Goal: Task Accomplishment & Management: Manage account settings

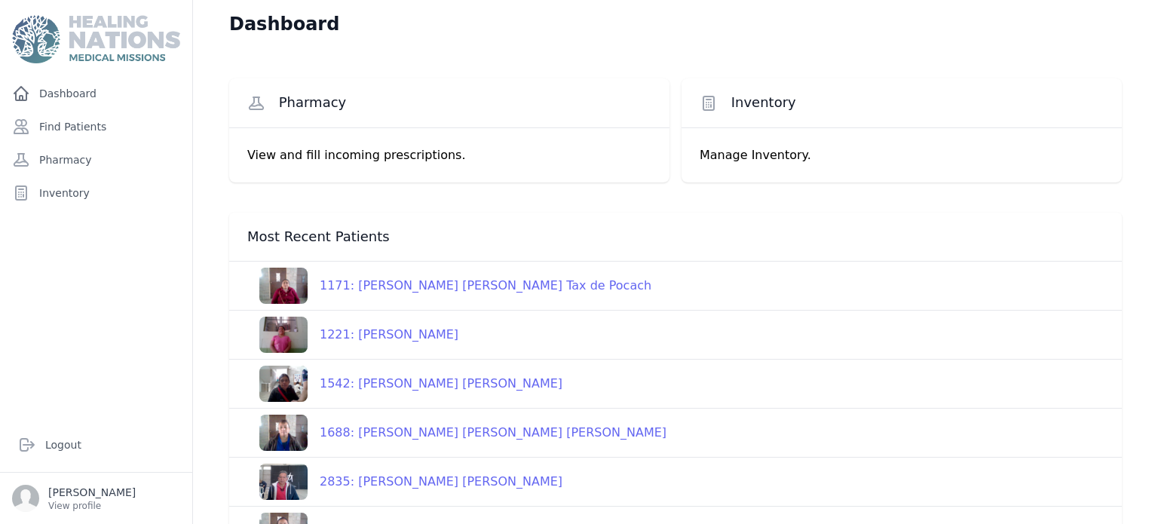
click at [879, 251] on div "Most Recent Patients" at bounding box center [675, 237] width 893 height 49
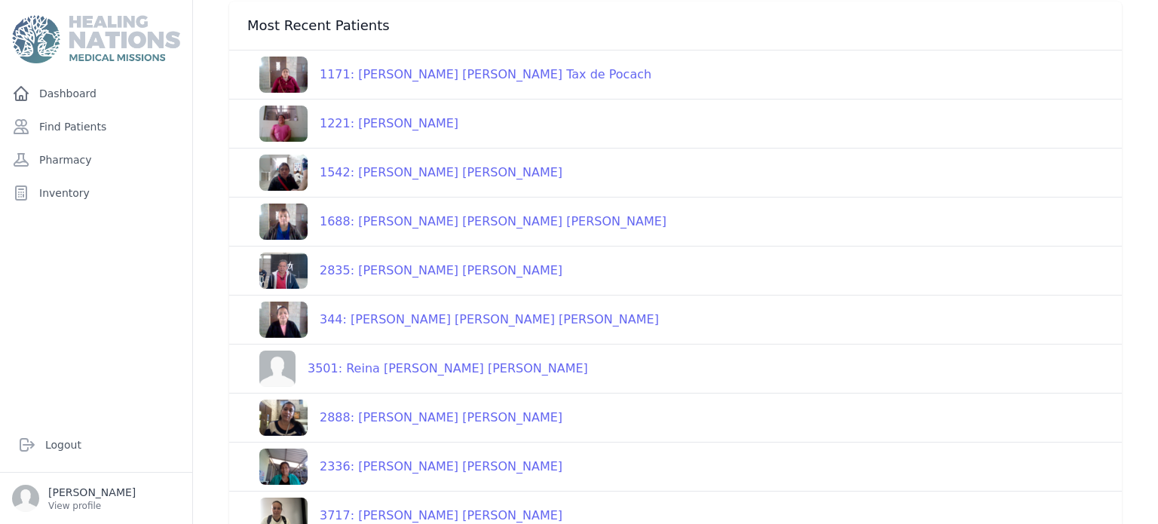
scroll to position [237, 0]
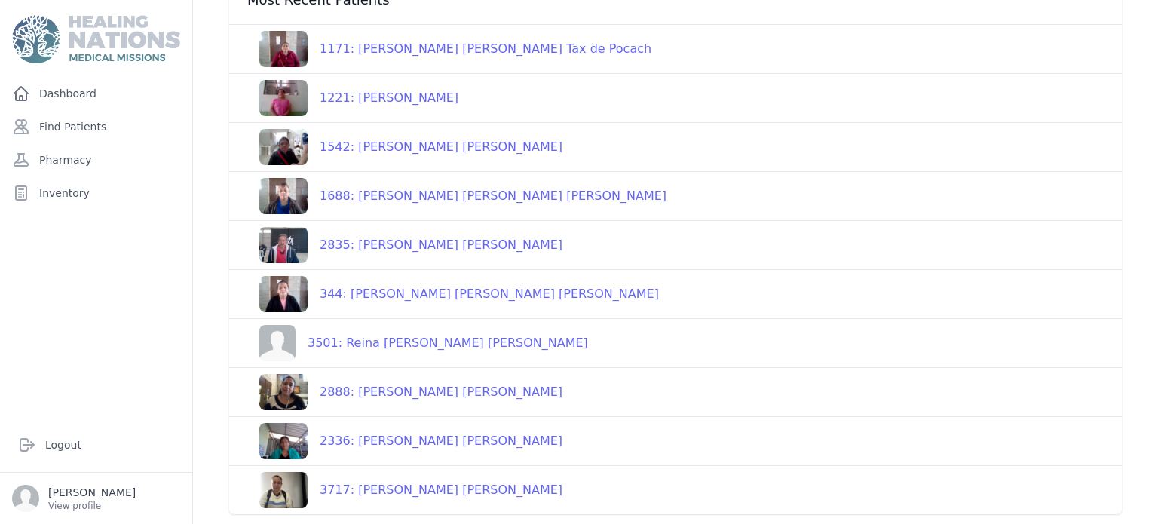
click at [449, 436] on div "2336: [PERSON_NAME] [PERSON_NAME]" at bounding box center [435, 441] width 255 height 18
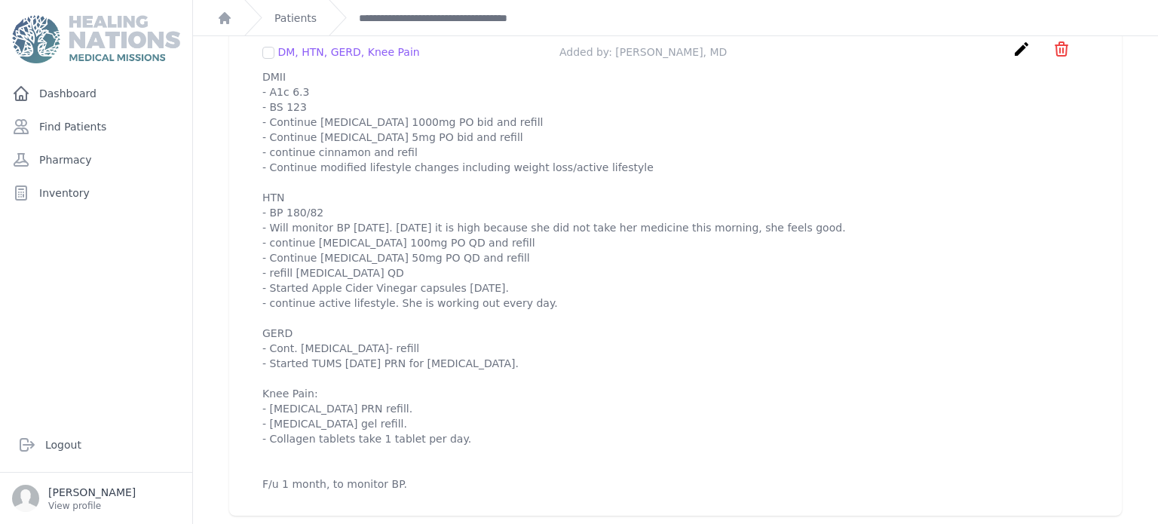
scroll to position [1531, 0]
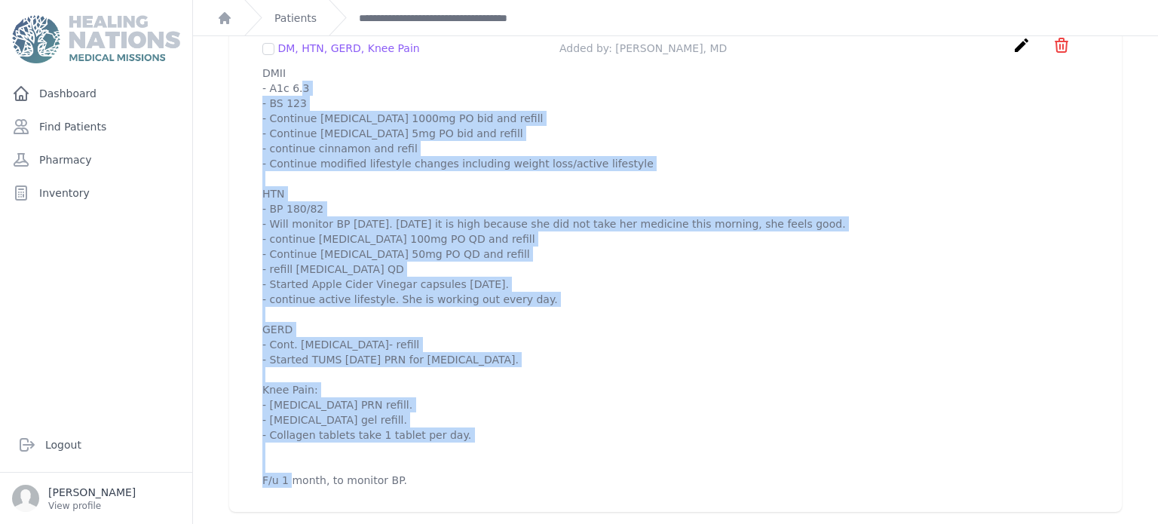
drag, startPoint x: 260, startPoint y: 72, endPoint x: 488, endPoint y: 491, distance: 477.0
click at [488, 491] on div "DM, HTN, GERD, Knee Pain Added by: [PERSON_NAME], MD create ​ Delete plan - DM,…" at bounding box center [675, 262] width 862 height 476
copy p "DMII - A1c 6.3 - BS 123 - Continue [MEDICAL_DATA] 1000mg PO bid and refill - Co…"
click at [453, 16] on link "**********" at bounding box center [449, 18] width 180 height 15
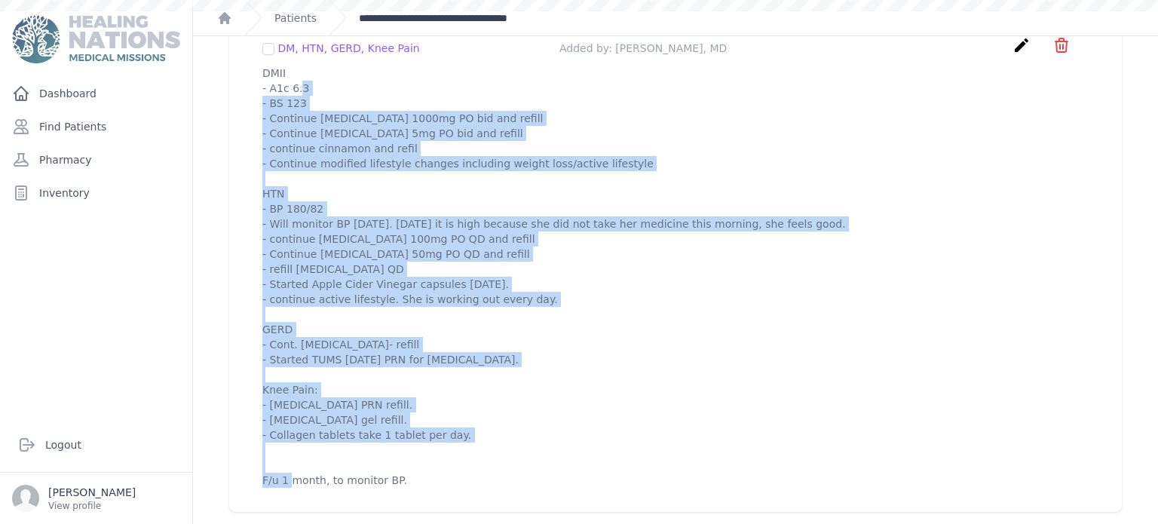
scroll to position [0, 0]
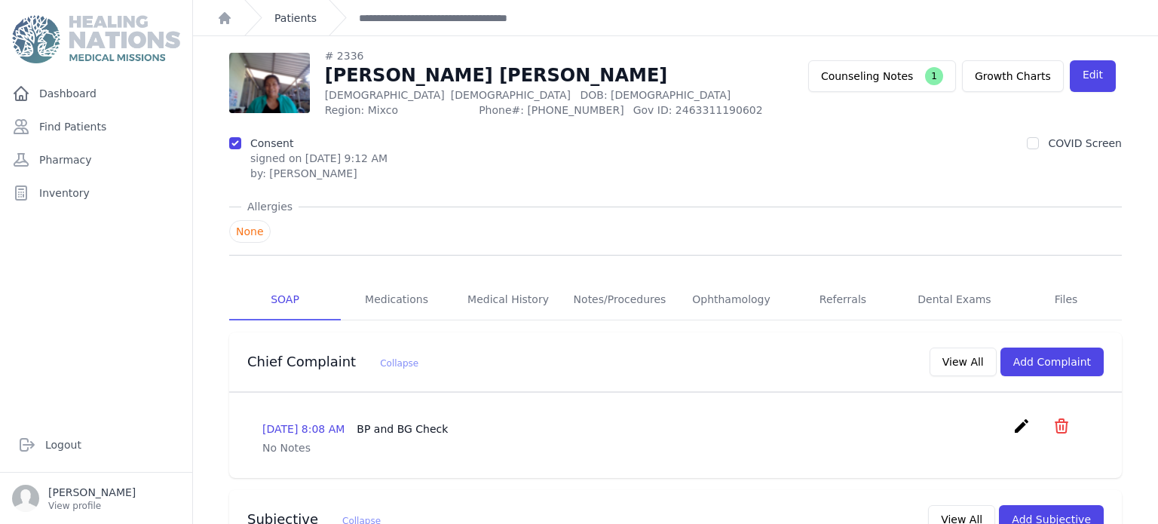
click at [312, 20] on link "Patients" at bounding box center [295, 18] width 42 height 15
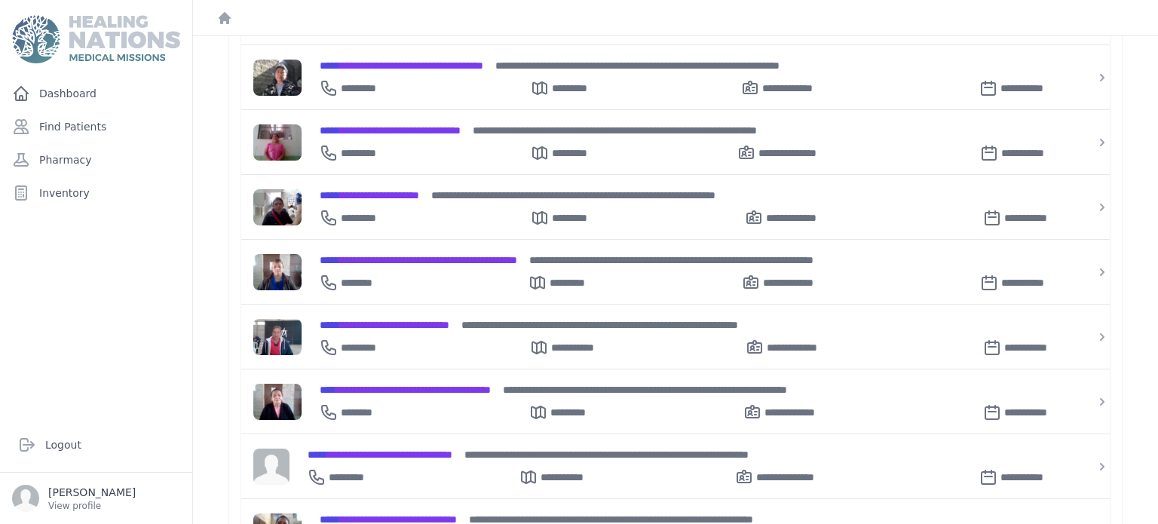
scroll to position [332, 0]
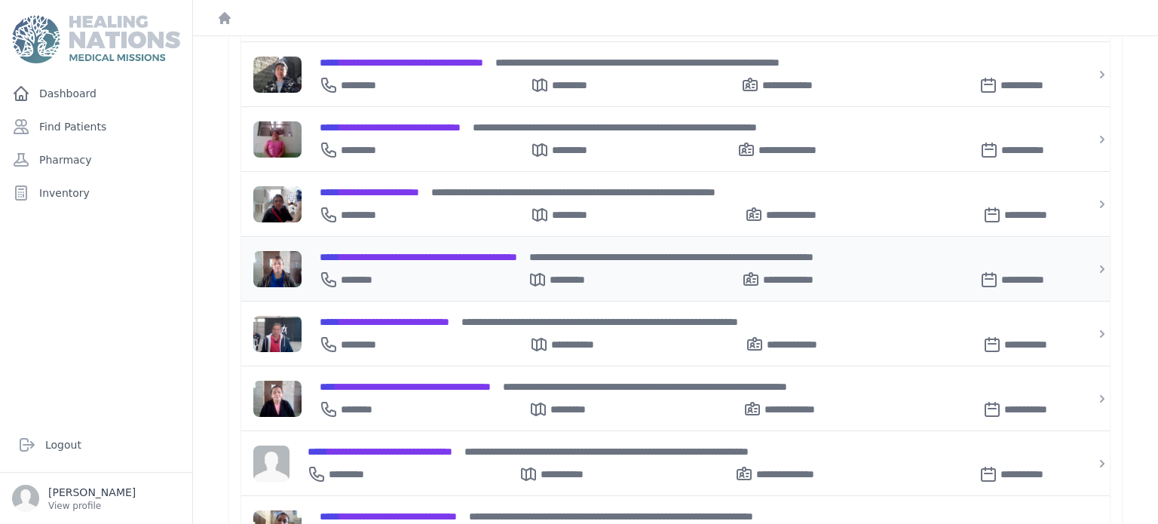
click at [471, 252] on span "**********" at bounding box center [418, 257] width 197 height 11
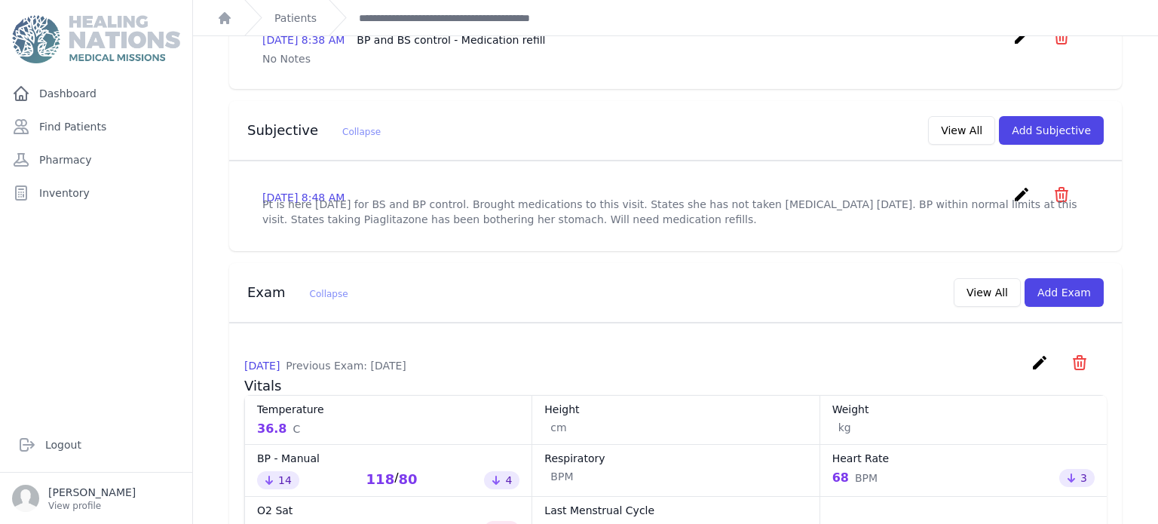
scroll to position [395, 0]
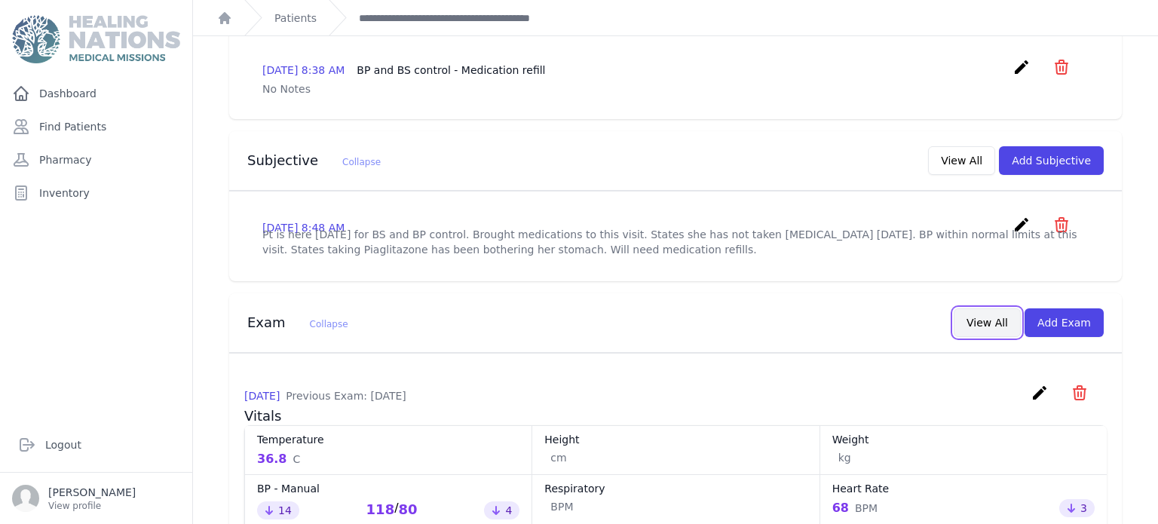
click at [1009, 308] on button "View All" at bounding box center [987, 322] width 67 height 29
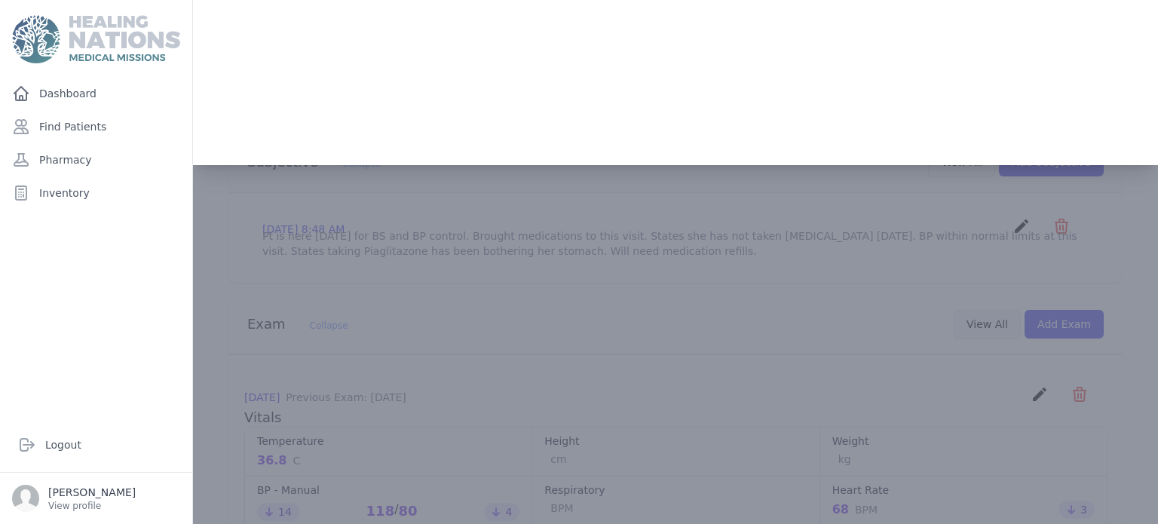
scroll to position [0, 0]
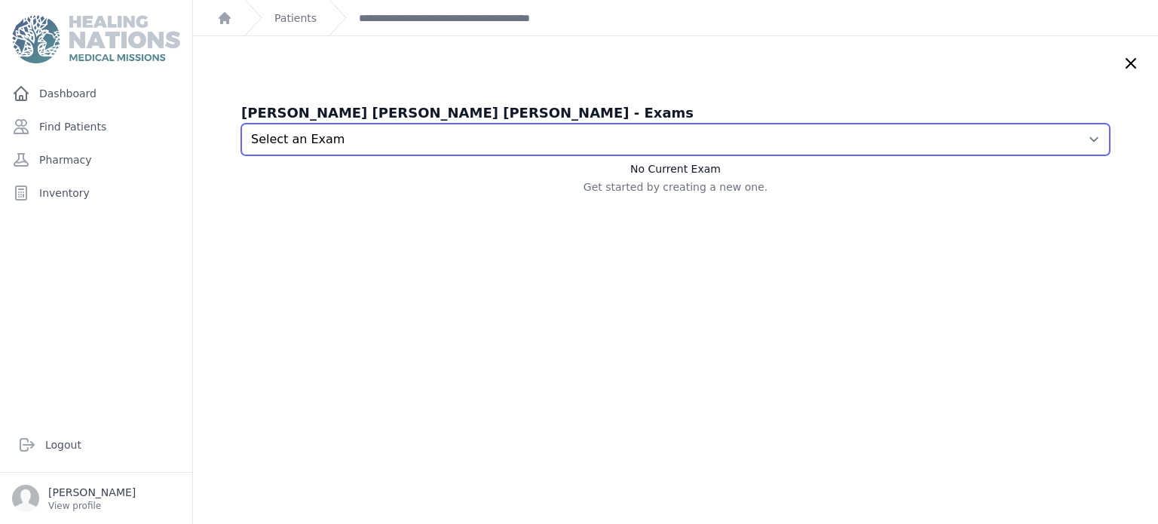
click at [641, 139] on select "Select an Exam [DATE] 8:39 AM [DATE] 9:13 AM [DATE] 8:54 AM [DATE] 9:56 AM [DAT…" at bounding box center [675, 140] width 868 height 32
click at [241, 124] on select "Select an Exam [DATE] 8:39 AM [DATE] 9:13 AM [DATE] 8:54 AM [DATE] 9:56 AM [DAT…" at bounding box center [675, 140] width 868 height 32
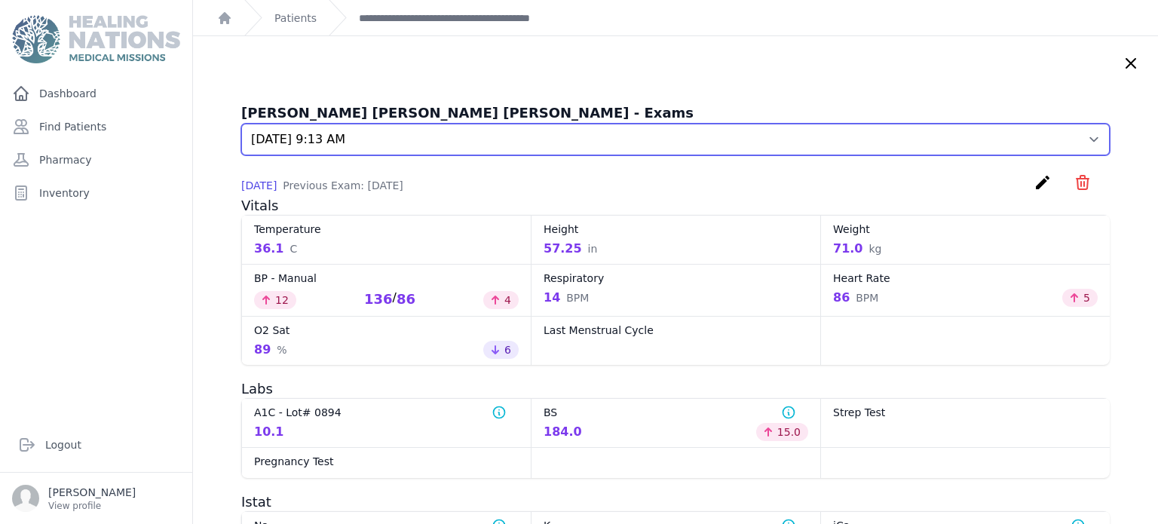
select select "7859"
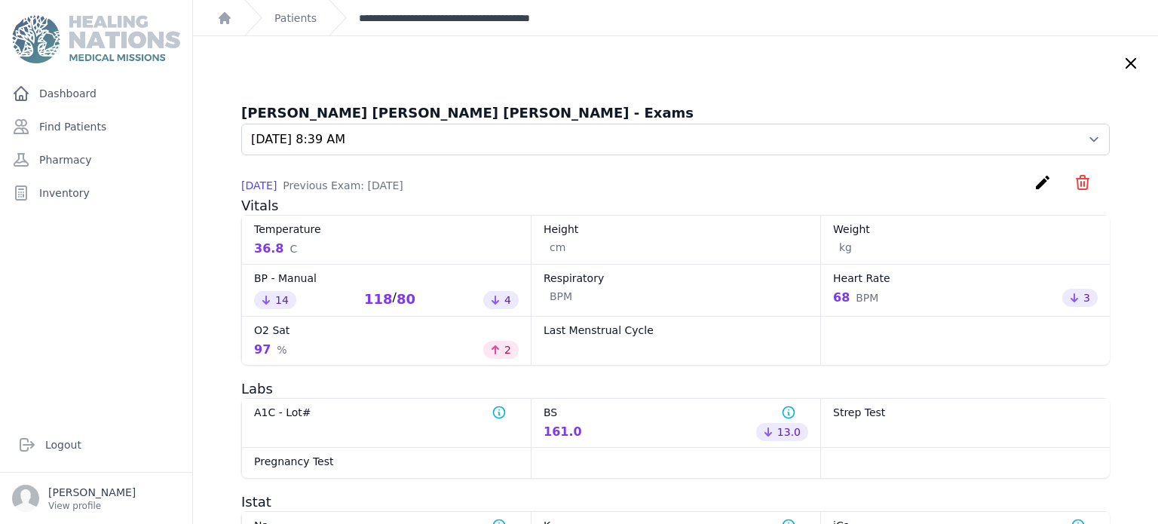
click at [543, 23] on link "**********" at bounding box center [471, 18] width 224 height 15
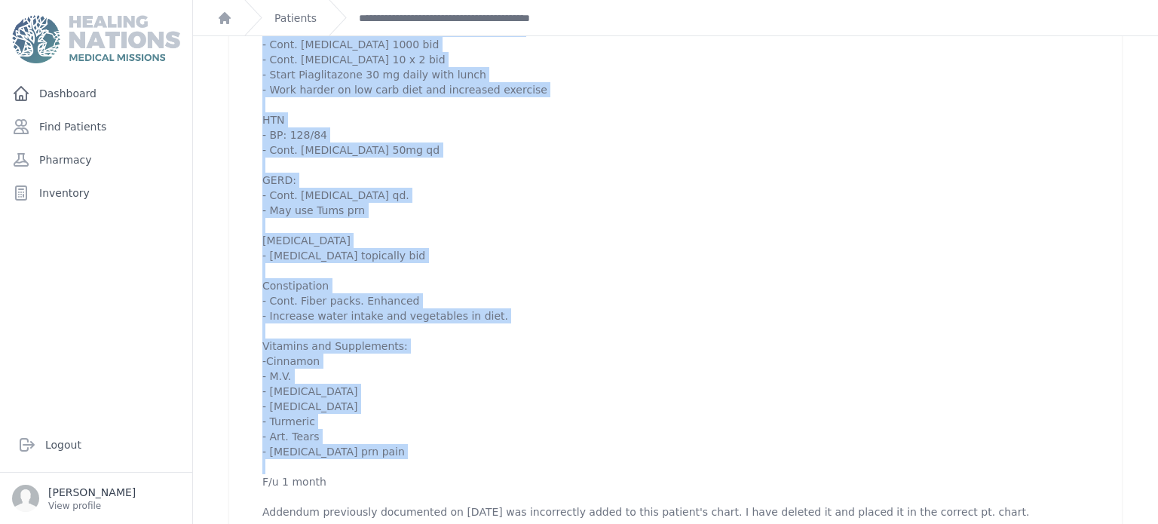
scroll to position [1631, 0]
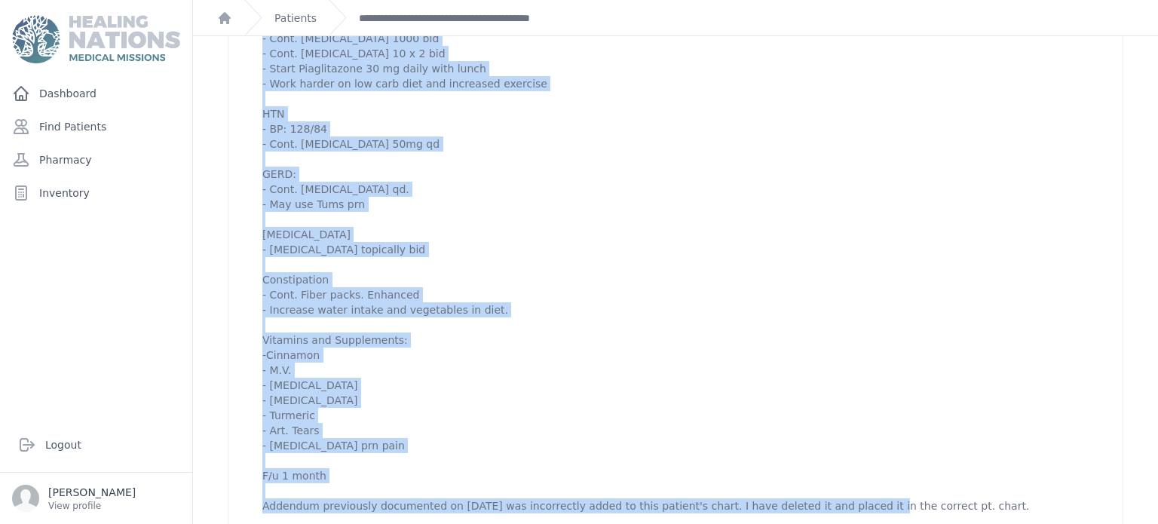
drag, startPoint x: 264, startPoint y: 58, endPoint x: 1031, endPoint y: 523, distance: 897.3
copy p "DM2: - BS 184 - A1C 10.1. Improved slightly from 10.8 in [DATE] - Cont. [MEDICA…"
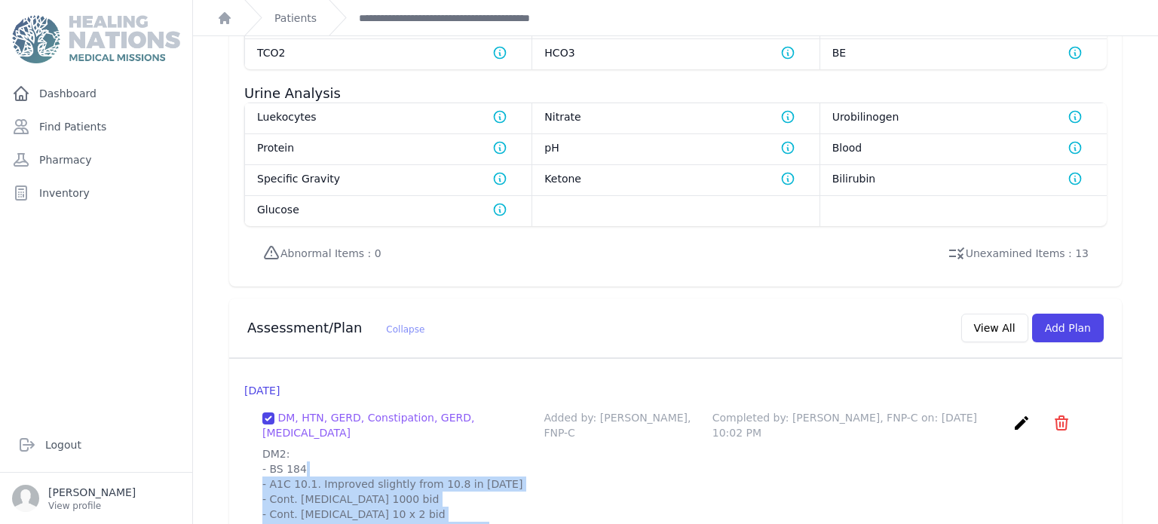
scroll to position [1149, 0]
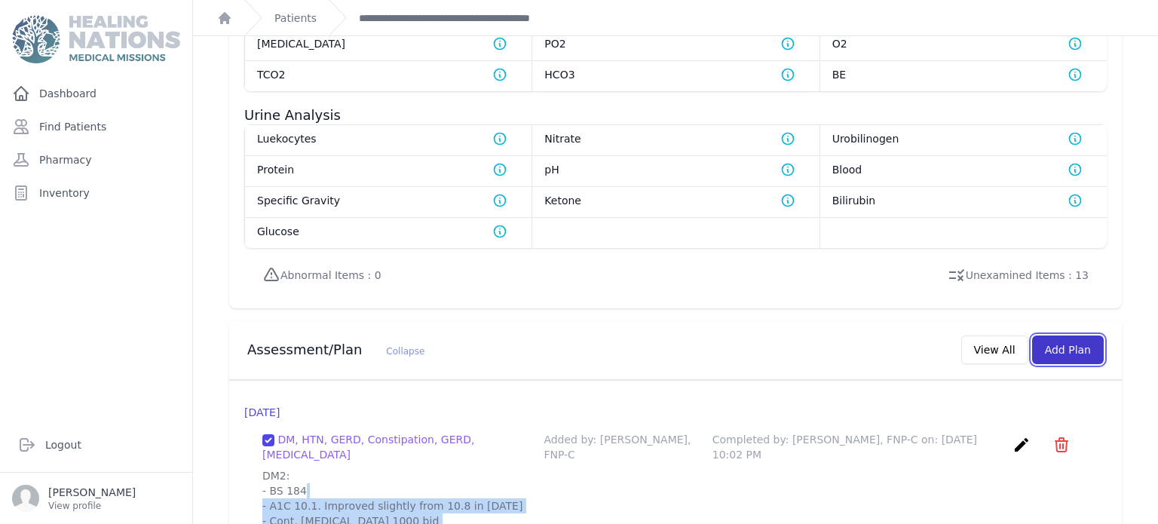
click at [1069, 335] on button "Add Plan" at bounding box center [1068, 349] width 72 height 29
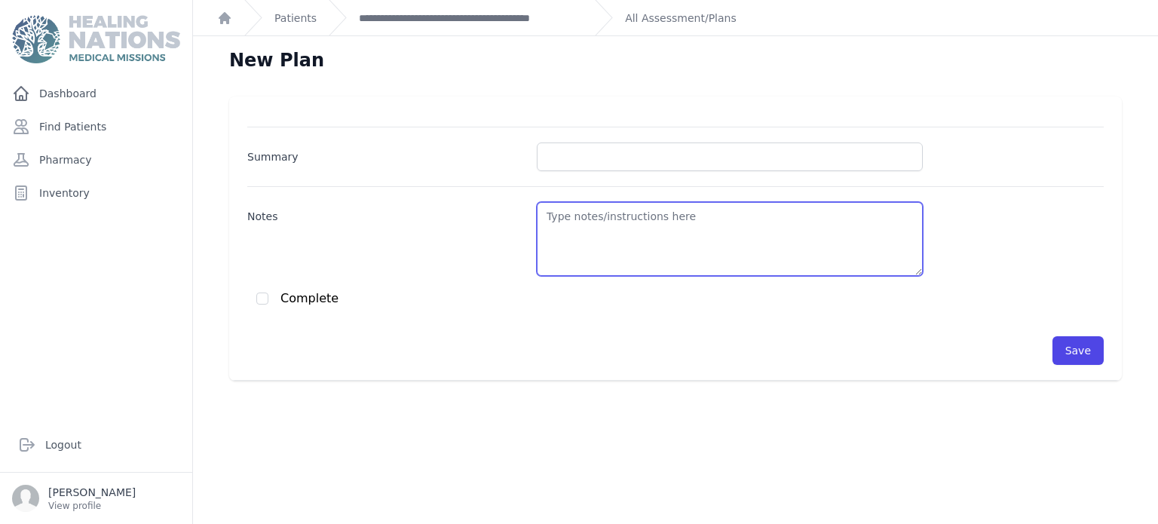
click at [701, 216] on textarea "Notes" at bounding box center [730, 239] width 386 height 74
paste textarea "DM2: - BS 184 - A1C 10.1. Improved slightly from 10.8 in [DATE] - Cont. [MEDICA…"
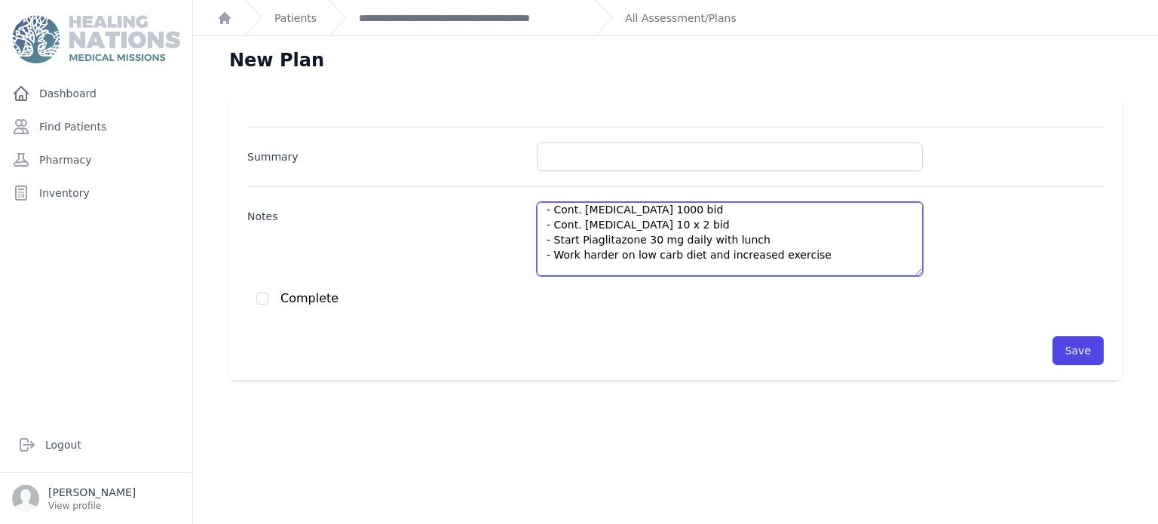
scroll to position [7, 0]
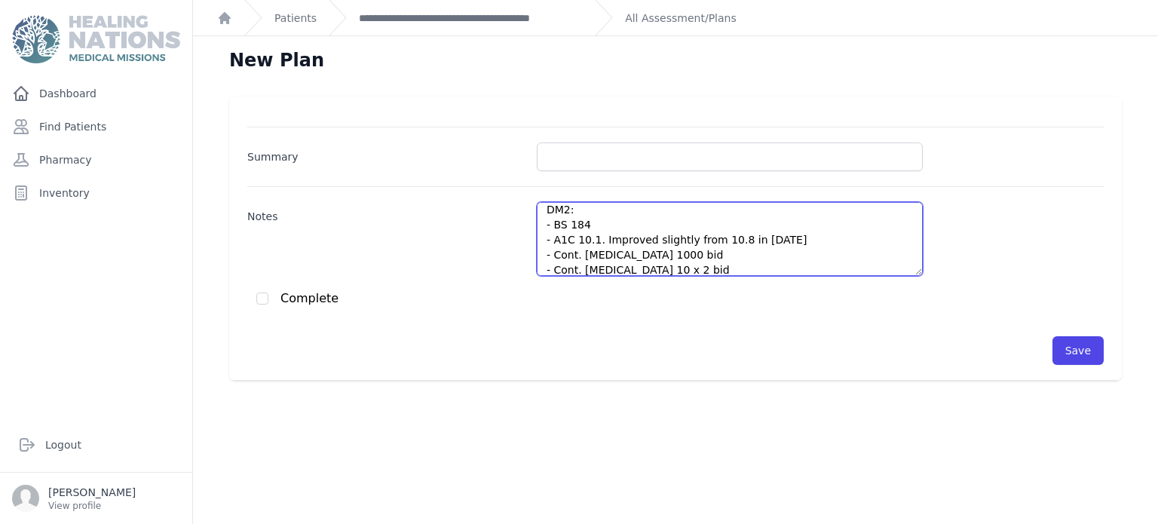
type textarea "DM2: - BS 184 - A1C 10.1. Improved slightly from 10.8 in [DATE] - Cont. [MEDICA…"
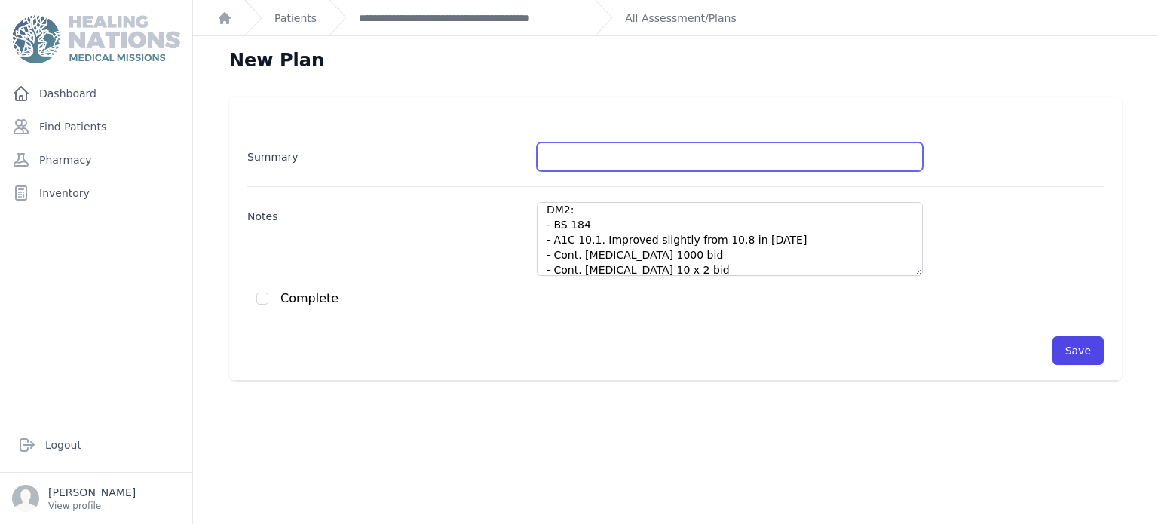
click at [709, 147] on input "Summary" at bounding box center [730, 156] width 386 height 29
type input "DM2"
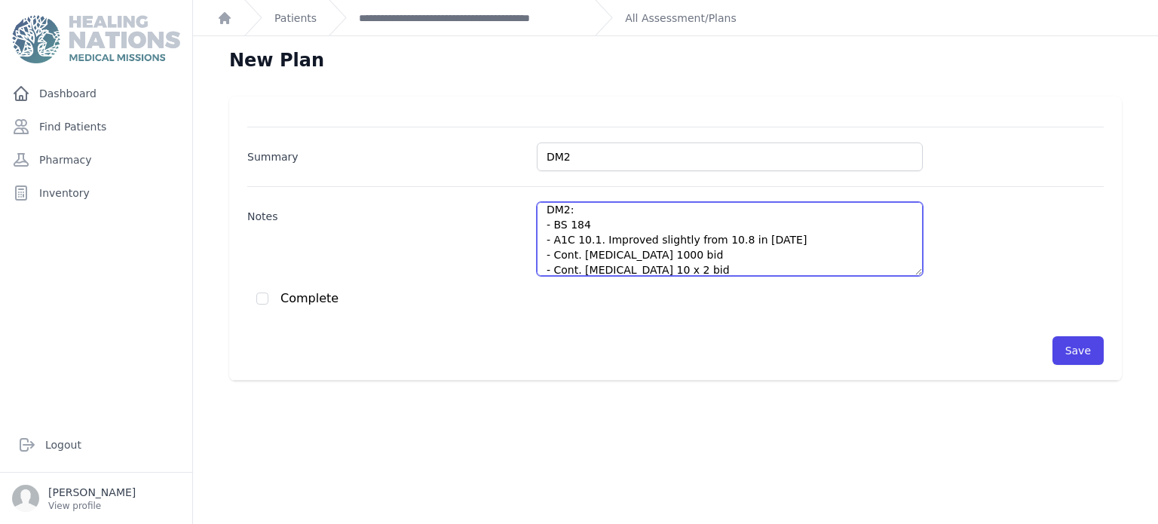
click at [690, 213] on textarea "DM2: - BS 184 - A1C 10.1. Improved slightly from 10.8 in [DATE] - Cont. [MEDICA…" at bounding box center [730, 239] width 386 height 74
click at [601, 222] on textarea "DM2: - BS 184 - A1C 10.1. Improved slightly from 10.8 in [DATE] - Cont. [MEDICA…" at bounding box center [730, 239] width 386 height 74
click at [599, 236] on textarea "DM2: - BS 161 - A1C 10.1. Improved slightly from 10.8 in [DATE] - Cont. [MEDICA…" at bounding box center [730, 239] width 386 height 74
drag, startPoint x: 599, startPoint y: 236, endPoint x: 808, endPoint y: 236, distance: 208.8
click at [808, 236] on textarea "DM2: - BS 161 - A1C 10.1. Improved slightly from 10.8 in [DATE] - Cont. [MEDICA…" at bounding box center [730, 239] width 386 height 74
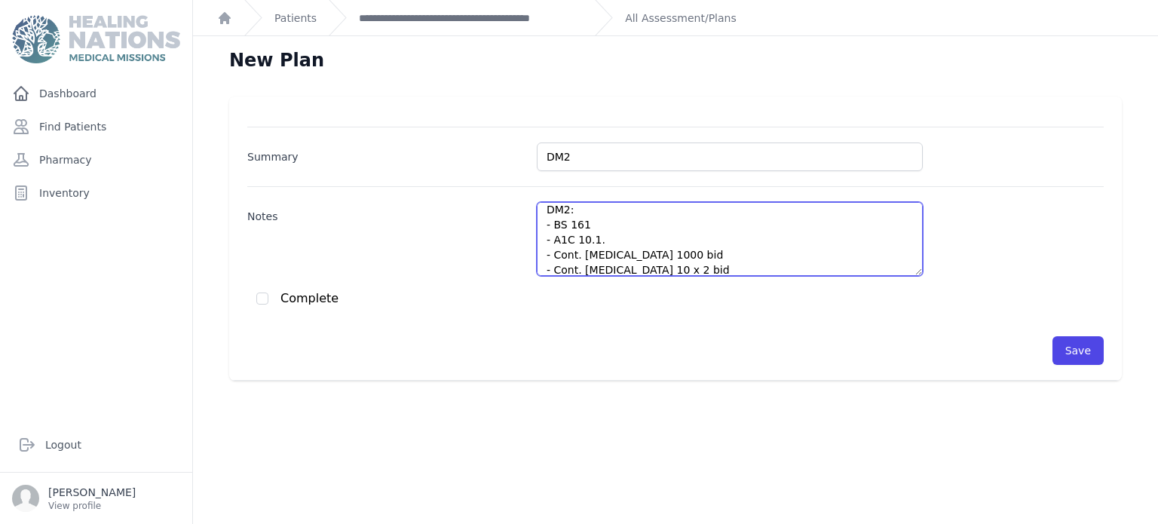
click at [555, 234] on textarea "DM2: - BS 161 - A1C 10.1. - Cont. [MEDICAL_DATA] 1000 bid - Cont. [MEDICAL_DATA…" at bounding box center [730, 239] width 386 height 74
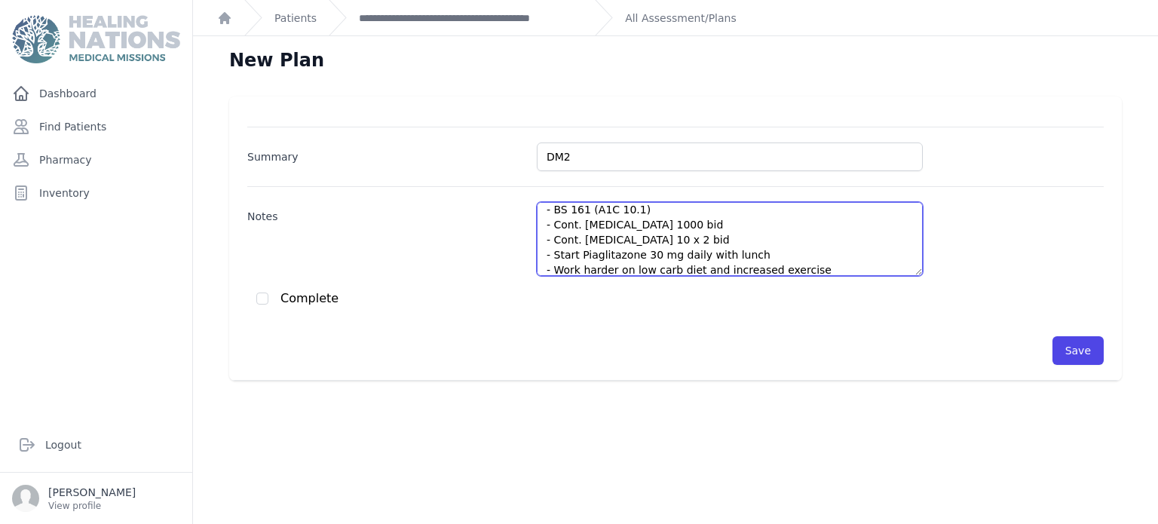
scroll to position [37, 0]
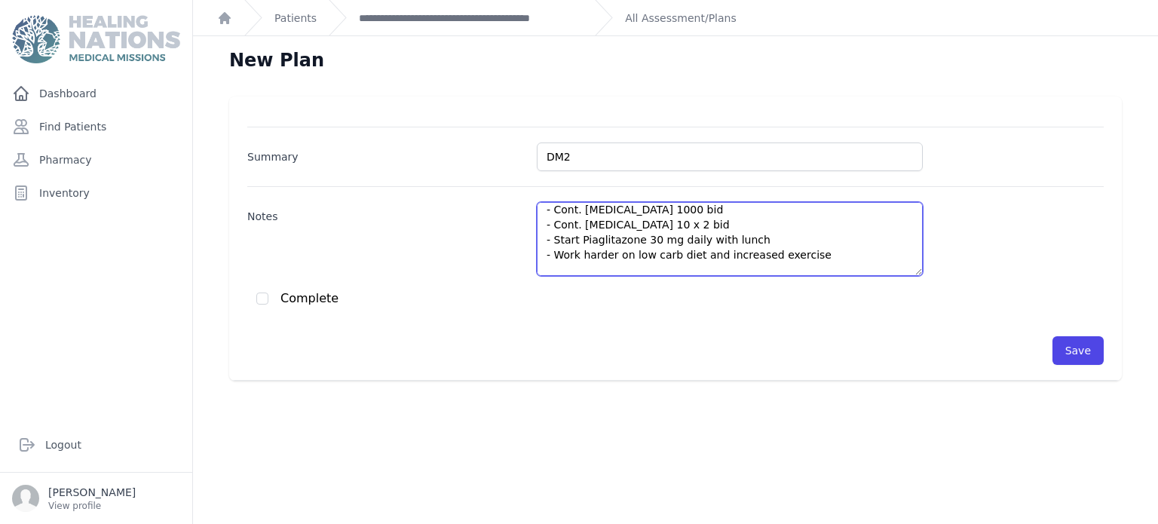
click at [576, 239] on textarea "DM2: - BS 161 (A1C 10.1) - Cont. [MEDICAL_DATA] 1000 bid - Cont. [MEDICAL_DATA]…" at bounding box center [730, 239] width 386 height 74
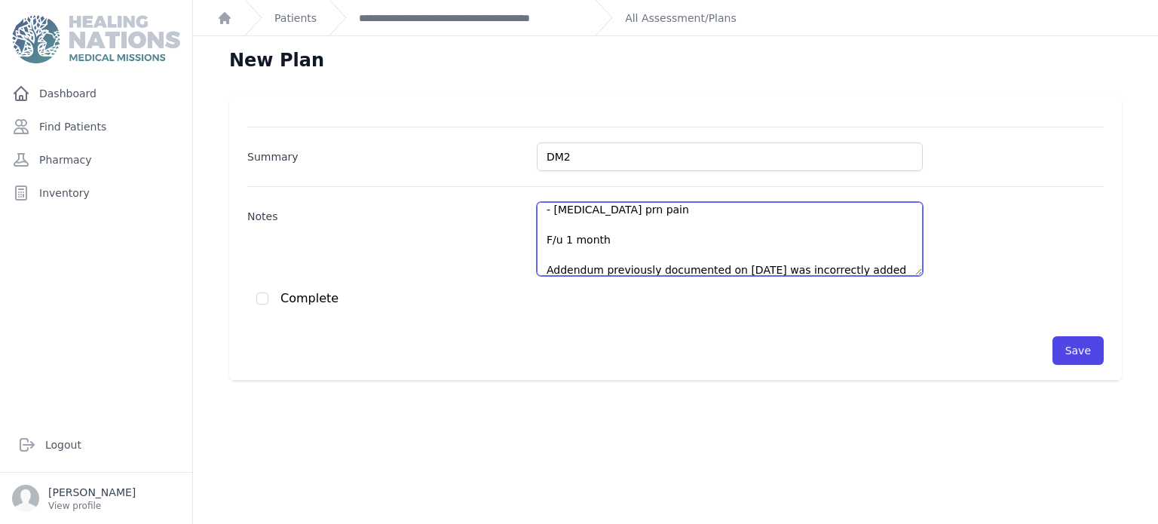
scroll to position [414, 0]
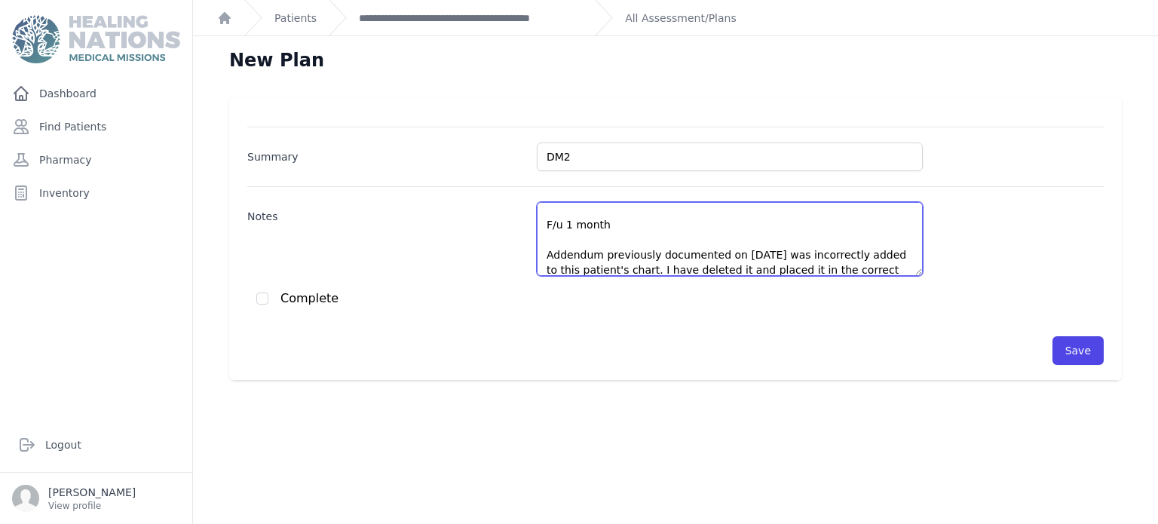
click at [544, 246] on textarea "DM2: - BS 161 (A1C 10.1) - Cont. [MEDICAL_DATA] 1000 bid - Cont. [MEDICAL_DATA]…" at bounding box center [730, 239] width 386 height 74
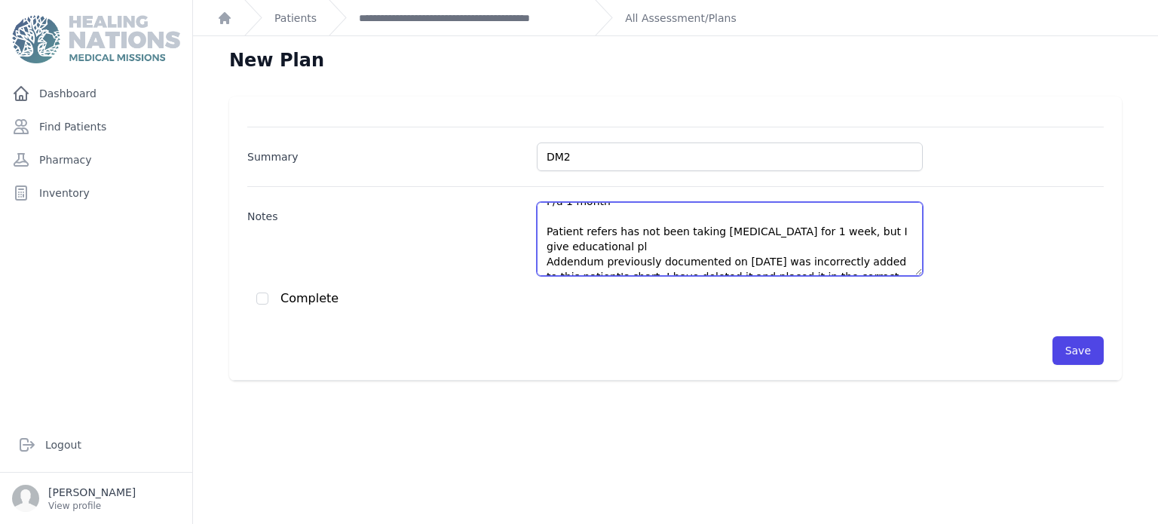
scroll to position [452, 0]
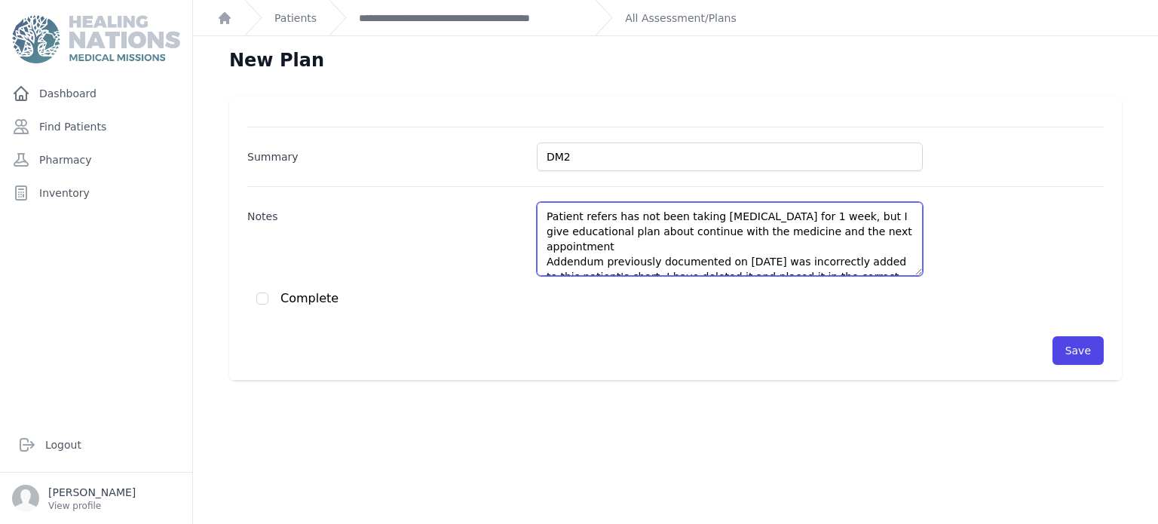
paste textarea "he next appointment will bring a blood pressure record."
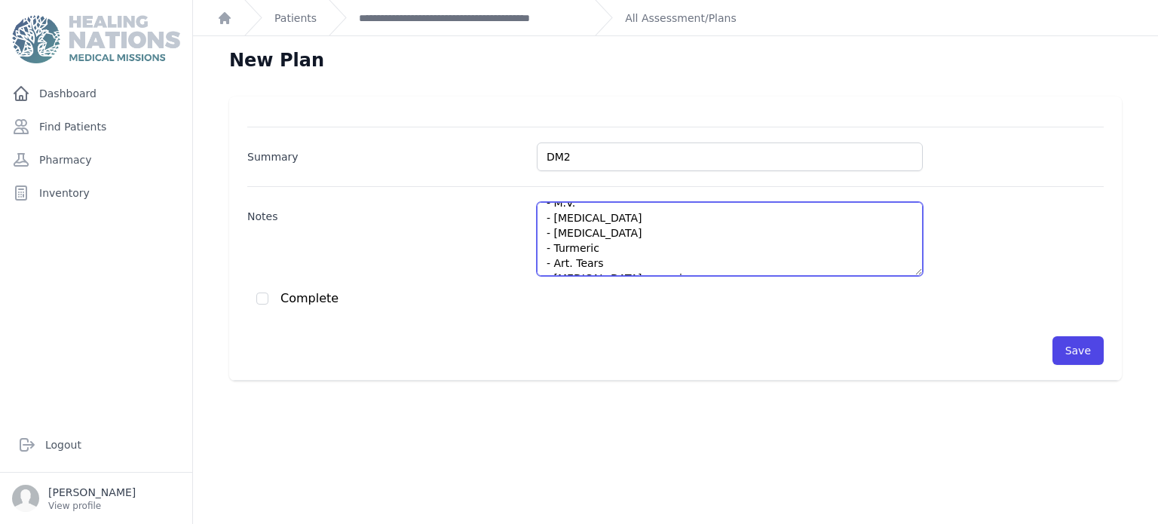
drag, startPoint x: 853, startPoint y: 214, endPoint x: 850, endPoint y: 256, distance: 41.5
click at [850, 256] on textarea "DM2: - BS 161 (A1C 10.1) - Cont. [MEDICAL_DATA] 1000 bid - Cont. [MEDICAL_DATA]…" at bounding box center [730, 239] width 386 height 74
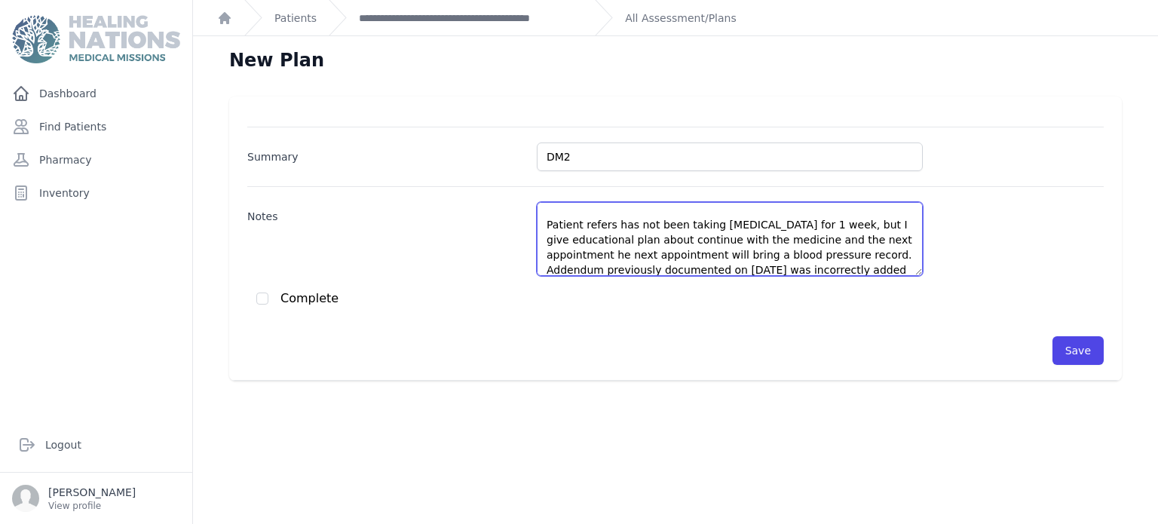
scroll to position [459, 0]
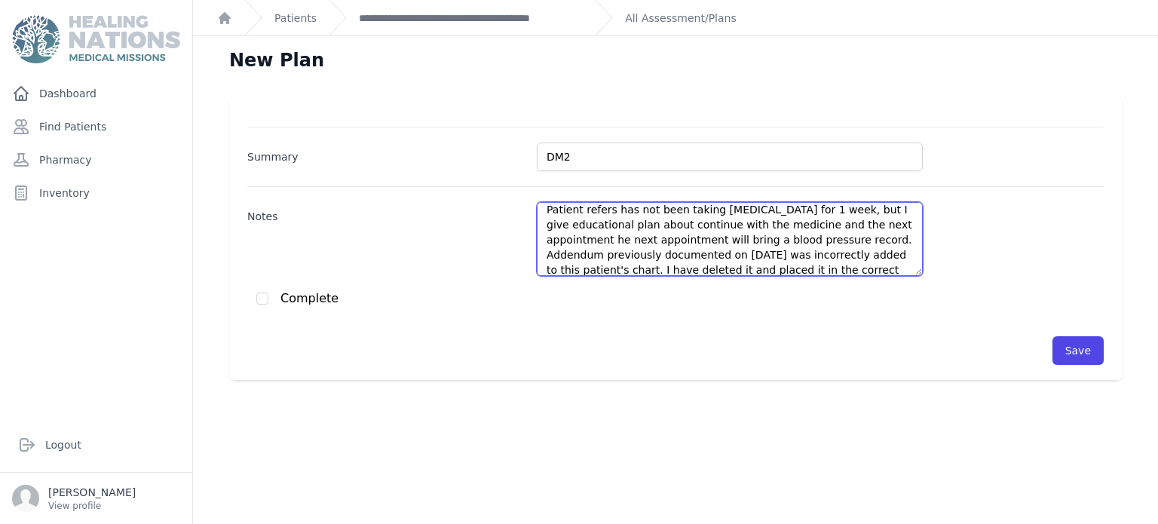
click at [851, 217] on textarea "DM2: - BS 161 (A1C 10.1) - Cont. [MEDICAL_DATA] 1000 bid - Cont. [MEDICAL_DATA]…" at bounding box center [730, 239] width 386 height 74
click at [781, 239] on textarea "DM2: - BS 161 (A1C 10.1) - Cont. [MEDICAL_DATA] 1000 bid - Cont. [MEDICAL_DATA]…" at bounding box center [730, 239] width 386 height 74
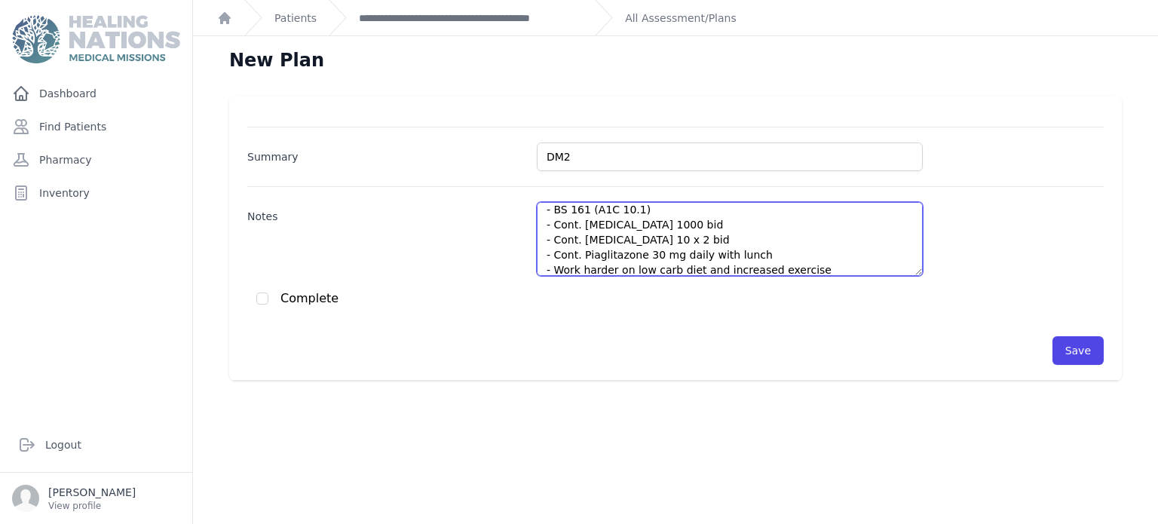
scroll to position [7, 0]
click at [786, 242] on textarea "DM2: - BS 161 (A1C 10.1) - Cont. [MEDICAL_DATA] 1000 bid - Cont. [MEDICAL_DATA]…" at bounding box center [730, 239] width 386 height 74
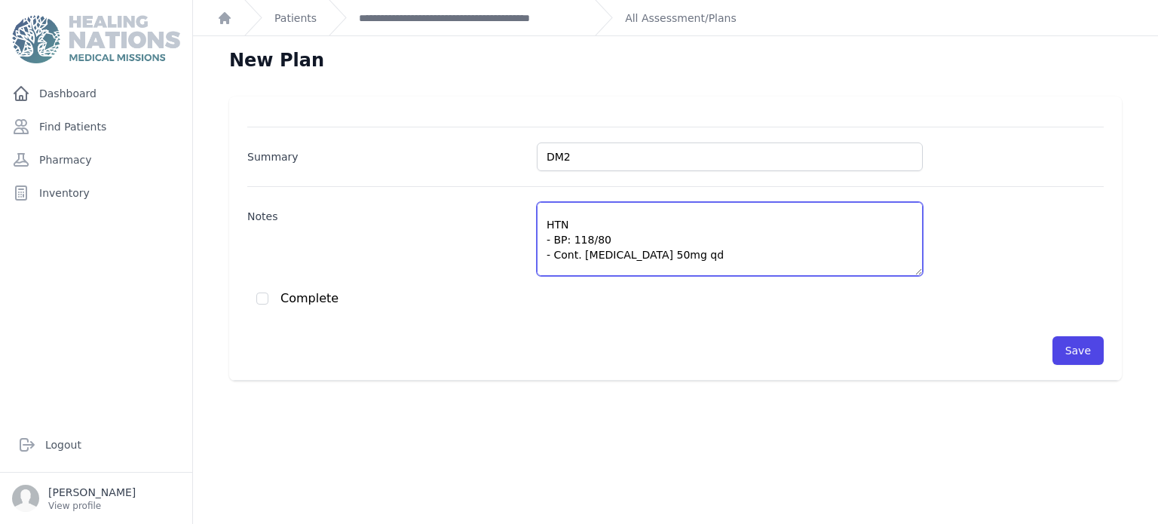
scroll to position [112, 0]
type textarea "DM2: - BS 161 (A1C 10.1) - Cont. [MEDICAL_DATA] 1000 bid and refill - Cont. [ME…"
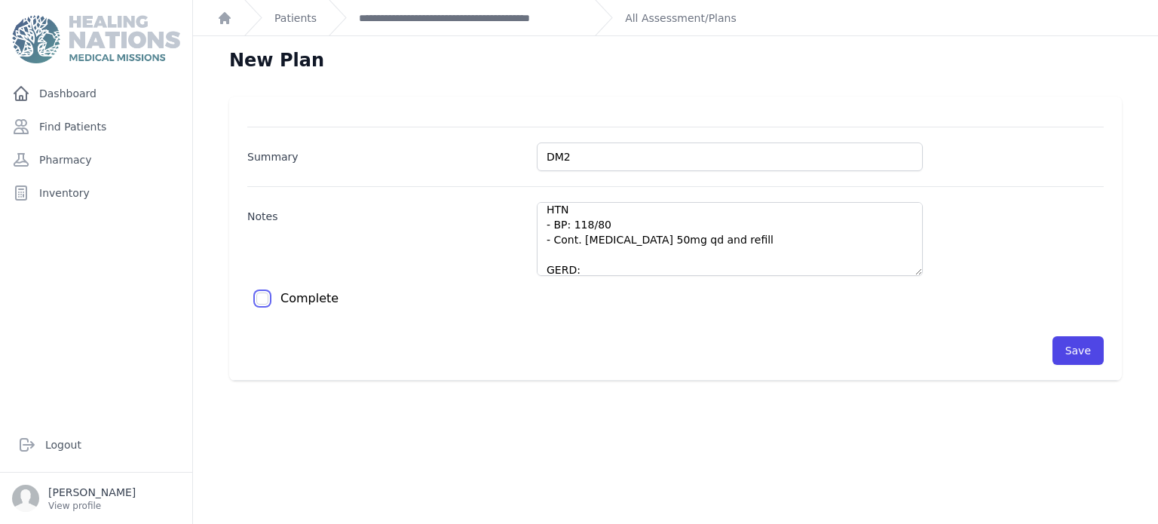
click at [263, 302] on input "checkbox" at bounding box center [262, 298] width 12 height 12
checkbox input "true"
click at [1095, 362] on button "Save" at bounding box center [1077, 350] width 51 height 29
checkbox input "false"
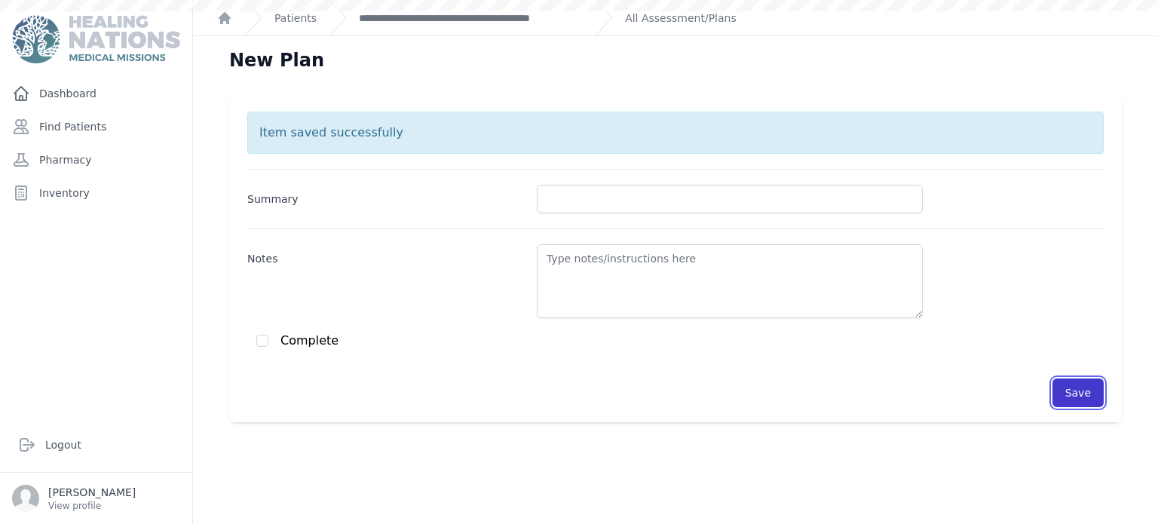
scroll to position [0, 0]
click at [579, 16] on link "**********" at bounding box center [471, 18] width 224 height 15
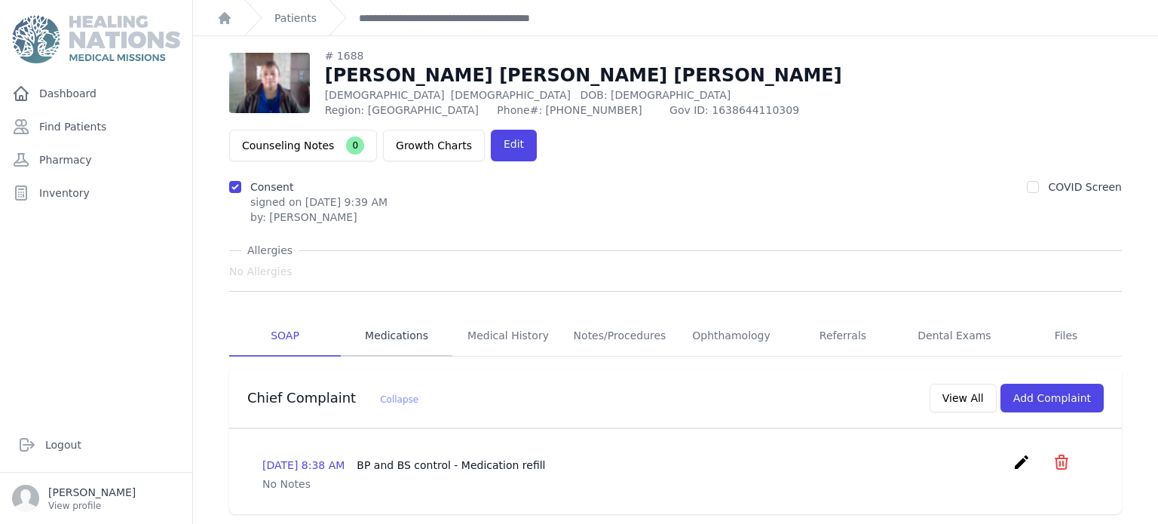
click at [404, 316] on link "Medications" at bounding box center [397, 336] width 112 height 41
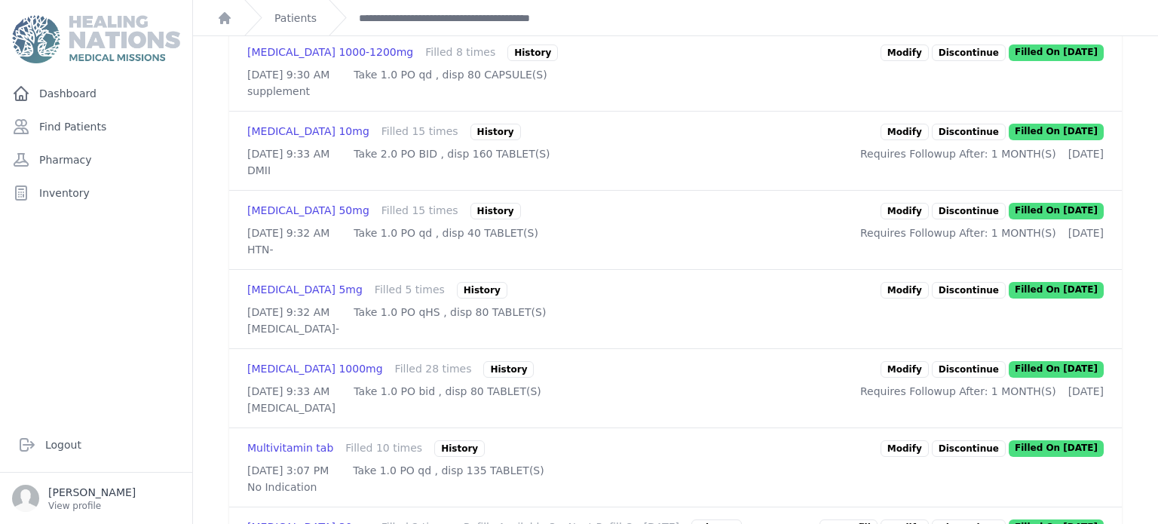
scroll to position [1025, 0]
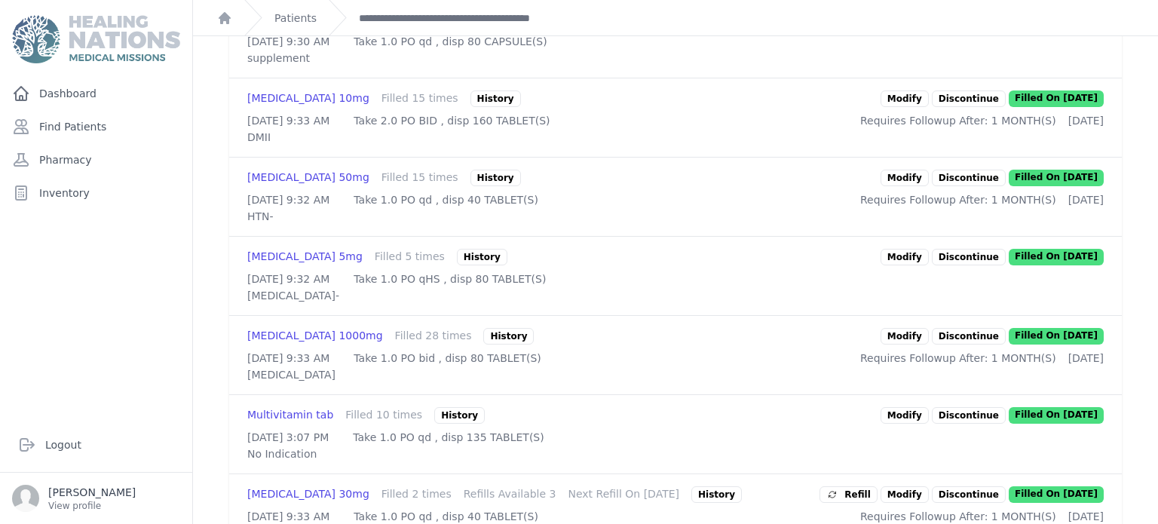
click at [910, 107] on link "Modify" at bounding box center [904, 98] width 48 height 17
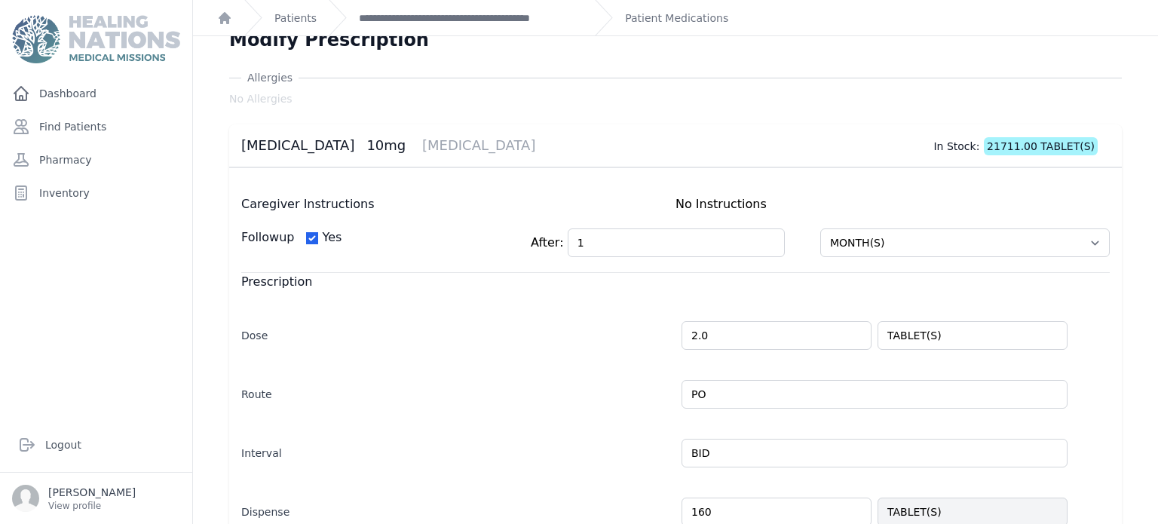
click at [1153, 124] on div "Modify Prescription Allergies No Allergies Glipizide 10mg DIABETES In Stock: 21…" at bounding box center [675, 455] width 965 height 879
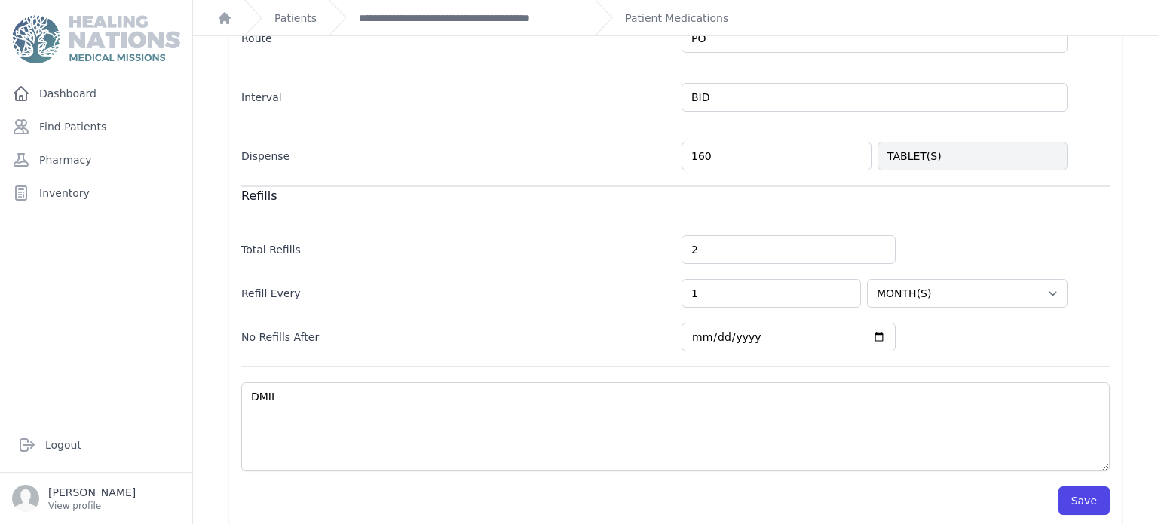
scroll to position [387, 0]
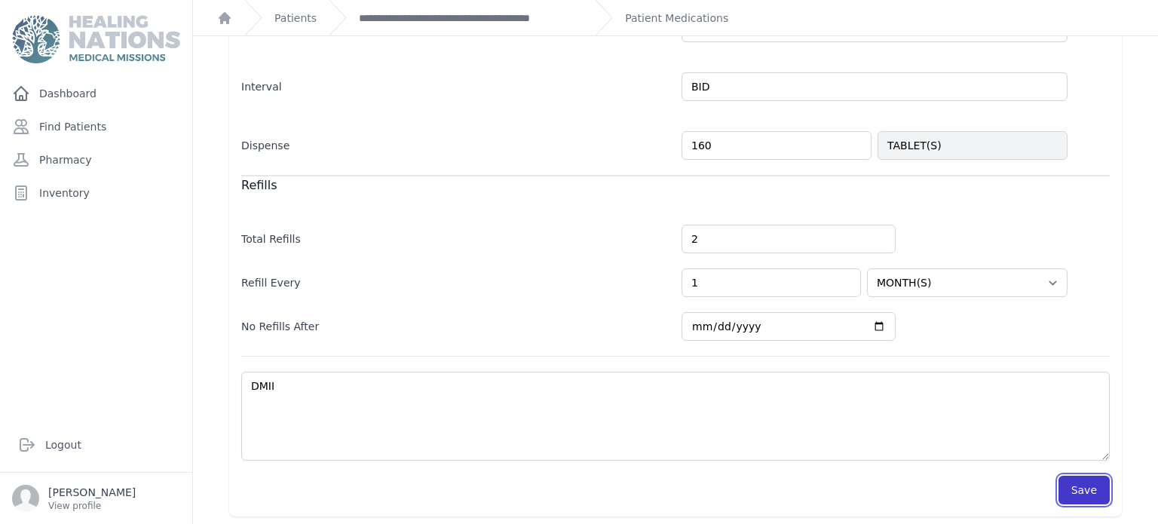
click at [1094, 488] on button "Save" at bounding box center [1083, 490] width 51 height 29
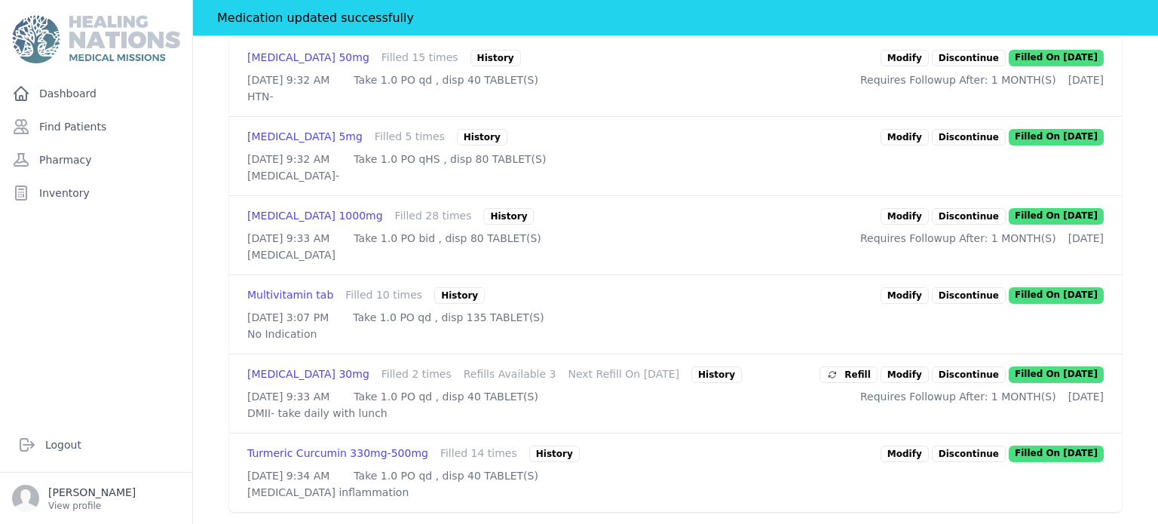
scroll to position [1221, 0]
click at [908, 225] on link "Modify" at bounding box center [904, 216] width 48 height 17
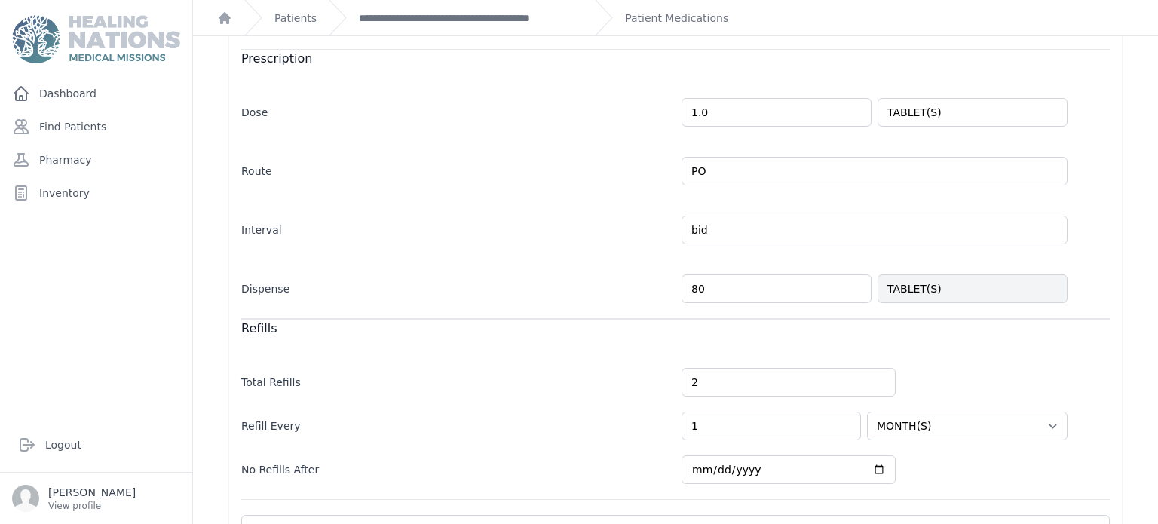
scroll to position [387, 0]
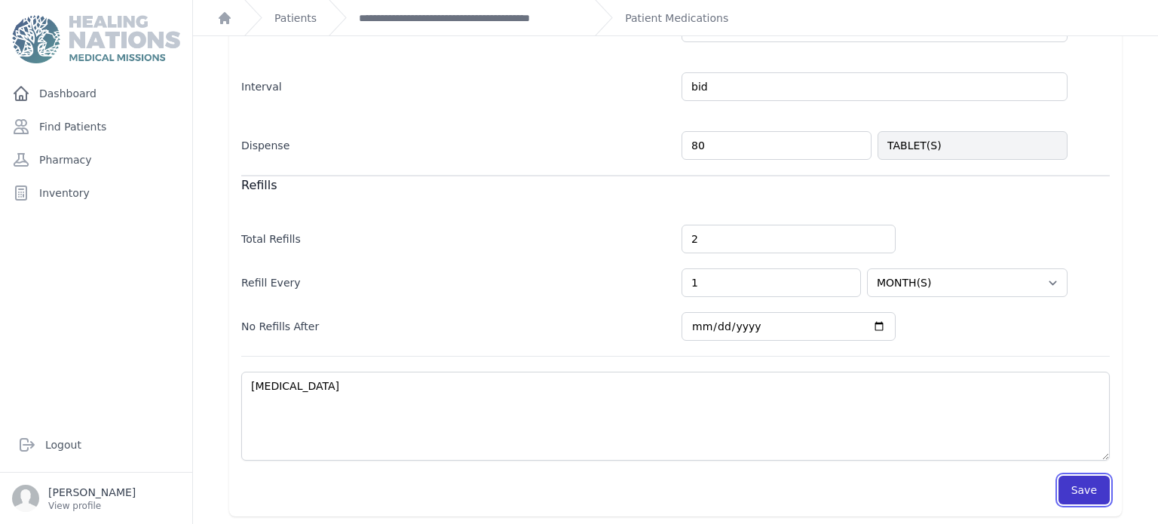
click at [1086, 486] on button "Save" at bounding box center [1083, 490] width 51 height 29
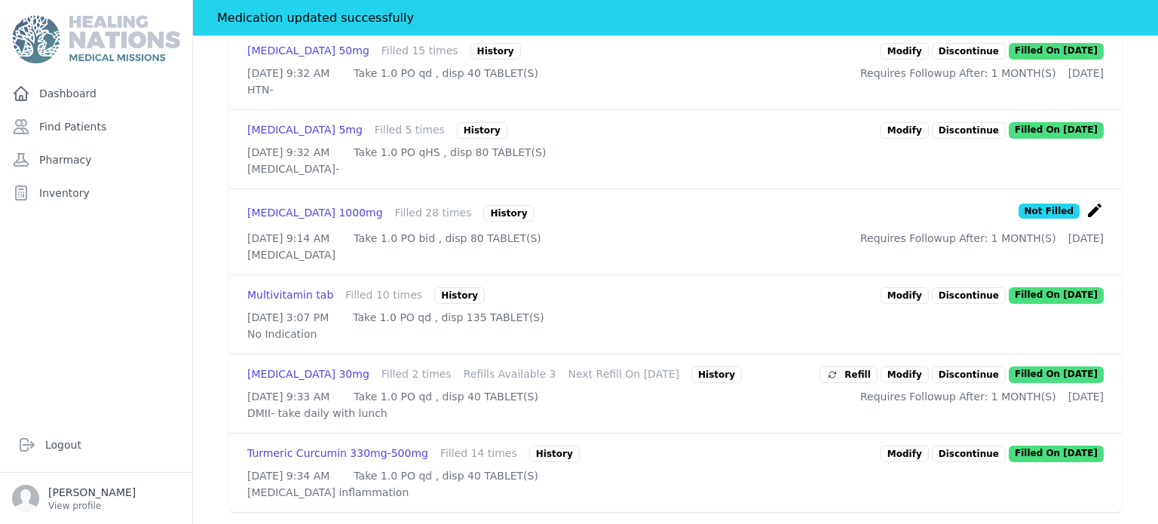
scroll to position [1369, 0]
click at [871, 367] on span "Refill" at bounding box center [848, 374] width 44 height 15
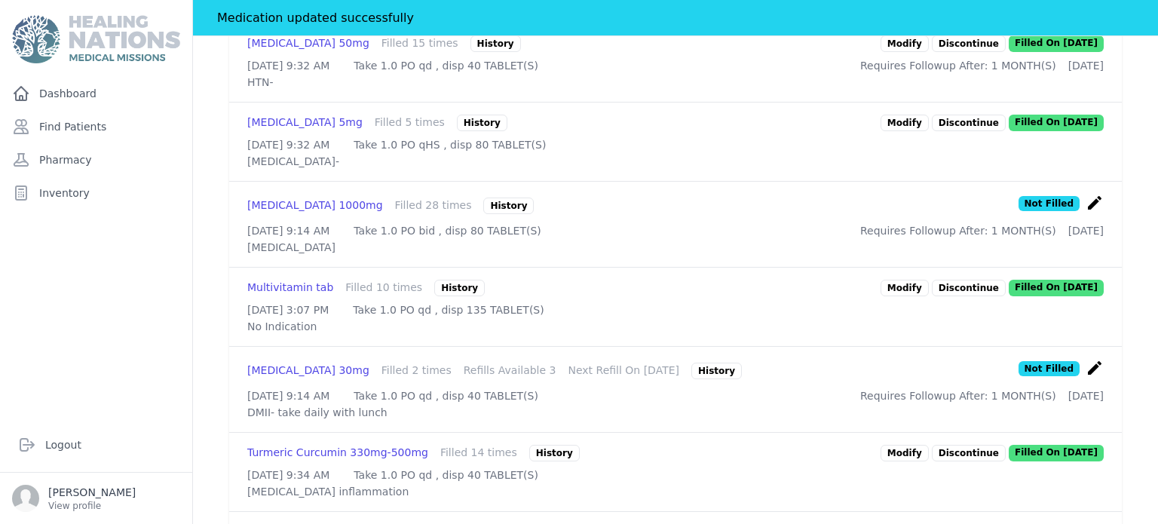
click at [917, 52] on link "Modify" at bounding box center [904, 43] width 48 height 17
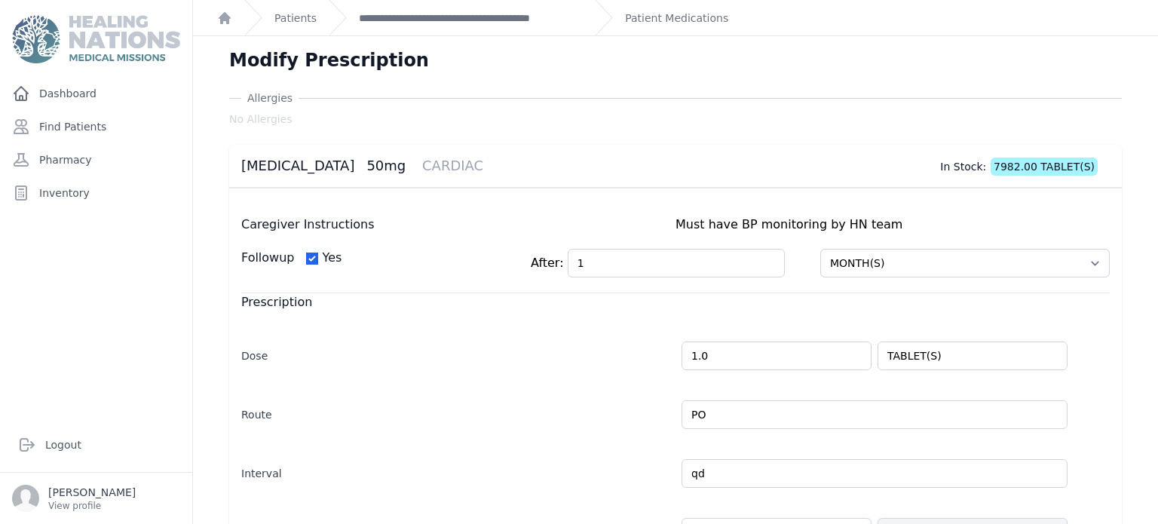
click at [540, 8] on div "**********" at bounding box center [456, 17] width 254 height 35
click at [701, 14] on link "Patient Medications" at bounding box center [676, 18] width 103 height 15
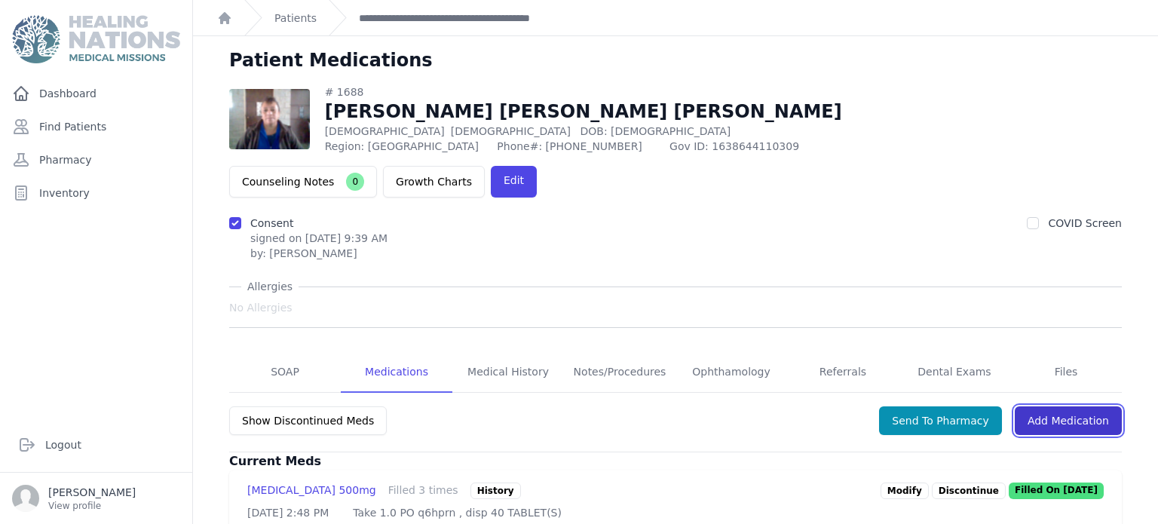
click at [1082, 406] on link "Add Medication" at bounding box center [1068, 420] width 107 height 29
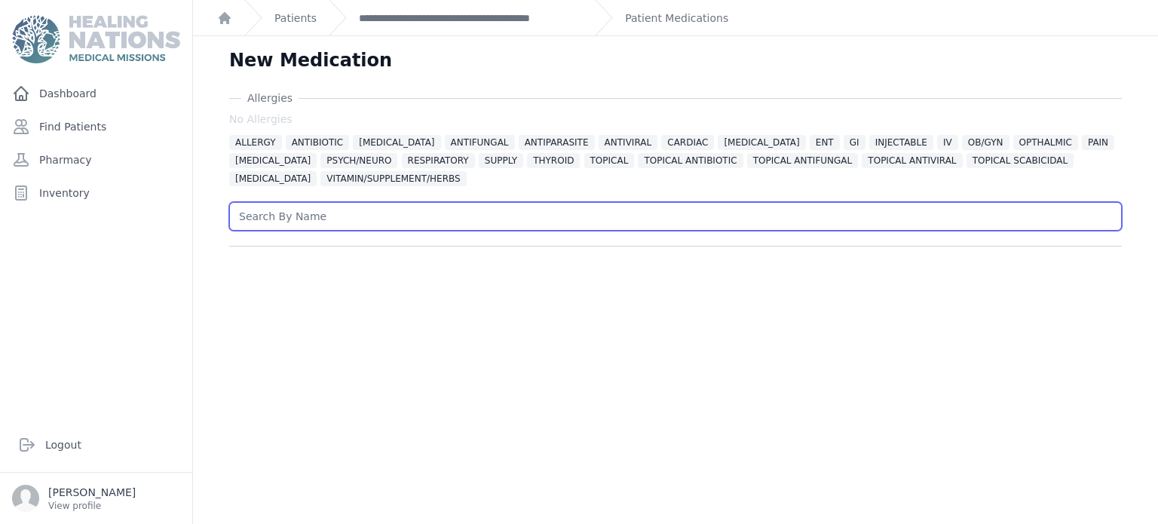
click at [479, 213] on input "text" at bounding box center [675, 216] width 893 height 29
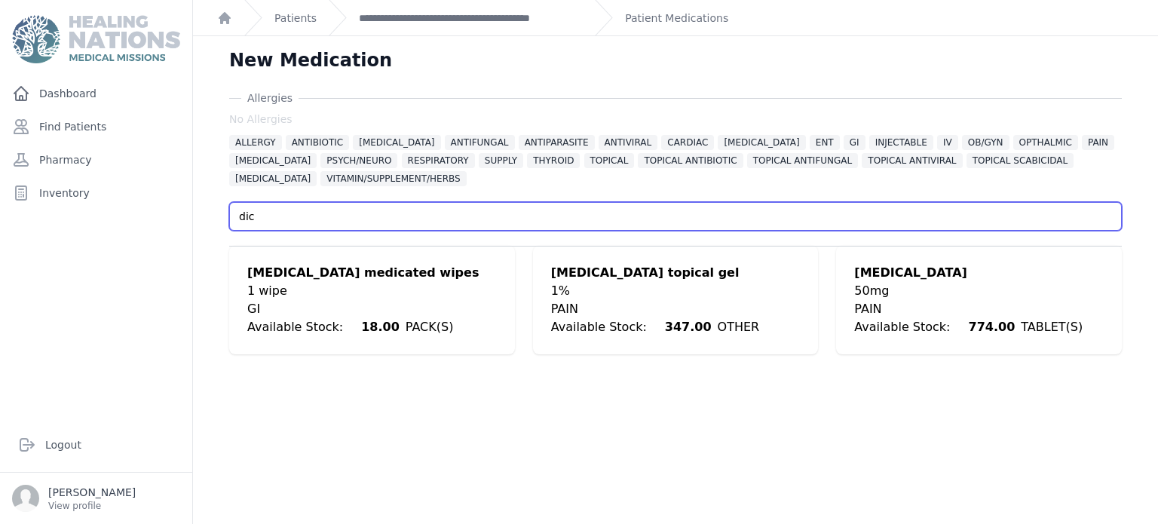
type input "dic"
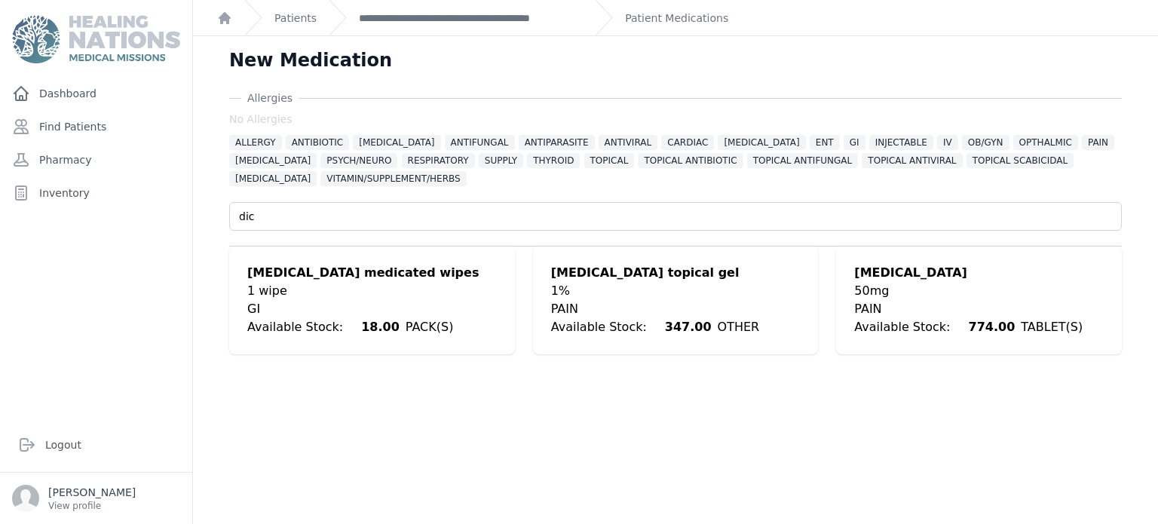
click at [764, 297] on div "Diclofenac Sodium topical gel 1% PAIN Available Stock: 347.00 OTHER" at bounding box center [676, 300] width 286 height 109
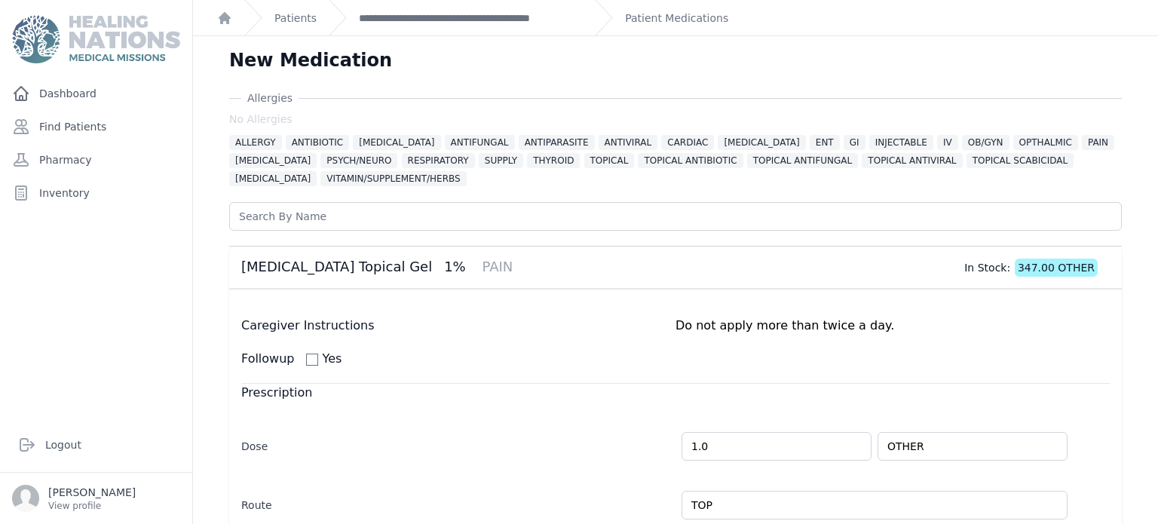
scroll to position [477, 0]
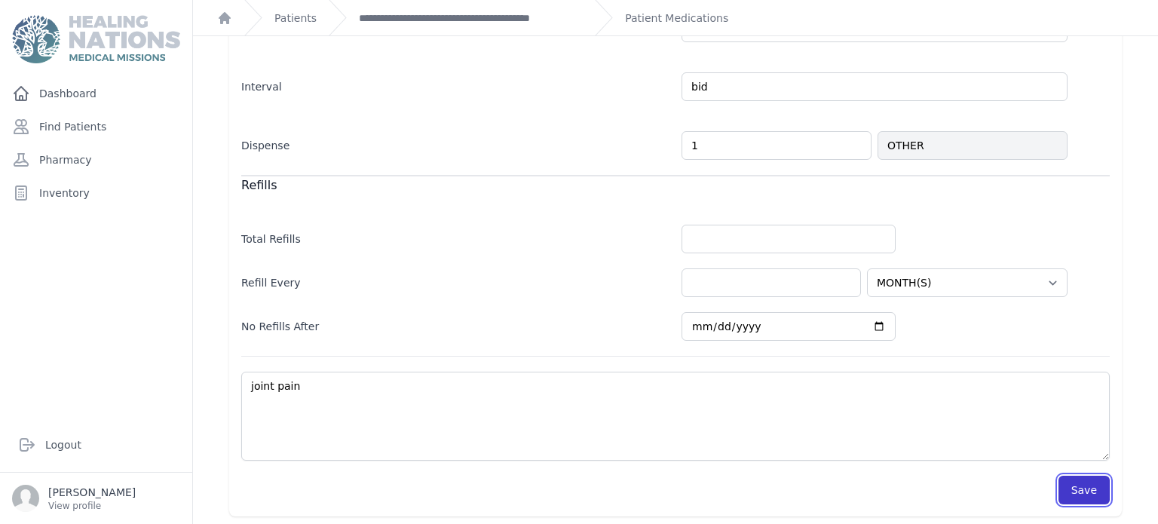
click at [1079, 476] on button "Save" at bounding box center [1083, 490] width 51 height 29
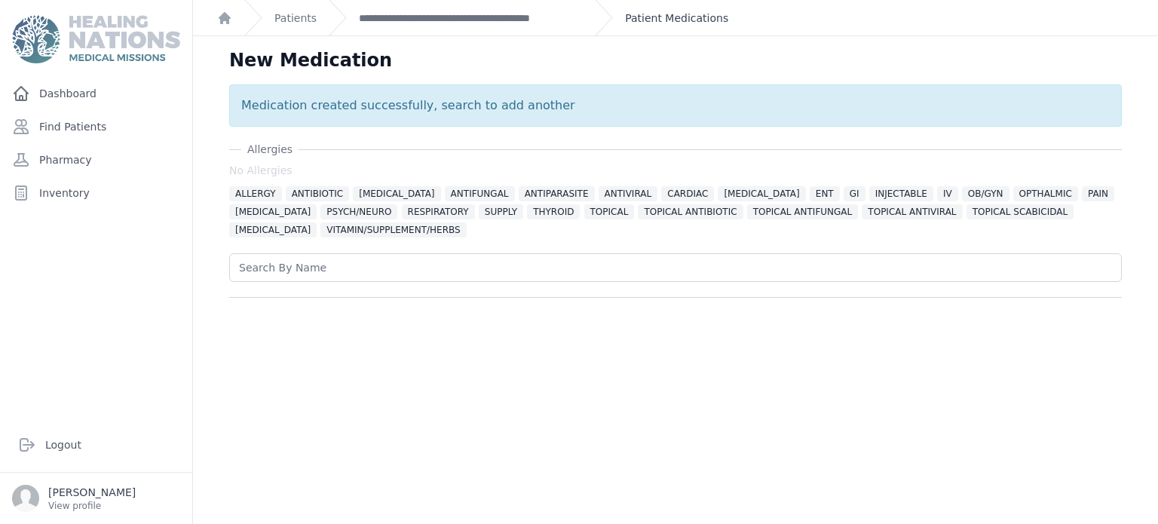
click at [672, 23] on link "Patient Medications" at bounding box center [676, 18] width 103 height 15
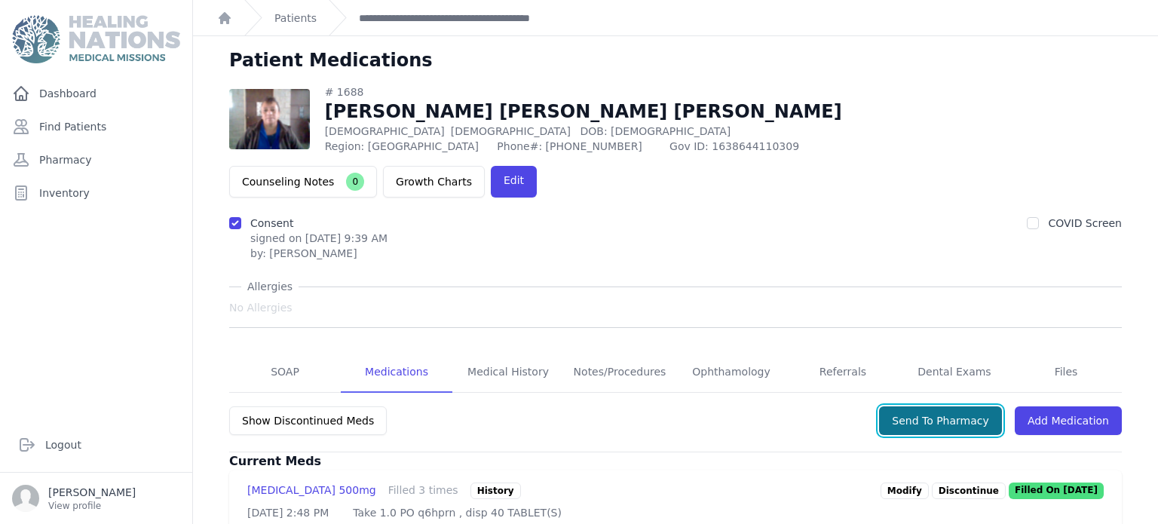
click at [959, 406] on button "Send To Pharmacy" at bounding box center [940, 420] width 123 height 29
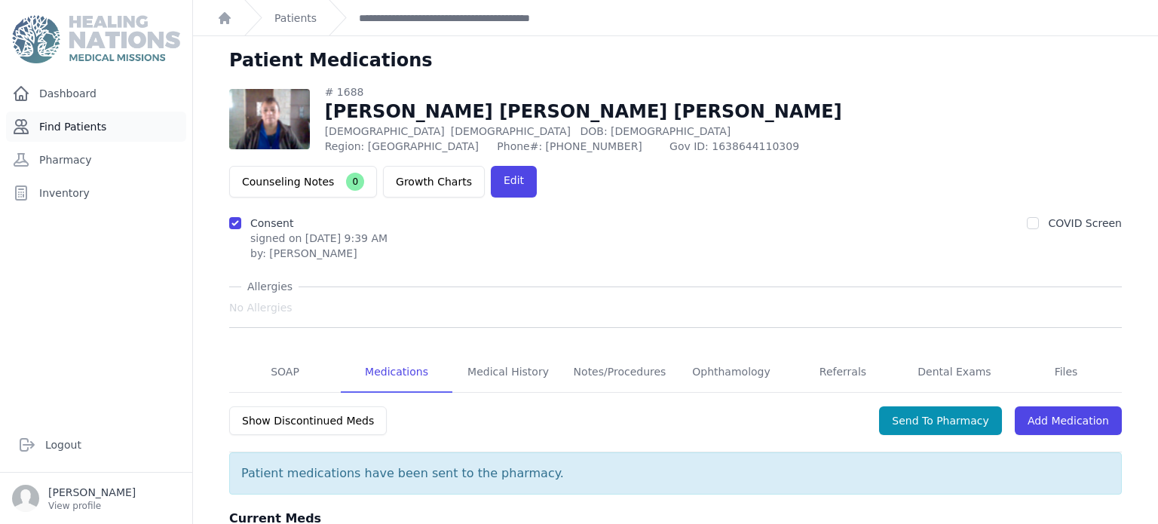
click at [114, 121] on link "Find Patients" at bounding box center [96, 127] width 180 height 30
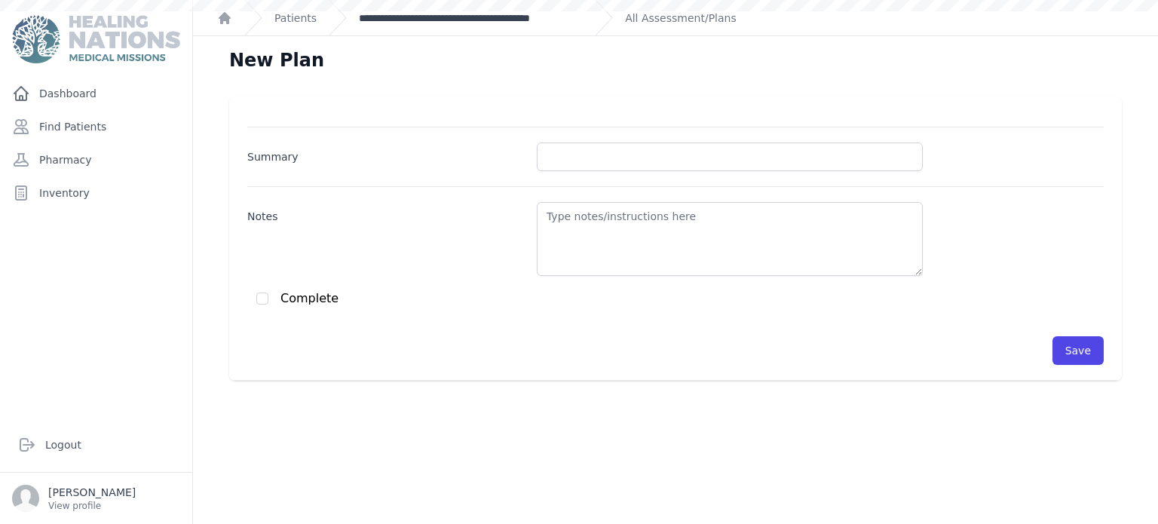
click at [465, 16] on link "**********" at bounding box center [471, 18] width 224 height 15
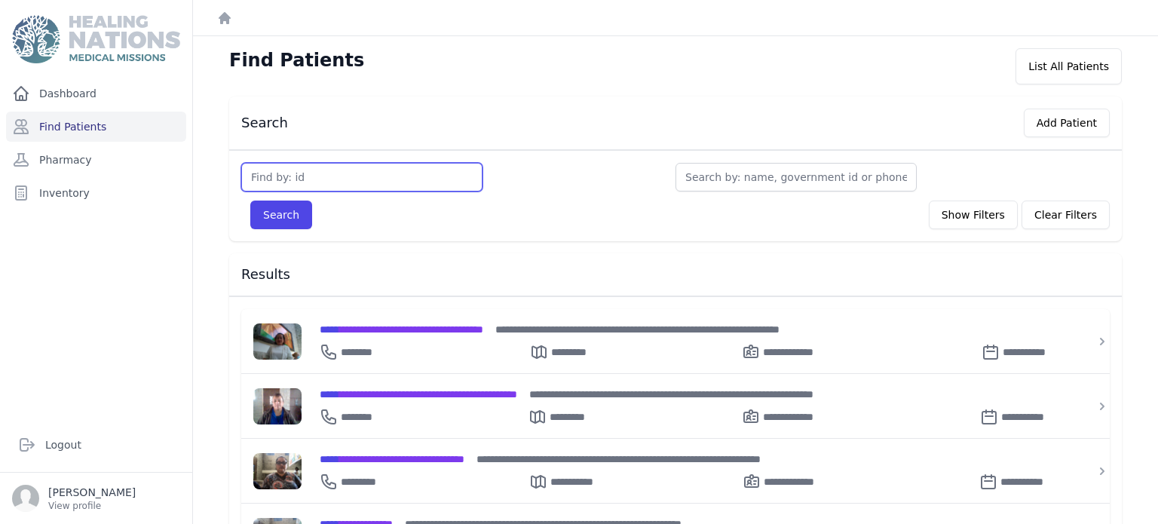
click at [317, 171] on input "text" at bounding box center [361, 177] width 241 height 29
type input "1171"
click at [250, 201] on button "Search" at bounding box center [281, 215] width 62 height 29
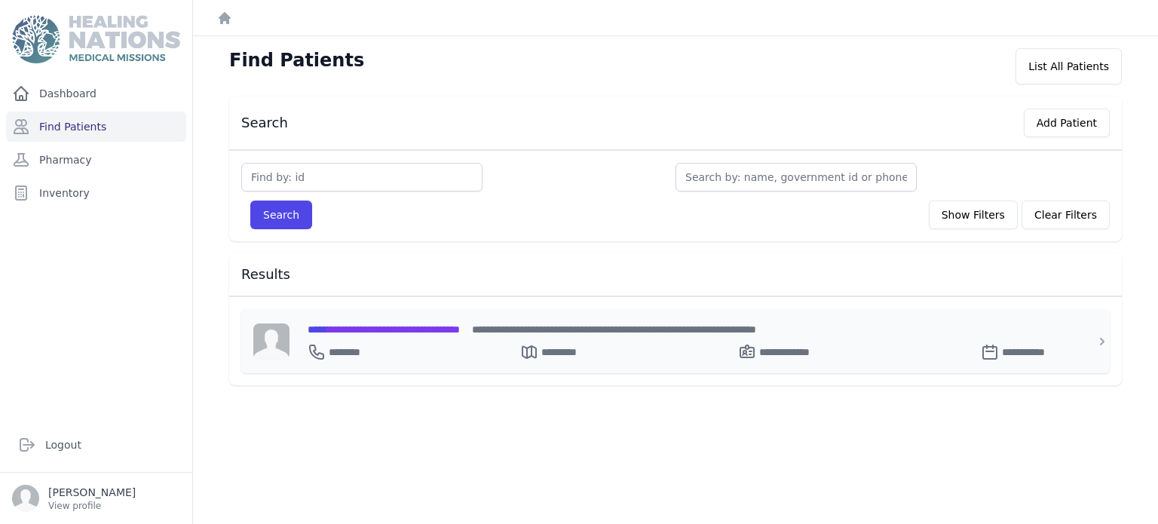
click at [427, 328] on span "**********" at bounding box center [384, 329] width 152 height 11
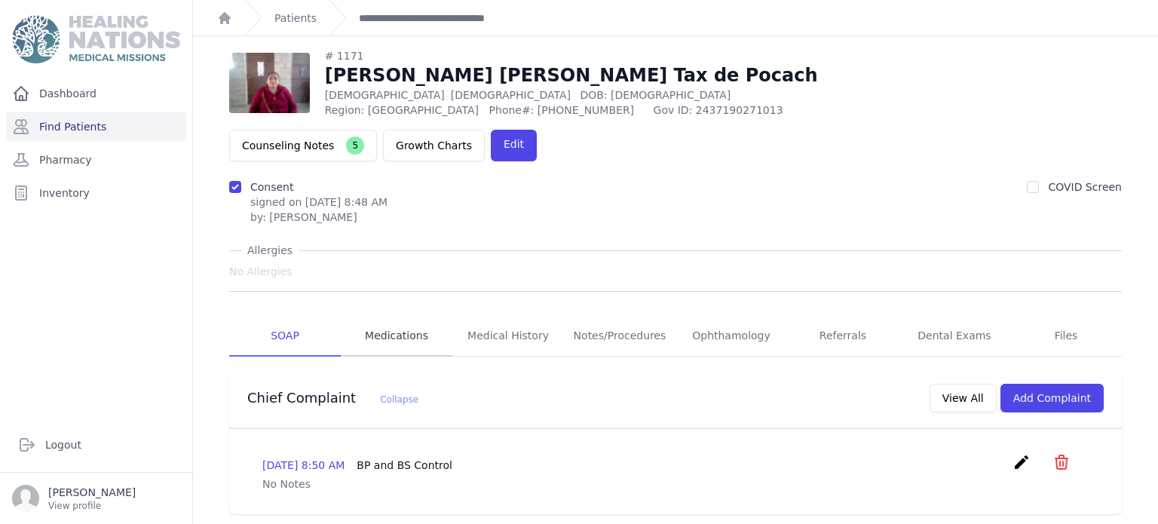
click at [419, 316] on link "Medications" at bounding box center [397, 336] width 112 height 41
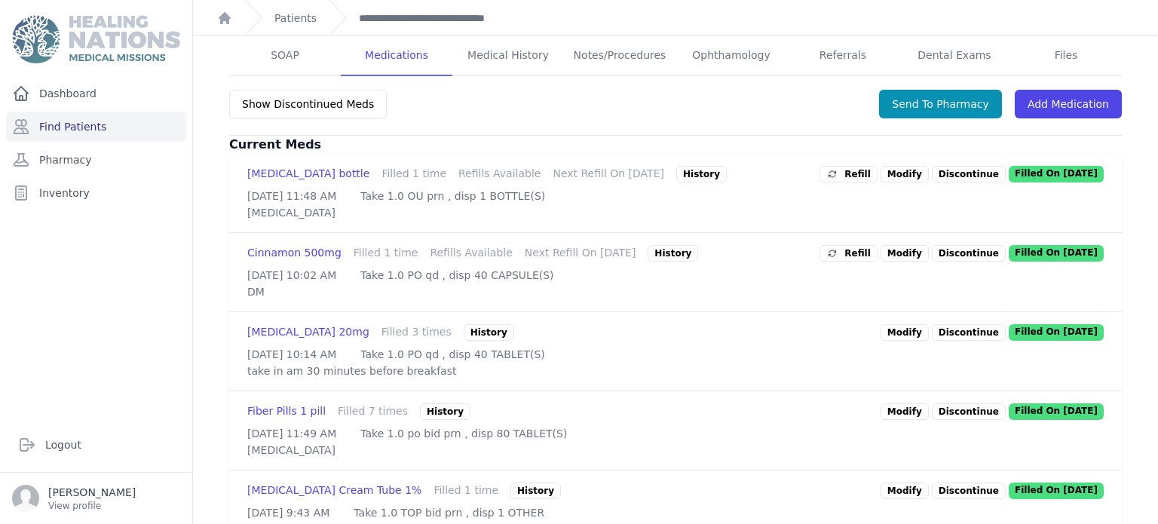
scroll to position [320, 0]
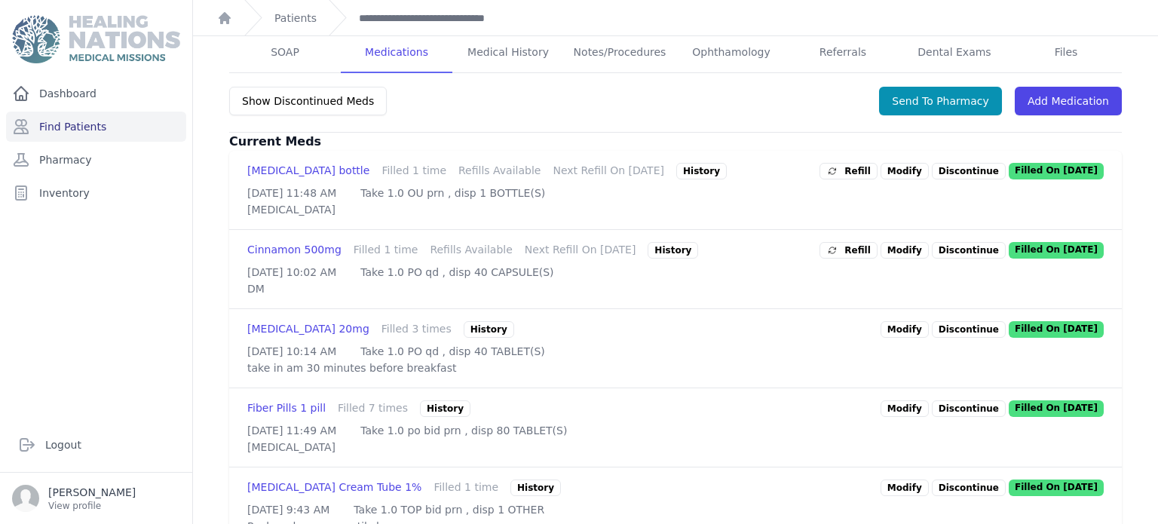
click at [871, 243] on span "Refill" at bounding box center [848, 250] width 44 height 15
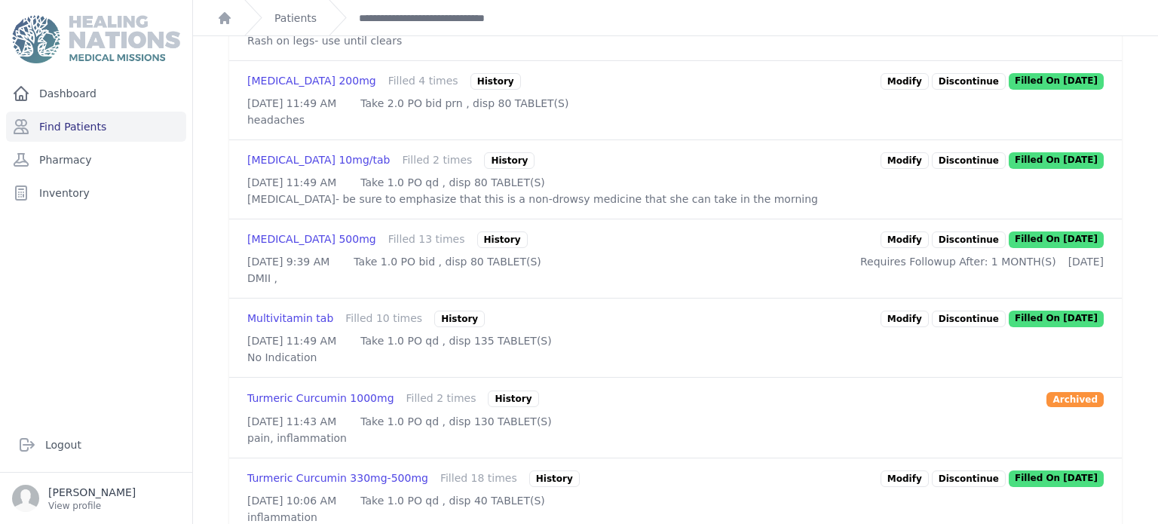
scroll to position [920, 0]
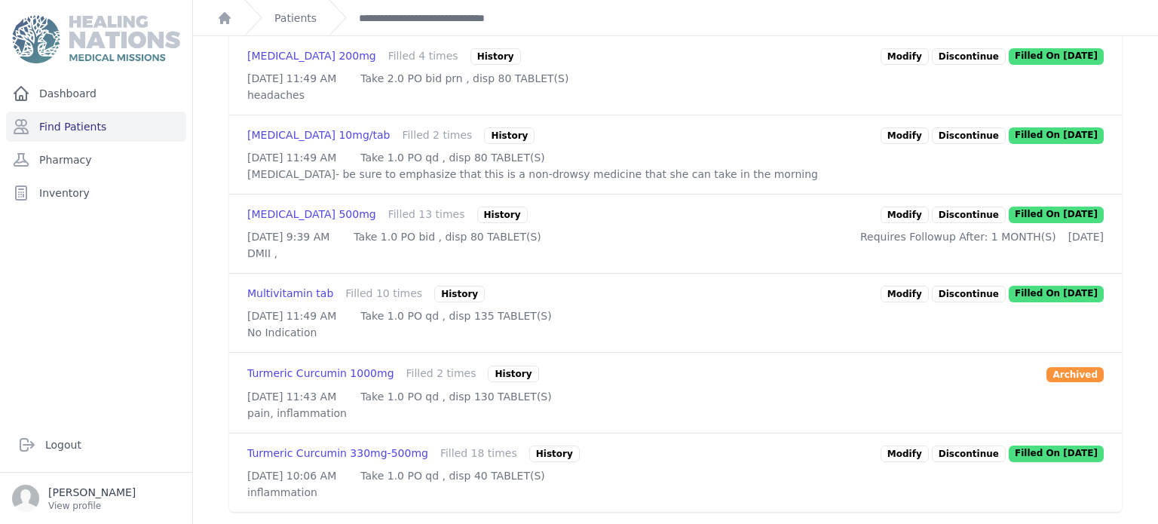
click at [904, 223] on link "Modify" at bounding box center [904, 215] width 48 height 17
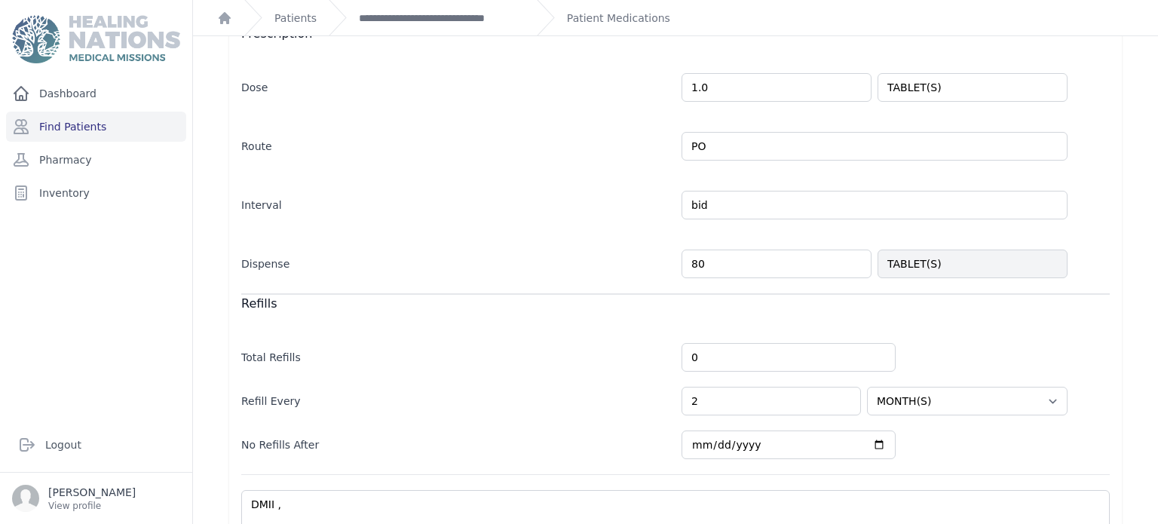
scroll to position [387, 0]
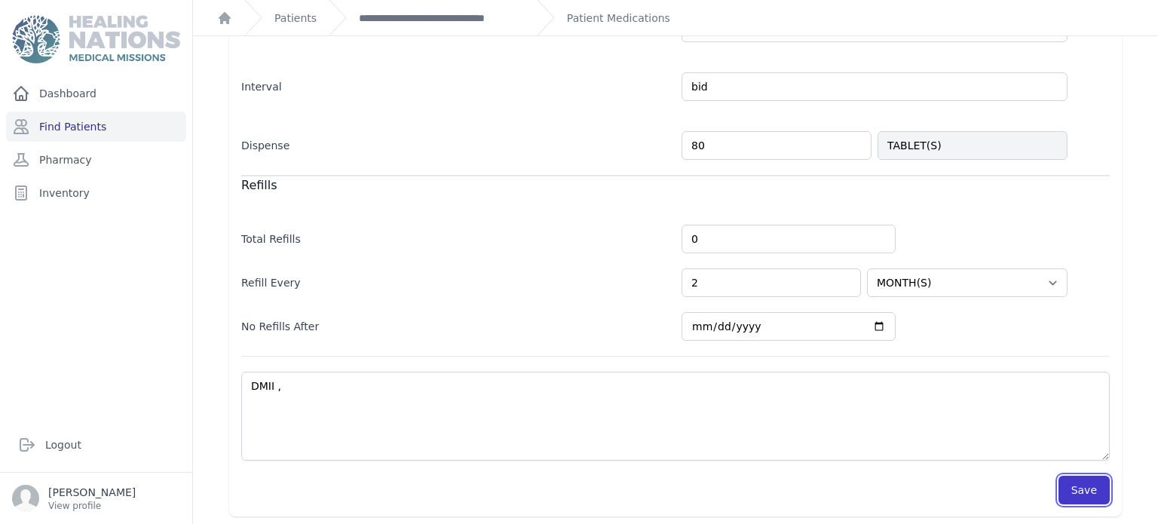
click at [1084, 480] on button "Save" at bounding box center [1083, 490] width 51 height 29
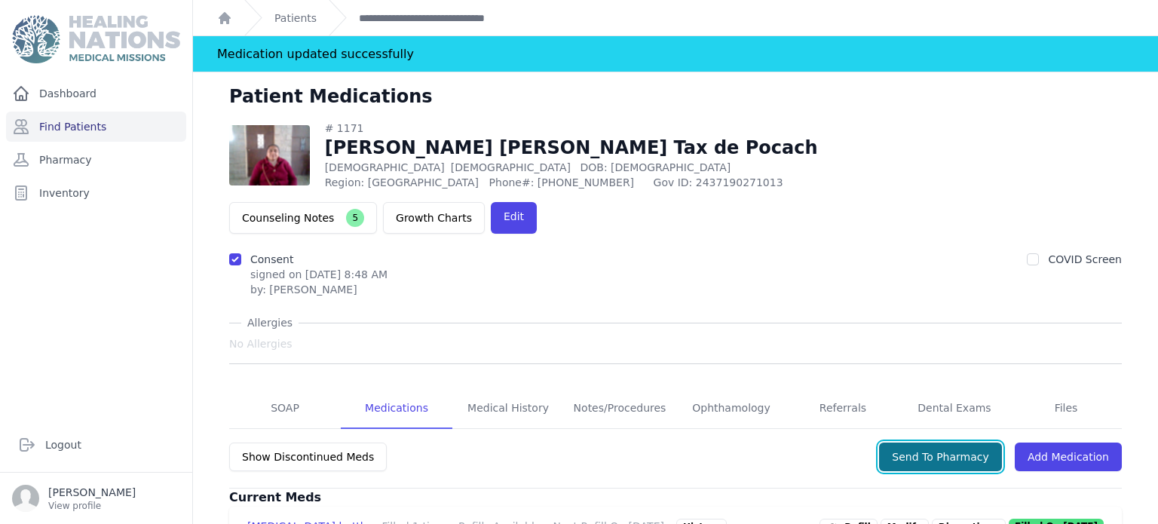
click at [972, 442] on button "Send To Pharmacy" at bounding box center [940, 456] width 123 height 29
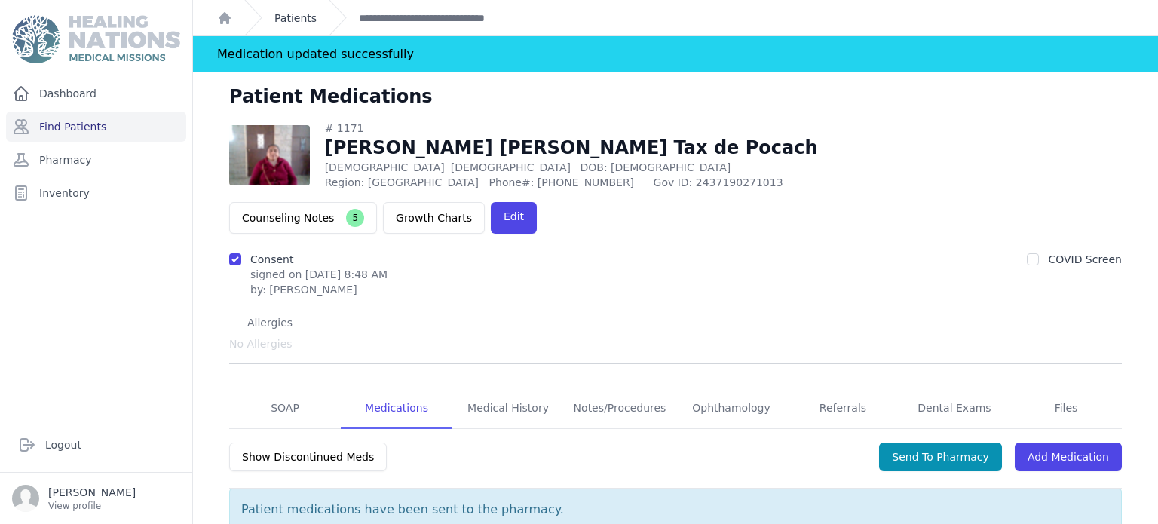
click at [300, 13] on link "Patients" at bounding box center [295, 18] width 42 height 15
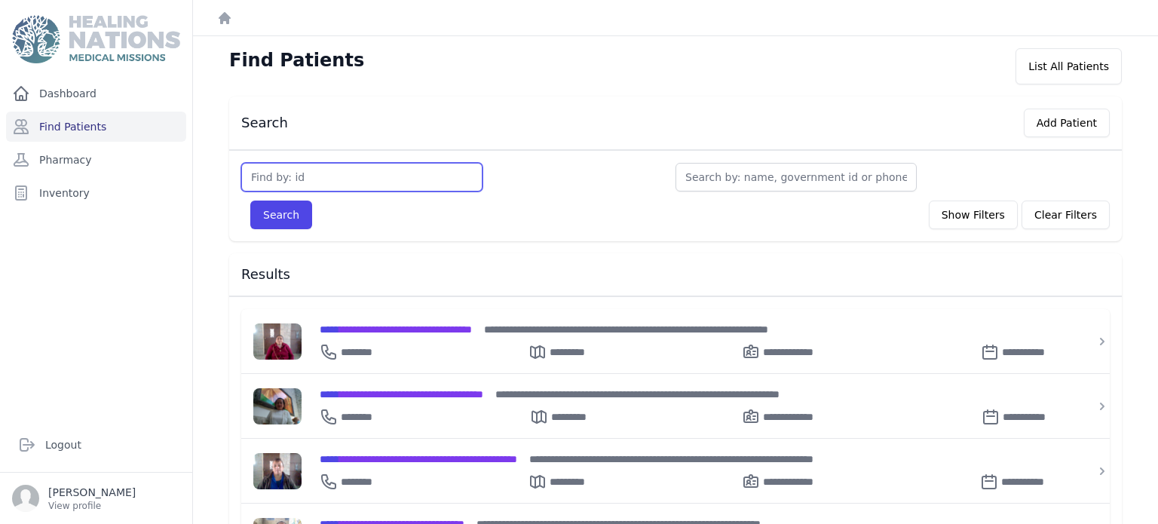
click at [409, 174] on input "text" at bounding box center [361, 177] width 241 height 29
type input "2888"
click at [250, 201] on button "Search" at bounding box center [281, 215] width 62 height 29
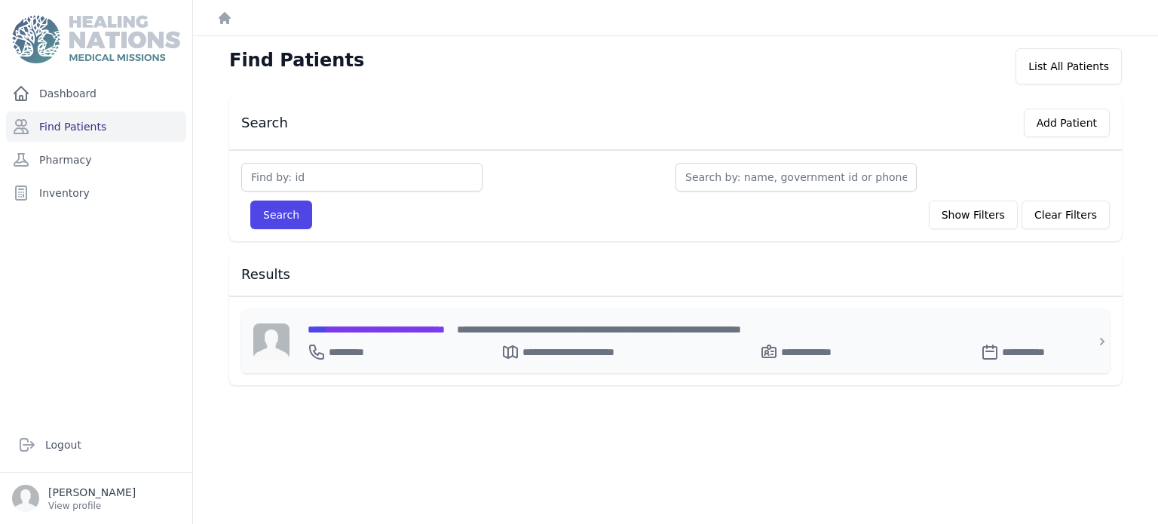
click at [417, 327] on span "**********" at bounding box center [376, 329] width 137 height 11
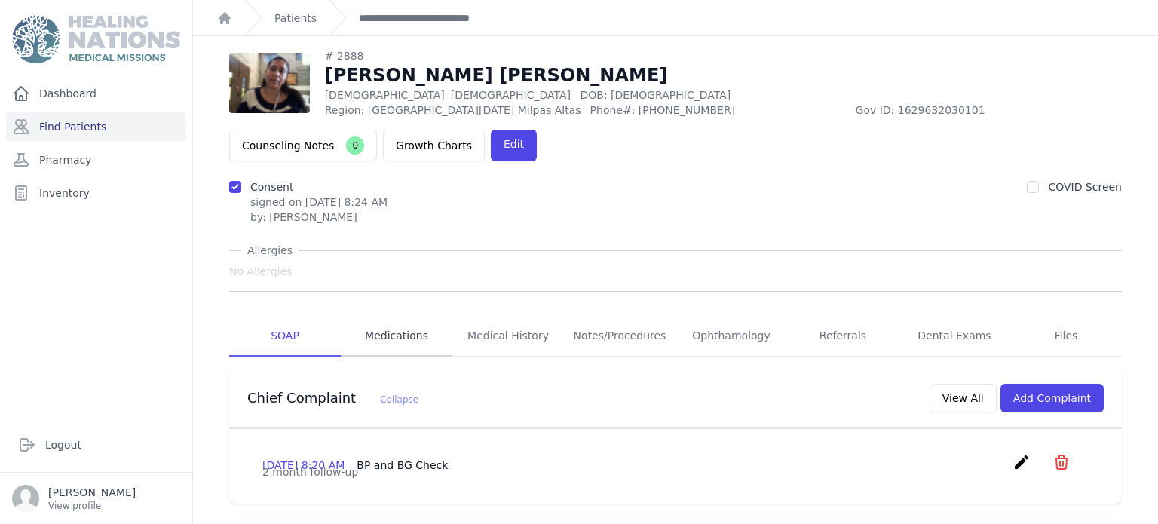
click at [407, 316] on link "Medications" at bounding box center [397, 336] width 112 height 41
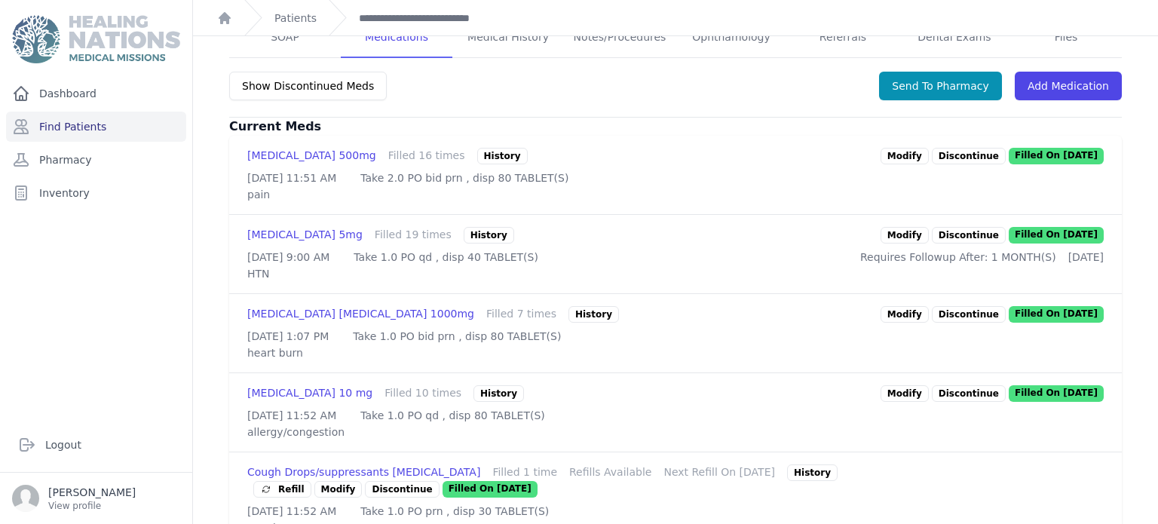
scroll to position [338, 0]
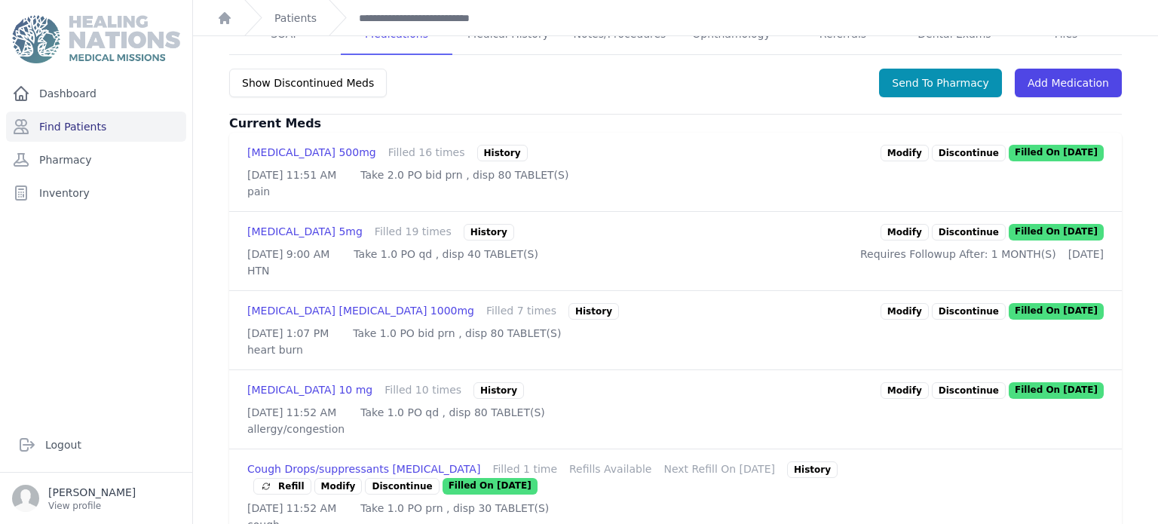
click at [916, 224] on link "Modify" at bounding box center [904, 232] width 48 height 17
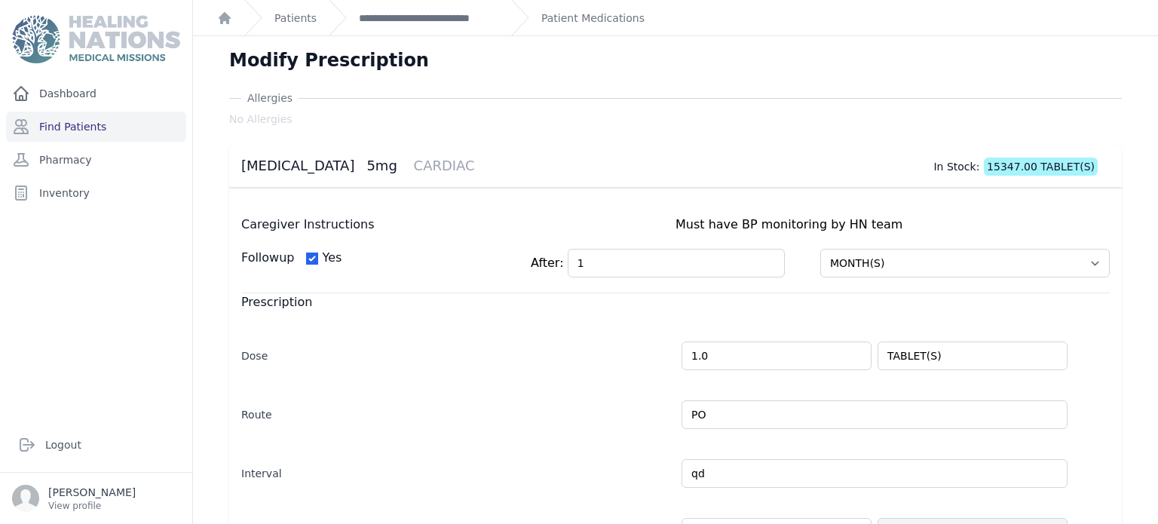
scroll to position [387, 0]
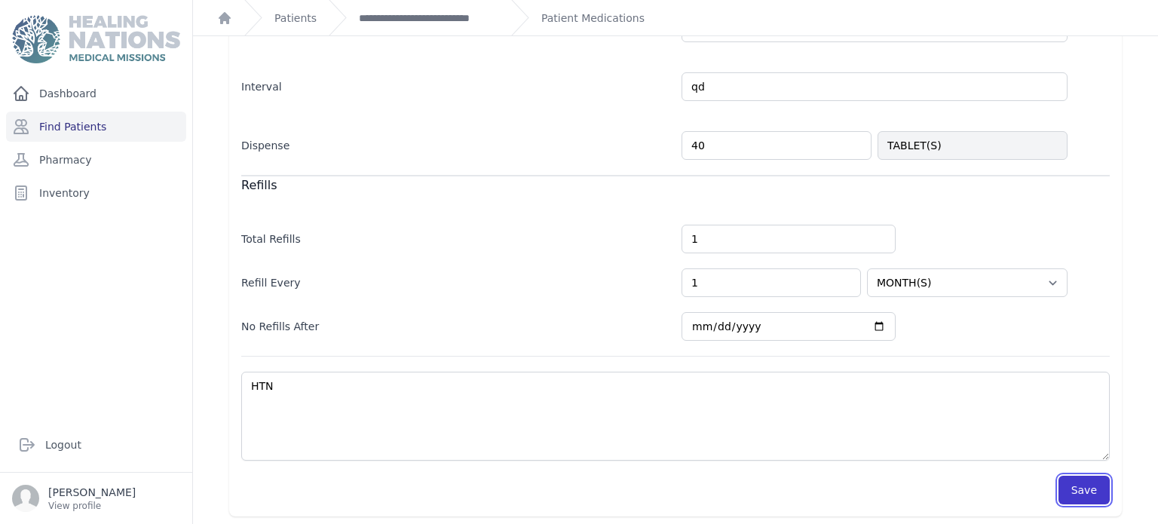
click at [1083, 485] on button "Save" at bounding box center [1083, 490] width 51 height 29
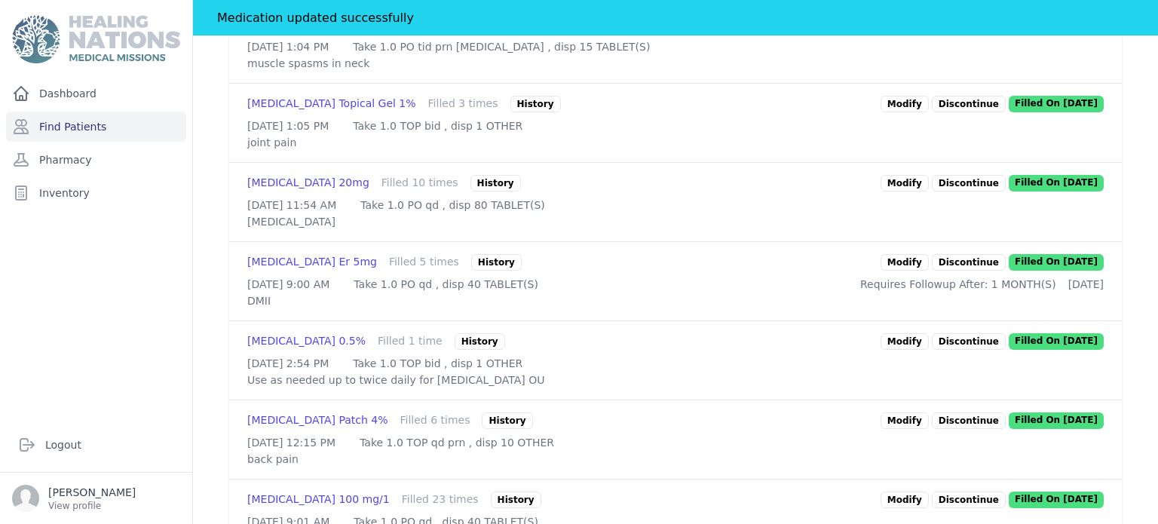
scroll to position [930, 0]
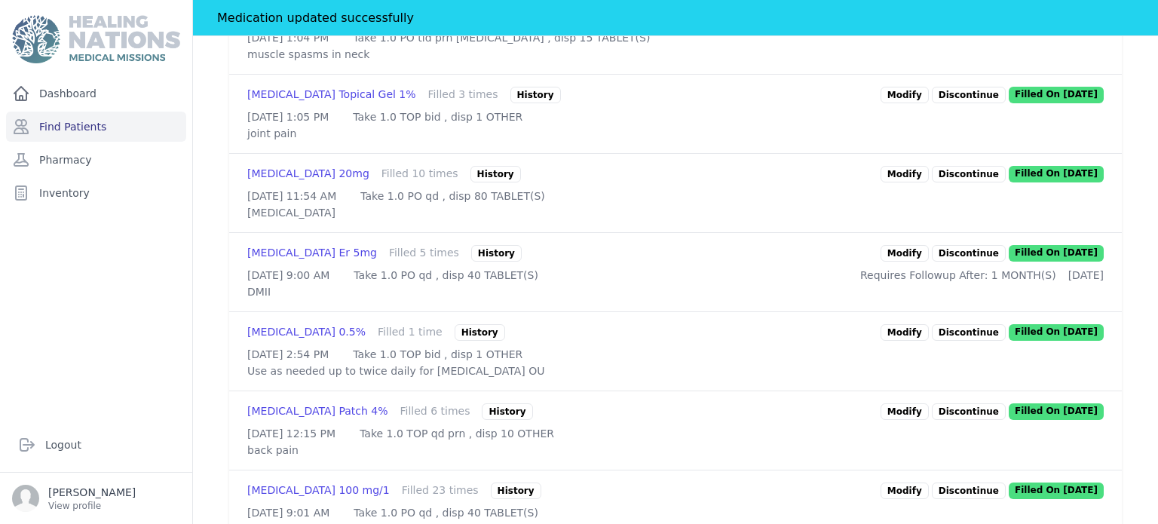
click at [911, 182] on link "Modify" at bounding box center [904, 174] width 48 height 17
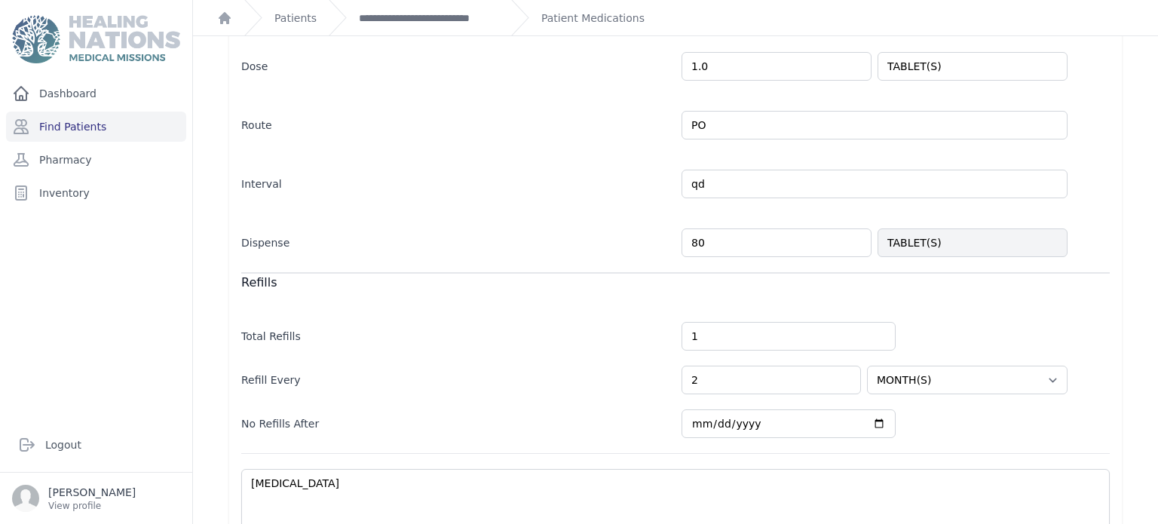
scroll to position [377, 0]
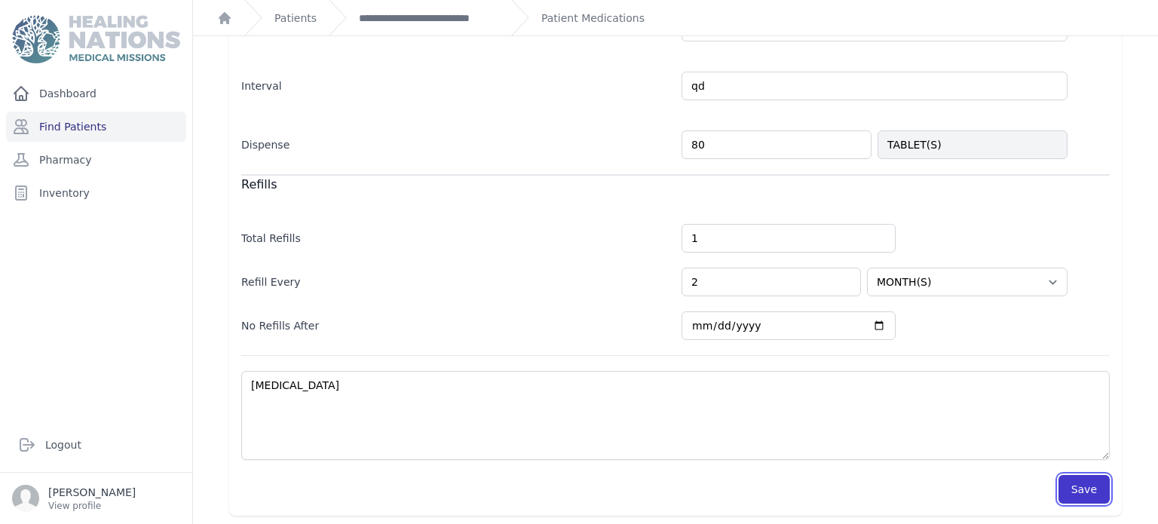
click at [1083, 479] on button "Save" at bounding box center [1083, 489] width 51 height 29
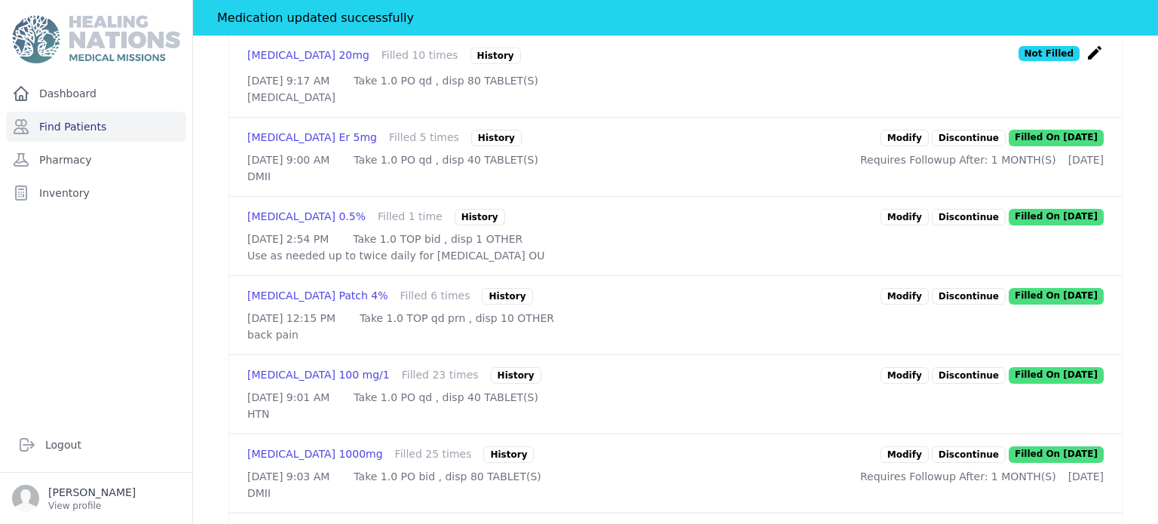
scroll to position [1058, 0]
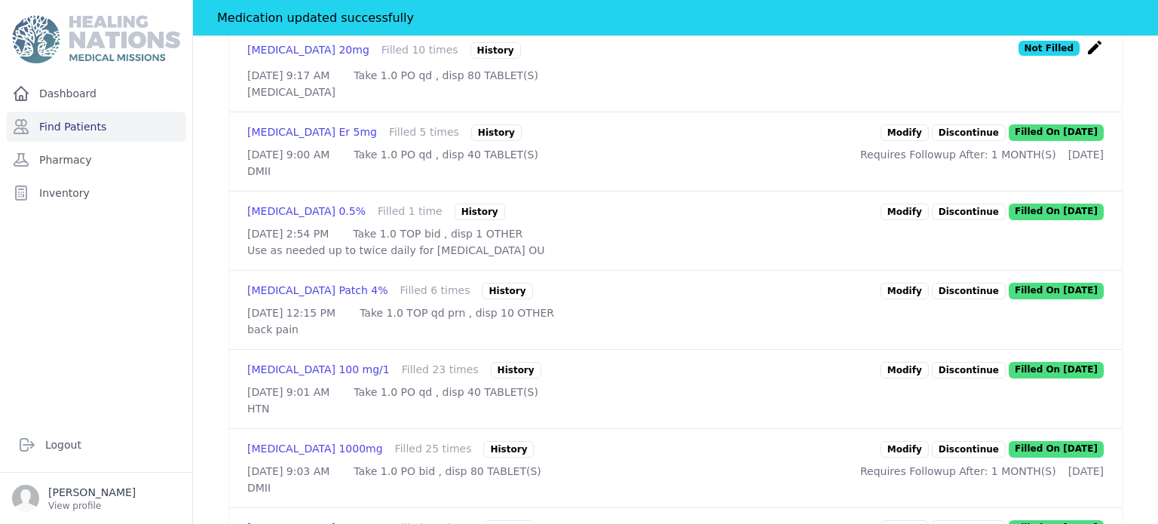
click at [929, 141] on link "Modify" at bounding box center [904, 132] width 48 height 17
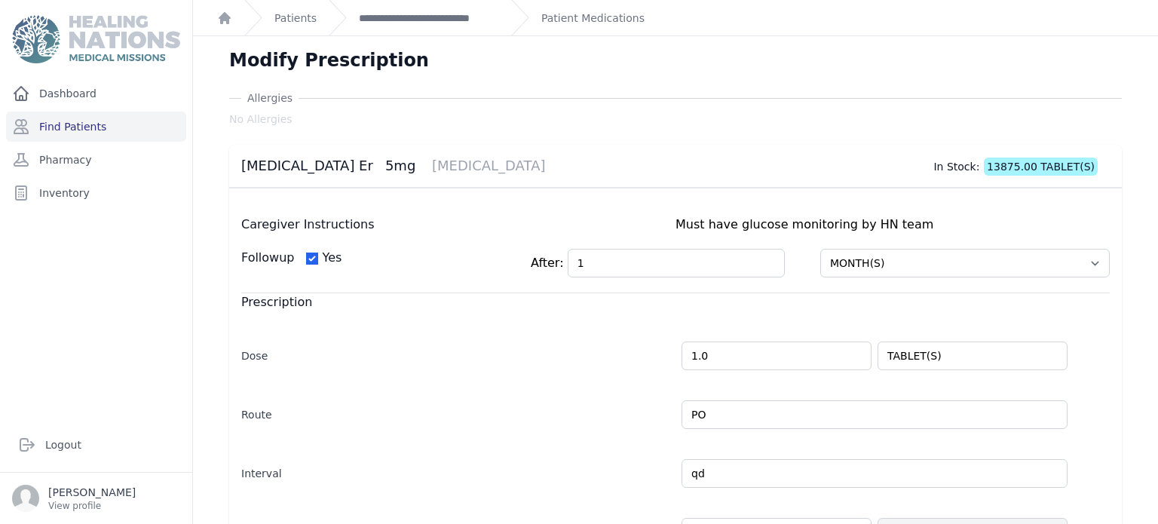
scroll to position [387, 0]
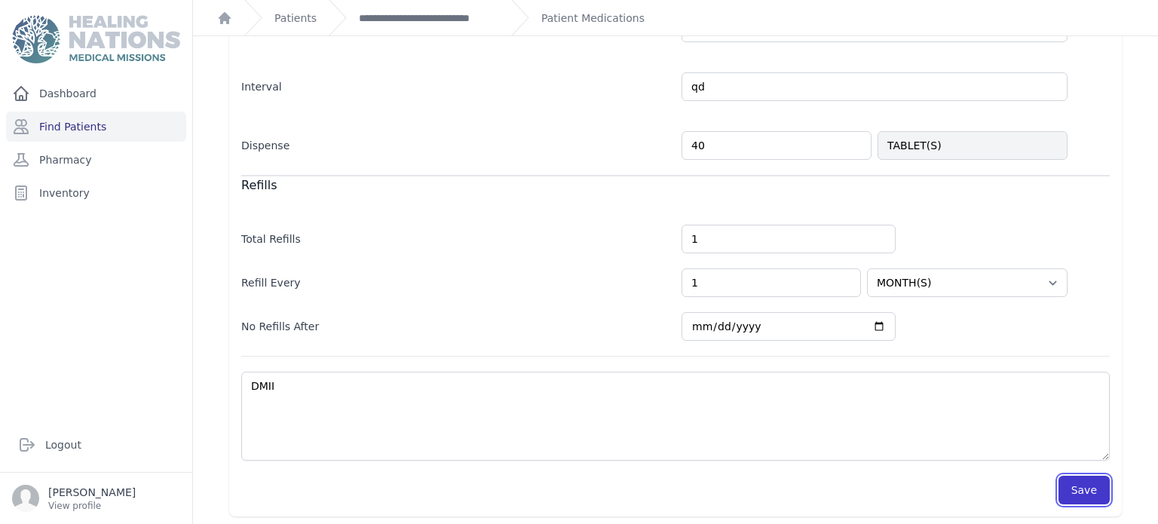
click at [1095, 476] on button "Save" at bounding box center [1083, 490] width 51 height 29
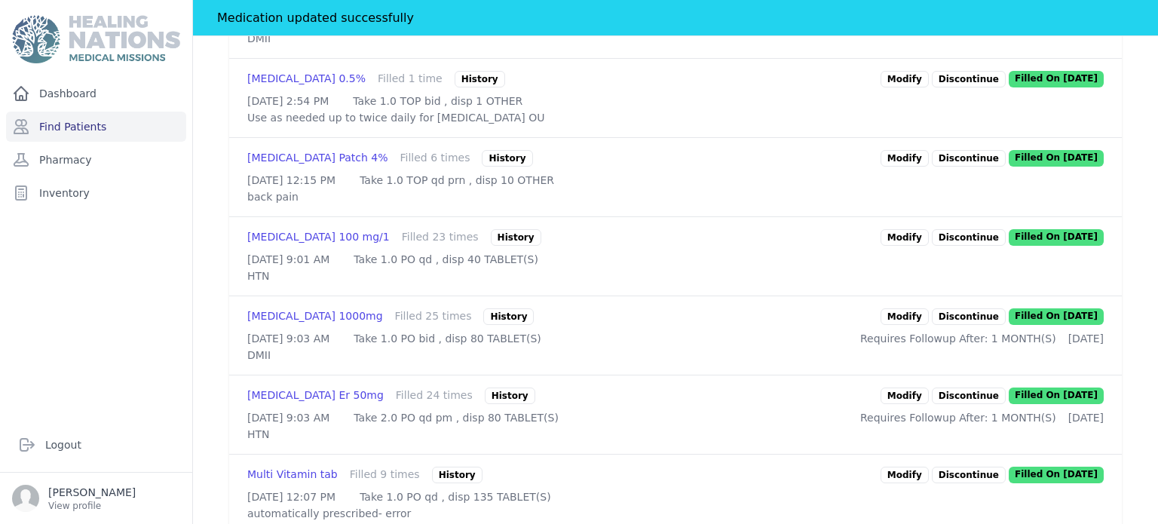
scroll to position [1209, 0]
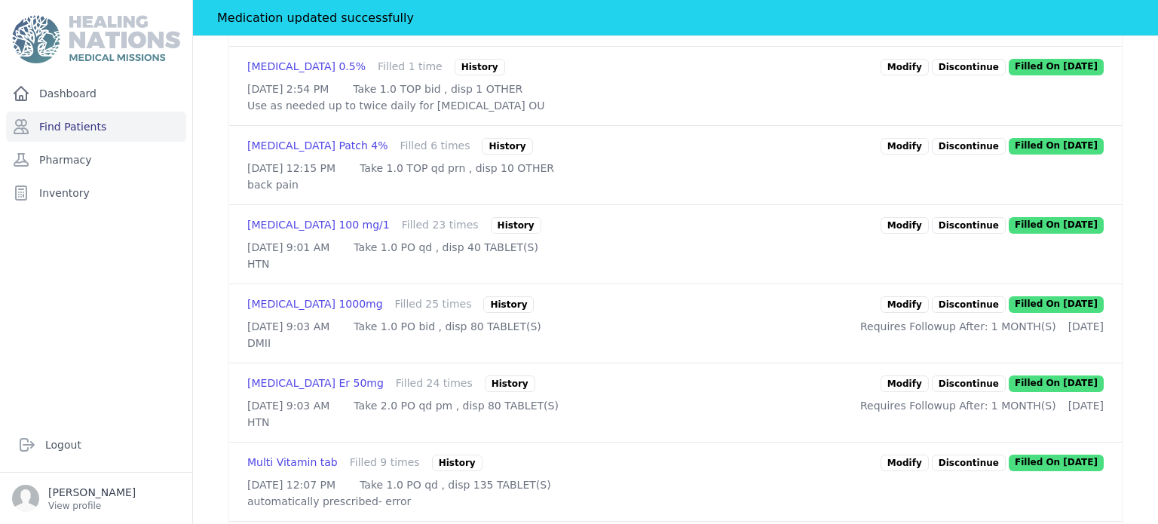
click at [923, 234] on link "Modify" at bounding box center [904, 225] width 48 height 17
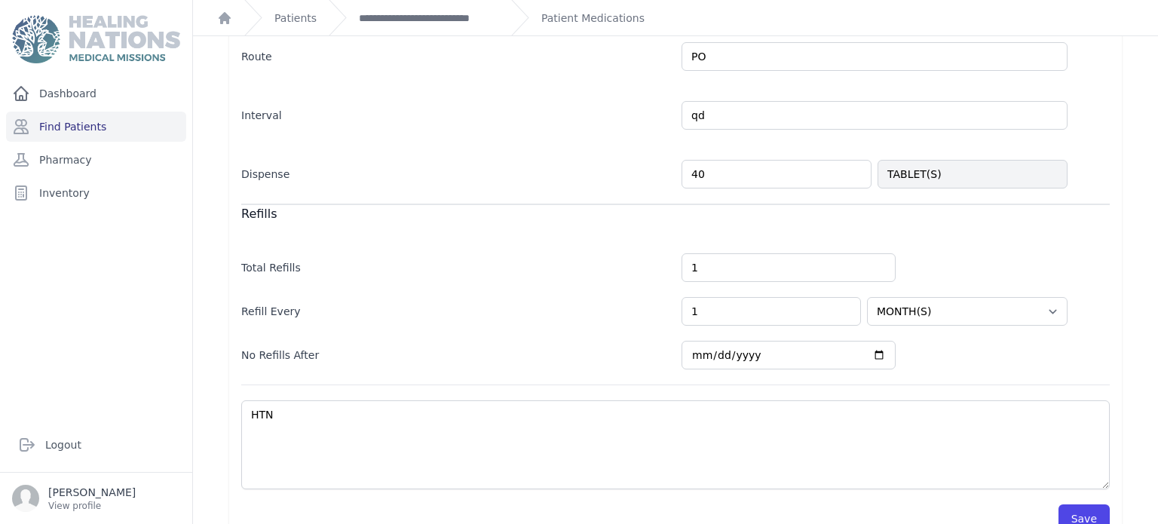
scroll to position [377, 0]
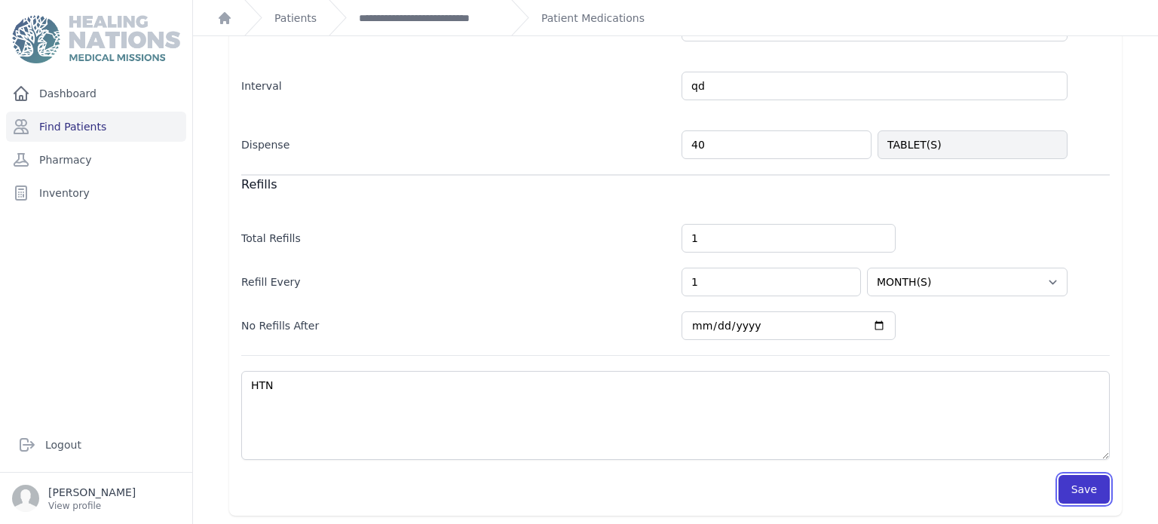
click at [1085, 485] on button "Save" at bounding box center [1083, 489] width 51 height 29
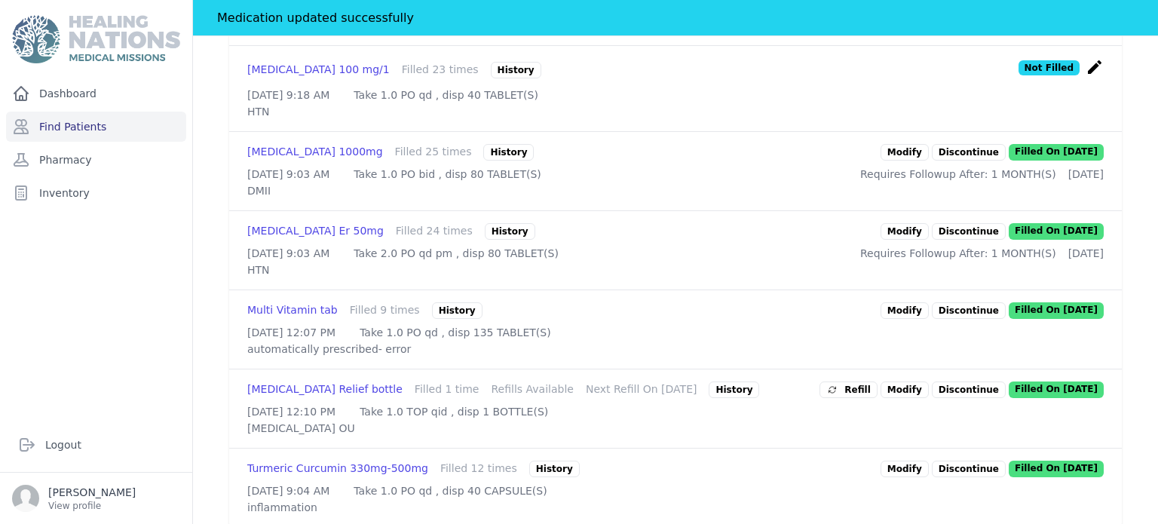
scroll to position [1375, 0]
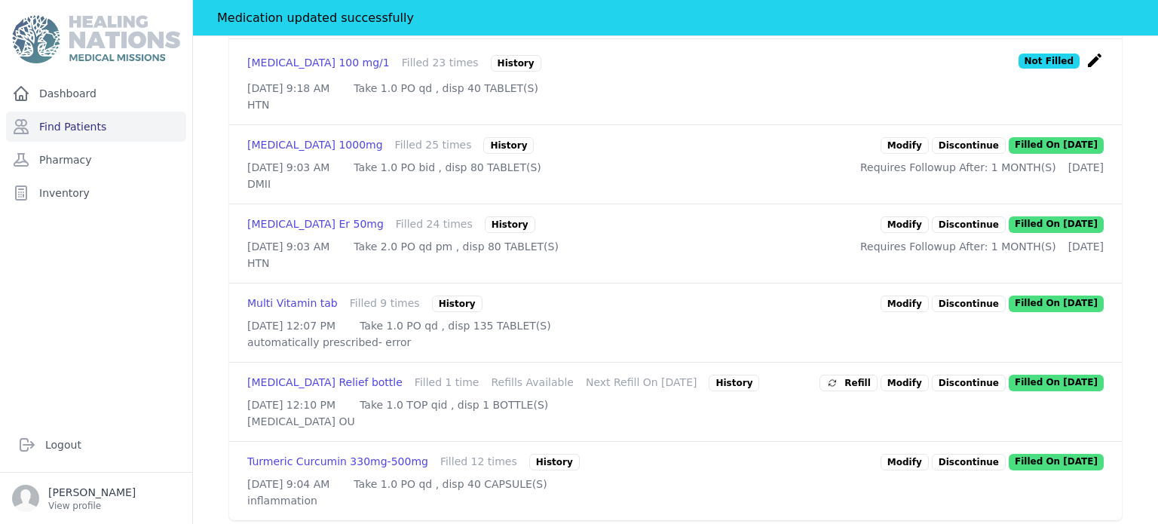
click at [922, 154] on link "Modify" at bounding box center [904, 145] width 48 height 17
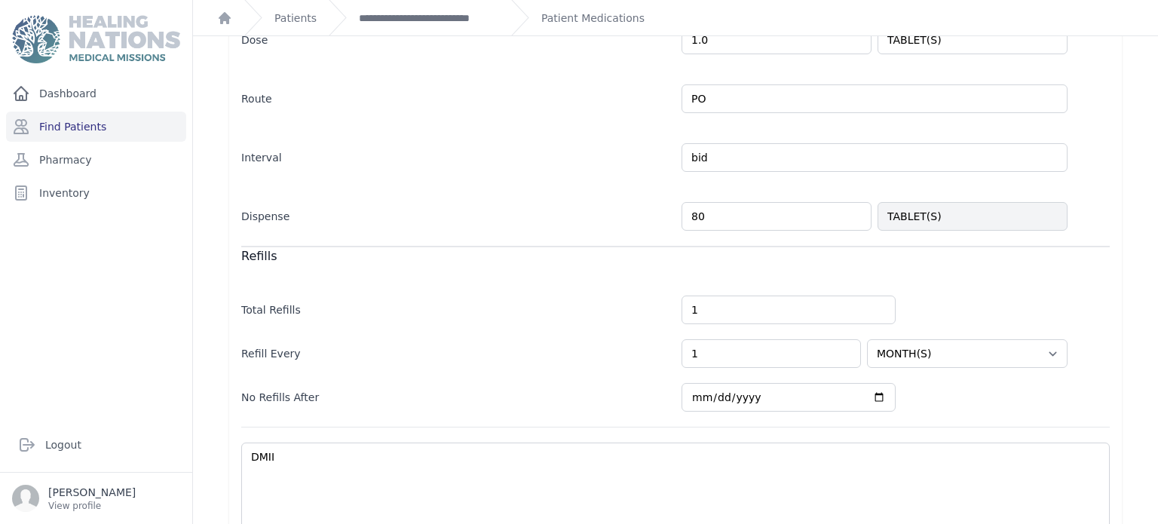
scroll to position [387, 0]
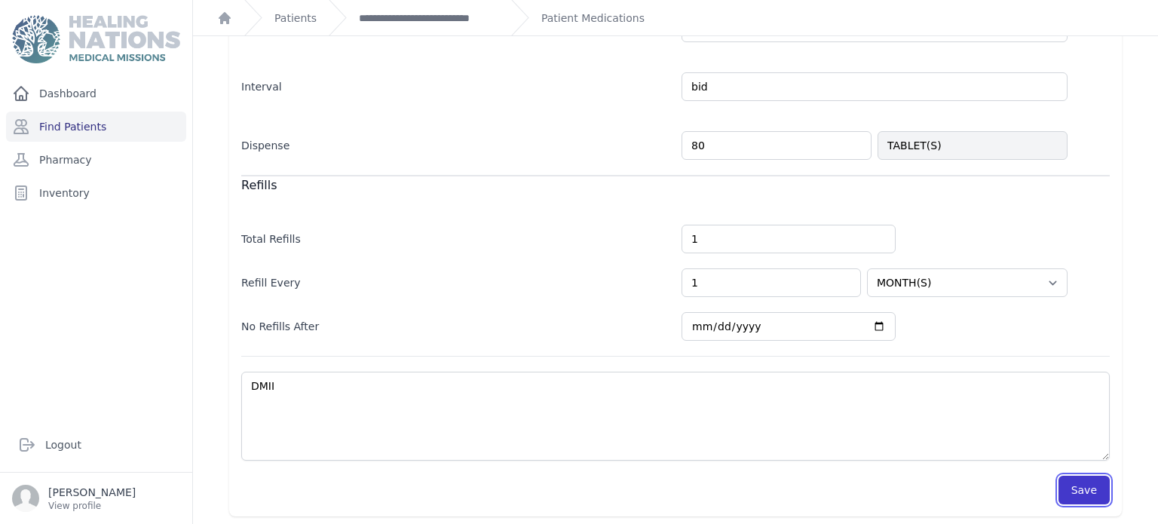
click at [1096, 476] on button "Save" at bounding box center [1083, 490] width 51 height 29
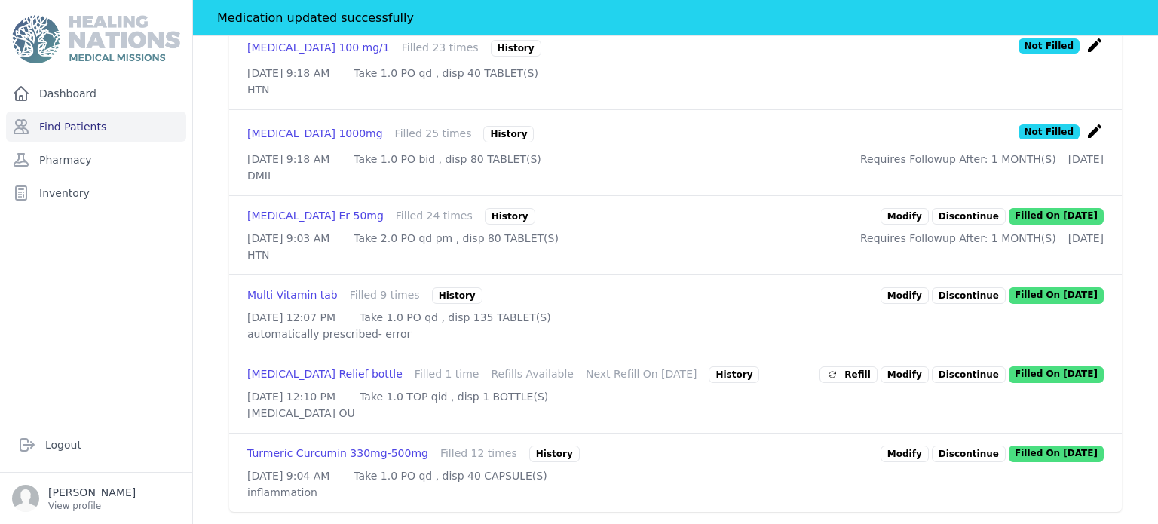
scroll to position [1400, 0]
click at [919, 225] on link "Modify" at bounding box center [904, 216] width 48 height 17
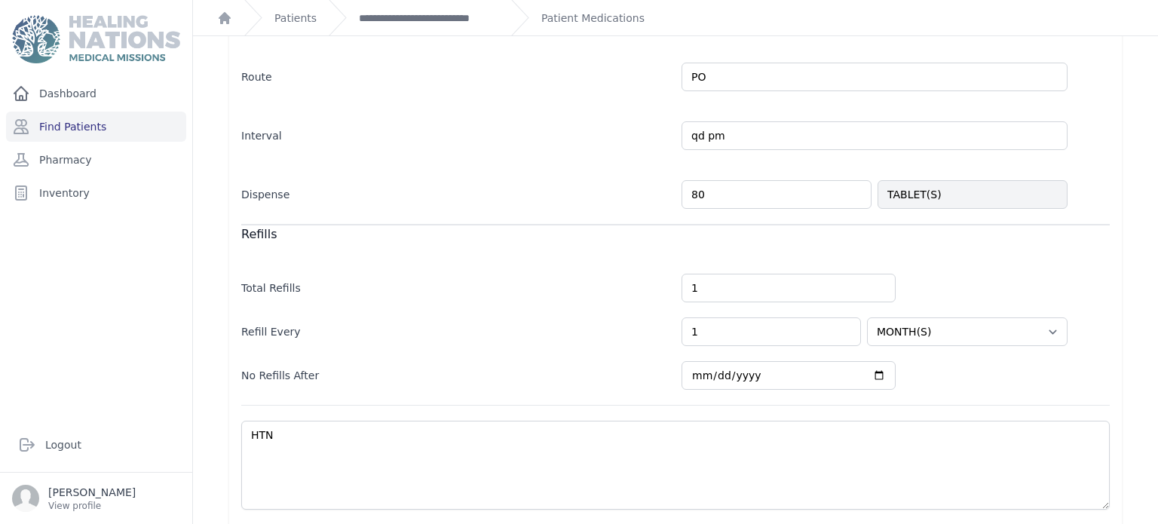
scroll to position [384, 0]
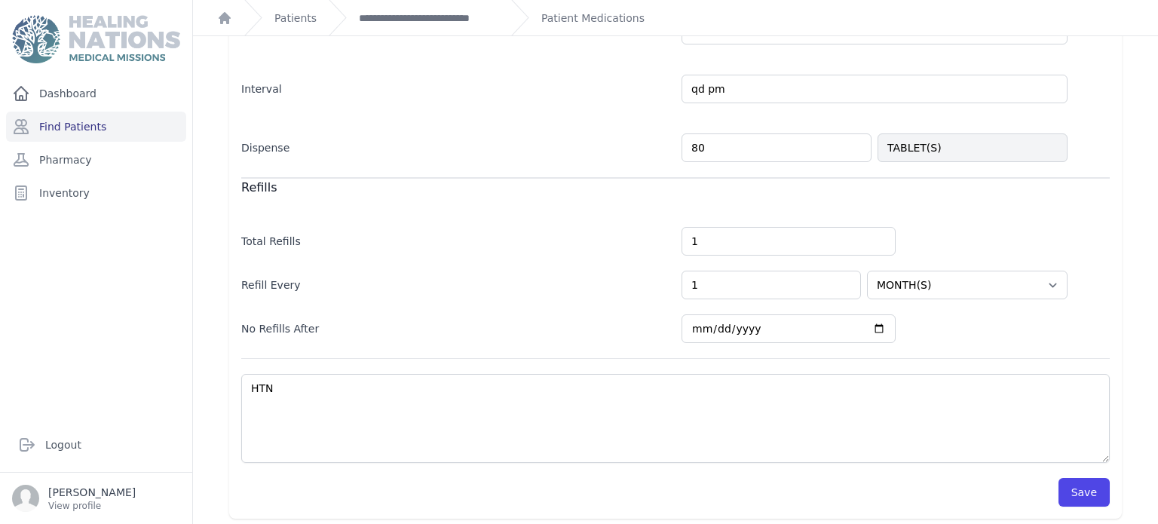
click at [1082, 502] on div "Caregiver Instructions Must have BP monitoring by HN team Followup Yes After: 1…" at bounding box center [675, 160] width 893 height 715
click at [1084, 494] on button "Save" at bounding box center [1083, 492] width 51 height 29
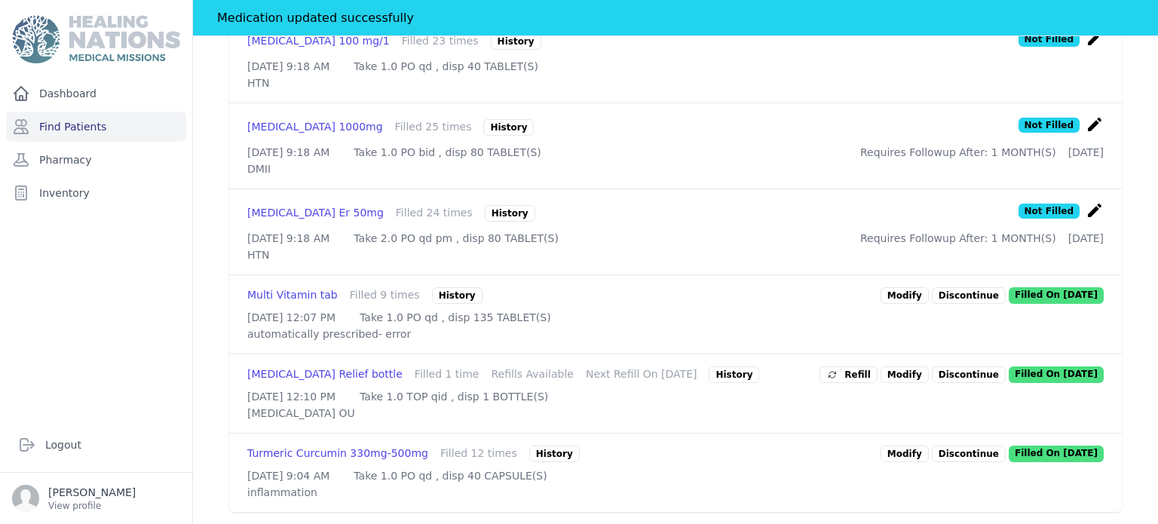
scroll to position [1583, 0]
click at [925, 445] on link "Modify" at bounding box center [904, 453] width 48 height 17
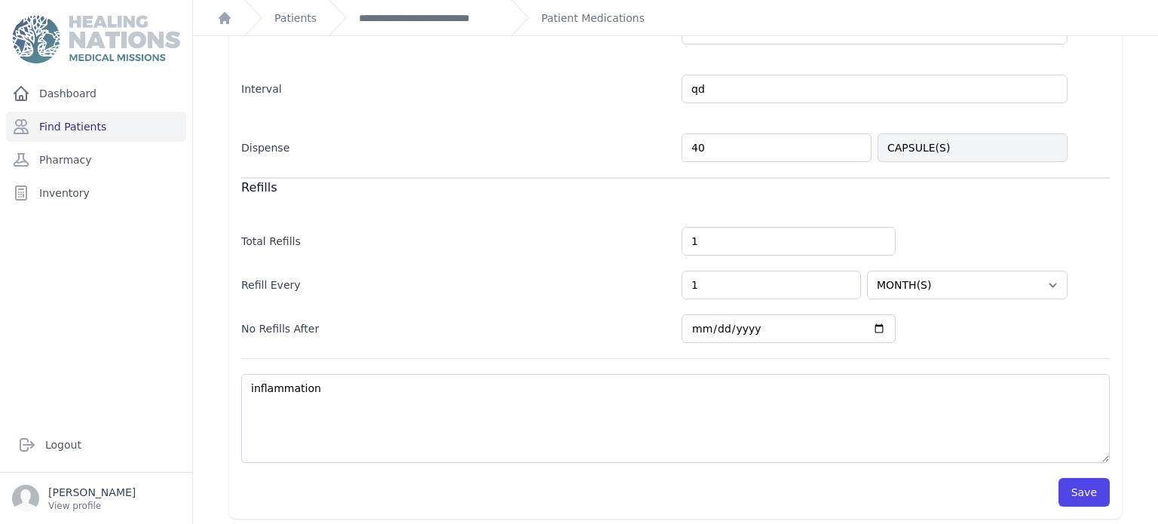
scroll to position [377, 0]
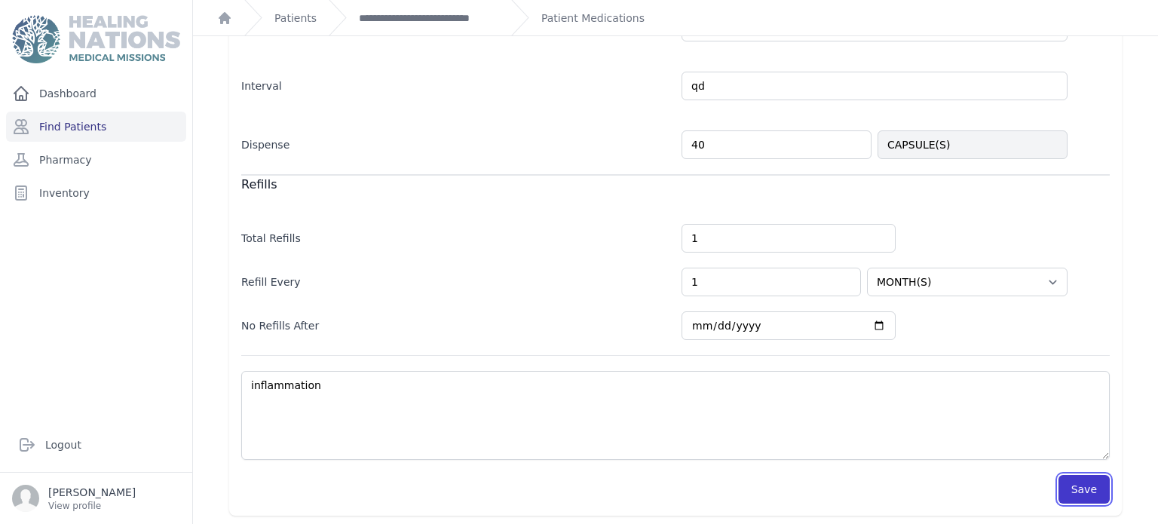
click at [1070, 475] on button "Save" at bounding box center [1083, 489] width 51 height 29
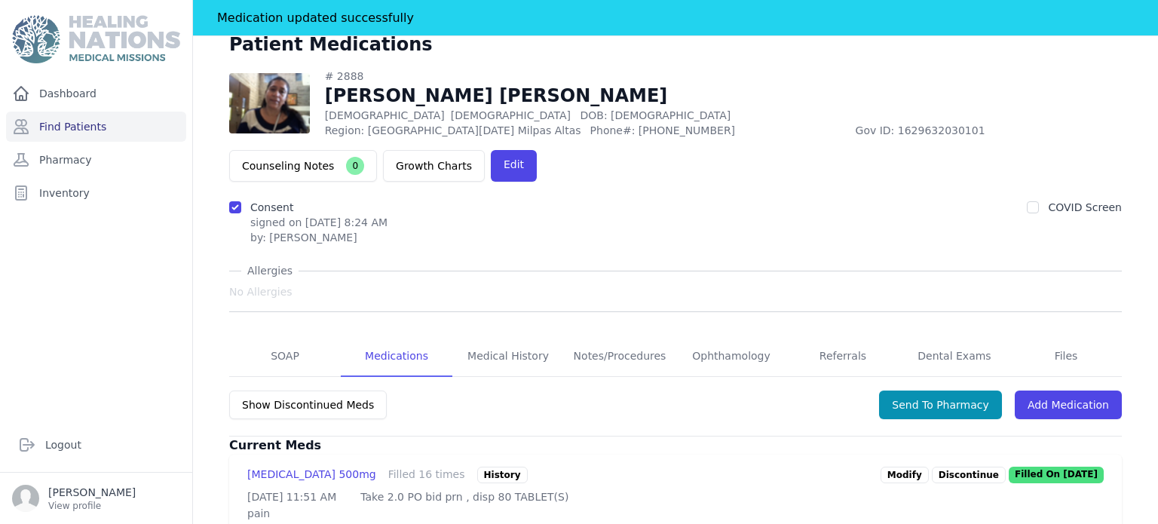
scroll to position [21, 0]
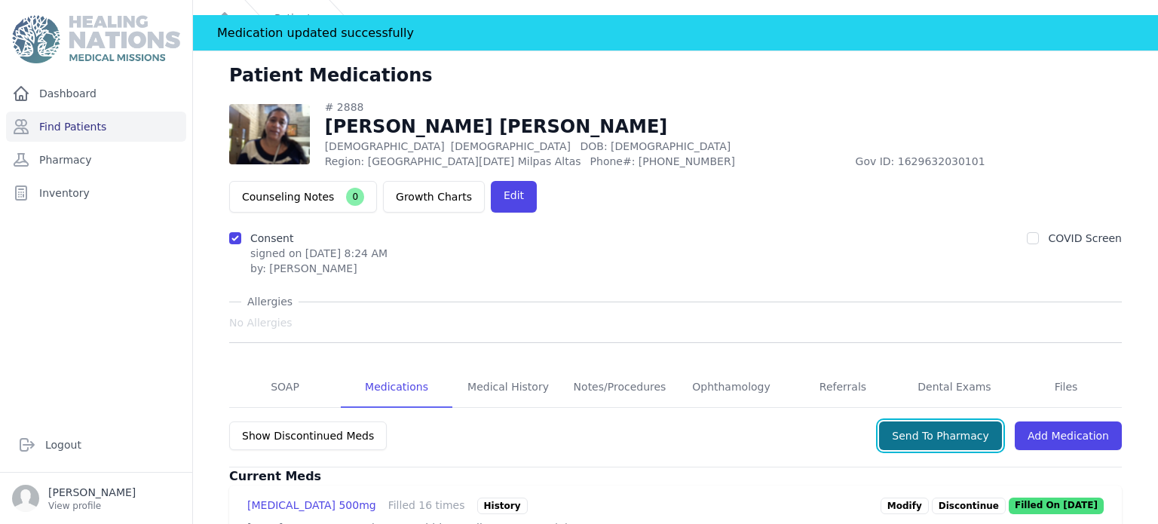
click at [945, 421] on button "Send To Pharmacy" at bounding box center [940, 435] width 123 height 29
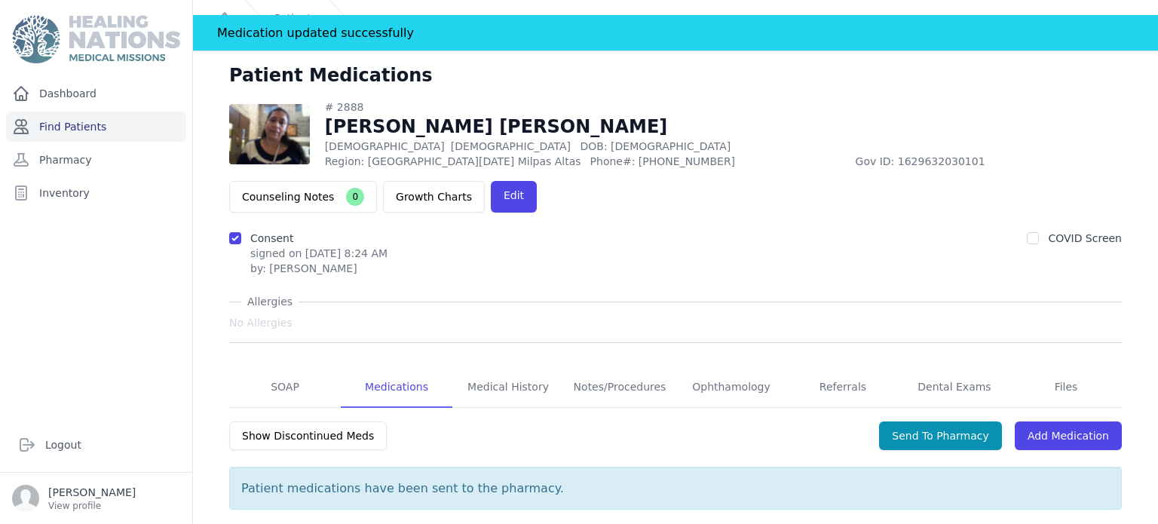
click at [69, 121] on link "Find Patients" at bounding box center [96, 127] width 180 height 30
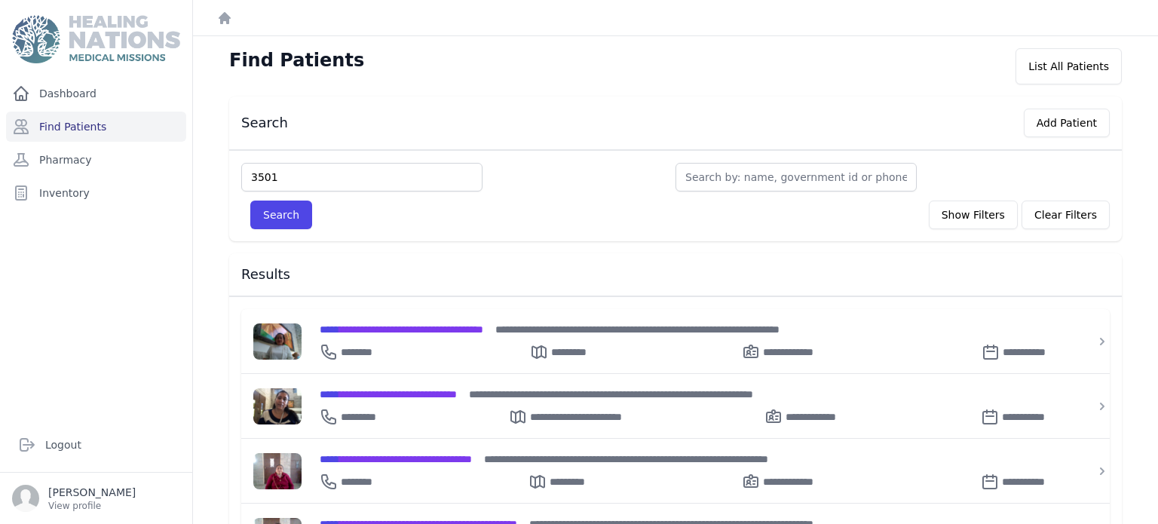
type input "3501"
click at [250, 201] on button "Search" at bounding box center [281, 215] width 62 height 29
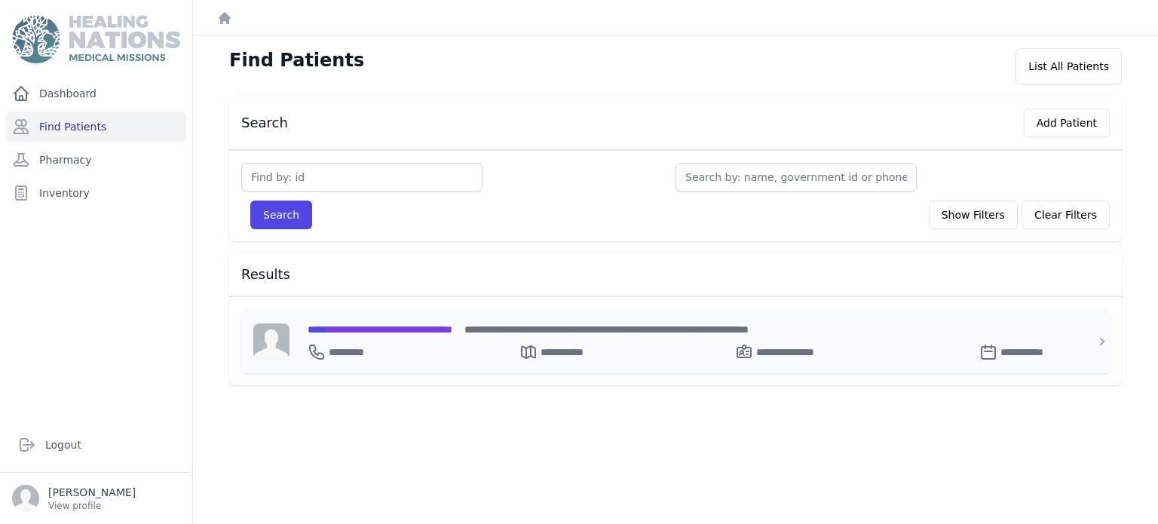
click at [381, 329] on span "**********" at bounding box center [380, 329] width 145 height 11
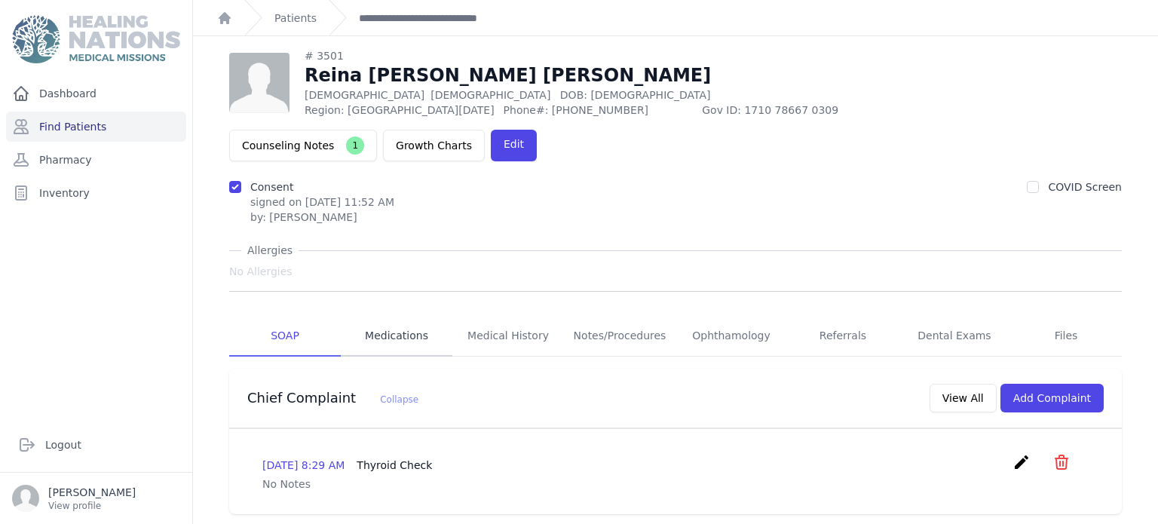
click at [419, 316] on link "Medications" at bounding box center [397, 336] width 112 height 41
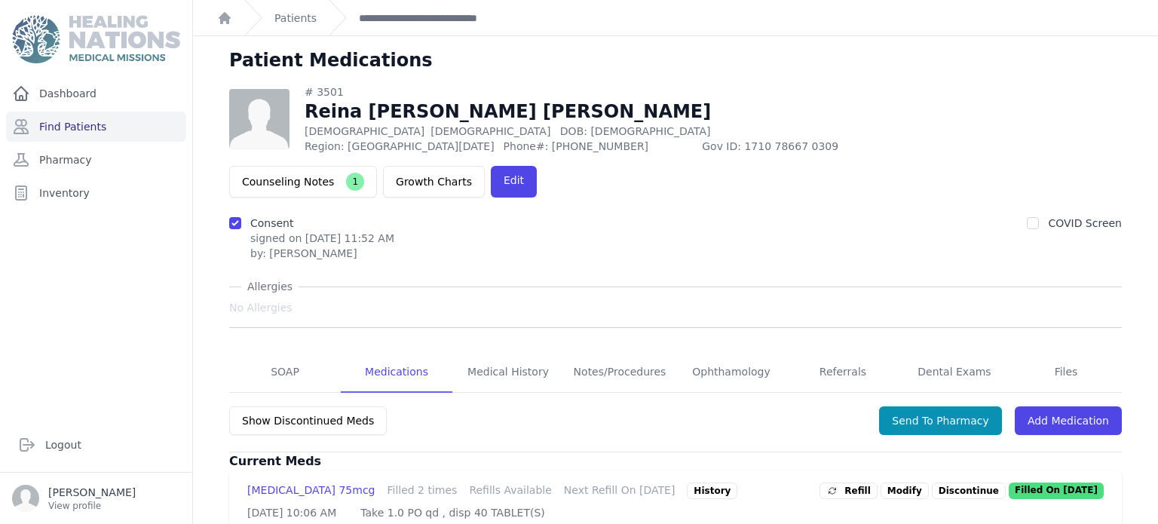
scroll to position [100, 0]
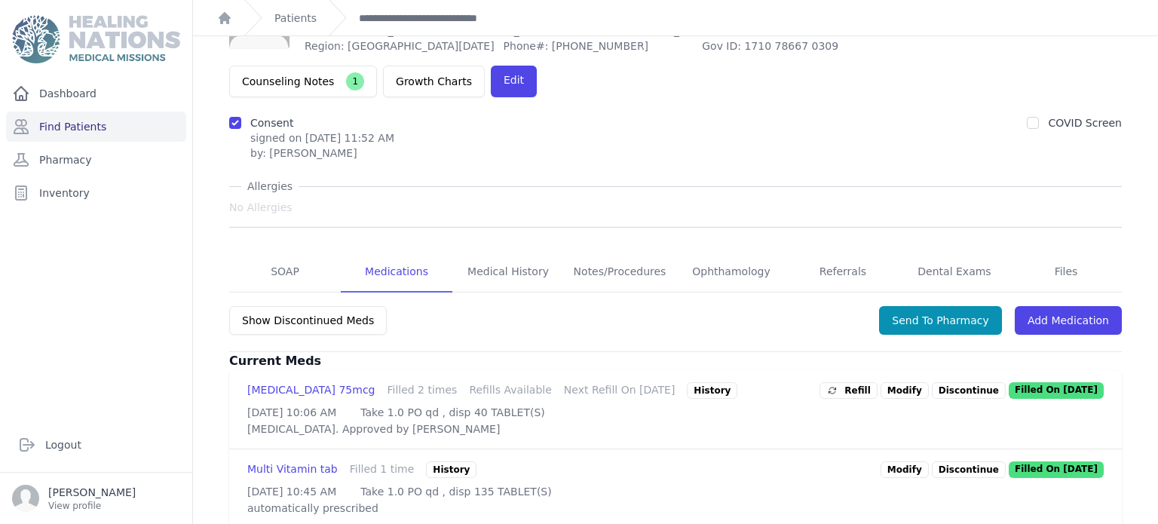
click at [871, 383] on span "Refill" at bounding box center [848, 390] width 44 height 15
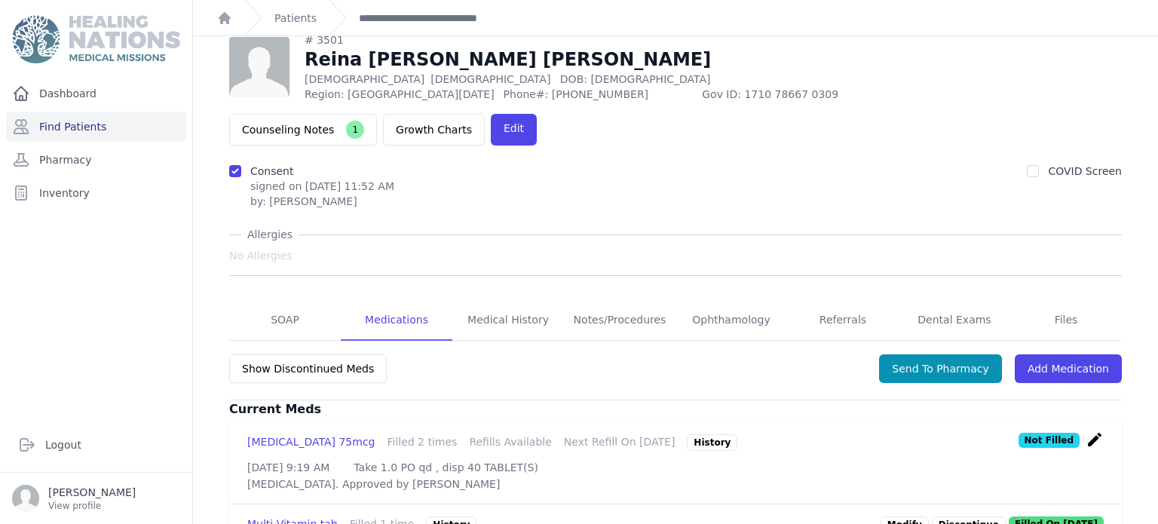
scroll to position [85, 0]
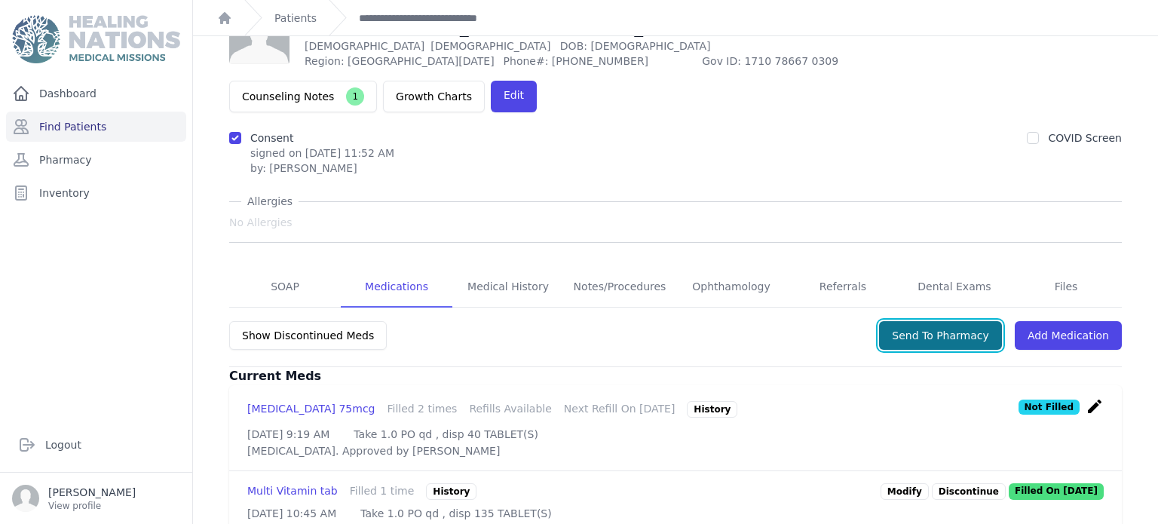
click at [963, 321] on button "Send To Pharmacy" at bounding box center [940, 335] width 123 height 29
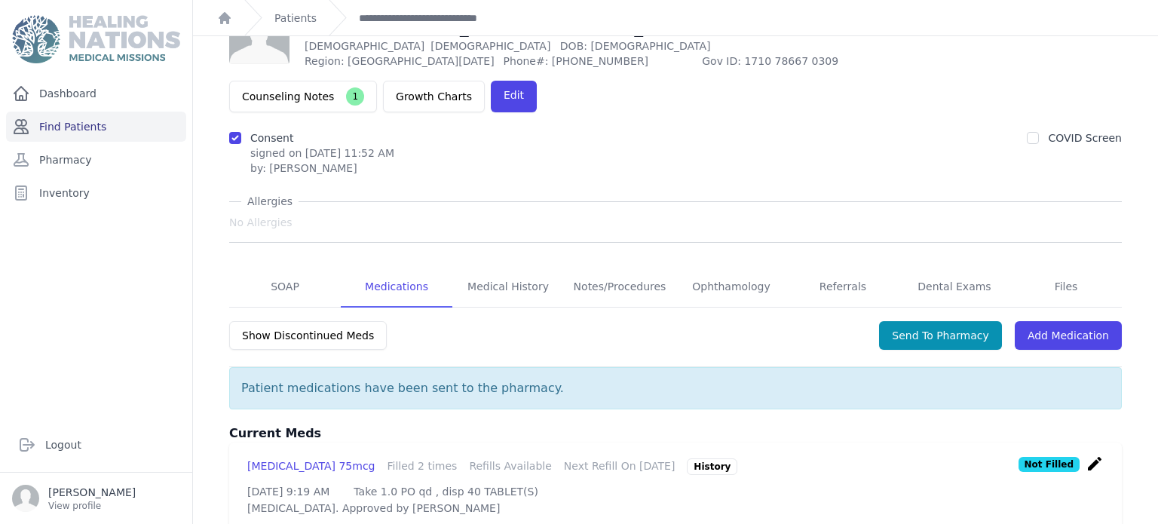
click at [57, 127] on link "Find Patients" at bounding box center [96, 127] width 180 height 30
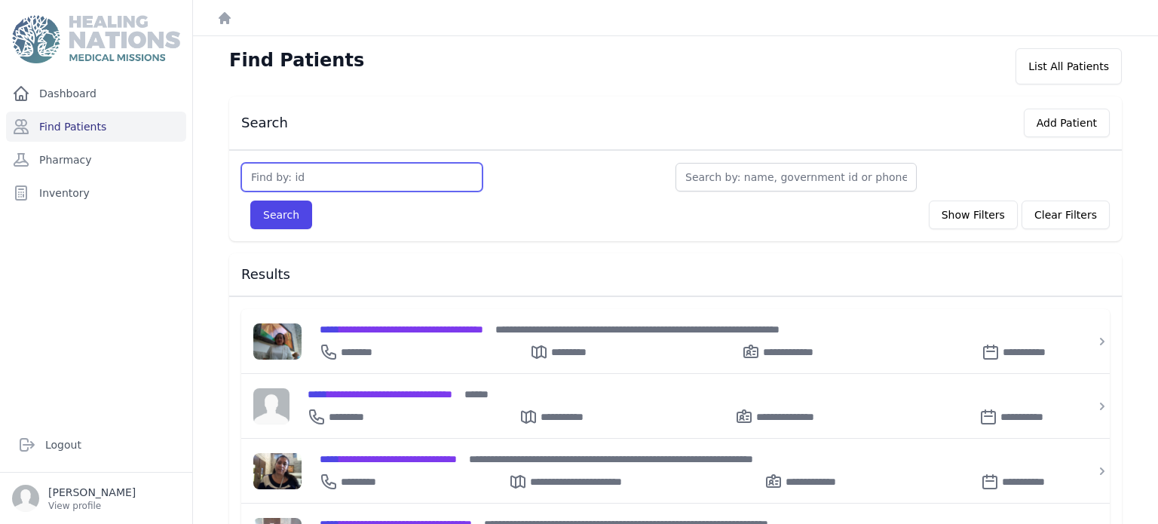
click at [320, 184] on input "text" at bounding box center [361, 177] width 241 height 29
type input "2835"
click at [250, 201] on button "Search" at bounding box center [281, 215] width 62 height 29
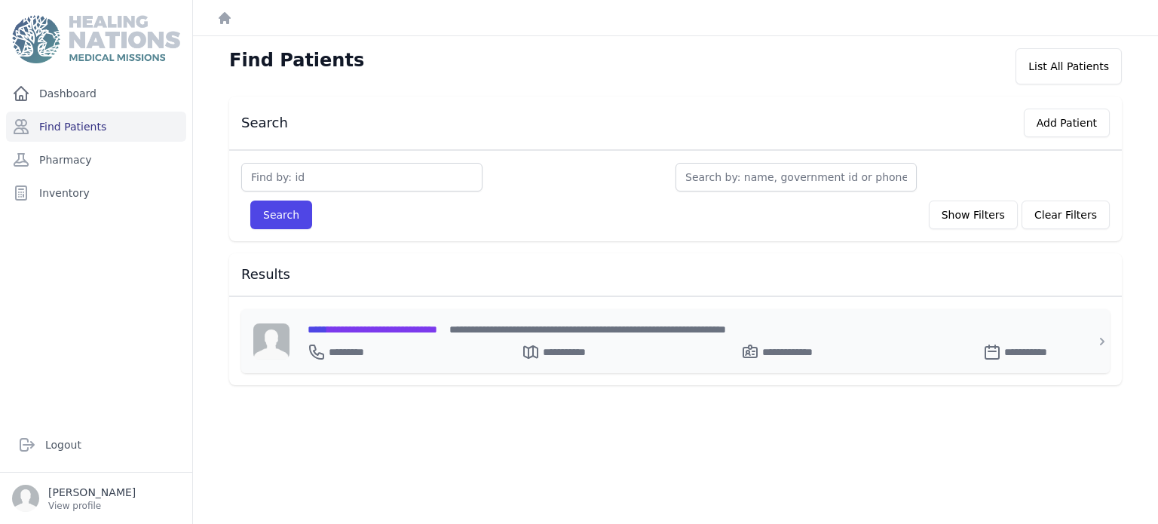
click at [385, 332] on span "**********" at bounding box center [373, 329] width 130 height 11
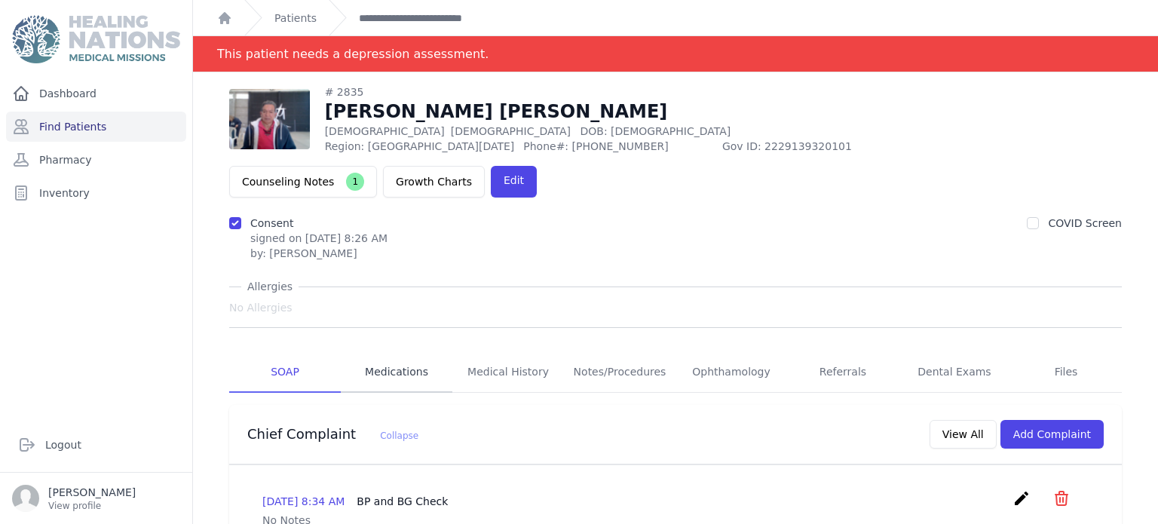
click at [403, 352] on link "Medications" at bounding box center [397, 372] width 112 height 41
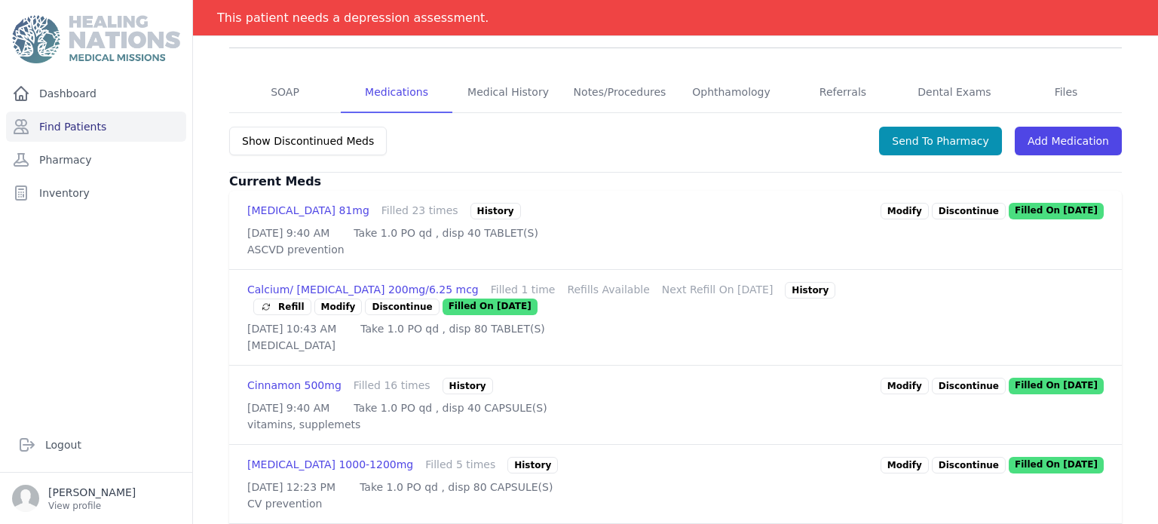
scroll to position [323, 0]
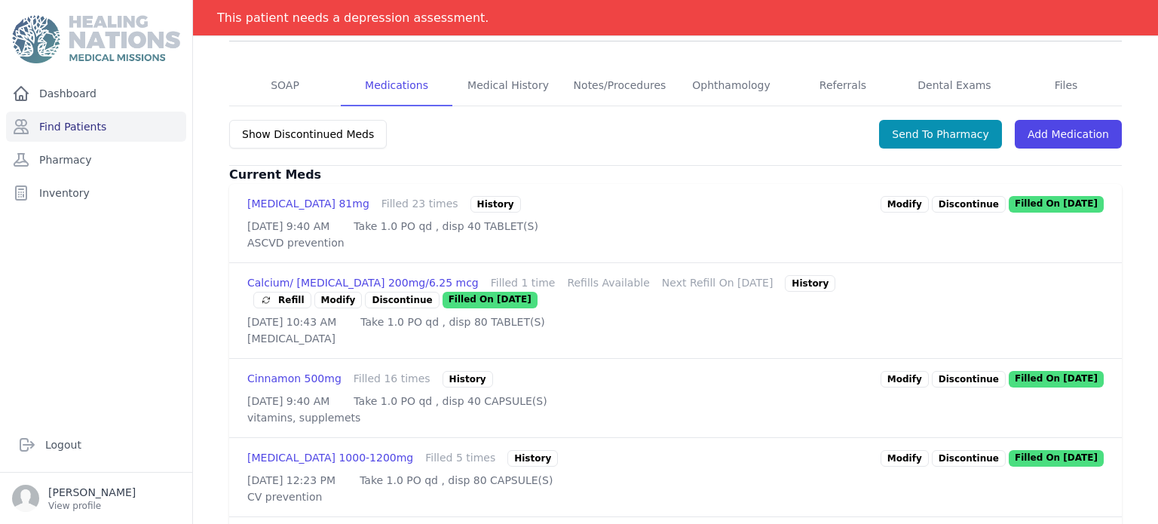
click at [912, 196] on link "Modify" at bounding box center [904, 204] width 48 height 17
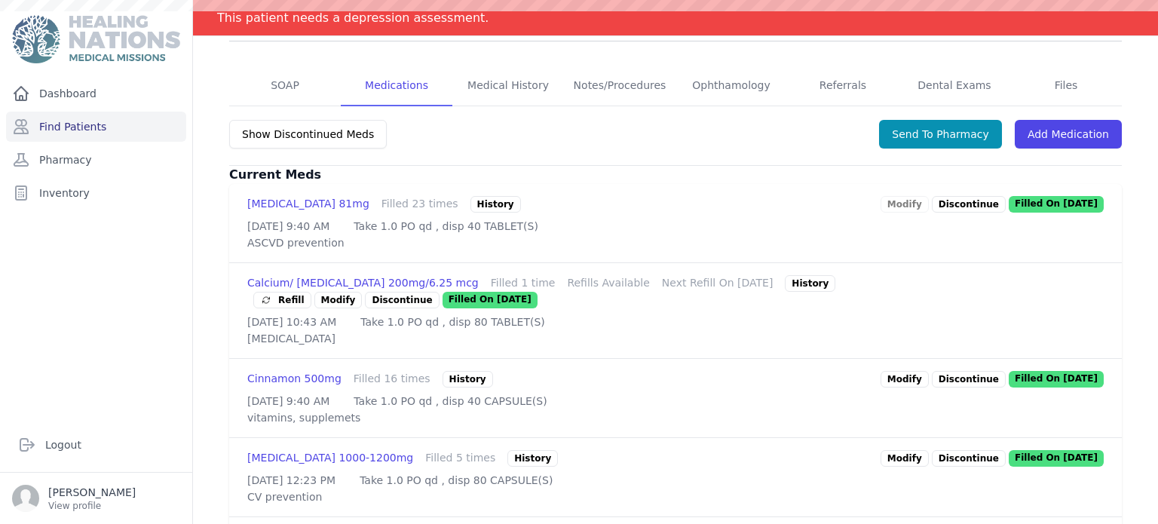
scroll to position [10, 0]
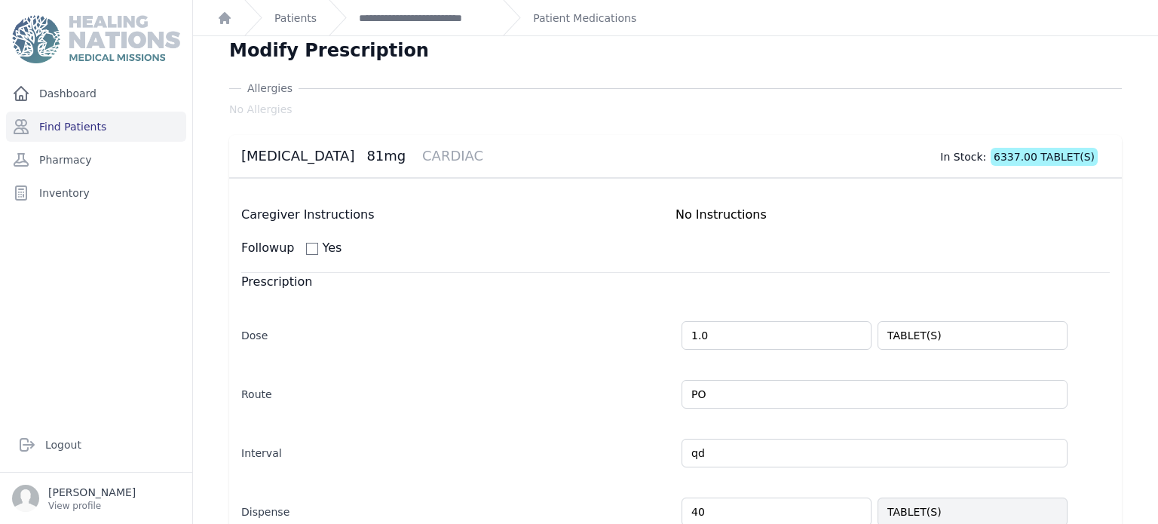
click at [1157, 100] on main "**********" at bounding box center [675, 262] width 965 height 524
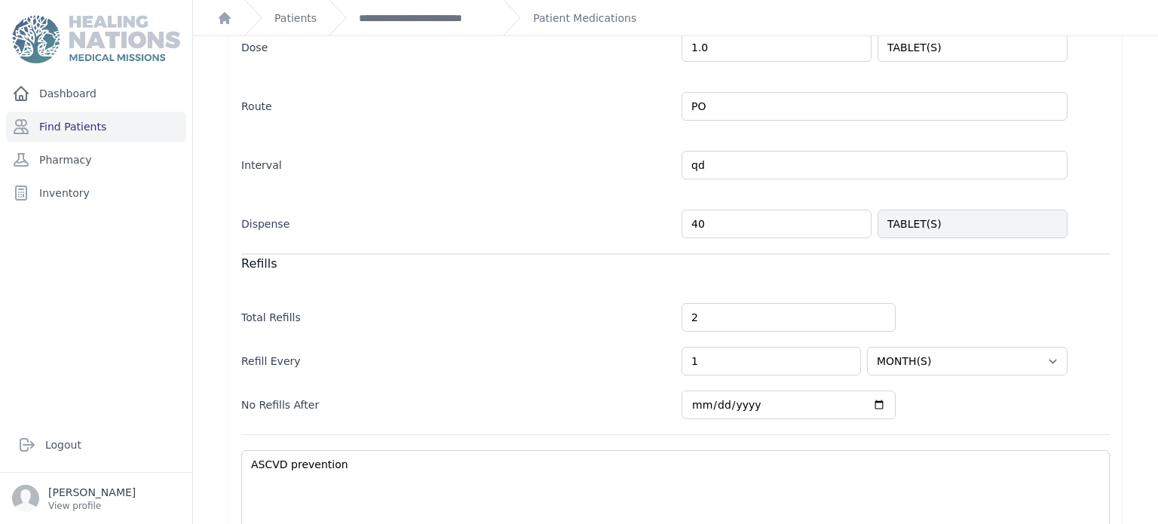
scroll to position [377, 0]
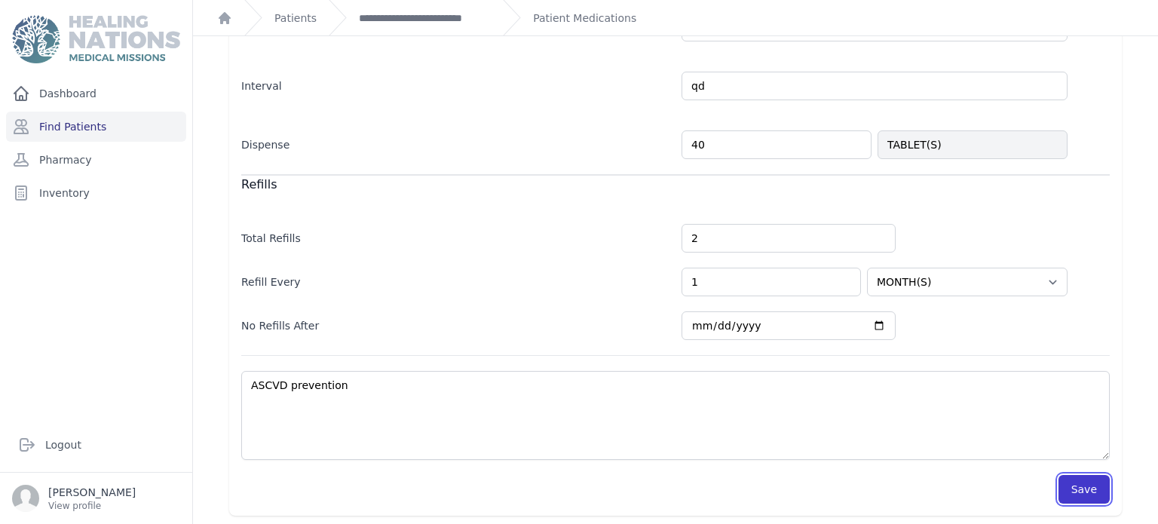
click at [1089, 486] on button "Save" at bounding box center [1083, 489] width 51 height 29
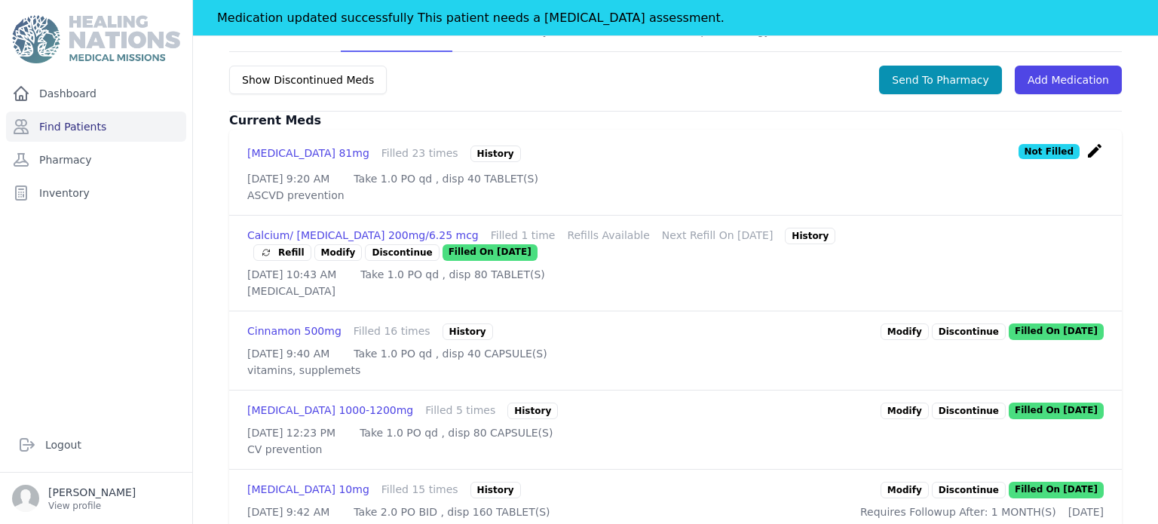
click at [923, 403] on link "Modify" at bounding box center [904, 411] width 48 height 17
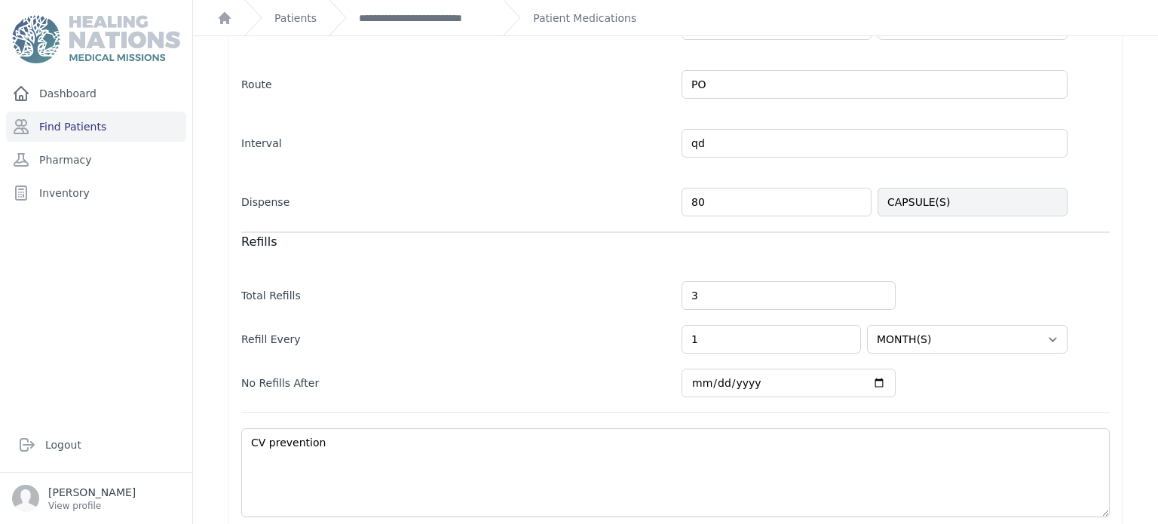
scroll to position [395, 0]
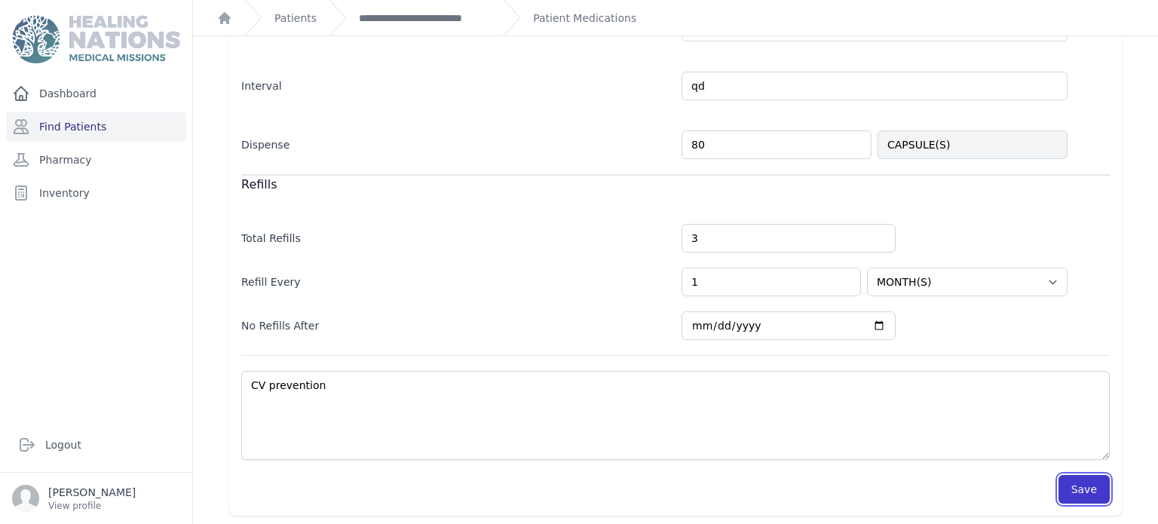
click at [1090, 475] on button "Save" at bounding box center [1083, 489] width 51 height 29
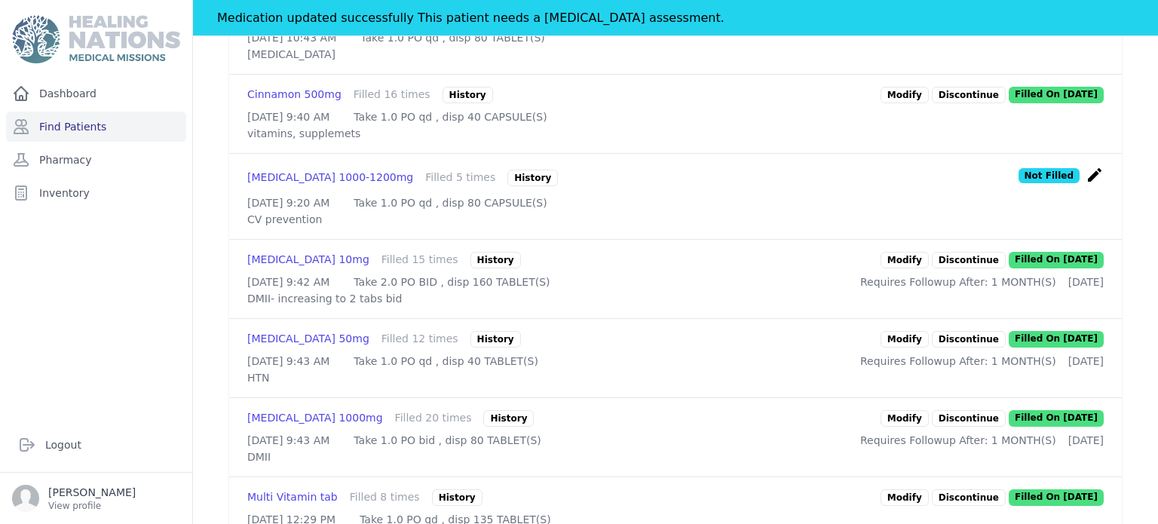
scroll to position [623, 0]
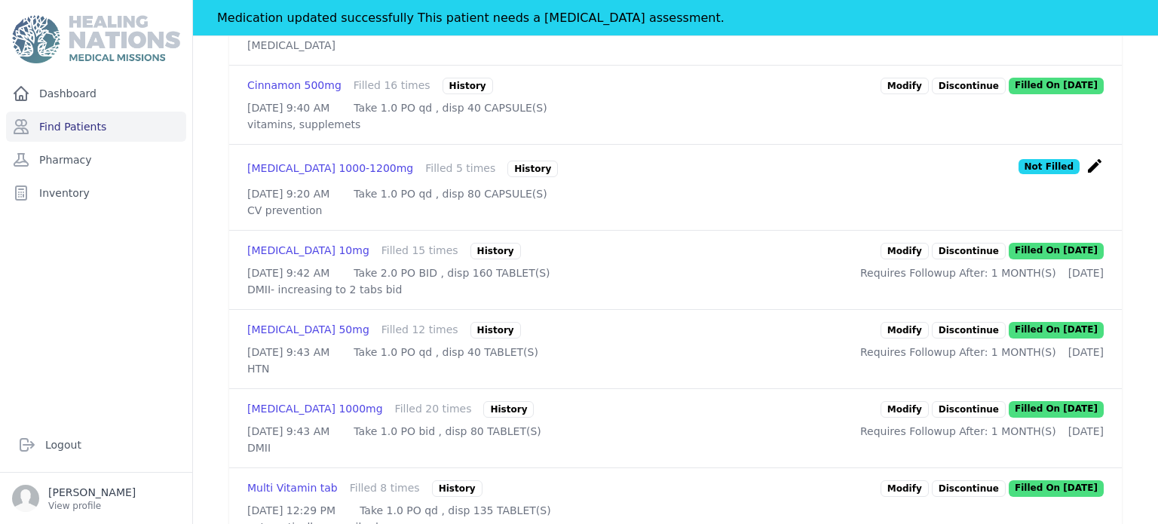
click at [922, 338] on link "Modify" at bounding box center [904, 330] width 48 height 17
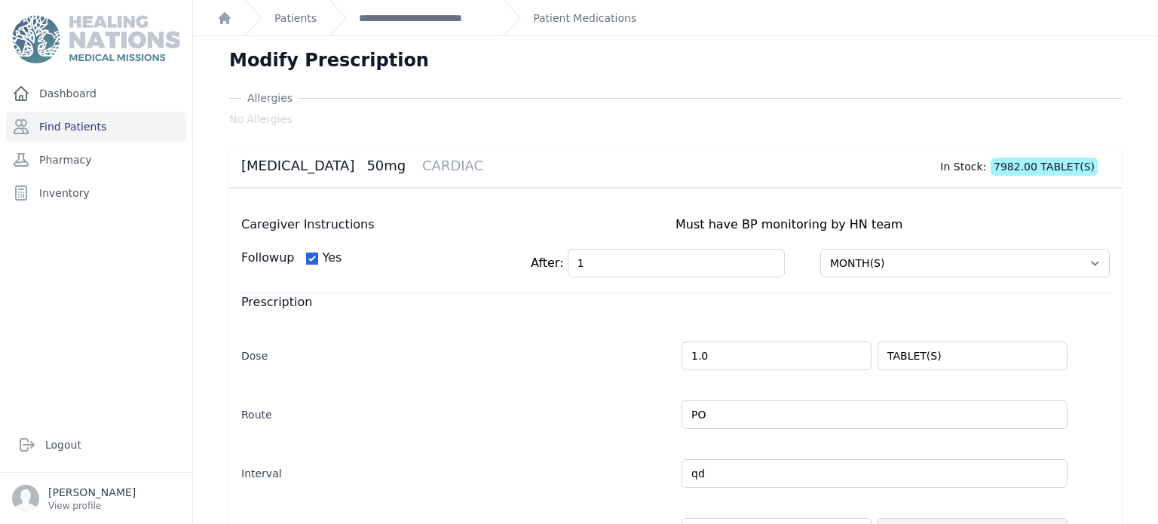
scroll to position [387, 0]
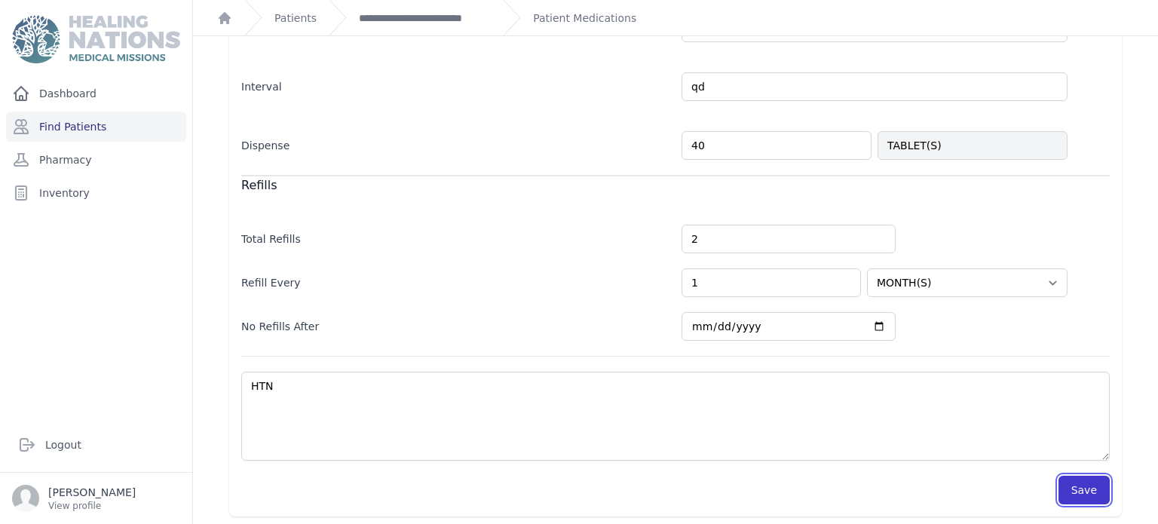
click at [1074, 484] on button "Save" at bounding box center [1083, 490] width 51 height 29
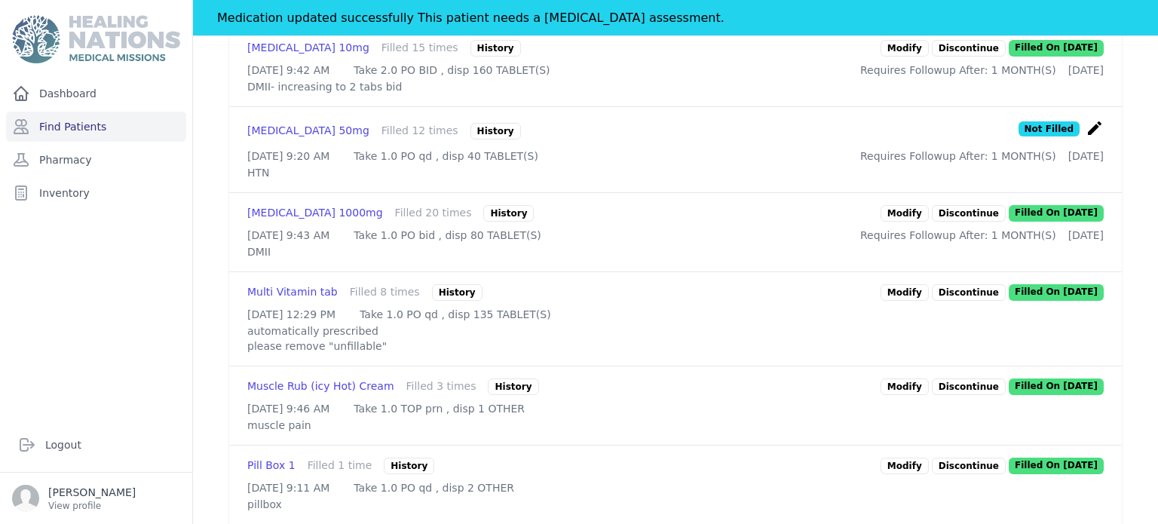
scroll to position [830, 0]
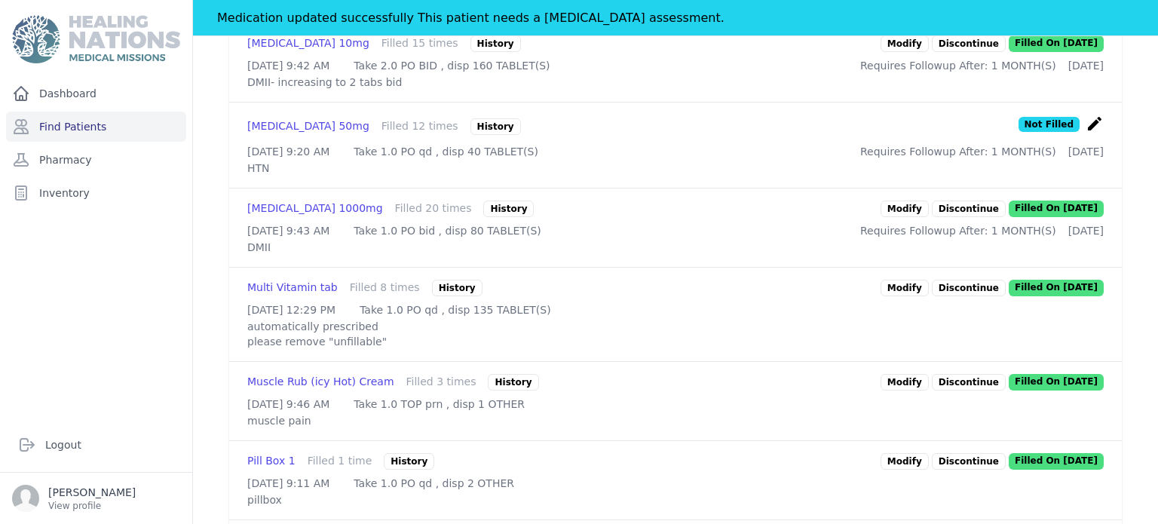
click at [920, 217] on link "Modify" at bounding box center [904, 209] width 48 height 17
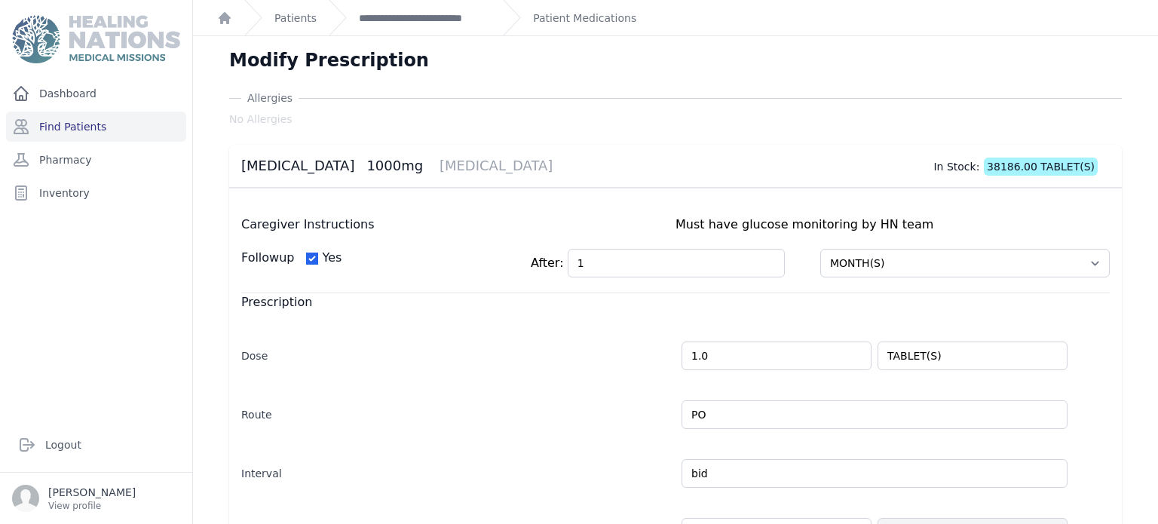
scroll to position [387, 0]
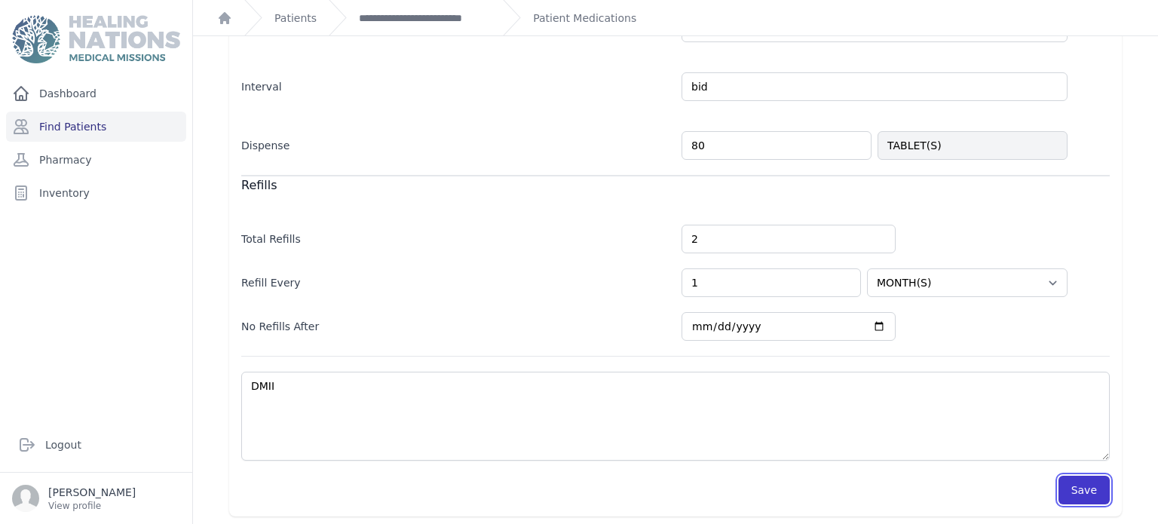
click at [1095, 479] on button "Save" at bounding box center [1083, 490] width 51 height 29
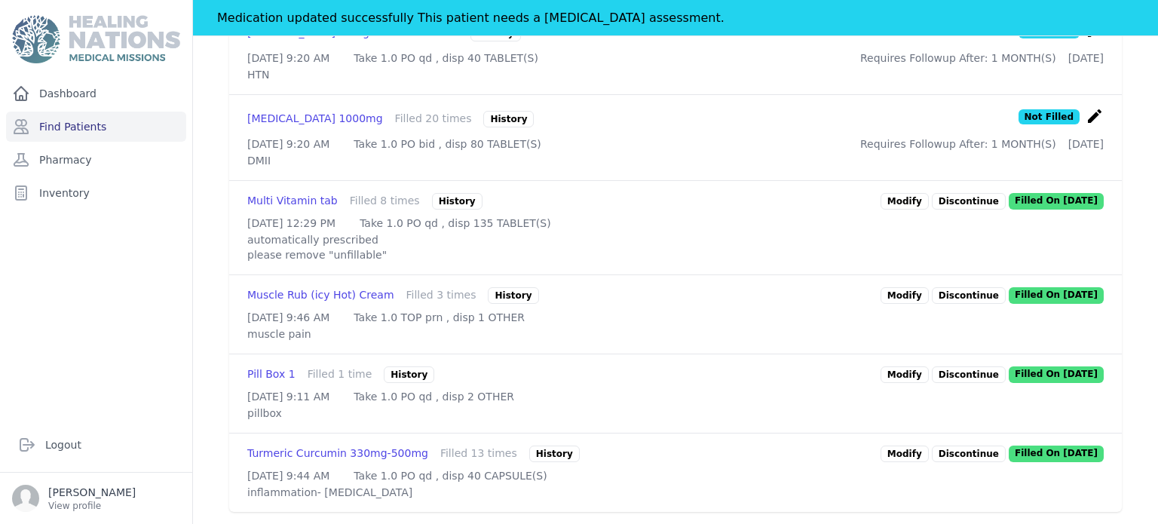
scroll to position [1037, 0]
click at [918, 445] on link "Modify" at bounding box center [904, 453] width 48 height 17
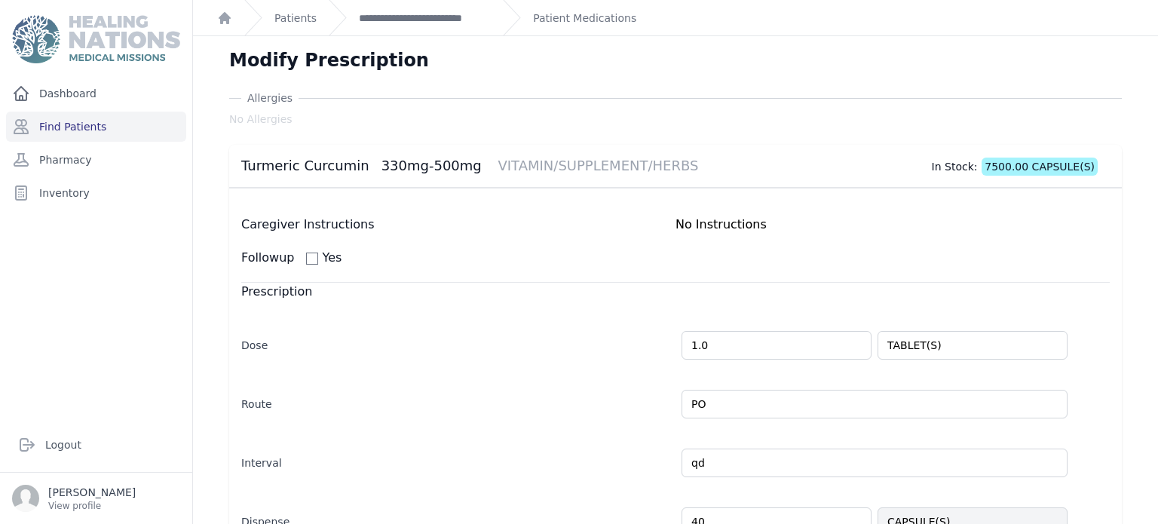
scroll to position [377, 0]
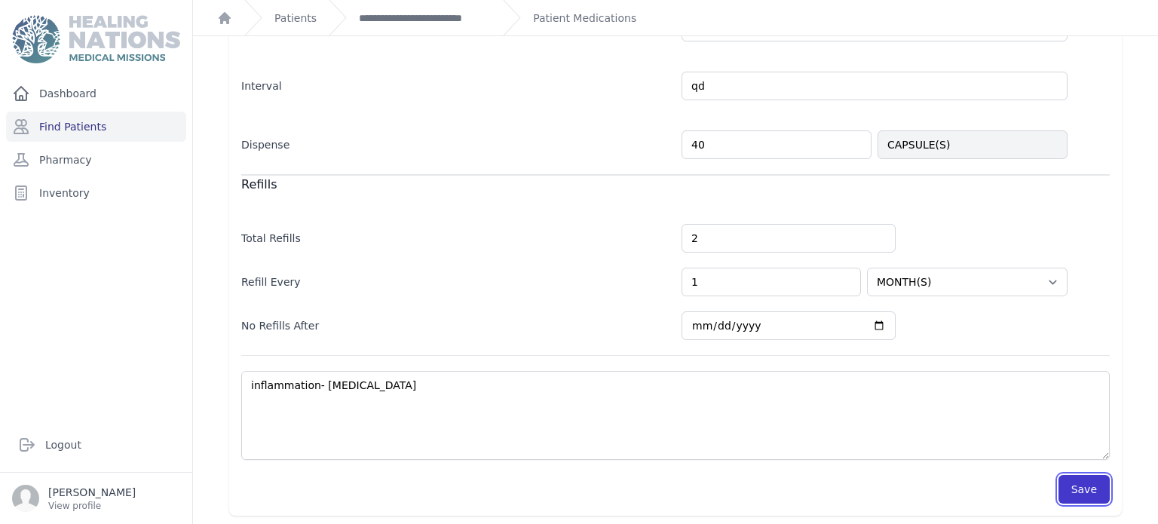
click at [1088, 489] on button "Save" at bounding box center [1083, 489] width 51 height 29
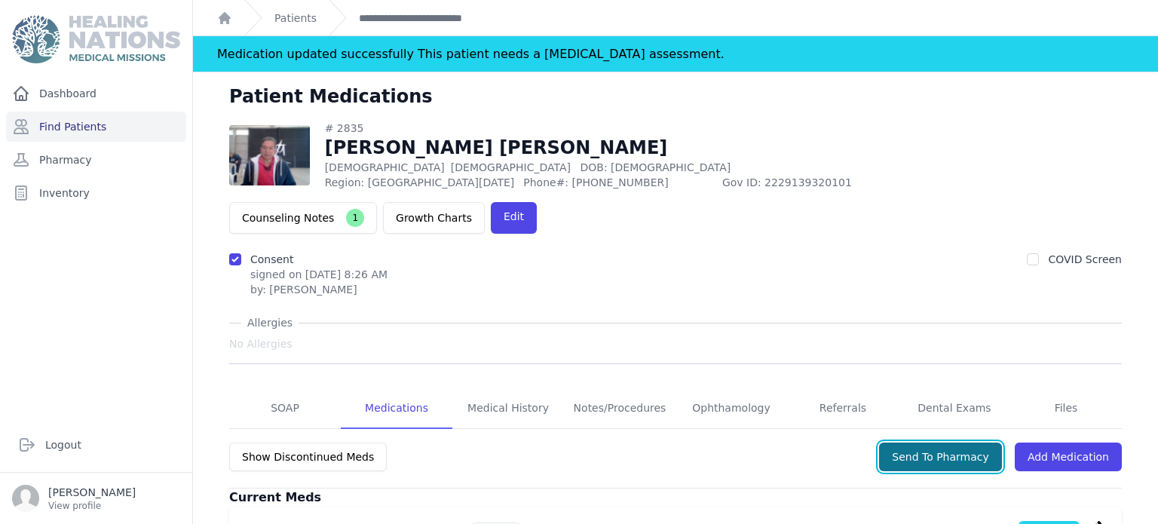
click at [948, 442] on button "Send To Pharmacy" at bounding box center [940, 456] width 123 height 29
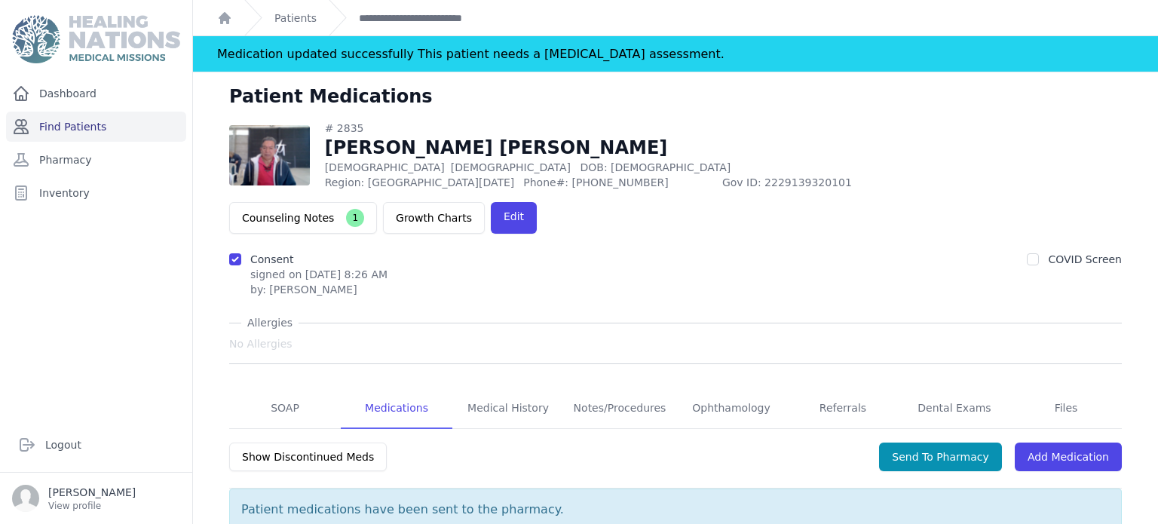
click at [141, 136] on link "Find Patients" at bounding box center [96, 127] width 180 height 30
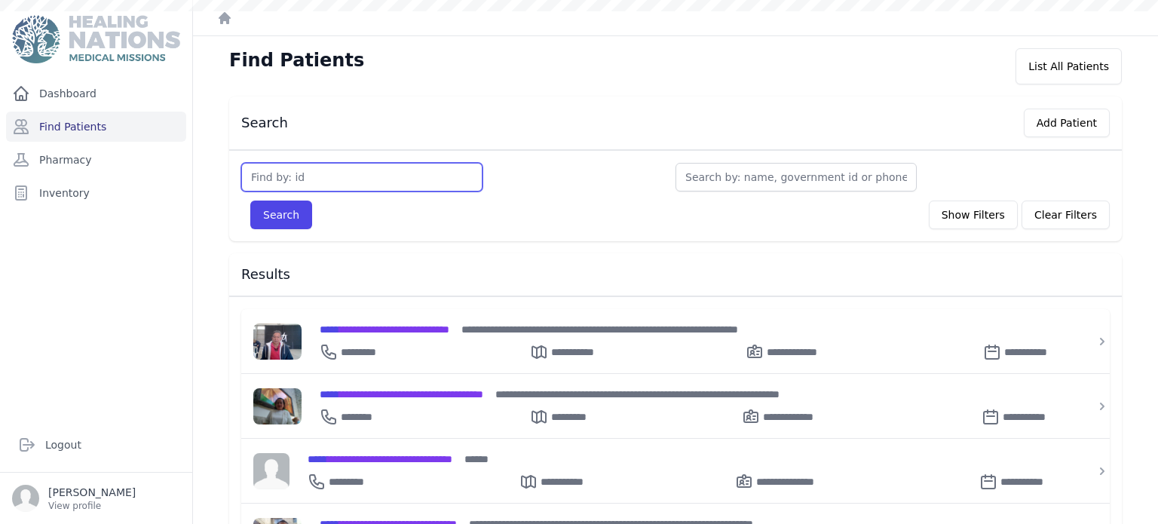
click at [350, 176] on input "text" at bounding box center [361, 177] width 241 height 29
type input "1542"
click at [250, 201] on button "Search" at bounding box center [281, 215] width 62 height 29
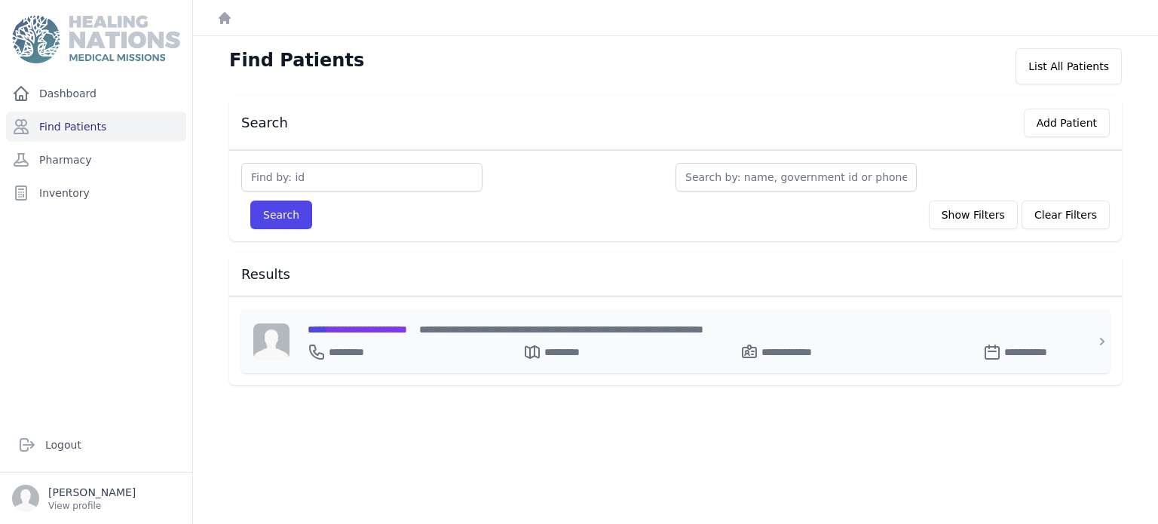
click at [407, 326] on span "**********" at bounding box center [358, 329] width 100 height 11
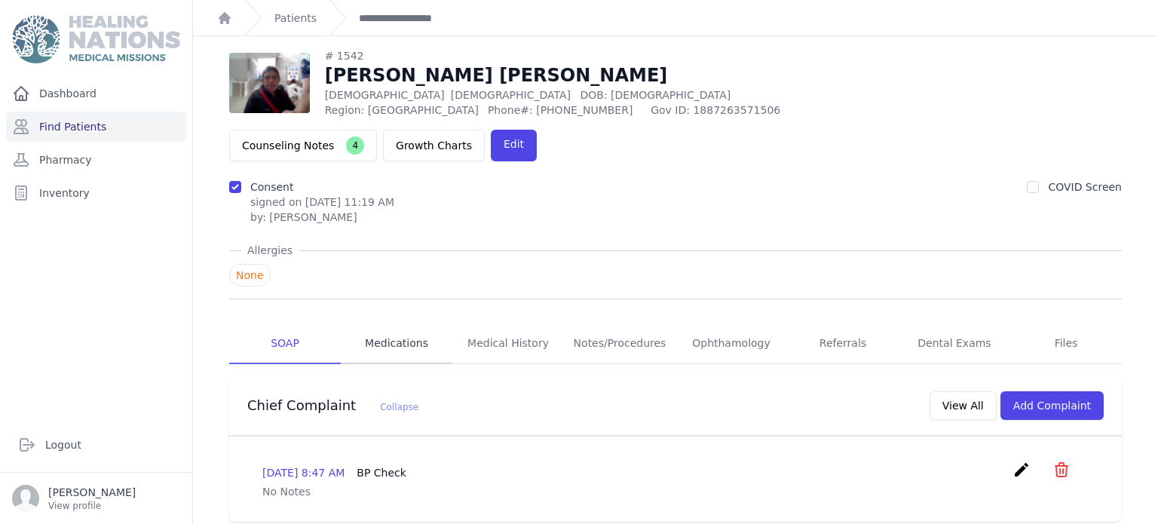
click at [389, 323] on link "Medications" at bounding box center [397, 343] width 112 height 41
click at [402, 323] on link "Medications" at bounding box center [397, 343] width 112 height 41
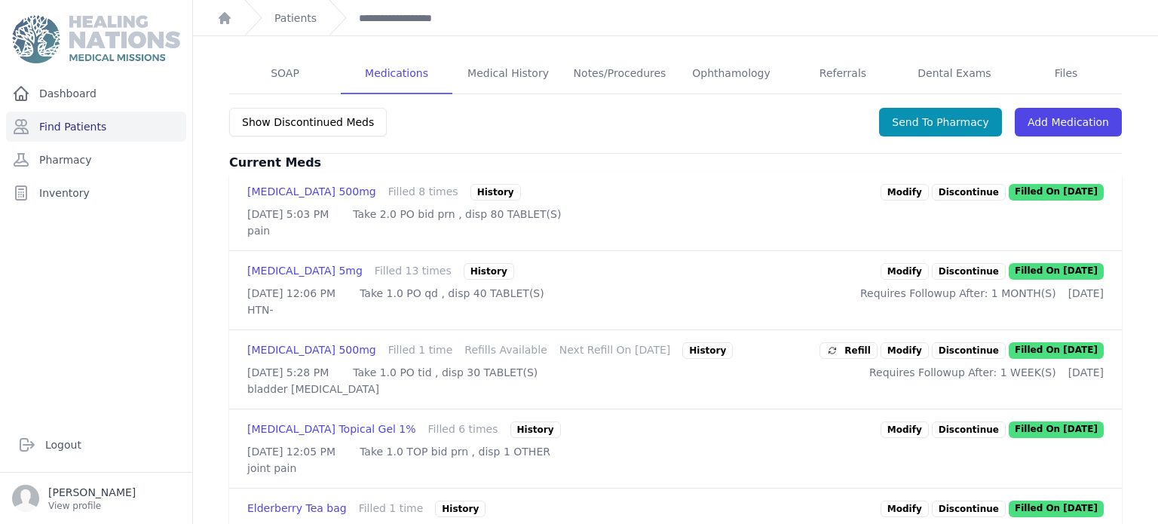
scroll to position [308, 0]
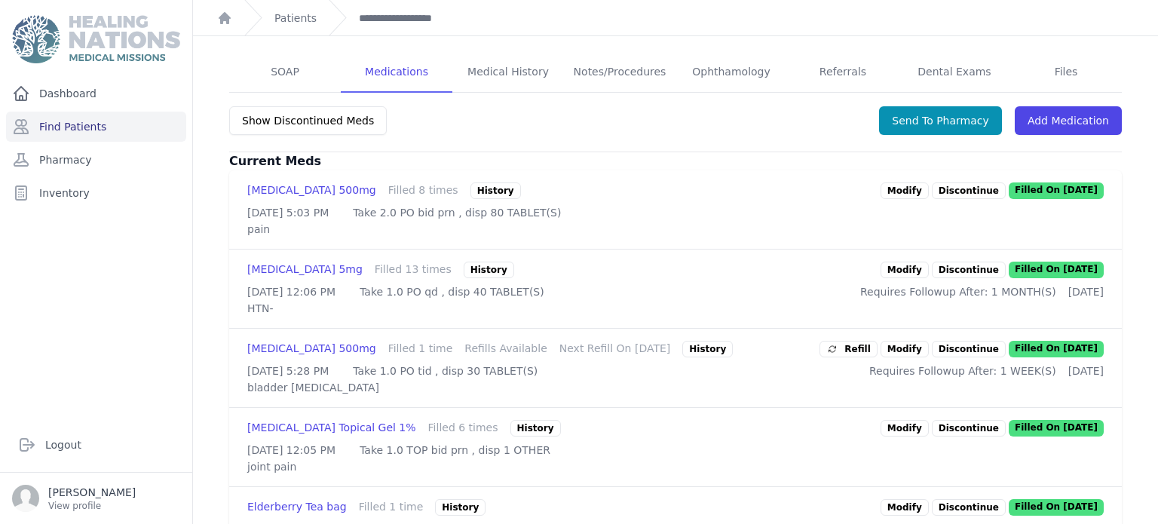
click at [924, 262] on link "Modify" at bounding box center [904, 270] width 48 height 17
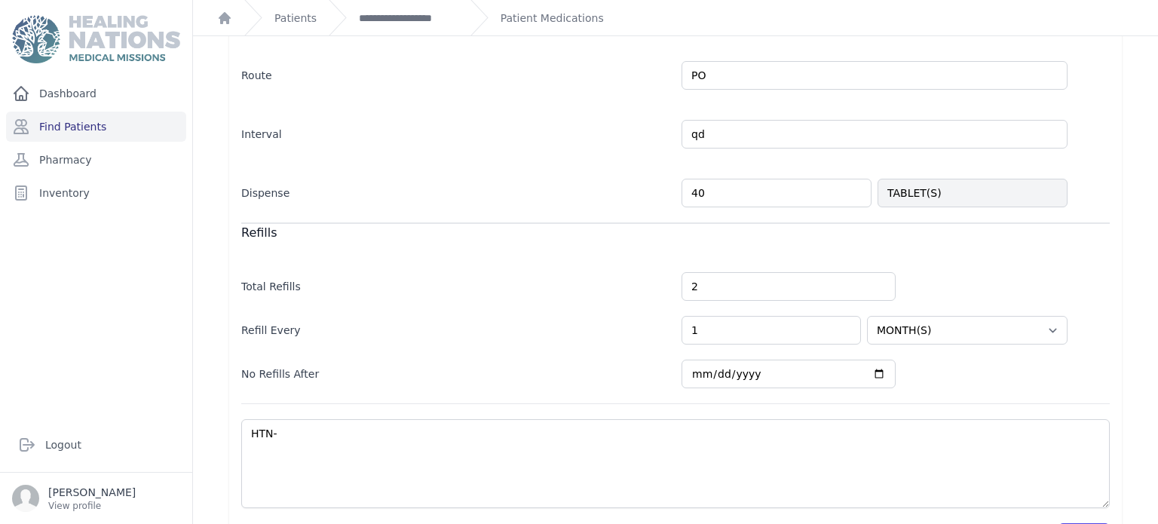
scroll to position [394, 0]
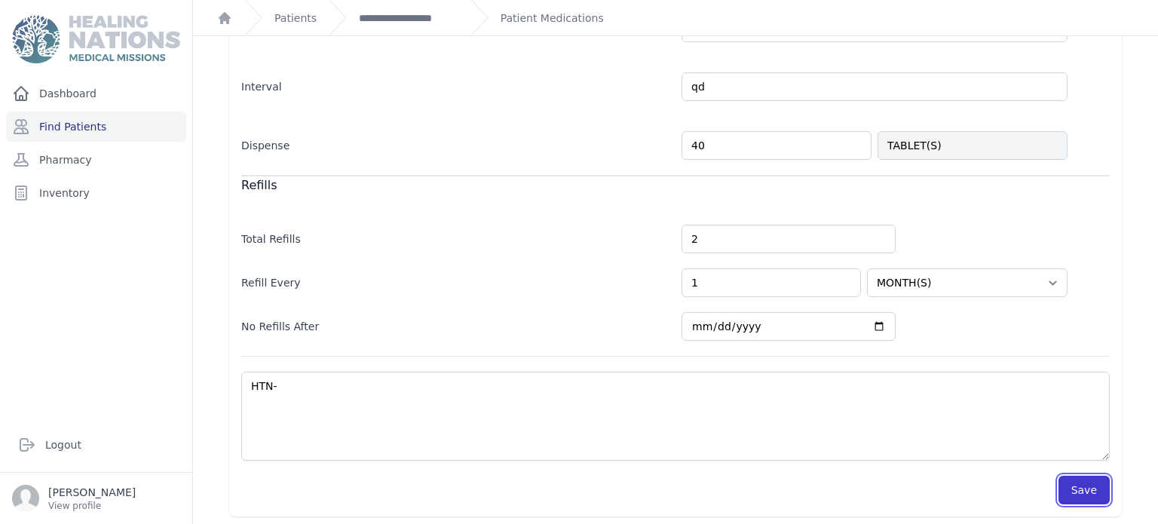
click at [1095, 476] on button "Save" at bounding box center [1083, 490] width 51 height 29
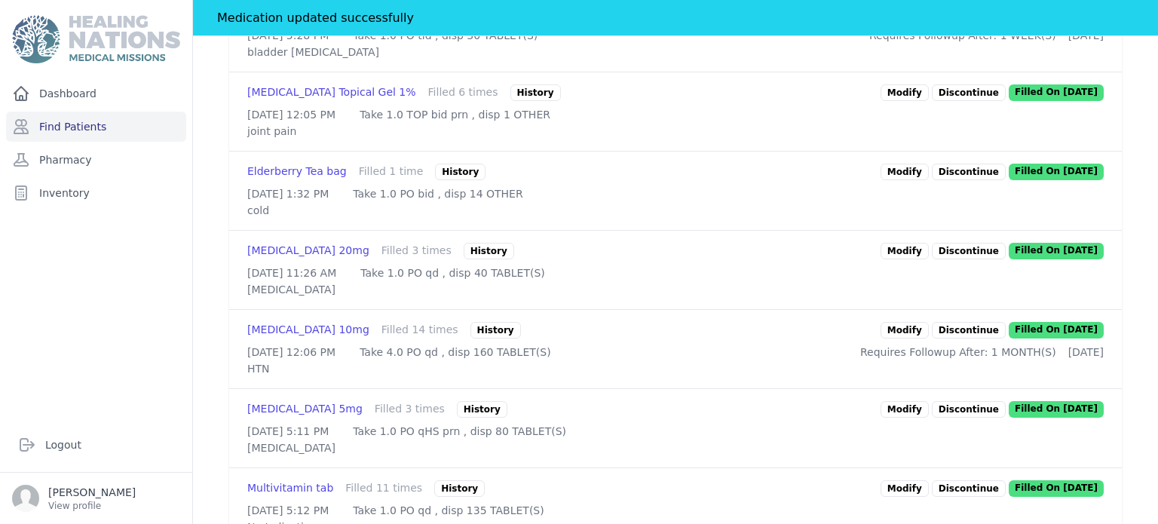
scroll to position [732, 0]
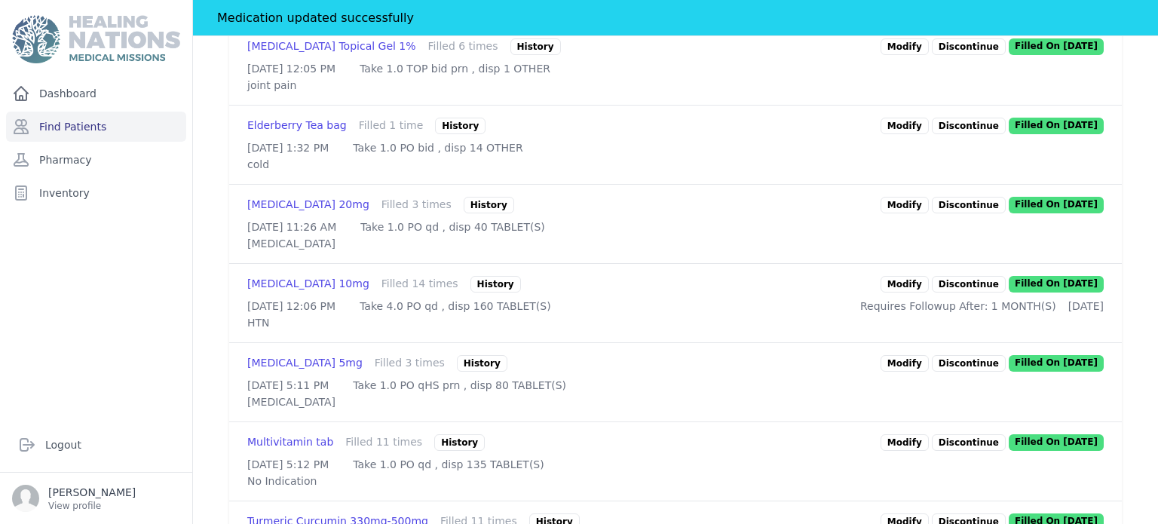
click at [923, 292] on link "Modify" at bounding box center [904, 284] width 48 height 17
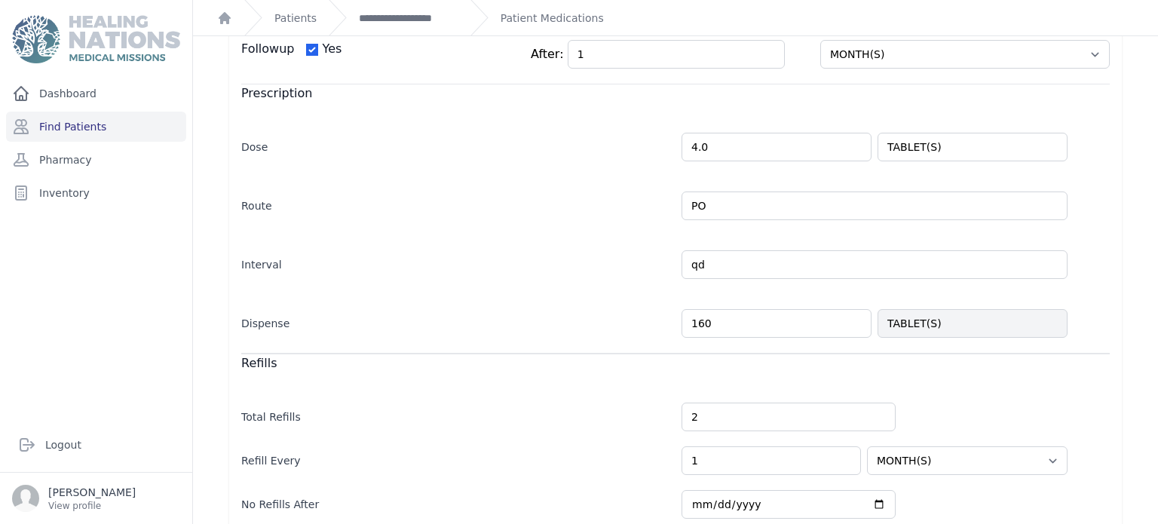
scroll to position [394, 0]
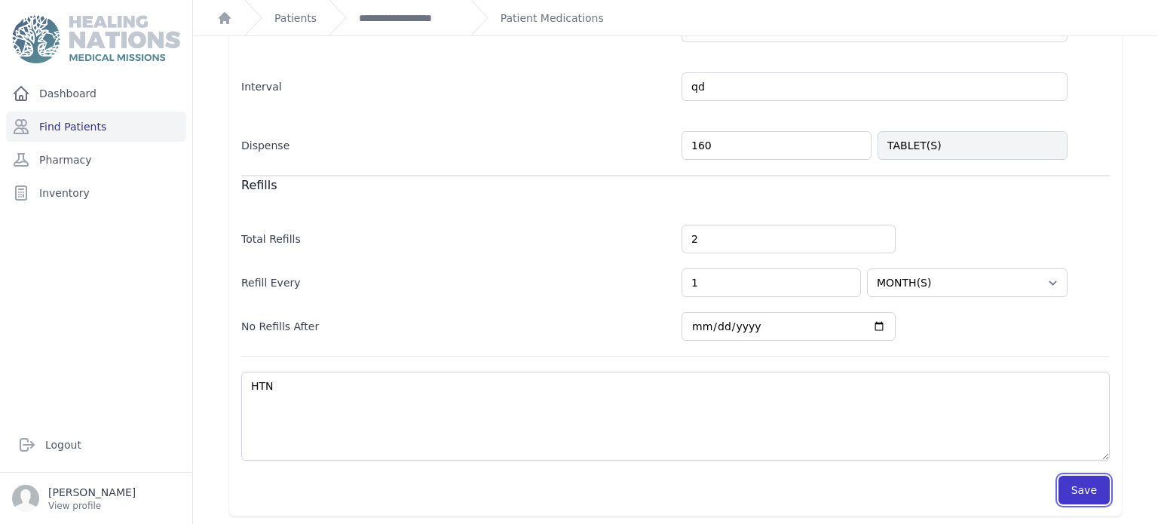
click at [1082, 478] on button "Save" at bounding box center [1083, 490] width 51 height 29
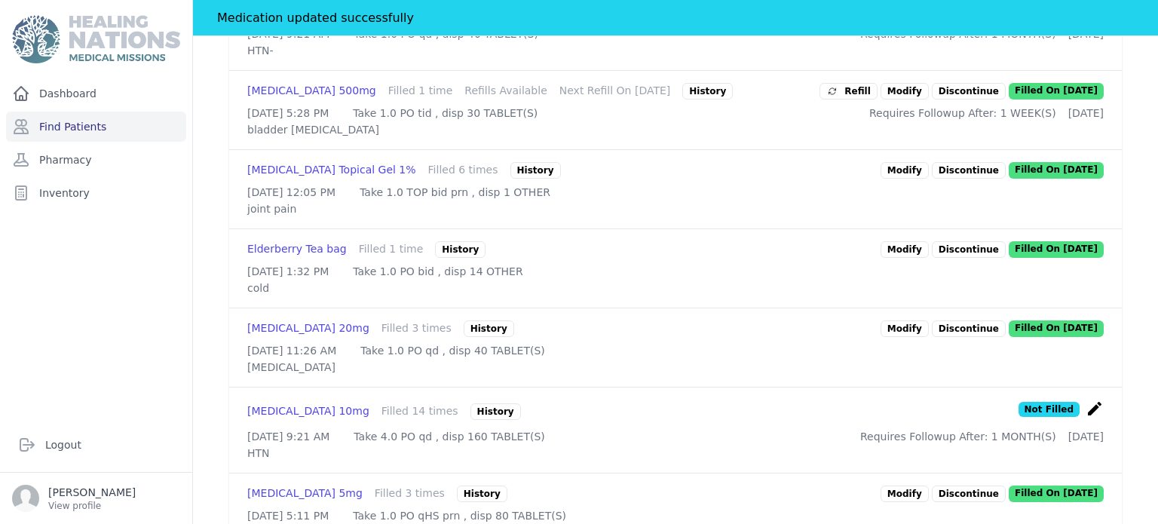
scroll to position [585, 0]
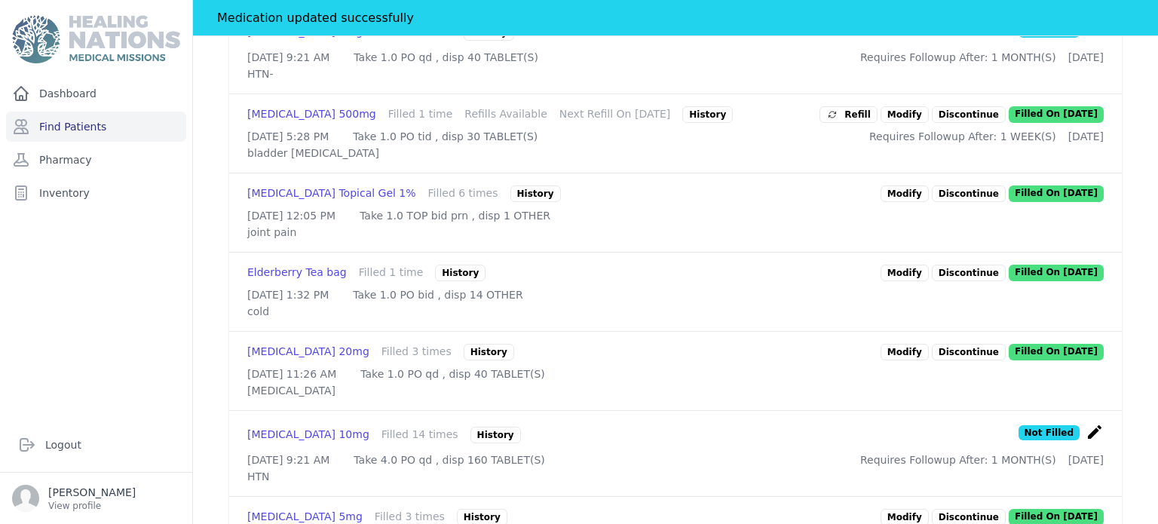
click at [924, 192] on link "Modify" at bounding box center [904, 193] width 48 height 17
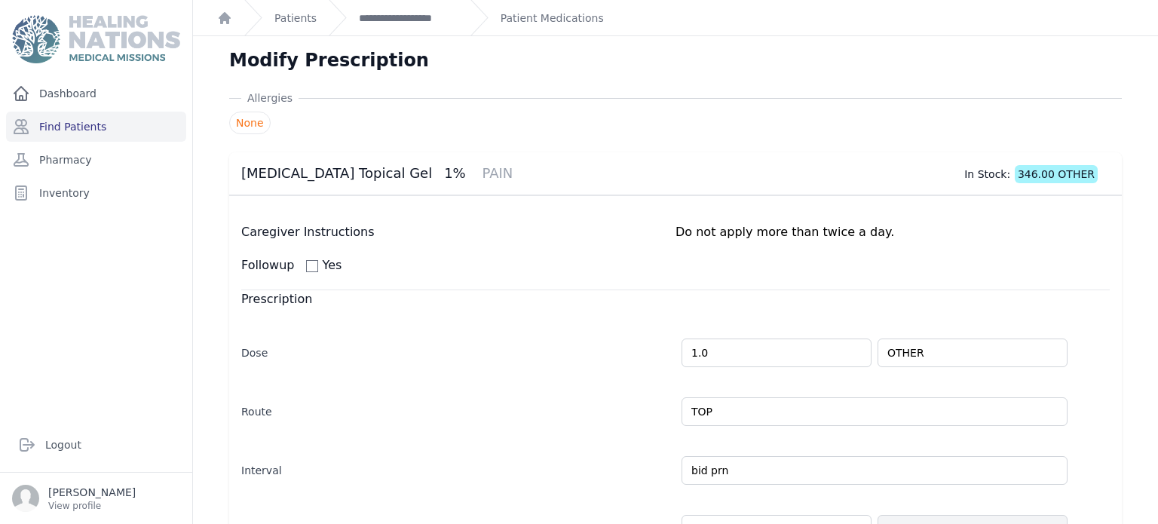
scroll to position [384, 0]
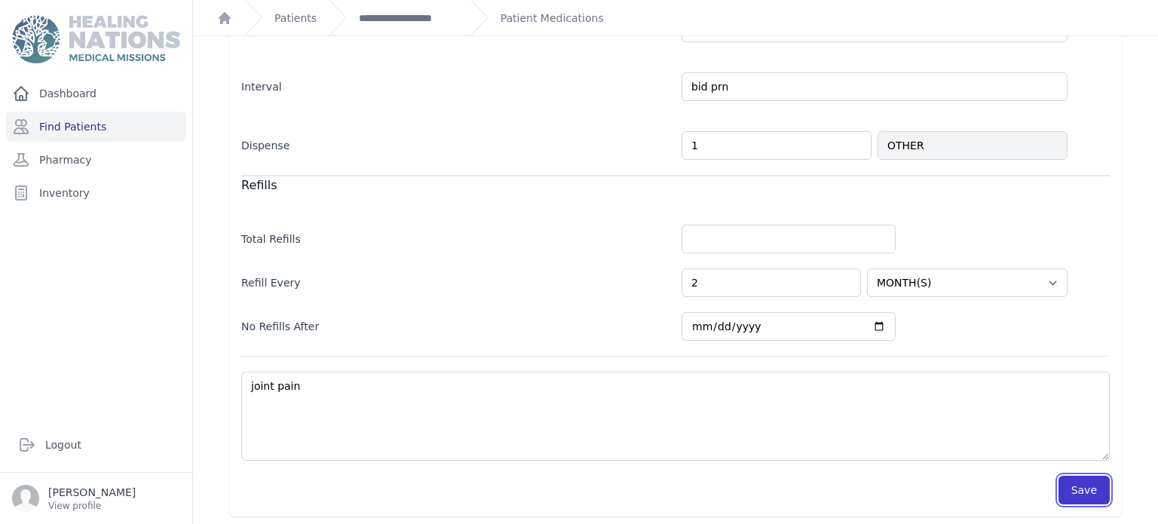
click at [1104, 480] on button "Save" at bounding box center [1083, 490] width 51 height 29
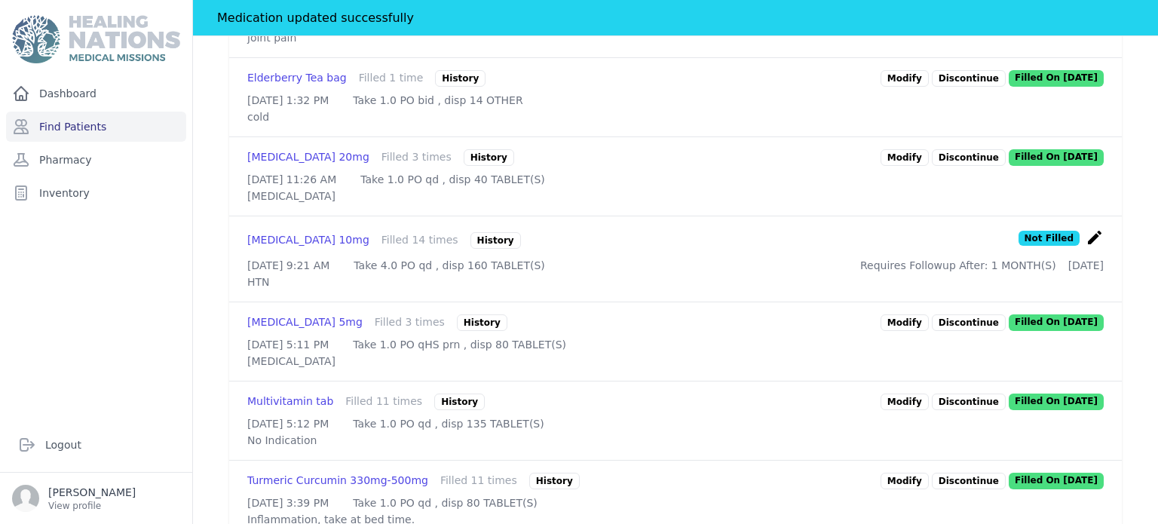
scroll to position [914, 0]
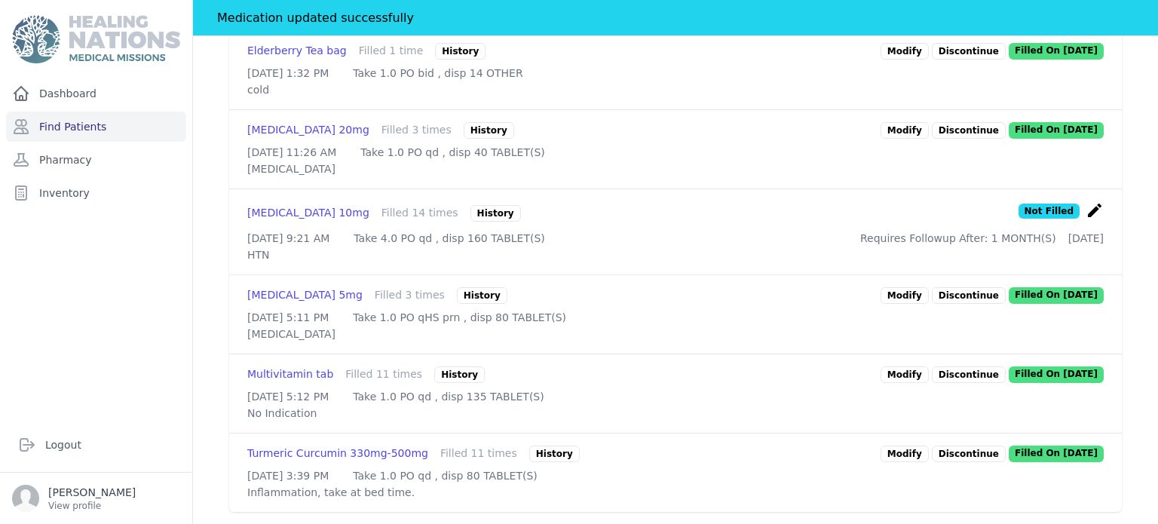
click at [905, 445] on link "Modify" at bounding box center [904, 453] width 48 height 17
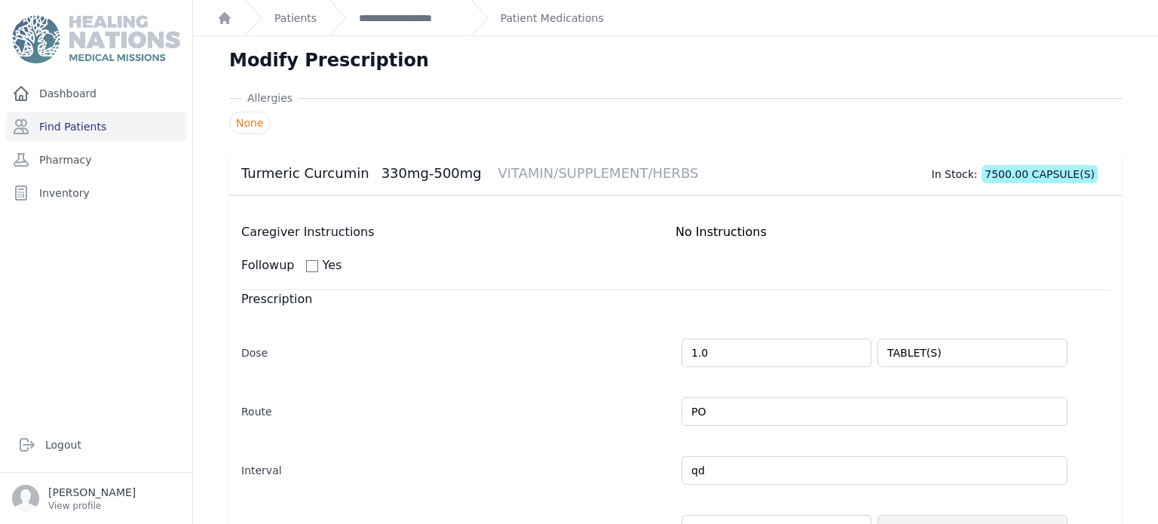
scroll to position [384, 0]
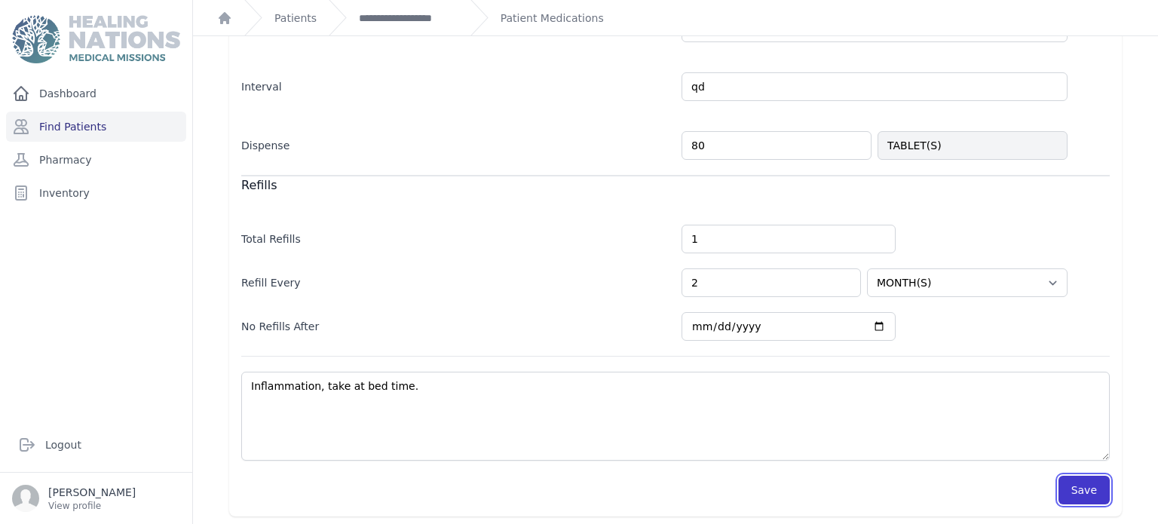
click at [1095, 494] on button "Save" at bounding box center [1083, 490] width 51 height 29
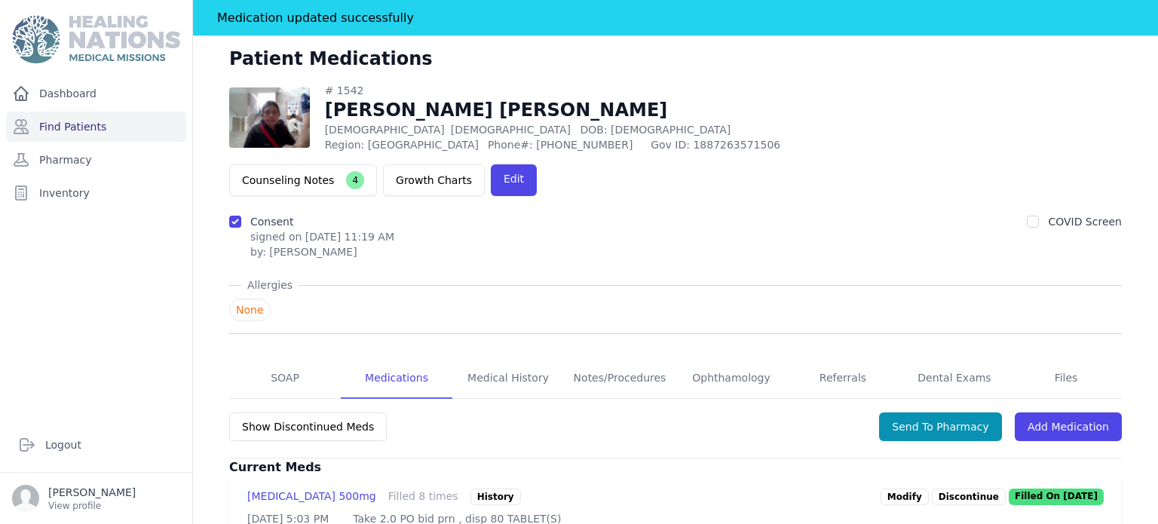
scroll to position [16, 0]
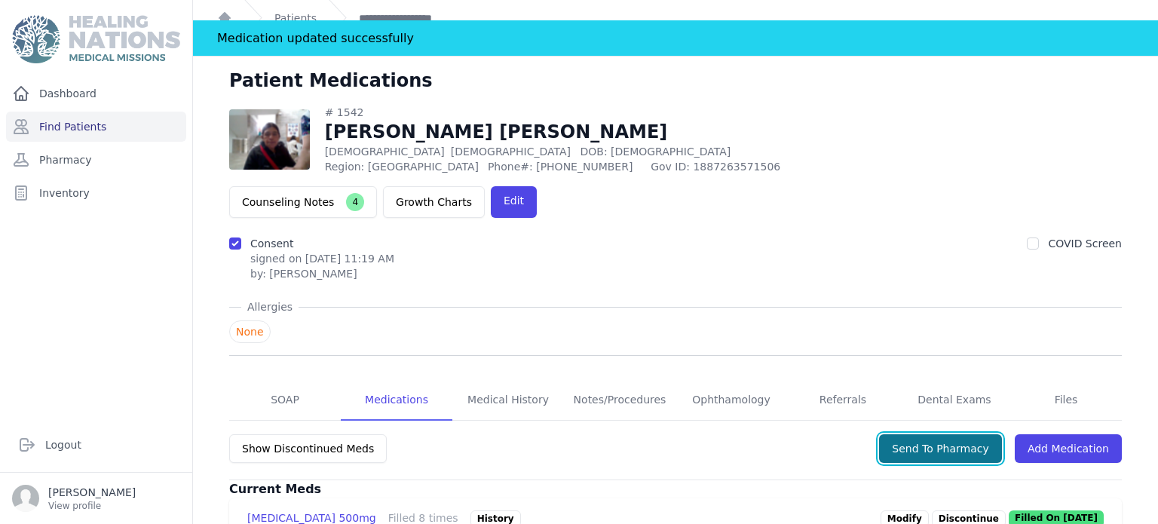
click at [971, 434] on button "Send To Pharmacy" at bounding box center [940, 448] width 123 height 29
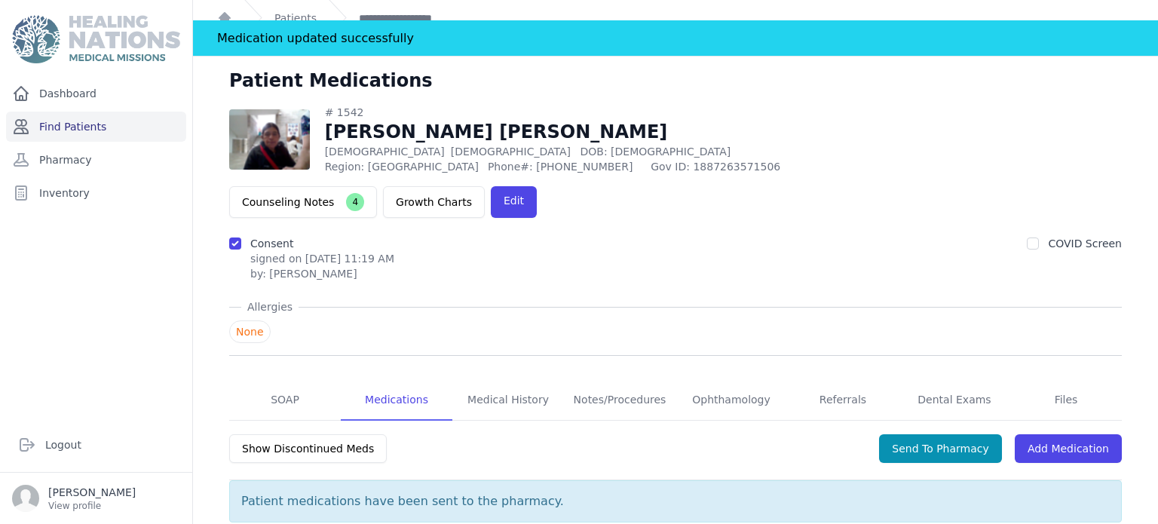
click at [118, 133] on link "Find Patients" at bounding box center [96, 127] width 180 height 30
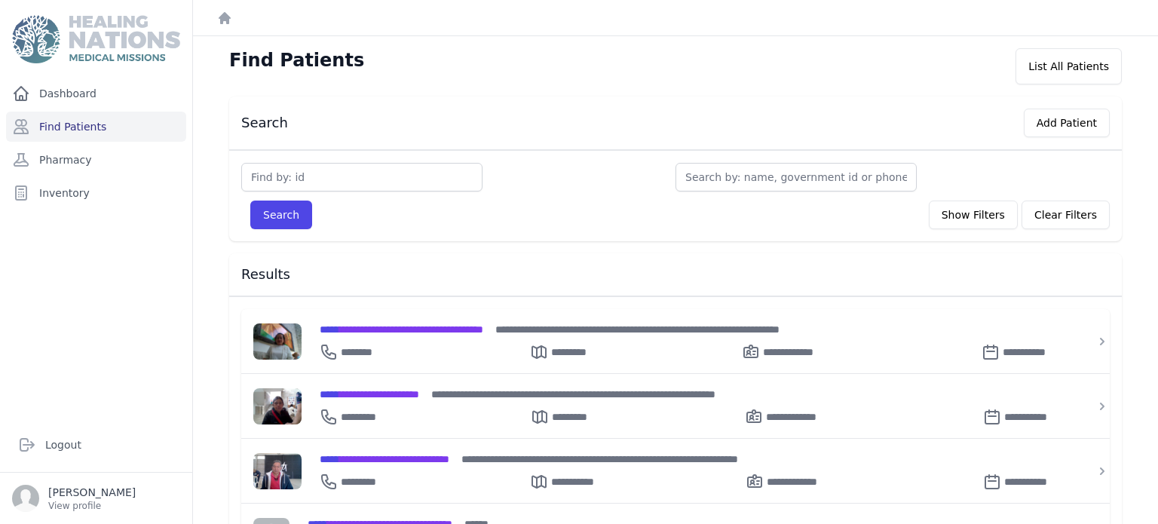
click at [201, 205] on div "Find Patients List All Patients Search Add Patient Search Show Filters Clear Fi…" at bounding box center [675, 508] width 965 height 945
click at [458, 164] on input "text" at bounding box center [361, 177] width 241 height 29
type input "2336"
click at [250, 201] on button "Search" at bounding box center [281, 215] width 62 height 29
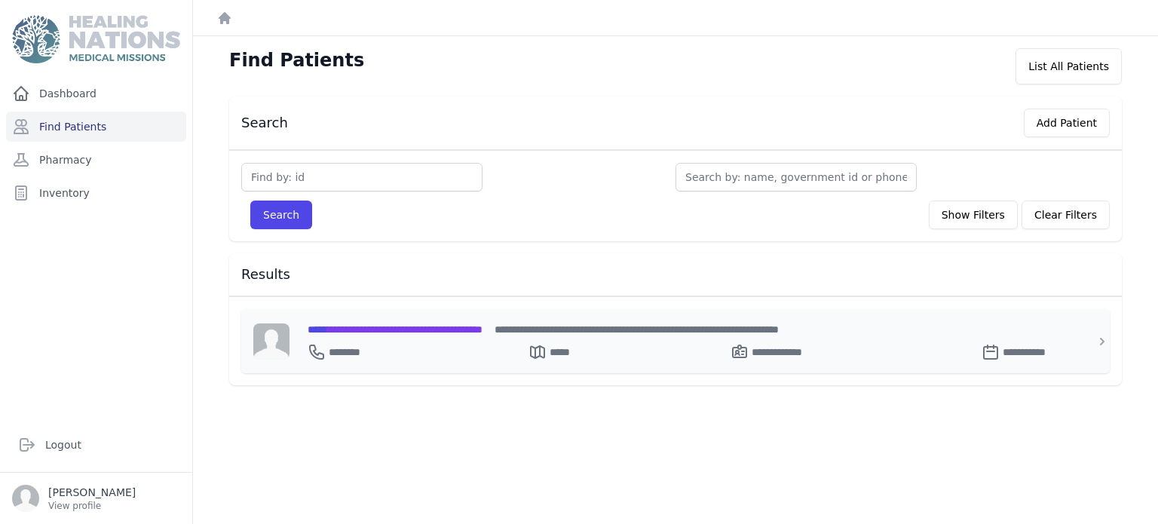
click at [370, 330] on span "**********" at bounding box center [395, 329] width 175 height 11
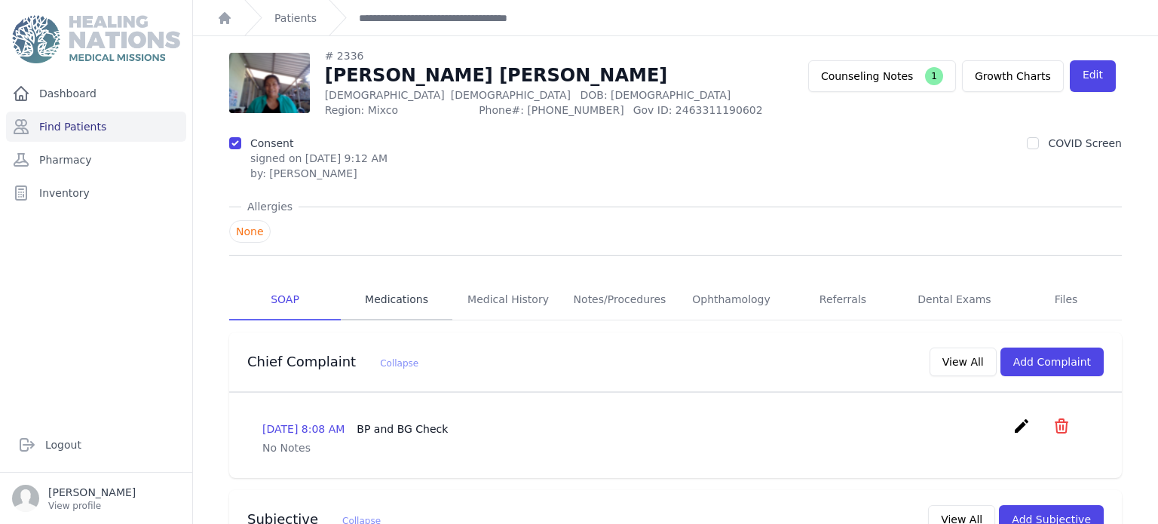
click at [426, 314] on link "Medications" at bounding box center [397, 300] width 112 height 41
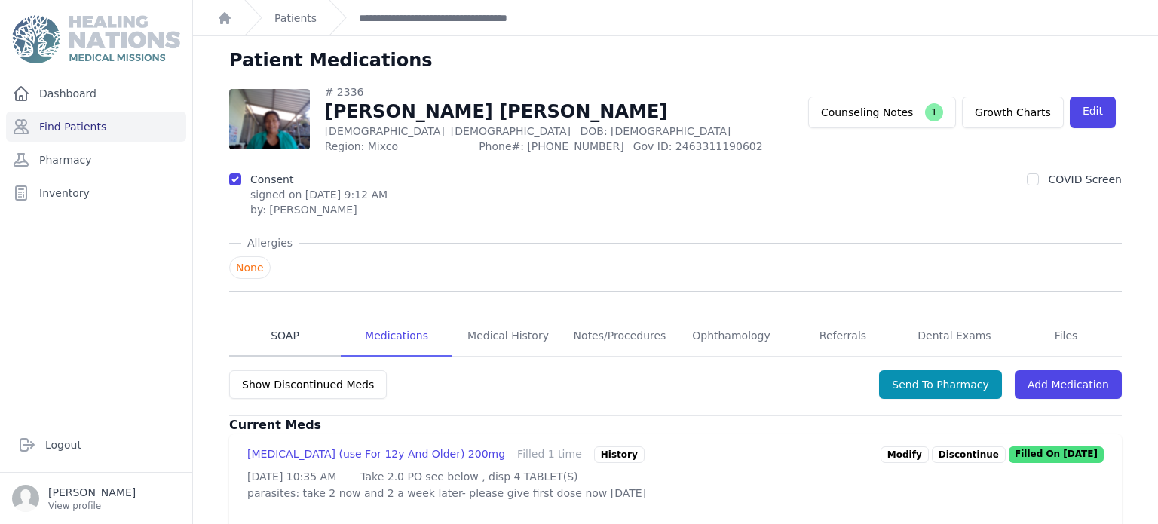
click at [286, 332] on link "SOAP" at bounding box center [285, 336] width 112 height 41
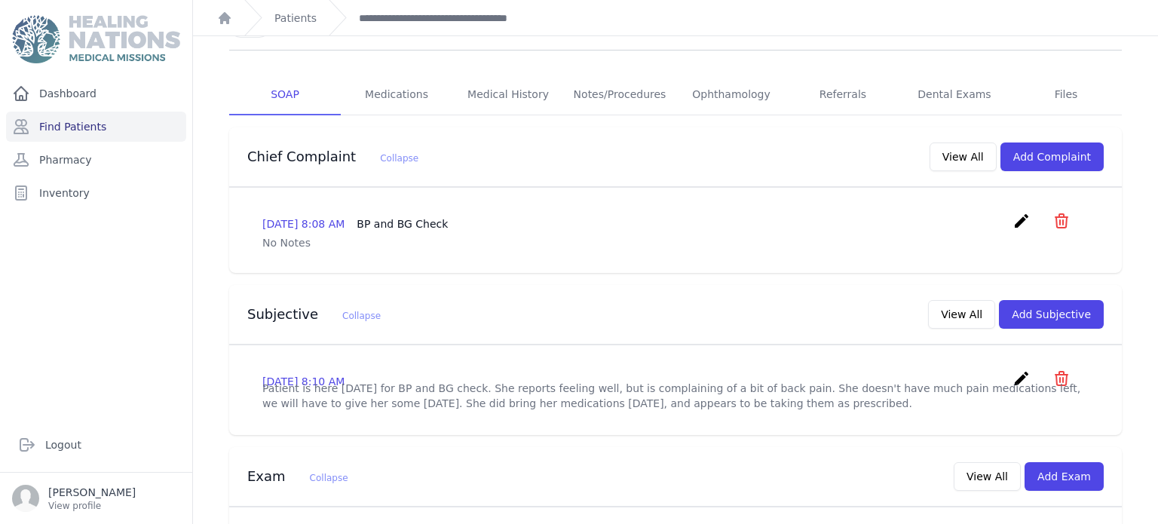
scroll to position [241, 0]
click at [391, 96] on link "Medications" at bounding box center [397, 95] width 112 height 41
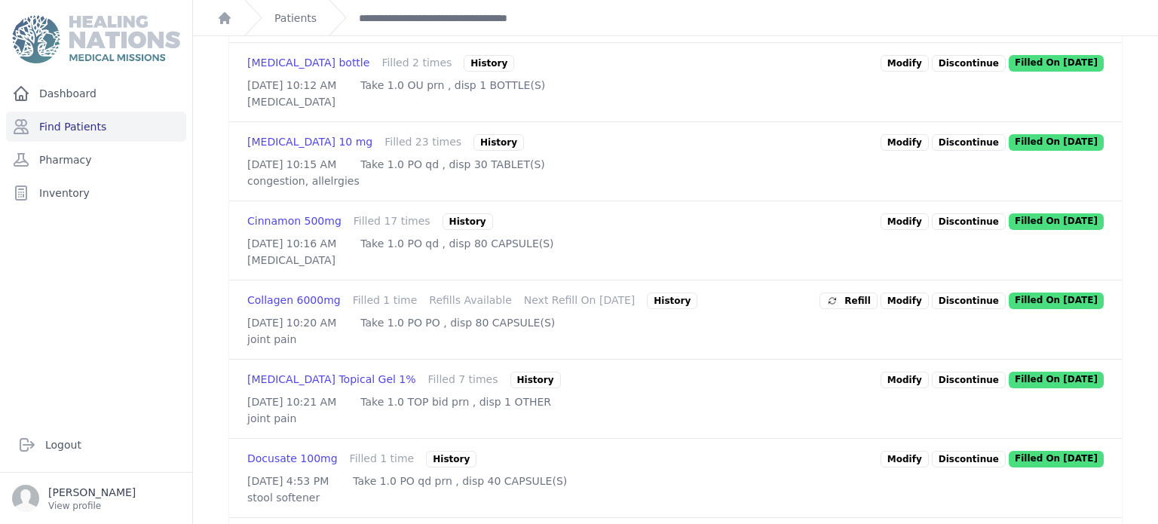
scroll to position [603, 0]
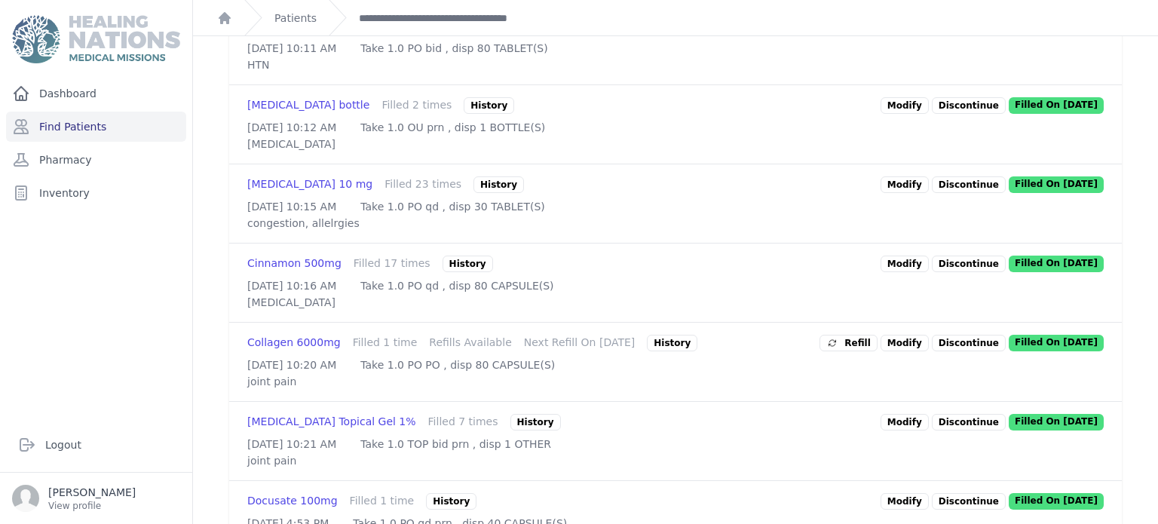
click at [911, 193] on link "Modify" at bounding box center [904, 184] width 48 height 17
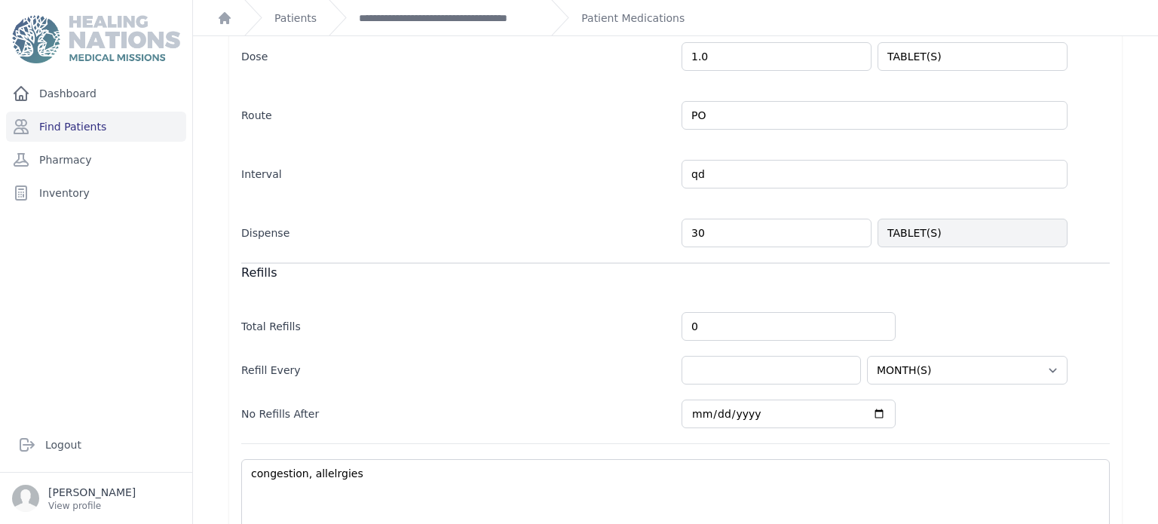
scroll to position [384, 0]
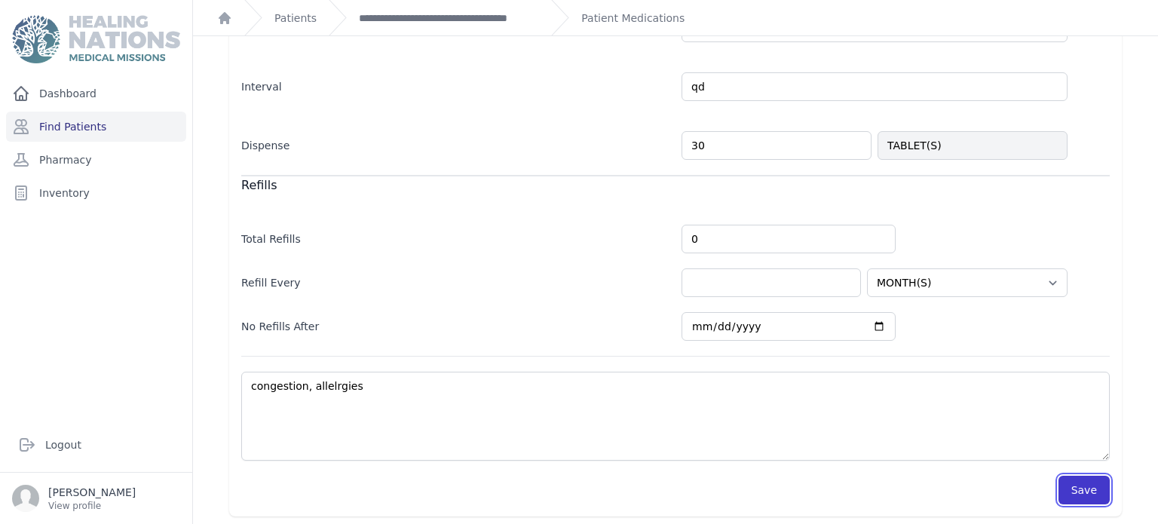
click at [1076, 486] on button "Save" at bounding box center [1083, 490] width 51 height 29
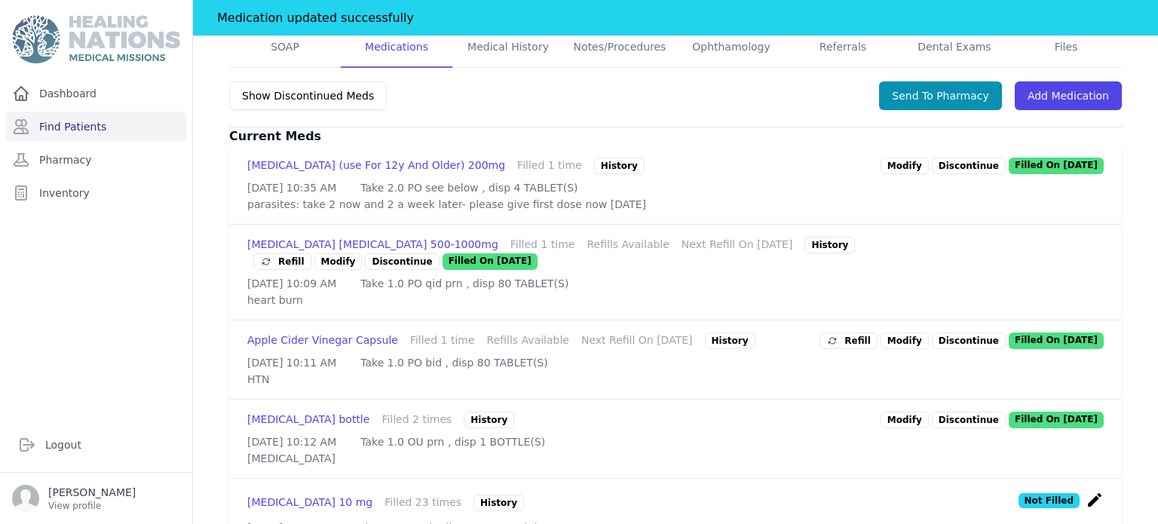
scroll to position [323, 0]
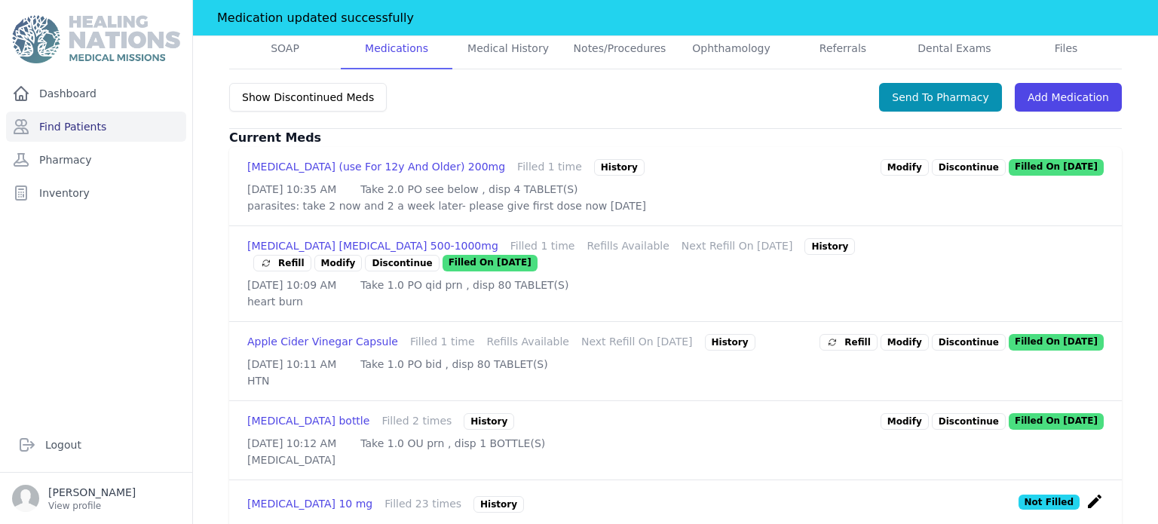
click at [838, 347] on icon at bounding box center [832, 341] width 12 height 12
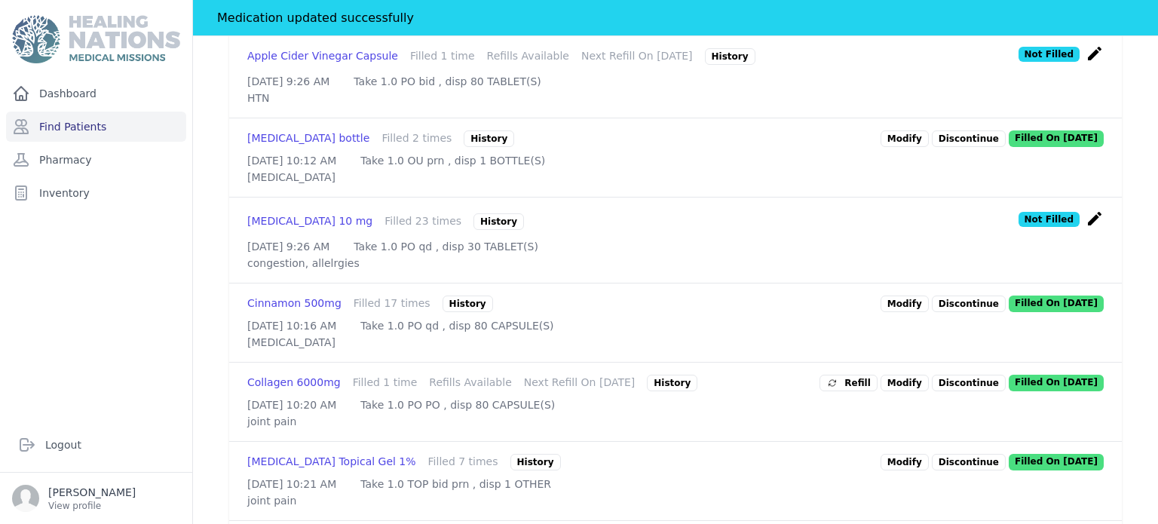
scroll to position [655, 0]
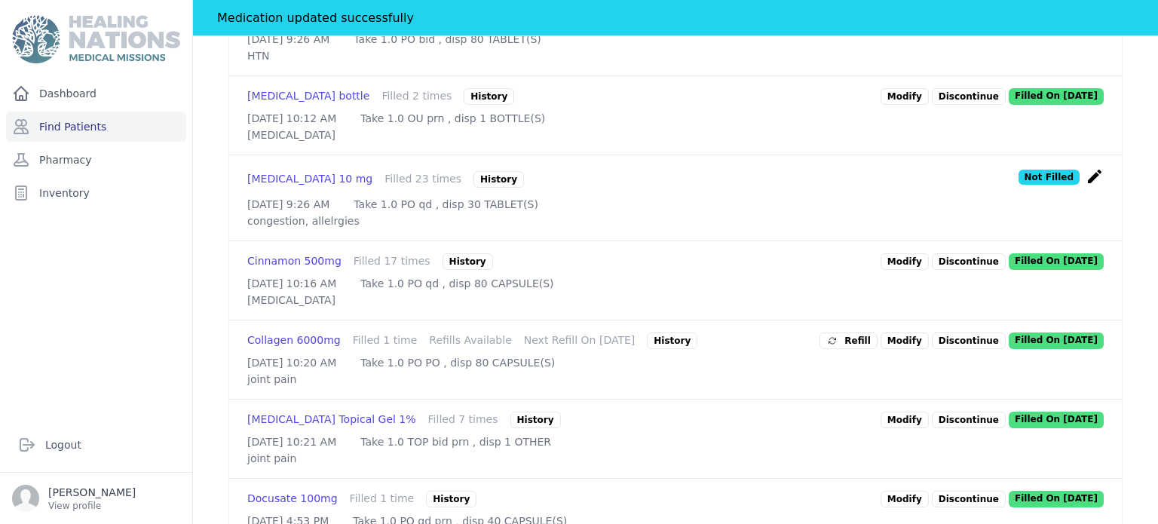
click at [917, 270] on link "Modify" at bounding box center [904, 261] width 48 height 17
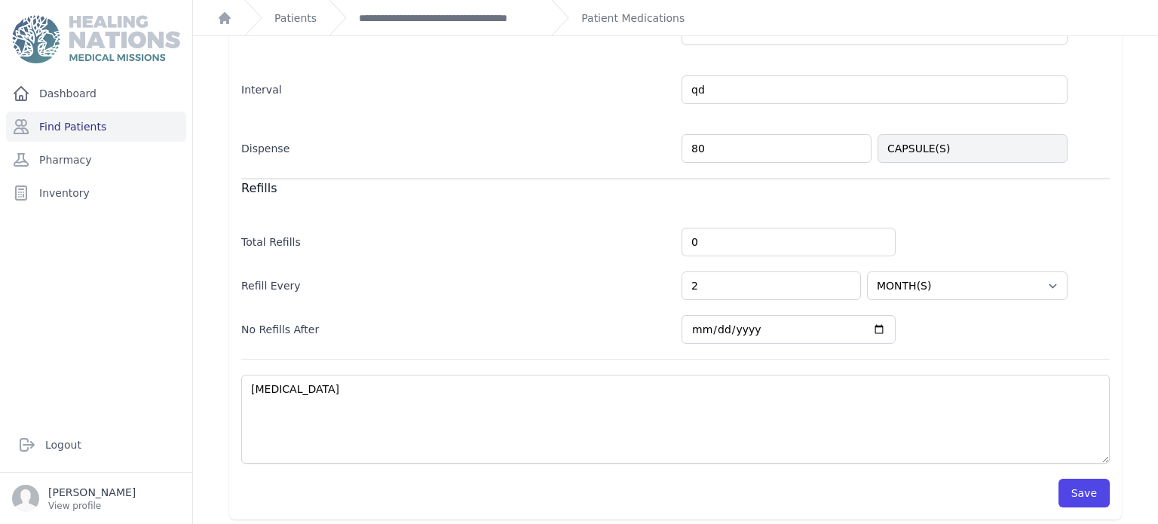
scroll to position [384, 0]
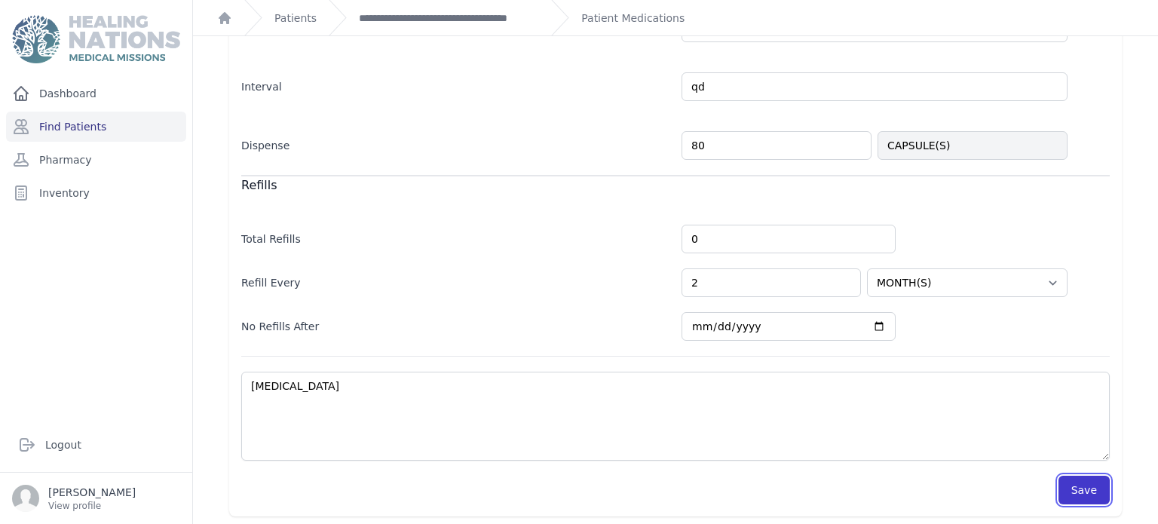
click at [1088, 480] on button "Save" at bounding box center [1083, 490] width 51 height 29
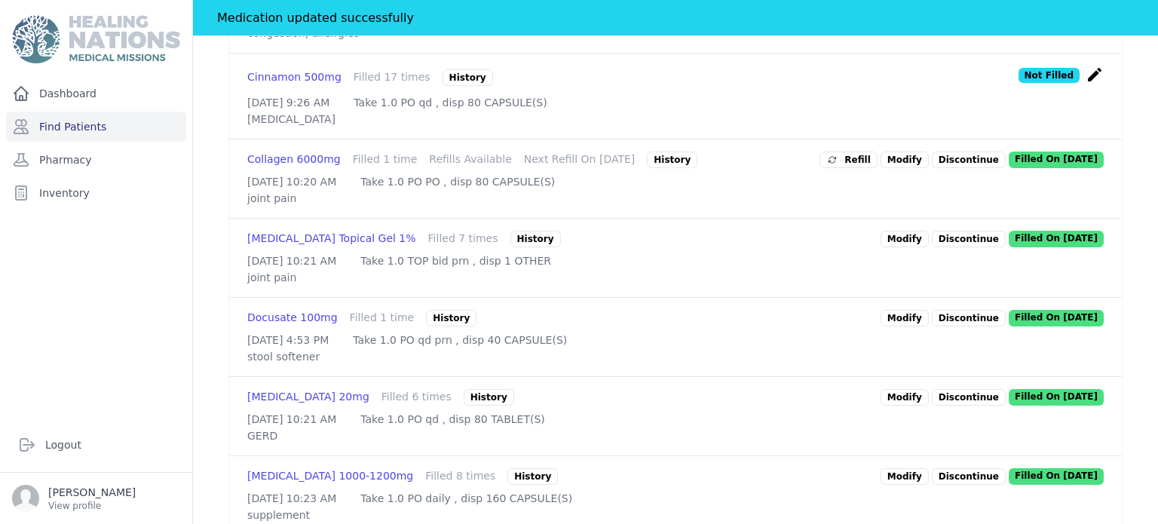
scroll to position [846, 0]
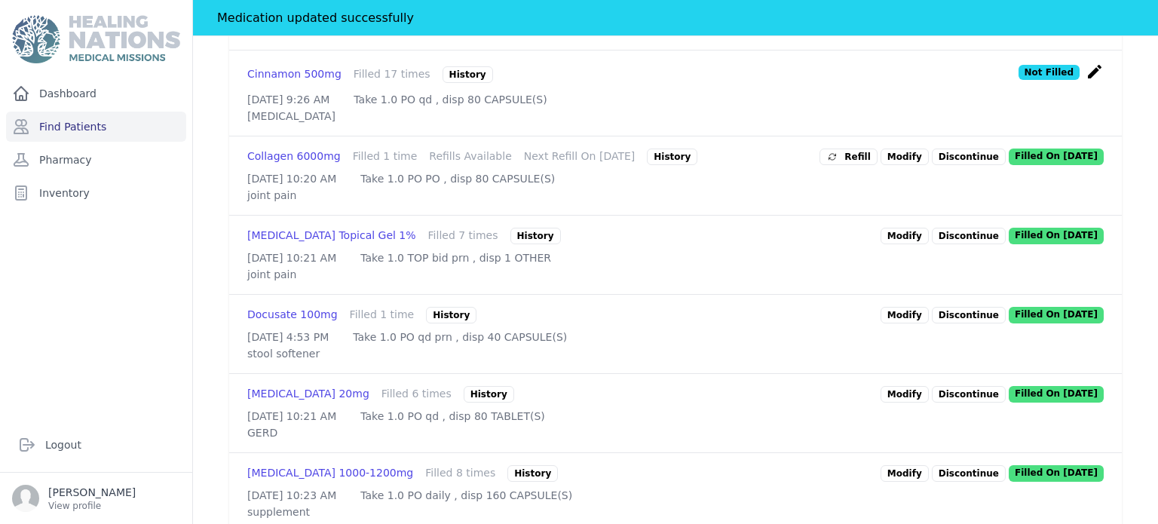
click at [914, 244] on link "Modify" at bounding box center [904, 236] width 48 height 17
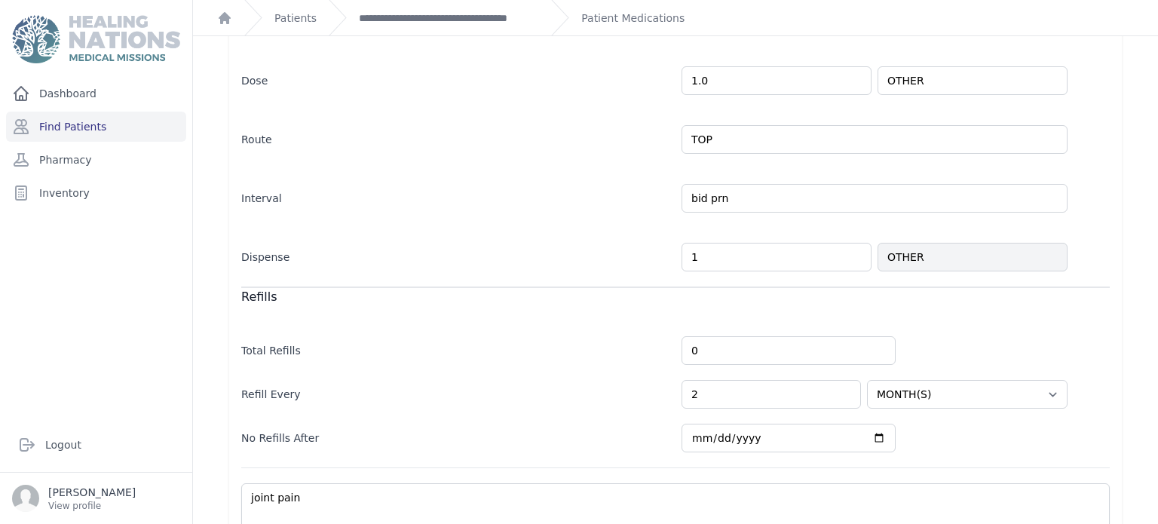
scroll to position [384, 0]
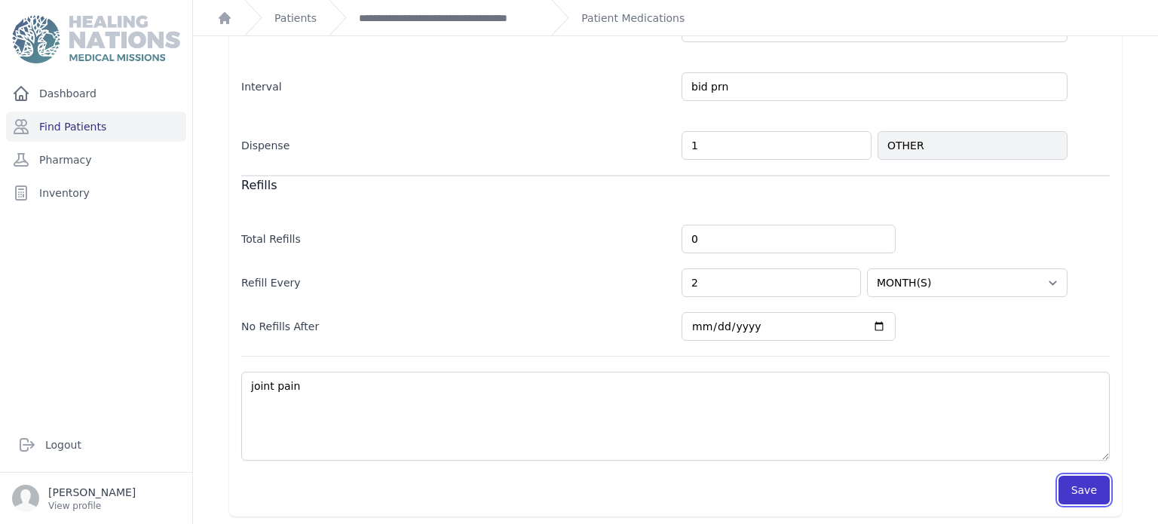
click at [1076, 486] on button "Save" at bounding box center [1083, 490] width 51 height 29
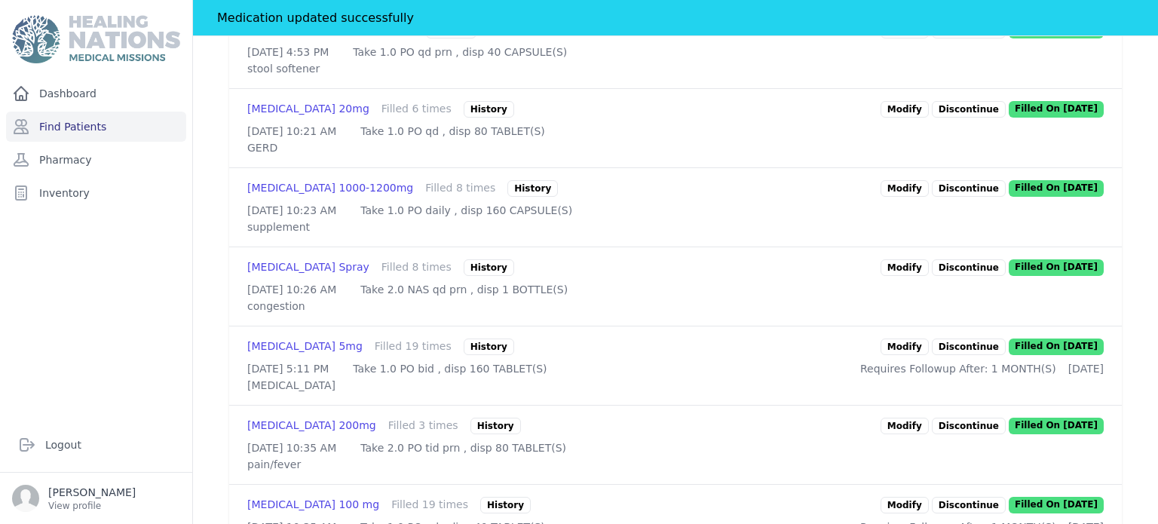
scroll to position [1168, 0]
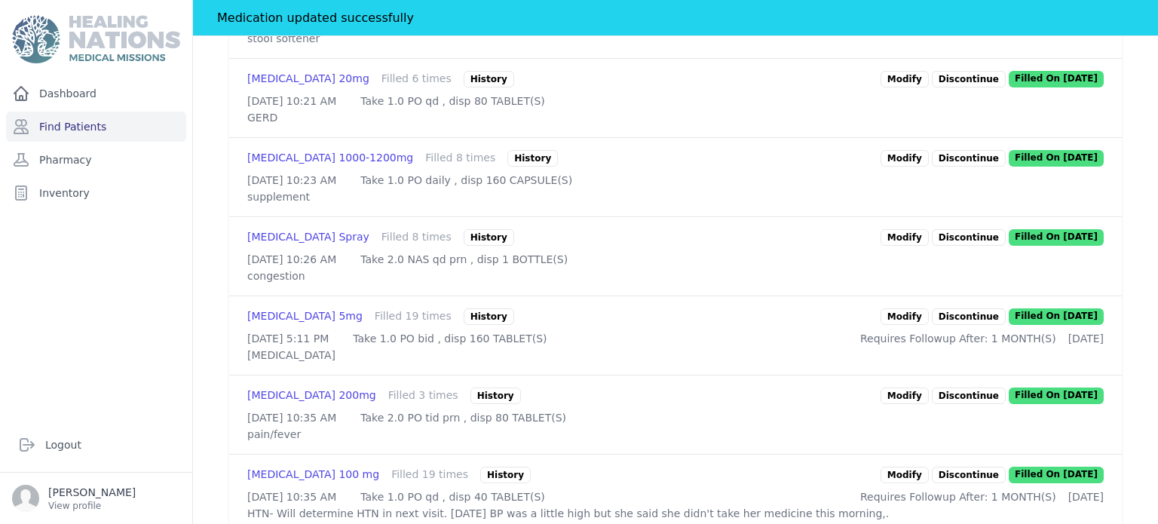
click at [906, 167] on link "Modify" at bounding box center [904, 158] width 48 height 17
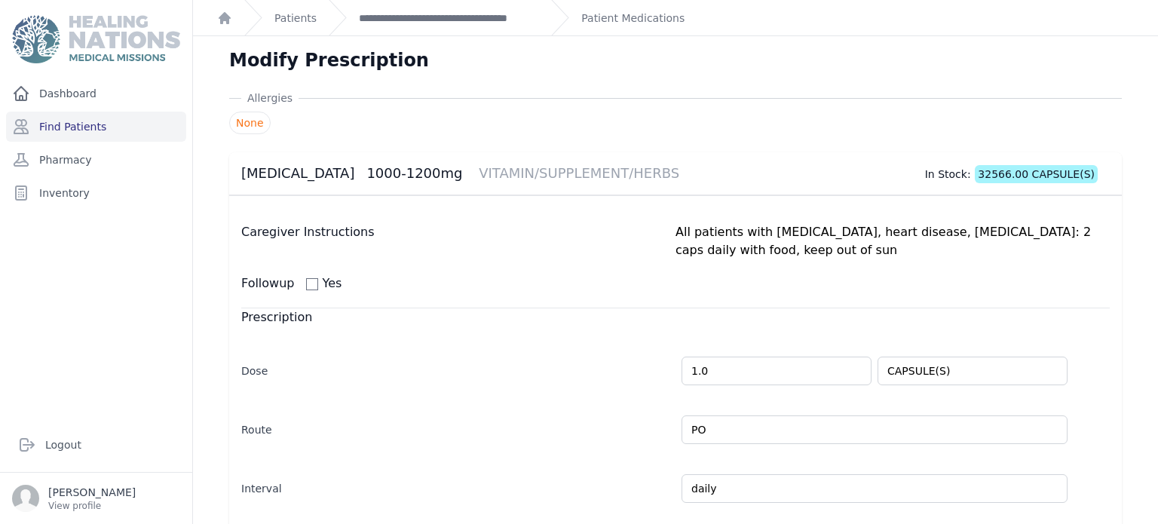
scroll to position [402, 0]
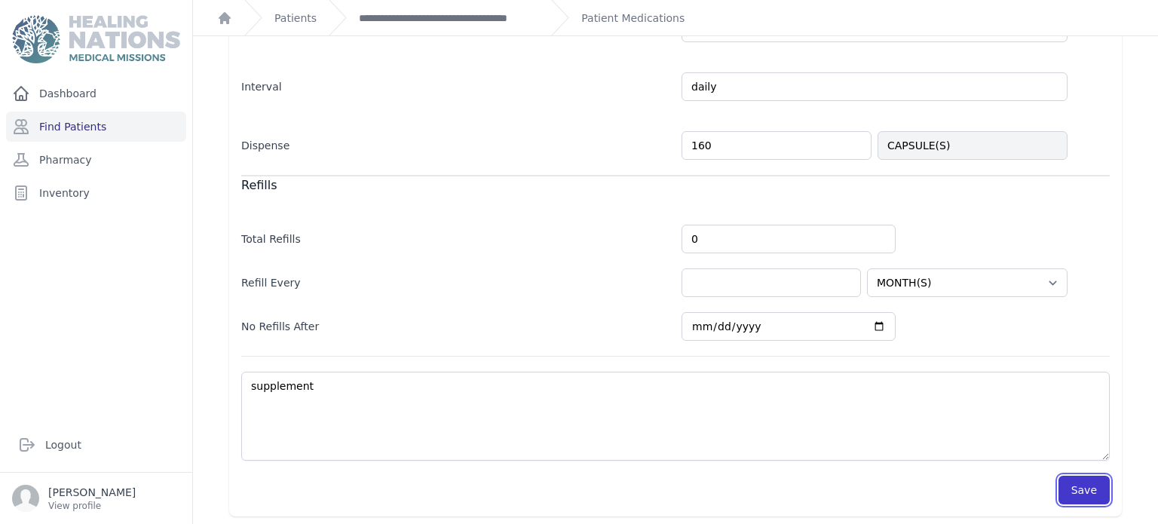
click at [1076, 493] on button "Save" at bounding box center [1083, 490] width 51 height 29
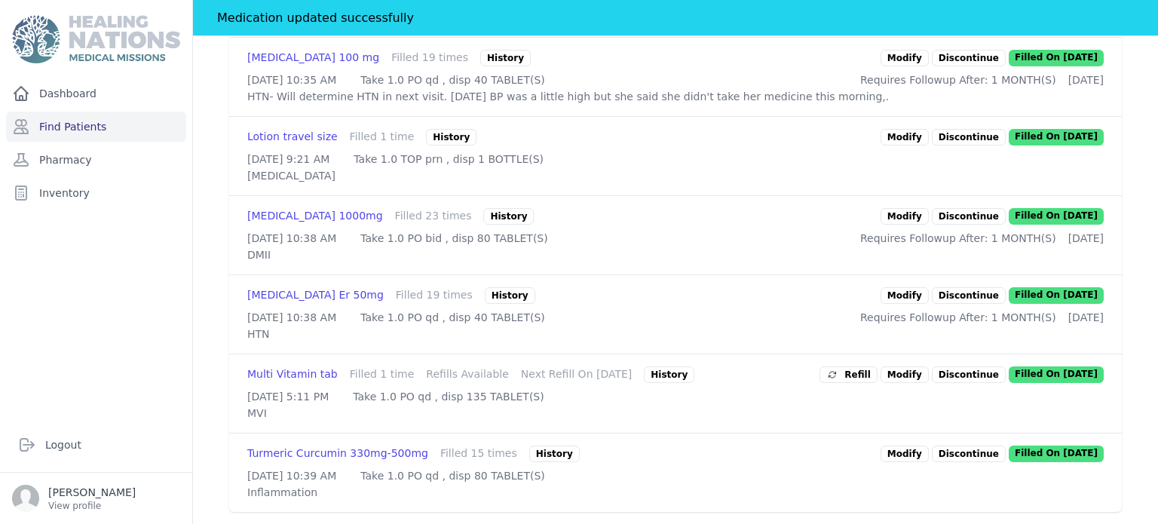
scroll to position [1865, 0]
click at [920, 445] on link "Modify" at bounding box center [904, 453] width 48 height 17
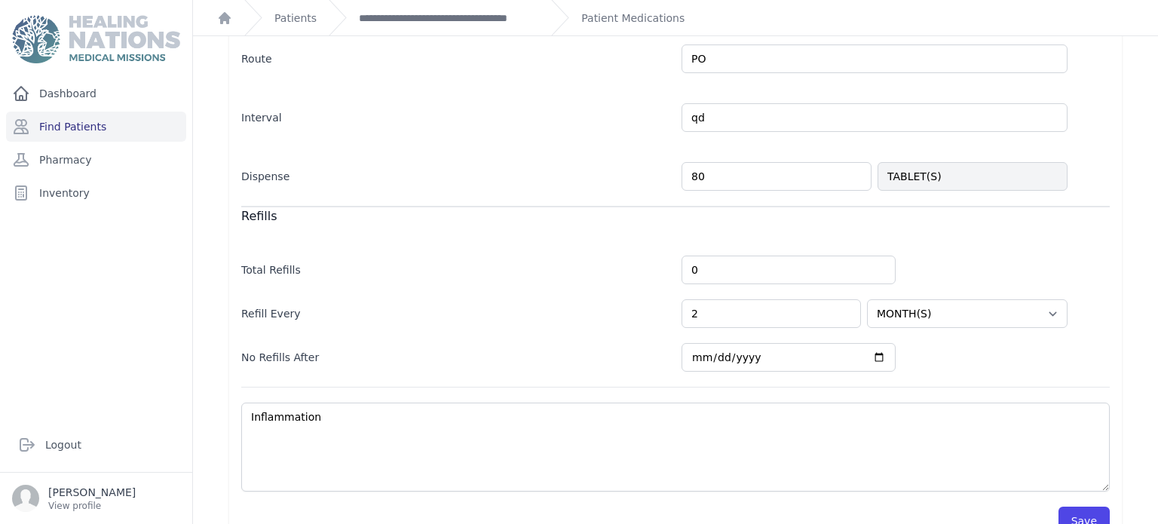
scroll to position [384, 0]
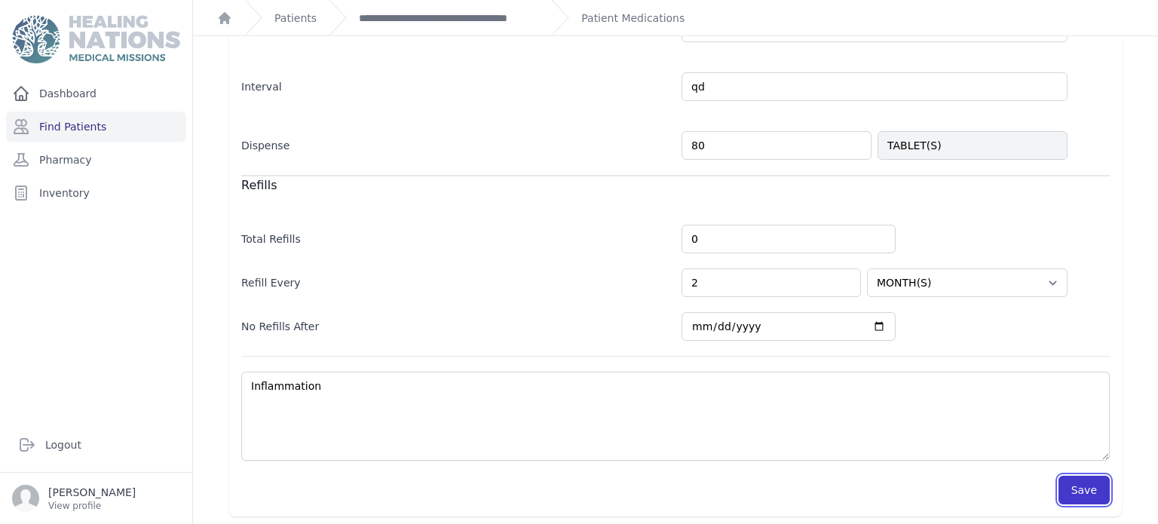
click at [1077, 498] on button "Save" at bounding box center [1083, 490] width 51 height 29
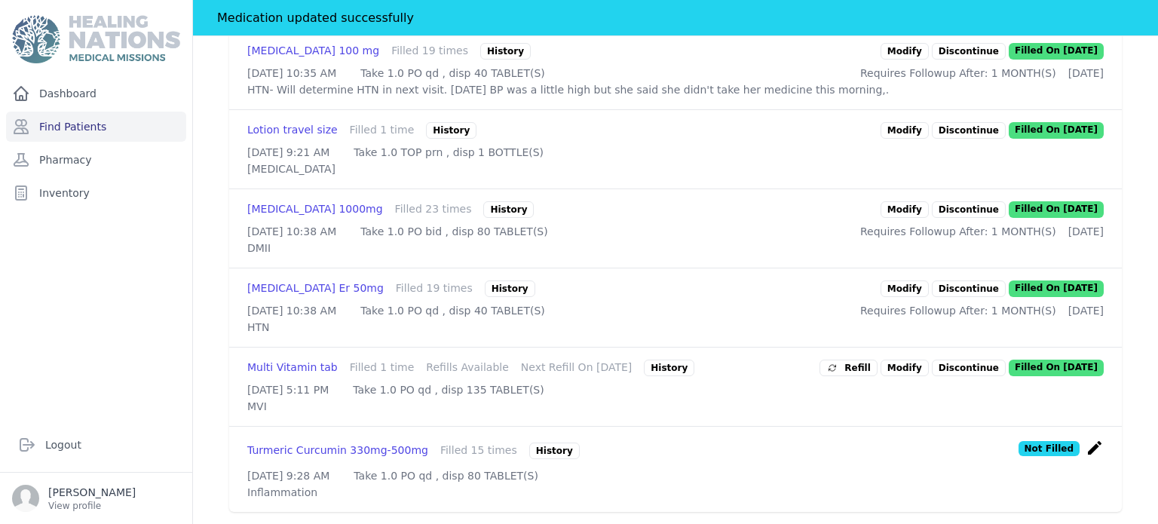
scroll to position [1661, 0]
click at [903, 268] on div "Metformin 1000mg Filled 23 times History Modify Discontinue Filled On 2025-Jun-…" at bounding box center [675, 228] width 893 height 78
click at [906, 218] on link "Modify" at bounding box center [904, 209] width 48 height 17
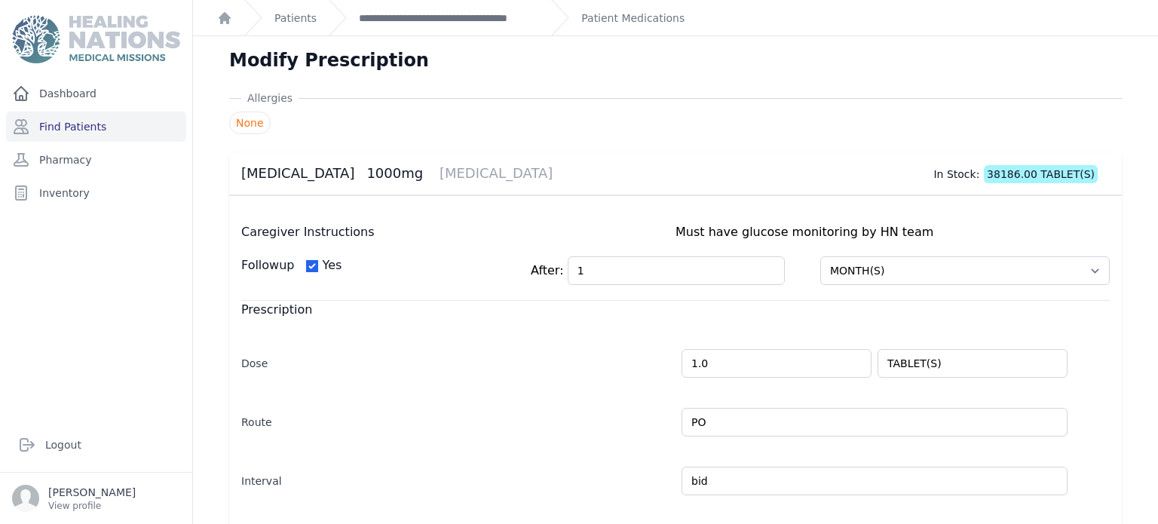
scroll to position [394, 0]
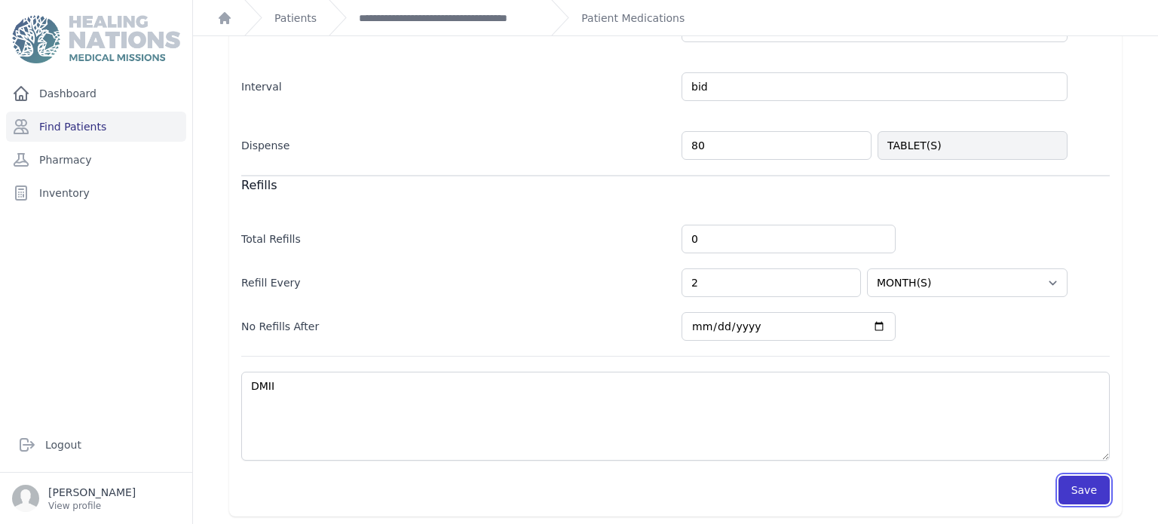
click at [1083, 494] on button "Save" at bounding box center [1083, 490] width 51 height 29
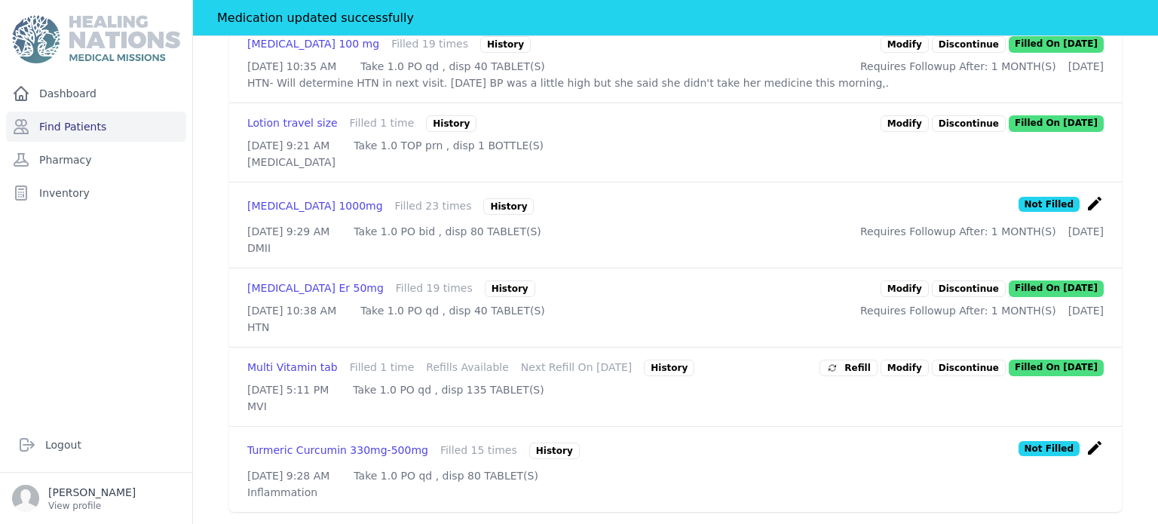
scroll to position [1637, 0]
click at [910, 53] on link "Modify" at bounding box center [904, 44] width 48 height 17
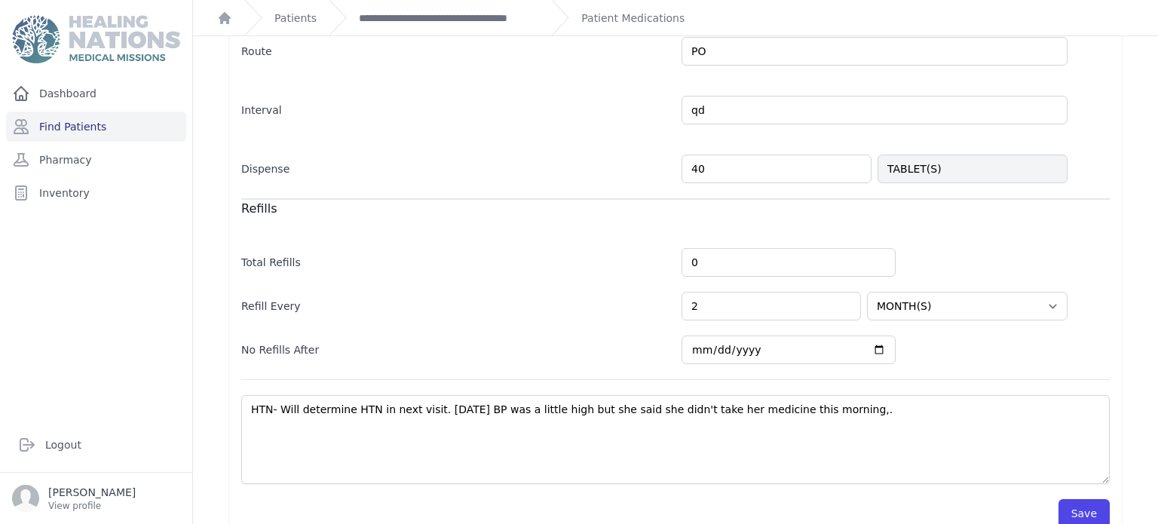
scroll to position [371, 0]
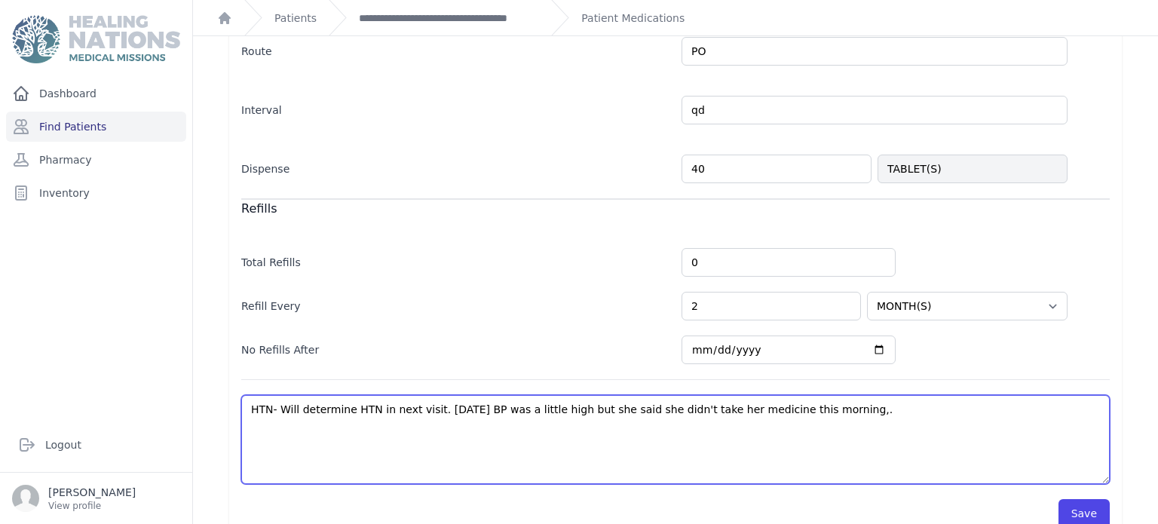
drag, startPoint x: 830, startPoint y: 401, endPoint x: 277, endPoint y: 396, distance: 552.6
click at [277, 396] on textarea "HTN- Will determine HTN in next visit. Today BP was a little high but she said …" at bounding box center [675, 439] width 868 height 89
type textarea "HTN-"
select select "MONTH(S)"
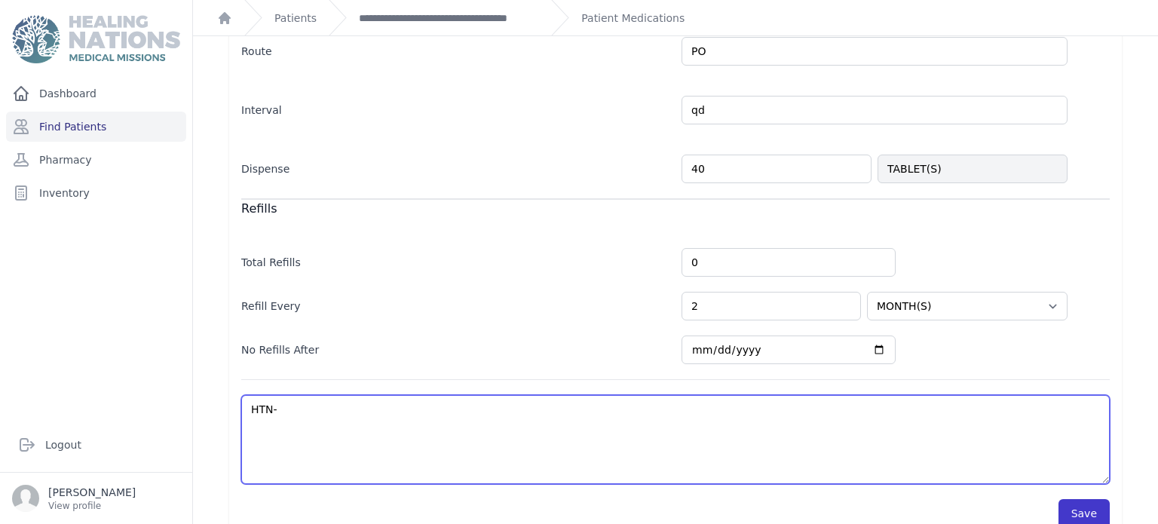
type textarea "HTN-"
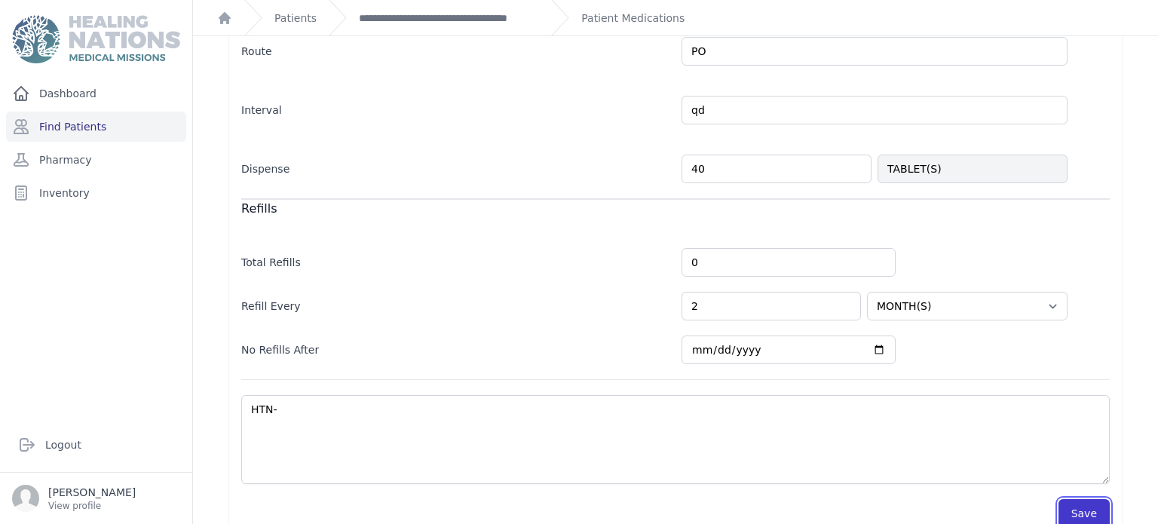
click at [1076, 501] on button "Save" at bounding box center [1083, 513] width 51 height 29
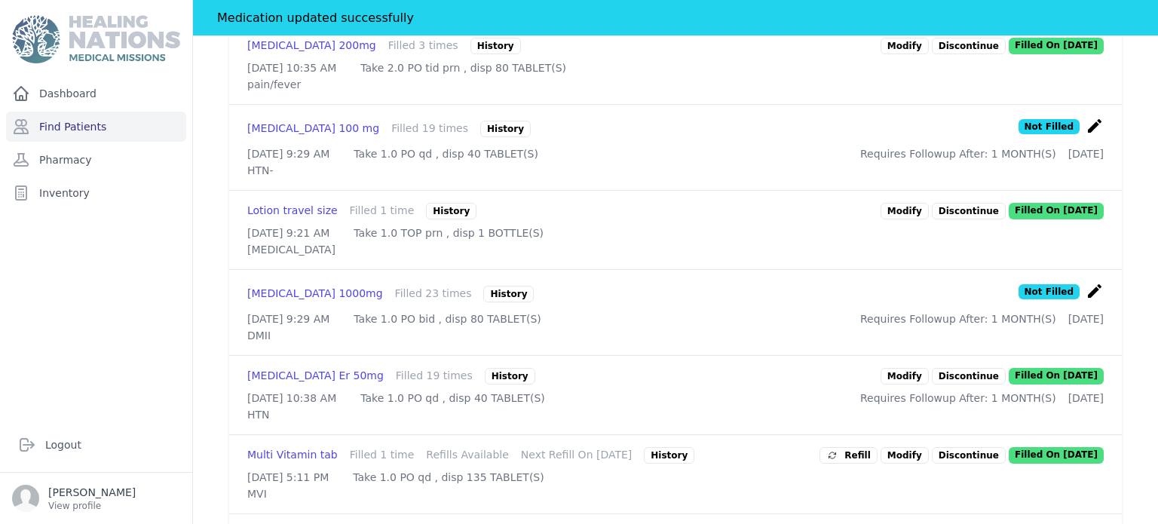
scroll to position [1523, 0]
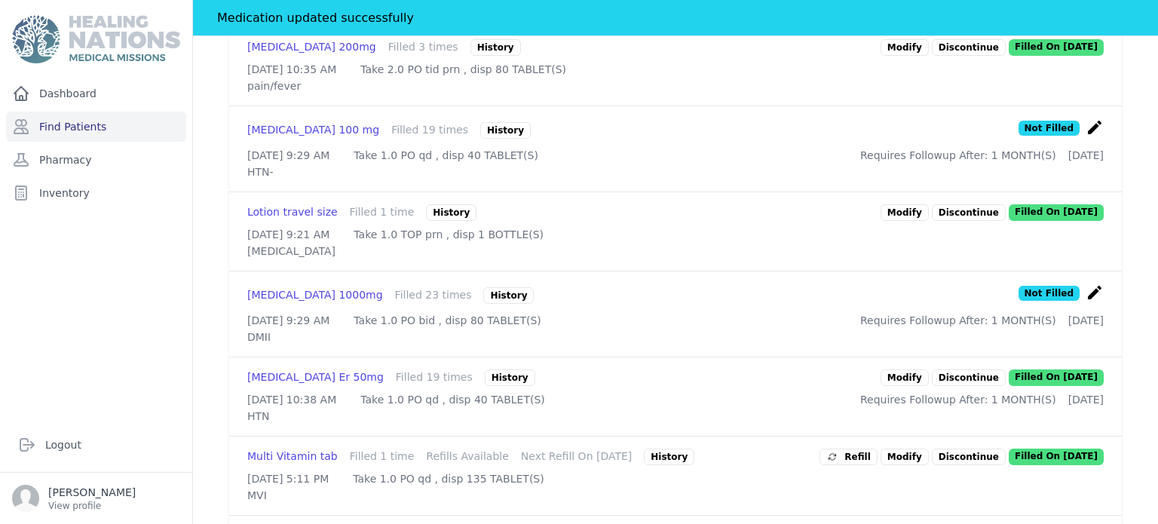
click at [911, 56] on link "Modify" at bounding box center [904, 47] width 48 height 17
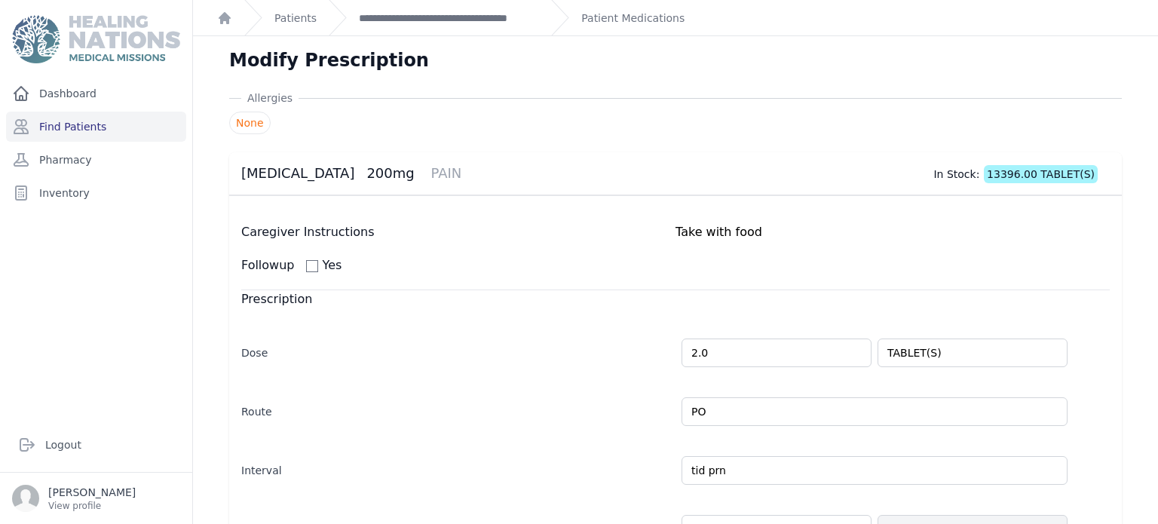
scroll to position [384, 0]
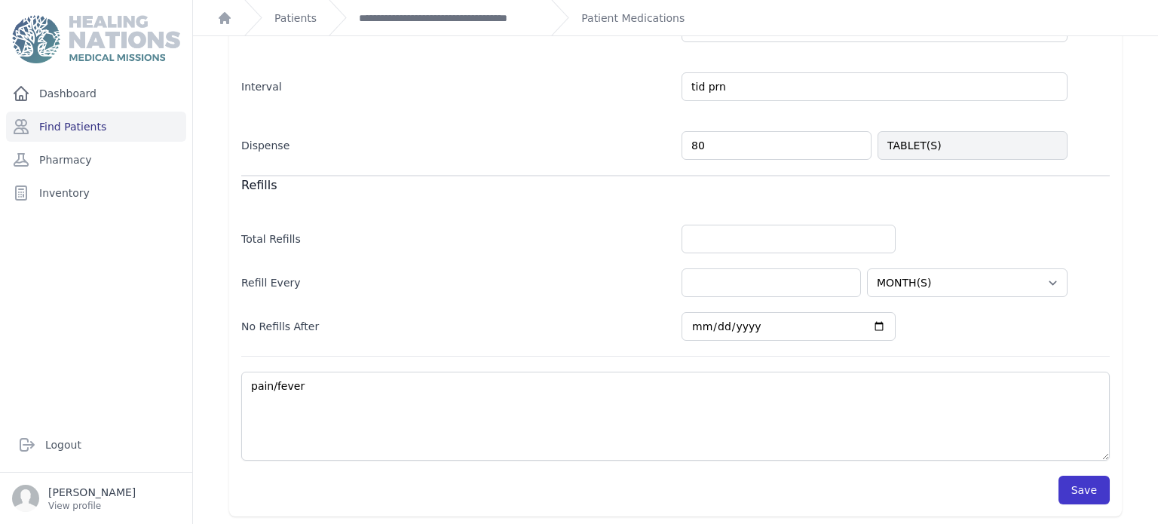
click at [1085, 494] on button "Save" at bounding box center [1083, 490] width 51 height 29
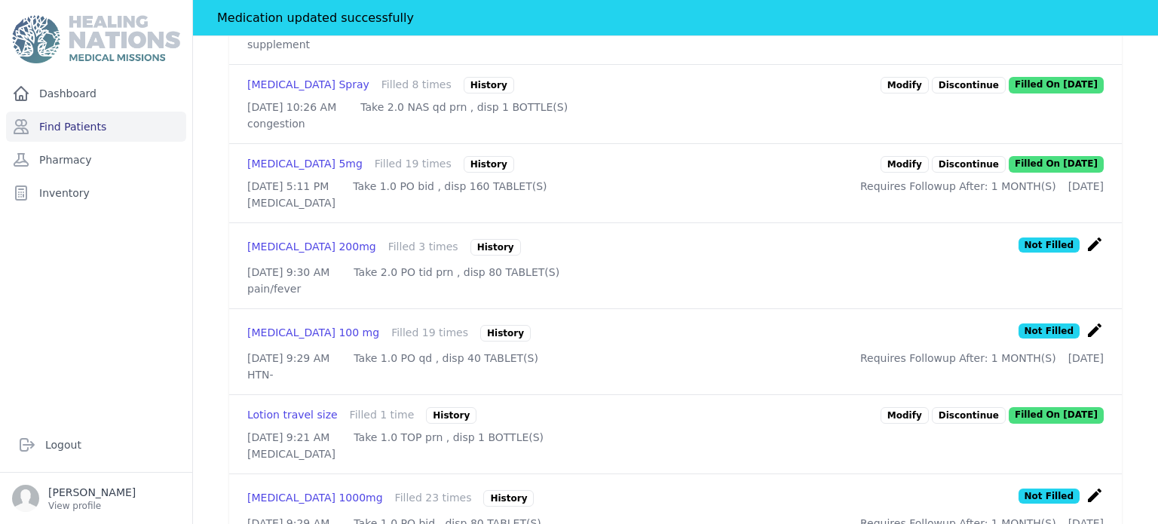
scroll to position [1379, 0]
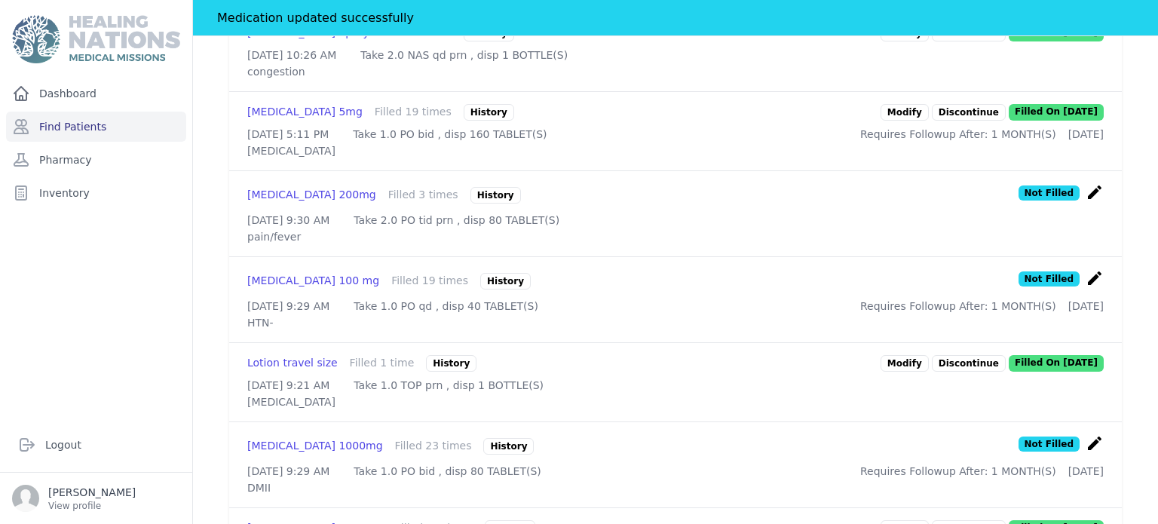
click at [918, 41] on link "Modify" at bounding box center [904, 33] width 48 height 17
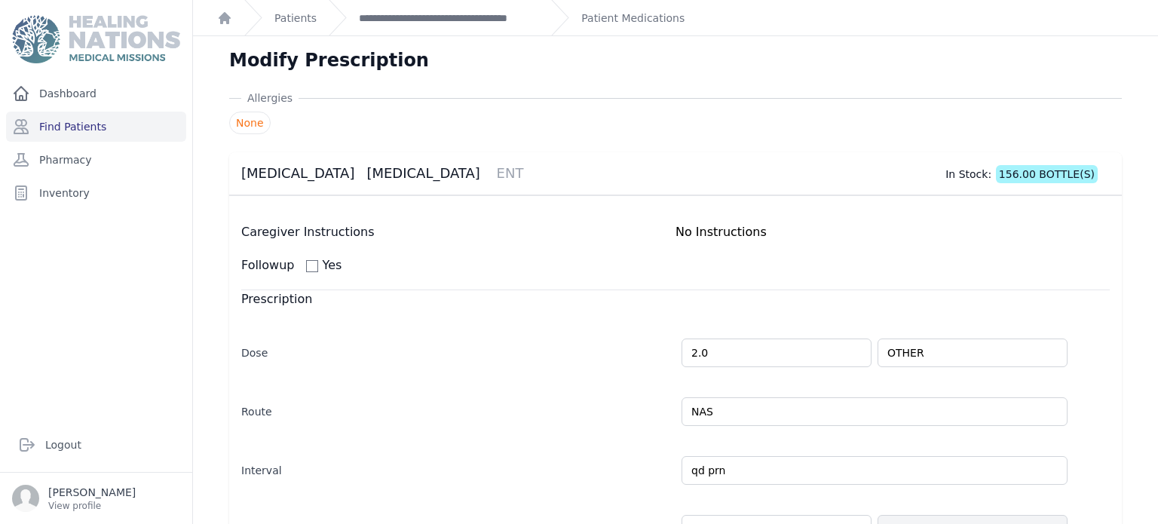
scroll to position [384, 0]
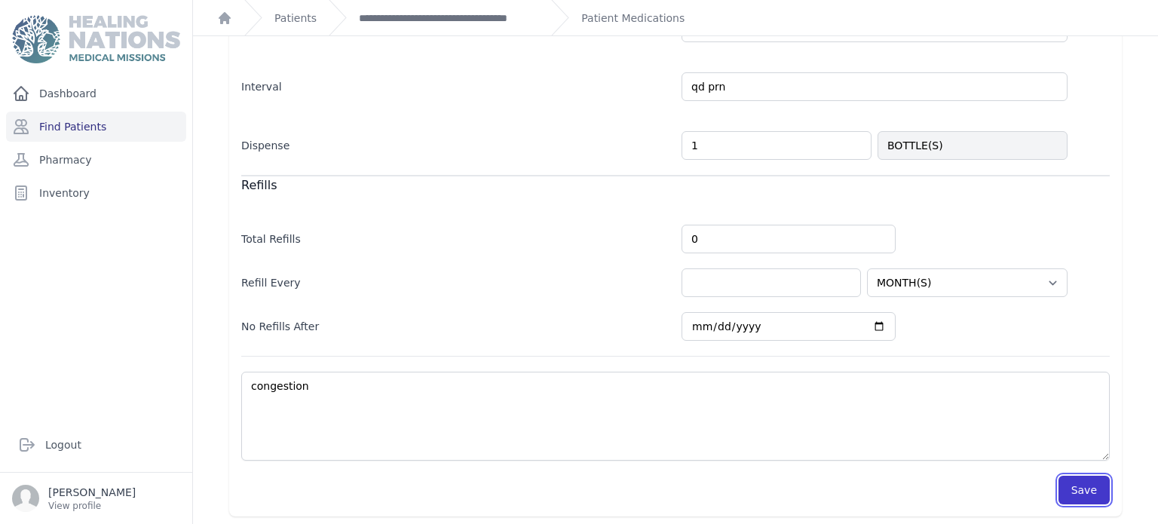
click at [1073, 484] on button "Save" at bounding box center [1083, 490] width 51 height 29
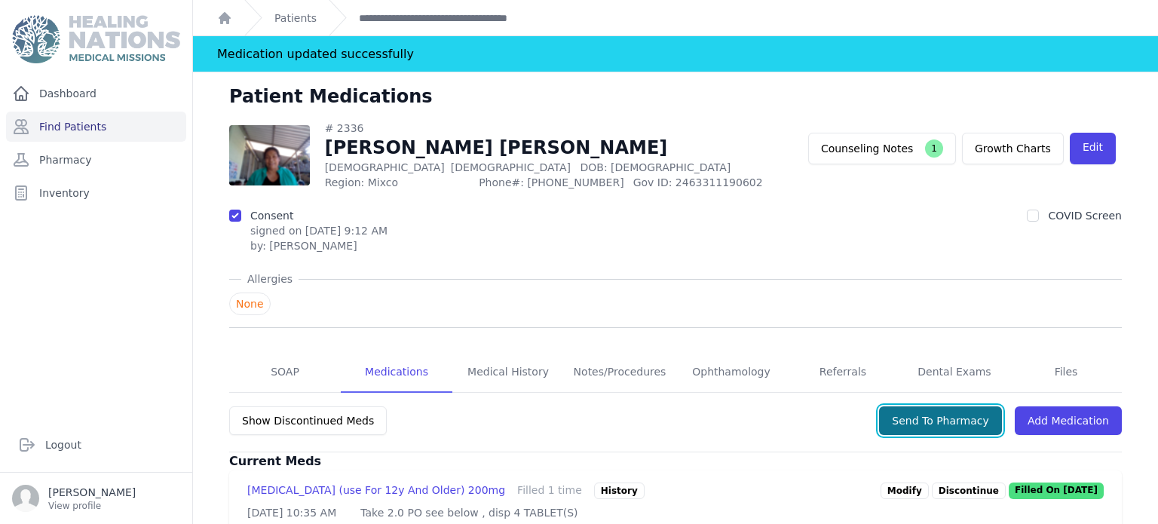
click at [982, 416] on button "Send To Pharmacy" at bounding box center [940, 420] width 123 height 29
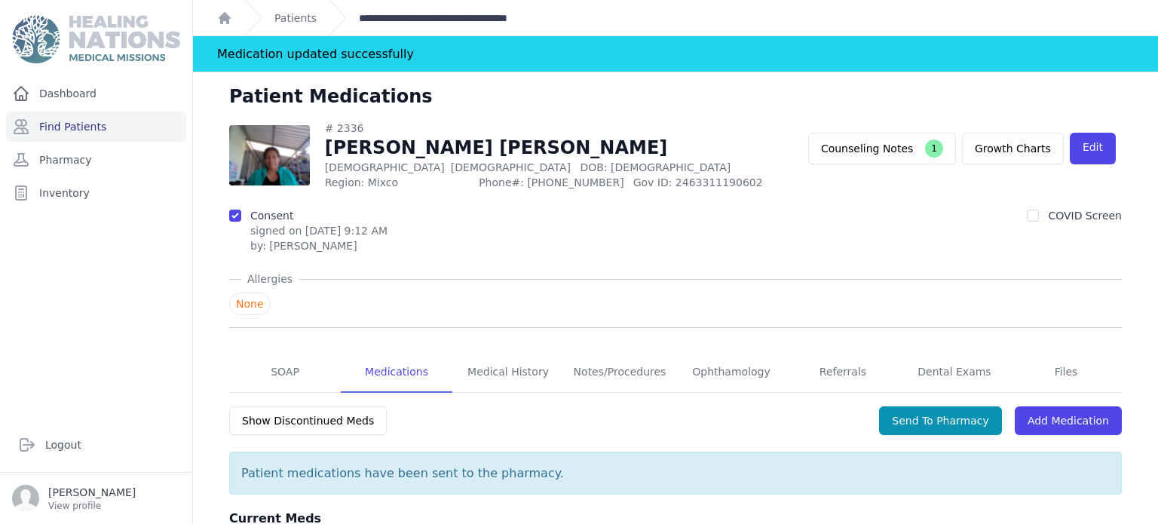
click at [399, 15] on link "**********" at bounding box center [449, 18] width 180 height 15
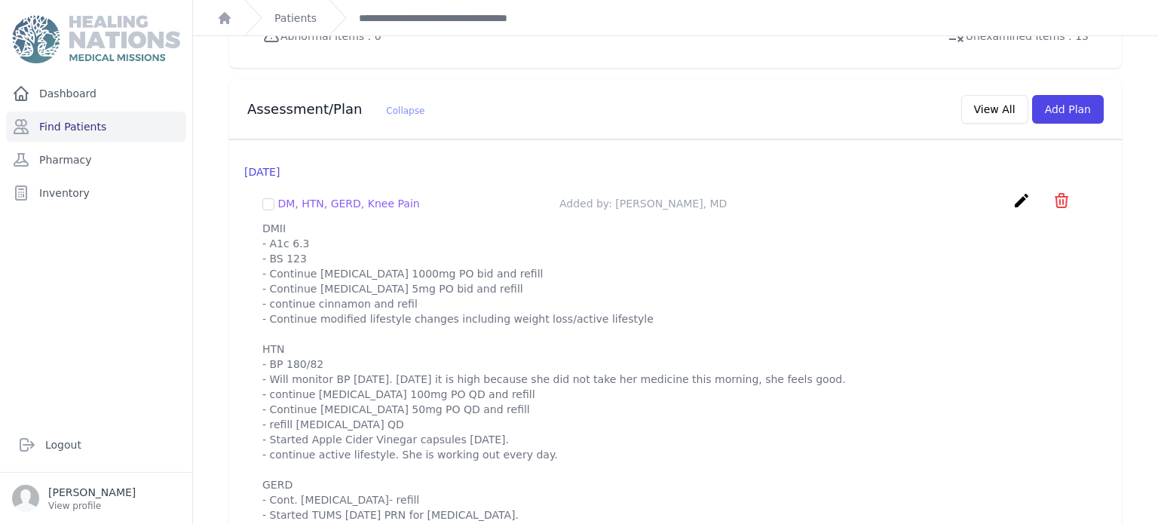
scroll to position [1422, 0]
click at [1046, 118] on button "Add Plan" at bounding box center [1068, 110] width 72 height 29
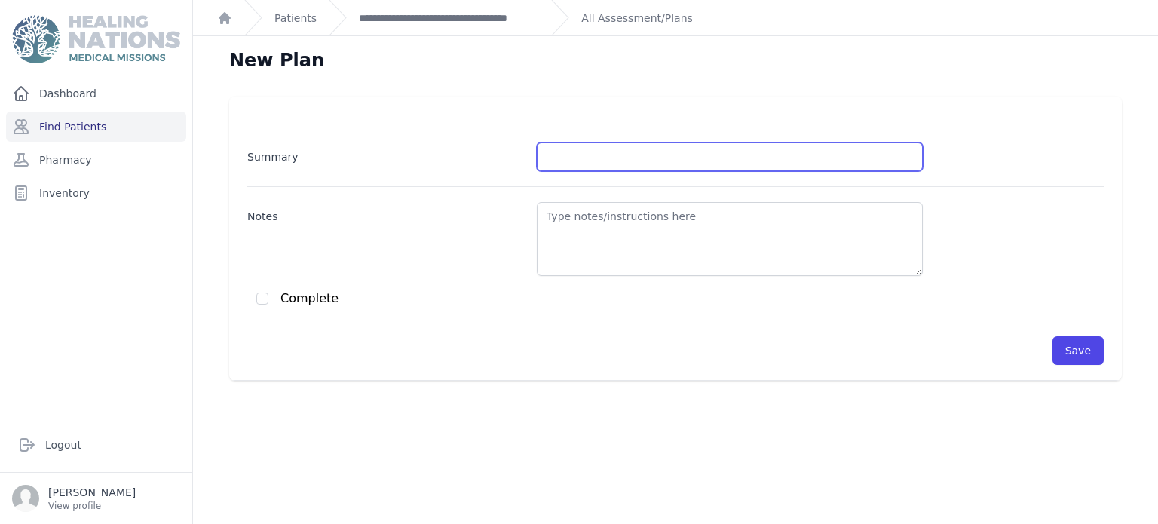
click at [791, 160] on input "Summary" at bounding box center [730, 156] width 386 height 29
type input "ITU"
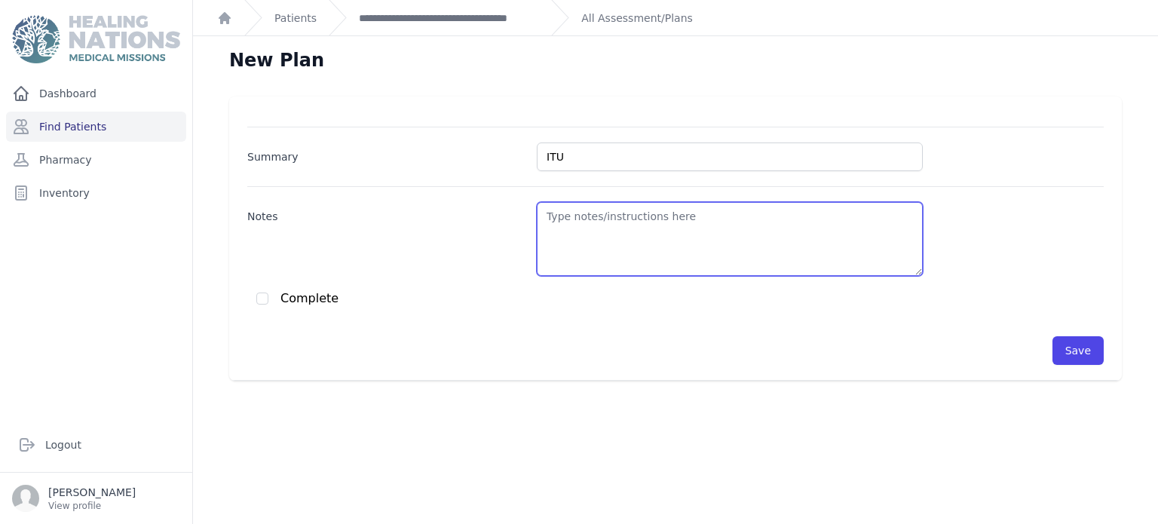
click at [695, 249] on textarea "Notes" at bounding box center [730, 239] width 386 height 74
type textarea "Urine test normal"
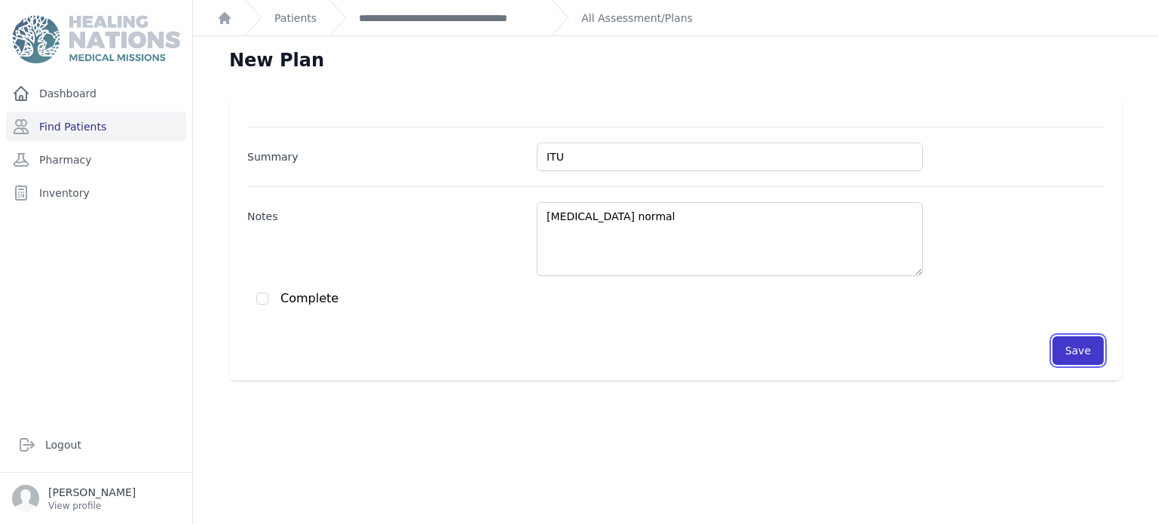
click at [1082, 342] on button "Save" at bounding box center [1077, 350] width 51 height 29
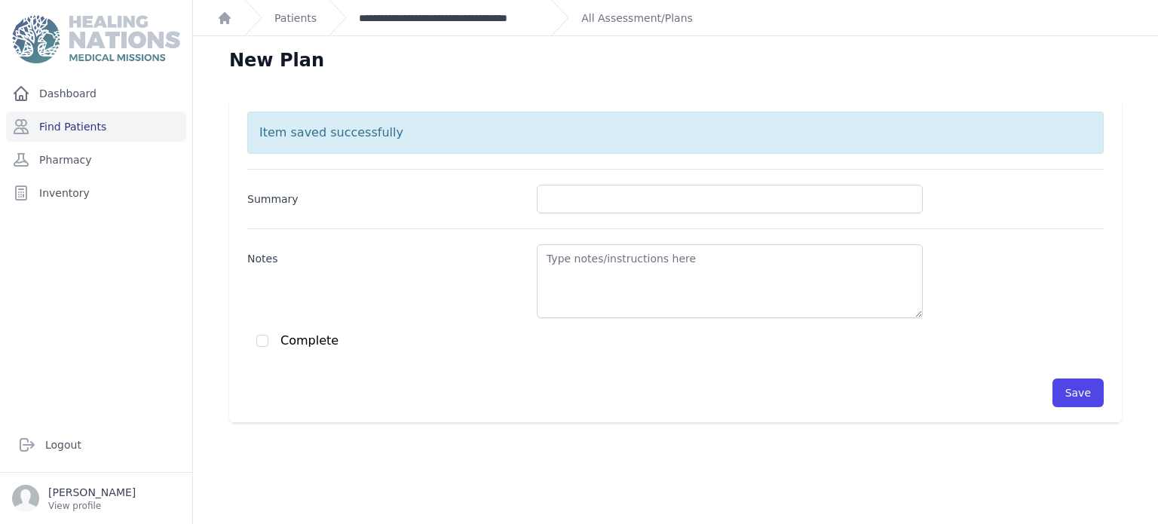
click at [532, 11] on link "**********" at bounding box center [449, 18] width 180 height 15
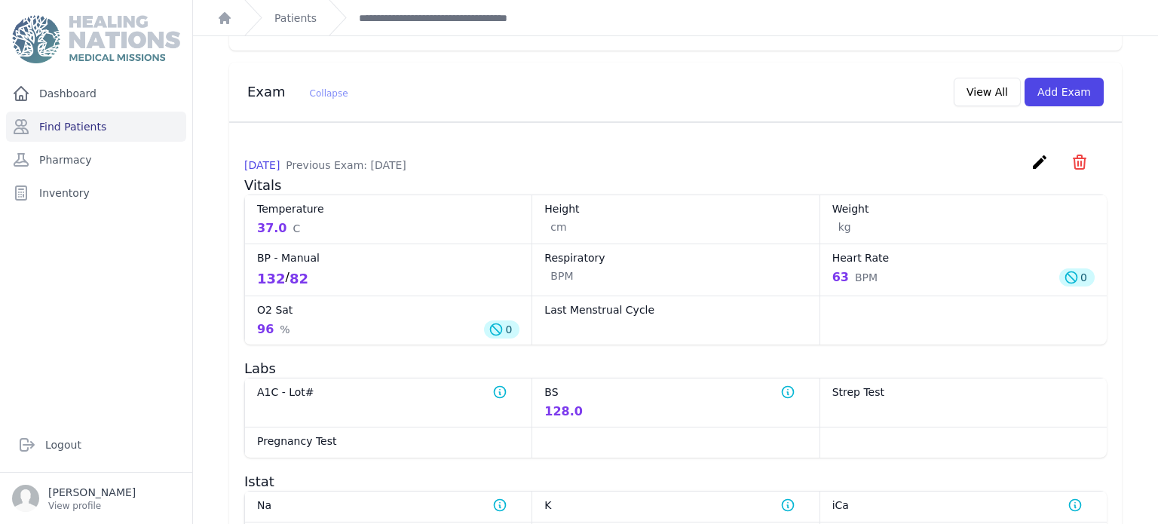
scroll to position [548, 0]
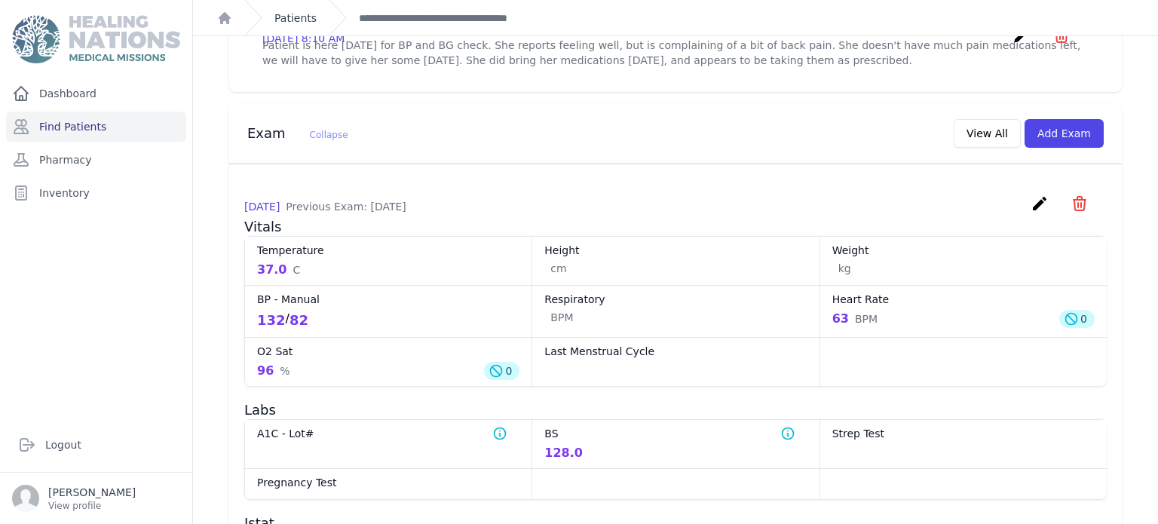
click at [299, 14] on link "Patients" at bounding box center [295, 18] width 42 height 15
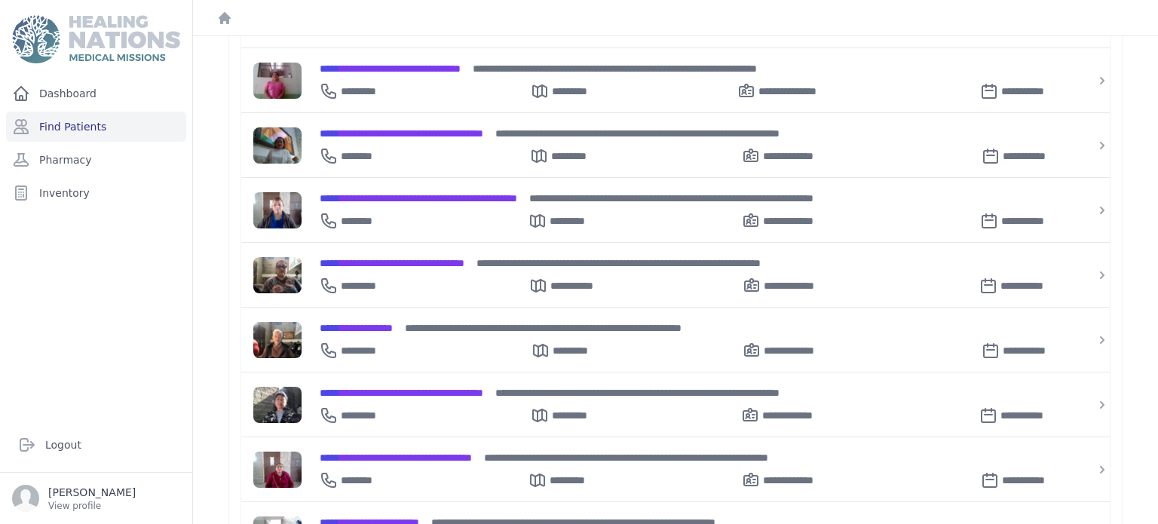
scroll to position [295, 0]
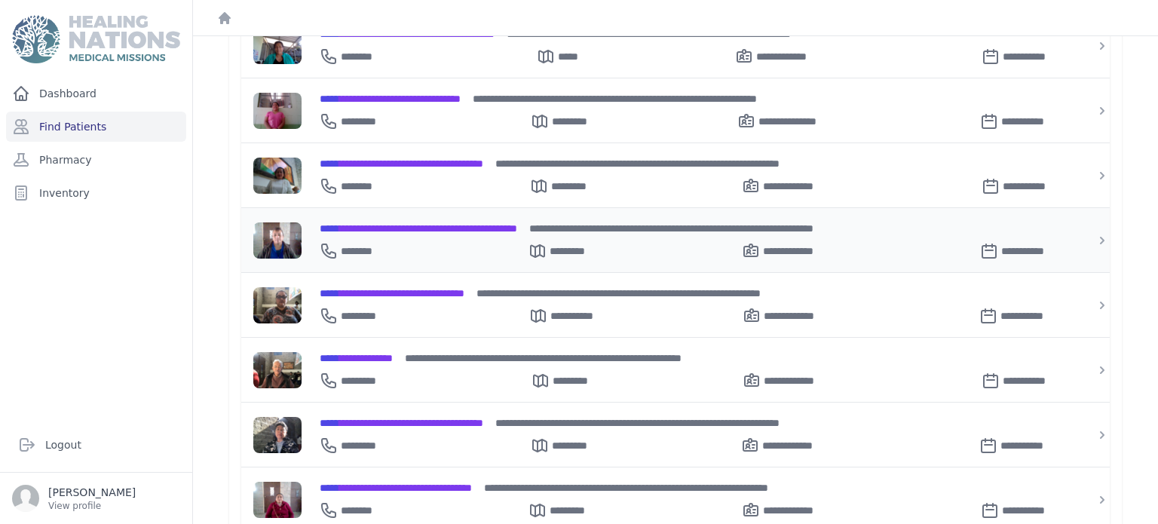
click at [493, 223] on span "**********" at bounding box center [418, 228] width 197 height 11
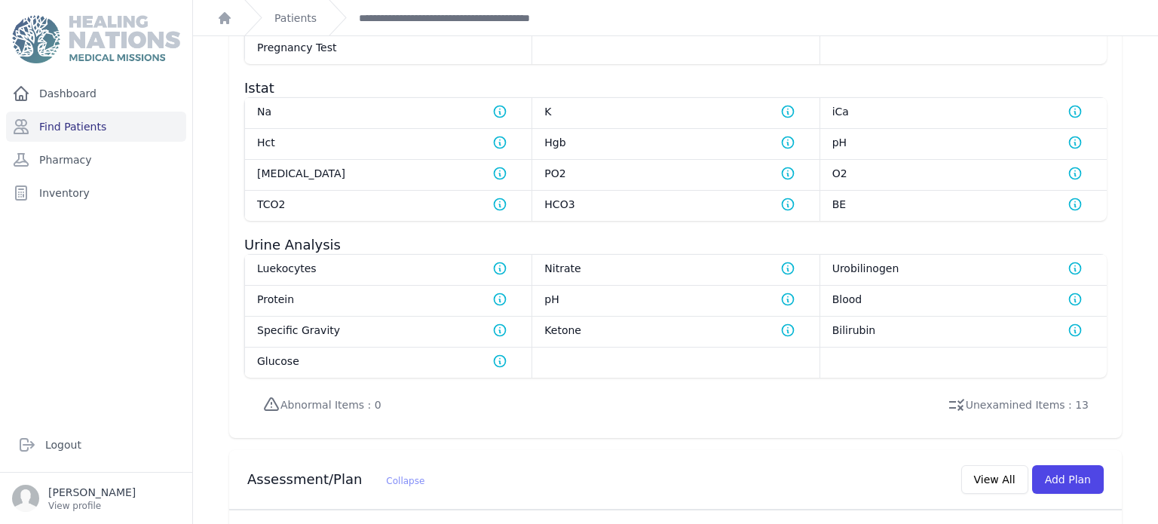
scroll to position [1019, 0]
click at [289, 21] on link "Patients" at bounding box center [295, 18] width 42 height 15
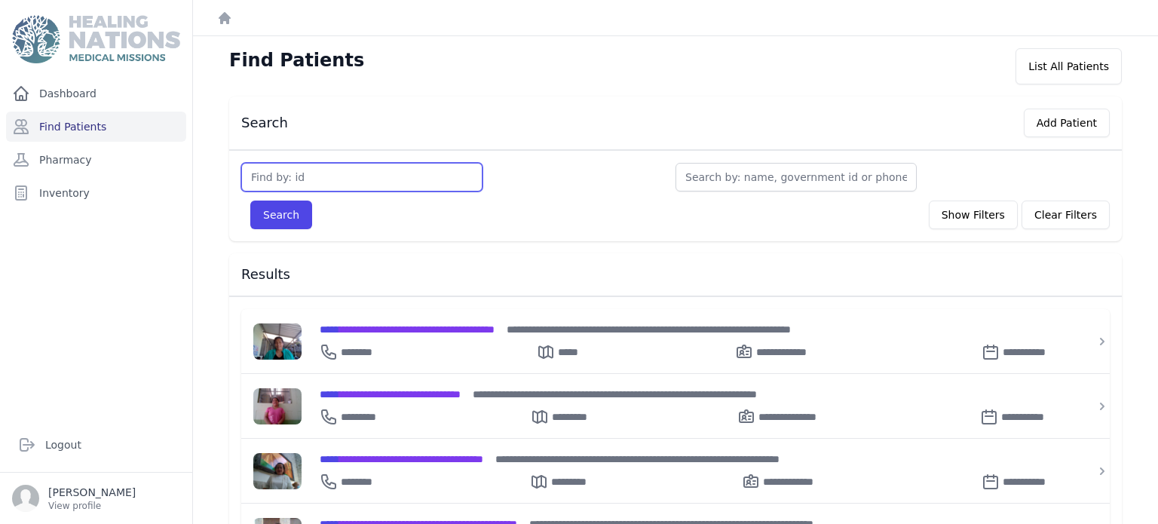
click at [357, 163] on input "text" at bounding box center [361, 177] width 241 height 29
type input "3130"
click at [250, 201] on button "Search" at bounding box center [281, 215] width 62 height 29
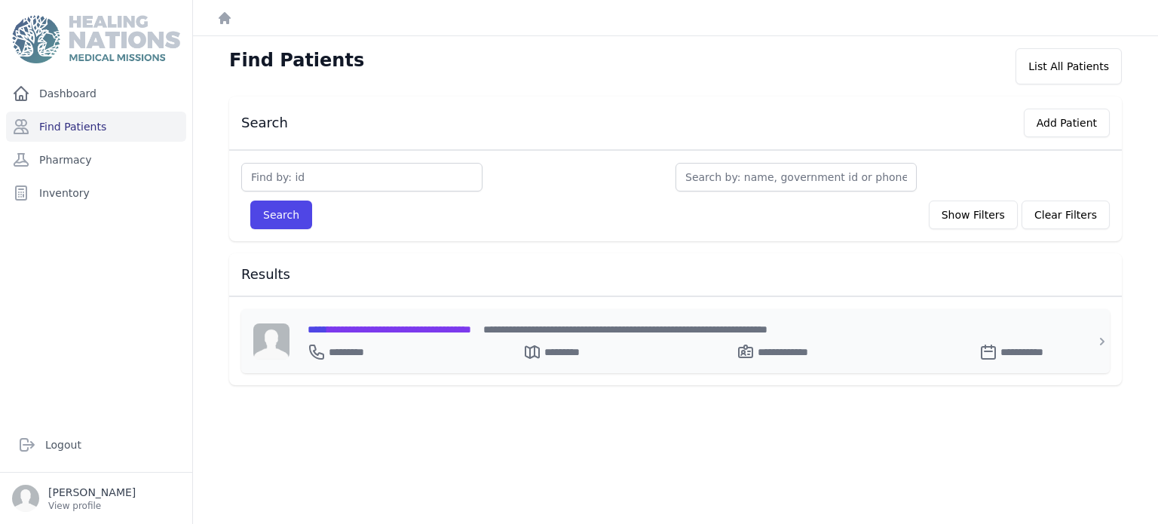
click at [423, 327] on span "**********" at bounding box center [390, 329] width 164 height 11
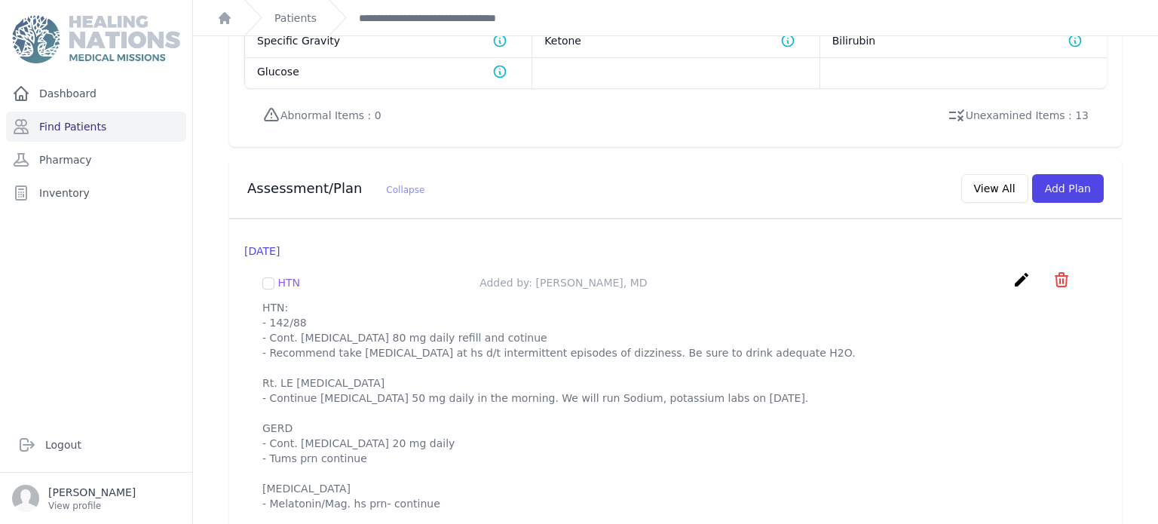
scroll to position [1317, 0]
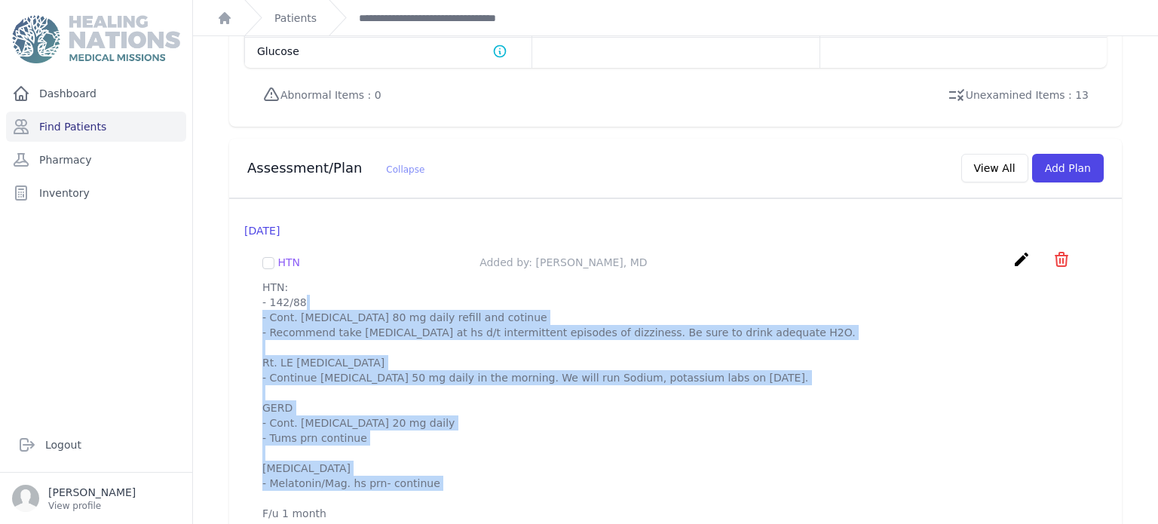
drag, startPoint x: 263, startPoint y: 262, endPoint x: 493, endPoint y: 499, distance: 330.5
click at [493, 499] on div "HTN Added by: Willy Menendez, MD create ​ Delete plan - HTN Are you sure? This …" at bounding box center [675, 385] width 862 height 295
copy p "HTN: - 142/88 - Cont. Valsartan 80 mg daily refill and cotinue - Recommend take…"
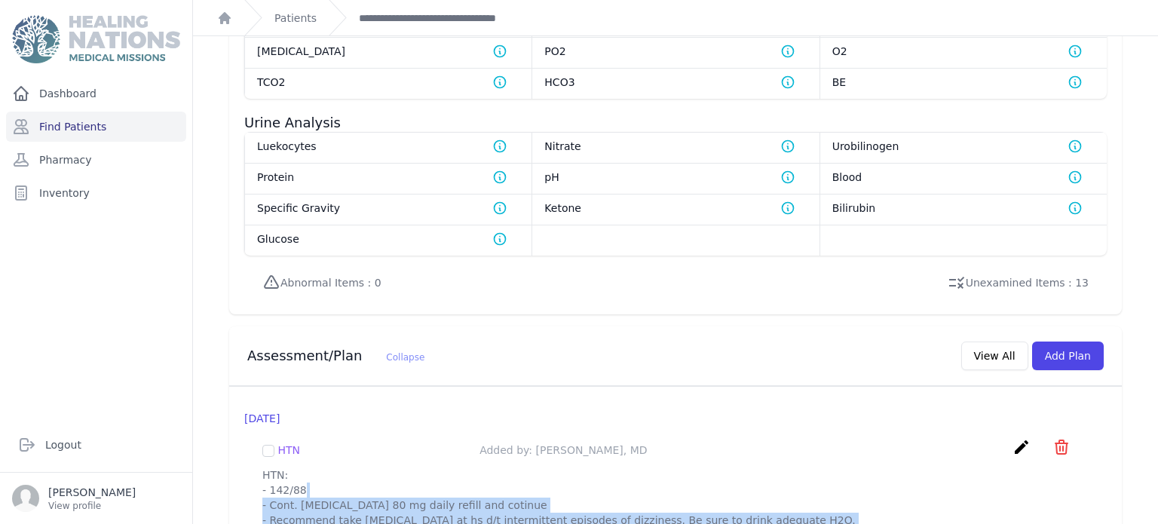
scroll to position [1046, 0]
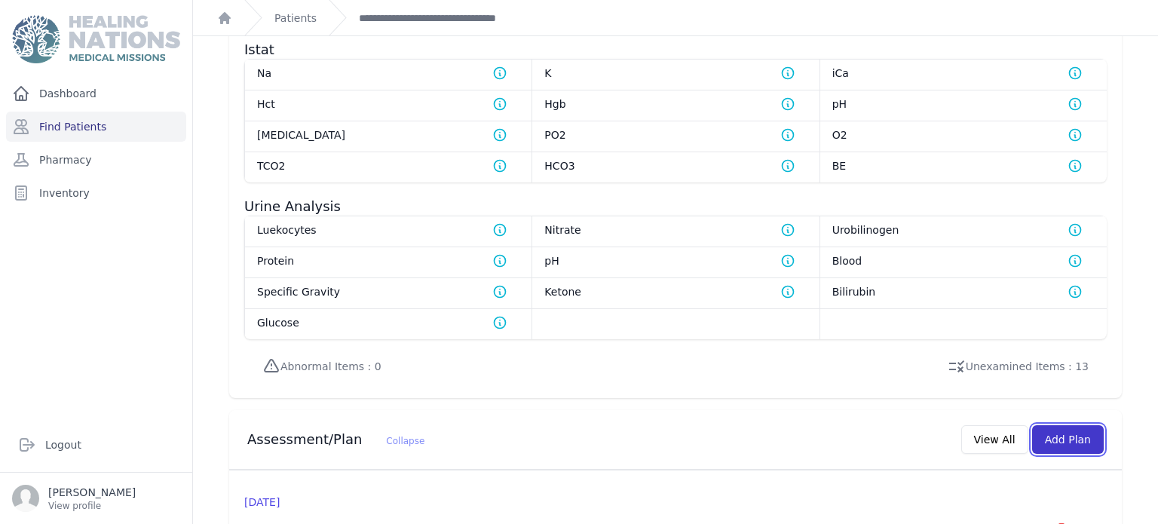
click at [1082, 425] on button "Add Plan" at bounding box center [1068, 439] width 72 height 29
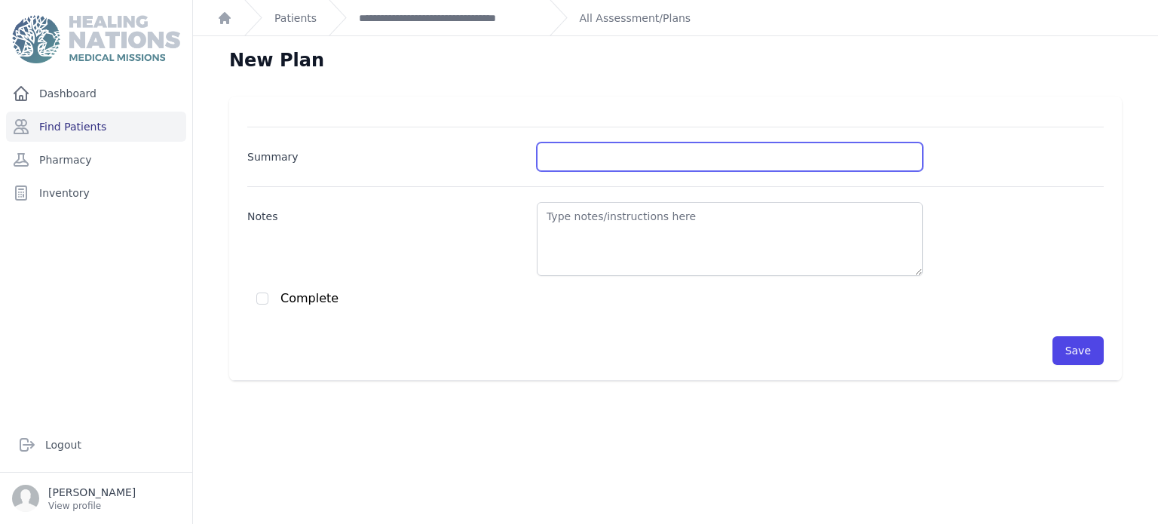
click at [803, 155] on input "Summary" at bounding box center [730, 156] width 386 height 29
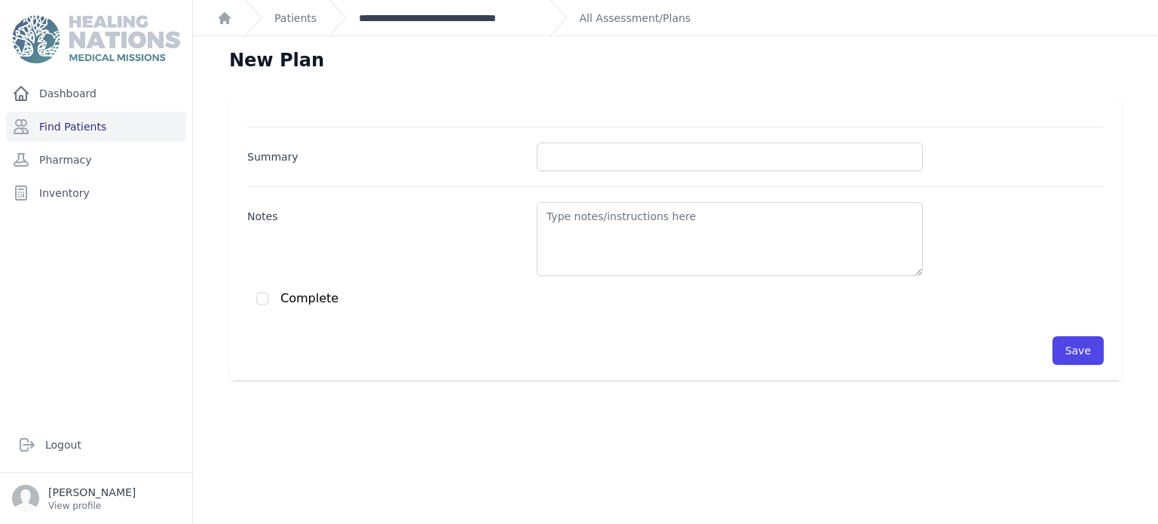
click at [449, 14] on link "**********" at bounding box center [448, 18] width 179 height 15
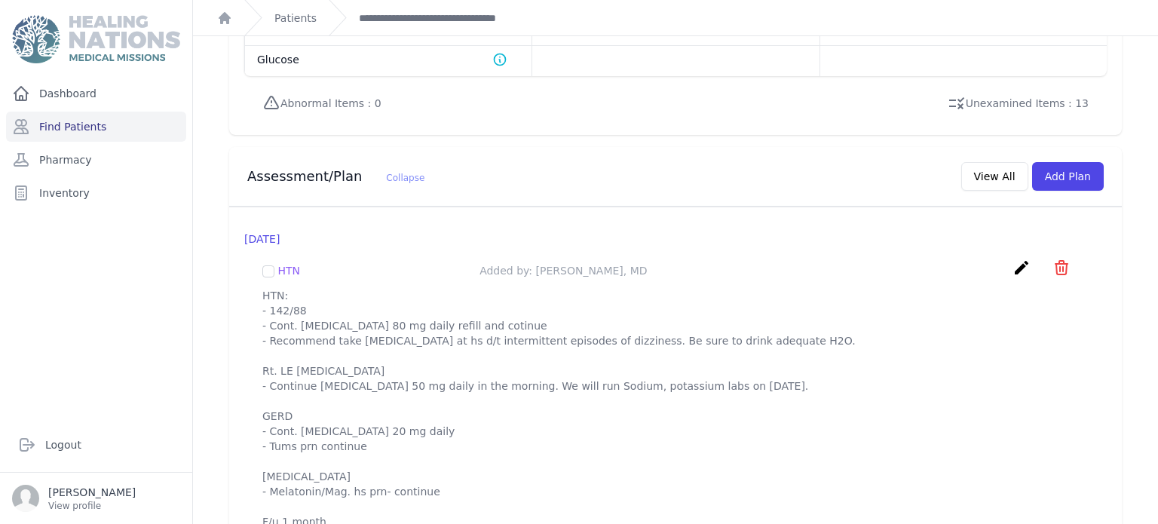
scroll to position [1317, 0]
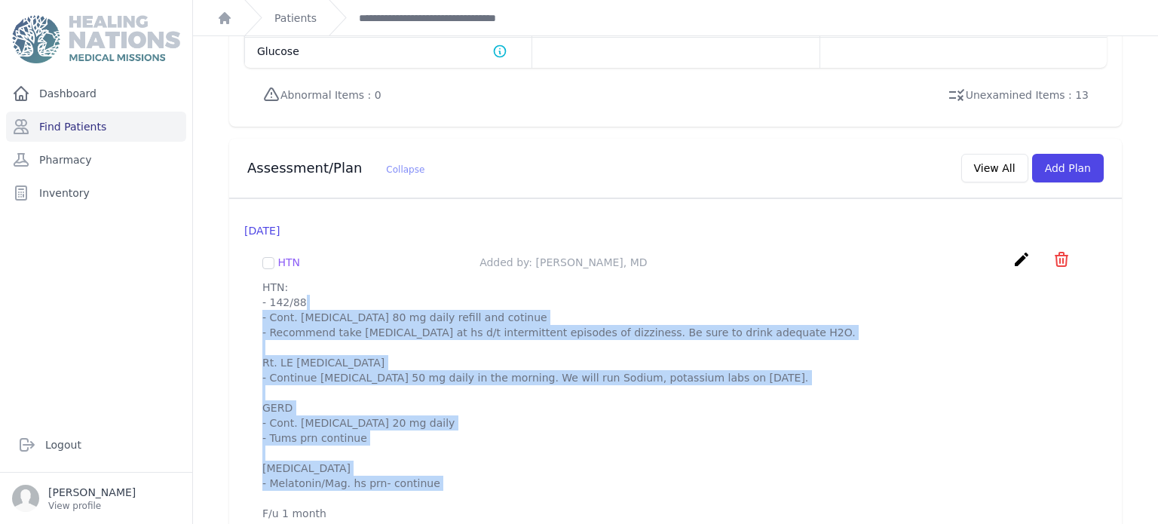
drag, startPoint x: 261, startPoint y: 250, endPoint x: 427, endPoint y: 489, distance: 291.5
click at [427, 489] on div "HTN Added by: Willy Menendez, MD create ​ Delete plan - HTN Are you sure? This …" at bounding box center [675, 385] width 862 height 295
copy p "HTN: - 142/88 - Cont. Valsartan 80 mg daily refill and cotinue - Recommend take…"
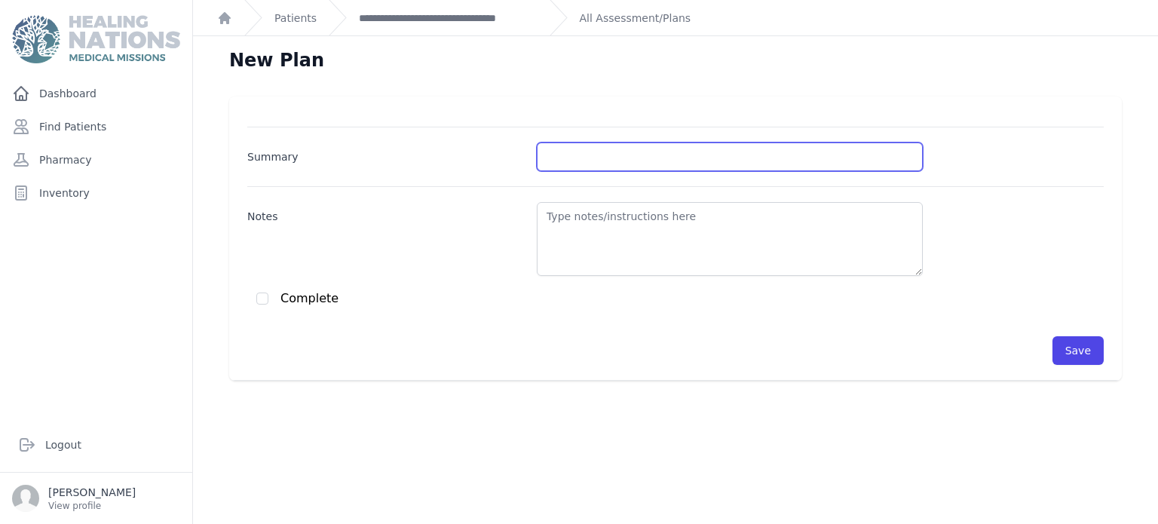
click at [580, 142] on input "Summary" at bounding box center [730, 156] width 386 height 29
type input "HTN"
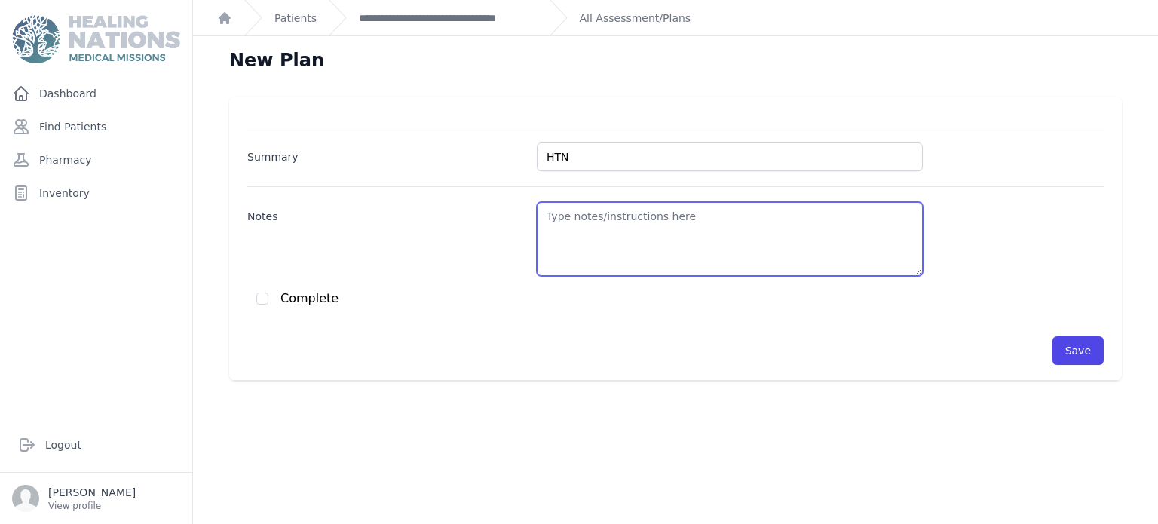
click at [676, 211] on textarea "Notes" at bounding box center [730, 239] width 386 height 74
paste textarea "HTN: - 142/88 - Cont. [MEDICAL_DATA] 80 mg daily refill and cotinue - Recommend…"
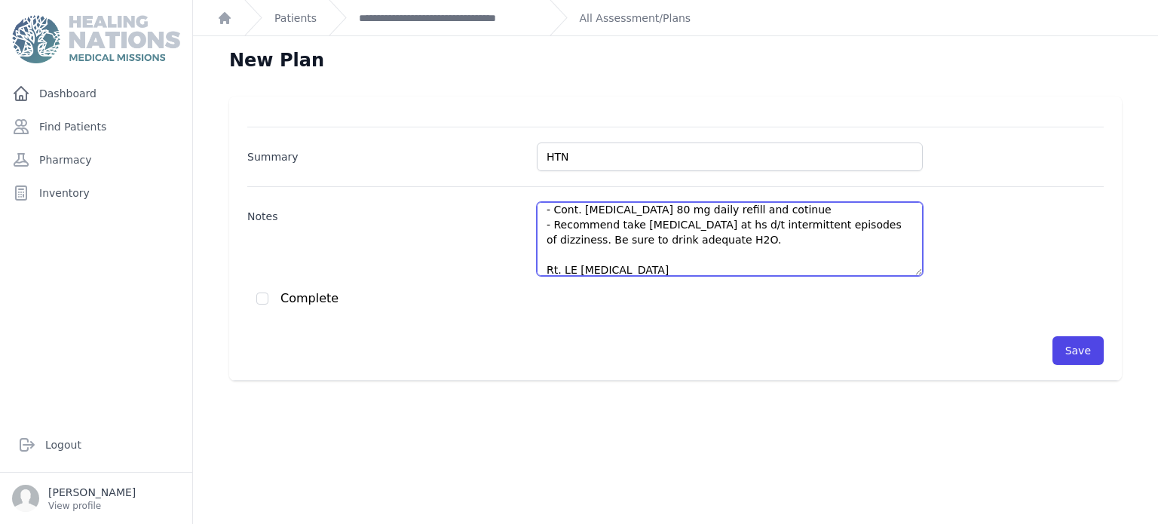
scroll to position [7, 0]
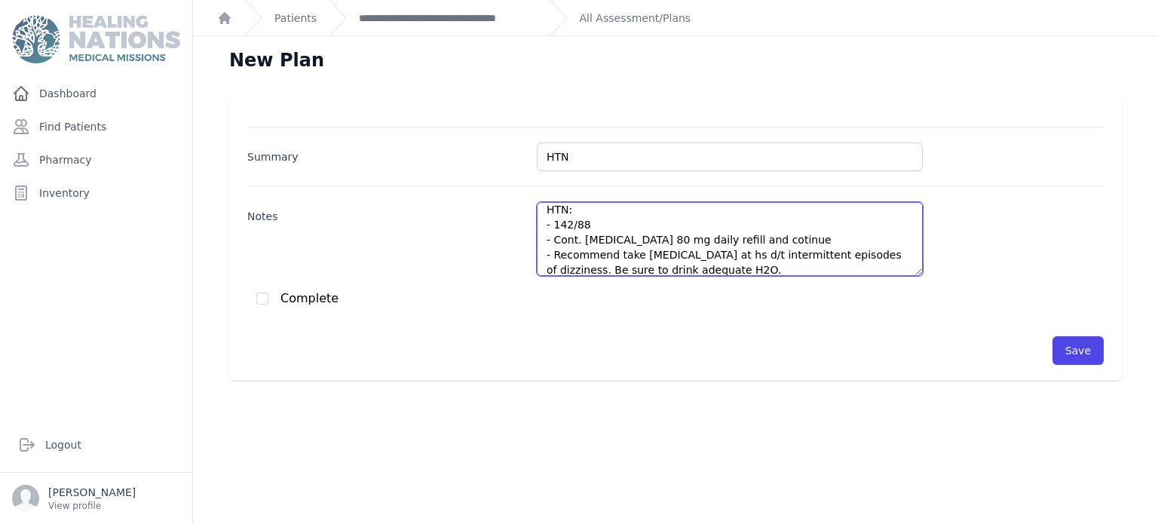
click at [627, 212] on textarea "HTN: - 142/88 - Cont. [MEDICAL_DATA] 80 mg daily refill and cotinue - Recommend…" at bounding box center [730, 239] width 386 height 74
click at [770, 240] on textarea "HTN: - 130/80 - Cont. [MEDICAL_DATA] 80 mg daily refill and cotinue - Recommend…" at bounding box center [730, 239] width 386 height 74
drag, startPoint x: 697, startPoint y: 267, endPoint x: 551, endPoint y: 255, distance: 146.0
click at [551, 255] on textarea "HTN: - 130/80 - Cont. [MEDICAL_DATA] 80 mg daily refill - Recommend take [MEDIC…" at bounding box center [730, 239] width 386 height 74
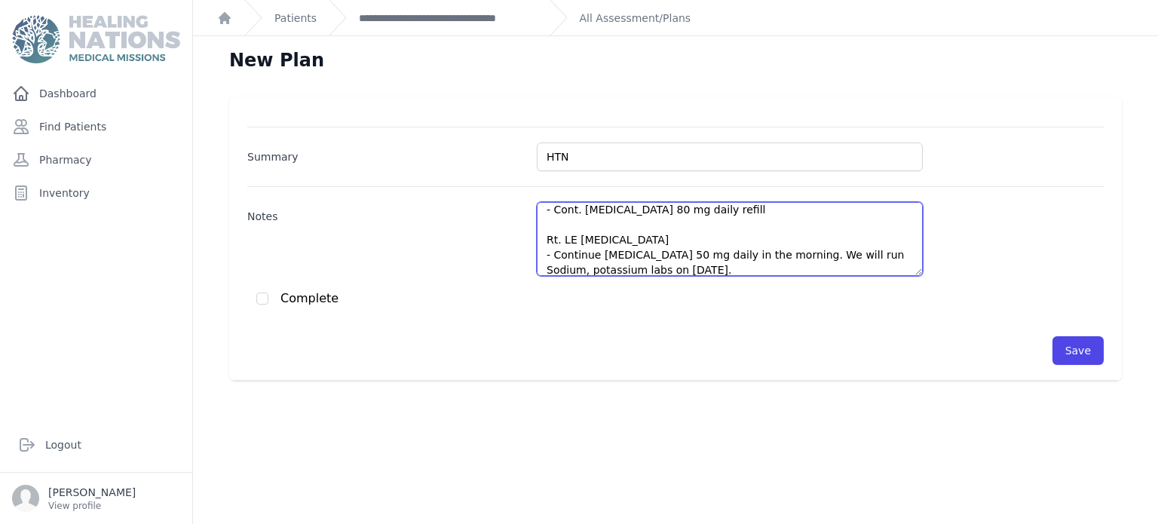
scroll to position [52, 0]
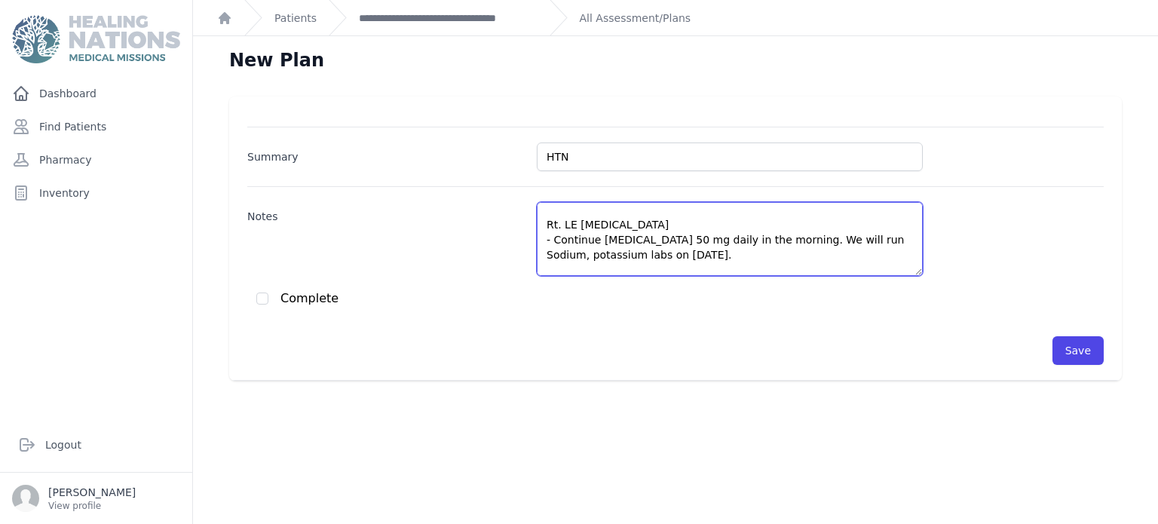
click at [801, 239] on textarea "HTN: - 130/80 - Cont. [MEDICAL_DATA] 80 mg daily refill Rt. LE [MEDICAL_DATA] -…" at bounding box center [730, 239] width 386 height 74
drag, startPoint x: 797, startPoint y: 258, endPoint x: 552, endPoint y: 259, distance: 245.0
click at [552, 259] on textarea "HTN: - 130/80 - Cont. [MEDICAL_DATA] 80 mg daily refill Rt. LE [MEDICAL_DATA] -…" at bounding box center [730, 239] width 386 height 74
paste textarea "SODIO 140.9 mEq/L 135 - 145 POTASIO 4.83 mEq/L 3.50 - 5 CLORURO 106.6 mEq/L"
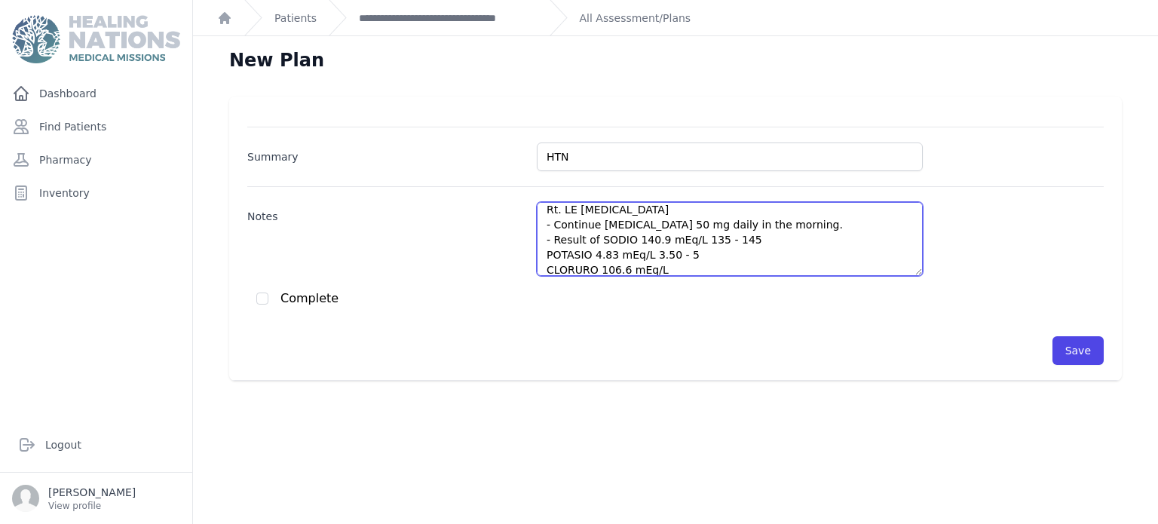
click at [597, 237] on textarea "HTN: - 130/80 - Cont. [MEDICAL_DATA] 80 mg daily refill Rt. LE [MEDICAL_DATA] -…" at bounding box center [730, 239] width 386 height 74
click at [696, 252] on textarea "HTN: - 130/80 - Cont. [MEDICAL_DATA] 80 mg daily refill Rt. LE [MEDICAL_DATA] -…" at bounding box center [730, 239] width 386 height 74
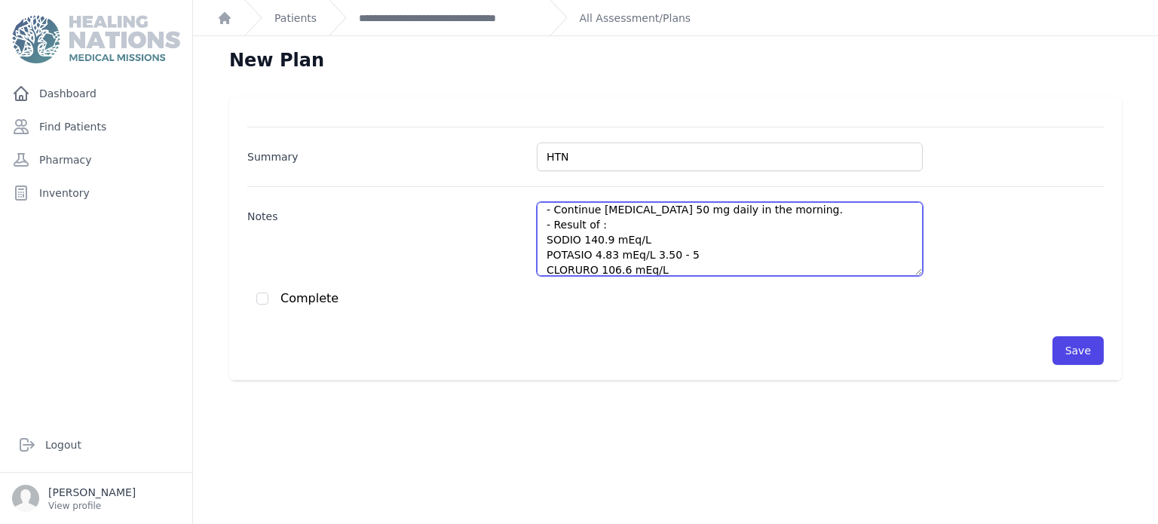
scroll to position [97, 0]
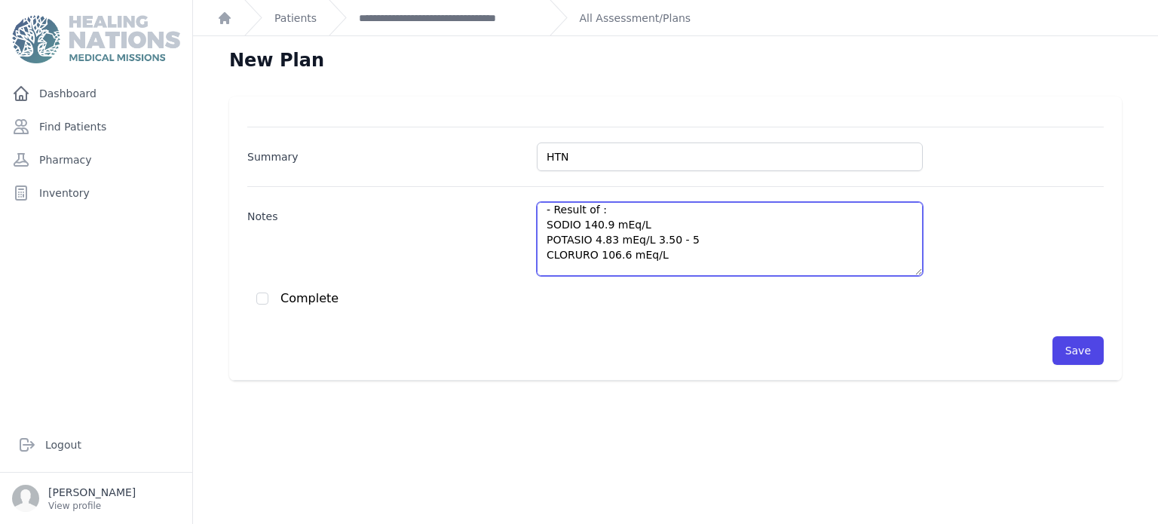
click at [705, 237] on textarea "HTN: - 130/80 - Cont. Valsartan 80 mg daily refill Rt. LE edema - Continue Spir…" at bounding box center [730, 239] width 386 height 74
type textarea "HTN: - 130/80 - Cont. Valsartan 80 mg daily refill Rt. LE edema - Continue Spir…"
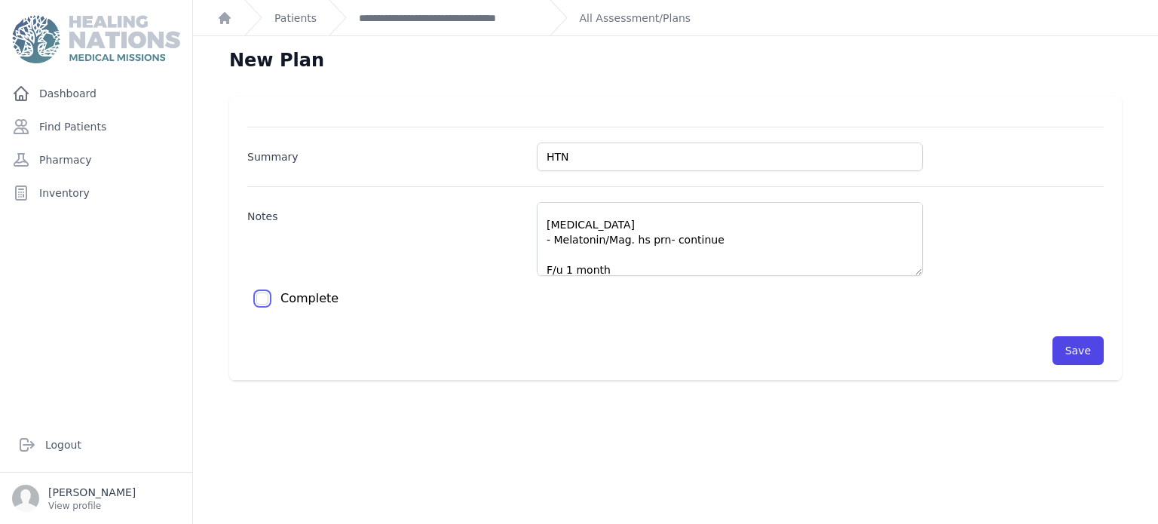
click at [259, 299] on input "checkbox" at bounding box center [262, 298] width 12 height 12
checkbox input "true"
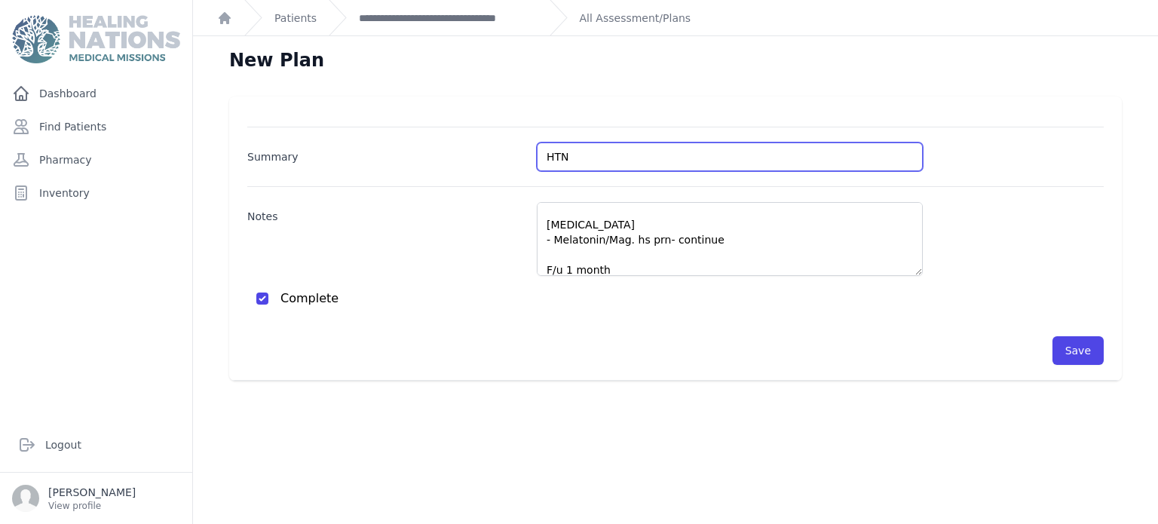
click at [697, 149] on input "HTN" at bounding box center [730, 156] width 386 height 29
type input "HTN/Edema"
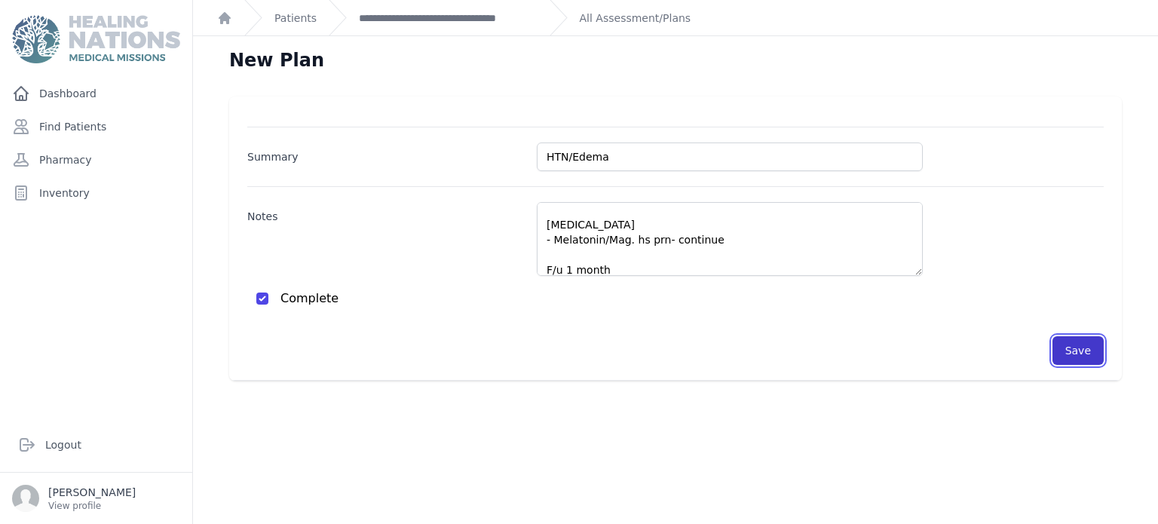
click at [1088, 354] on button "Save" at bounding box center [1077, 350] width 51 height 29
checkbox input "false"
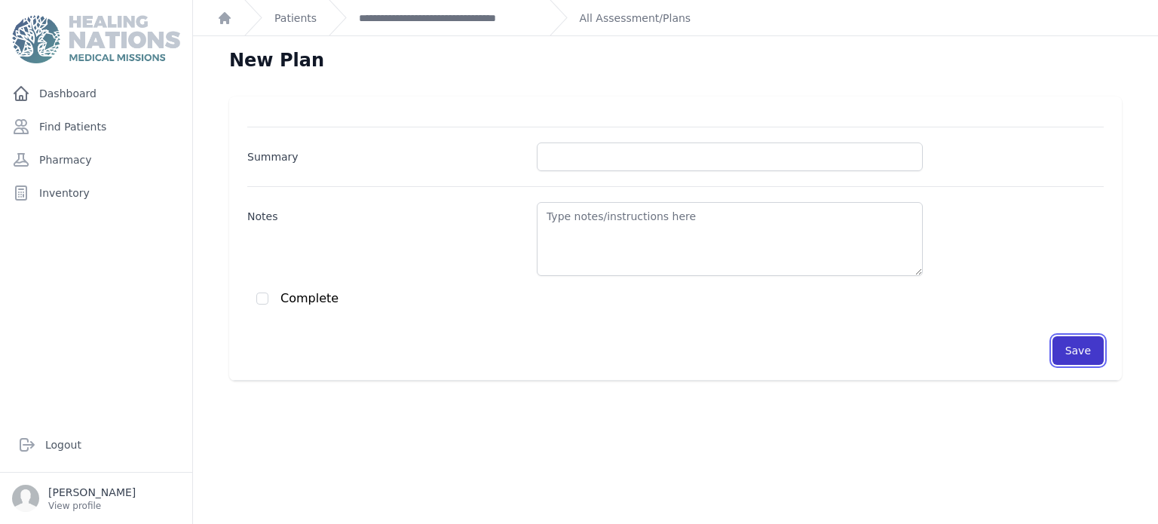
scroll to position [0, 0]
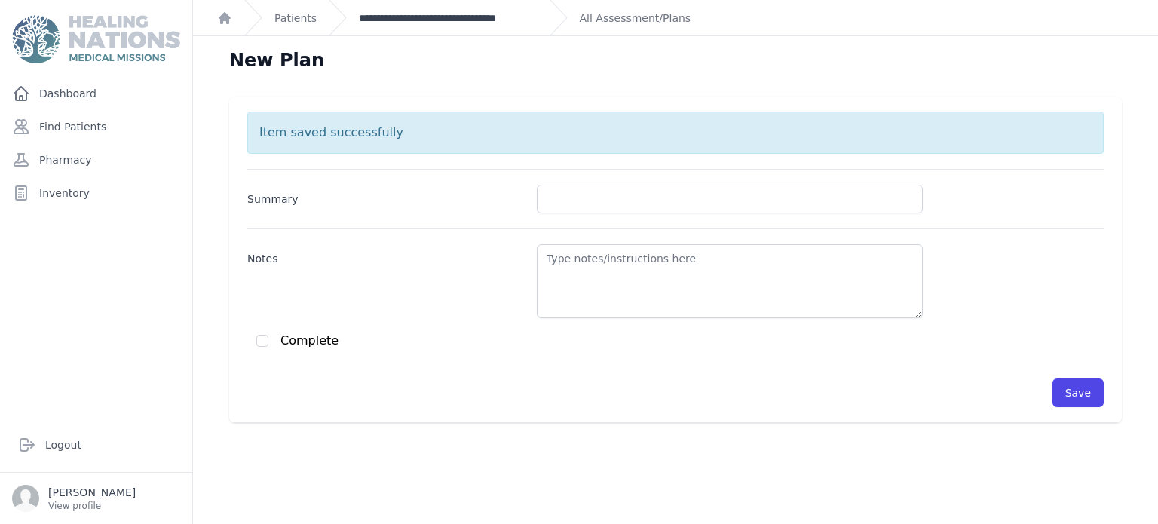
click at [452, 15] on link "**********" at bounding box center [448, 18] width 179 height 15
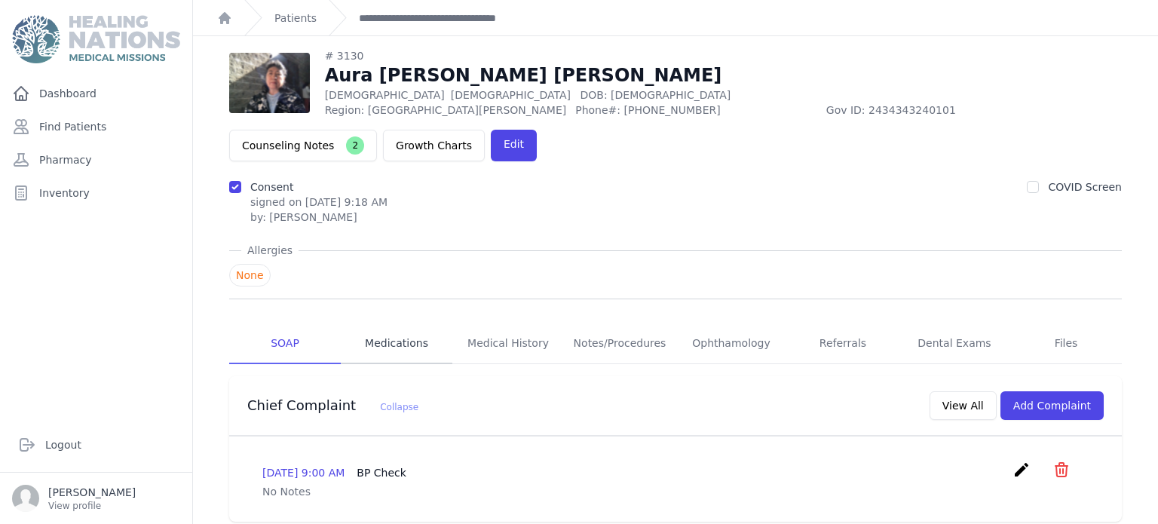
click at [390, 323] on link "Medications" at bounding box center [397, 343] width 112 height 41
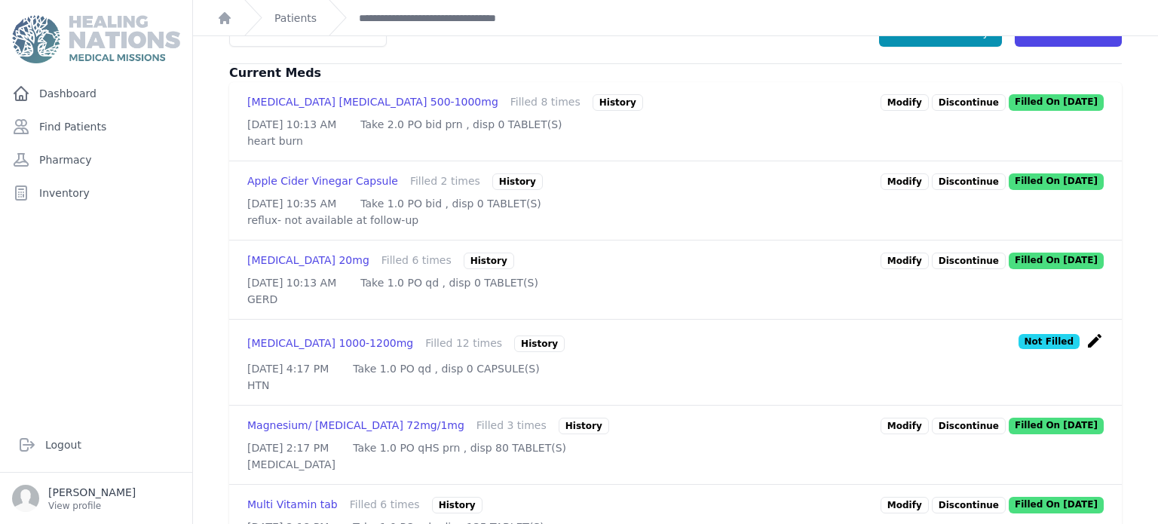
scroll to position [398, 0]
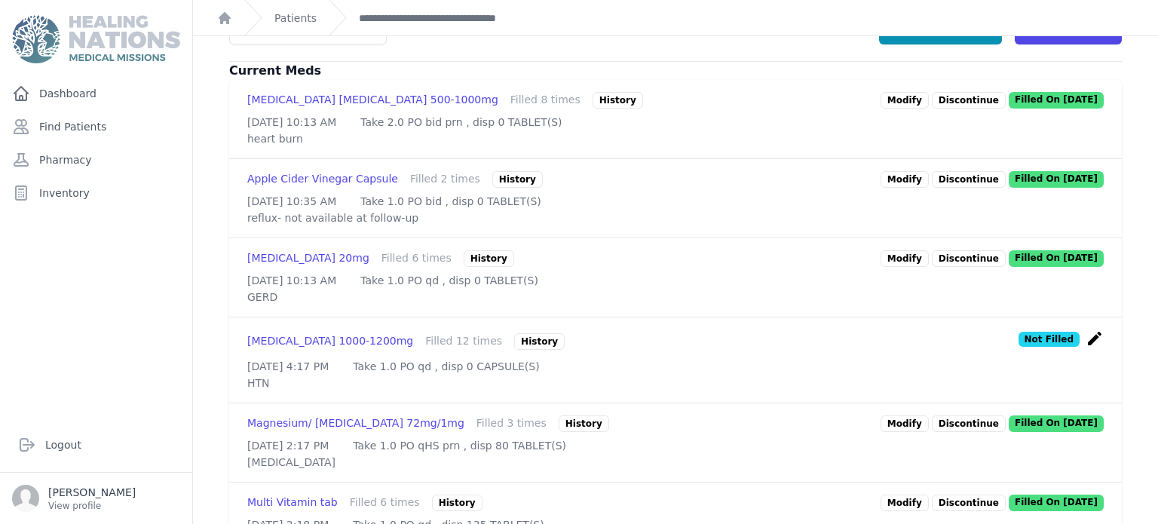
click at [899, 250] on link "Modify" at bounding box center [904, 258] width 48 height 17
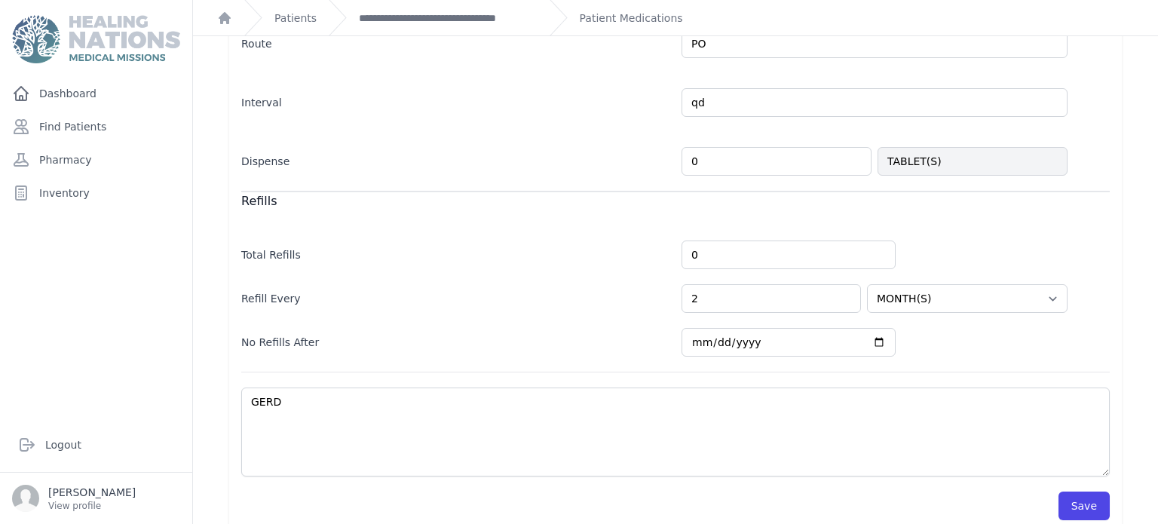
scroll to position [384, 0]
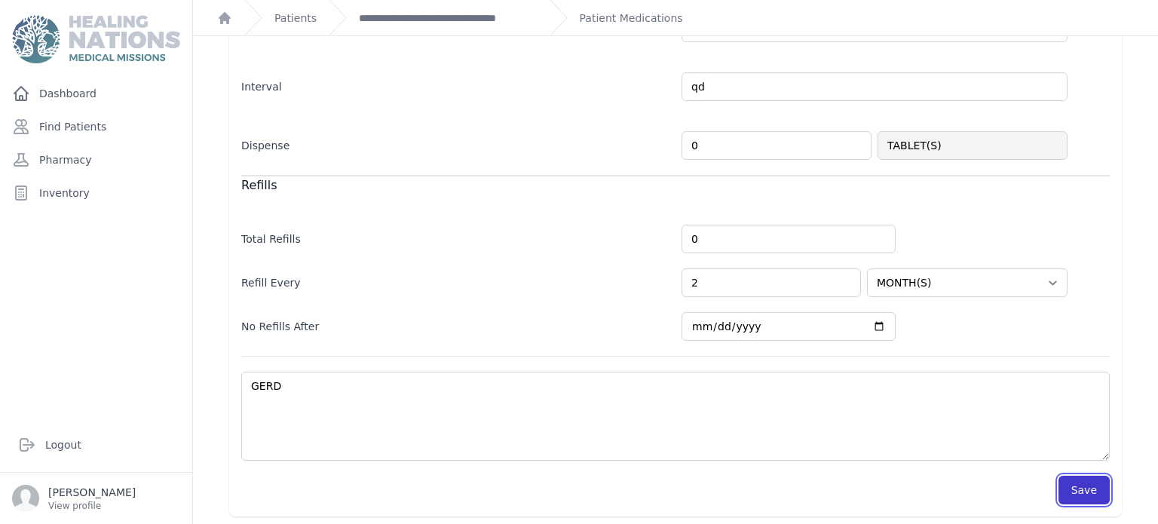
click at [1105, 479] on button "Save" at bounding box center [1083, 490] width 51 height 29
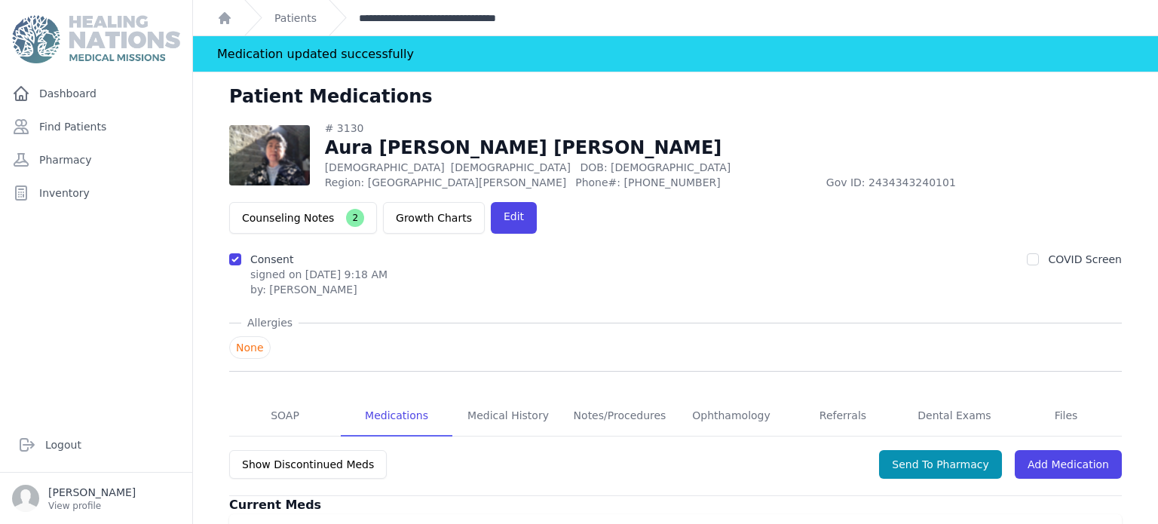
click at [468, 14] on link "**********" at bounding box center [448, 18] width 179 height 15
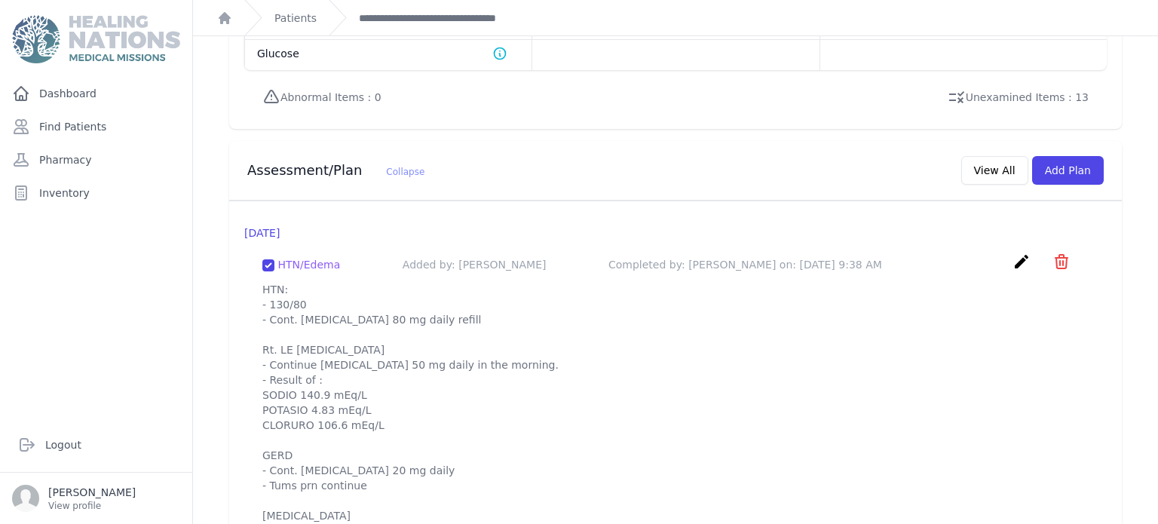
scroll to position [1362, 0]
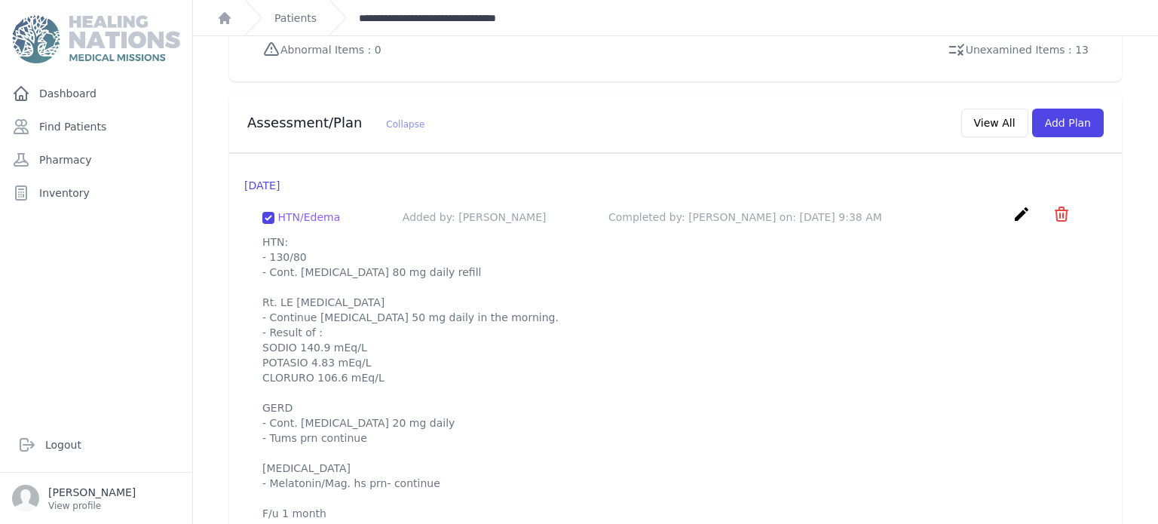
click at [457, 14] on link "**********" at bounding box center [448, 18] width 179 height 15
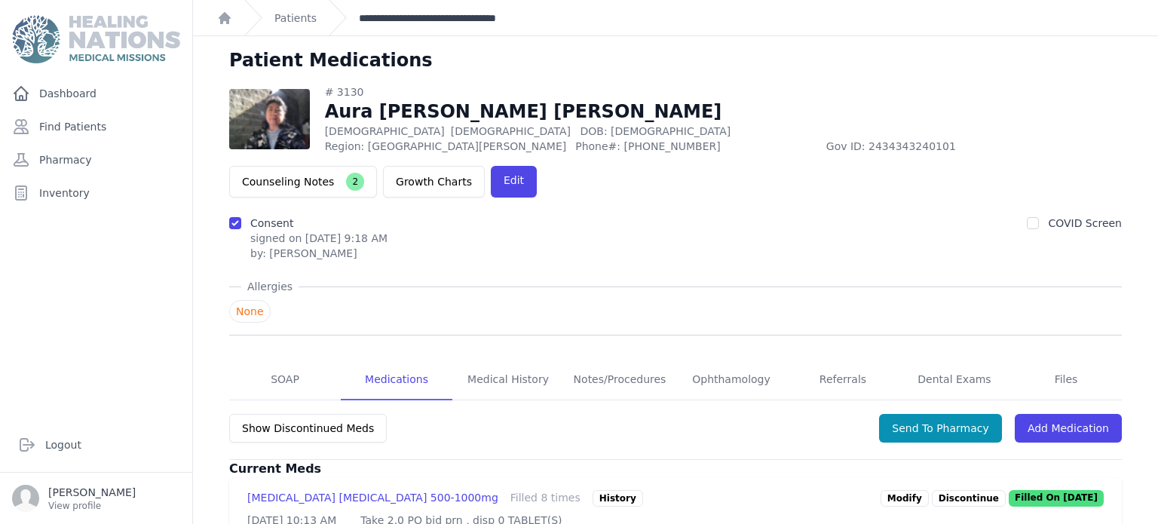
click at [410, 18] on link "**********" at bounding box center [448, 18] width 179 height 15
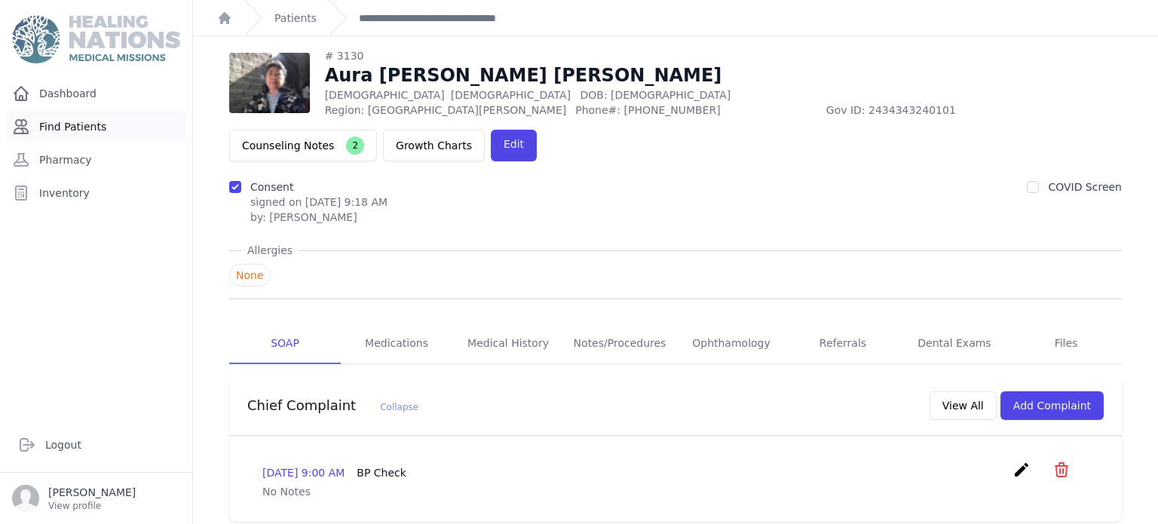
click at [83, 116] on link "Find Patients" at bounding box center [96, 127] width 180 height 30
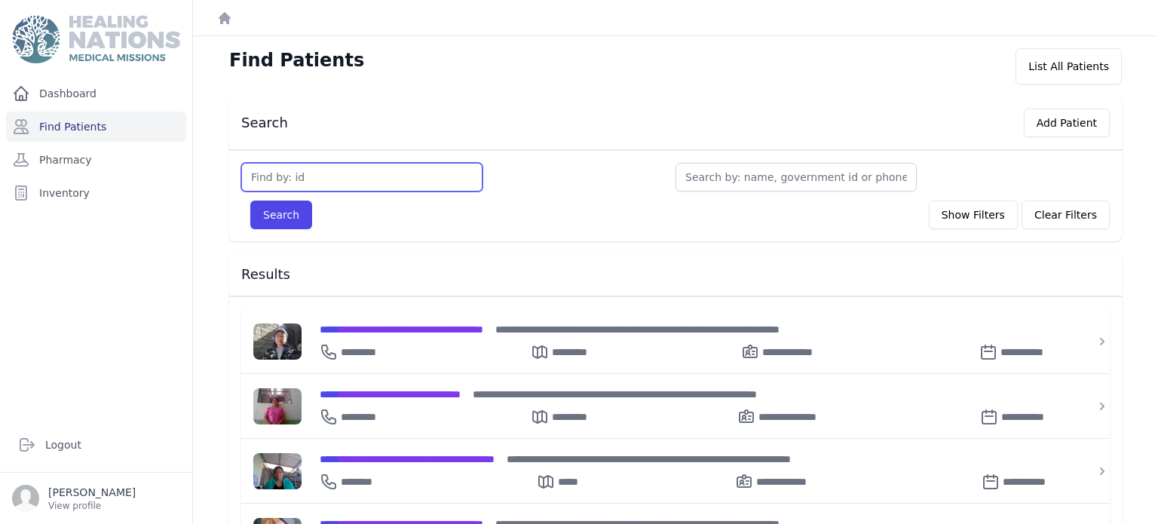
click at [285, 175] on input "text" at bounding box center [361, 177] width 241 height 29
type input "2659"
click at [250, 201] on button "Search" at bounding box center [281, 215] width 62 height 29
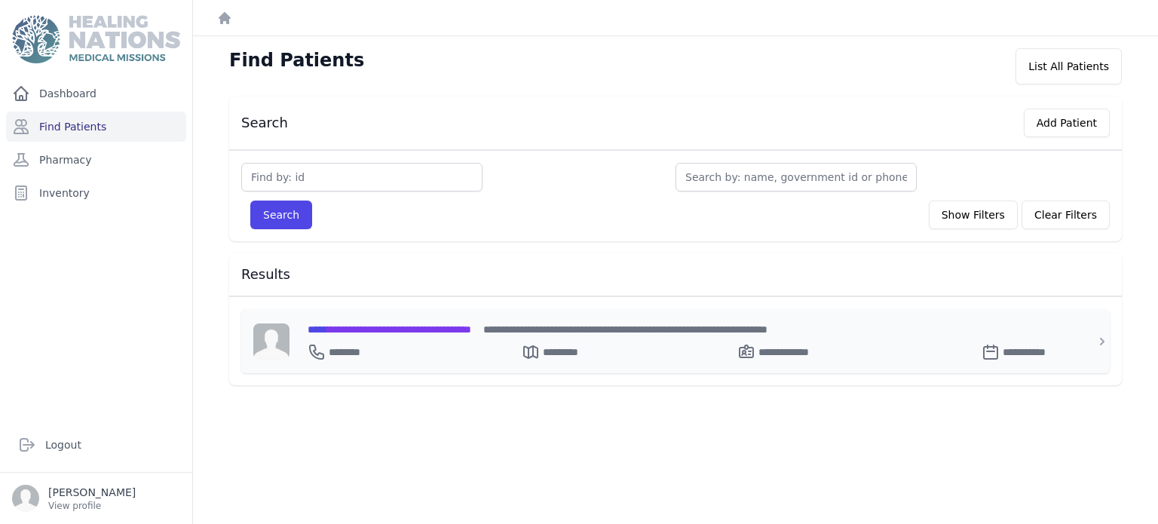
click at [419, 324] on span "**********" at bounding box center [390, 329] width 164 height 11
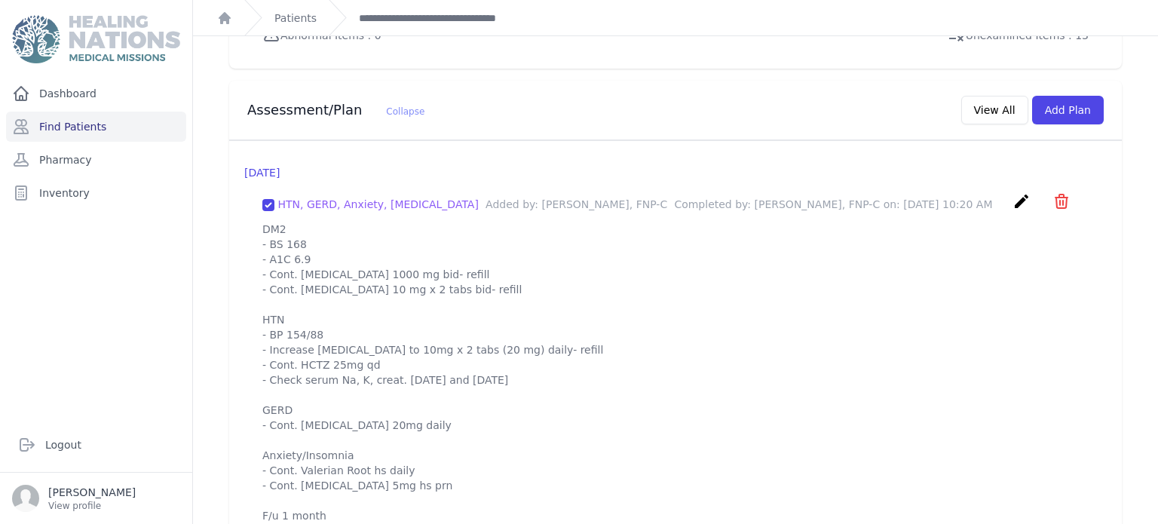
scroll to position [1390, 0]
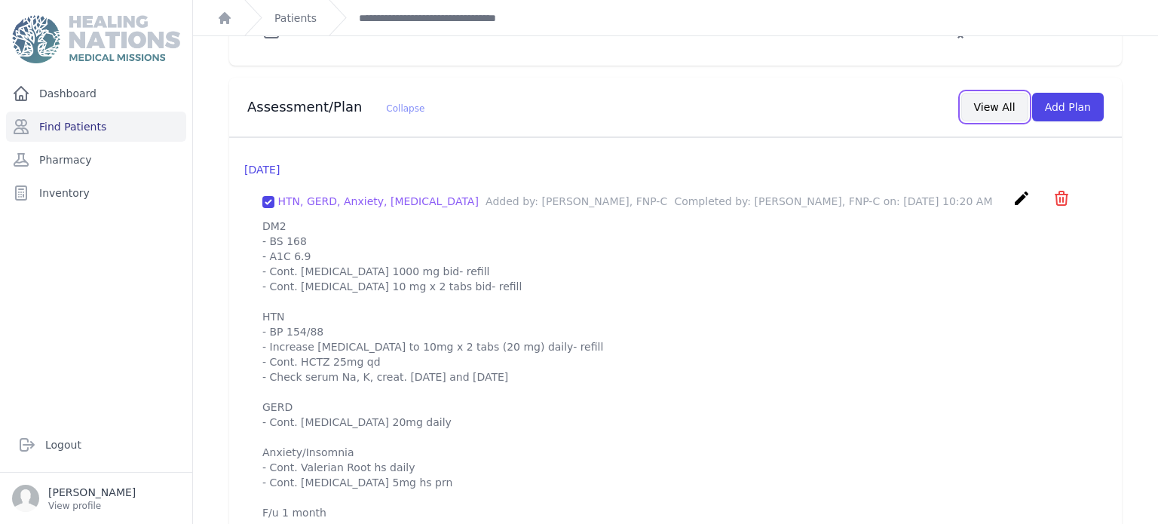
click at [997, 93] on button "View All" at bounding box center [994, 107] width 67 height 29
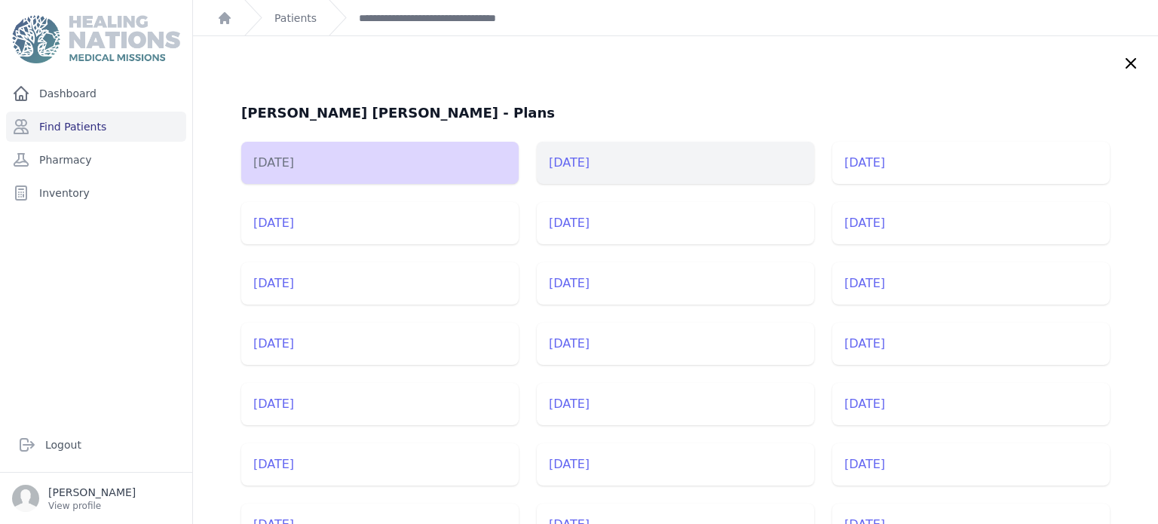
click at [584, 150] on li "[DATE]" at bounding box center [675, 163] width 277 height 42
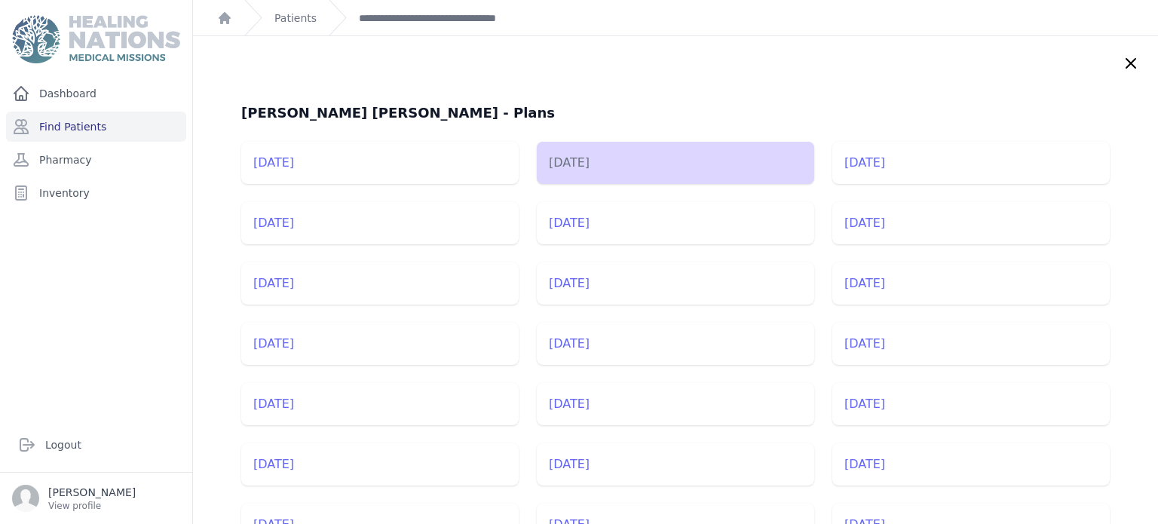
click at [584, 150] on li "[DATE]" at bounding box center [675, 163] width 277 height 42
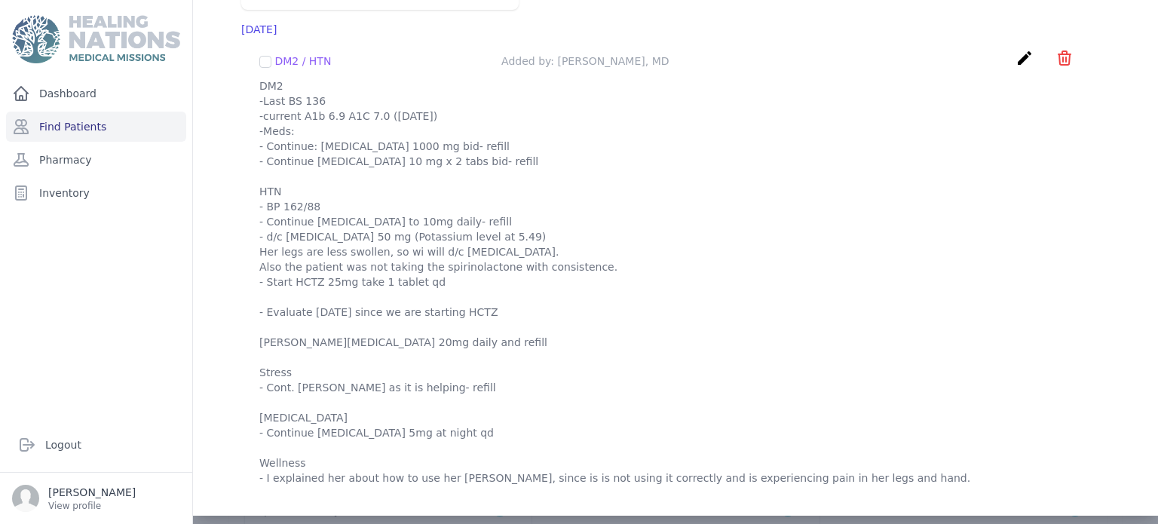
scroll to position [844, 0]
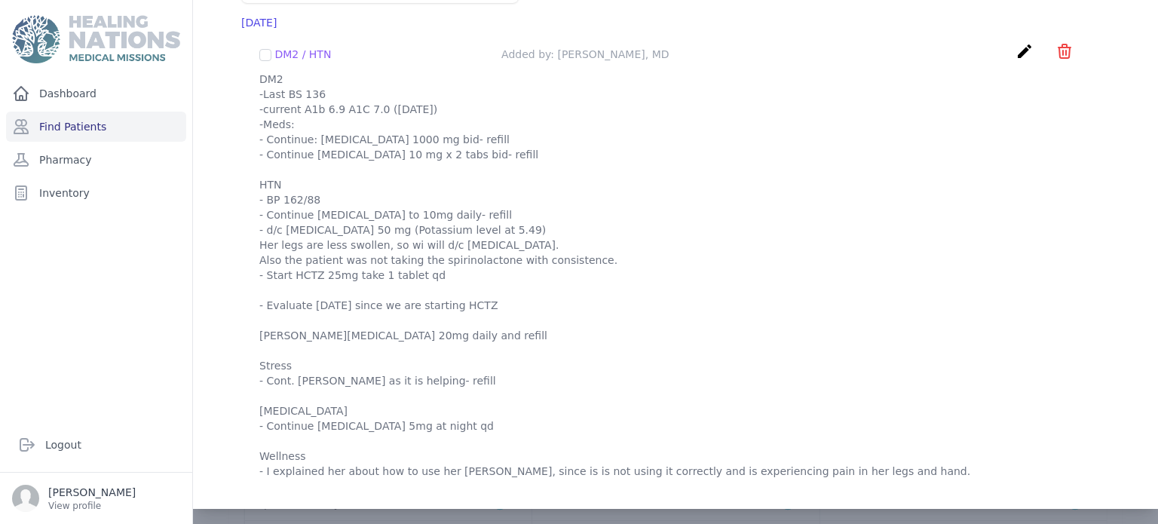
click at [463, 269] on p "DM2 -Last BS 136 -current A1b 6.9 A1C 7.0 ([DATE]) -Meds: - Continue: [MEDICAL_…" at bounding box center [675, 275] width 832 height 407
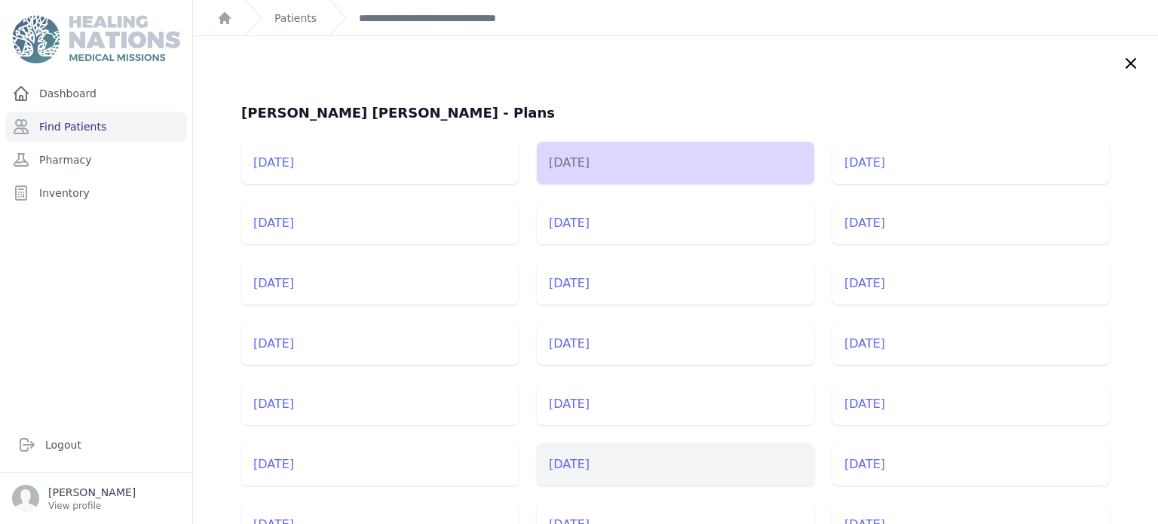
scroll to position [0, 0]
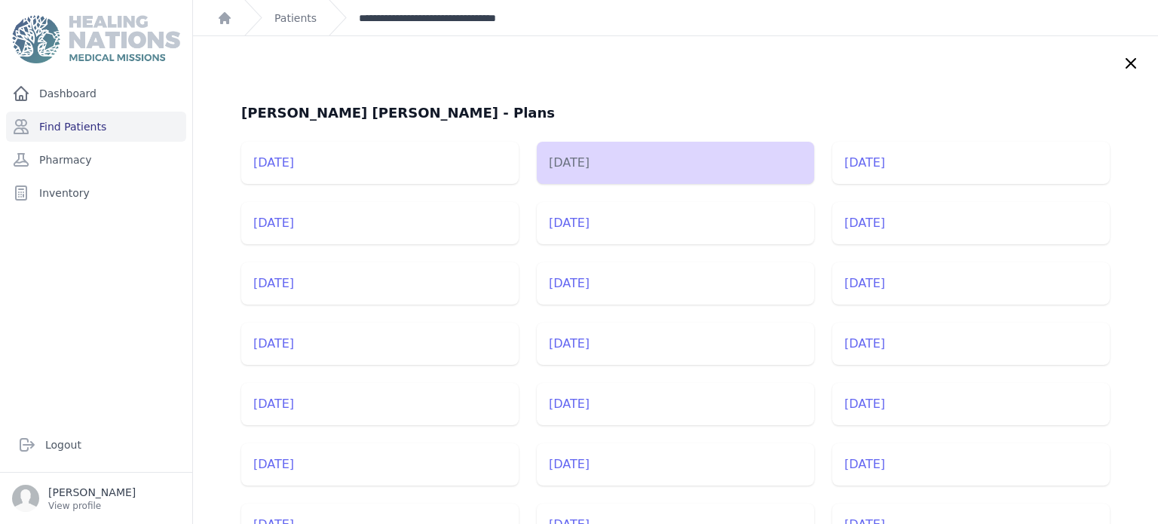
click at [423, 13] on link "**********" at bounding box center [444, 18] width 171 height 15
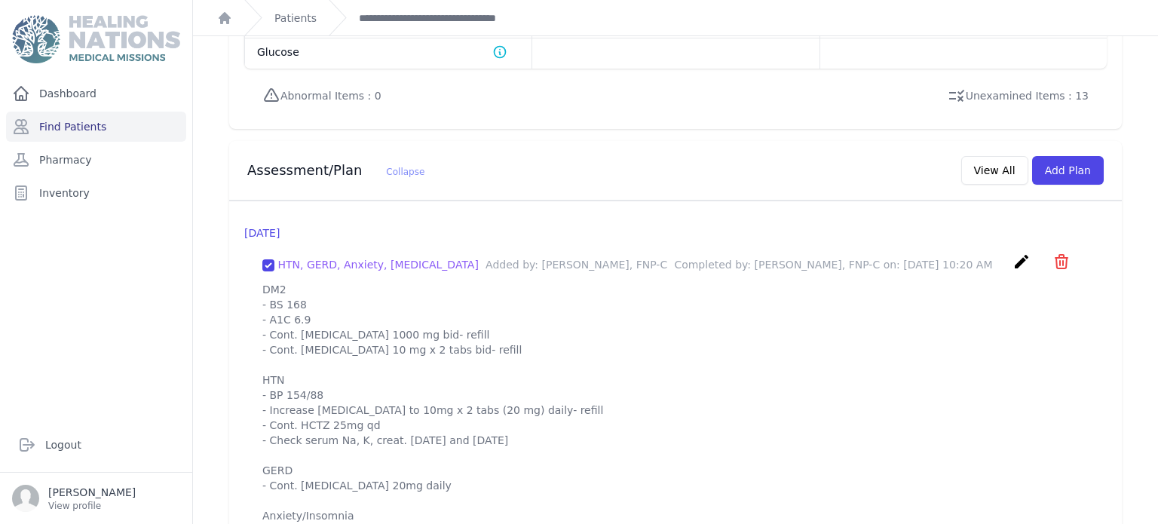
scroll to position [1390, 0]
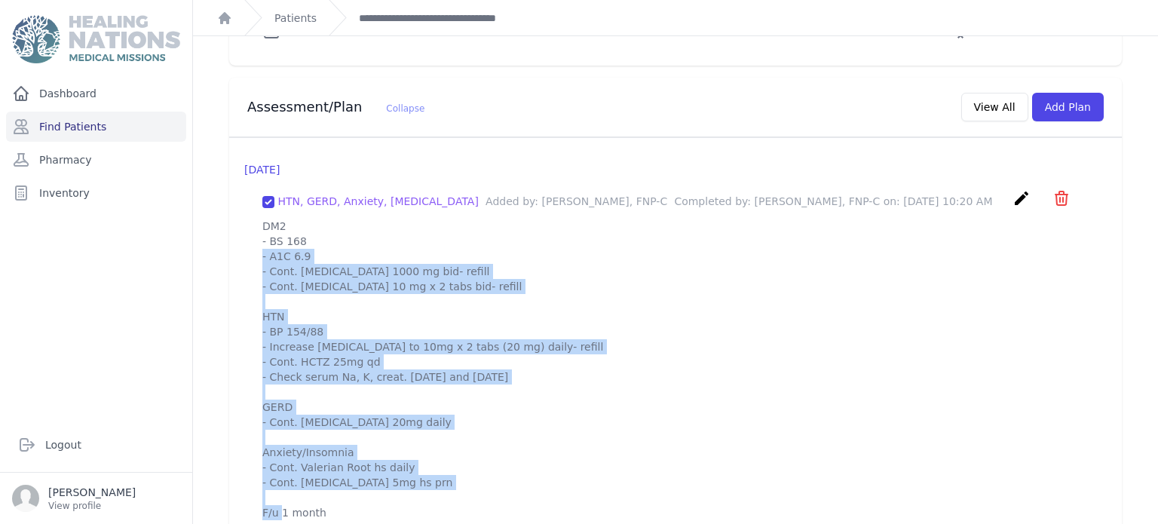
drag, startPoint x: 259, startPoint y: 194, endPoint x: 425, endPoint y: 507, distance: 354.4
click at [425, 507] on div "2025-Aug-05 HTN, GERD, Anxiety, Insomnia Added by: Sharon Myers, FNP-C Complete…" at bounding box center [675, 341] width 893 height 406
copy p "DM2 - BS 168 - A1C 6.9 - Cont. metformin 1000 mg bid- refill - Cont. Glipizide …"
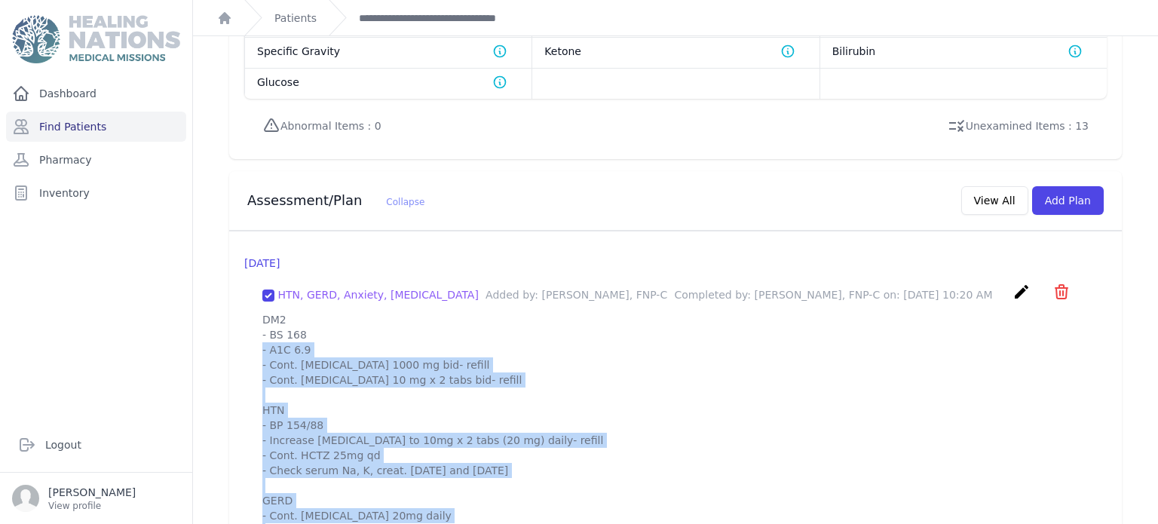
scroll to position [1300, 0]
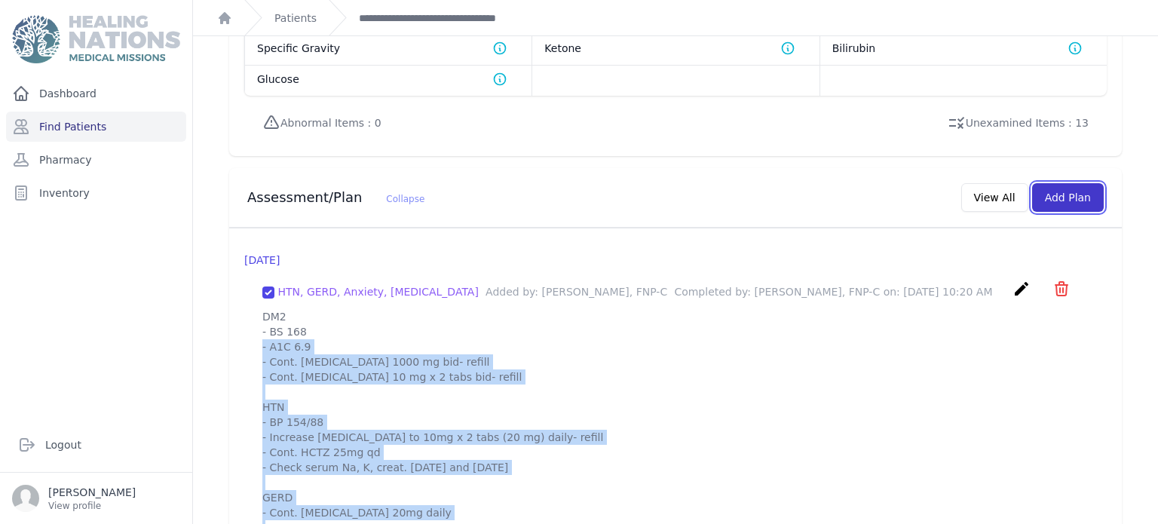
click at [1076, 183] on button "Add Plan" at bounding box center [1068, 197] width 72 height 29
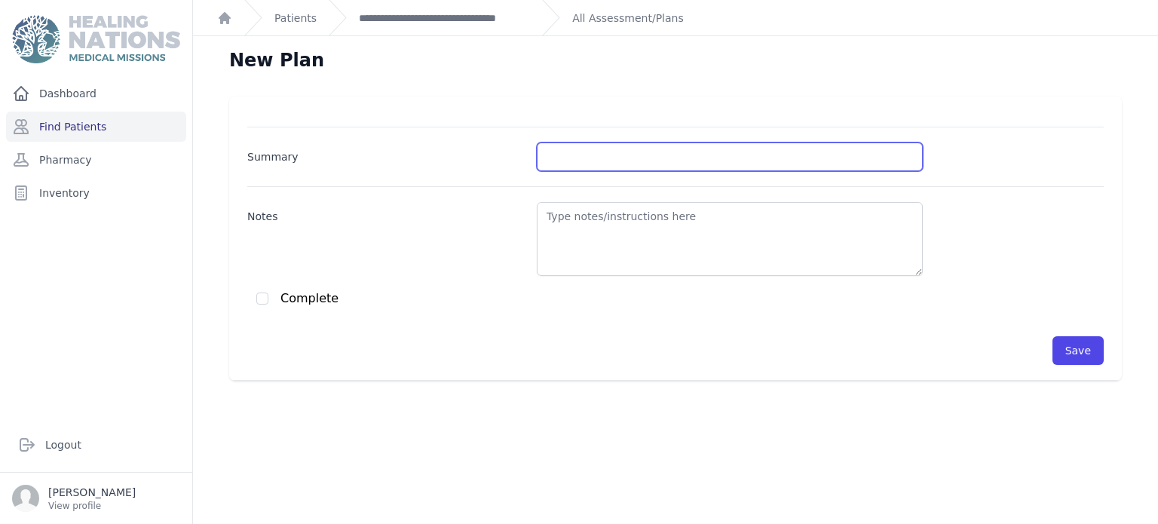
click at [618, 155] on input "Summary" at bounding box center [730, 156] width 386 height 29
type input "HTN"
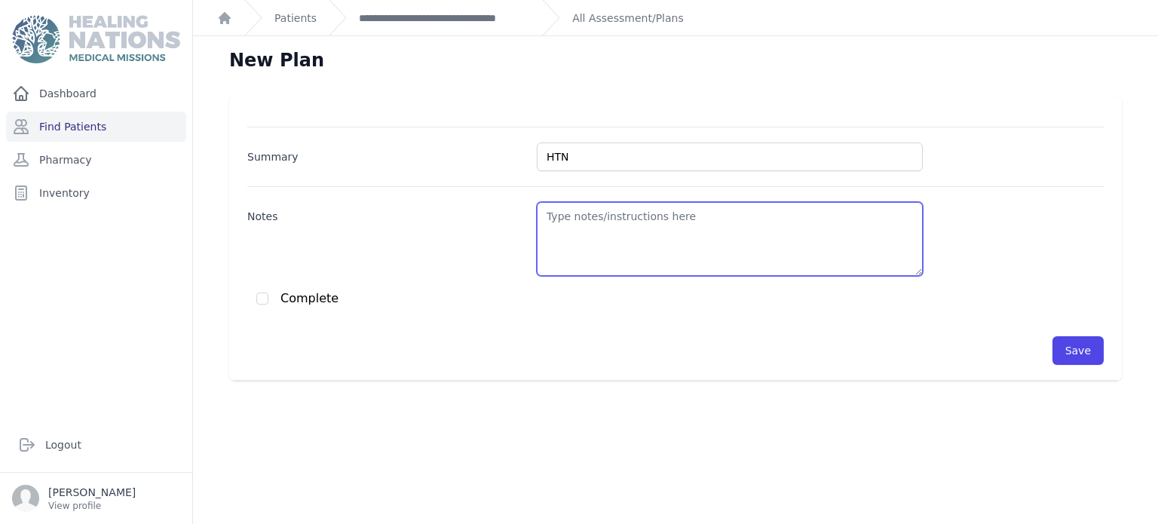
click at [646, 222] on textarea "Notes" at bounding box center [730, 239] width 386 height 74
paste textarea "DM2 - BS 168 - A1C 6.9 - Cont. metformin 1000 mg bid- refill - Cont. Glipizide …"
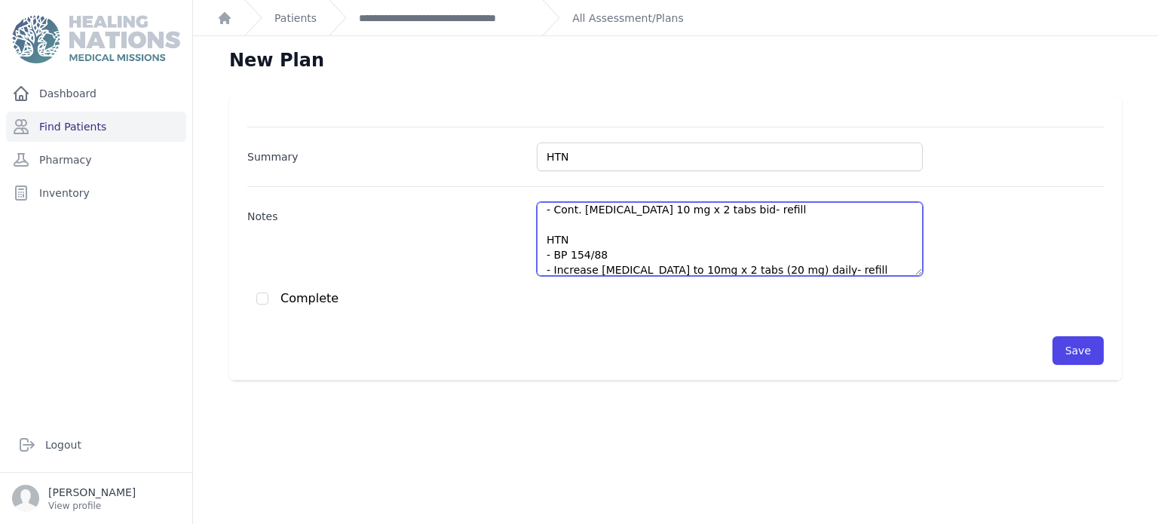
scroll to position [7, 0]
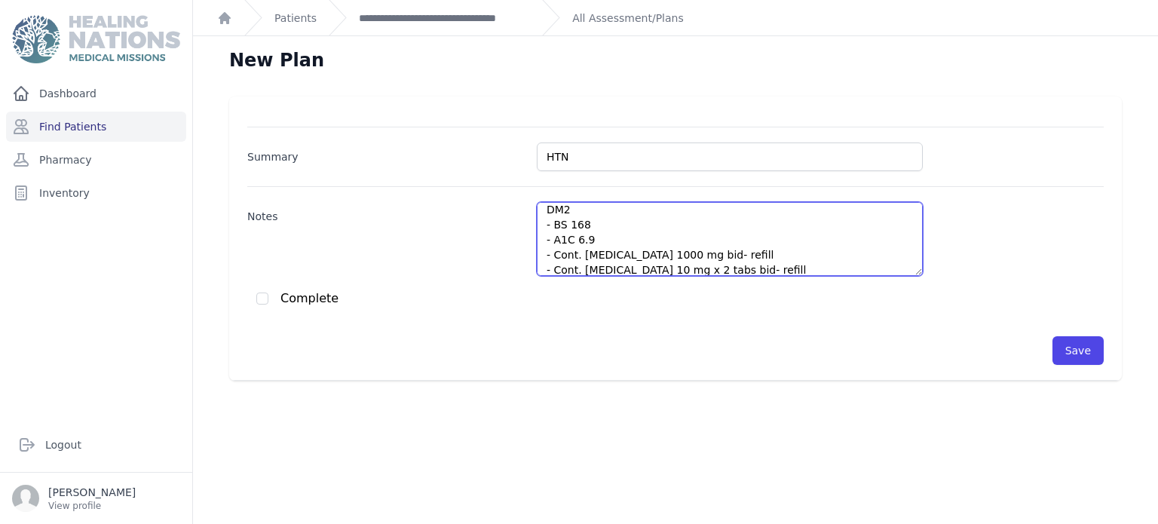
click at [611, 227] on textarea "DM2 - BS 168 - A1C 6.9 - Cont. metformin 1000 mg bid- refill - Cont. Glipizide …" at bounding box center [730, 239] width 386 height 74
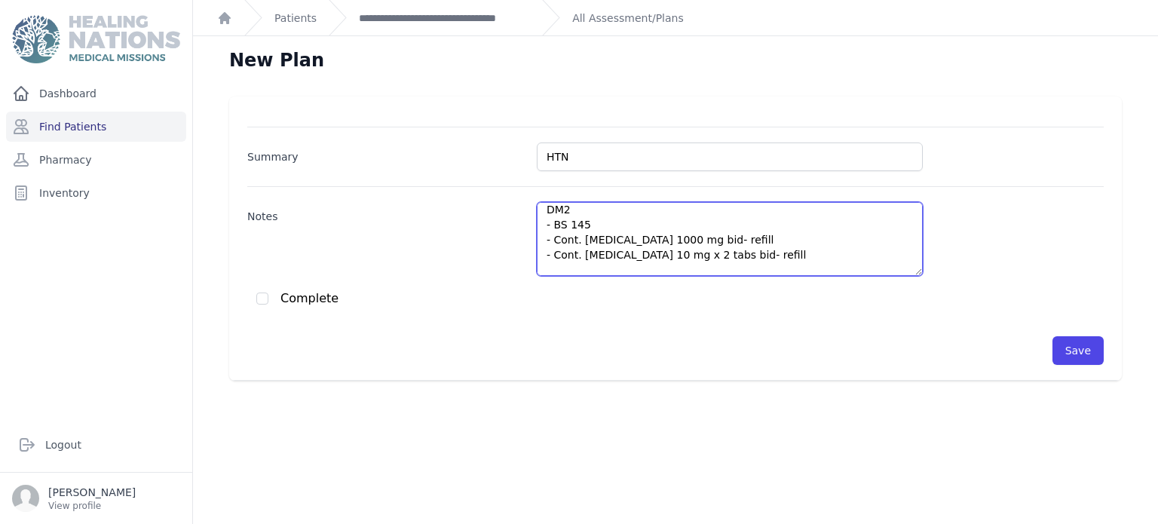
scroll to position [22, 0]
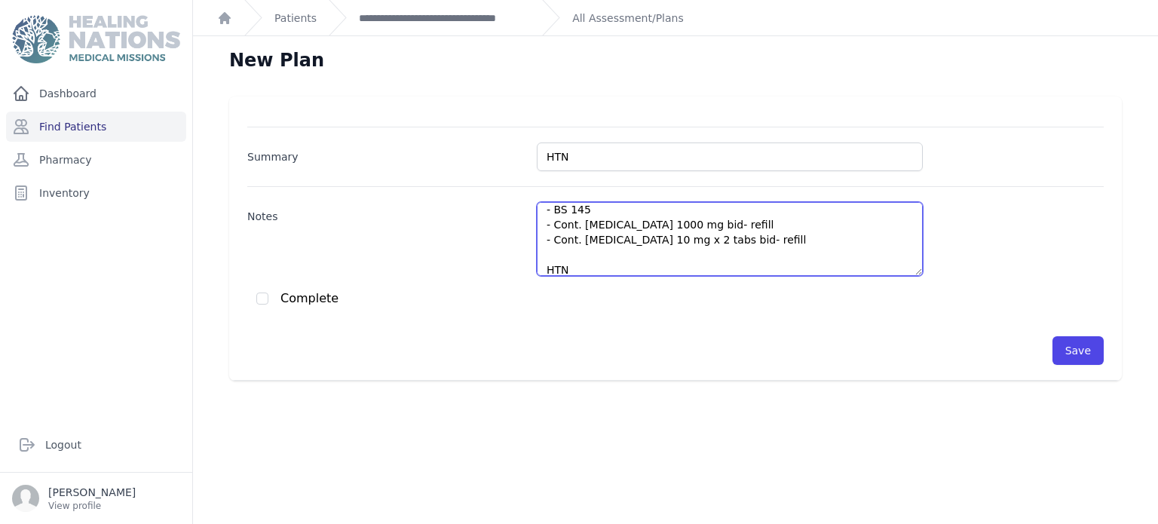
click at [589, 224] on textarea "DM2 - BS 145 - Cont. metformin 1000 mg bid- refill - Cont. Glipizide 10 mg x 2 …" at bounding box center [730, 239] width 386 height 74
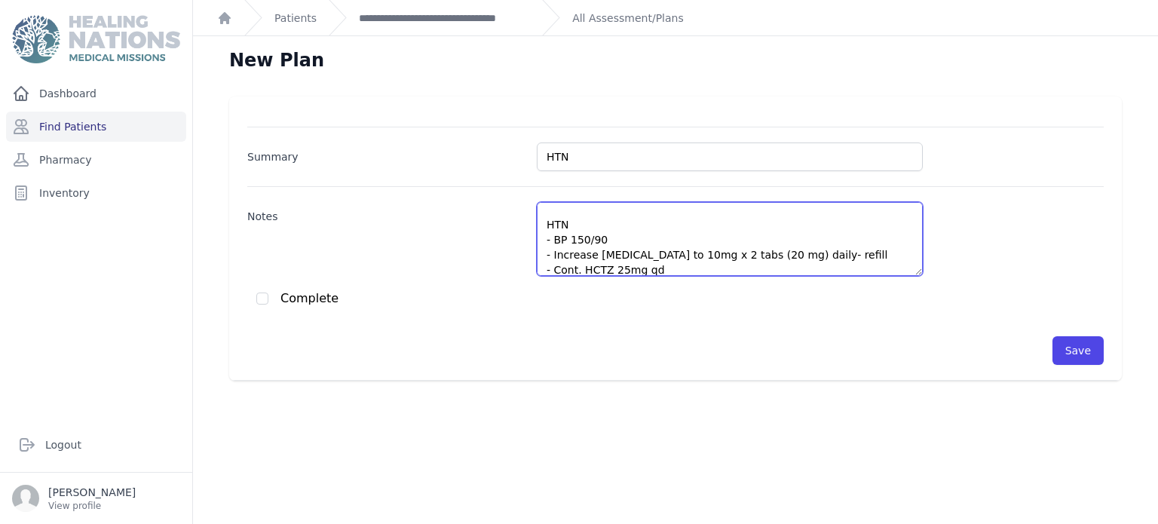
scroll to position [82, 0]
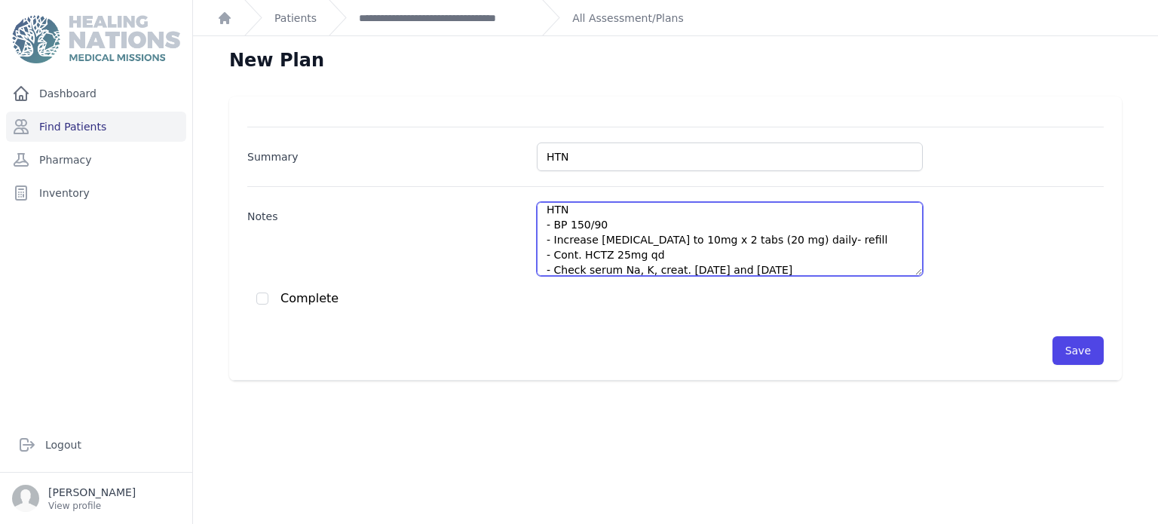
click at [593, 239] on textarea "DM2 - BS 145 - Cont. metformin 1000 mg bid- refill - Cont. Glipizide 10 mg x 2 …" at bounding box center [730, 239] width 386 height 74
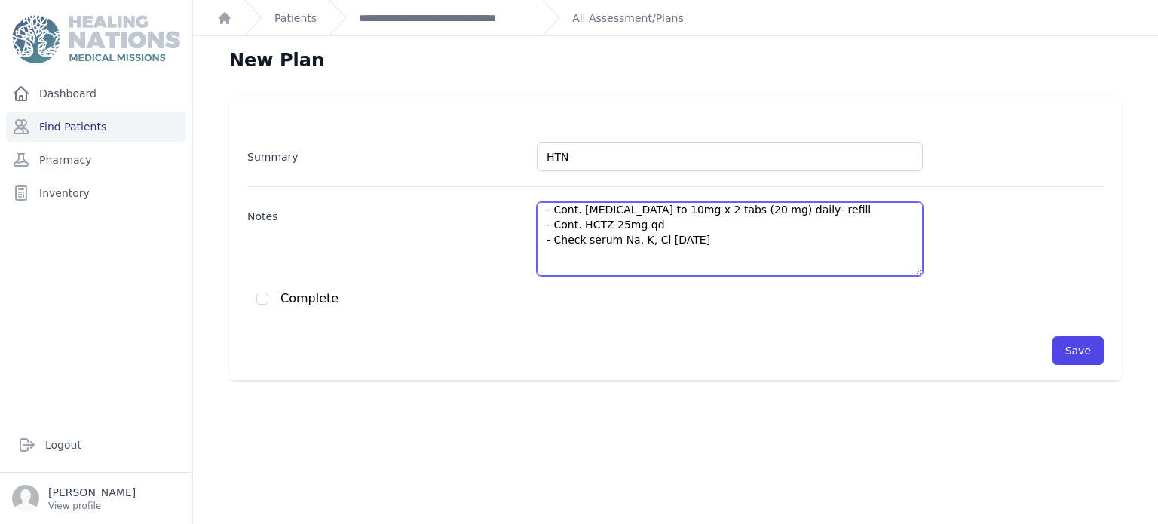
scroll to position [97, 0]
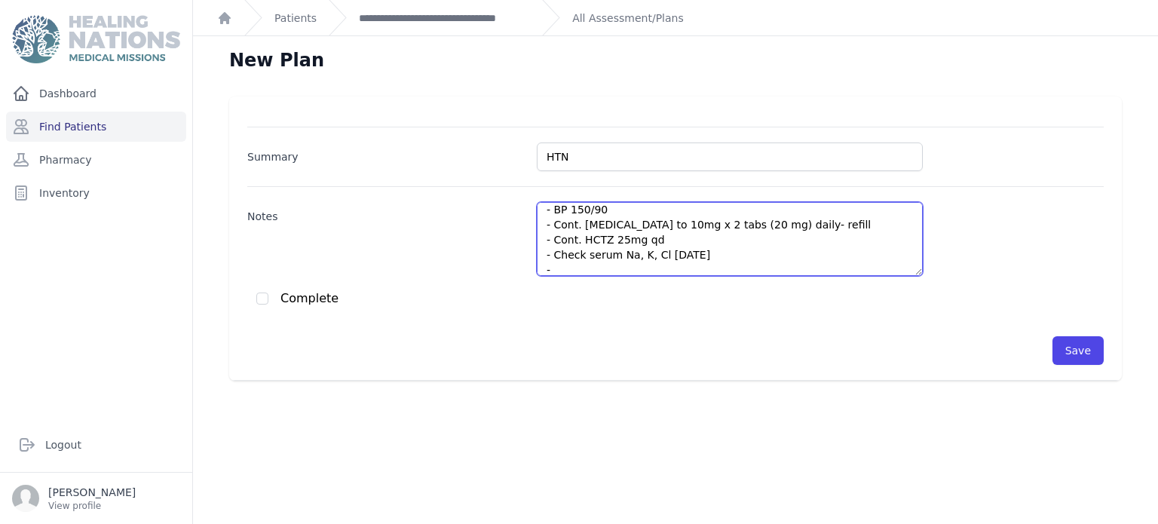
click at [705, 242] on textarea "DM2 - BS 145 - Cont. metformin 1000 mg bid- refill - Cont. Glipizide 10 mg x 2 …" at bounding box center [730, 239] width 386 height 74
type textarea "DM2 - BS 145 - Cont. metformin 1000 mg bid- refill - Cont. Glipizide 10 mg x 2 …"
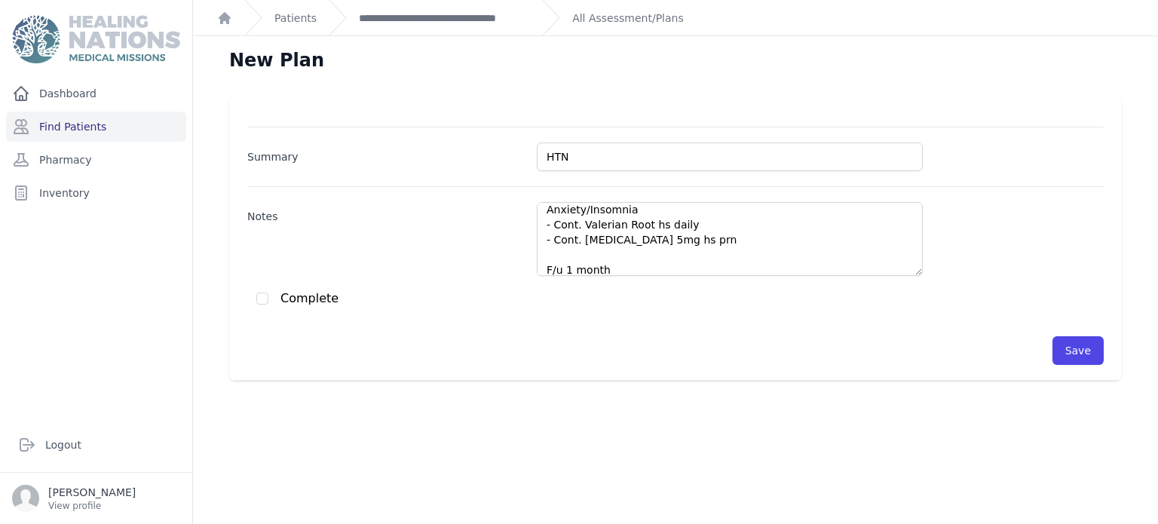
click at [253, 296] on div "Summary HTN Notes DM2 - BS 145 - Cont. metformin 1000 mg bid- refill - Cont. Gl…" at bounding box center [675, 246] width 856 height 238
click at [256, 296] on input "checkbox" at bounding box center [262, 298] width 12 height 12
checkbox input "true"
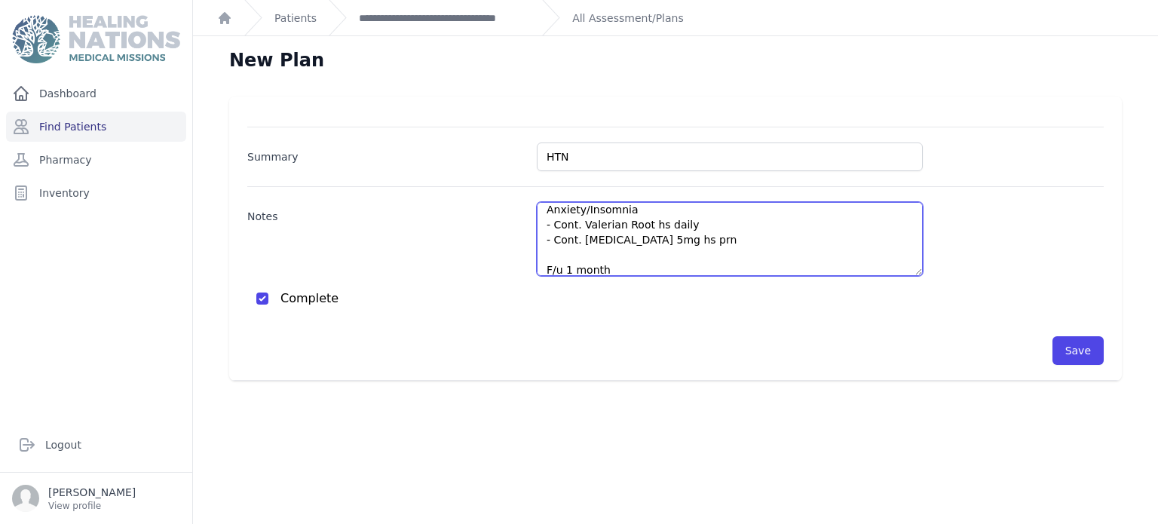
click at [743, 251] on textarea "DM2 - BS 145 - Cont. metformin 1000 mg bid- refill - Cont. Glipizide 10 mg x 2 …" at bounding box center [730, 239] width 386 height 74
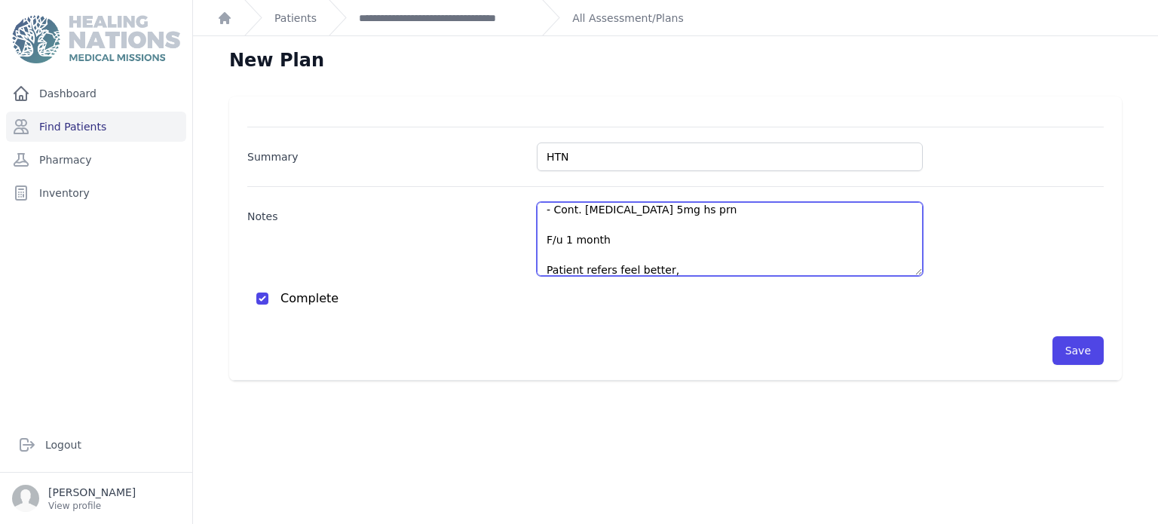
paste textarea "He reports not having cramps, he has been urinating very well, so it is suggest…"
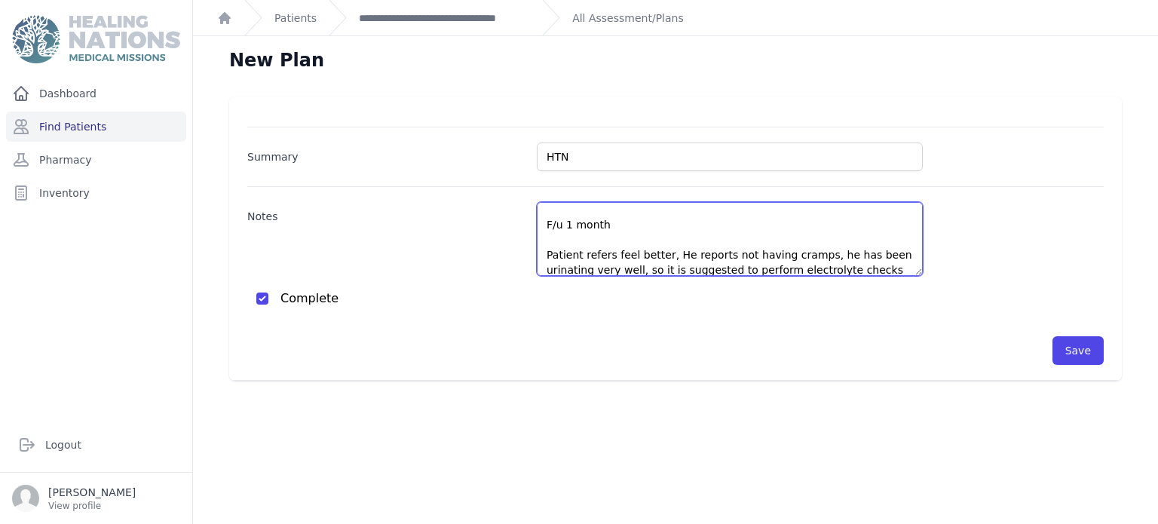
click at [675, 252] on textarea "DM2 - BS 145 - Cont. metformin 1000 mg bid- refill - Cont. Glipizide 10 mg x 2 …" at bounding box center [730, 239] width 386 height 74
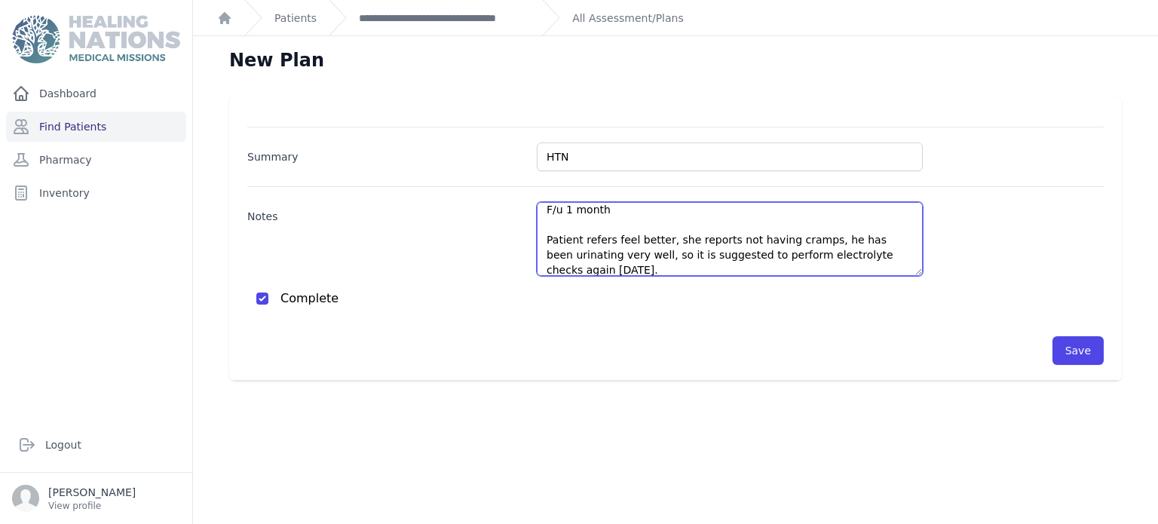
paste textarea "Patient does not remember whether he has been taking lisinopril 10 mg or 20 mg"
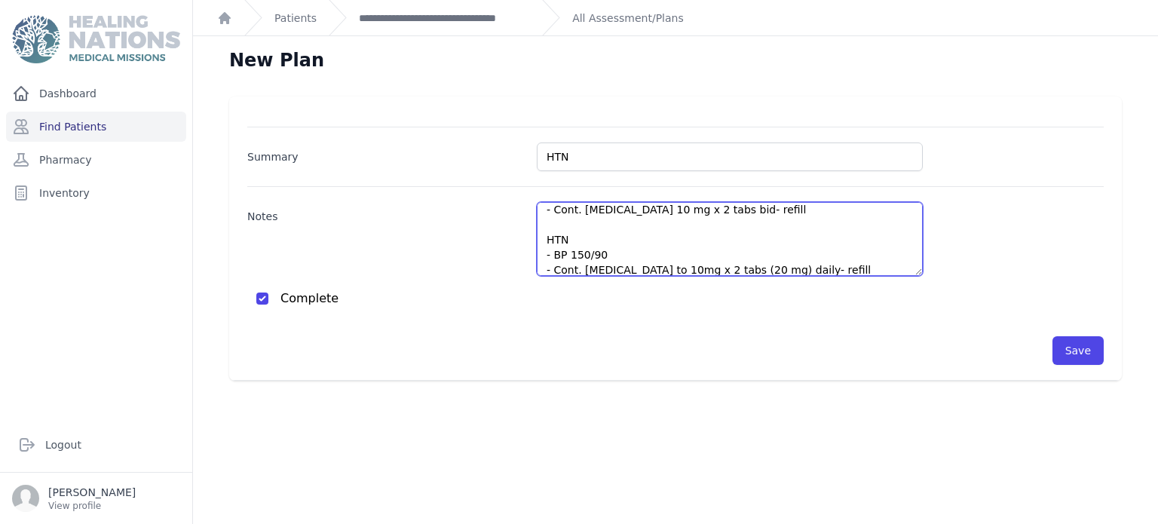
scroll to position [7, 0]
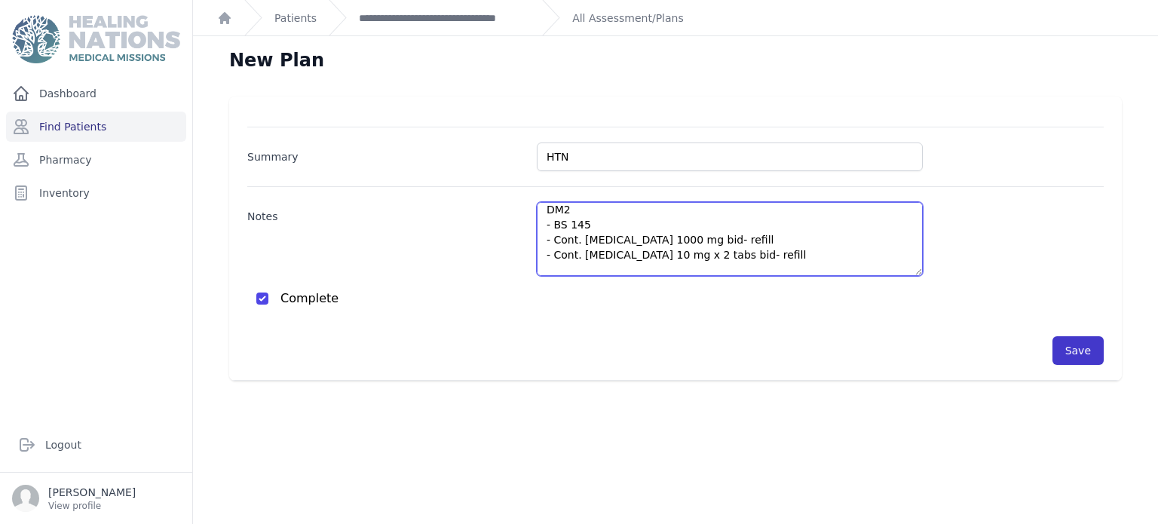
type textarea "DM2 - BS 145 - Cont. metformin 1000 mg bid- refill - Cont. Glipizide 10 mg x 2 …"
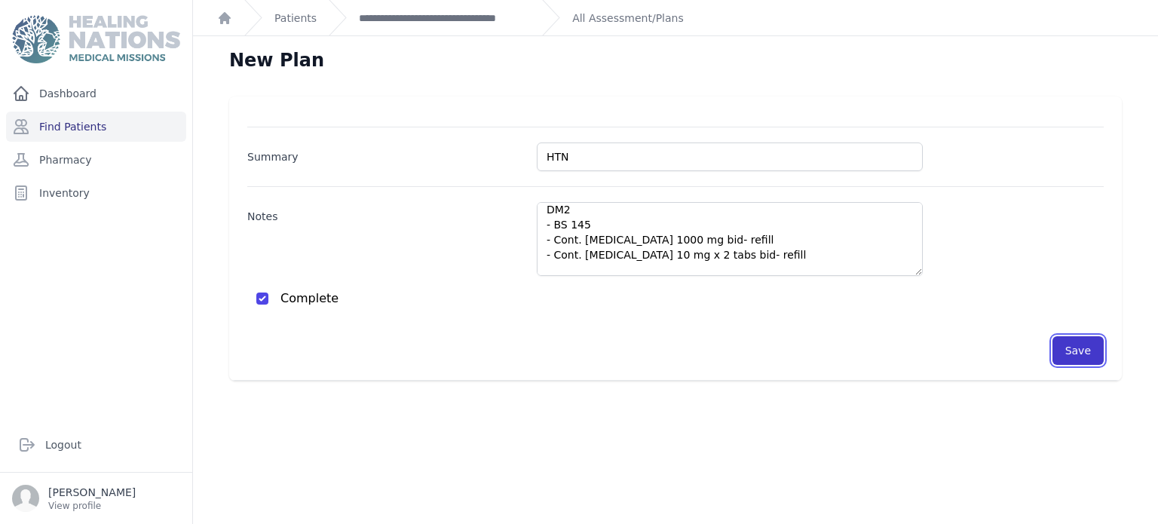
click at [1070, 354] on button "Save" at bounding box center [1077, 350] width 51 height 29
checkbox input "false"
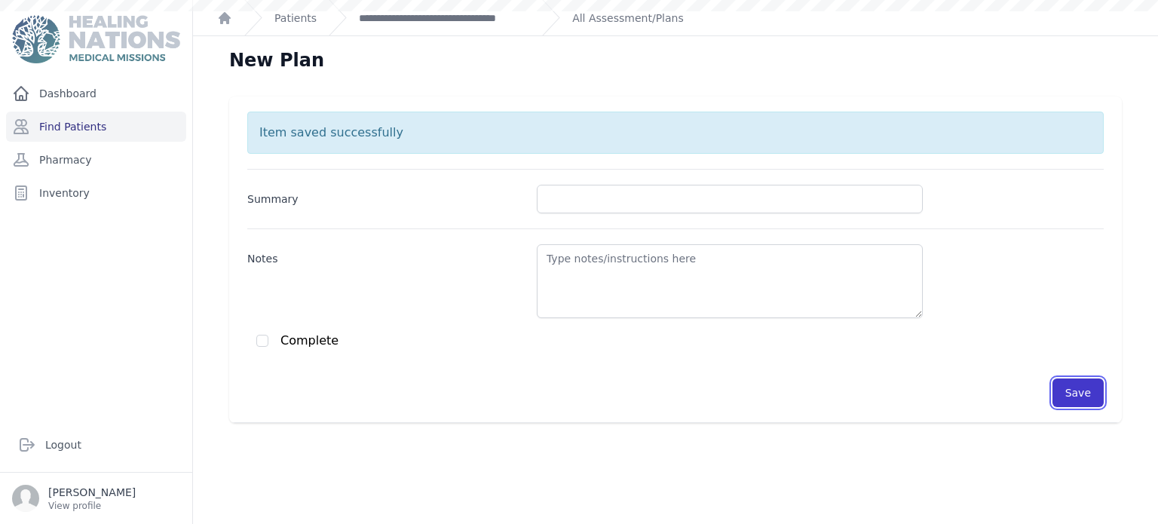
scroll to position [0, 0]
click at [468, 11] on link "**********" at bounding box center [444, 18] width 171 height 15
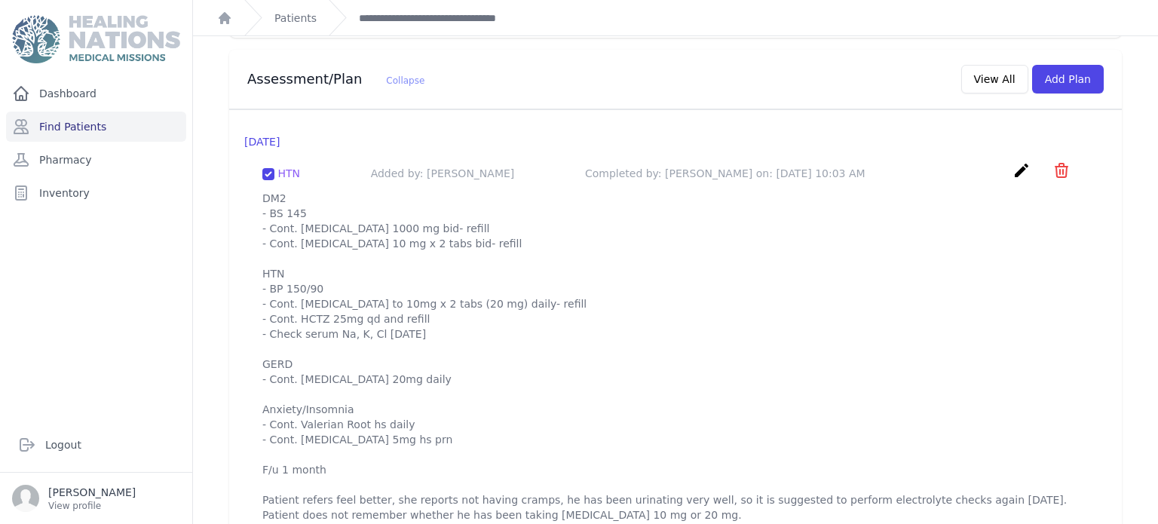
scroll to position [1420, 0]
click at [1027, 159] on icon "create" at bounding box center [1021, 168] width 18 height 18
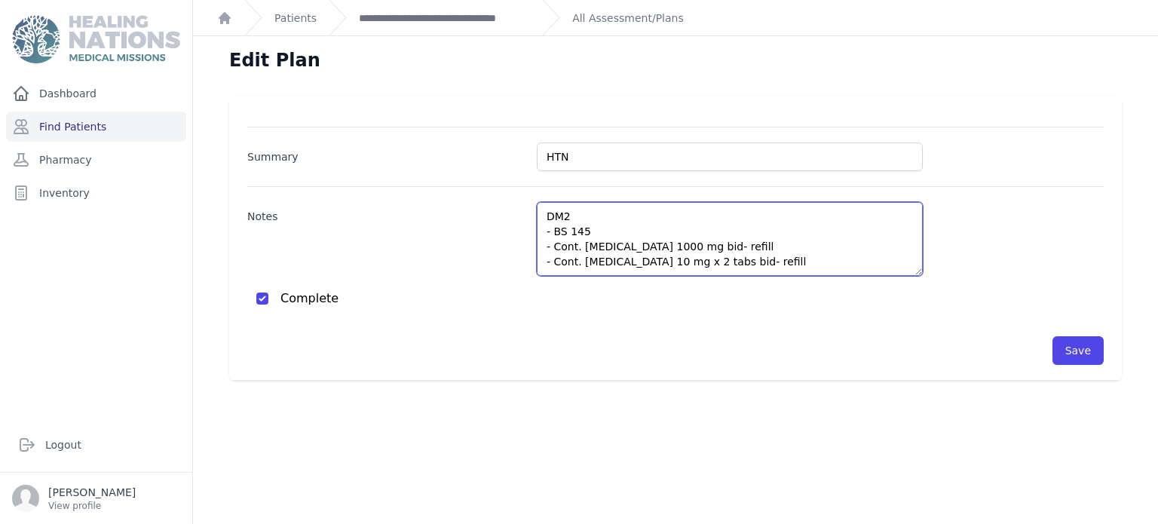
click at [701, 226] on textarea "DM2 - BS 145 - Cont. metformin 1000 mg bid- refill - Cont. Glipizide 10 mg x 2 …" at bounding box center [730, 239] width 386 height 74
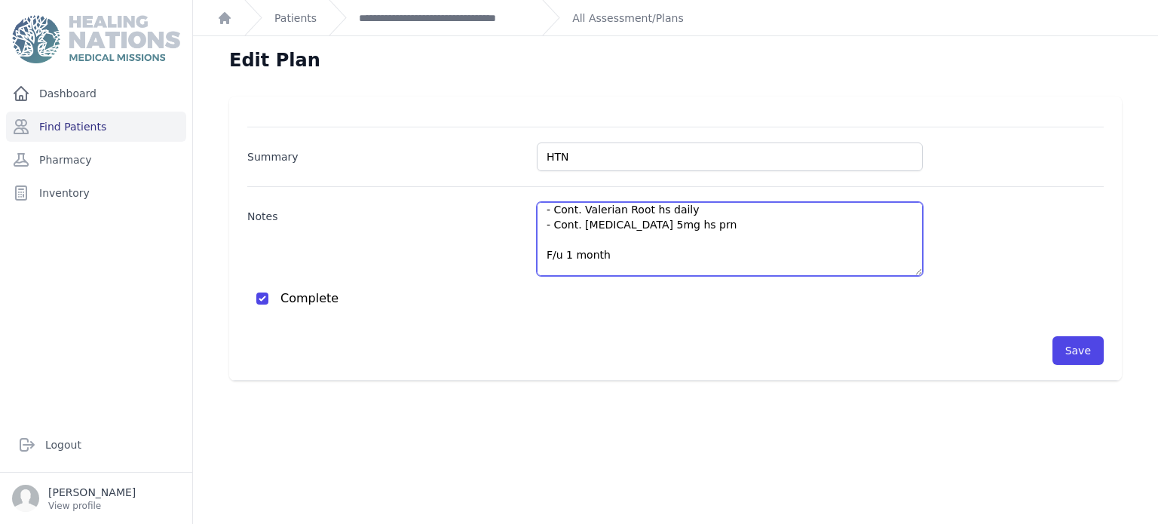
scroll to position [293, 0]
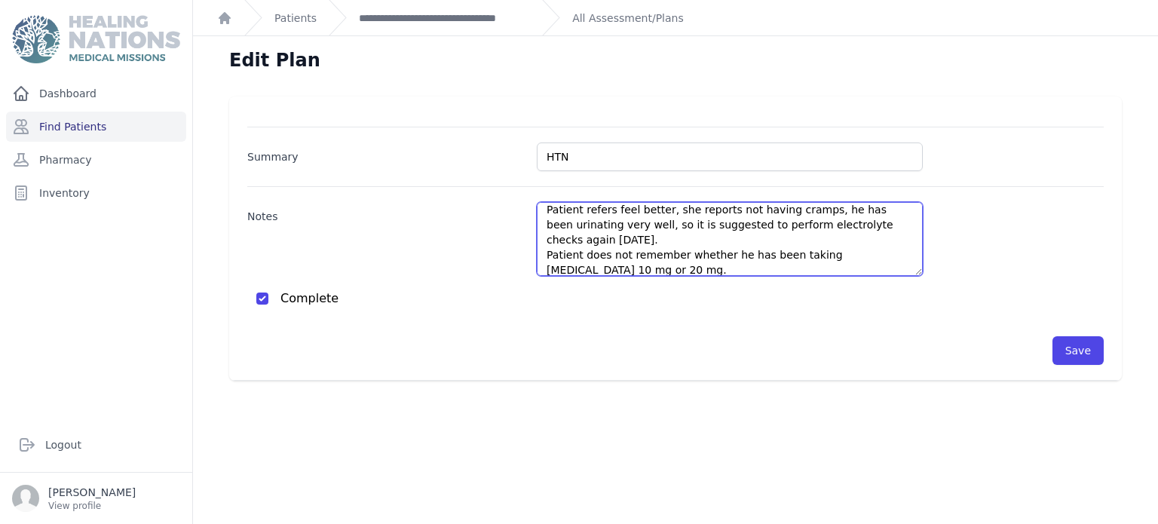
paste textarea "SODIO 143.8 mEq/L 135 - 145 POTASIO 5.28 mEq/L 3.50 - 5 CLORURO 111.6 mEq/L"
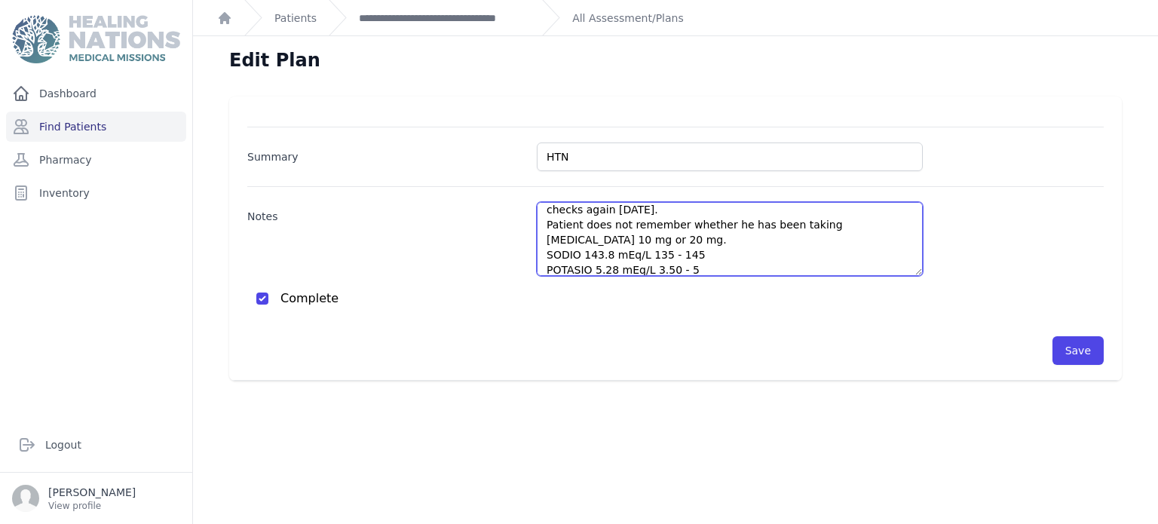
click at [749, 233] on textarea "DM2 - BS 145 - Cont. metformin 1000 mg bid- refill - Cont. Glipizide 10 mg x 2 …" at bounding box center [730, 239] width 386 height 74
click at [715, 248] on textarea "DM2 - BS 145 - Cont. metformin 1000 mg bid- refill - Cont. Glipizide 10 mg x 2 …" at bounding box center [730, 239] width 386 height 74
type textarea "DM2 - BS 145 - Cont. metformin 1000 mg bid- refill - Cont. Glipizide 10 mg x 2 …"
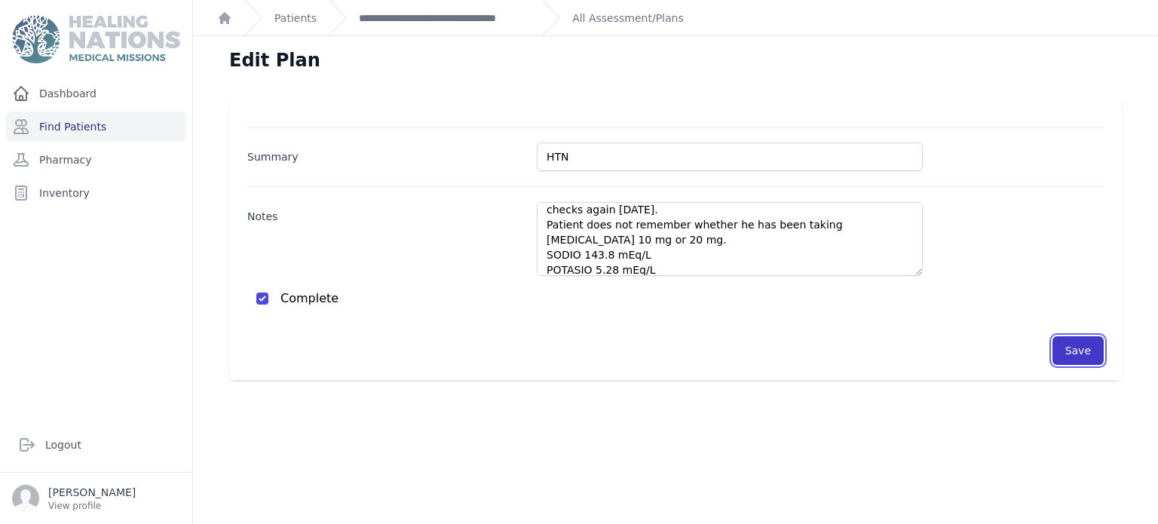
click at [1063, 344] on button "Save" at bounding box center [1077, 350] width 51 height 29
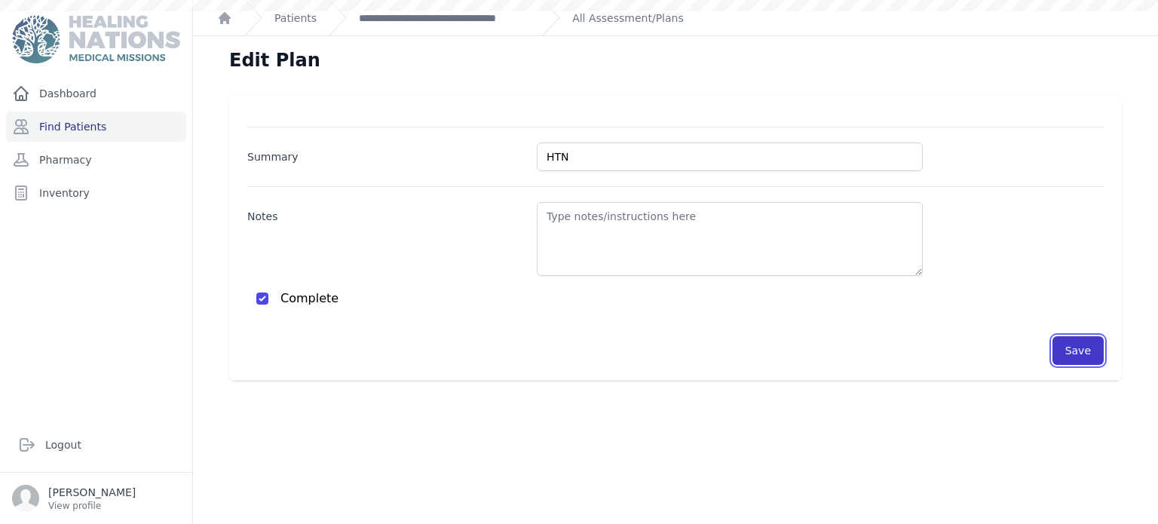
scroll to position [0, 0]
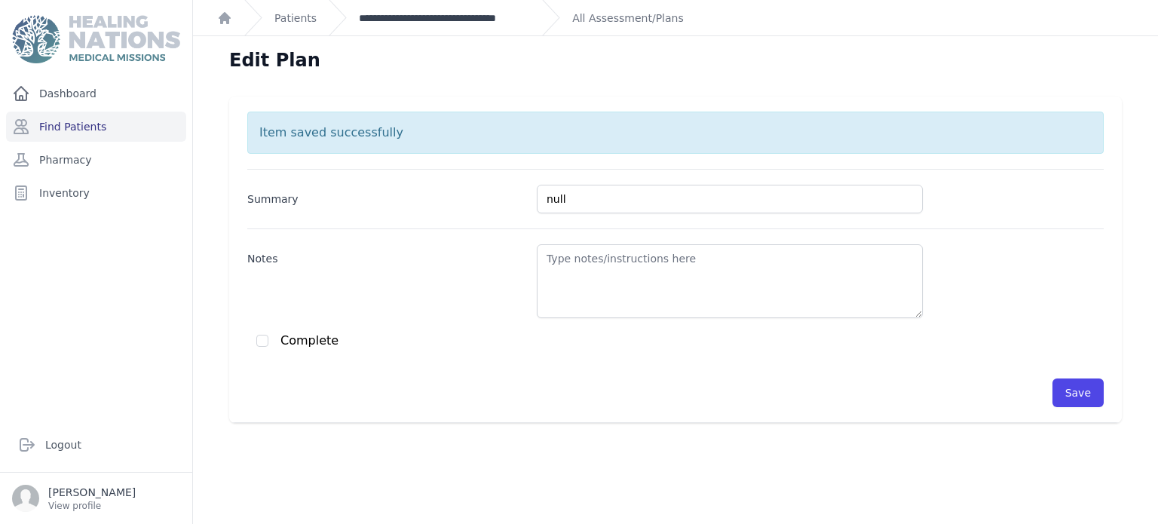
click at [513, 13] on link "**********" at bounding box center [444, 18] width 171 height 15
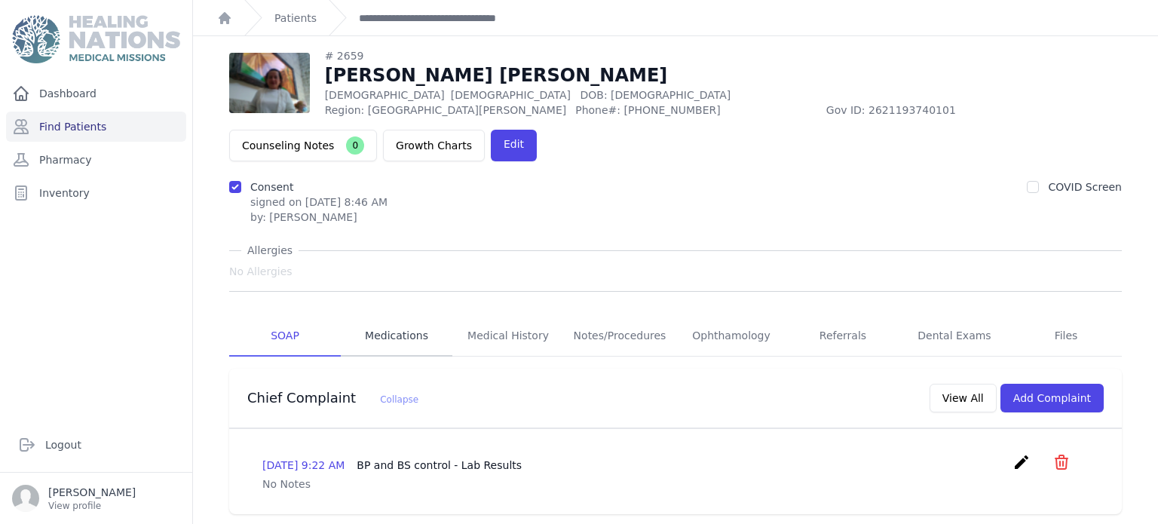
click at [408, 316] on link "Medications" at bounding box center [397, 336] width 112 height 41
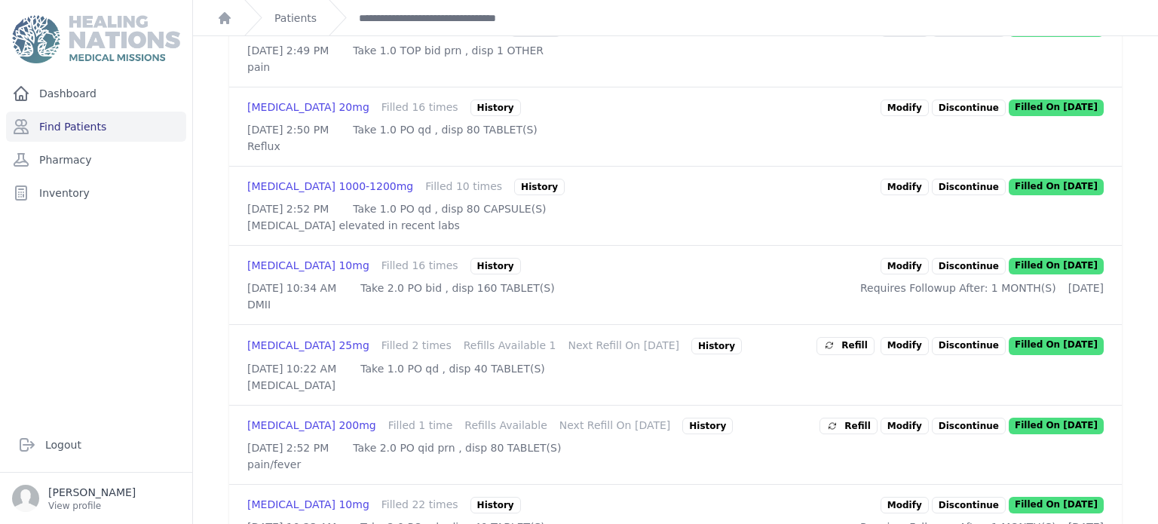
scroll to position [543, 0]
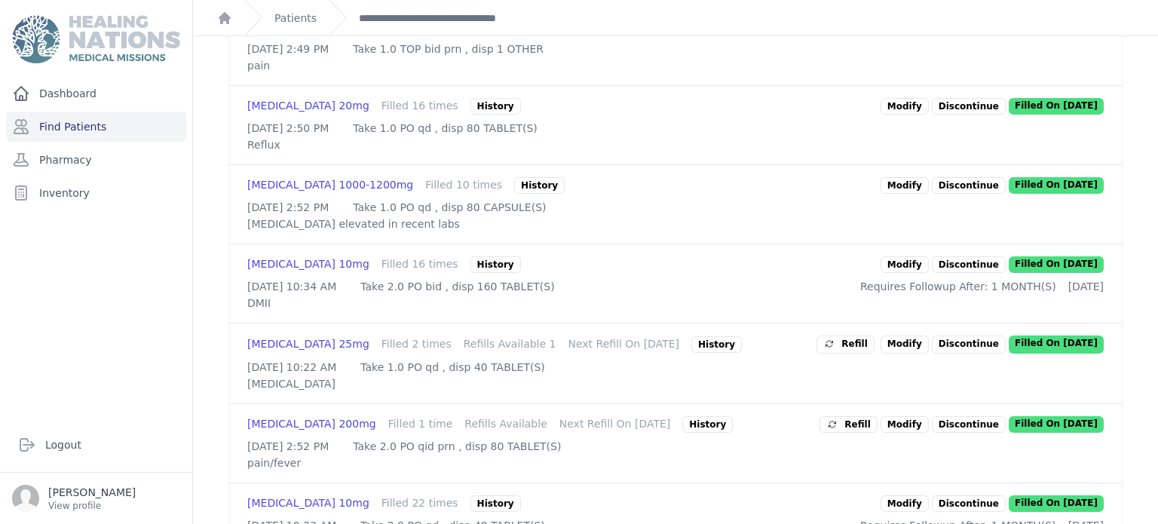
click at [910, 98] on link "Modify" at bounding box center [904, 106] width 48 height 17
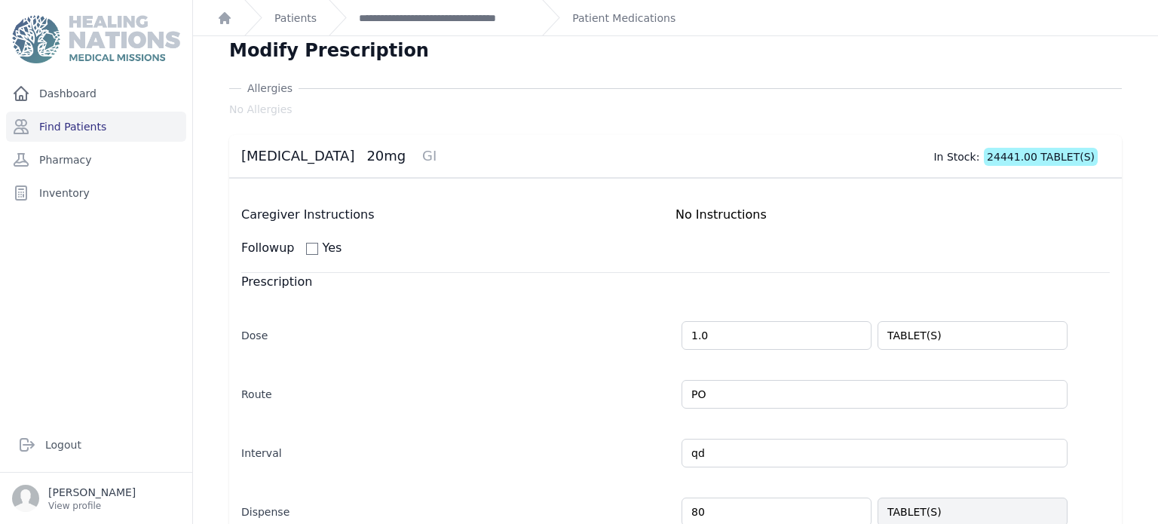
scroll to position [377, 0]
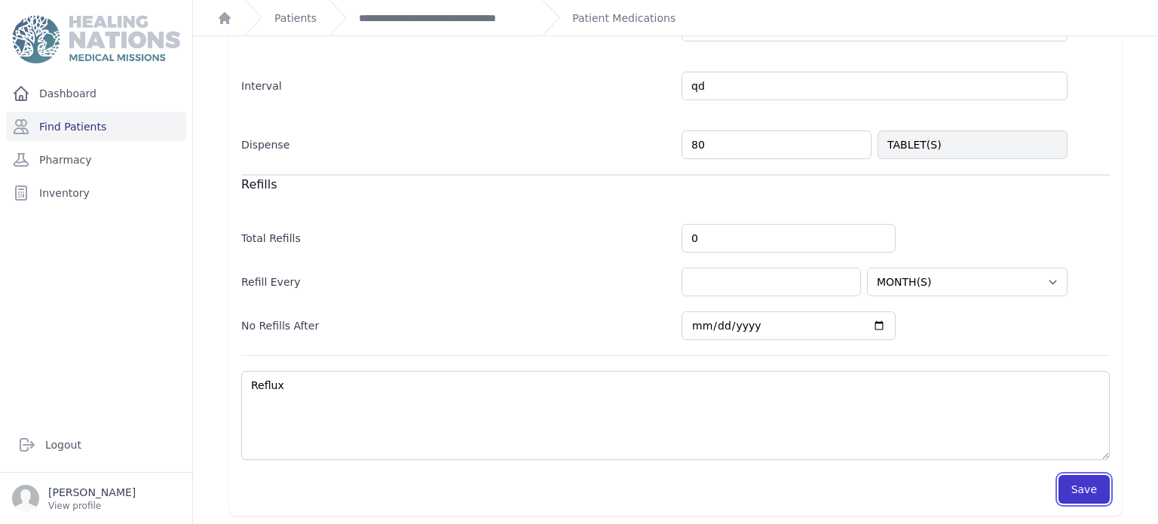
click at [1086, 480] on button "Save" at bounding box center [1083, 489] width 51 height 29
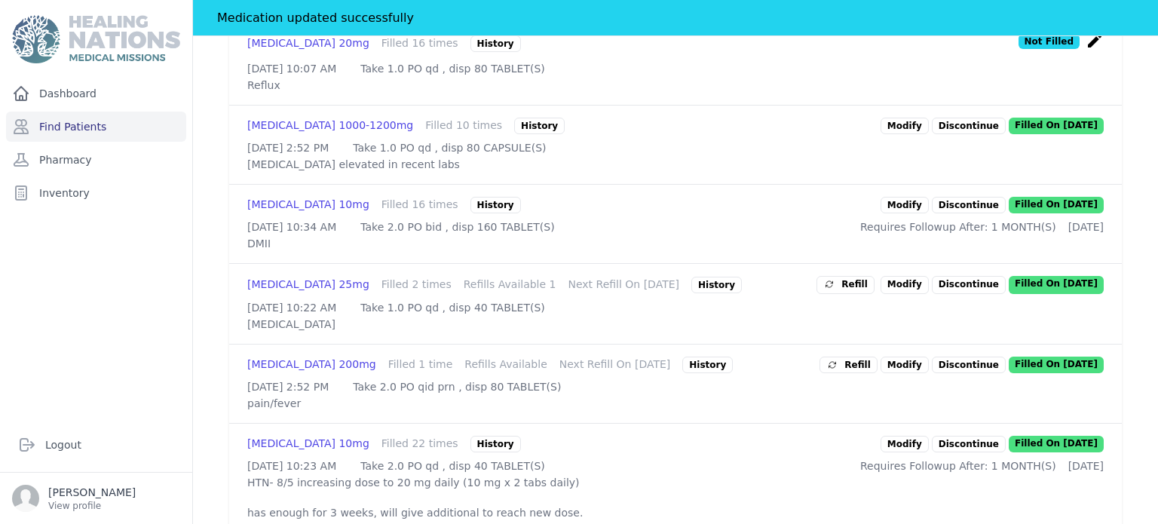
scroll to position [648, 0]
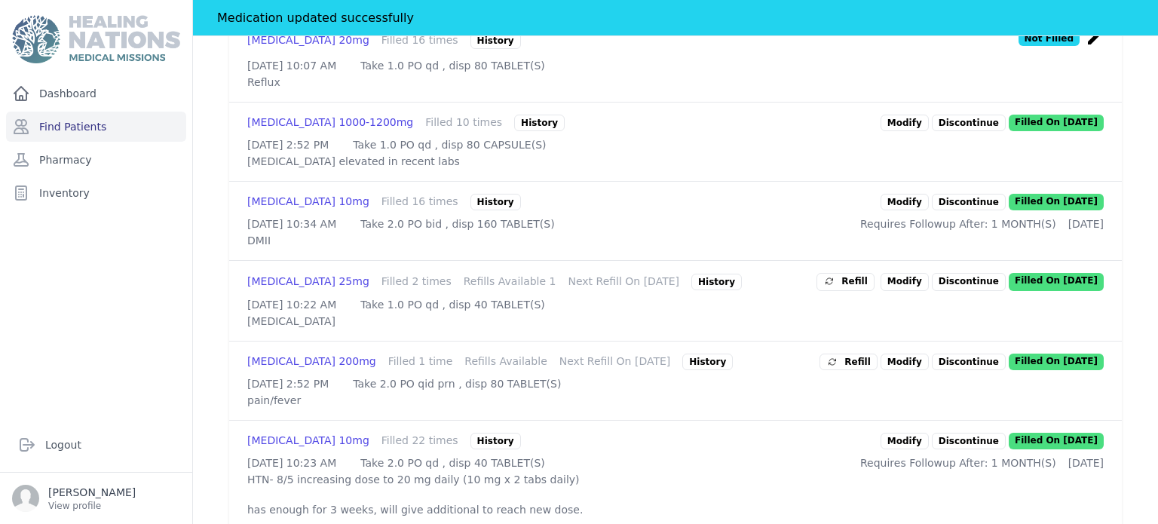
click at [914, 210] on link "Modify" at bounding box center [904, 202] width 48 height 17
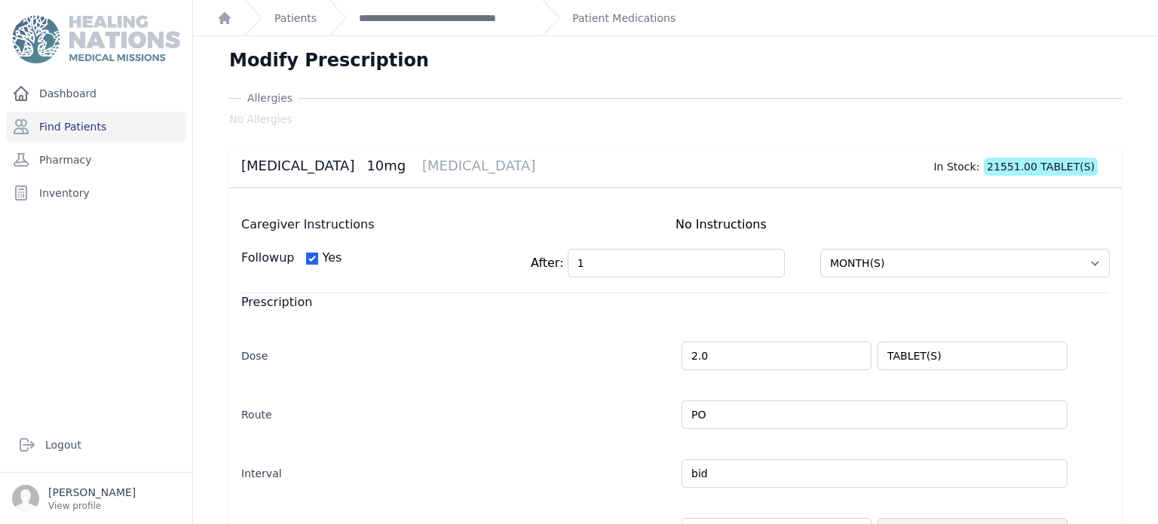
scroll to position [387, 0]
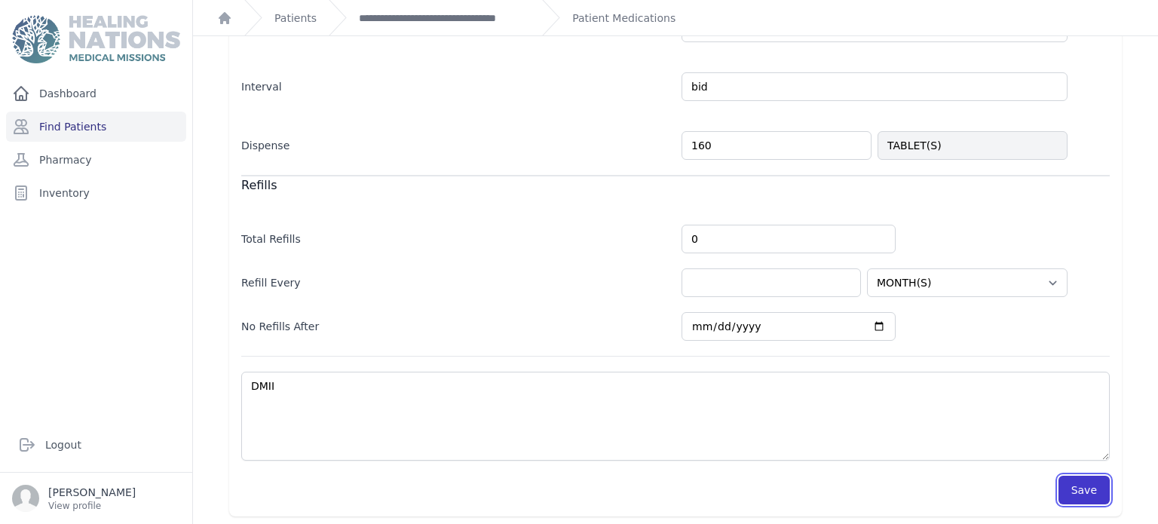
click at [1092, 495] on button "Save" at bounding box center [1083, 490] width 51 height 29
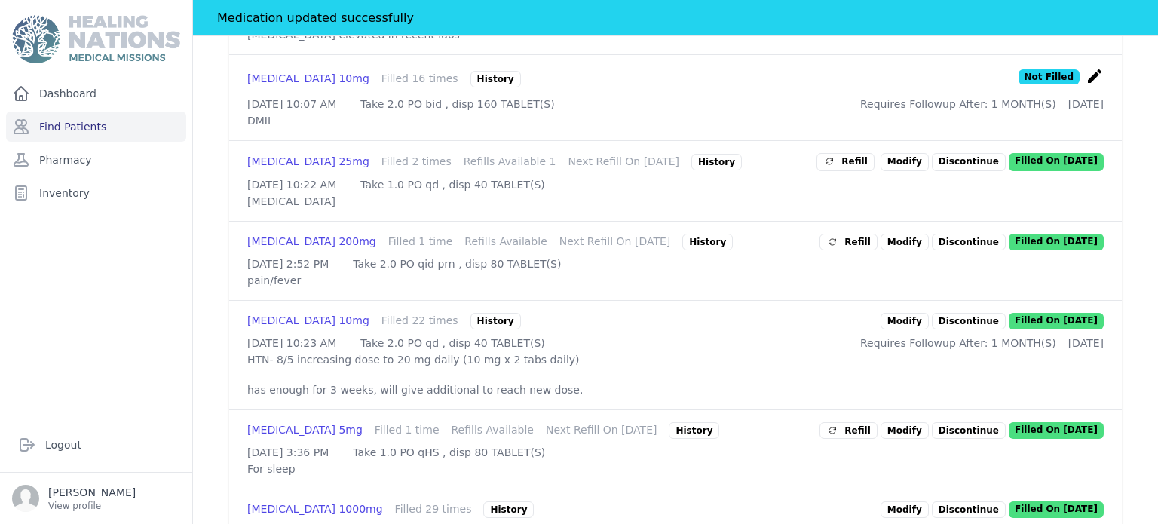
scroll to position [784, 0]
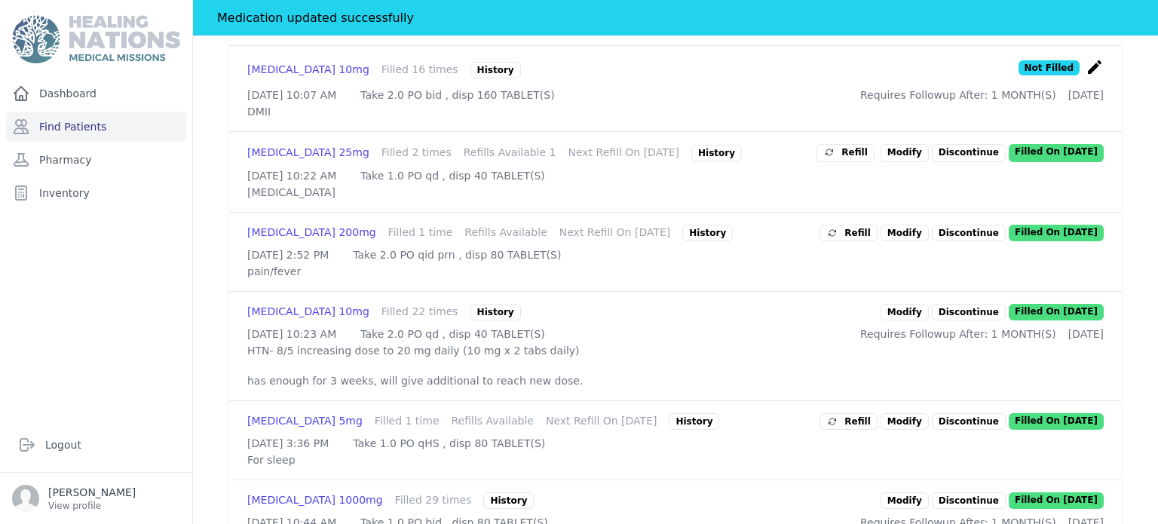
click at [865, 160] on div "Refill" at bounding box center [845, 152] width 44 height 15
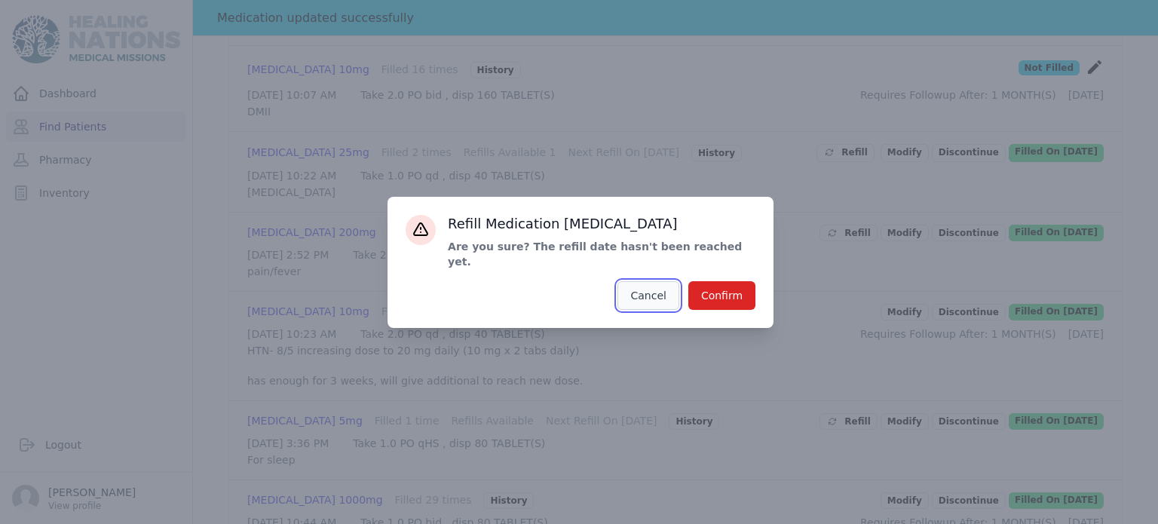
click at [664, 281] on button "Cancel" at bounding box center [647, 295] width 61 height 29
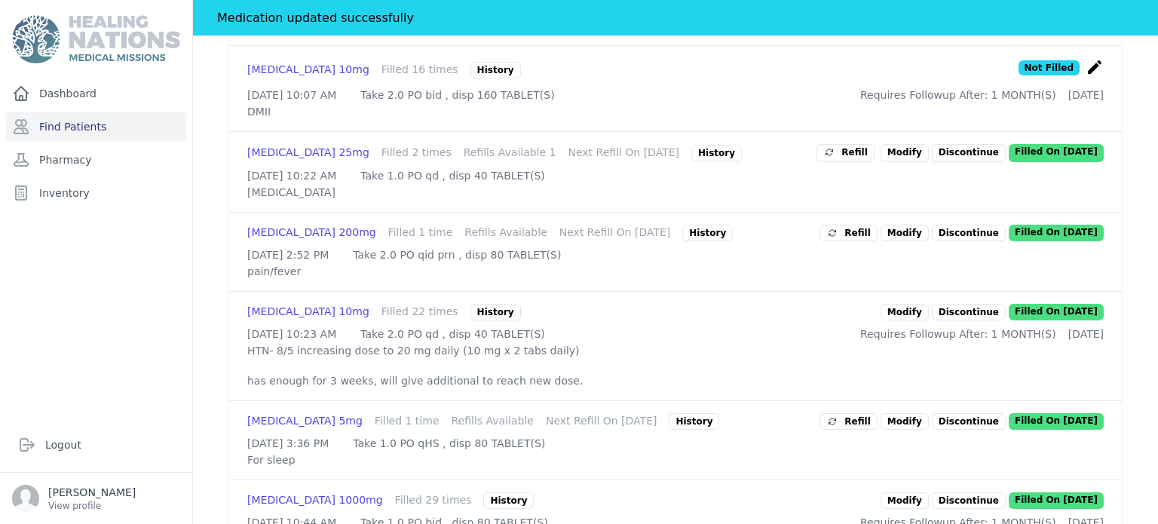
click at [917, 320] on link "Modify" at bounding box center [904, 312] width 48 height 17
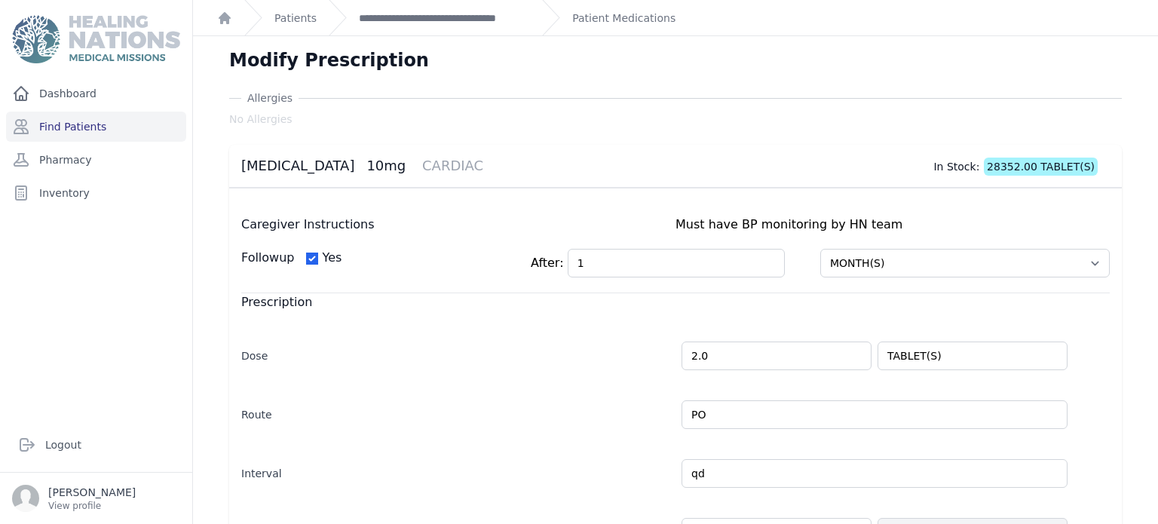
scroll to position [387, 0]
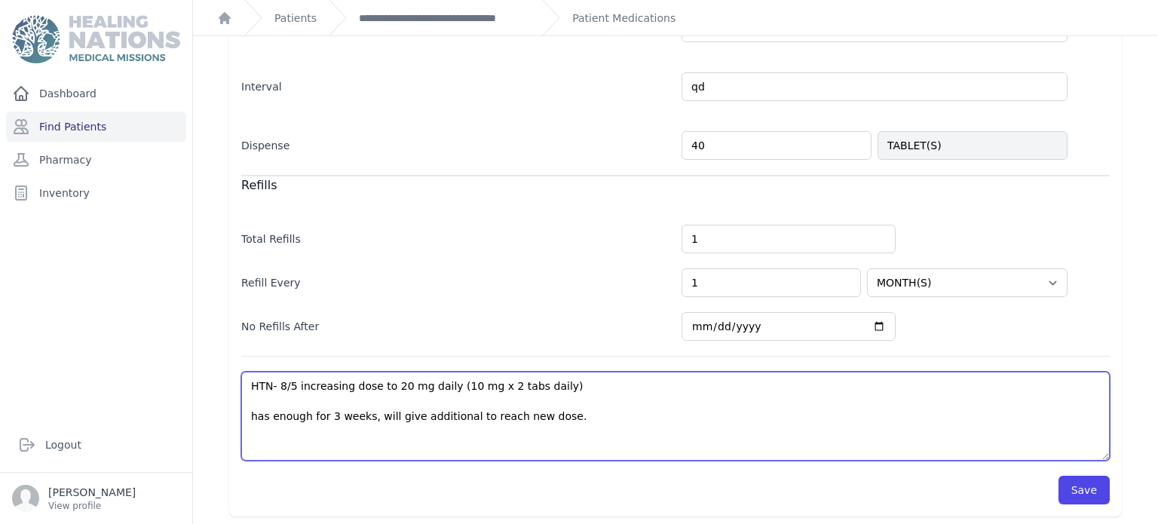
drag, startPoint x: 545, startPoint y: 420, endPoint x: 220, endPoint y: 415, distance: 324.9
click at [220, 415] on div "Allergies No Allergies Lisinopril 10mg CARDIAC In Stock: 28352.00 TABLET(S) Car…" at bounding box center [675, 110] width 941 height 813
type textarea "HTN- 8/5 increasing dose to 20 mg daily (10 mg x 2 tabs daily) \"
select select "MONTH(S)"
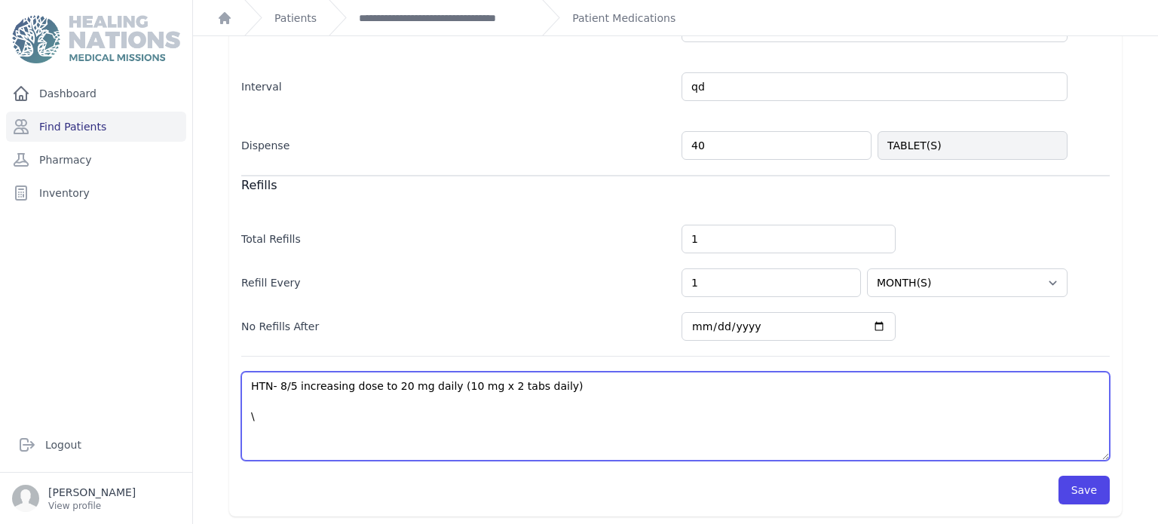
type textarea "HTN- 8/5 increasing dose to 20 mg daily (10 mg x 2 tabs daily)"
select select "MONTH(S)"
type textarea "HTN- 8/5 increasing dose to 20 mg daily (10 mg x 2 tabs daily)"
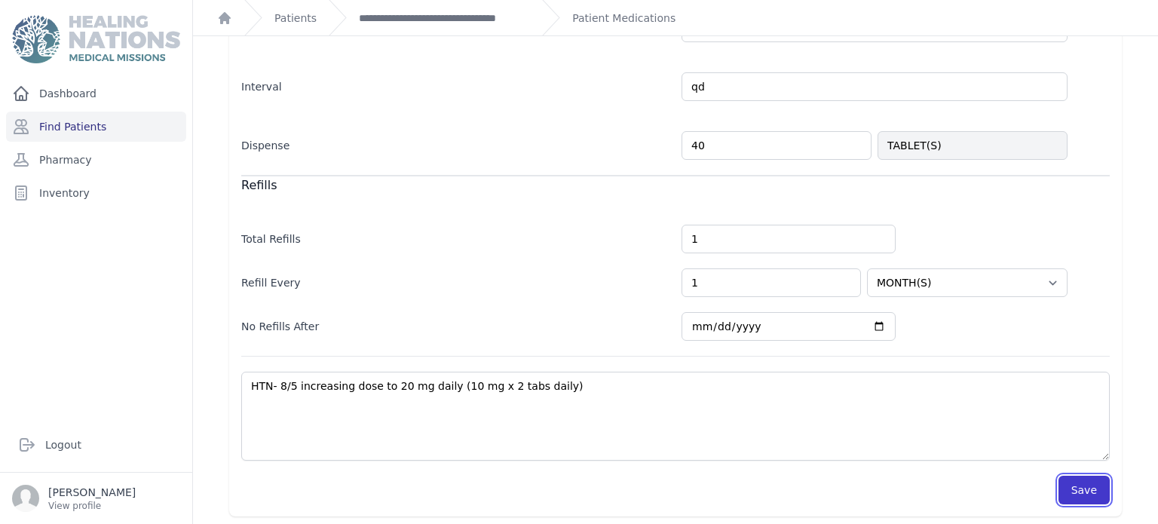
click at [1095, 485] on button "Save" at bounding box center [1083, 490] width 51 height 29
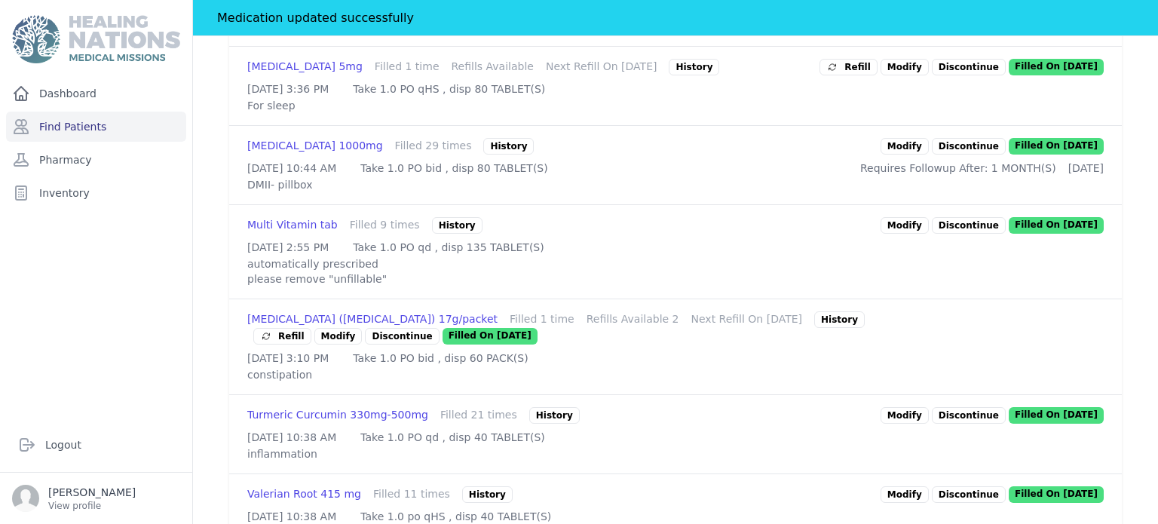
scroll to position [1122, 0]
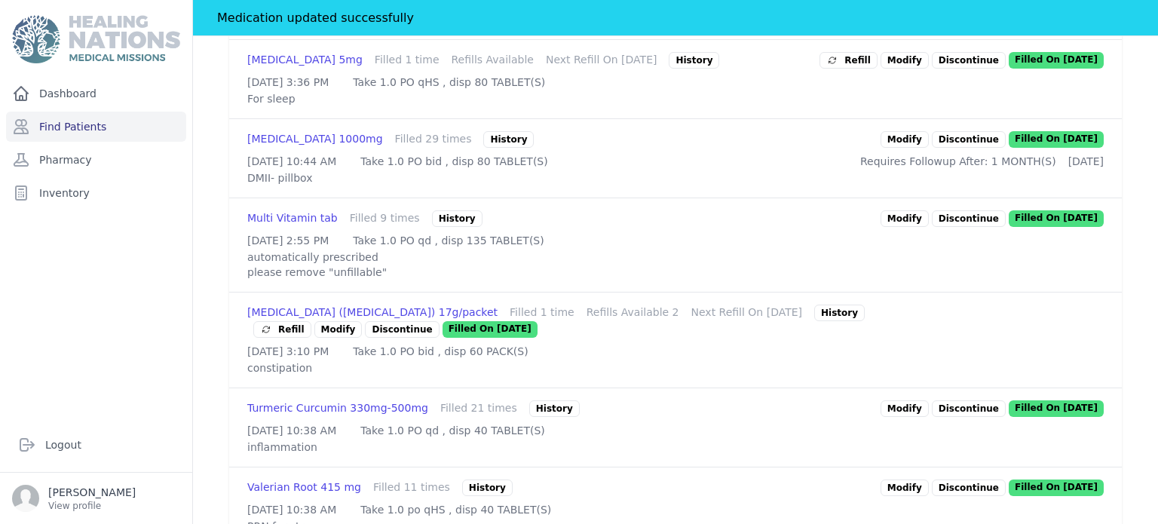
click at [871, 68] on span "Refill" at bounding box center [848, 60] width 44 height 15
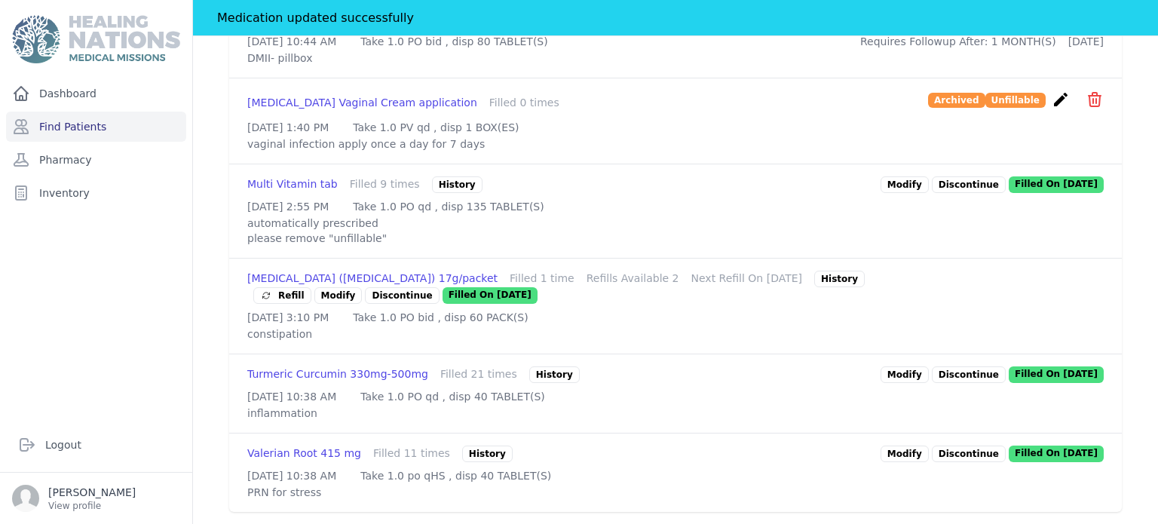
scroll to position [1432, 0]
click at [899, 28] on link "Modify" at bounding box center [904, 19] width 48 height 17
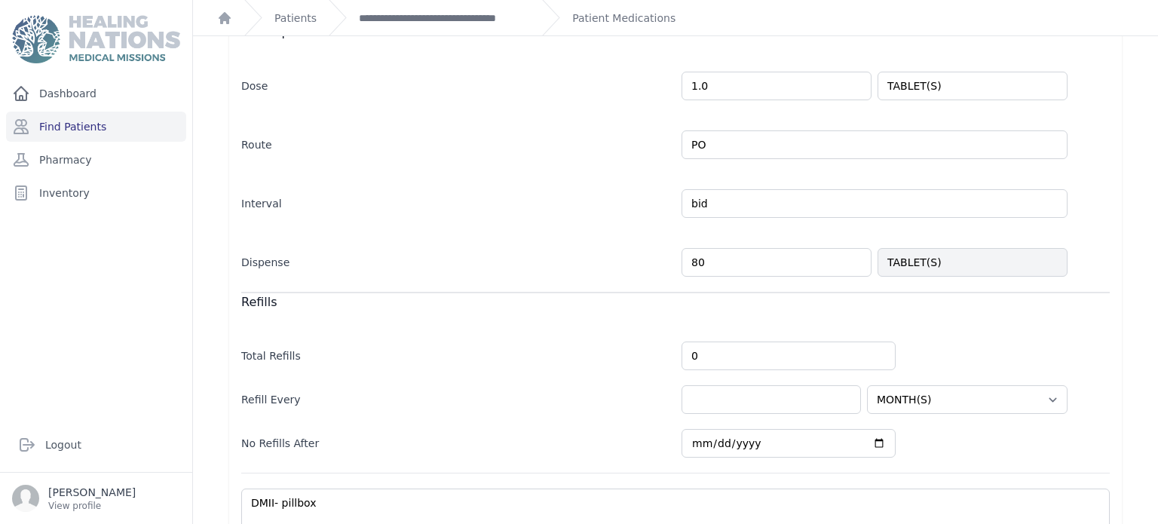
scroll to position [387, 0]
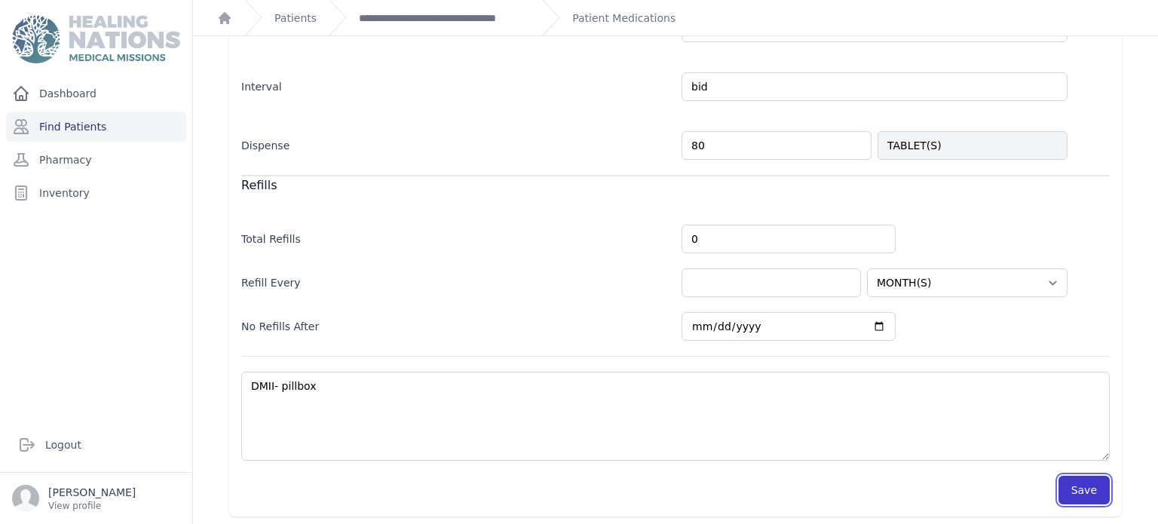
click at [1085, 482] on button "Save" at bounding box center [1083, 490] width 51 height 29
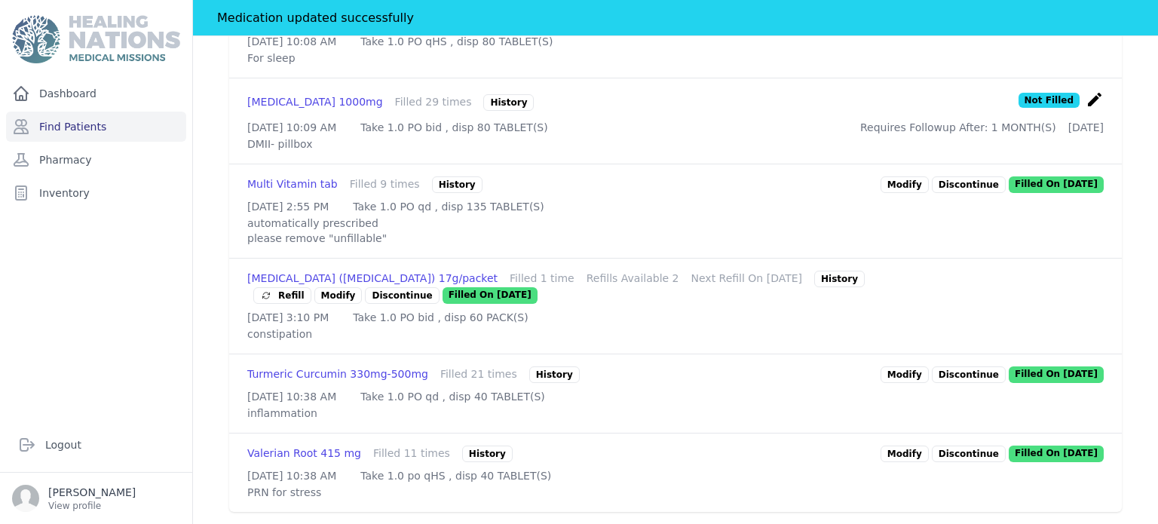
scroll to position [1342, 0]
click at [917, 445] on link "Modify" at bounding box center [904, 453] width 48 height 17
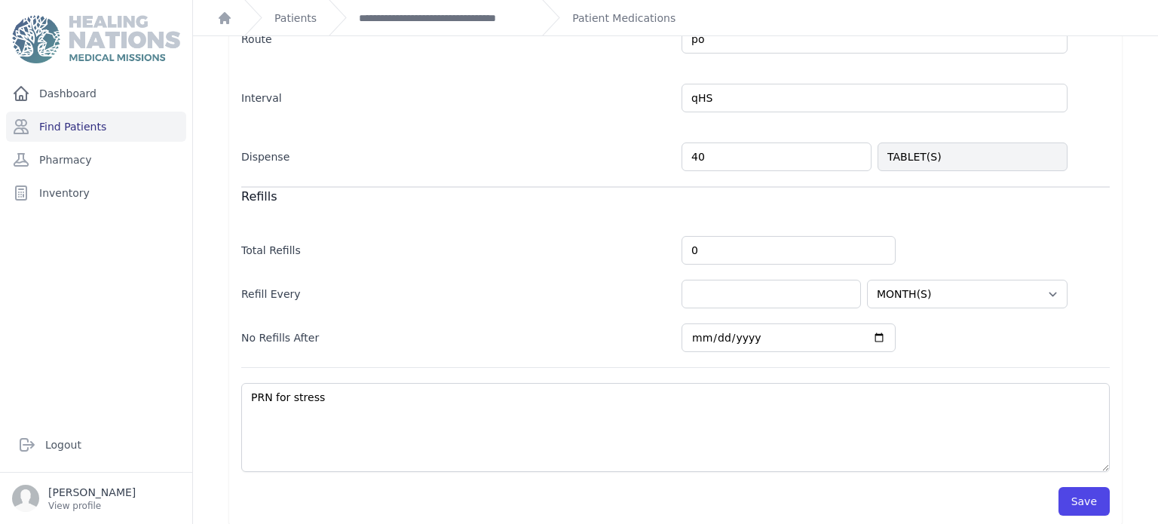
scroll to position [377, 0]
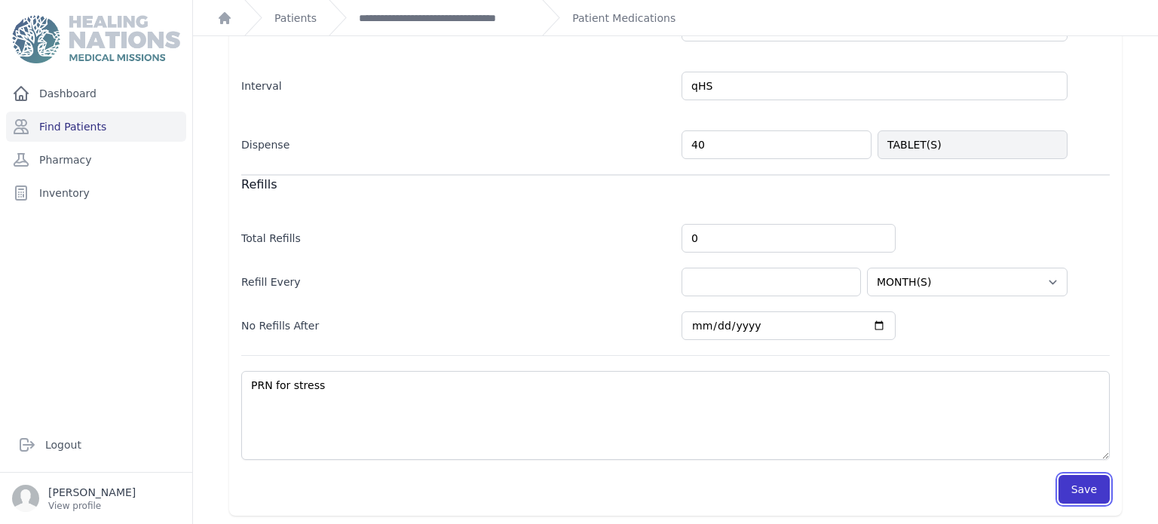
click at [1081, 490] on button "Save" at bounding box center [1083, 489] width 51 height 29
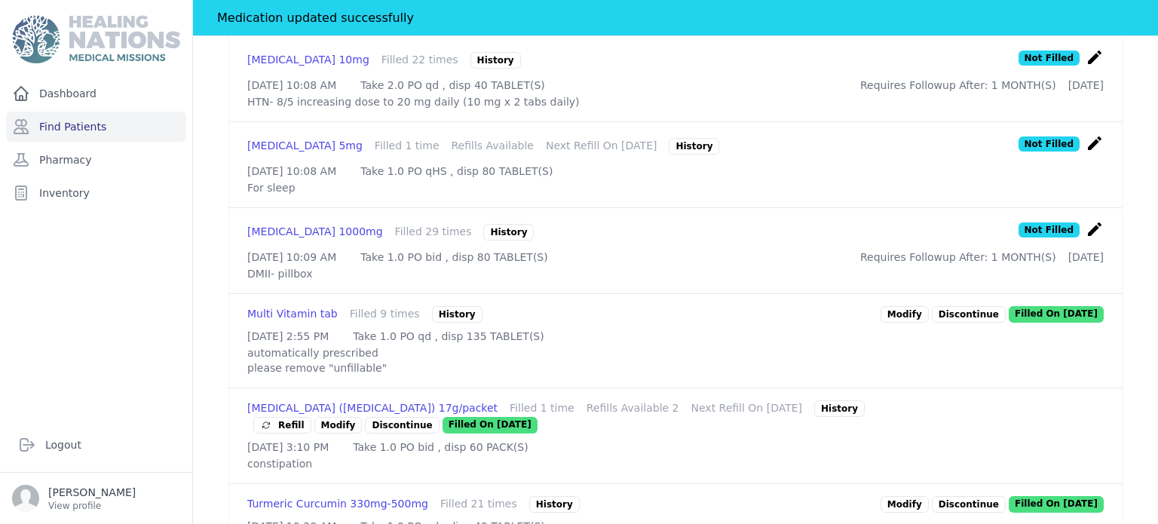
scroll to position [1349, 0]
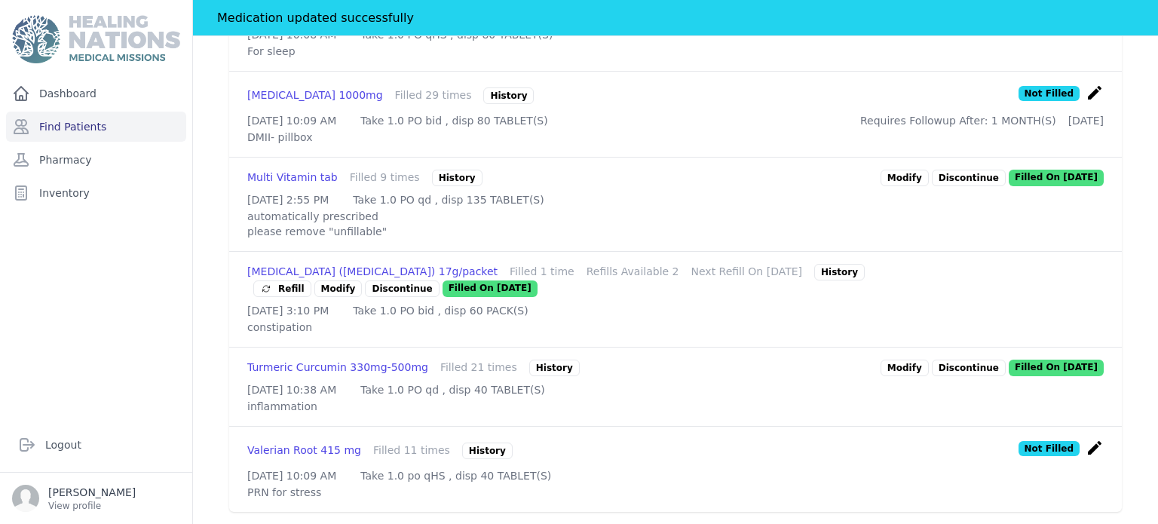
click at [907, 360] on link "Modify" at bounding box center [904, 368] width 48 height 17
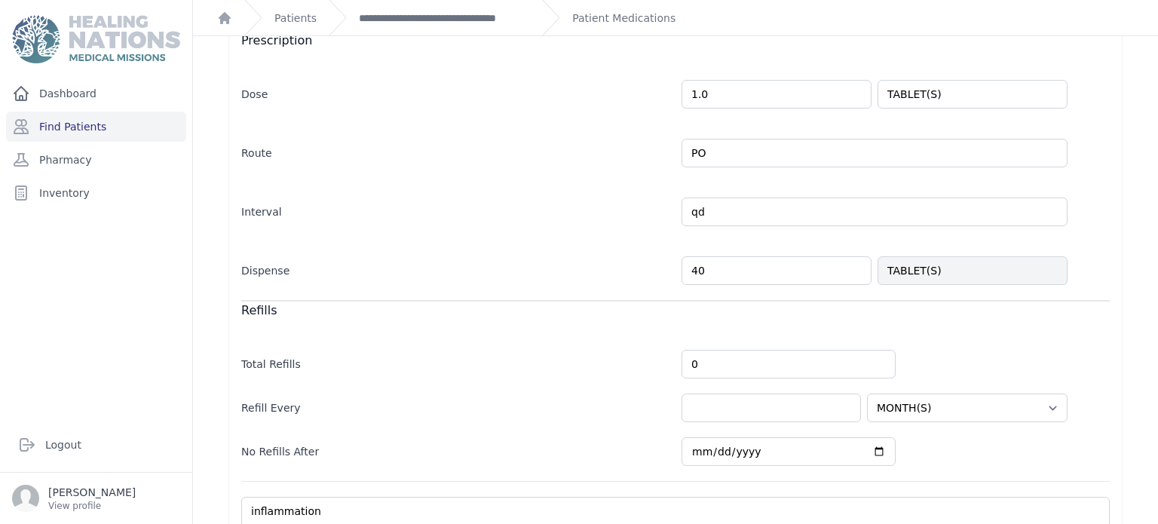
scroll to position [377, 0]
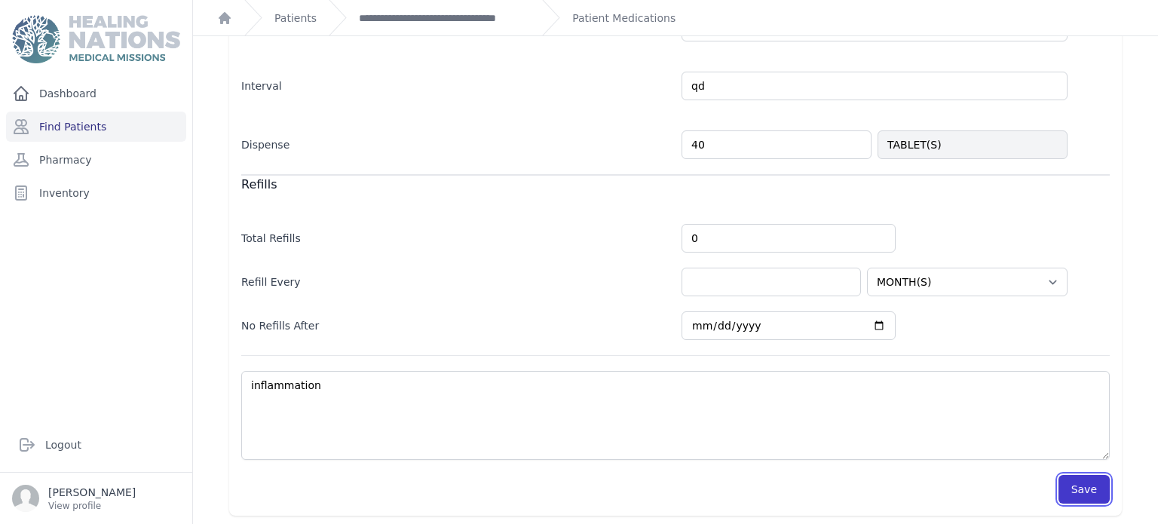
click at [1067, 482] on button "Save" at bounding box center [1083, 489] width 51 height 29
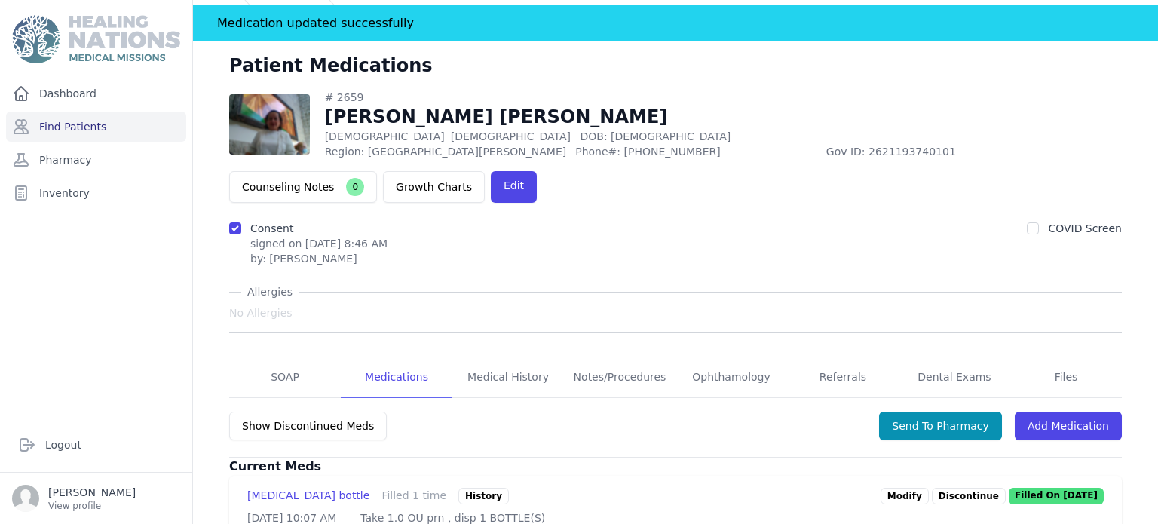
scroll to position [29, 0]
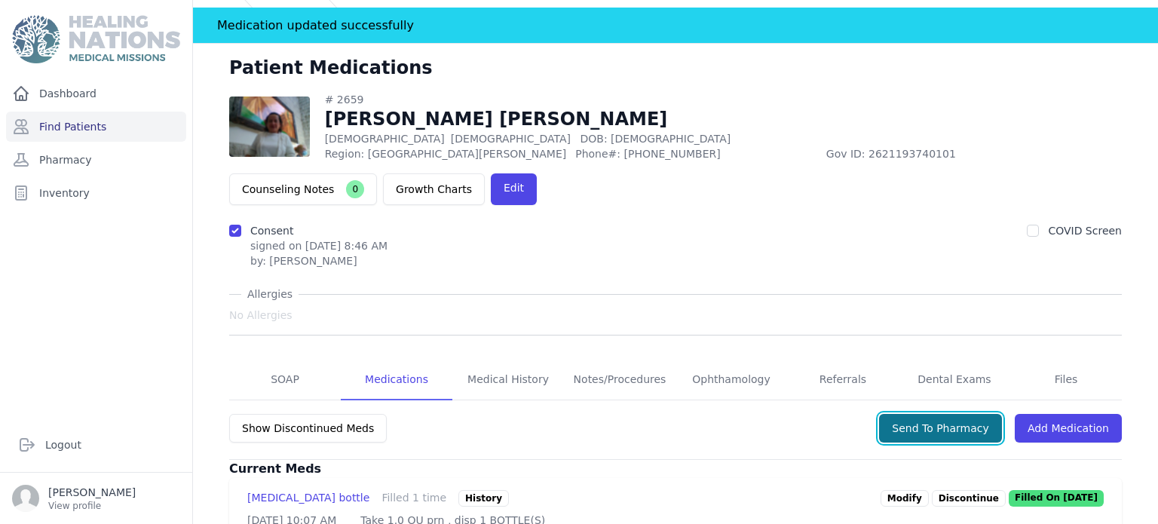
click at [935, 414] on button "Send To Pharmacy" at bounding box center [940, 428] width 123 height 29
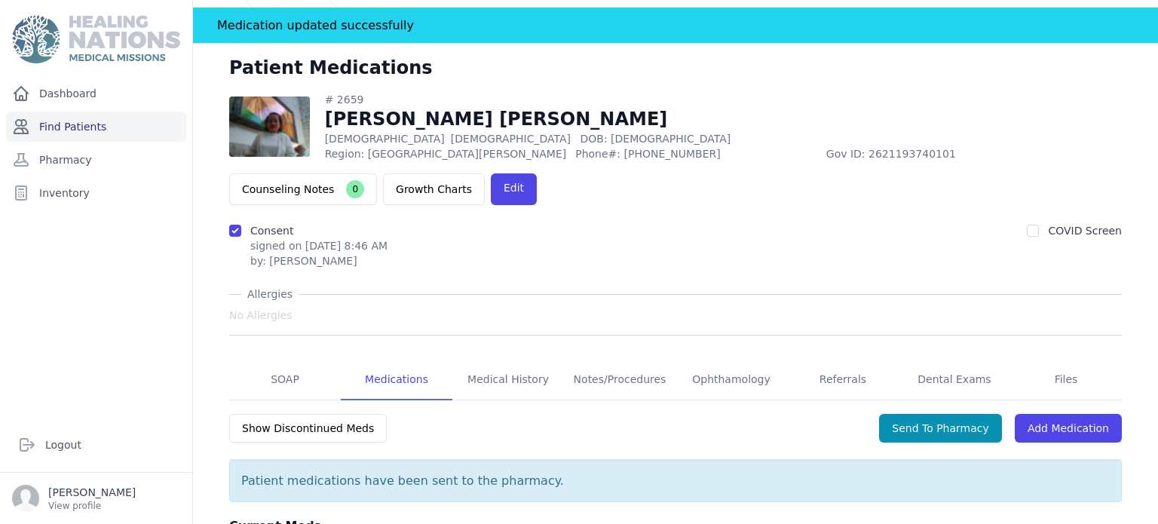
click at [119, 121] on link "Find Patients" at bounding box center [96, 127] width 180 height 30
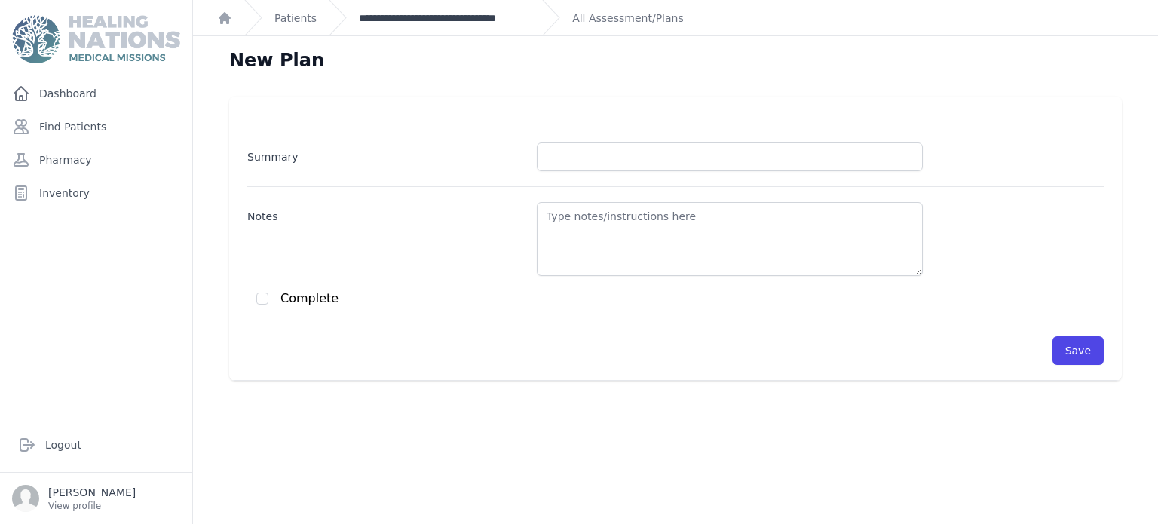
click at [466, 13] on link "**********" at bounding box center [444, 18] width 171 height 15
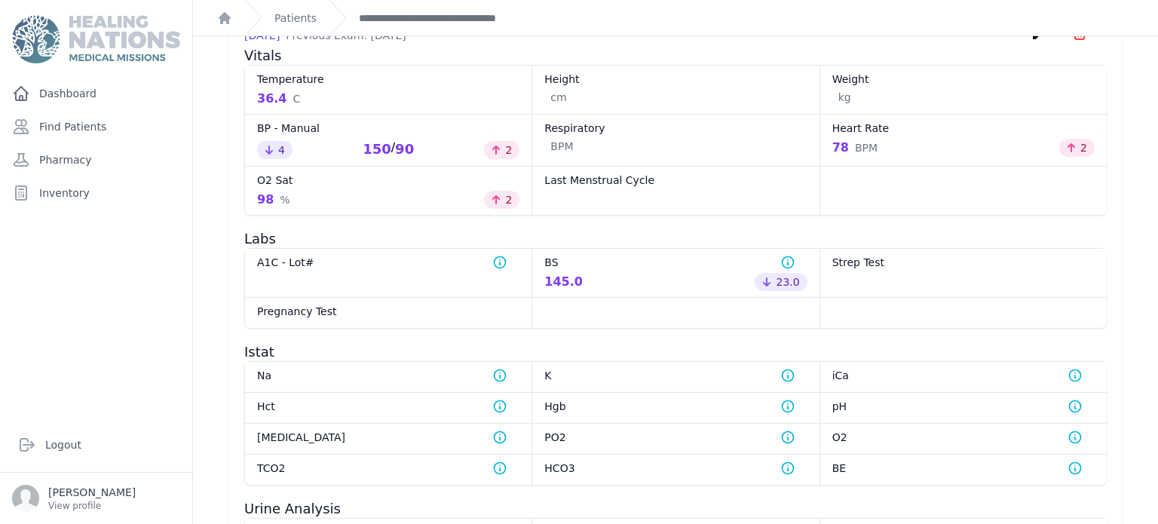
scroll to position [724, 0]
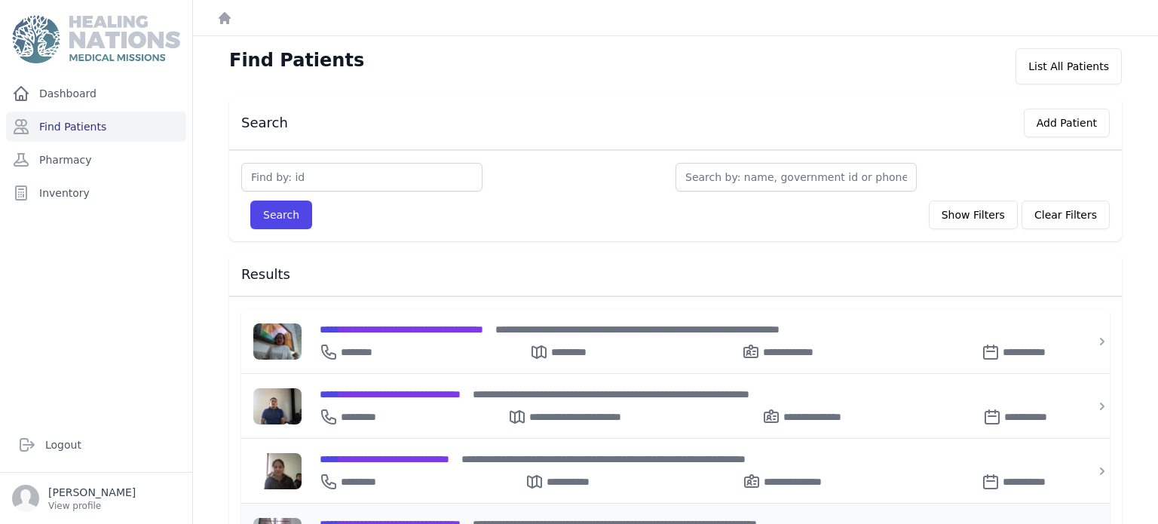
click at [436, 516] on div "**********" at bounding box center [691, 524] width 742 height 16
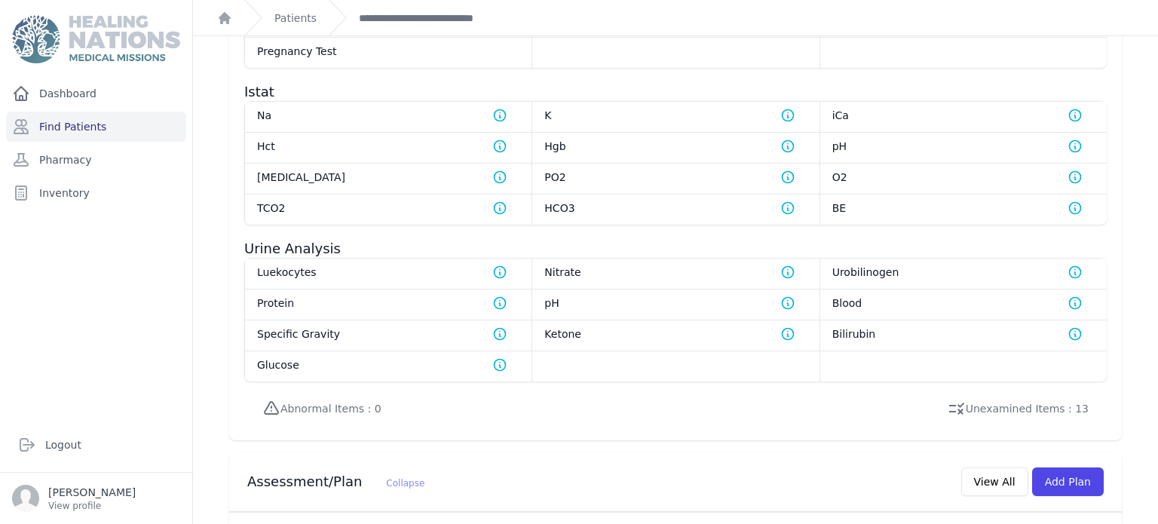
scroll to position [1049, 0]
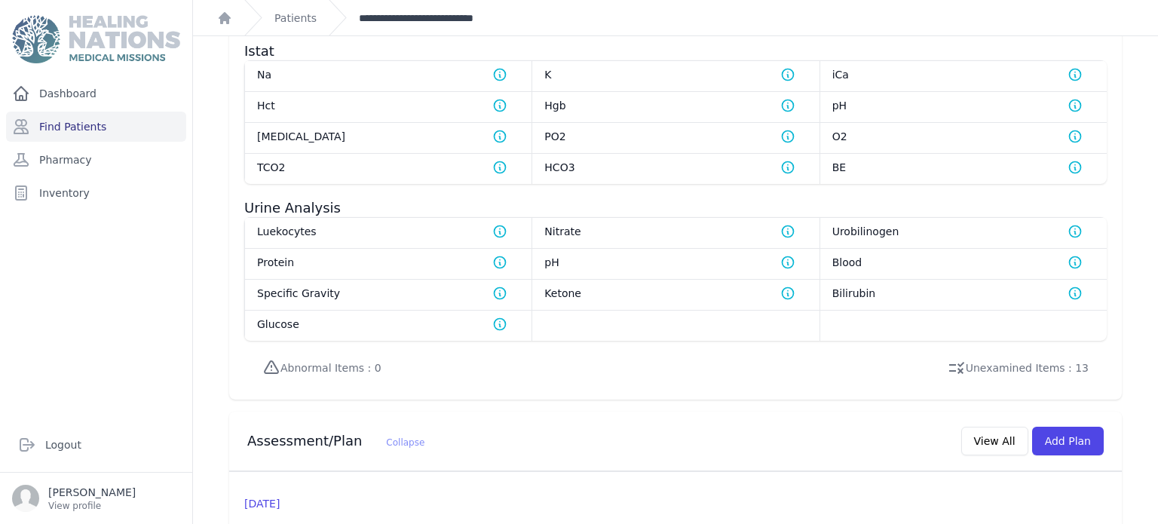
click at [369, 11] on link "**********" at bounding box center [429, 18] width 140 height 15
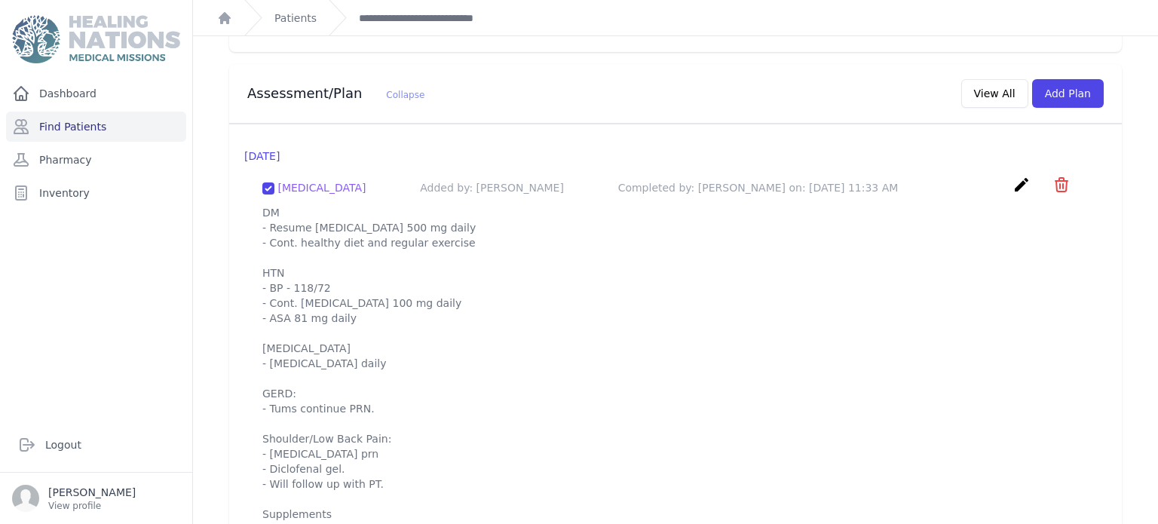
scroll to position [1447, 0]
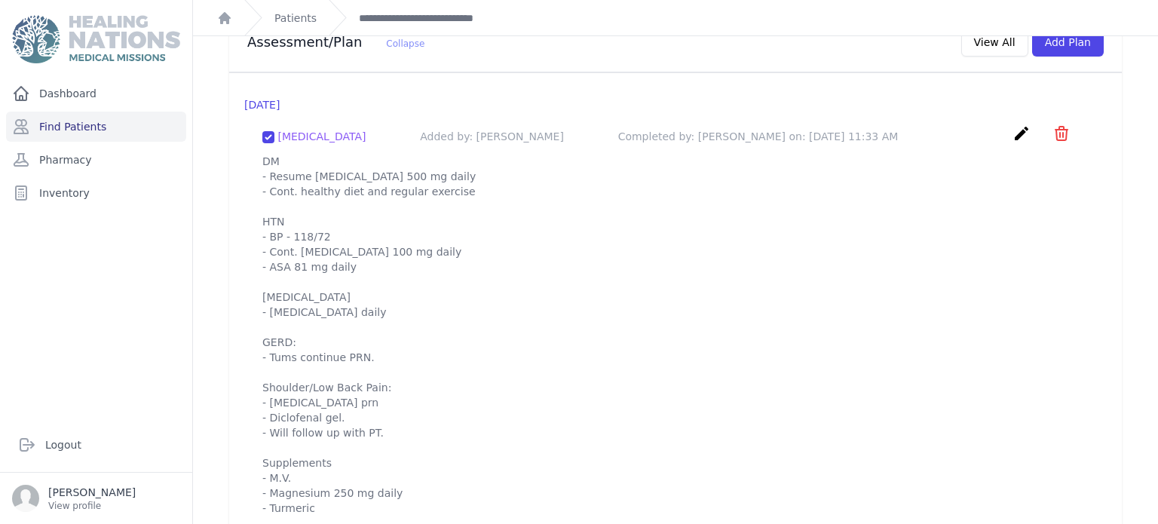
click at [295, 156] on p "DM - Resume [MEDICAL_DATA] 500 mg daily - Cont. healthy diet and regular exerci…" at bounding box center [675, 387] width 826 height 467
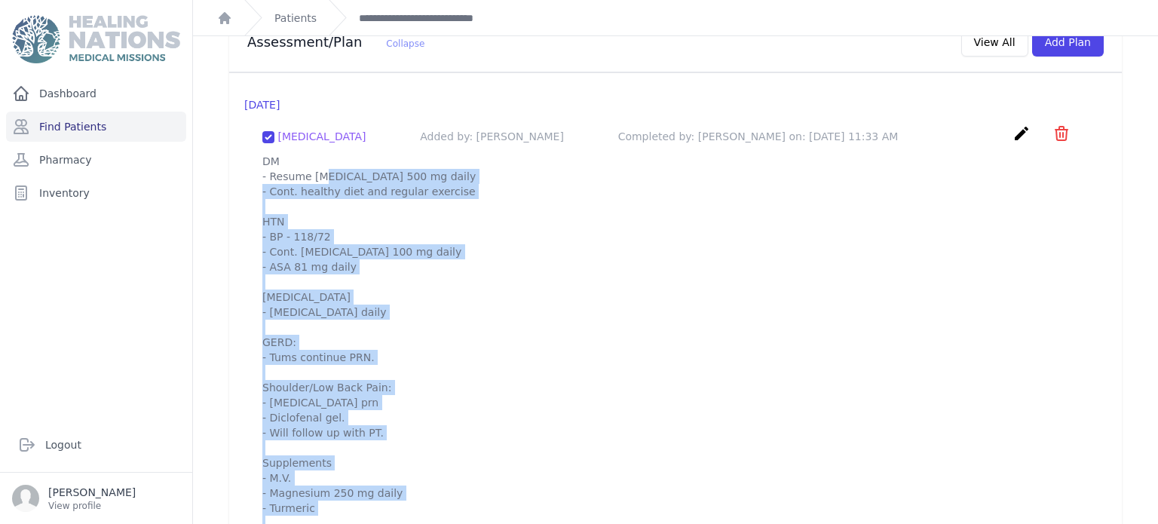
scroll to position [1561, 0]
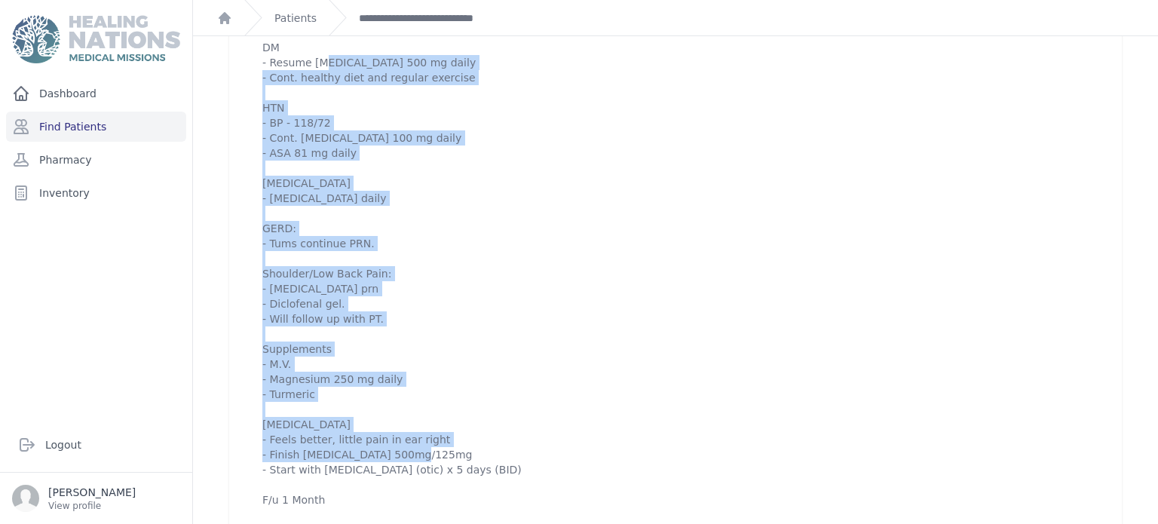
drag, startPoint x: 268, startPoint y: 145, endPoint x: 470, endPoint y: 498, distance: 406.5
click at [470, 498] on div "Otitis Added by: Karen Pineda Completed by: Karen Pineda on: 2025-Jul-29 11:33 …" at bounding box center [675, 258] width 862 height 521
copy p "M - Resume Metformin 500 mg daily - Cont. healthy diet and regular exercise HTN…"
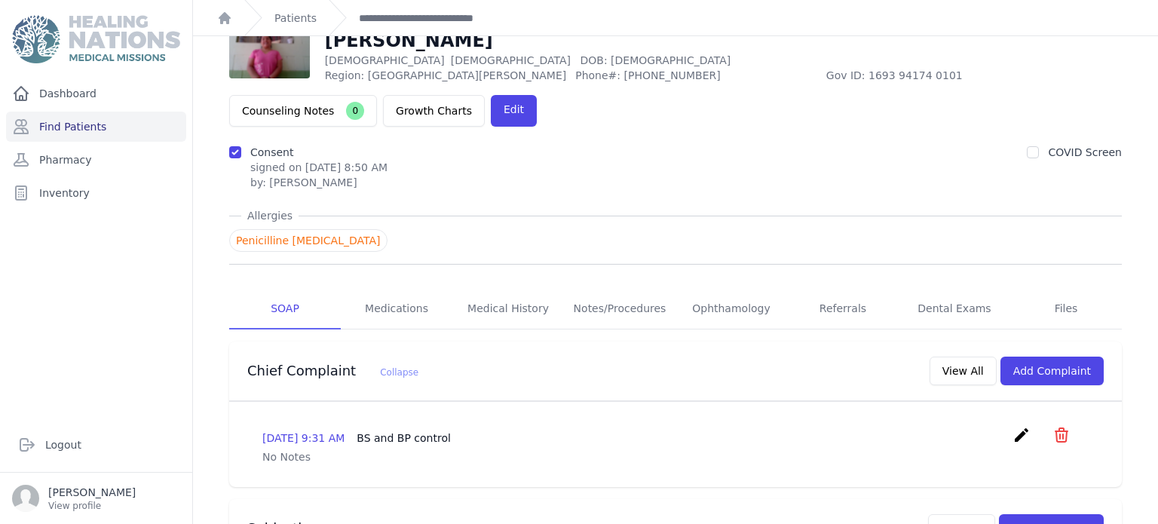
scroll to position [0, 0]
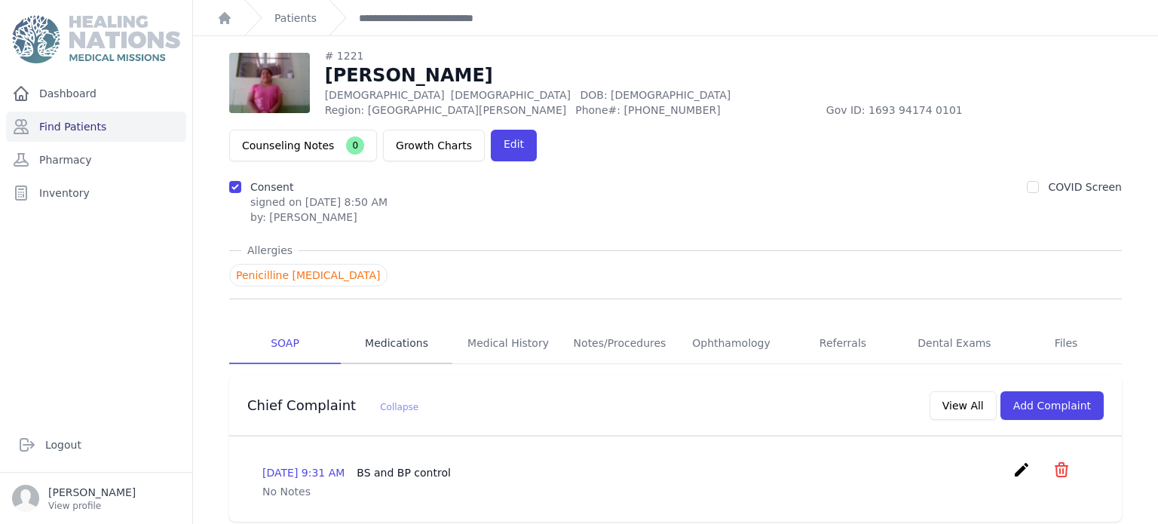
click at [397, 323] on link "Medications" at bounding box center [397, 343] width 112 height 41
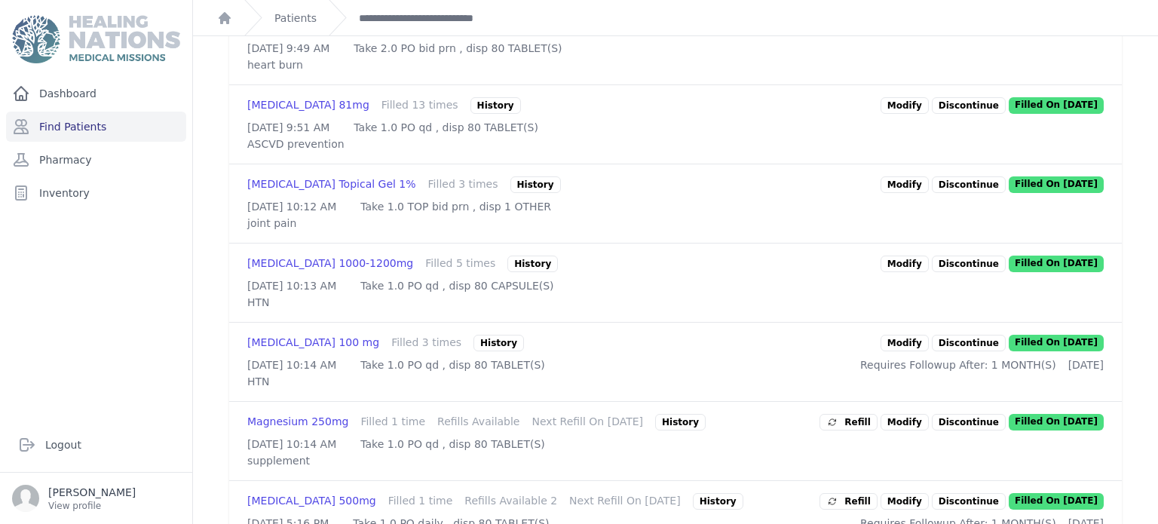
scroll to position [633, 0]
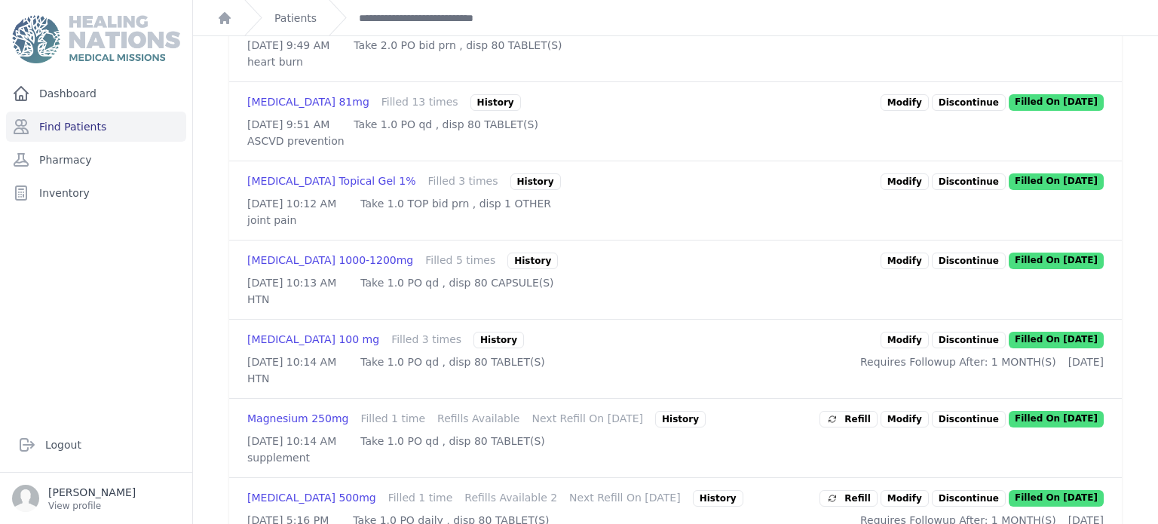
click at [911, 111] on link "Modify" at bounding box center [904, 102] width 48 height 17
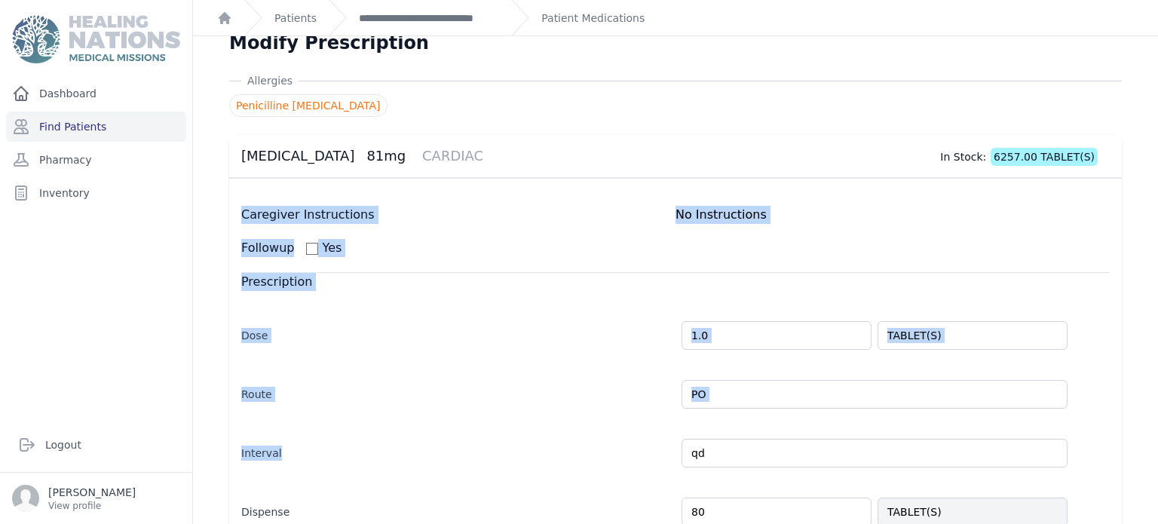
drag, startPoint x: 1149, startPoint y: 165, endPoint x: 1156, endPoint y: 436, distance: 270.7
click at [1156, 436] on main "**********" at bounding box center [675, 262] width 965 height 524
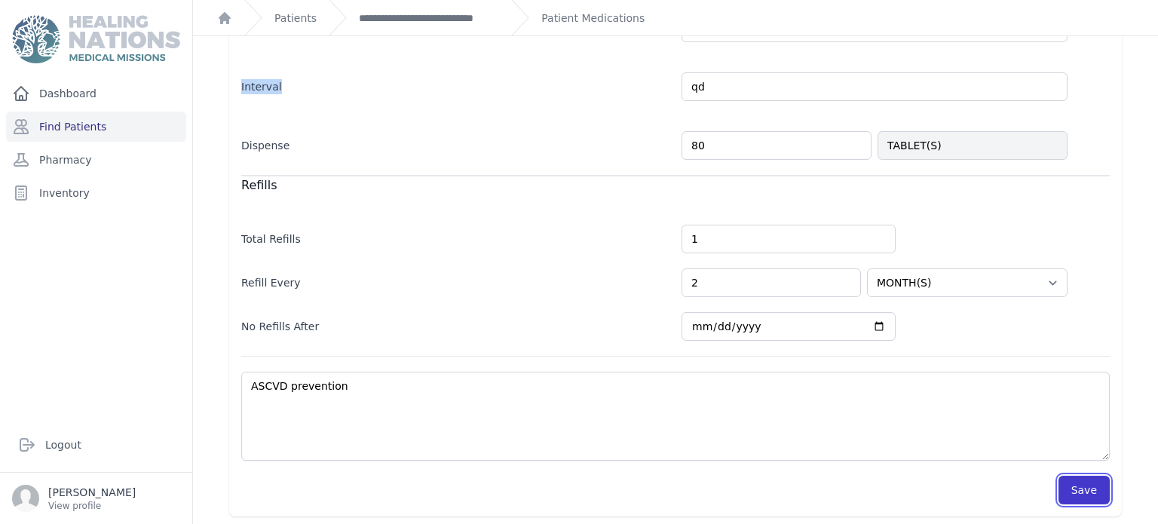
click at [1082, 485] on button "Save" at bounding box center [1083, 490] width 51 height 29
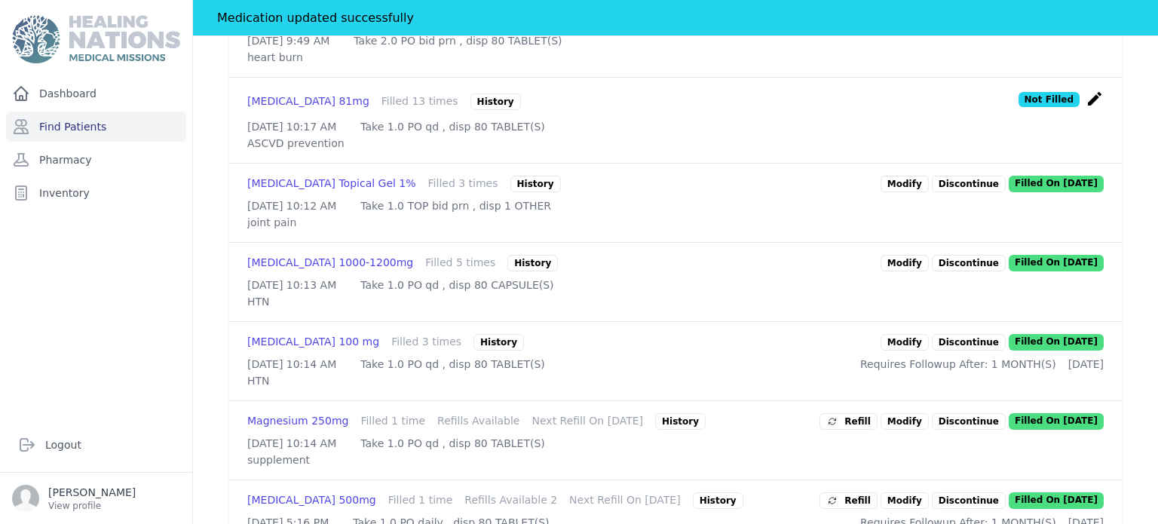
scroll to position [675, 0]
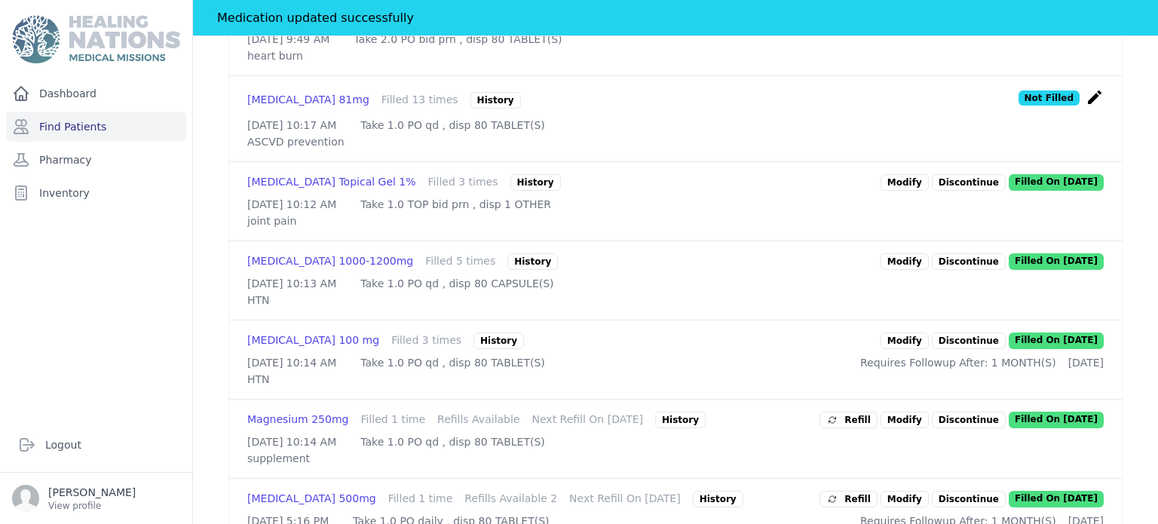
click at [908, 191] on link "Modify" at bounding box center [904, 182] width 48 height 17
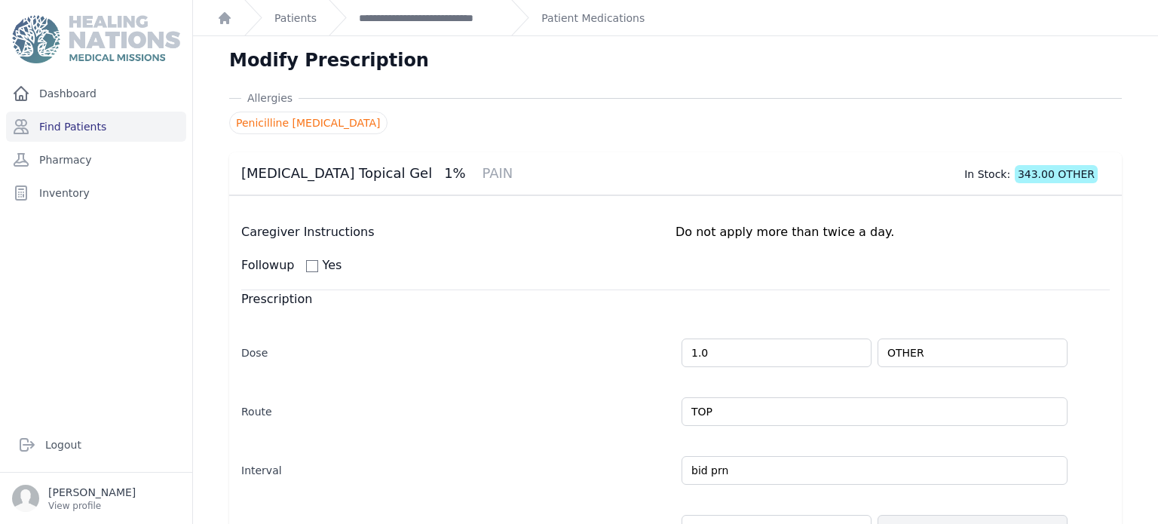
scroll to position [384, 0]
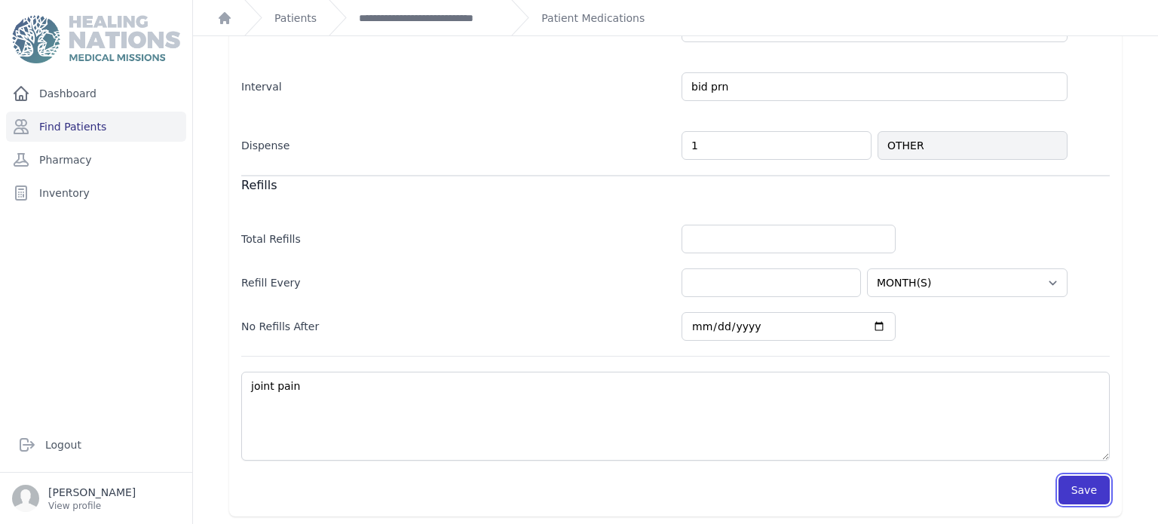
click at [1088, 491] on button "Save" at bounding box center [1083, 490] width 51 height 29
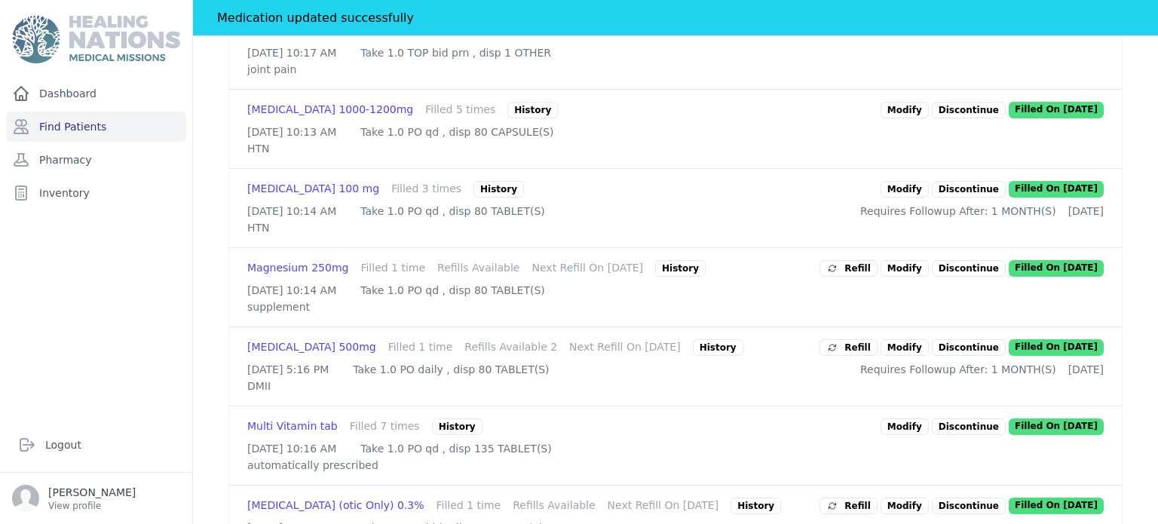
scroll to position [838, 0]
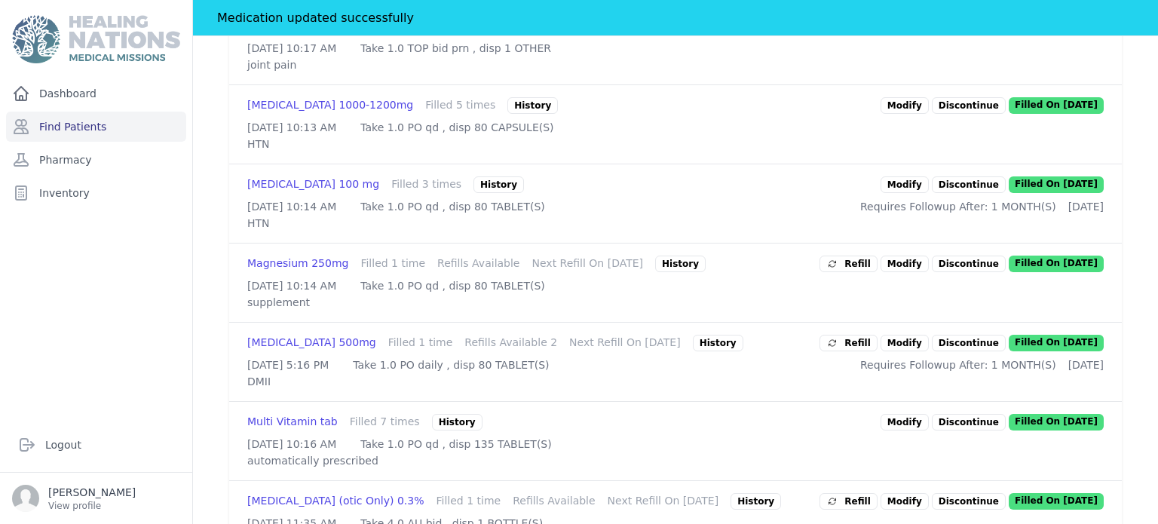
click at [914, 114] on link "Modify" at bounding box center [904, 105] width 48 height 17
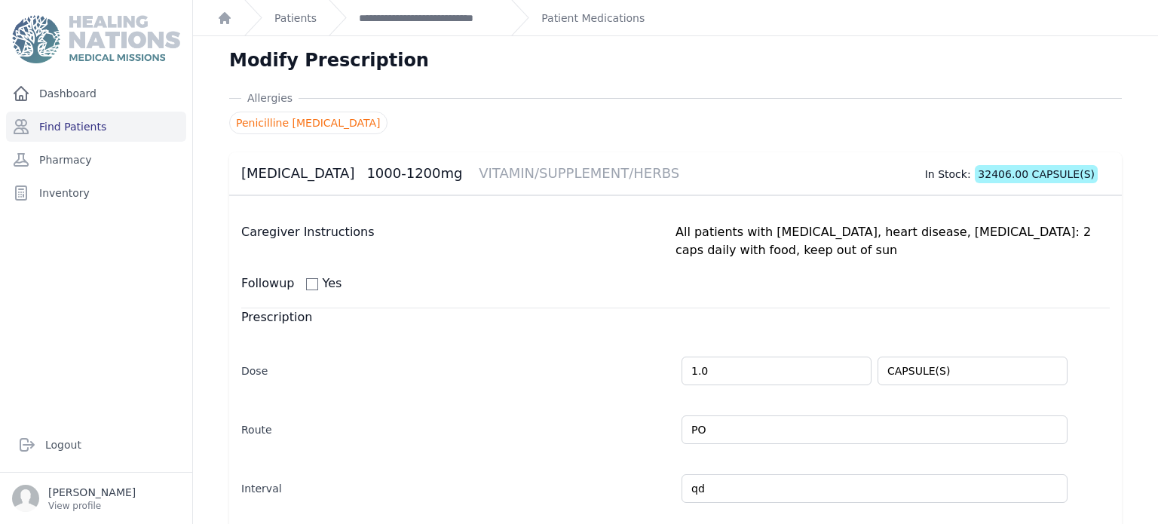
scroll to position [402, 0]
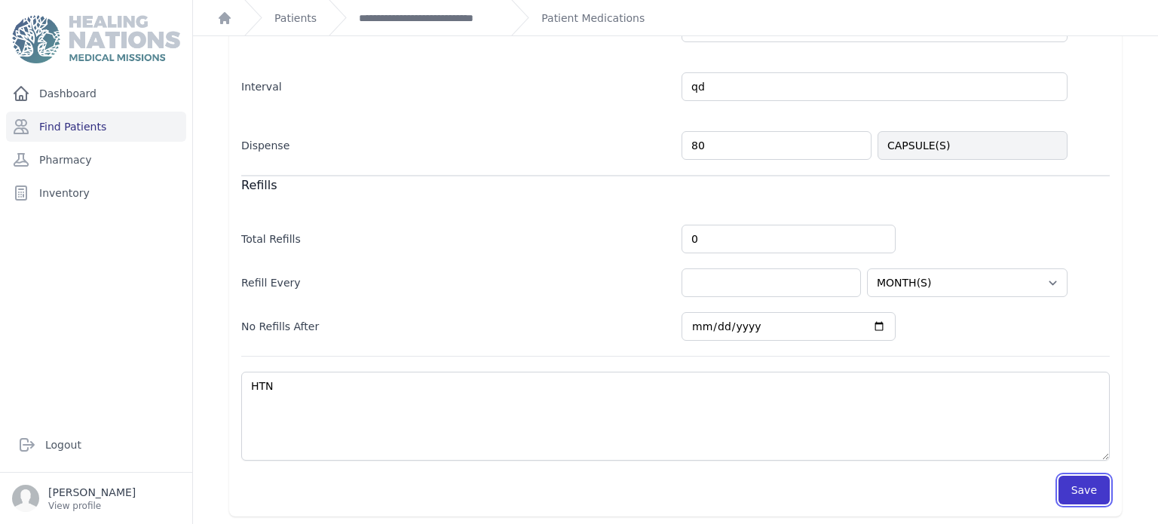
click at [1092, 478] on button "Save" at bounding box center [1083, 490] width 51 height 29
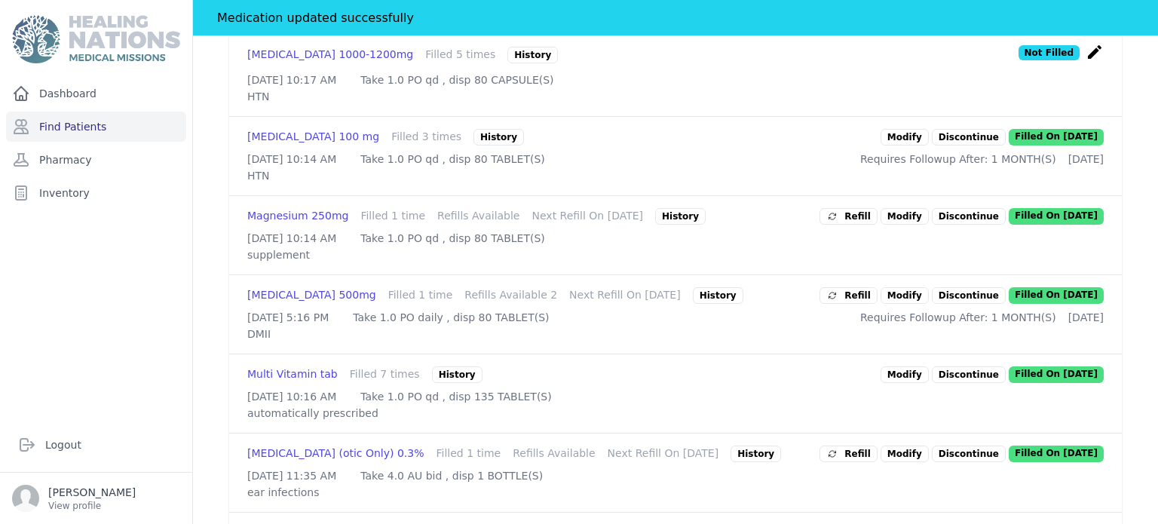
scroll to position [899, 0]
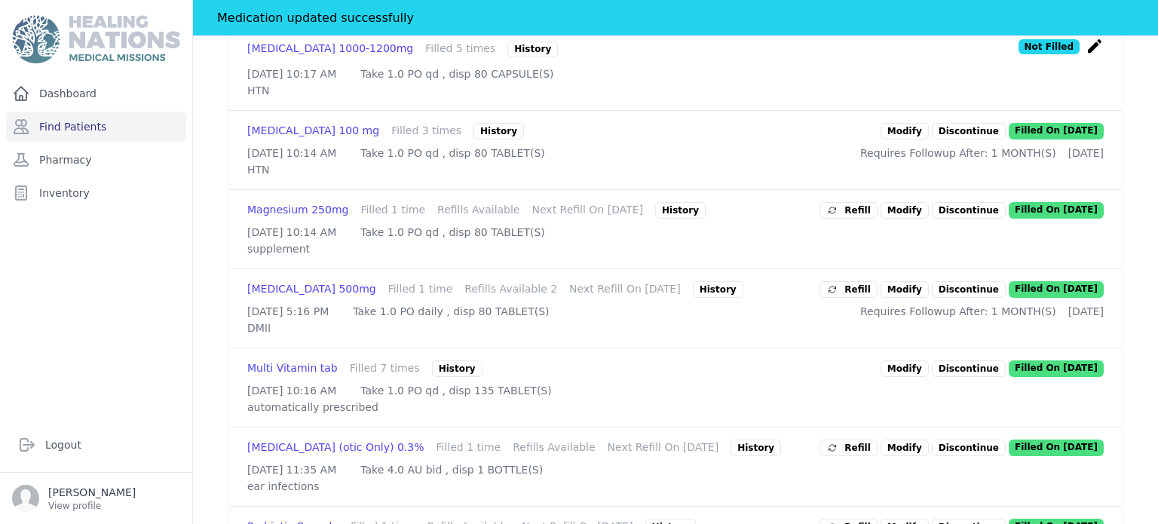
click at [914, 139] on link "Modify" at bounding box center [904, 131] width 48 height 17
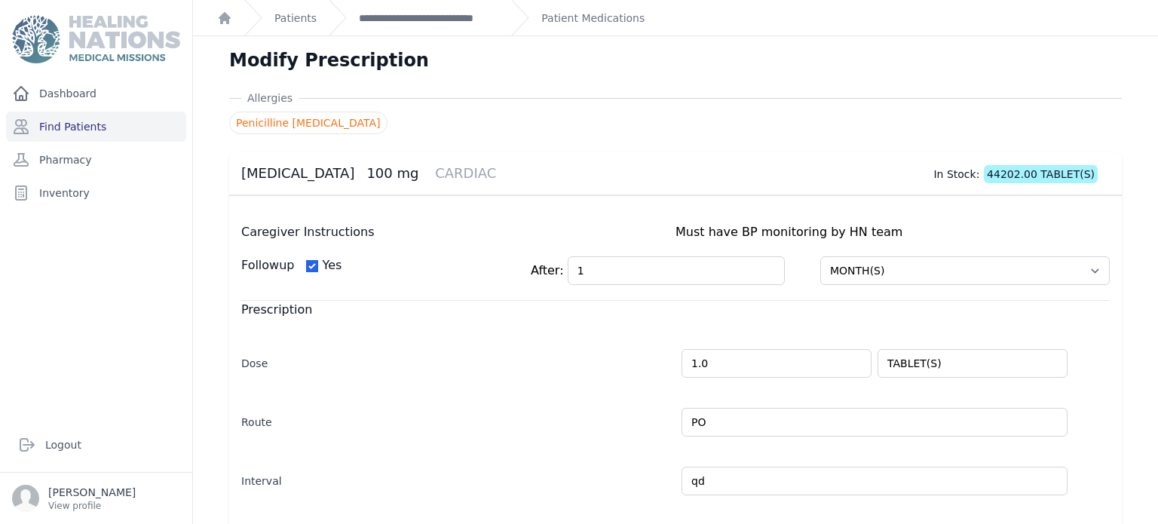
scroll to position [394, 0]
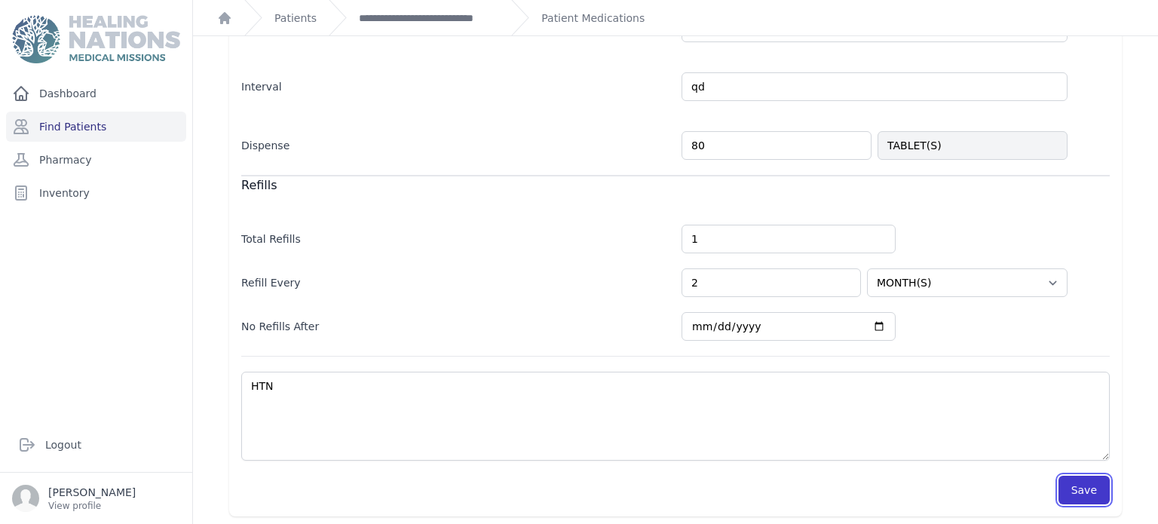
click at [1085, 485] on button "Save" at bounding box center [1083, 490] width 51 height 29
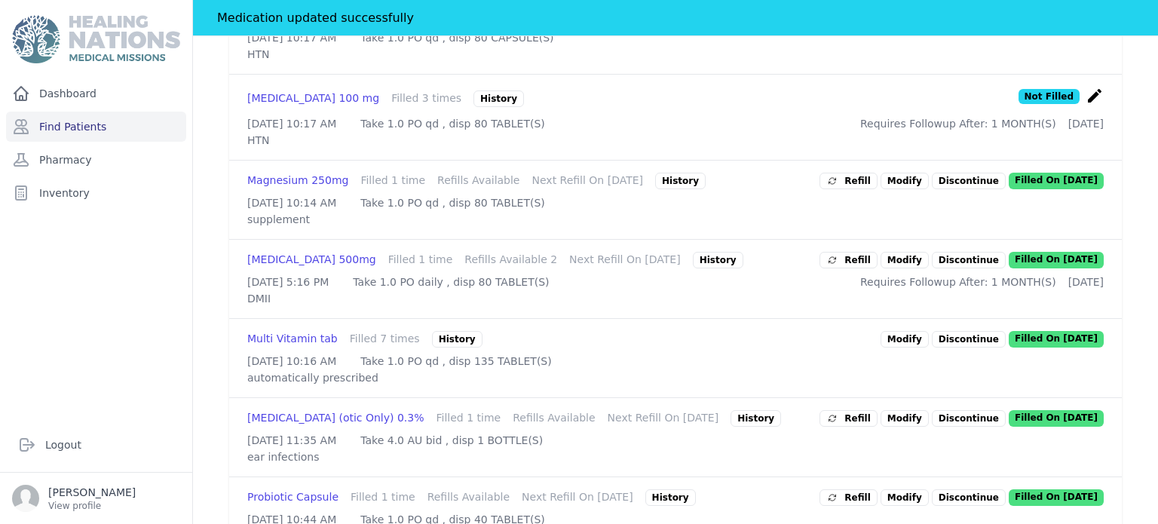
scroll to position [937, 0]
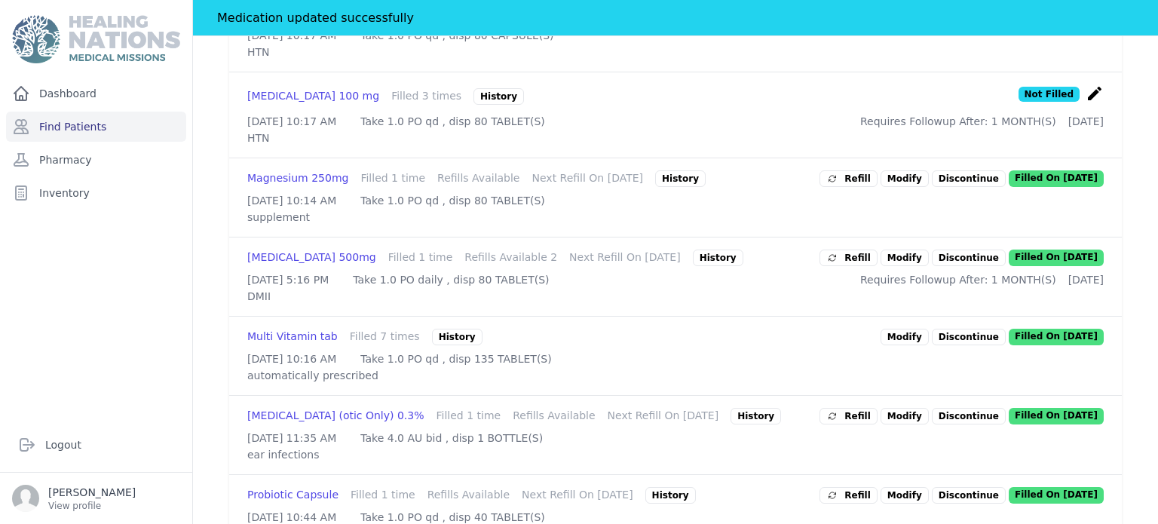
click at [871, 186] on span "Refill" at bounding box center [848, 178] width 44 height 15
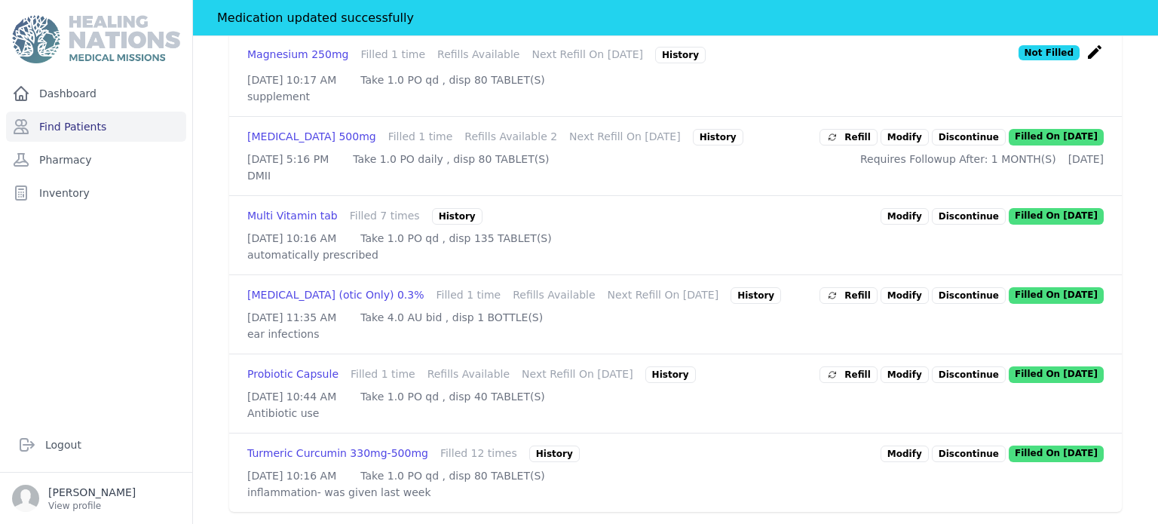
scroll to position [1214, 0]
click at [838, 142] on icon at bounding box center [832, 136] width 12 height 12
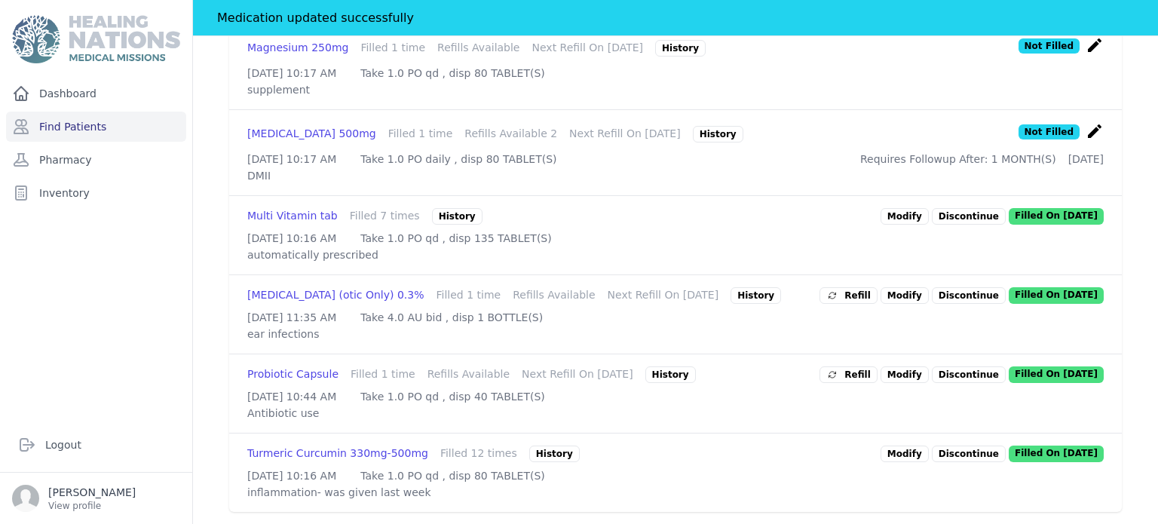
scroll to position [1332, 0]
click at [909, 445] on link "Modify" at bounding box center [904, 453] width 48 height 17
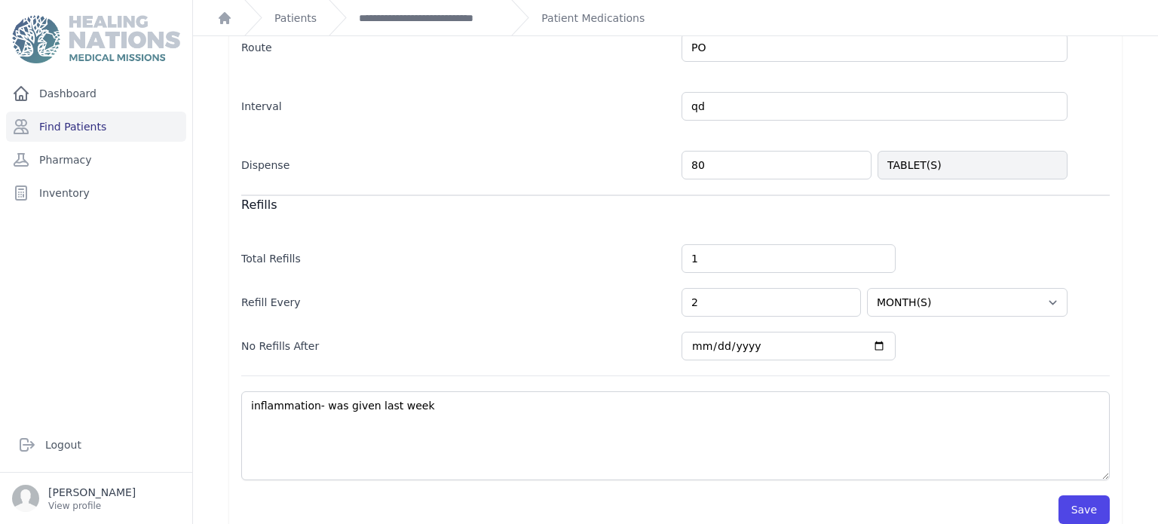
scroll to position [384, 0]
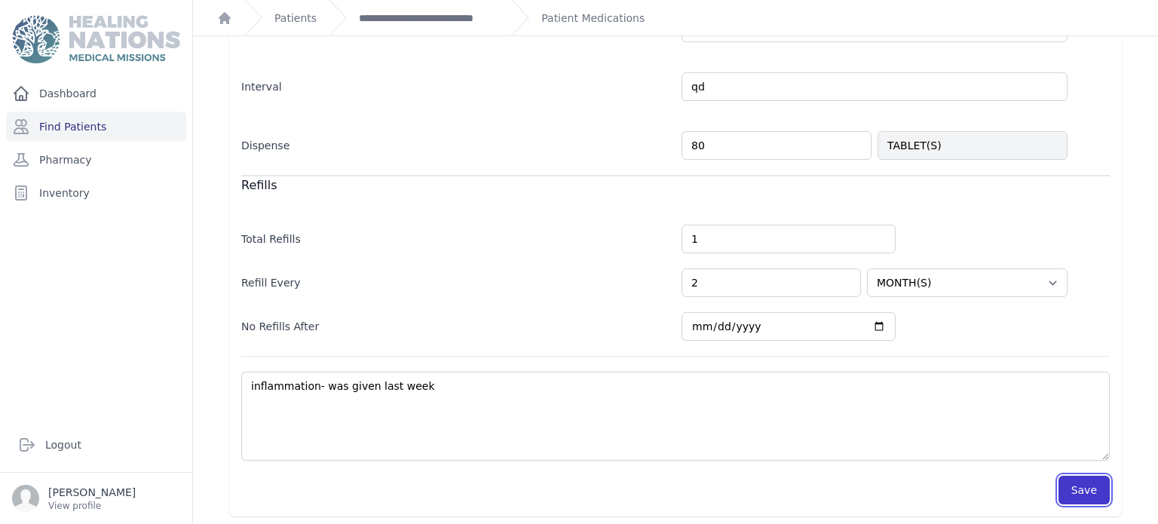
click at [1093, 498] on button "Save" at bounding box center [1083, 490] width 51 height 29
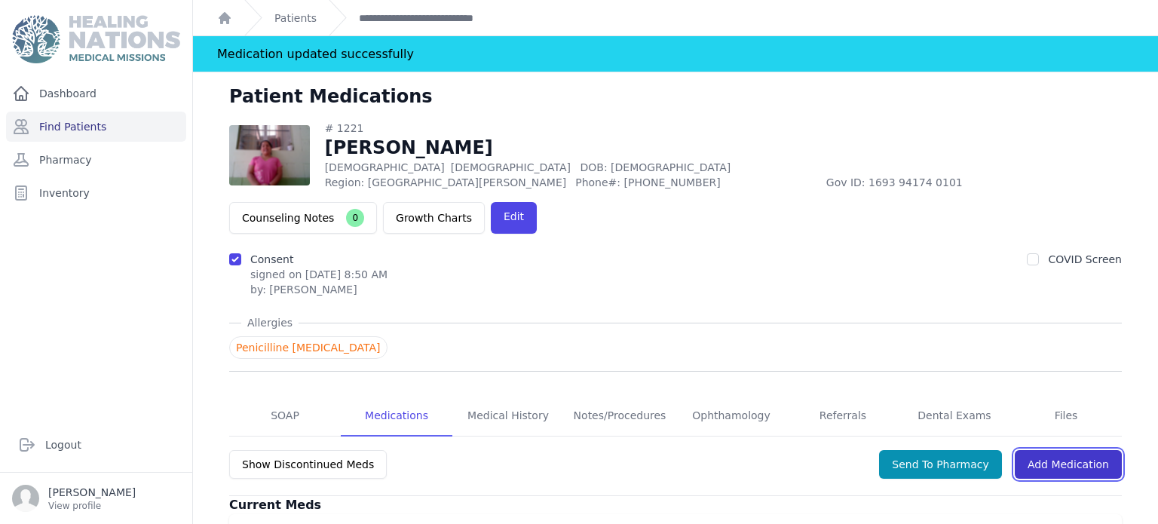
click at [1072, 450] on link "Add Medication" at bounding box center [1068, 464] width 107 height 29
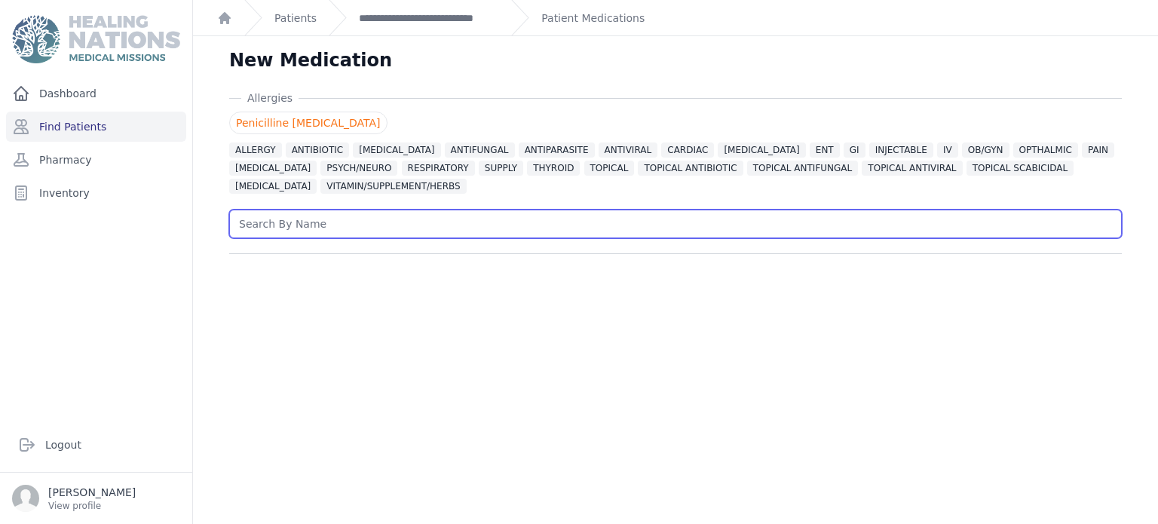
click at [350, 216] on input "text" at bounding box center [675, 224] width 893 height 29
type input "n"
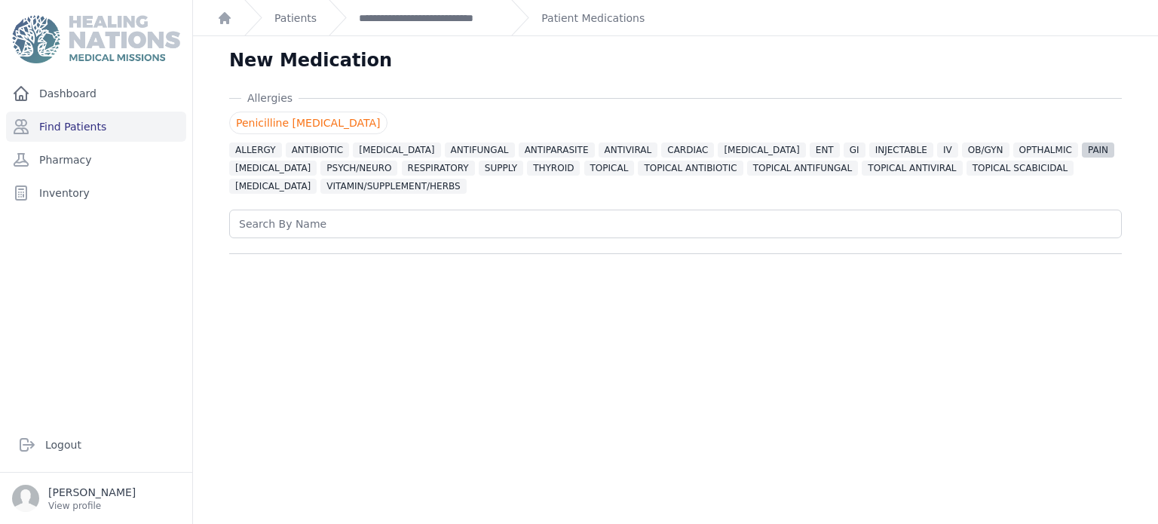
click at [1082, 147] on span "PAIN" at bounding box center [1098, 149] width 32 height 15
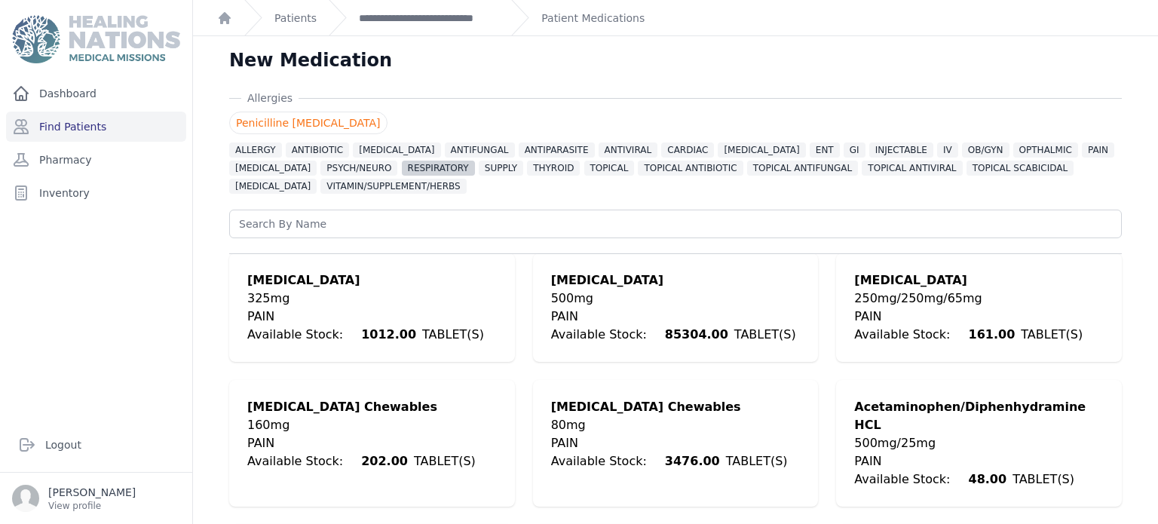
click at [402, 162] on span "RESPIRATORY" at bounding box center [438, 168] width 73 height 15
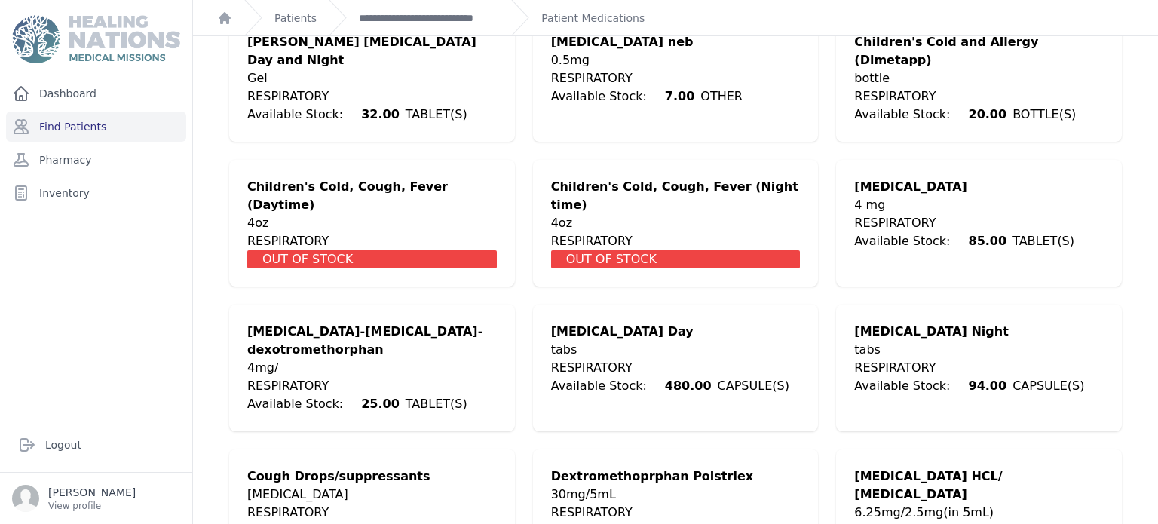
scroll to position [573, 0]
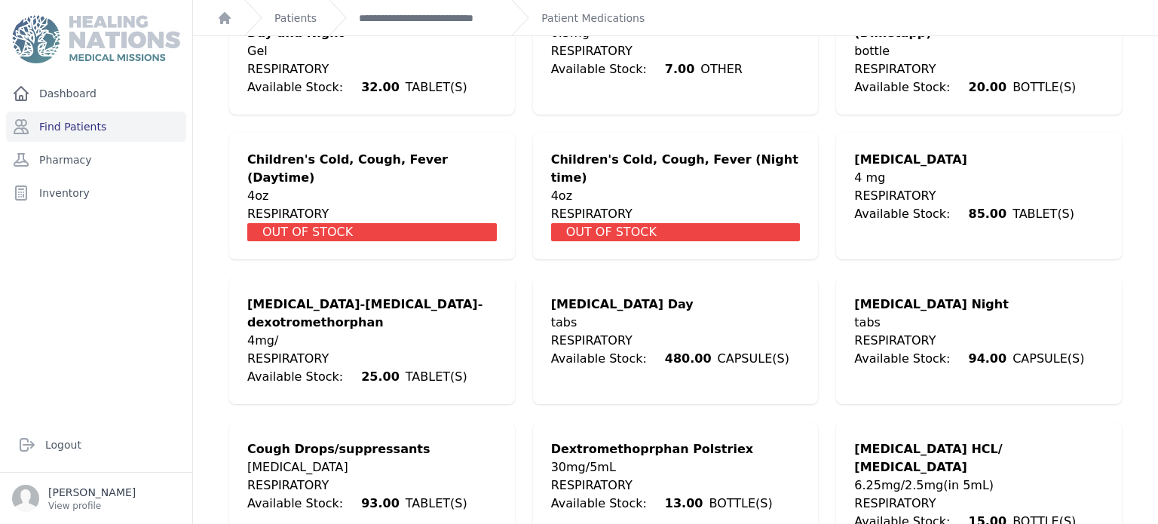
click at [596, 314] on div "tabs" at bounding box center [670, 323] width 238 height 18
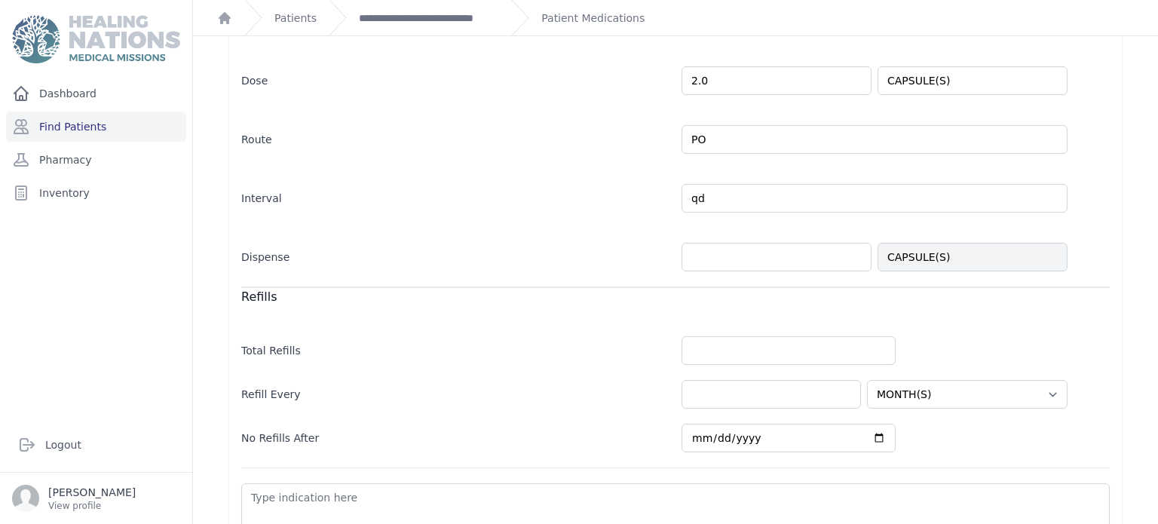
scroll to position [394, 0]
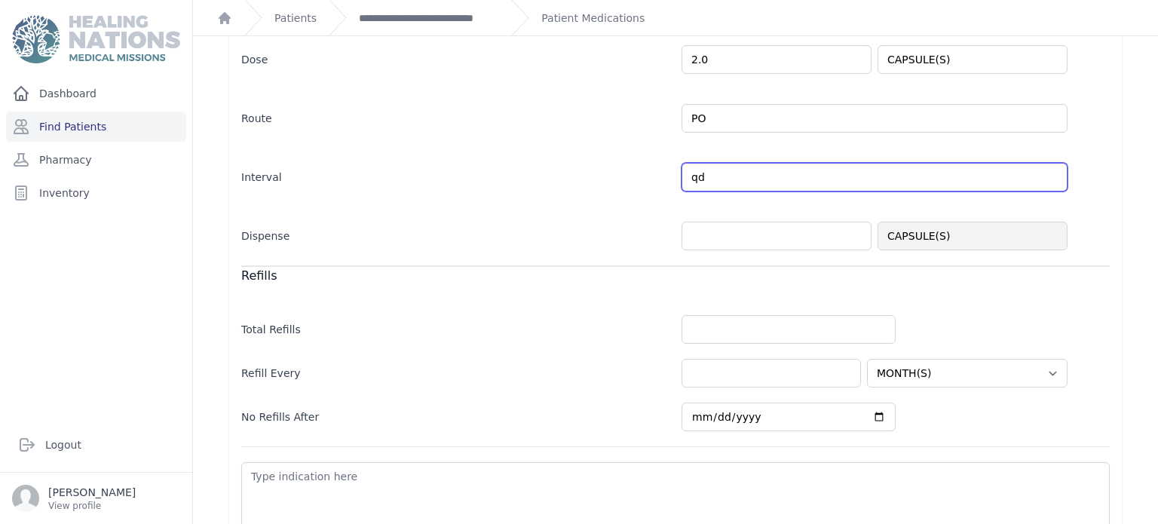
click at [766, 184] on input "qd" at bounding box center [874, 177] width 386 height 29
type input "q"
type input "t"
type input "bid"
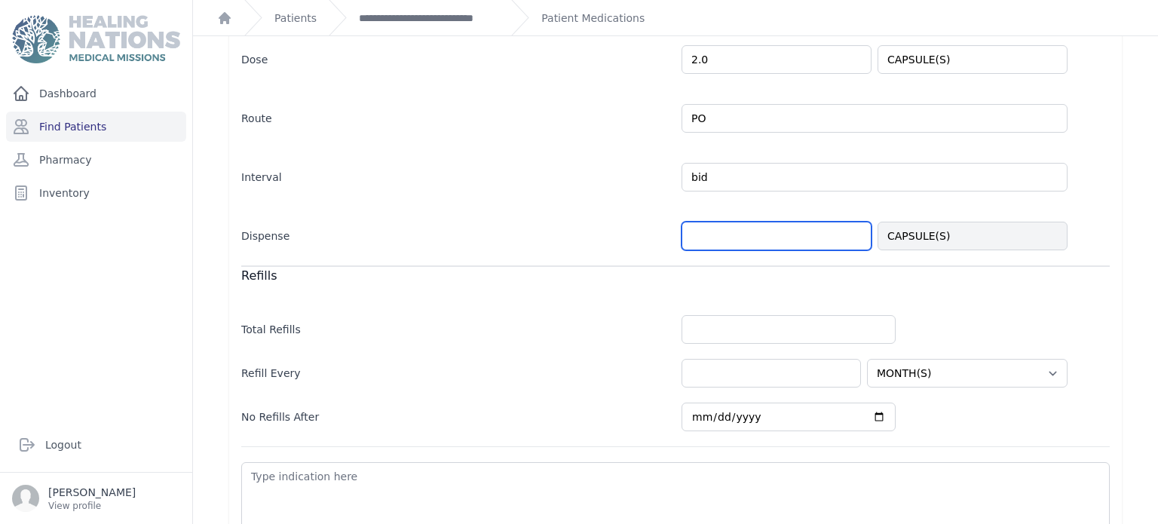
click at [812, 230] on input "number" at bounding box center [776, 236] width 190 height 29
select select "MONTH(S)"
type input "18"
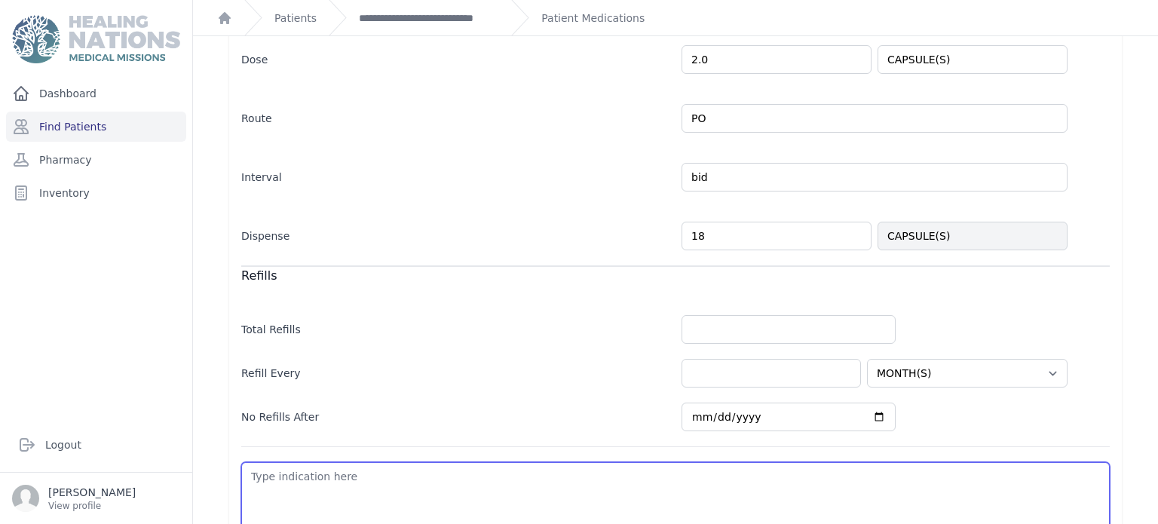
click at [706, 474] on textarea at bounding box center [675, 506] width 868 height 89
select select "MONTH(S)"
type textarea "F"
select select "MONTH(S)"
type textarea "Fl"
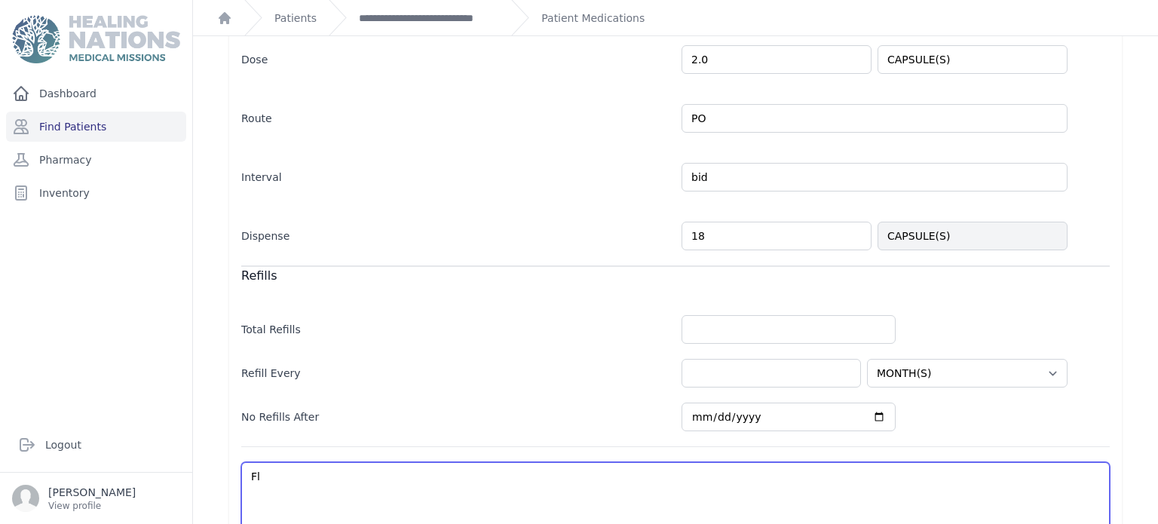
select select "MONTH(S)"
type textarea "Flu"
select select "MONTH(S)"
type textarea "Flu"
select select "MONTH(S)"
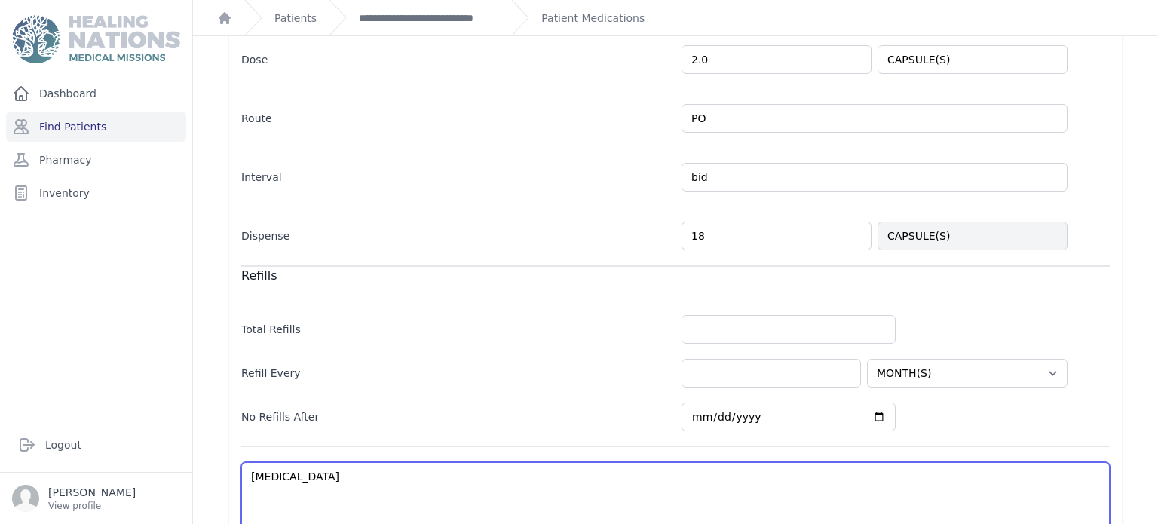
type textarea "Flu"
select select "MONTH(S)"
type textarea "Flu"
select select "MONTH(S)"
type textarea "Flu"
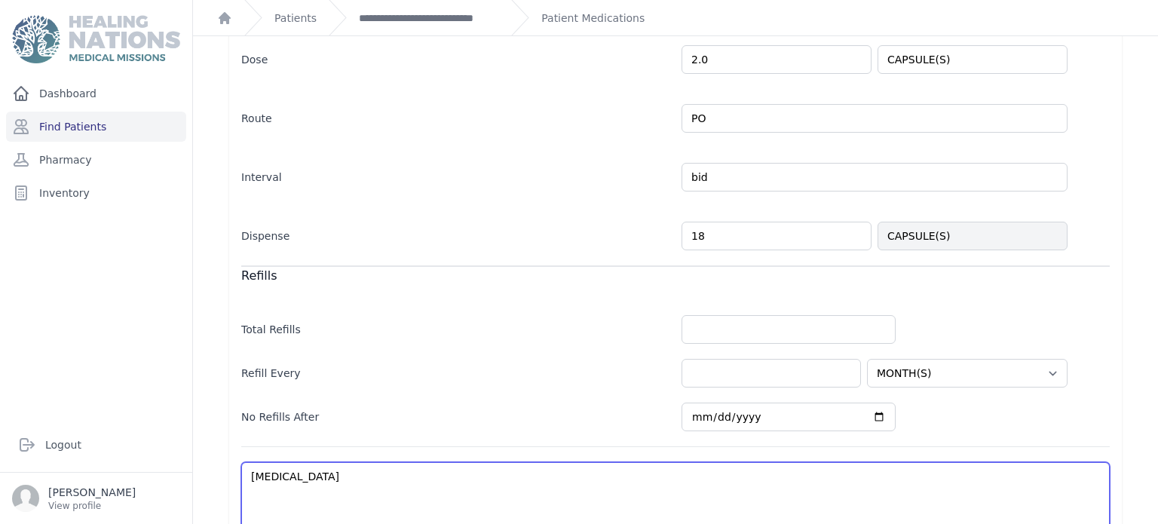
select select "MONTH(S)"
type textarea "Flu"
select select "MONTH(S)"
type textarea "Flu o"
select select "MONTH(S)"
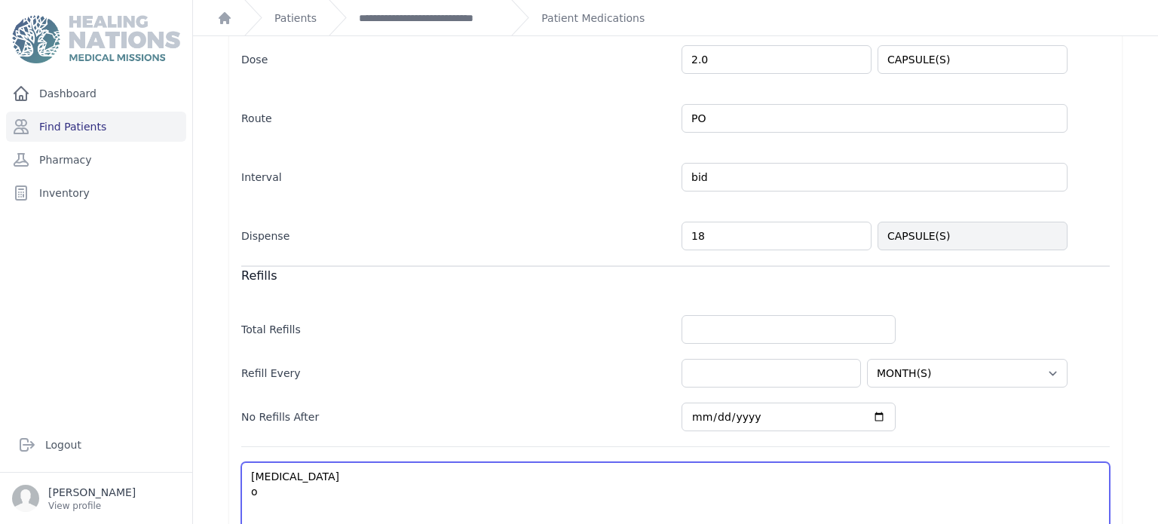
type textarea "Flu on"
select select "MONTH(S)"
type textarea "Flu onl"
select select "MONTH(S)"
type textarea "Flu only"
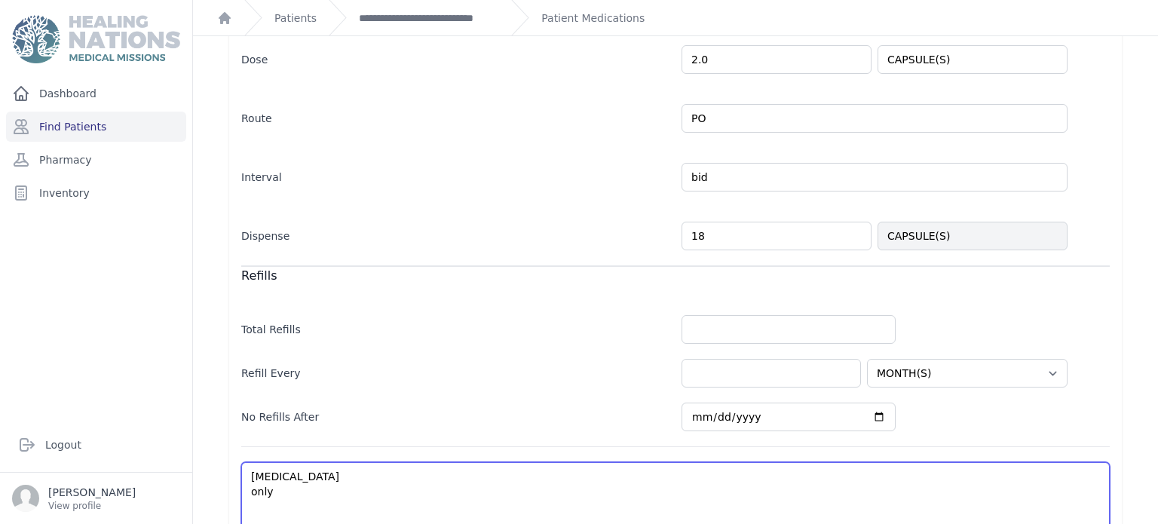
select select "MONTH(S)"
type textarea "Flu only"
select select "MONTH(S)"
type textarea "Flu only pr"
select select "MONTH(S)"
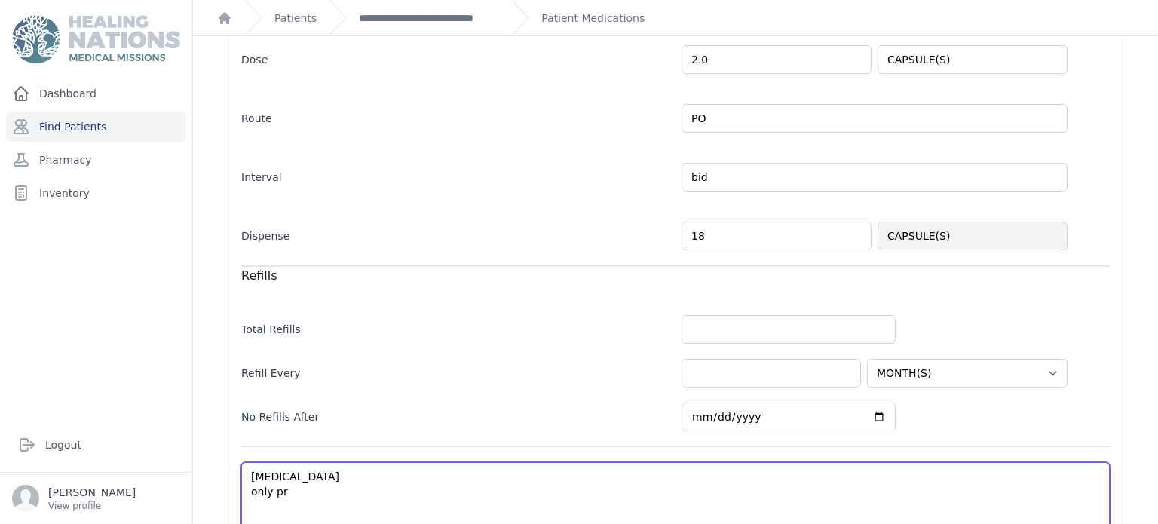
type textarea "Flu only pro"
select select "MONTH(S)"
type textarea "Flu only pro"
select select "MONTH(S)"
type textarea "Flu only pr"
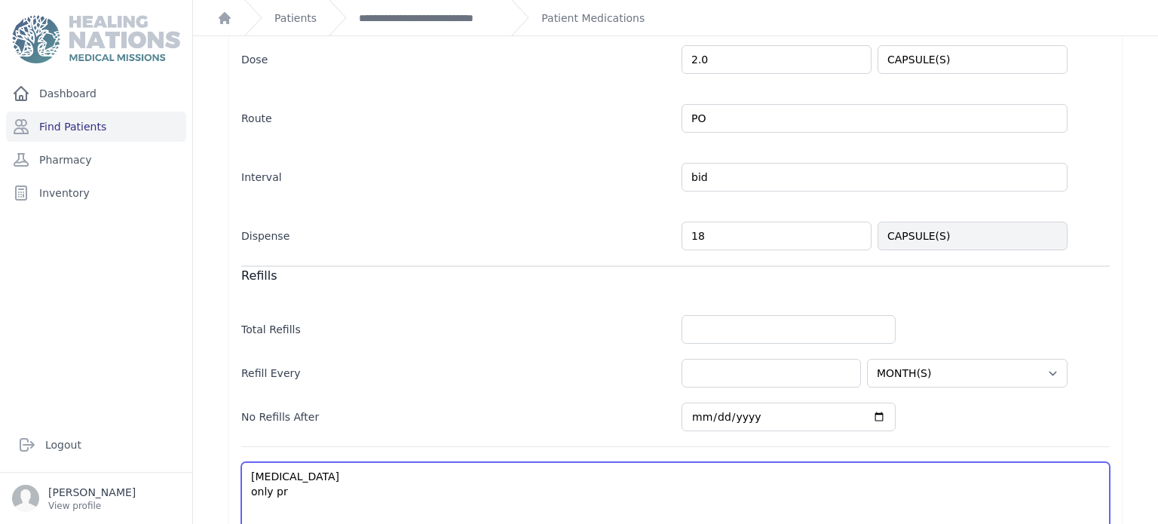
select select "MONTH(S)"
type textarea "Flu only pfor"
select select "MONTH(S)"
type textarea "Flu only pf"
select select "MONTH(S)"
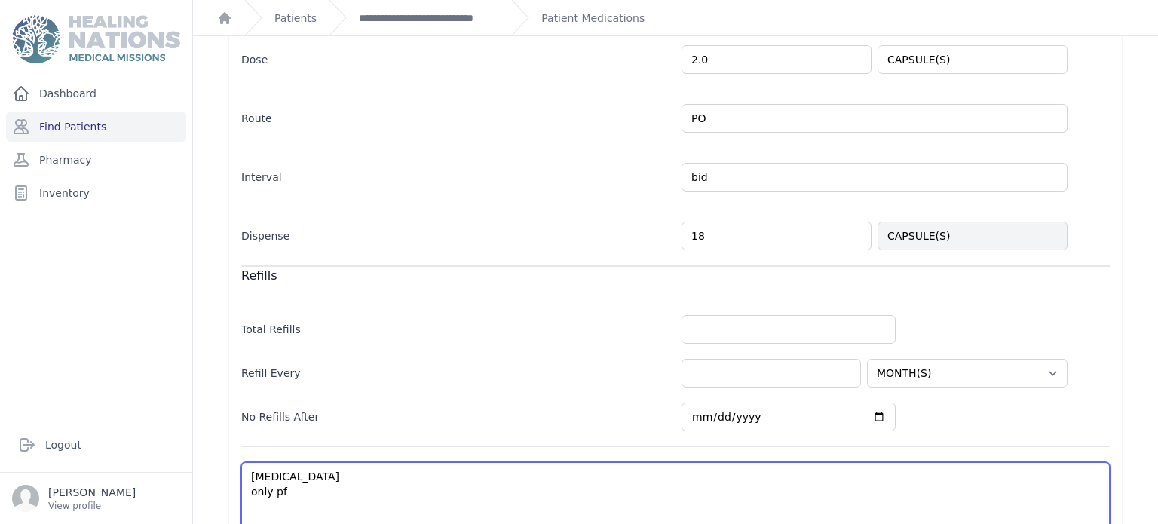
type textarea "Flu only p"
select select "MONTH(S)"
type textarea "Flu only"
select select "MONTH(S)"
type textarea "Flu only f"
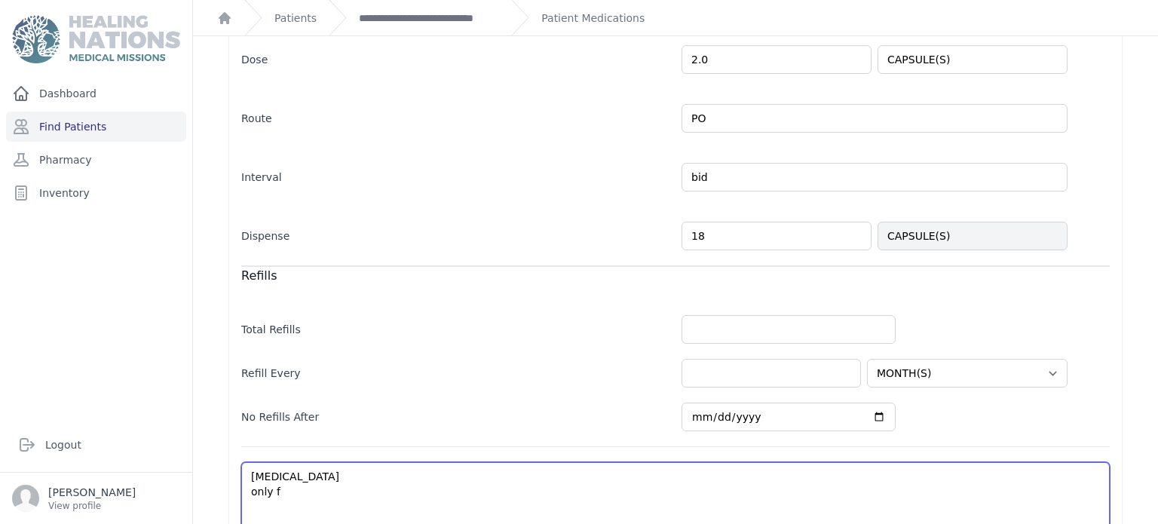
select select "MONTH(S)"
type textarea "Flu only for"
select select "MONTH(S)"
type textarea "Flu only for"
select select "MONTH(S)"
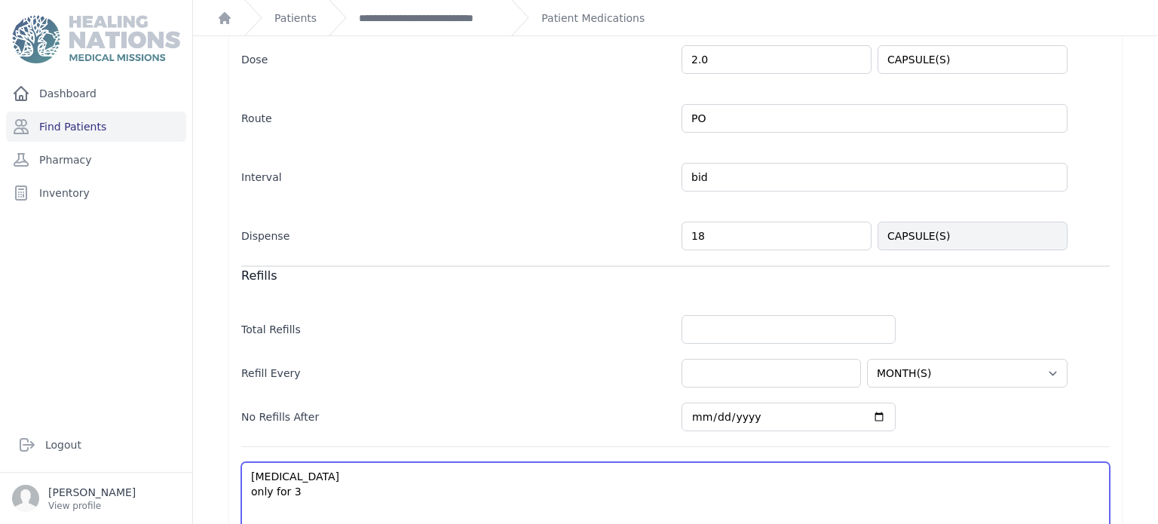
type textarea "Flu only for 3"
select select "MONTH(S)"
type textarea "Flu only for 3 d"
select select "MONTH(S)"
type textarea "Flu only for 3 da"
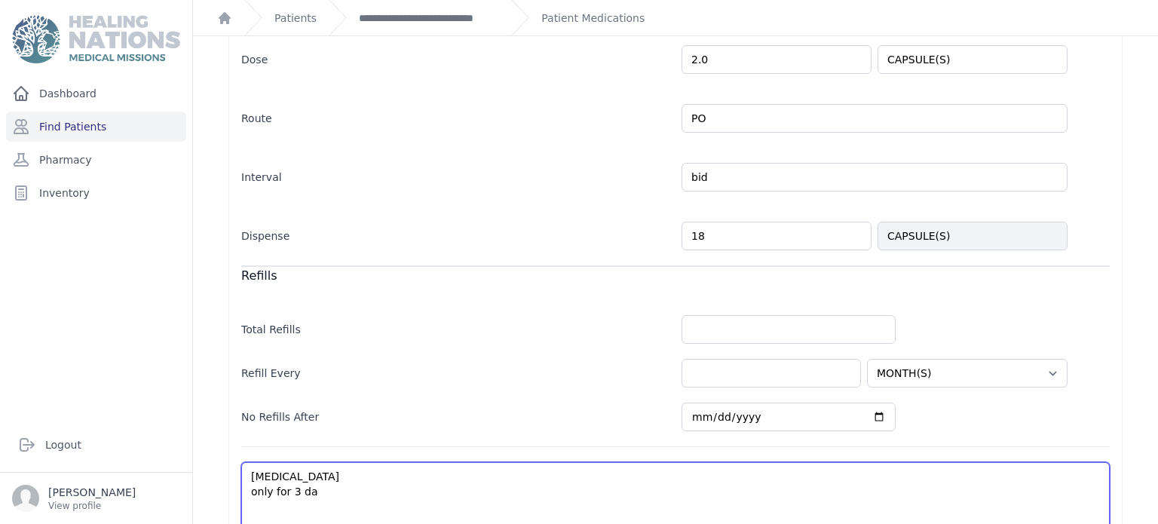
select select "MONTH(S)"
type textarea "Flu only for 3 day"
select select "MONTH(S)"
type textarea "Flu only for 3 days"
select select "MONTH(S)"
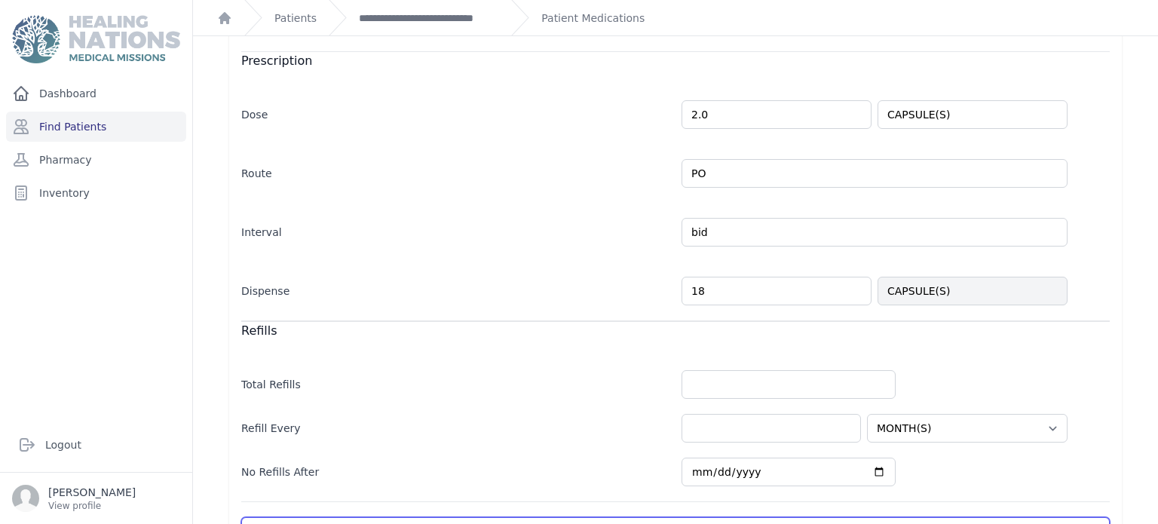
scroll to position [338, 0]
type textarea "Flu only for 3 days"
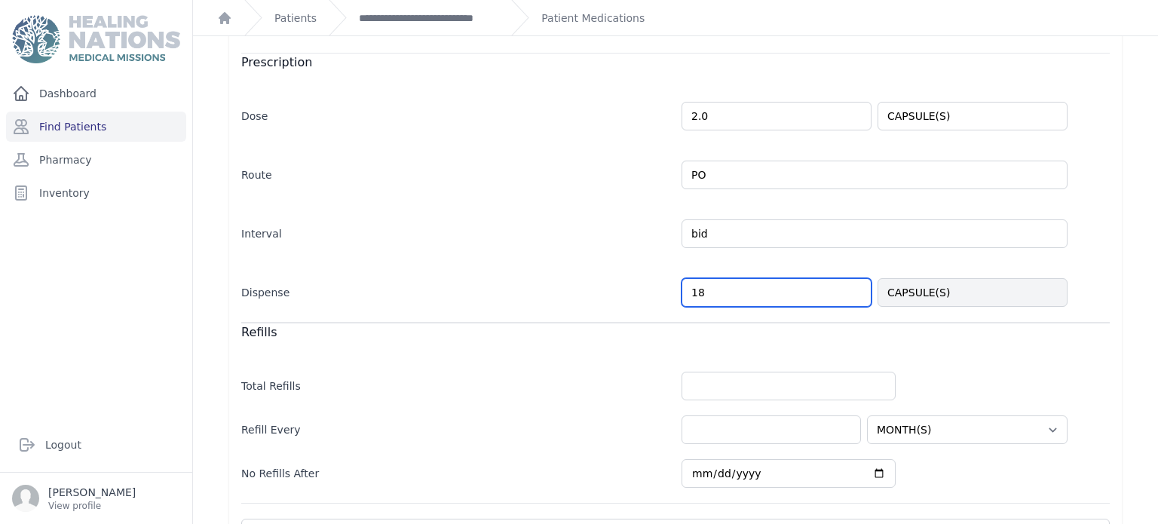
click at [782, 299] on input "18" at bounding box center [776, 292] width 190 height 29
type input "1"
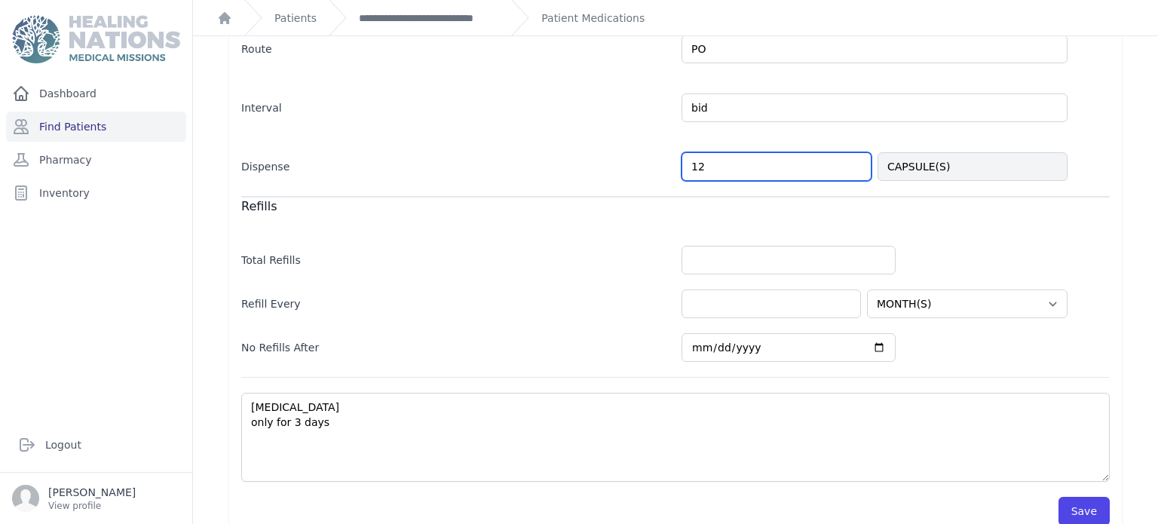
scroll to position [485, 0]
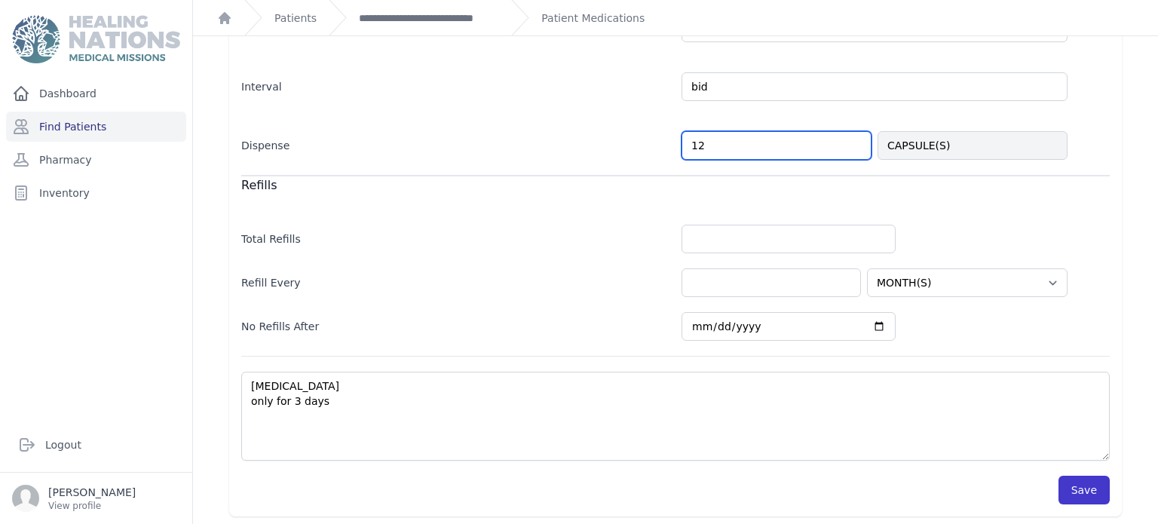
type input "12"
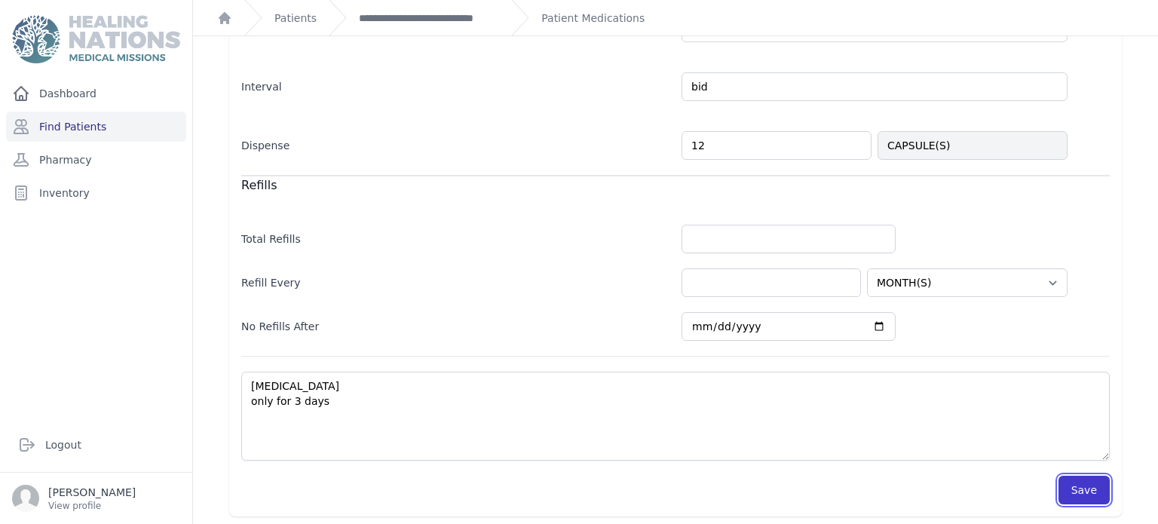
click at [1069, 486] on button "Save" at bounding box center [1083, 490] width 51 height 29
select select "MONTH(S)"
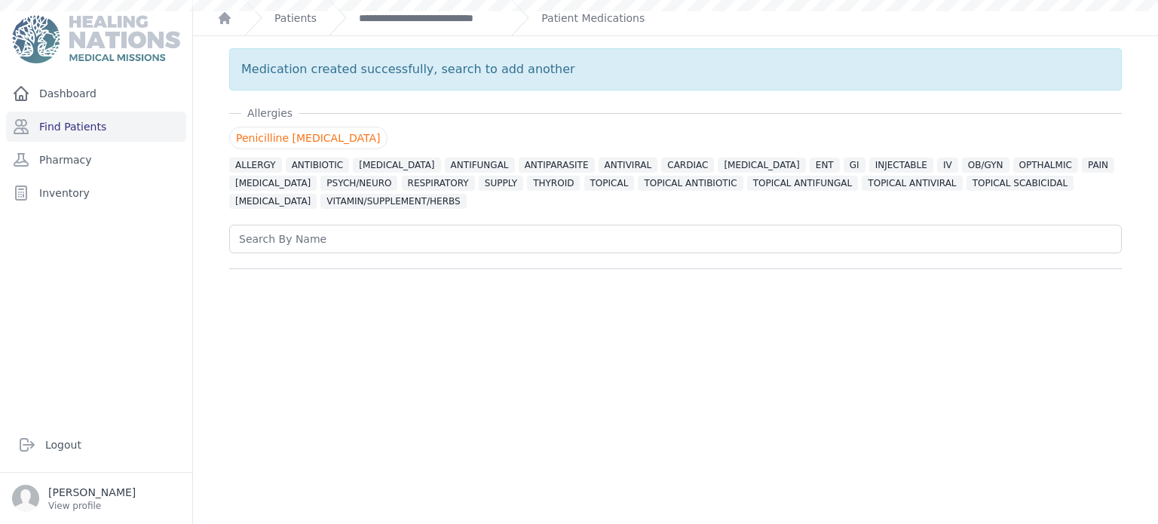
scroll to position [0, 0]
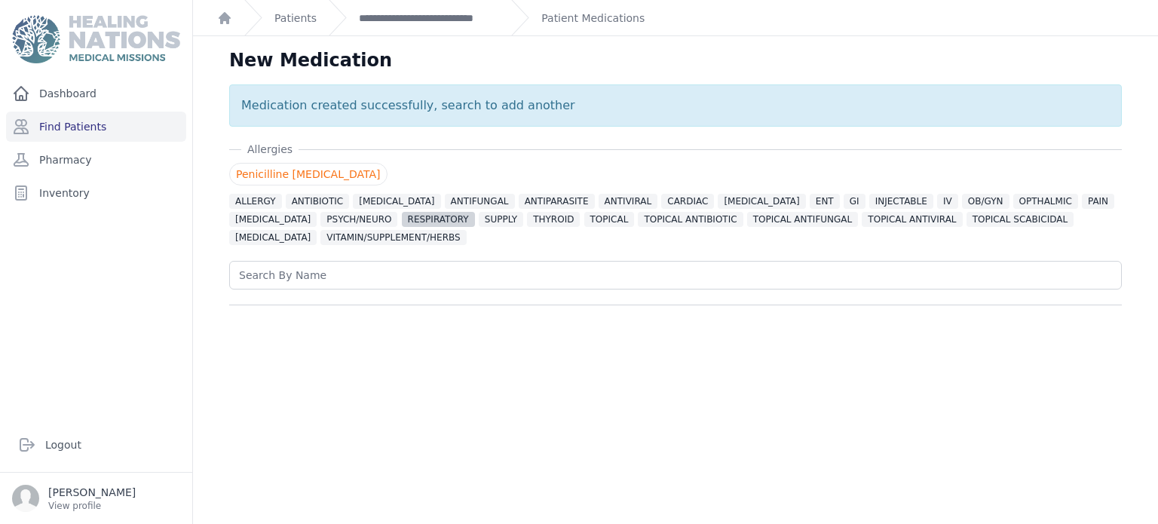
click at [402, 222] on span "RESPIRATORY" at bounding box center [438, 219] width 73 height 15
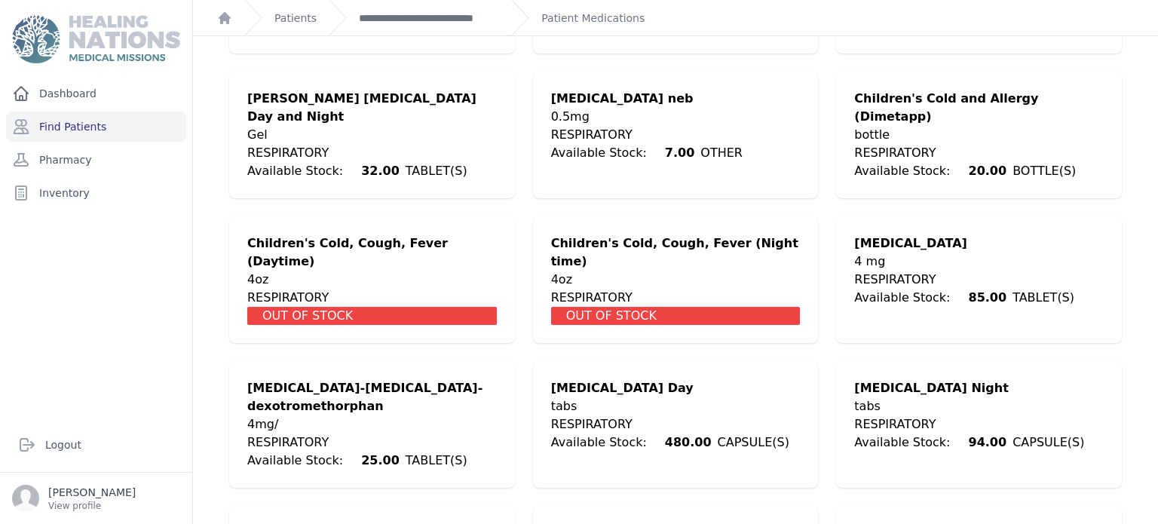
scroll to position [543, 0]
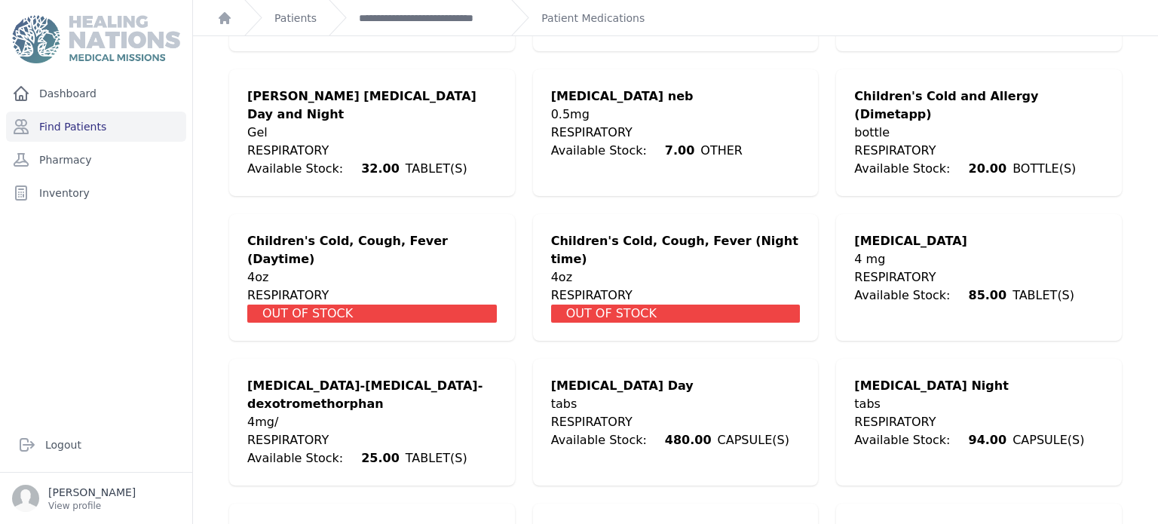
click at [901, 395] on div "tabs" at bounding box center [969, 404] width 230 height 18
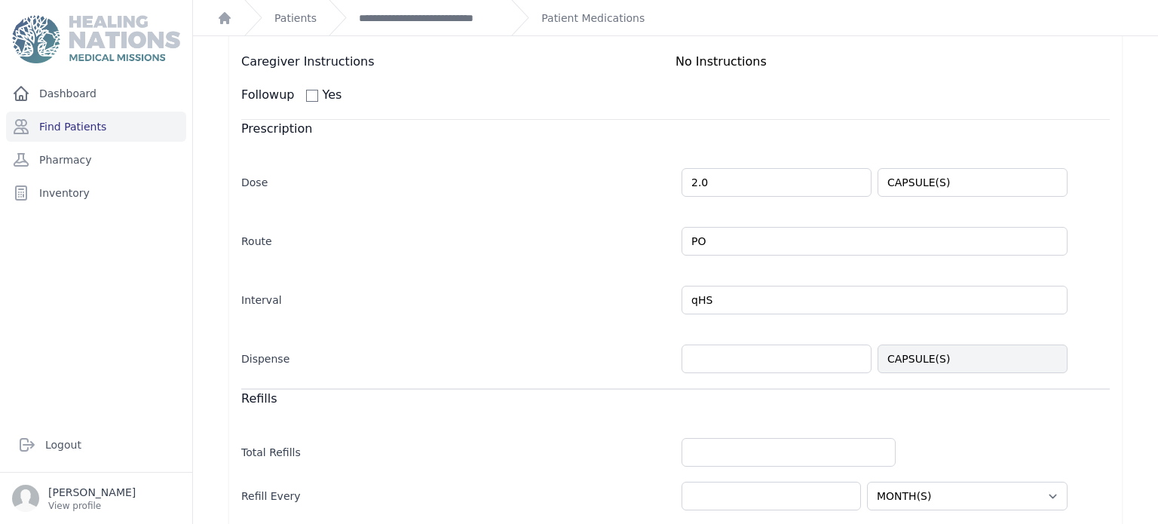
scroll to position [302, 0]
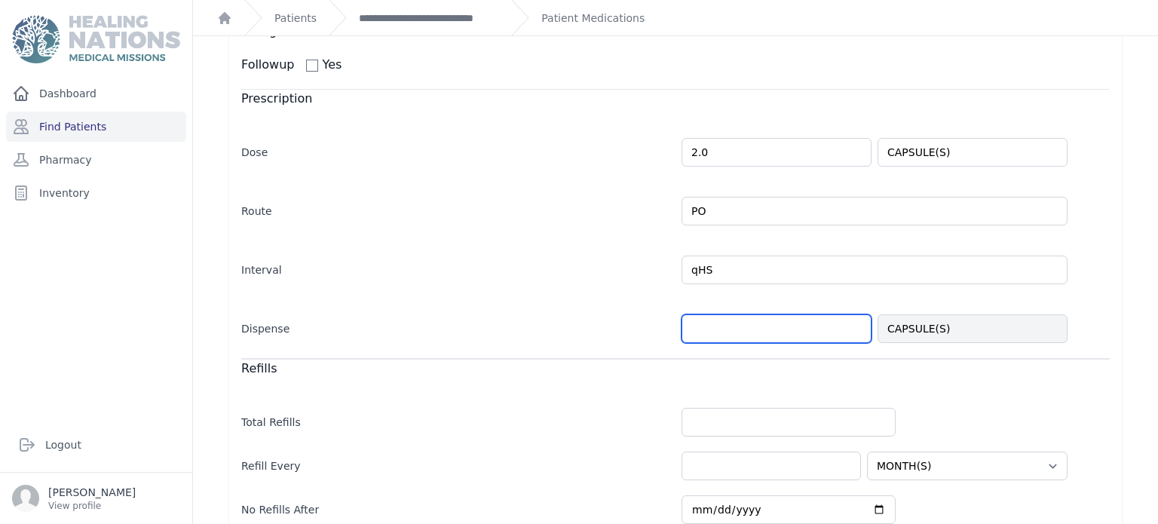
click at [786, 331] on input "number" at bounding box center [776, 328] width 190 height 29
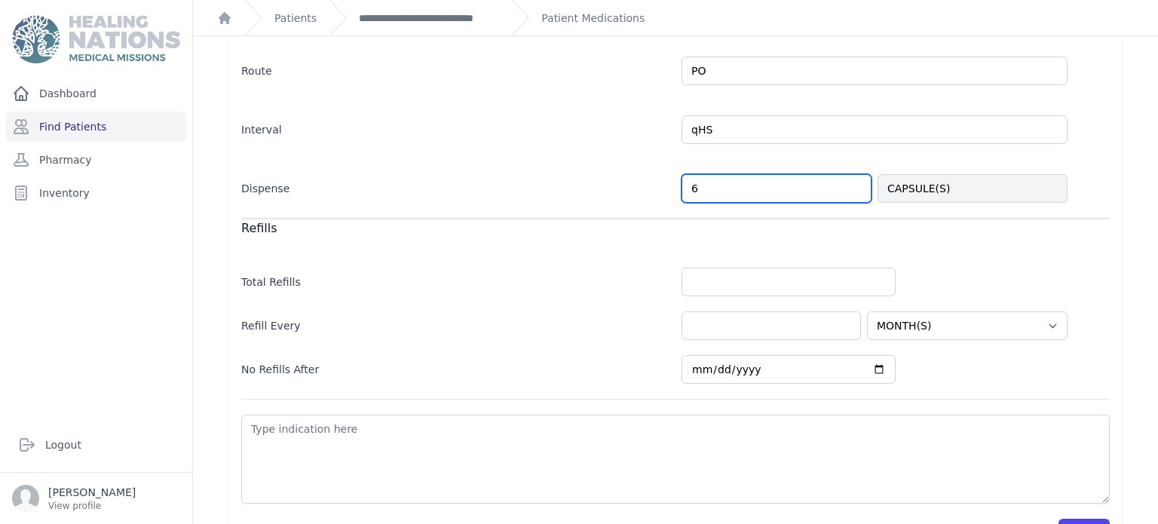
scroll to position [485, 0]
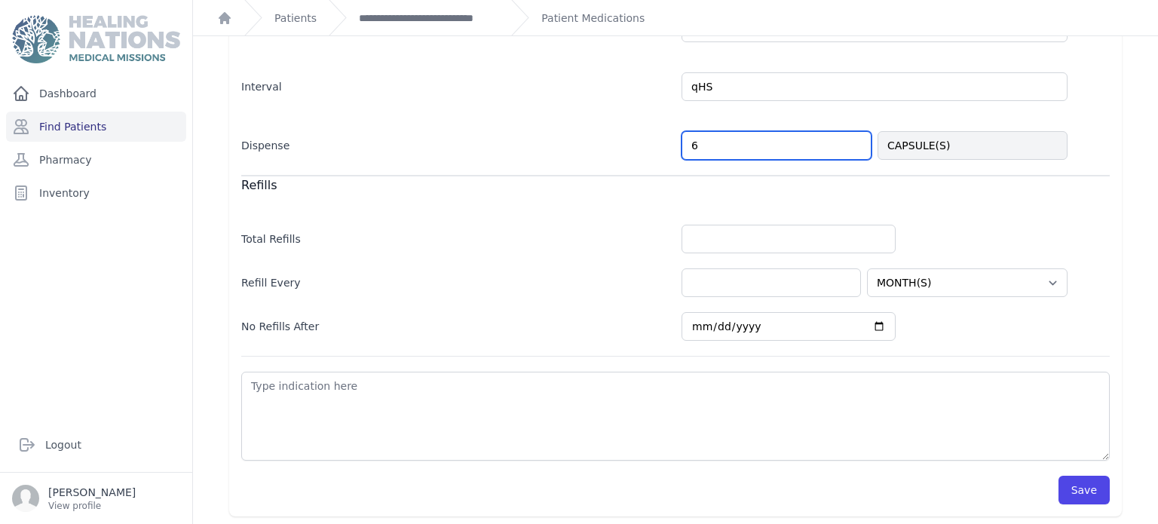
type input "6"
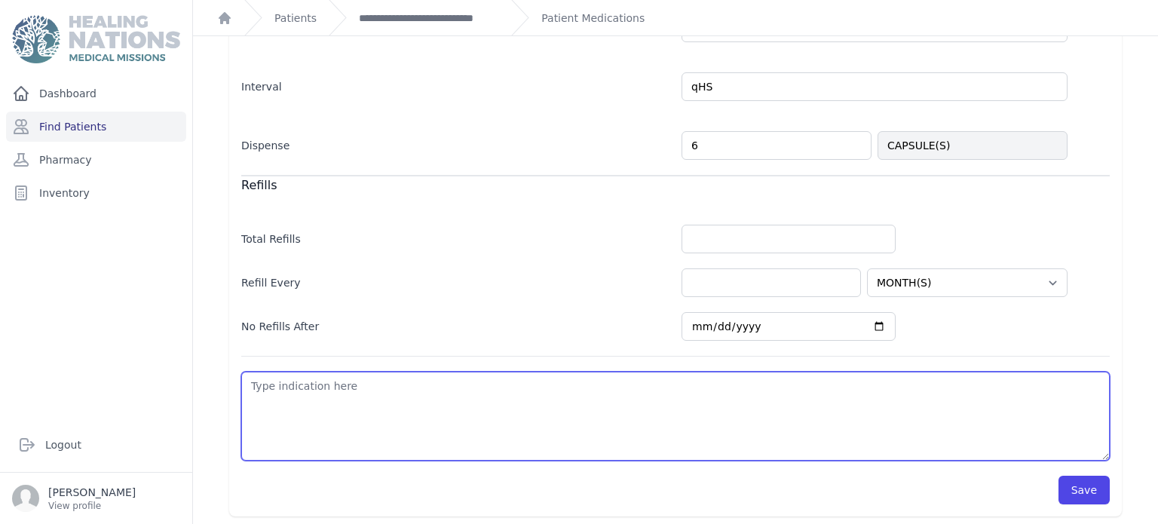
click at [635, 387] on textarea at bounding box center [675, 416] width 868 height 89
select select "MONTH(S)"
type textarea "F"
select select "MONTH(S)"
type textarea "Fl"
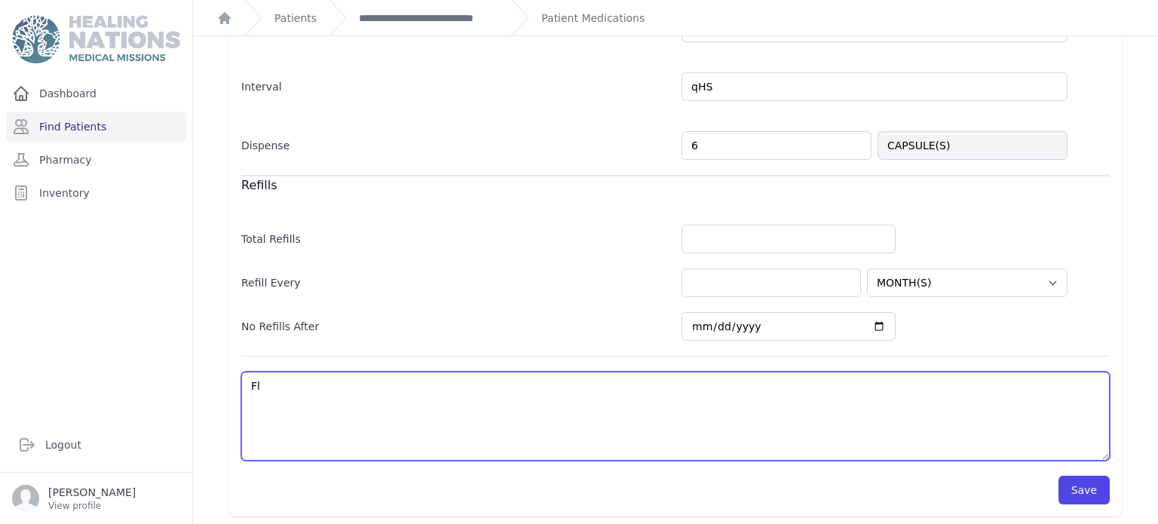
select select "MONTH(S)"
type textarea "Flu"
select select "MONTH(S)"
type textarea "Flu x"
select select "MONTH(S)"
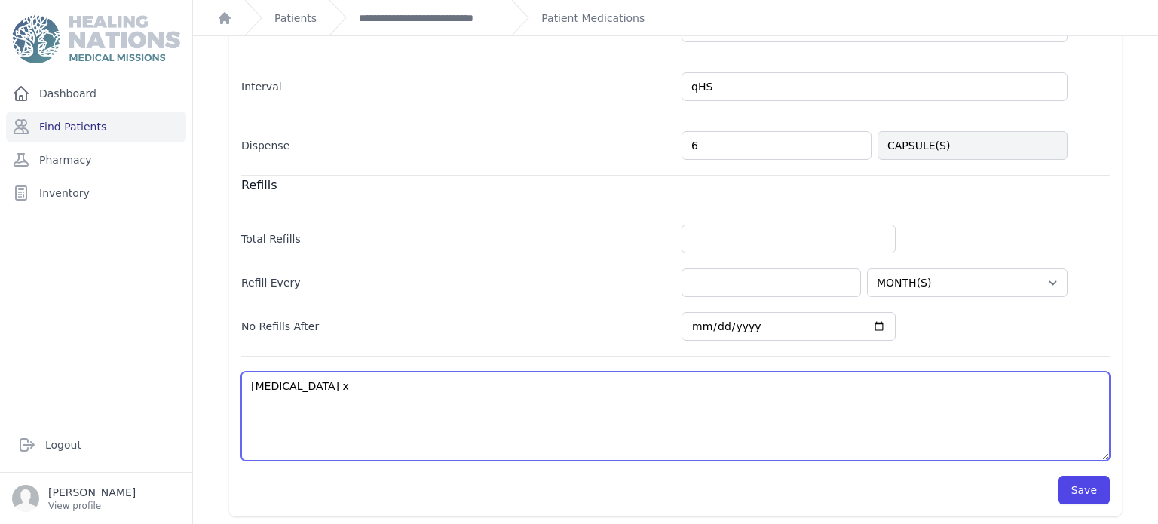
type textarea "Flu x"
select select "MONTH(S)"
type textarea "Flu x 3"
select select "MONTH(S)"
type textarea "Flu x 3 d"
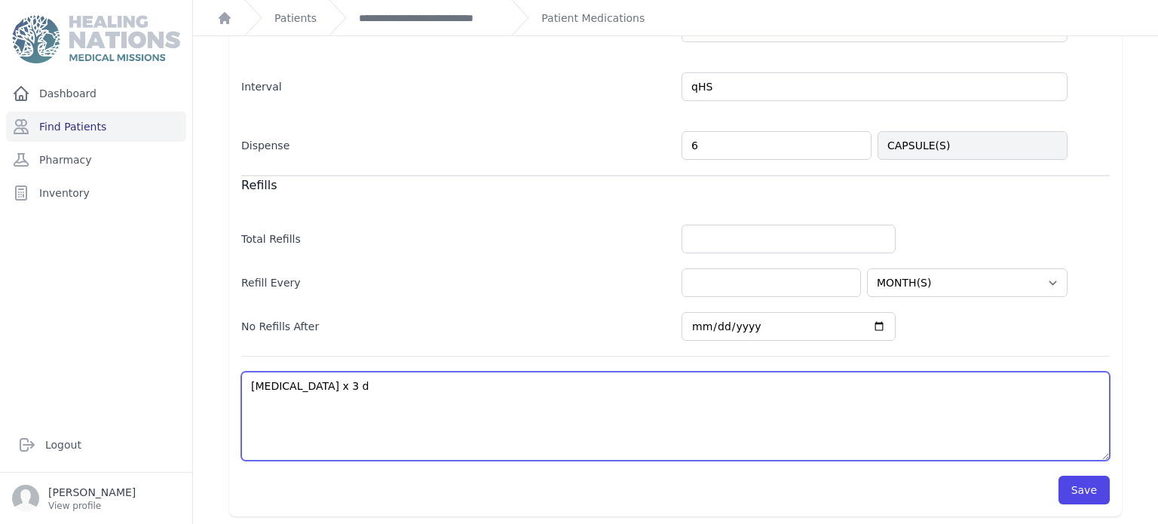
select select "MONTH(S)"
type textarea "Flu x 3 day"
select select "MONTH(S)"
type textarea "Flu x 3 days"
select select "MONTH(S)"
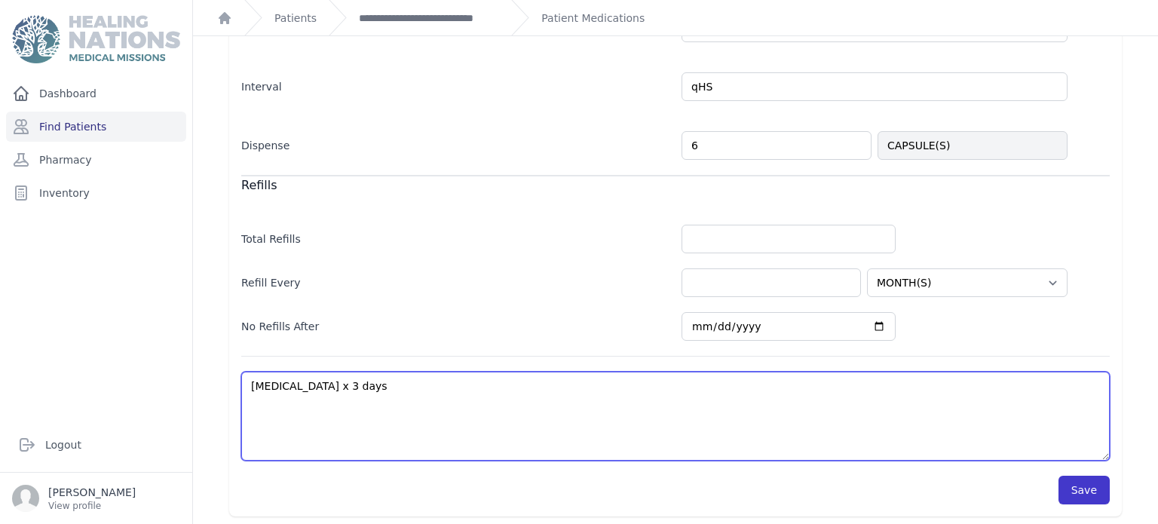
type textarea "Flu x 3 days"
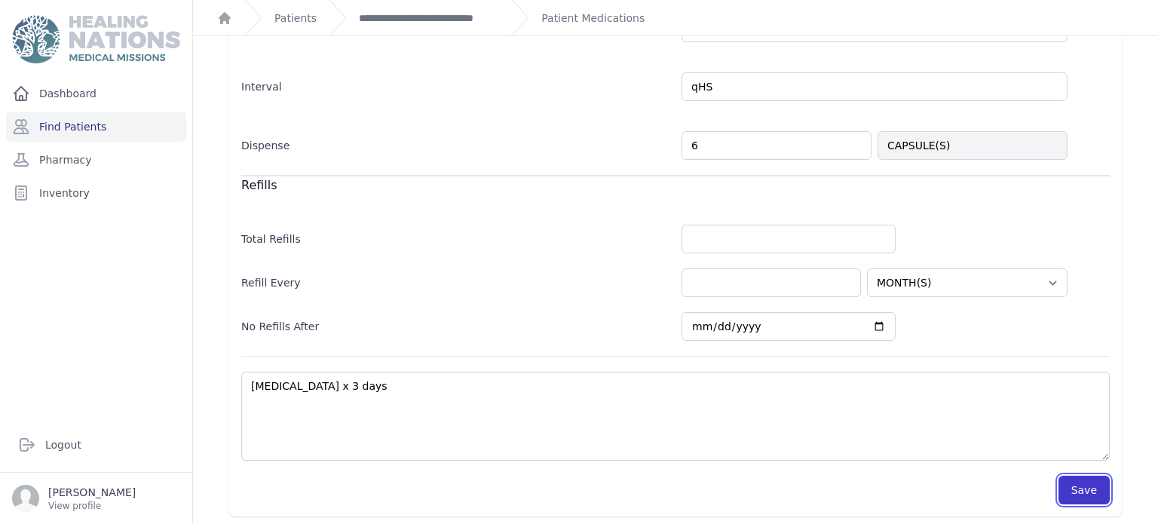
click at [1094, 484] on button "Save" at bounding box center [1083, 490] width 51 height 29
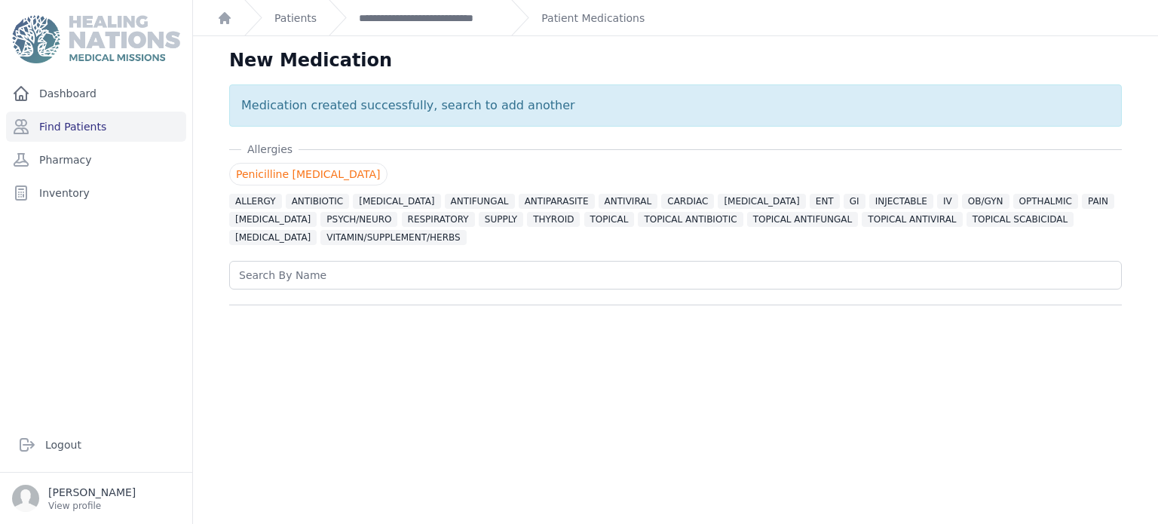
click at [621, 7] on div "Patient Medications" at bounding box center [577, 17] width 133 height 35
click at [615, 12] on link "Patient Medications" at bounding box center [592, 18] width 103 height 15
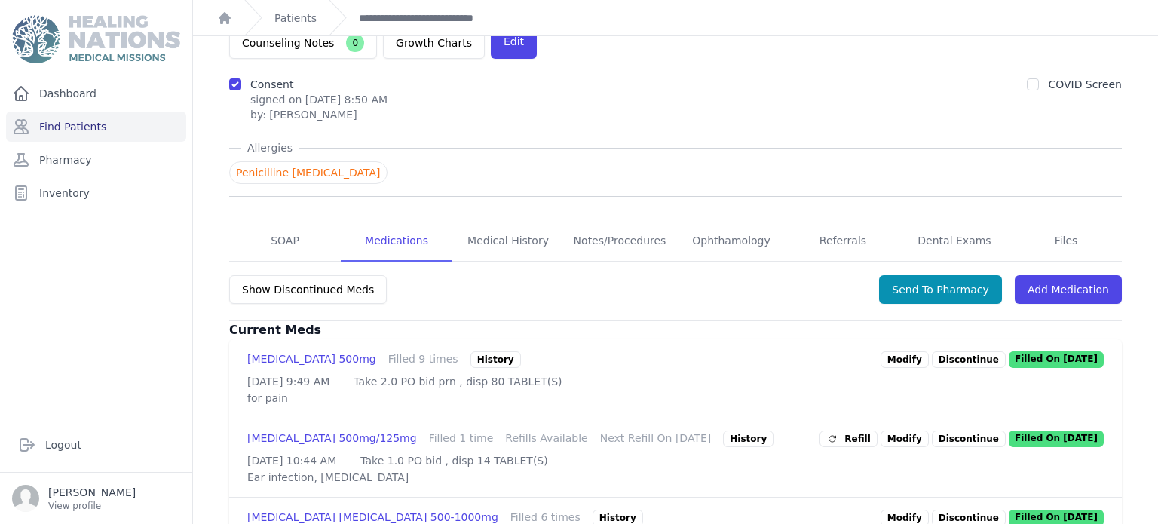
scroll to position [241, 0]
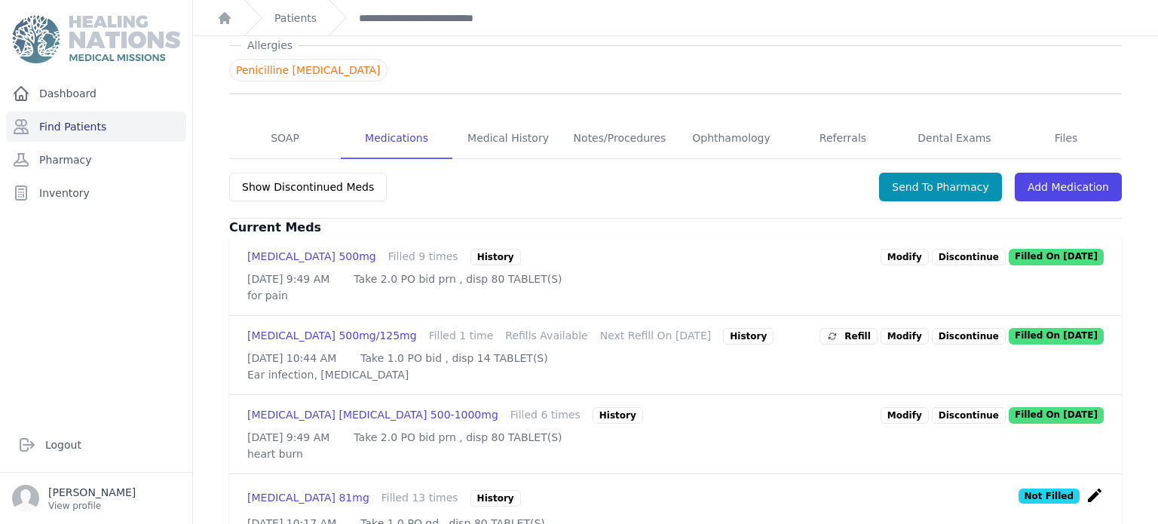
click at [914, 249] on link "Modify" at bounding box center [904, 257] width 48 height 17
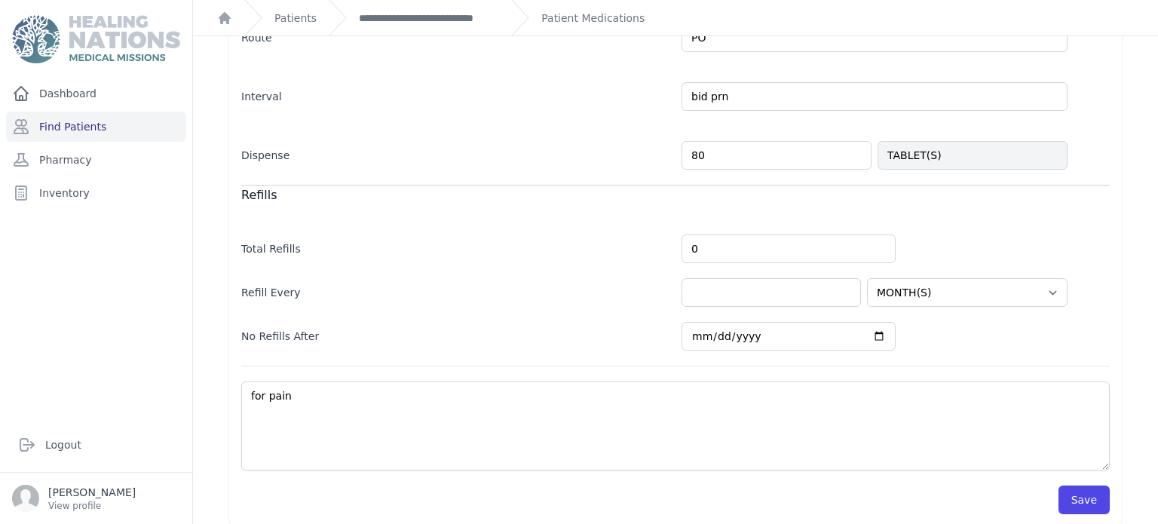
scroll to position [384, 0]
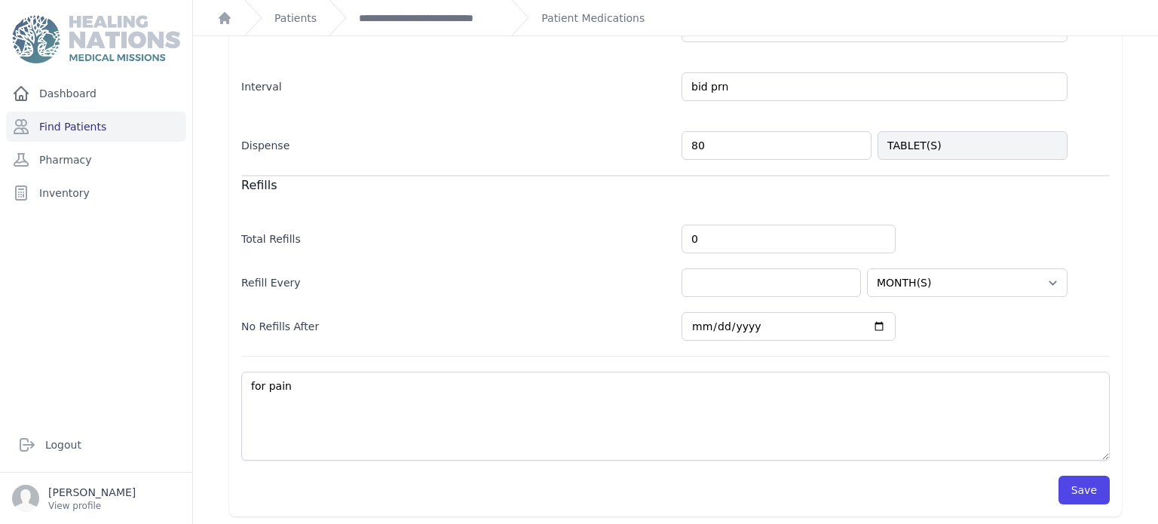
click at [1120, 492] on div "Caregiver Instructions No Instructions Followup Yes Prescription Dose 2.0 TABLE…" at bounding box center [675, 164] width 893 height 705
click at [1088, 489] on button "Save" at bounding box center [1083, 490] width 51 height 29
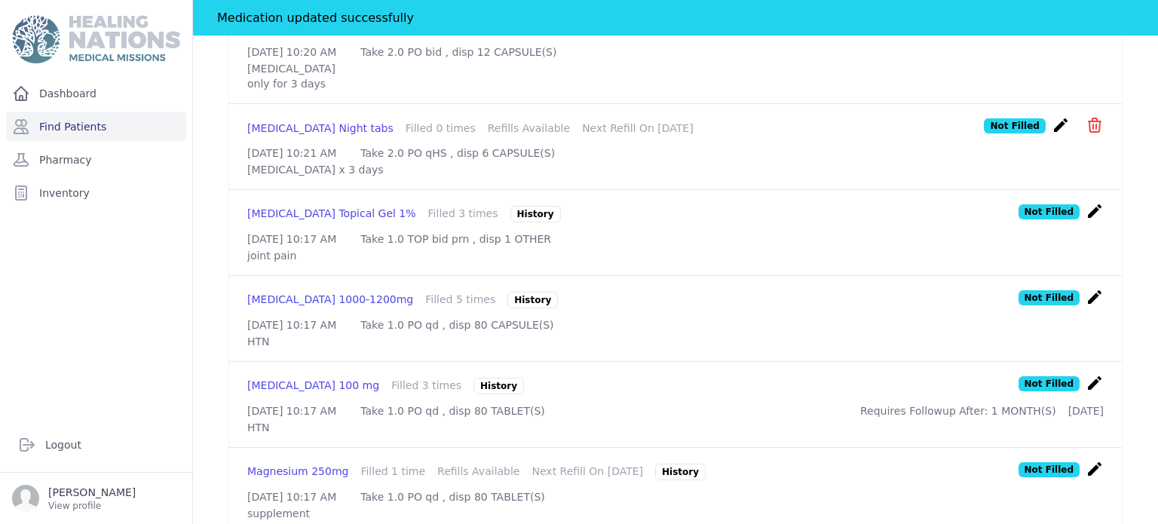
scroll to position [844, 0]
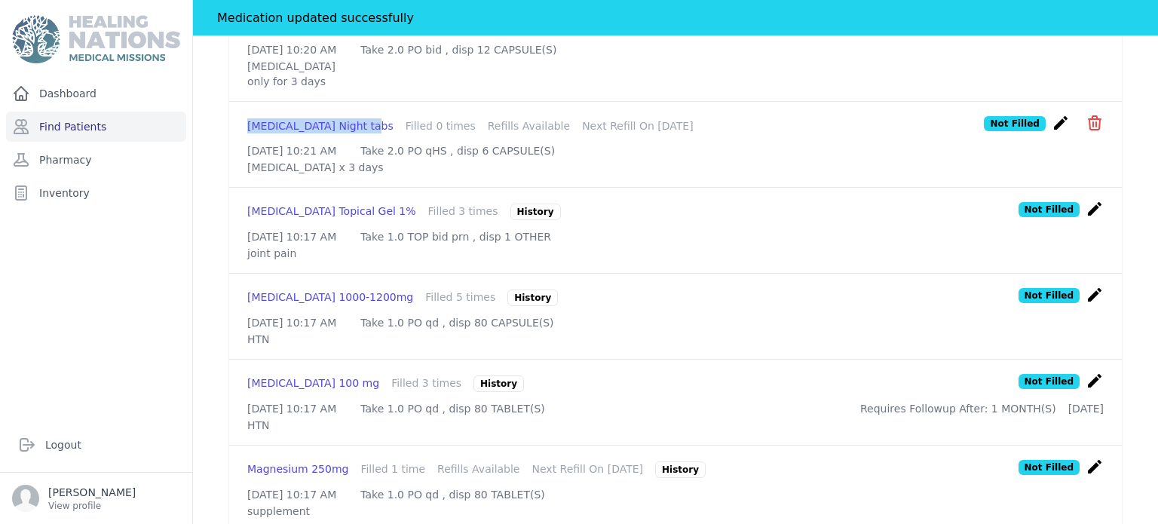
drag, startPoint x: 245, startPoint y: 164, endPoint x: 357, endPoint y: 178, distance: 113.1
click at [357, 178] on div "Cold And Flu Night tabs Filled 0 times Refills Available Next Refill On 2025-Au…" at bounding box center [675, 144] width 893 height 85
copy div "Cold And Flu Night tabs"
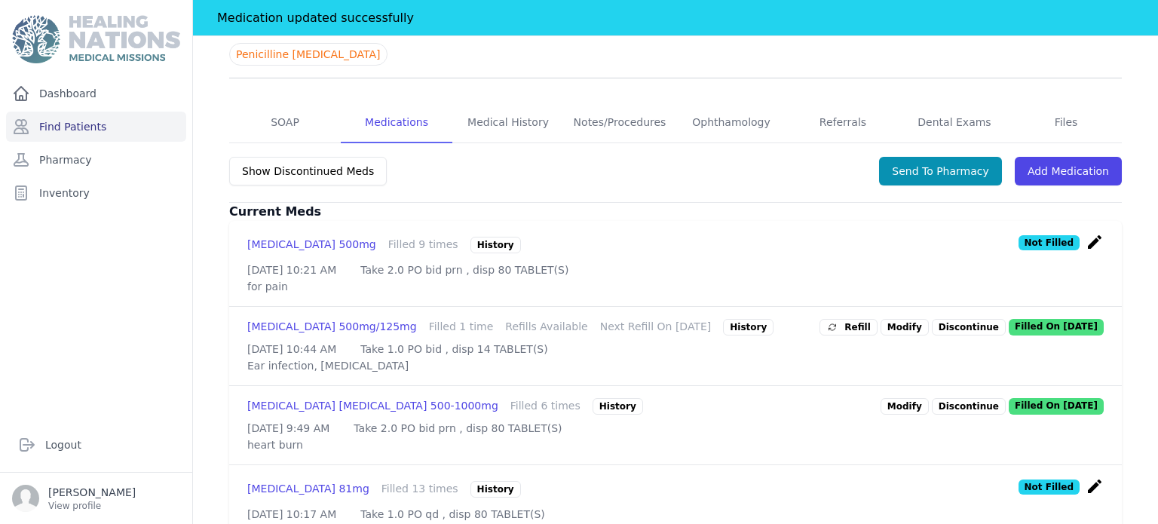
scroll to position [210, 0]
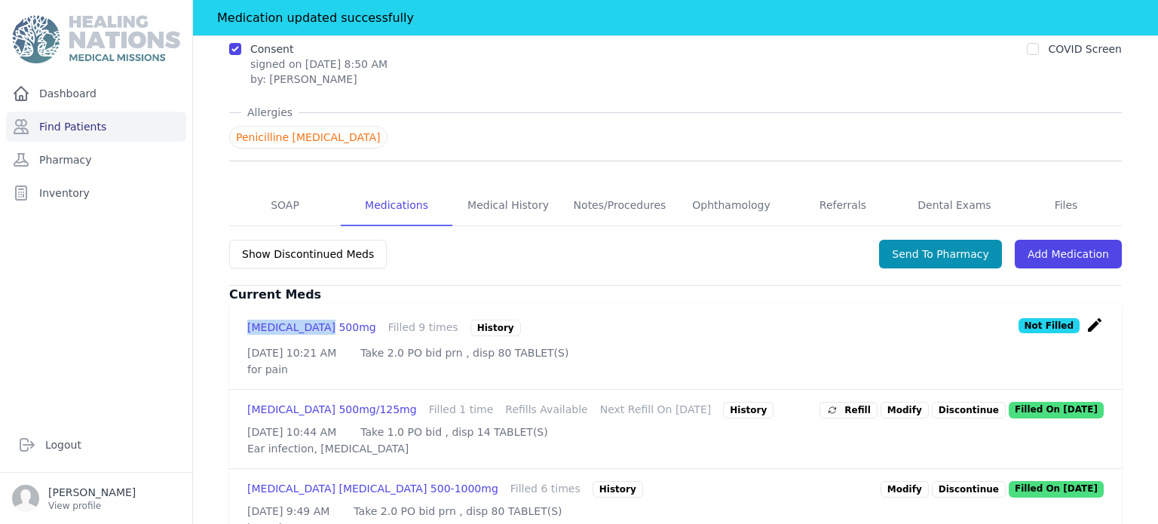
drag, startPoint x: 247, startPoint y: 283, endPoint x: 326, endPoint y: 277, distance: 79.3
click at [326, 320] on div "Acetaminophen 500mg" at bounding box center [311, 328] width 129 height 17
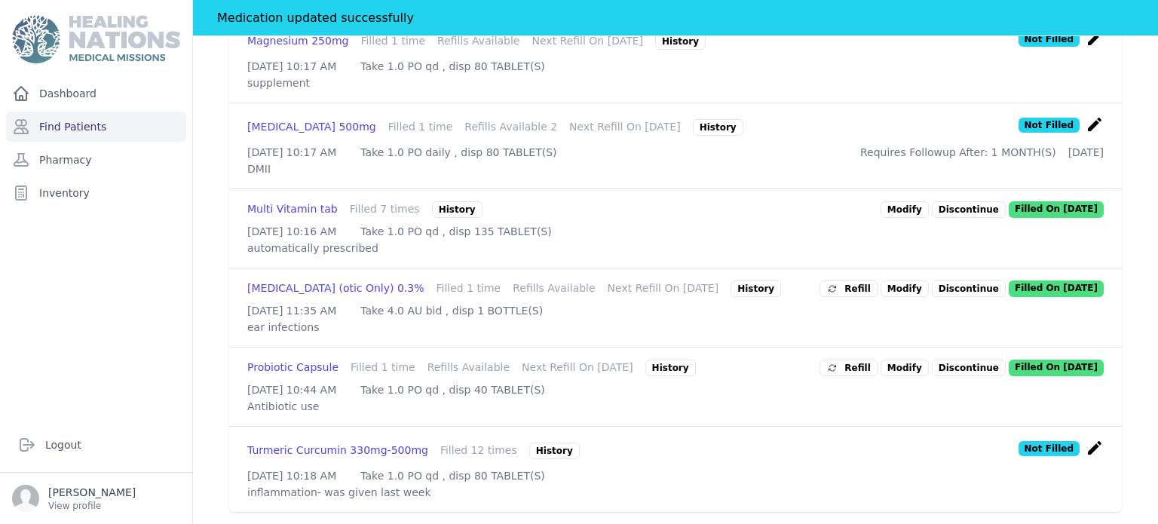
scroll to position [0, 0]
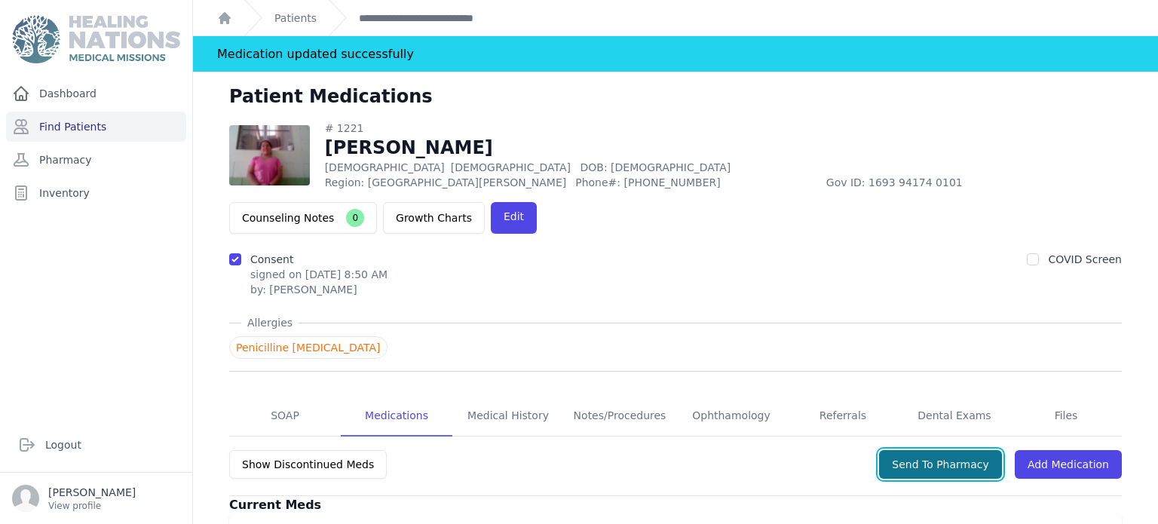
click at [993, 450] on button "Send To Pharmacy" at bounding box center [940, 464] width 123 height 29
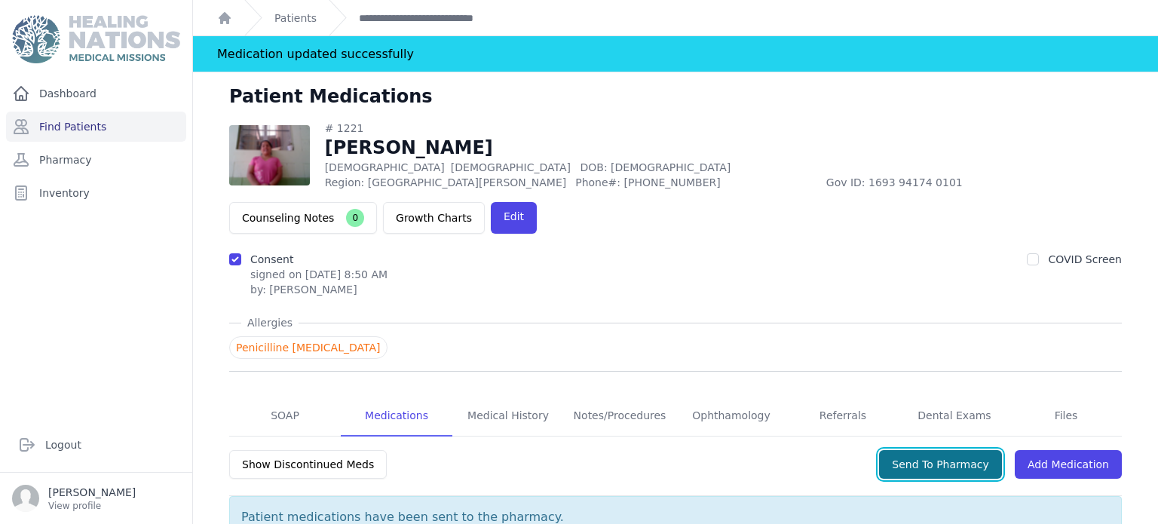
click at [993, 450] on button "Send To Pharmacy" at bounding box center [940, 464] width 123 height 29
click at [442, 21] on link "**********" at bounding box center [429, 18] width 140 height 15
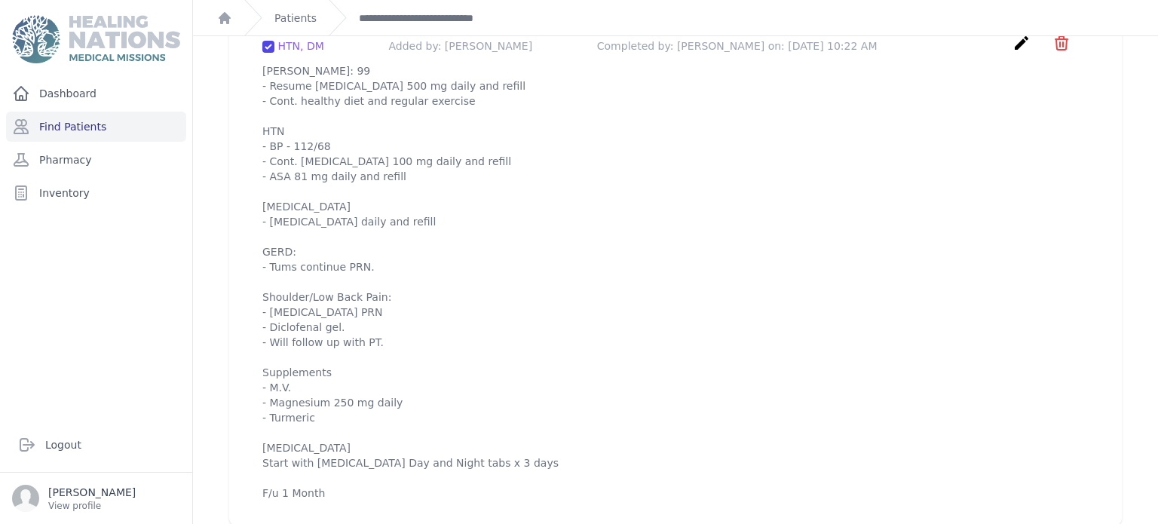
scroll to position [1546, 0]
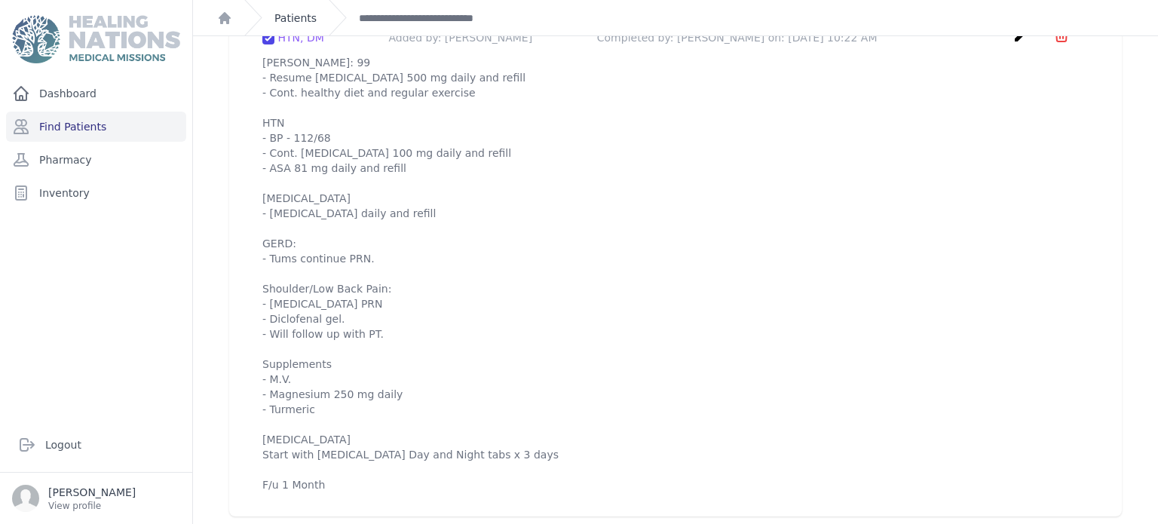
click at [295, 11] on link "Patients" at bounding box center [295, 18] width 42 height 15
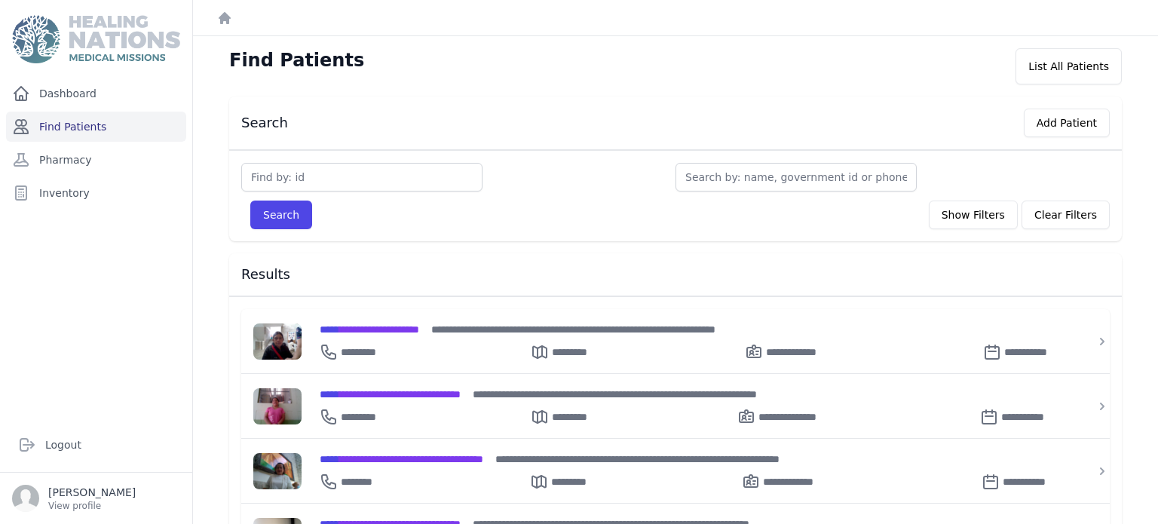
click at [122, 118] on link "Find Patients" at bounding box center [96, 127] width 180 height 30
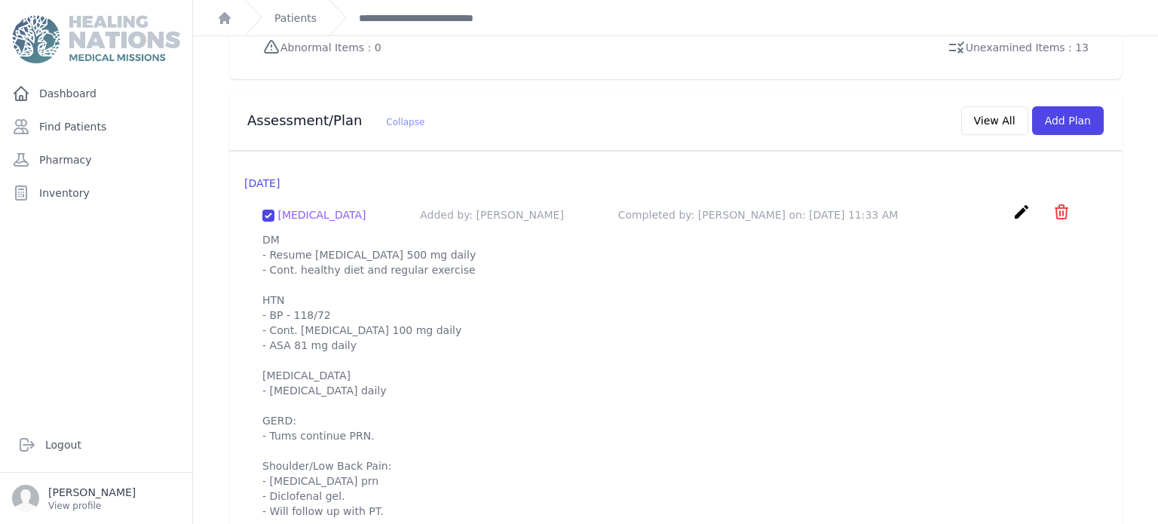
scroll to position [1357, 0]
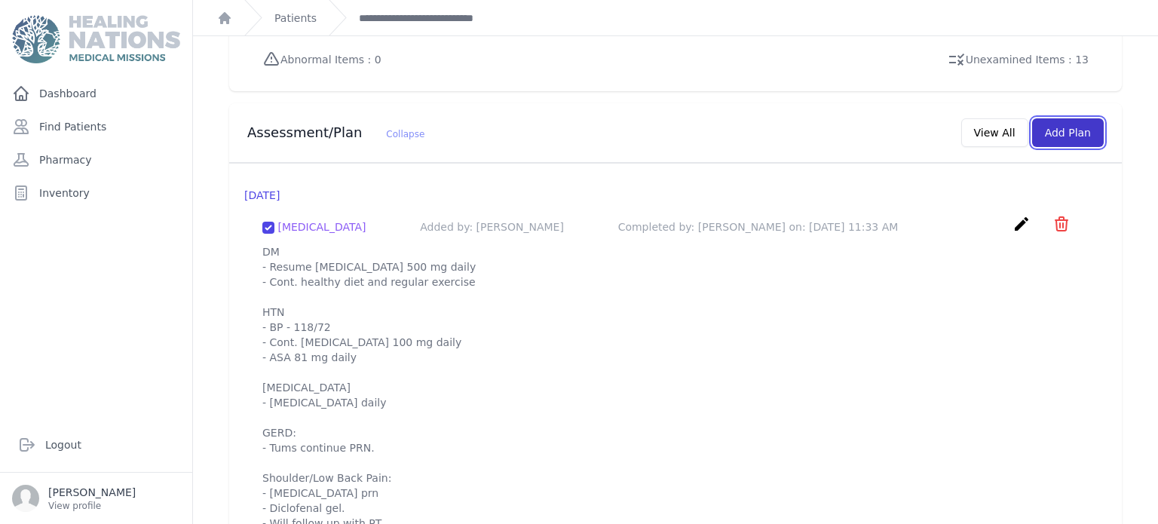
click at [1088, 118] on button "Add Plan" at bounding box center [1068, 132] width 72 height 29
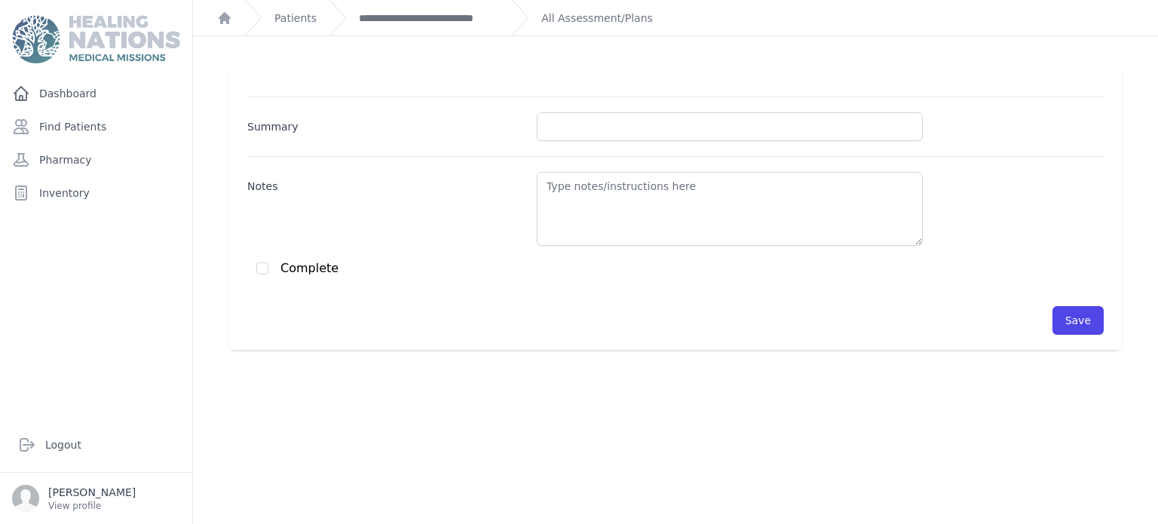
scroll to position [36, 0]
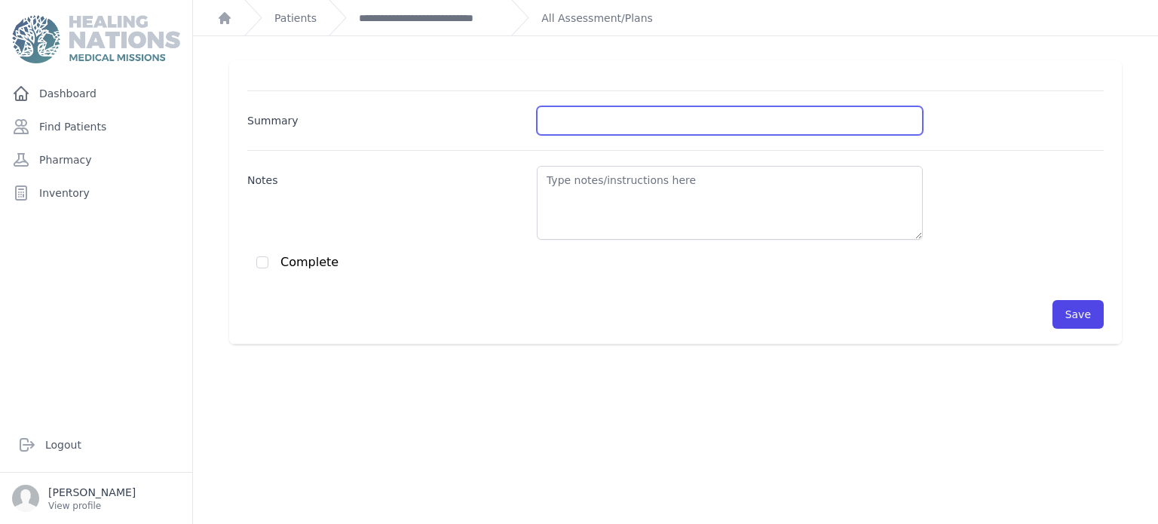
click at [596, 121] on input "Summary" at bounding box center [730, 120] width 386 height 29
type input "HTN, DM"
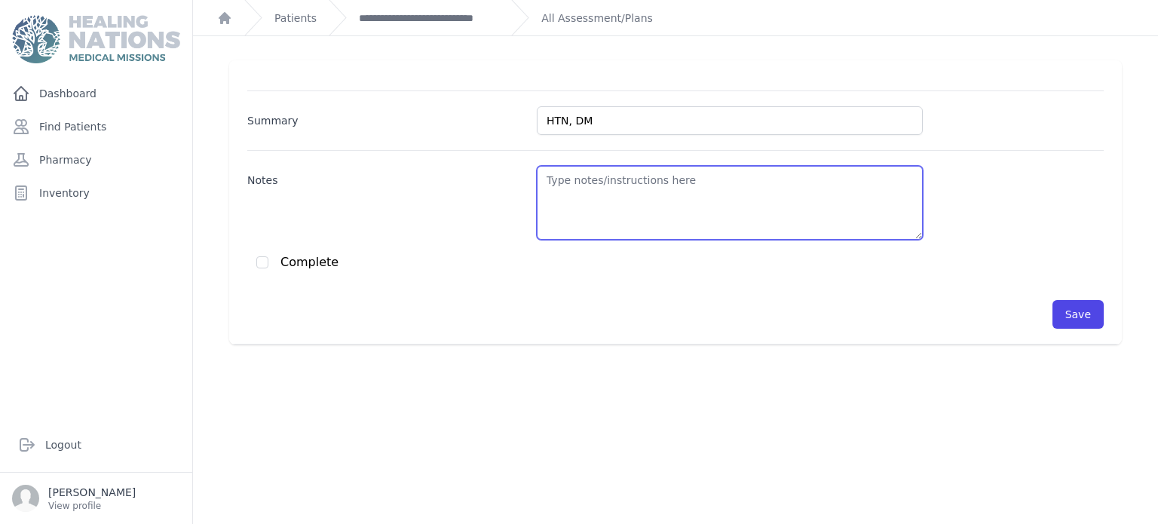
click at [592, 172] on textarea "Notes" at bounding box center [730, 203] width 386 height 74
paste textarea "M - Resume [MEDICAL_DATA] 500 mg daily - Cont. healthy diet and regular exercis…"
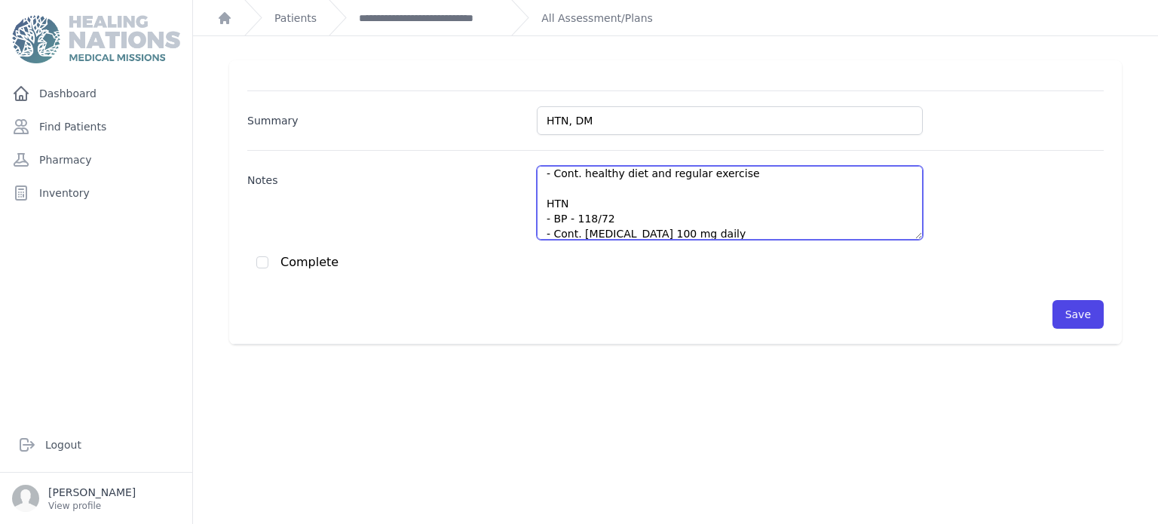
scroll to position [7, 0]
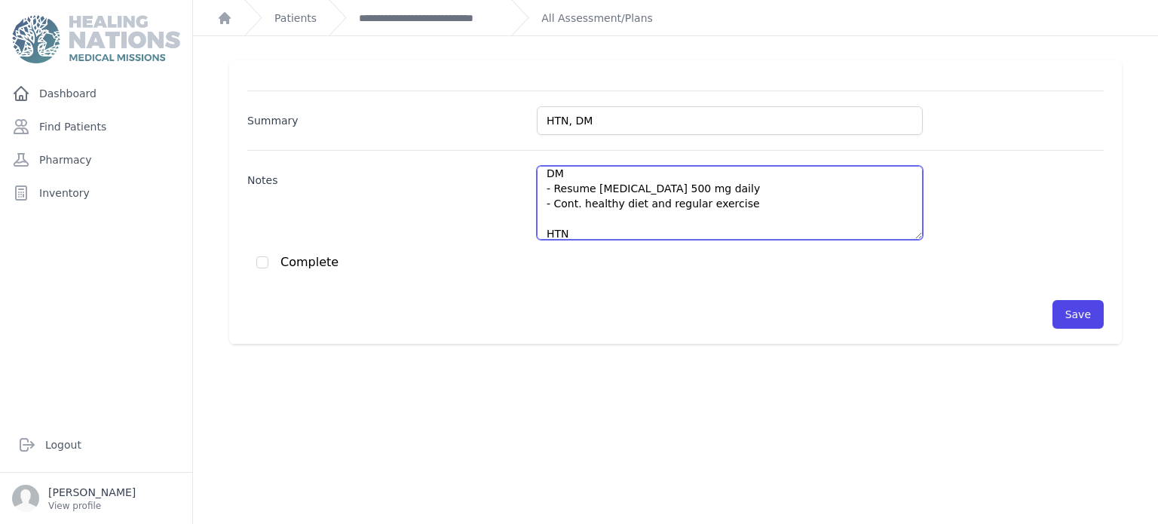
click at [717, 179] on textarea "DM - Resume Metformin 500 mg daily - Cont. healthy diet and regular exercise HT…" at bounding box center [730, 203] width 386 height 74
click at [723, 183] on textarea "DM - Resume Metformin 500 mg daily - Cont. healthy diet and regular exercise HT…" at bounding box center [730, 203] width 386 height 74
click at [770, 191] on textarea "DM - BS: 99 - Resume Metformin 500 mg daily and refill - Cont. healthy diet and…" at bounding box center [730, 203] width 386 height 74
click at [743, 206] on textarea "DM - BS: 99 - Resume Metformin 500 mg daily and refill - Cont. healthy diet and…" at bounding box center [730, 203] width 386 height 74
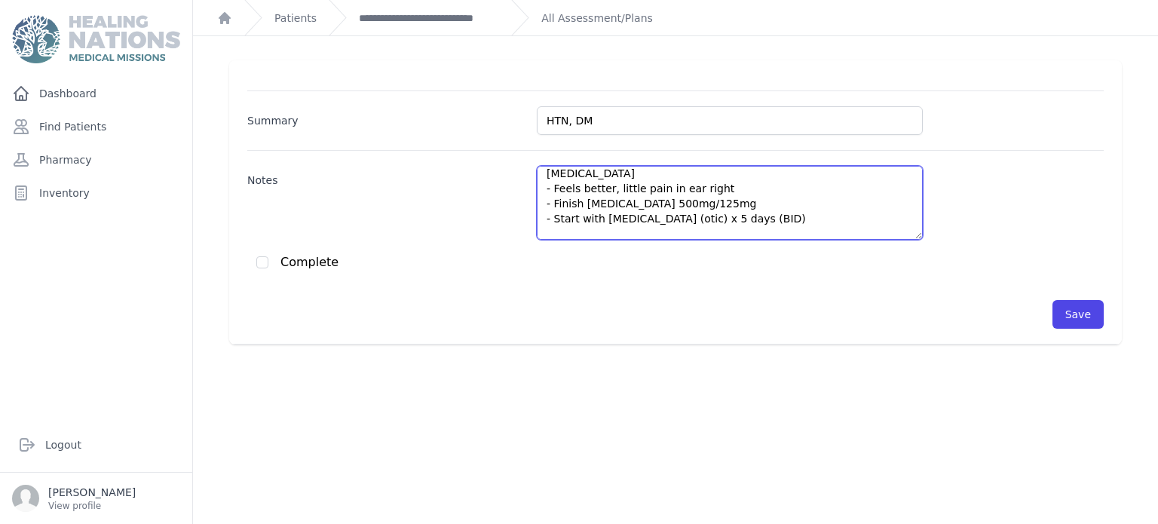
scroll to position [399, 0]
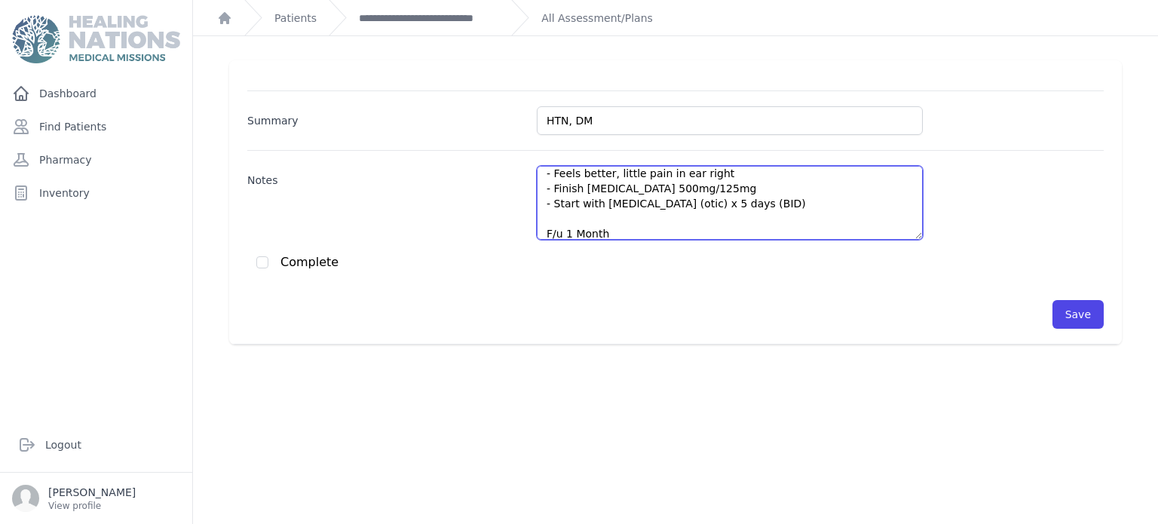
drag, startPoint x: 749, startPoint y: 222, endPoint x: 552, endPoint y: 177, distance: 201.9
click at [552, 177] on textarea "DM - BS: 99 - Resume Metformin 500 mg daily and refill - Cont. healthy diet and…" at bounding box center [730, 203] width 386 height 74
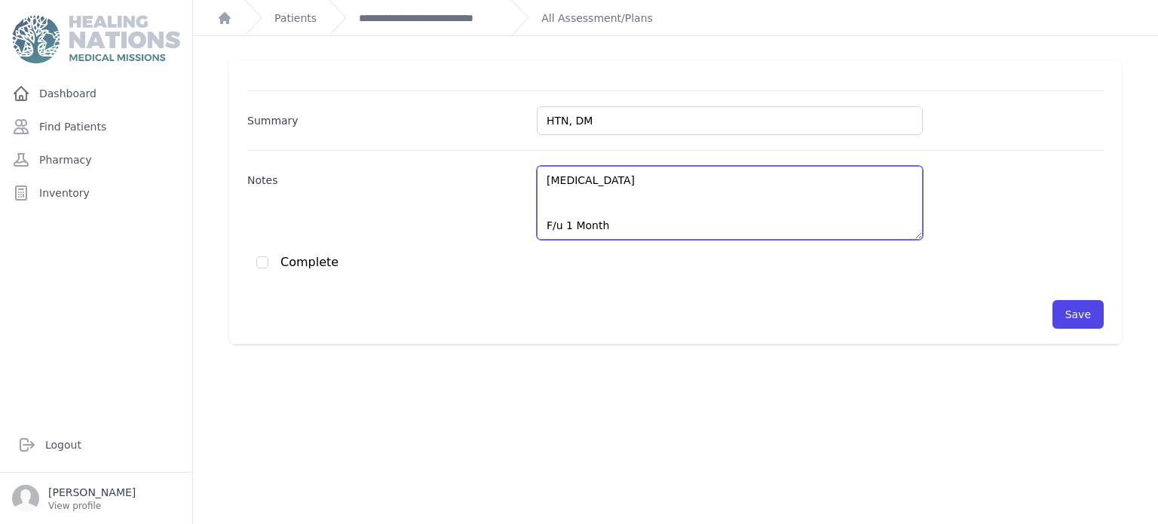
scroll to position [392, 0]
paste textarea "Cold And Flu Night tabs"
click at [795, 199] on textarea "DM - BS: 99 - Resume Metformin 500 mg daily and refill - Cont. healthy diet and…" at bounding box center [730, 203] width 386 height 74
type textarea "DM - BS: 99 - Resume Metformin 500 mg daily and refill - Cont. healthy diet and…"
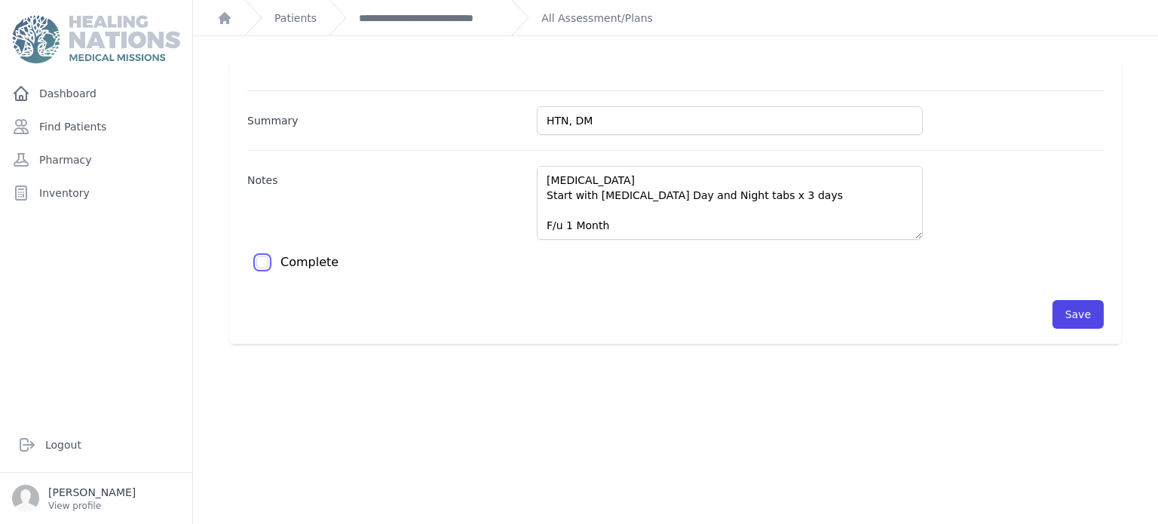
click at [258, 264] on input "checkbox" at bounding box center [262, 262] width 12 height 12
checkbox input "true"
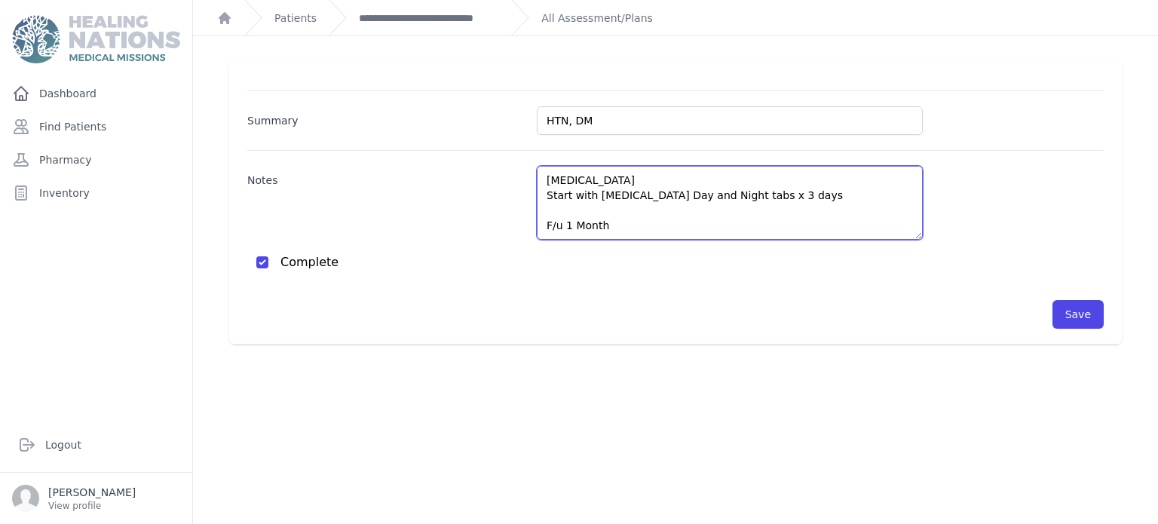
click at [699, 216] on textarea "DM - BS: 99 - Resume Metformin 500 mg daily and refill - Cont. healthy diet and…" at bounding box center [730, 203] width 386 height 74
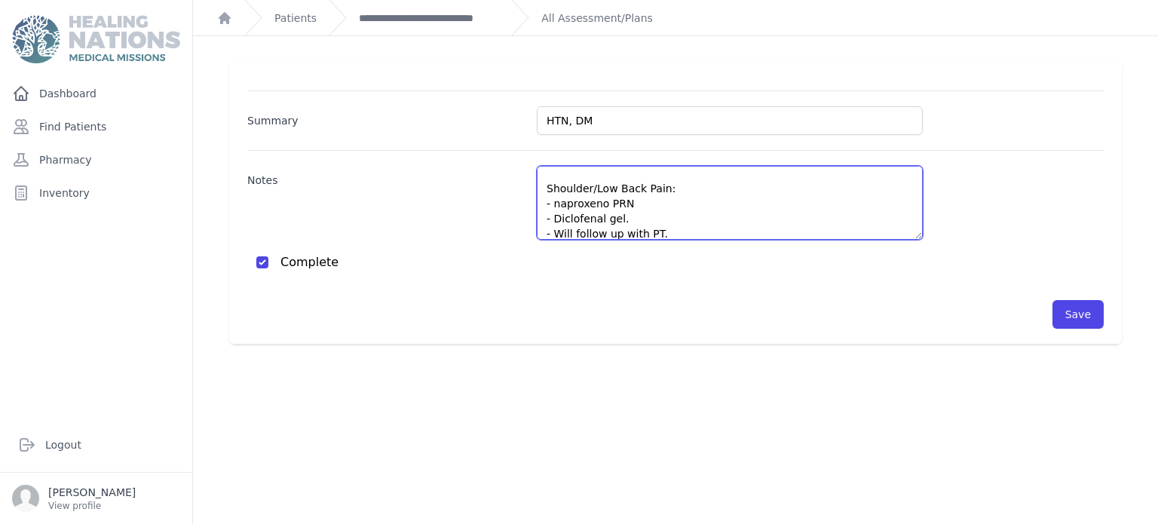
scroll to position [248, 0]
click at [599, 187] on textarea "DM - BS: 99 - Resume Metformin 500 mg daily and refill - Cont. healthy diet and…" at bounding box center [730, 203] width 386 height 74
click at [566, 178] on textarea "DM - BS: 99 - Resume Metformin 500 mg daily and refill - Cont. healthy diet and…" at bounding box center [730, 203] width 386 height 74
click at [573, 182] on textarea "DM - BS: 99 - Resume Metformin 500 mg daily and refill - Cont. healthy diet and…" at bounding box center [730, 203] width 386 height 74
click at [607, 185] on textarea "DM - BS: 99 - Resume Metformin 500 mg daily and refill - Cont. healthy diet and…" at bounding box center [730, 203] width 386 height 74
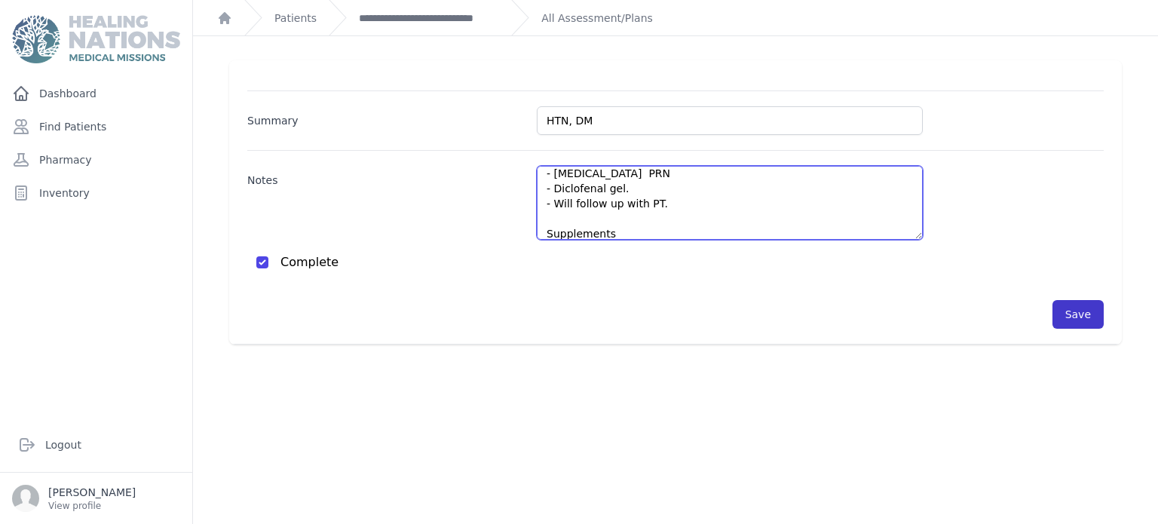
type textarea "DM - BS: 99 - Resume Metformin 500 mg daily and refill - Cont. healthy diet and…"
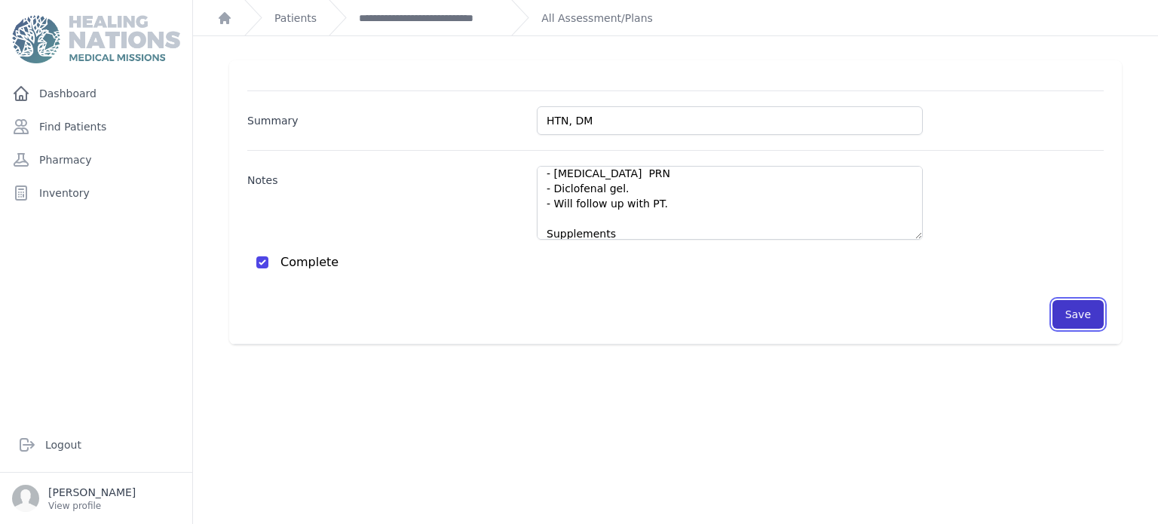
click at [1067, 314] on button "Save" at bounding box center [1077, 314] width 51 height 29
checkbox input "false"
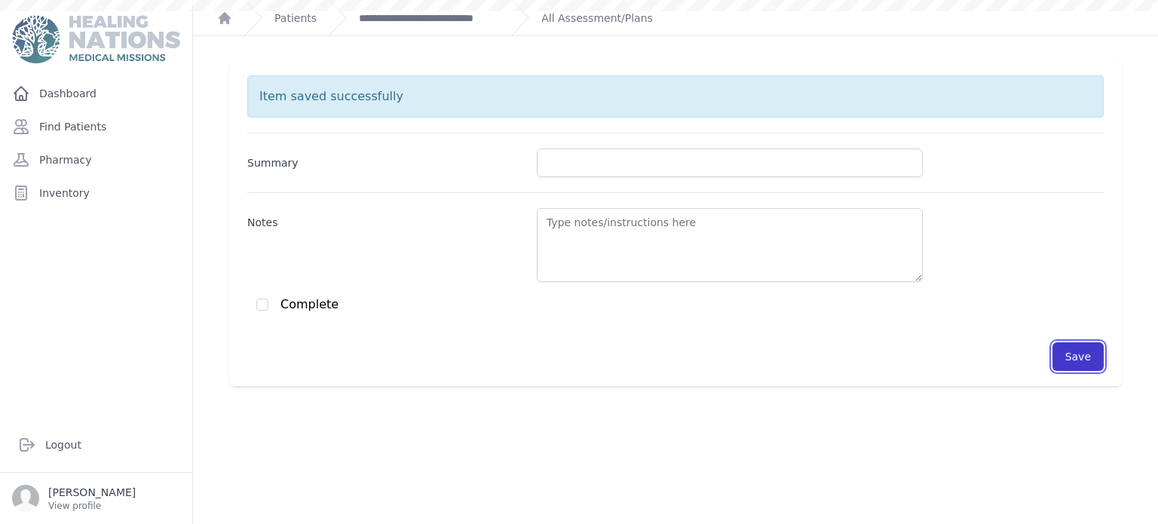
scroll to position [0, 0]
click at [60, 124] on link "Find Patients" at bounding box center [96, 127] width 180 height 30
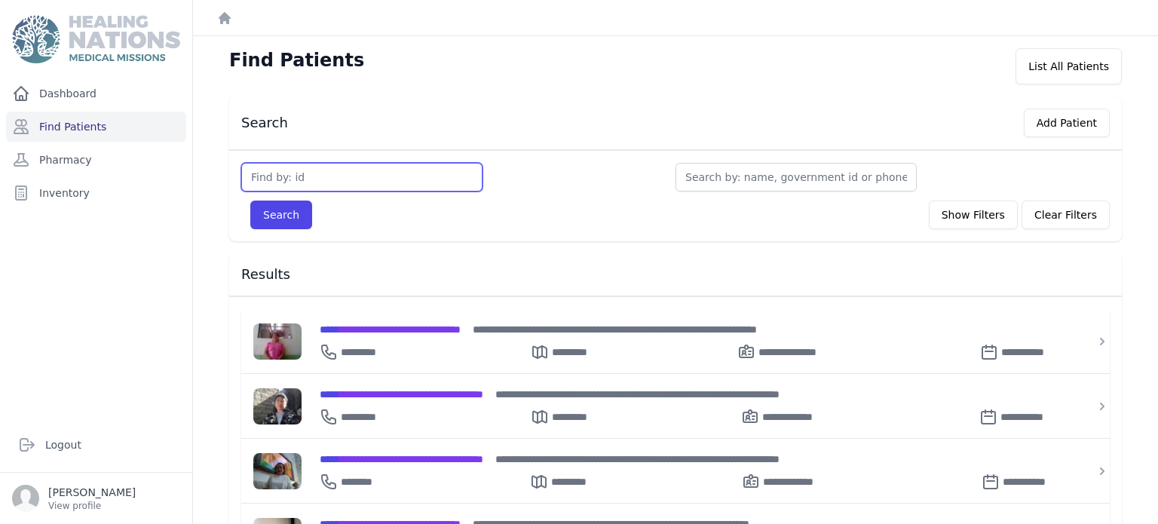
click at [397, 170] on input "text" at bounding box center [361, 177] width 241 height 29
type input "3685"
click at [250, 201] on button "Search" at bounding box center [281, 215] width 62 height 29
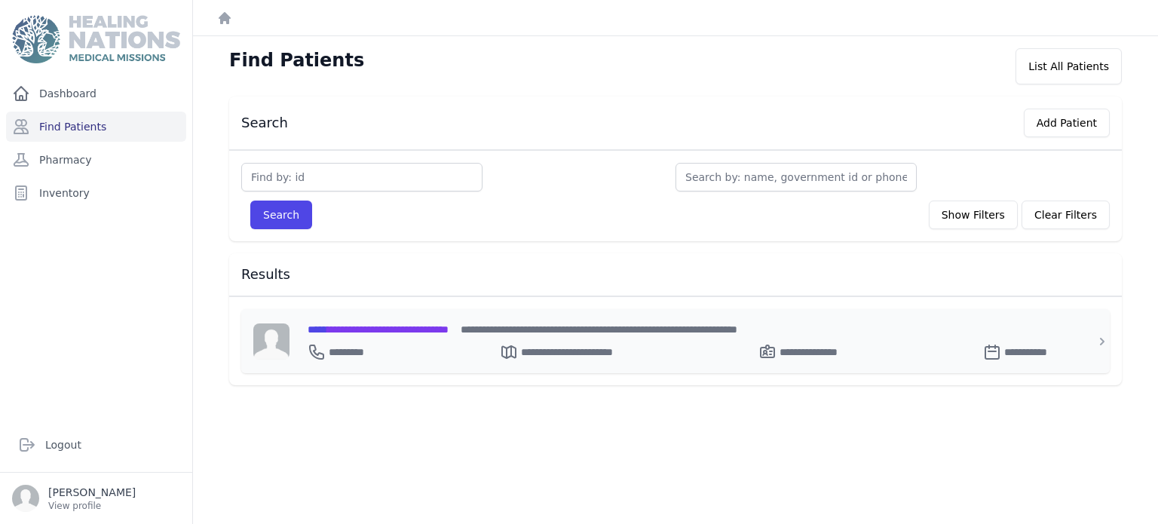
click at [393, 324] on span "**********" at bounding box center [378, 329] width 141 height 11
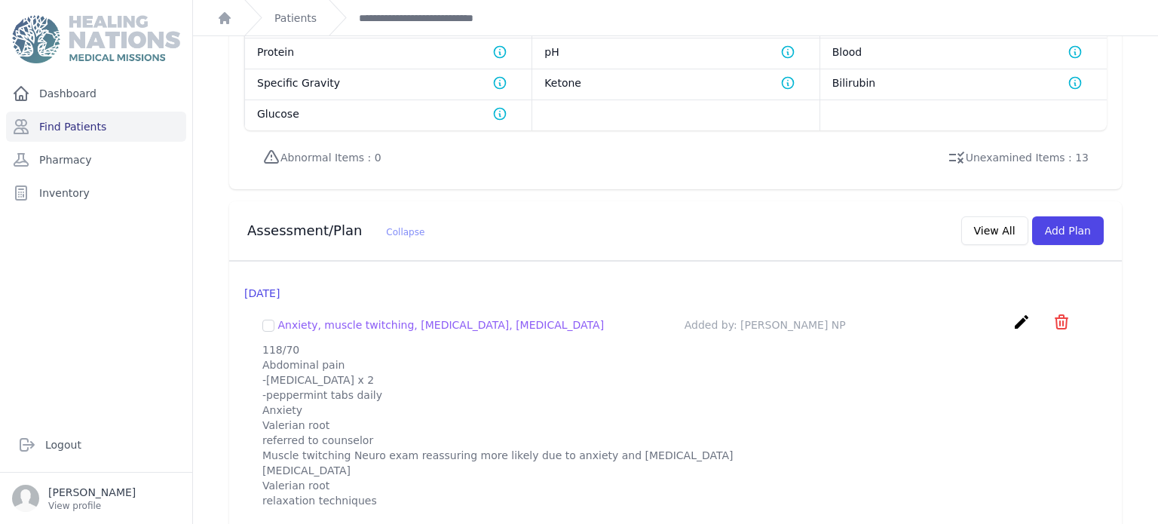
scroll to position [1218, 0]
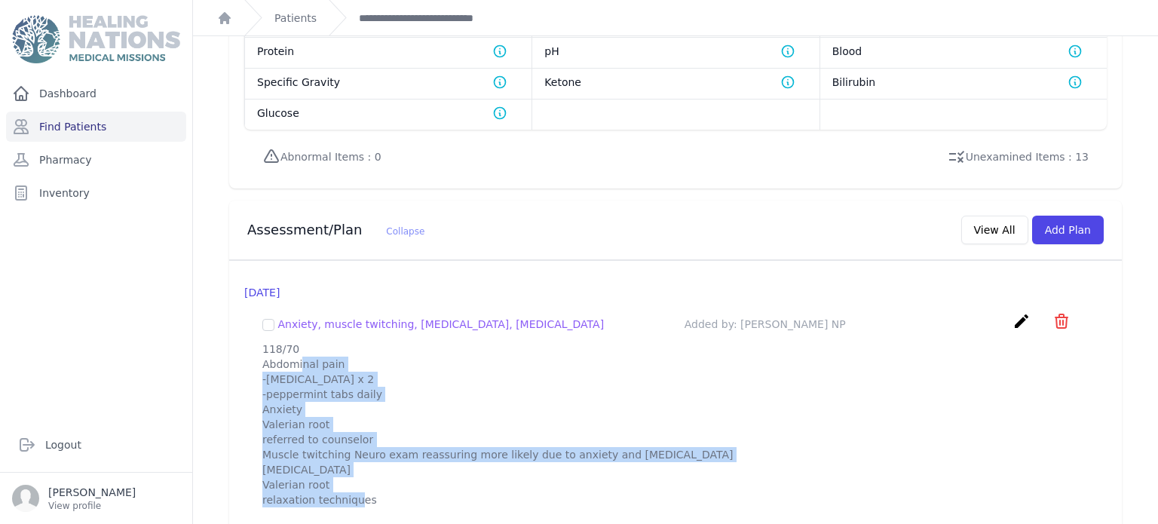
drag, startPoint x: 260, startPoint y: 329, endPoint x: 397, endPoint y: 494, distance: 214.2
click at [397, 494] on div "Anxiety, muscle twitching, [MEDICAL_DATA], [MEDICAL_DATA] Added by: [PERSON_NAM…" at bounding box center [675, 409] width 862 height 219
copy p "118/70 Abdominal pain -[MEDICAL_DATA] x 2 -peppermint tabs daily Anxiety Valeri…"
click at [1064, 216] on button "Add Plan" at bounding box center [1068, 230] width 72 height 29
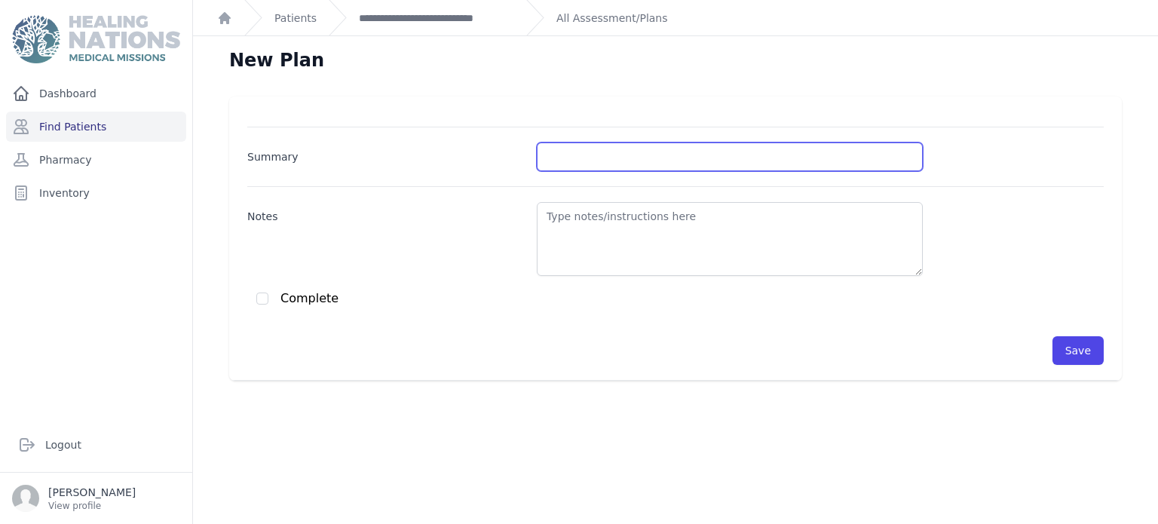
click at [645, 164] on input "Summary" at bounding box center [730, 156] width 386 height 29
type input "H"
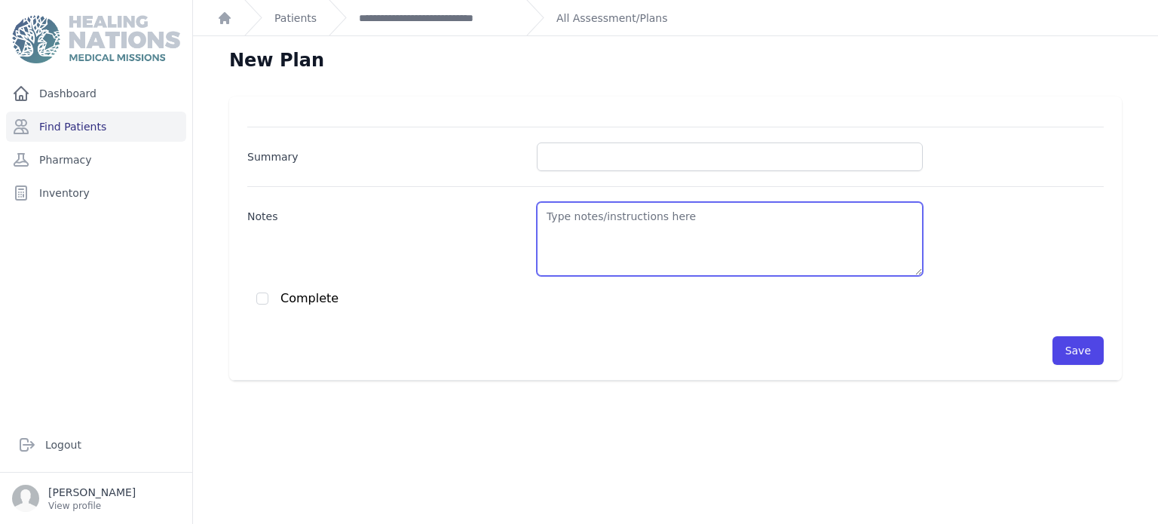
click at [659, 216] on textarea "Notes" at bounding box center [730, 239] width 386 height 74
paste textarea "118/70 Abdominal pain -[MEDICAL_DATA] x 2 -peppermint tabs daily Anxiety Valeri…"
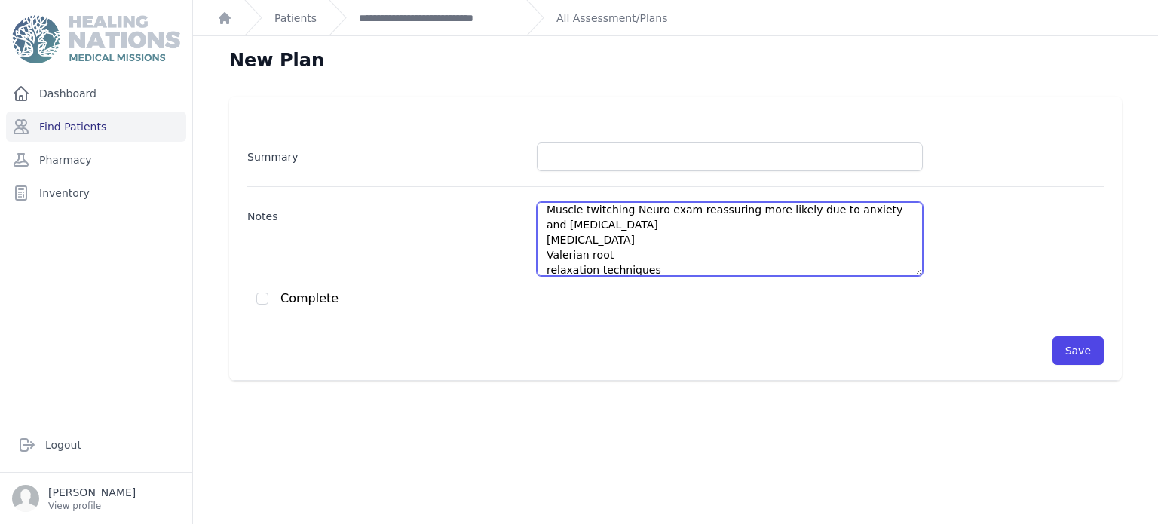
click at [659, 216] on textarea "118/70 Abdominal pain -[MEDICAL_DATA] x 2 -peppermint tabs daily Anxiety Valeri…" at bounding box center [730, 239] width 386 height 74
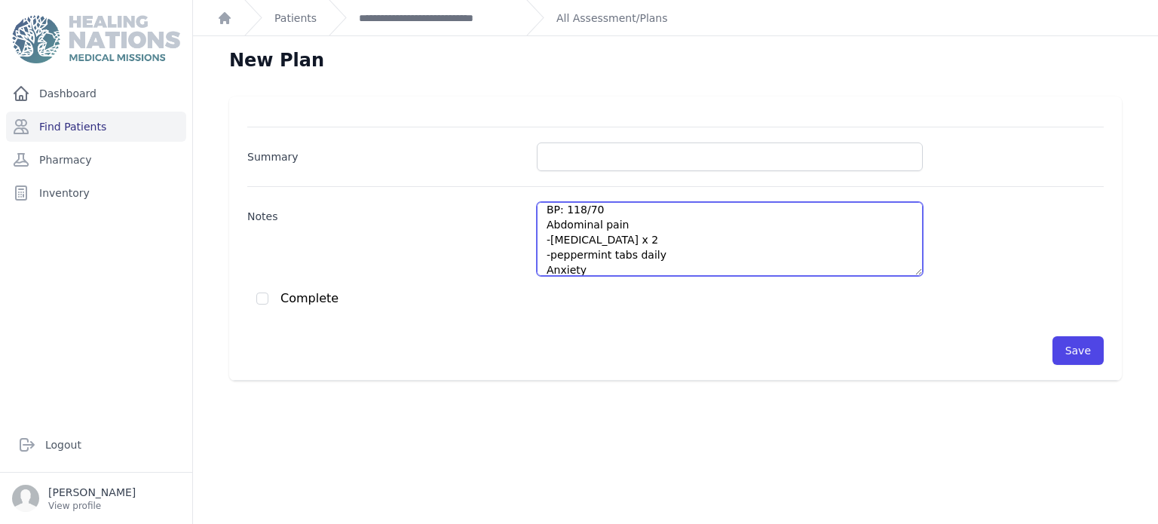
click at [617, 210] on textarea "BP: 118/70 Abdominal pain -[MEDICAL_DATA] x 2 -peppermint tabs daily Anxiety Va…" at bounding box center [730, 239] width 386 height 74
type textarea "BP: 100/60 Abdominal pain -[MEDICAL_DATA] x 2 -peppermint tabs daily Anxiety Va…"
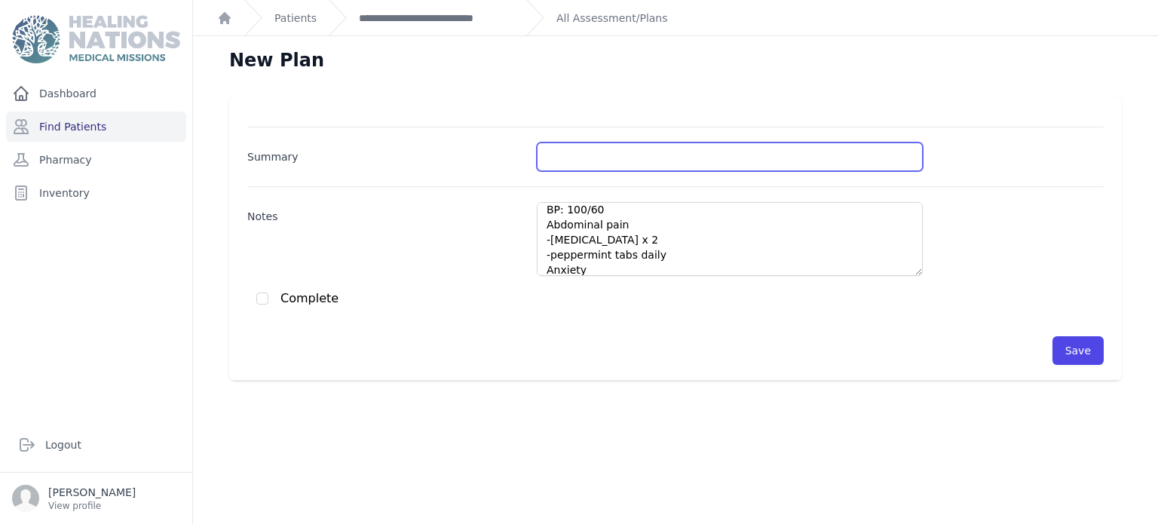
click at [599, 163] on input "Summary" at bounding box center [730, 156] width 386 height 29
type input "Abdominal pain"
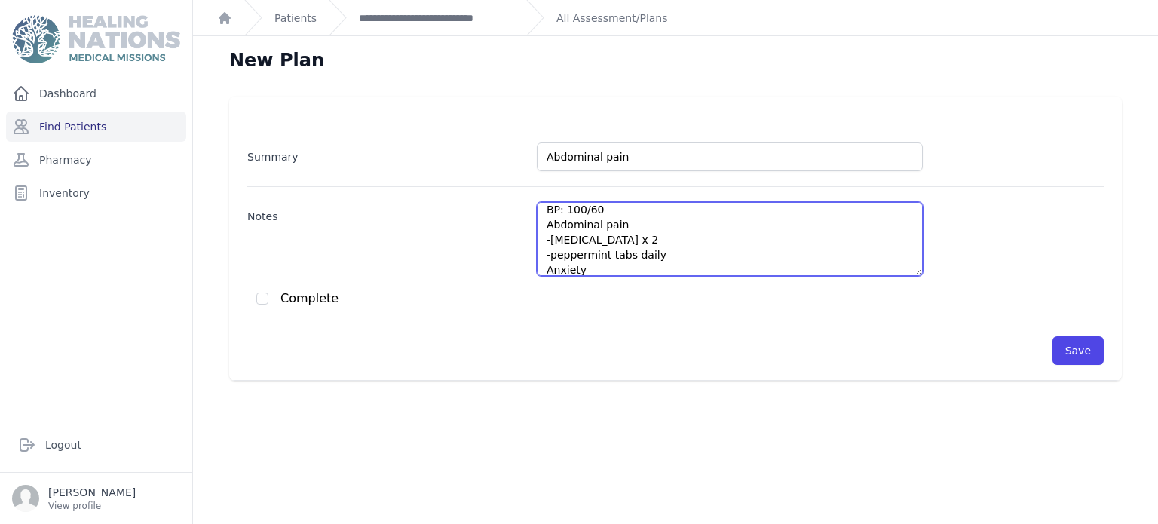
click at [565, 238] on textarea "BP: 100/60 Abdominal pain -[MEDICAL_DATA] x 2 -peppermint tabs daily Anxiety Va…" at bounding box center [730, 239] width 386 height 74
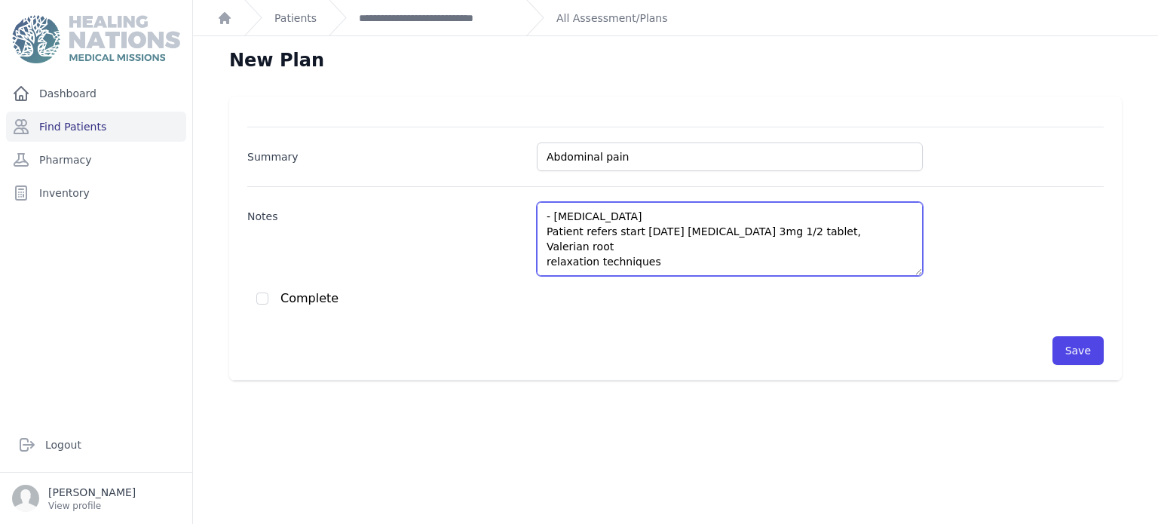
paste textarea "The doctor at work started him on the medicine"
click at [846, 233] on textarea "BP: 100/60 Abdominal pain -peppermint tabs daily Anxiety -Valerian root -referr…" at bounding box center [730, 239] width 386 height 74
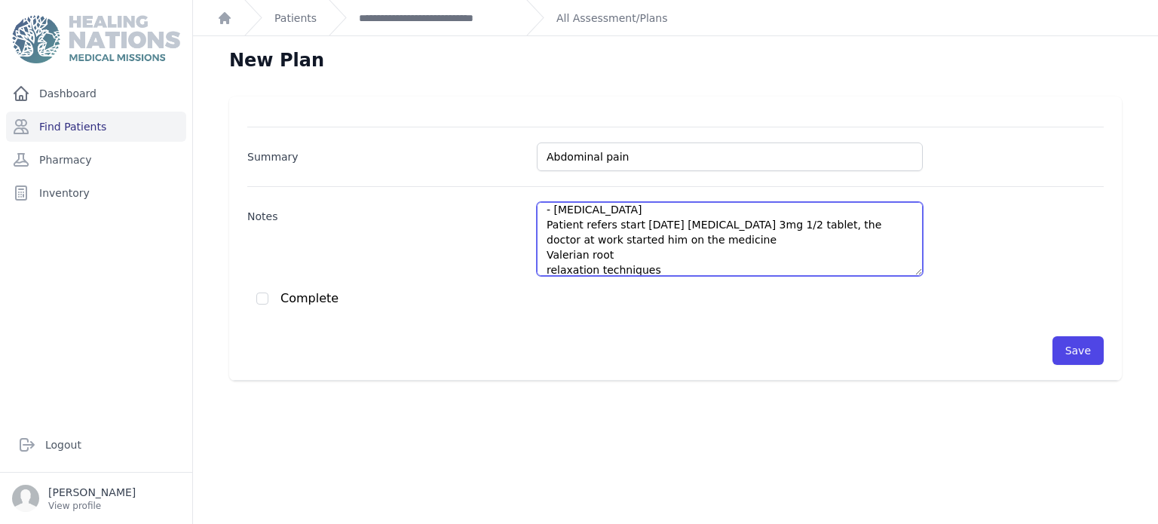
type textarea "BP: 100/60 Abdominal pain -peppermint tabs daily Anxiety -Valerian root -referr…"
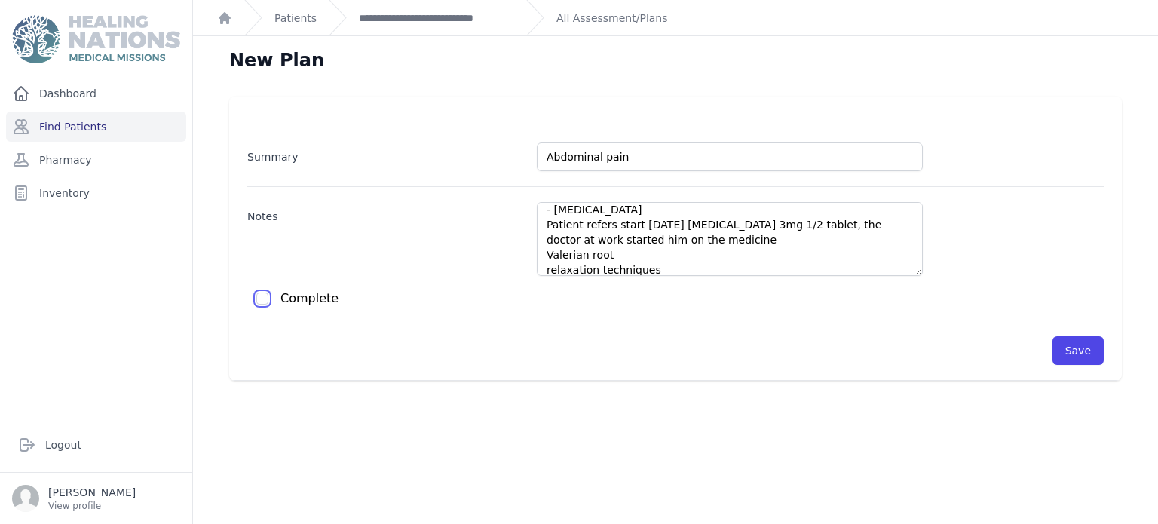
click at [266, 295] on input "checkbox" at bounding box center [262, 298] width 12 height 12
checkbox input "true"
click at [1070, 349] on button "Save" at bounding box center [1077, 350] width 51 height 29
checkbox input "false"
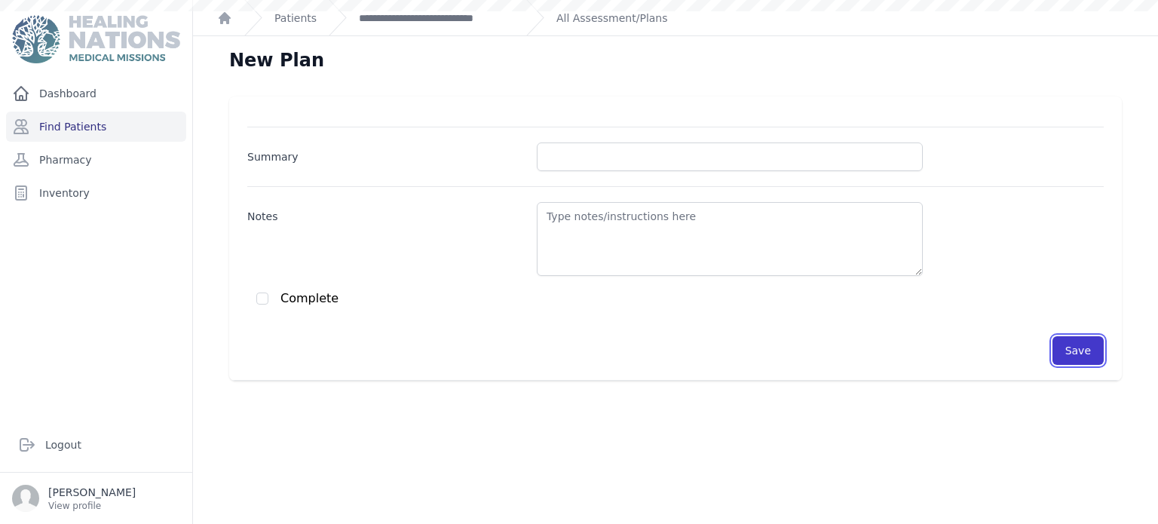
scroll to position [0, 0]
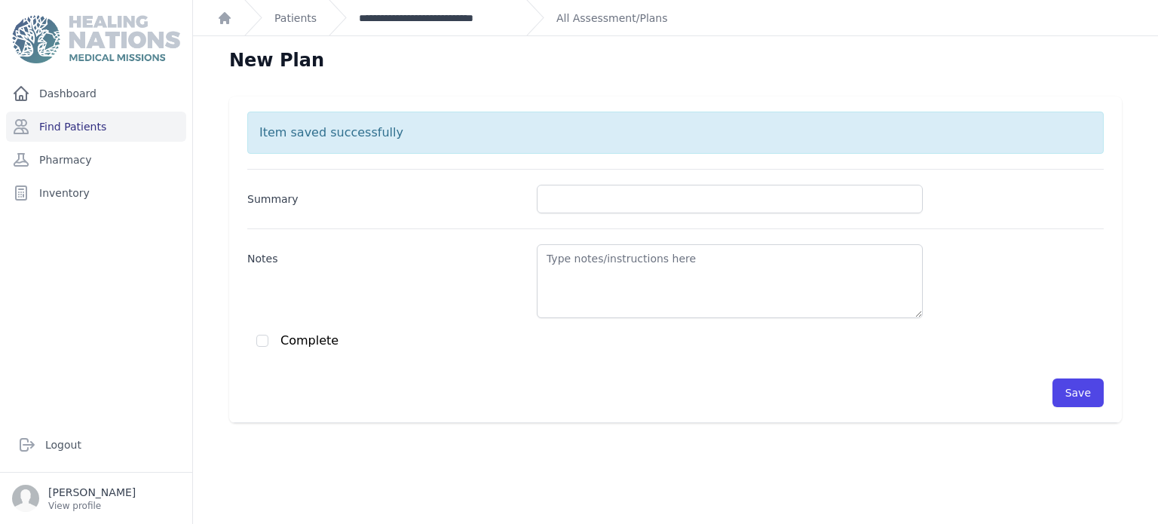
click at [502, 17] on link "**********" at bounding box center [436, 18] width 155 height 15
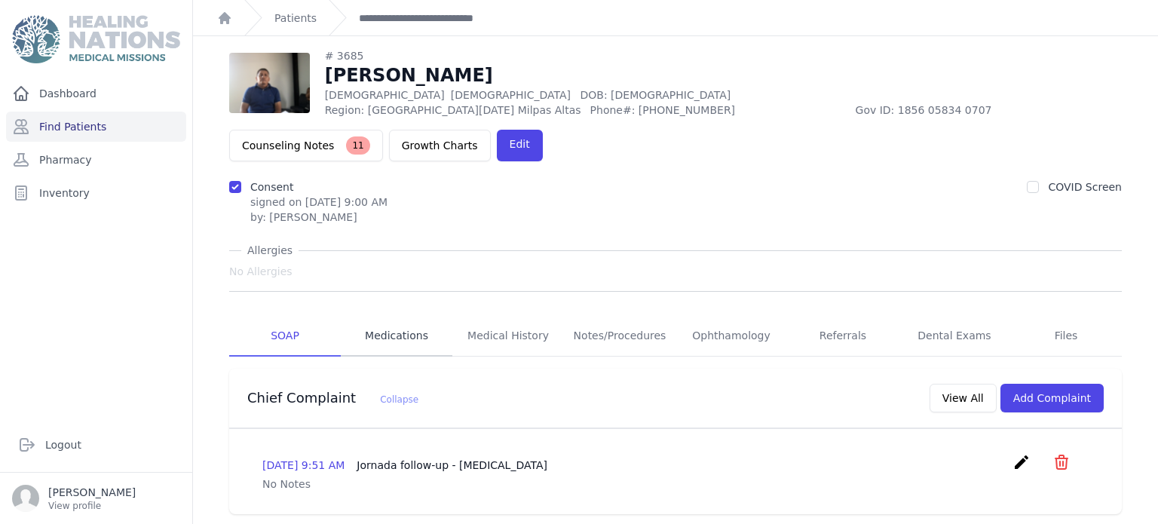
click at [406, 316] on link "Medications" at bounding box center [397, 336] width 112 height 41
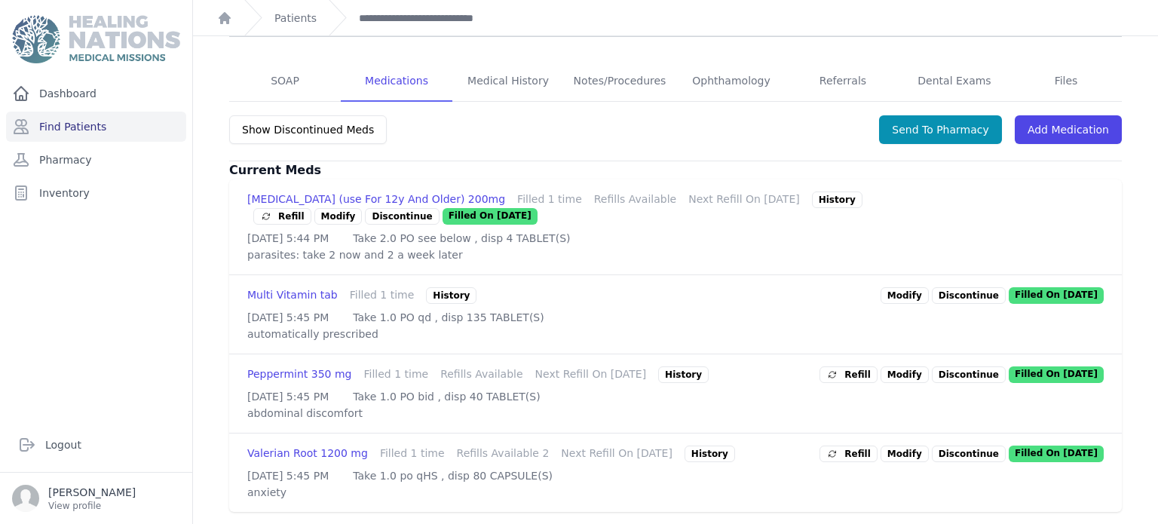
scroll to position [303, 0]
click at [870, 367] on span "Refill" at bounding box center [848, 374] width 44 height 15
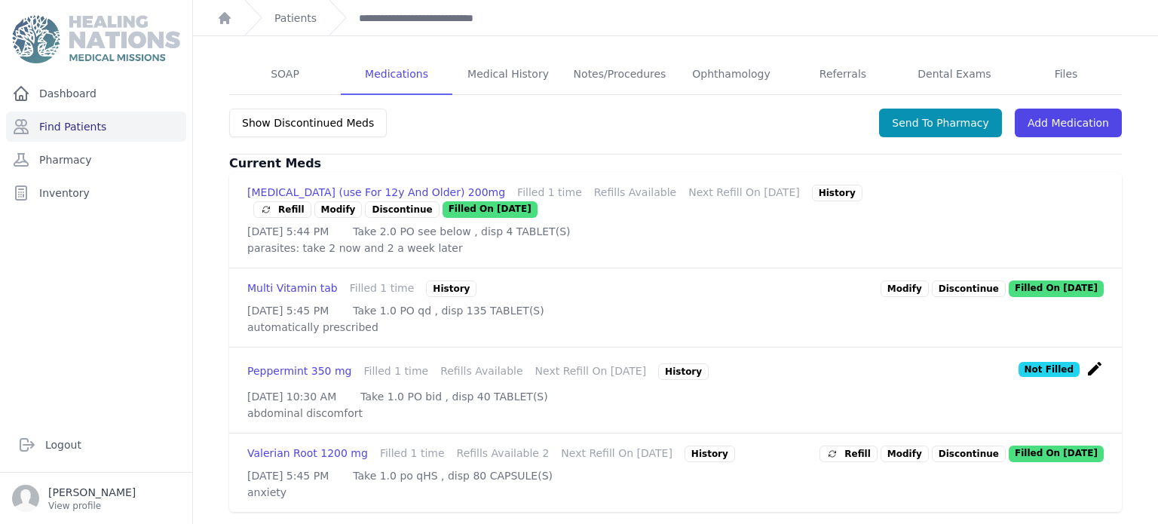
click at [870, 446] on span "Refill" at bounding box center [848, 453] width 44 height 15
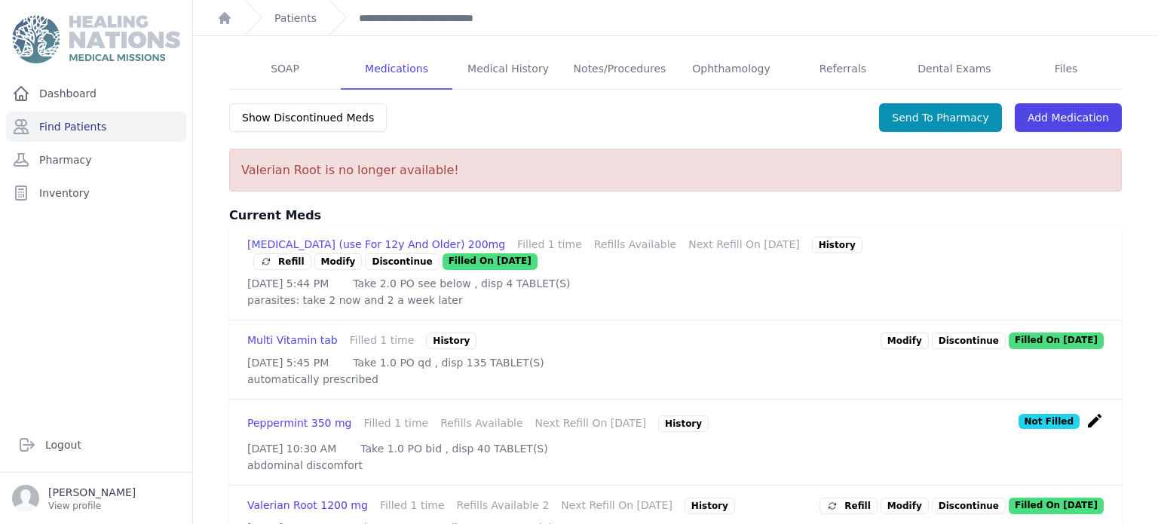
scroll to position [366, 0]
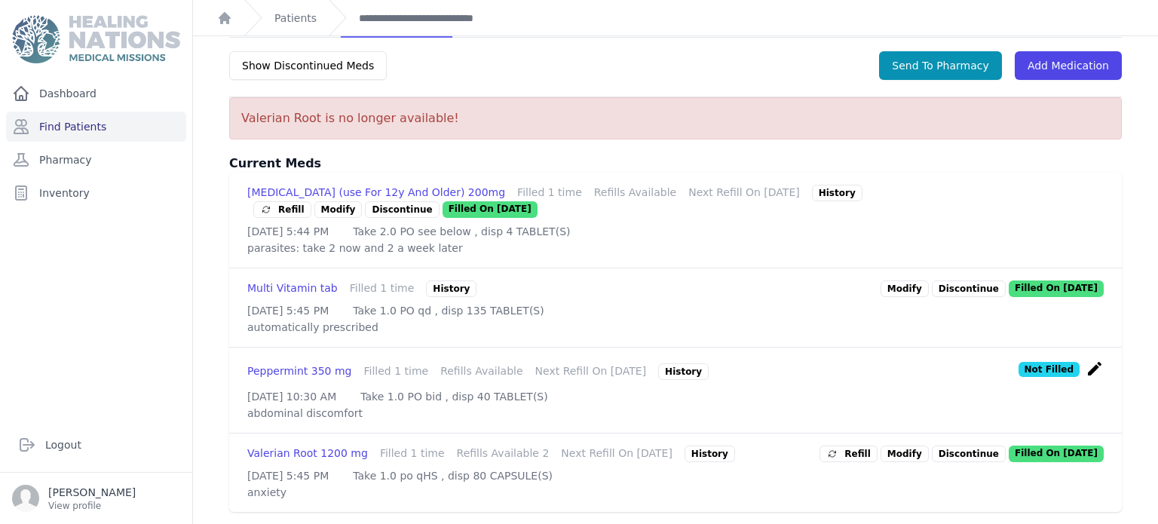
click at [907, 445] on link "Modify" at bounding box center [904, 453] width 48 height 17
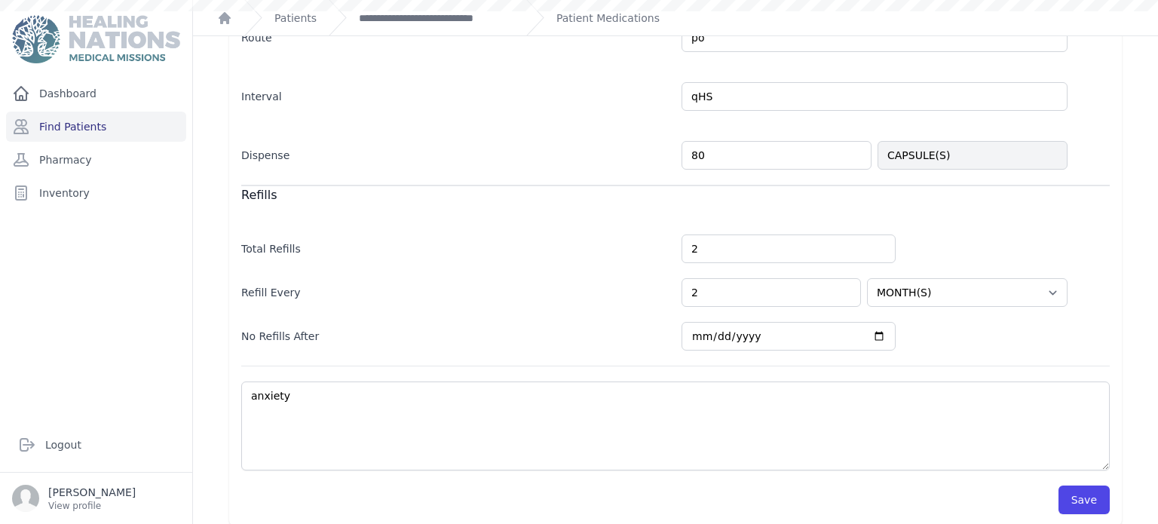
scroll to position [10, 0]
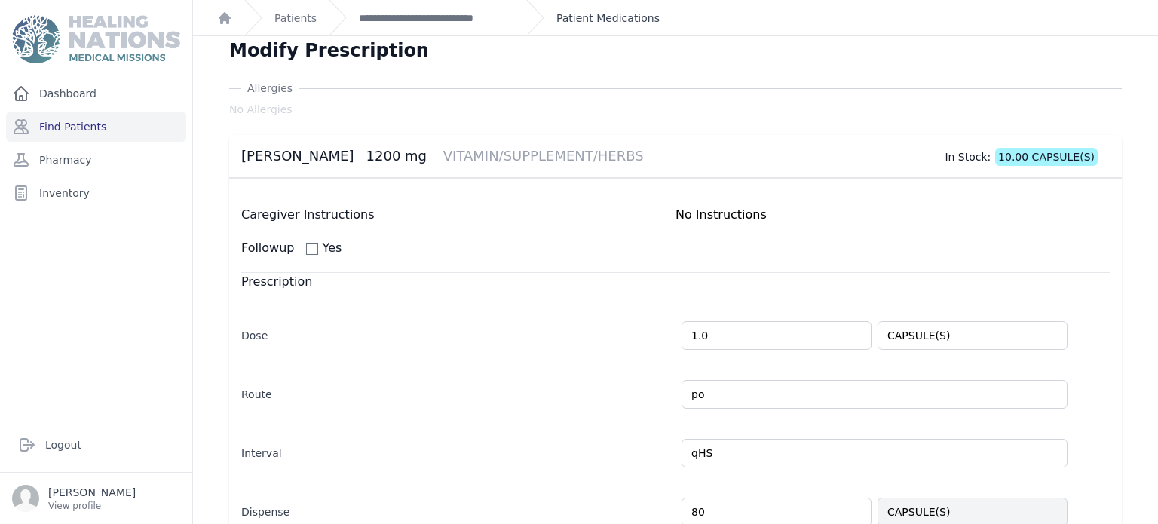
click at [598, 21] on link "Patient Medications" at bounding box center [607, 18] width 103 height 15
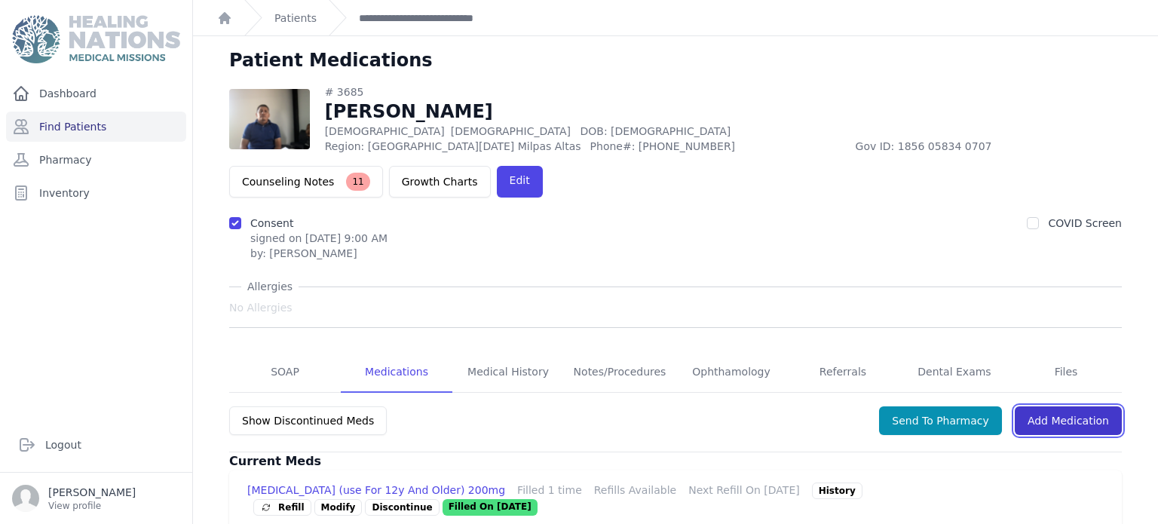
click at [1098, 406] on link "Add Medication" at bounding box center [1068, 420] width 107 height 29
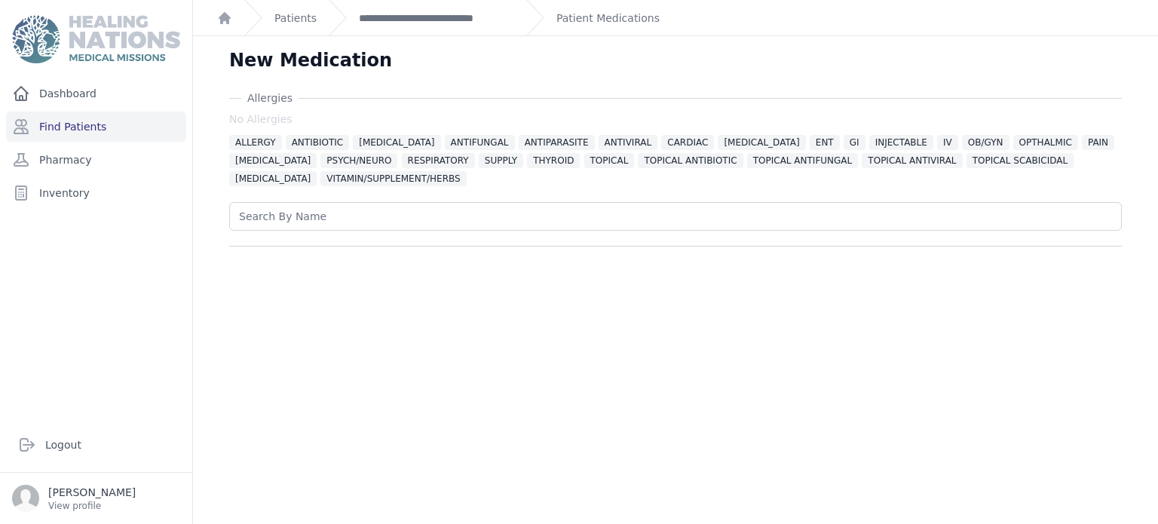
click at [341, 170] on div "ALLERGY ANTIBIOTIC ANTICONVULSANT ANTIFUNGAL ANTIPARASITE ANTIVIRAL CARDIAC DIA…" at bounding box center [675, 160] width 893 height 54
click at [343, 176] on span "VITAMIN/SUPPLEMENT/HERBS" at bounding box center [392, 178] width 145 height 15
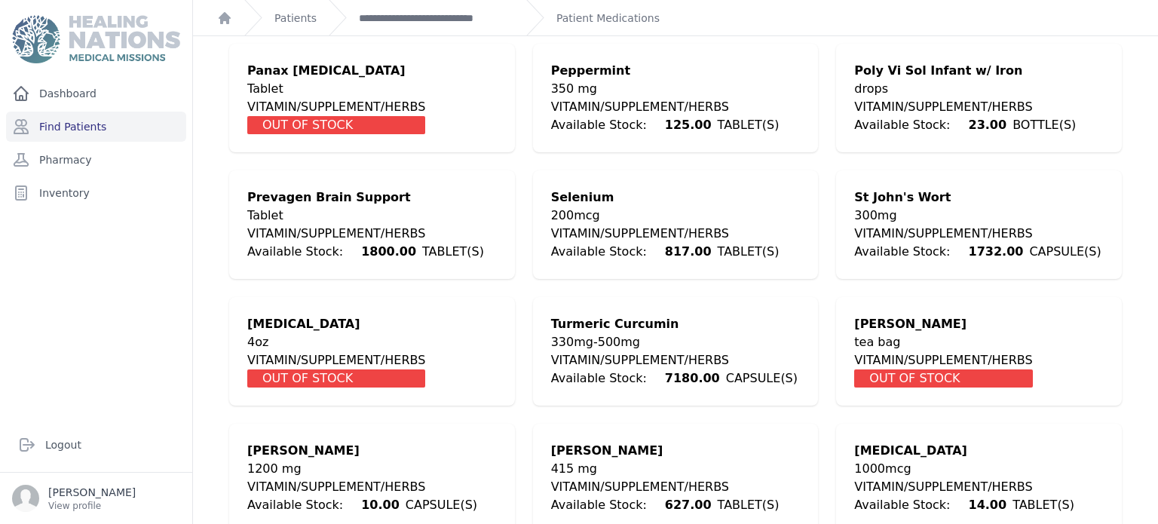
scroll to position [2720, 0]
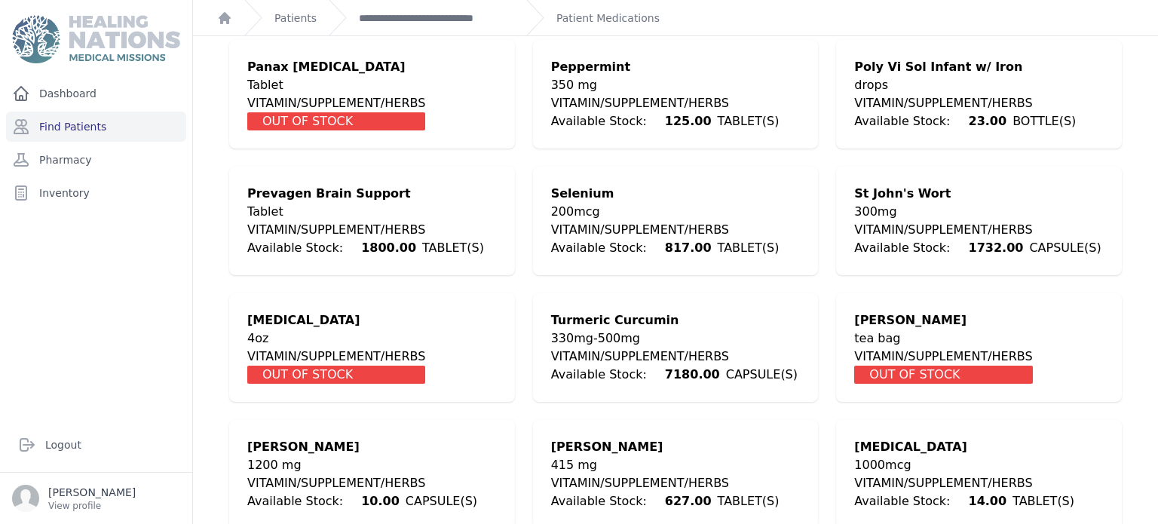
click at [627, 456] on div "415 mg" at bounding box center [665, 465] width 228 height 18
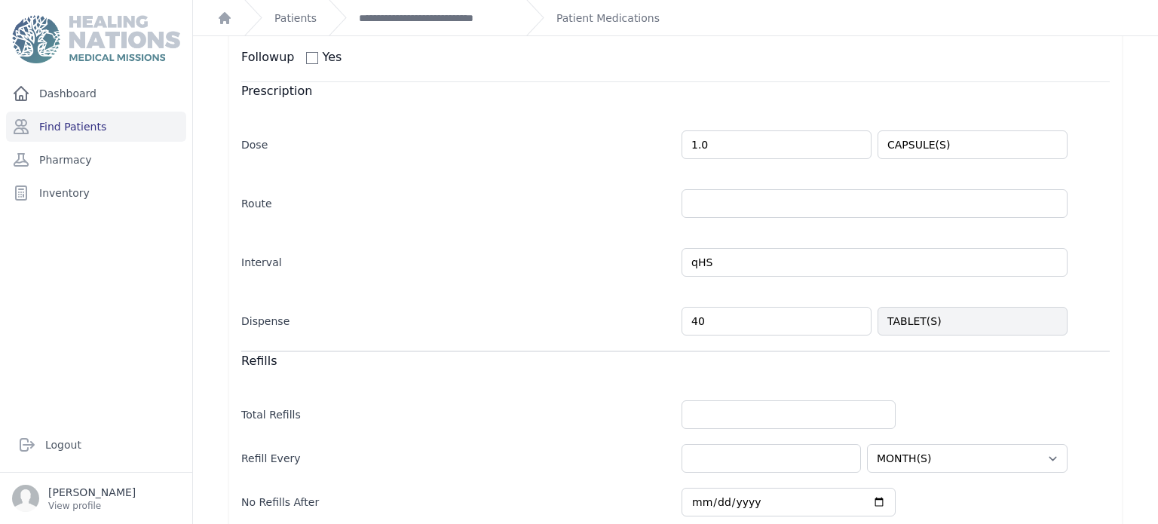
scroll to position [300, 0]
click at [804, 157] on input "1.0" at bounding box center [776, 146] width 190 height 29
type input "1"
type input "2.0"
select select "MONTH(S)"
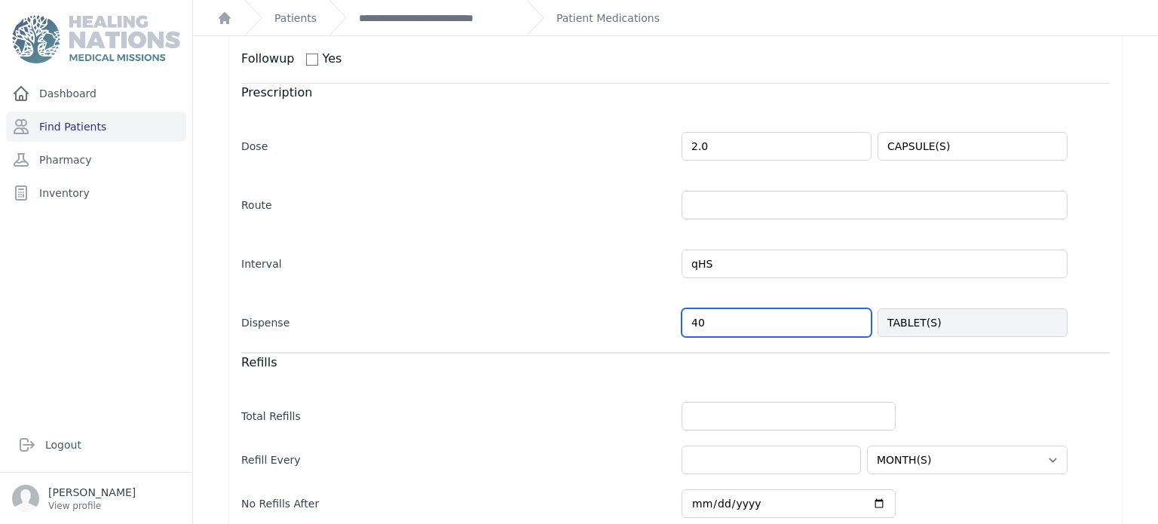
click at [724, 319] on input "40" at bounding box center [776, 322] width 190 height 29
type input "4"
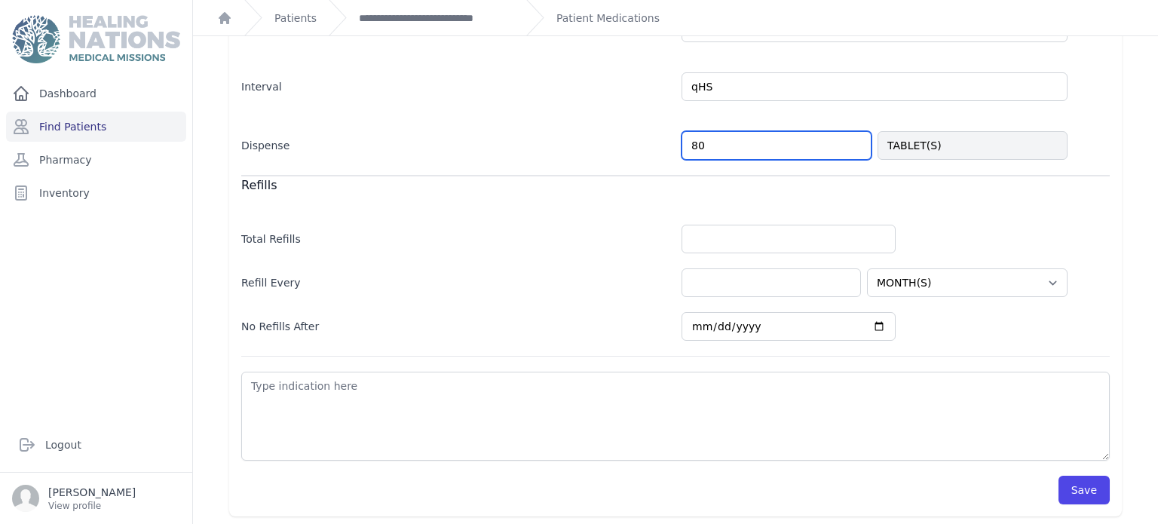
type input "80"
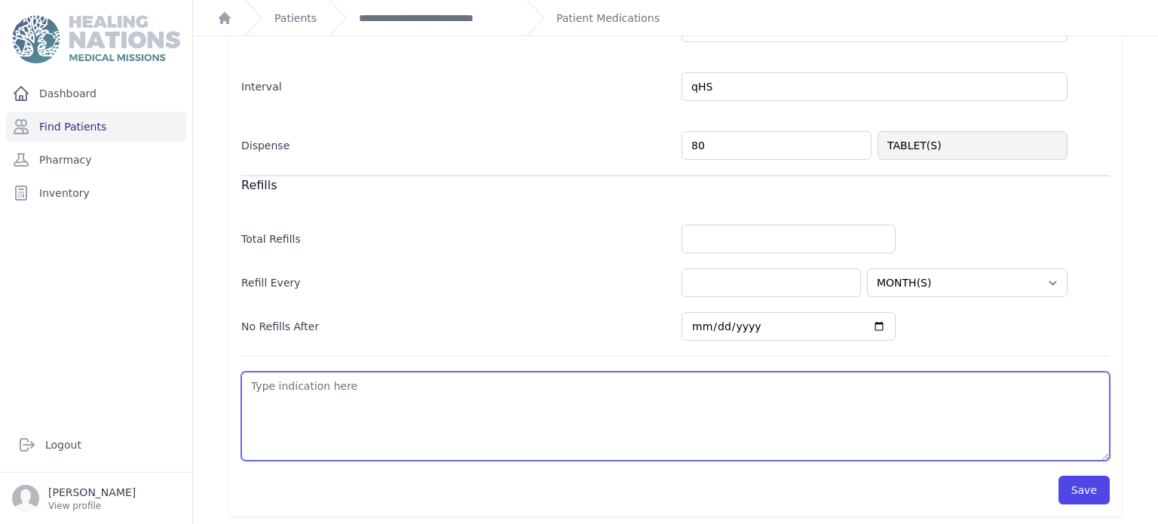
click at [712, 402] on textarea at bounding box center [675, 416] width 868 height 89
select select "MONTH(S)"
type textarea "I"
select select "MONTH(S)"
type textarea "Ins"
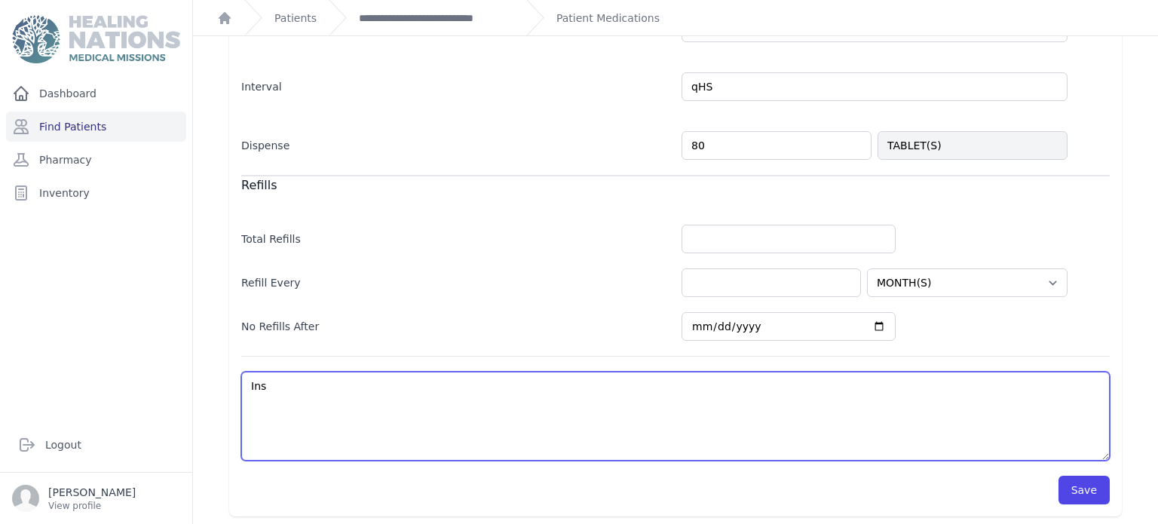
select select "MONTH(S)"
type textarea "Inso"
select select "MONTH(S)"
type textarea "Insom"
select select "MONTH(S)"
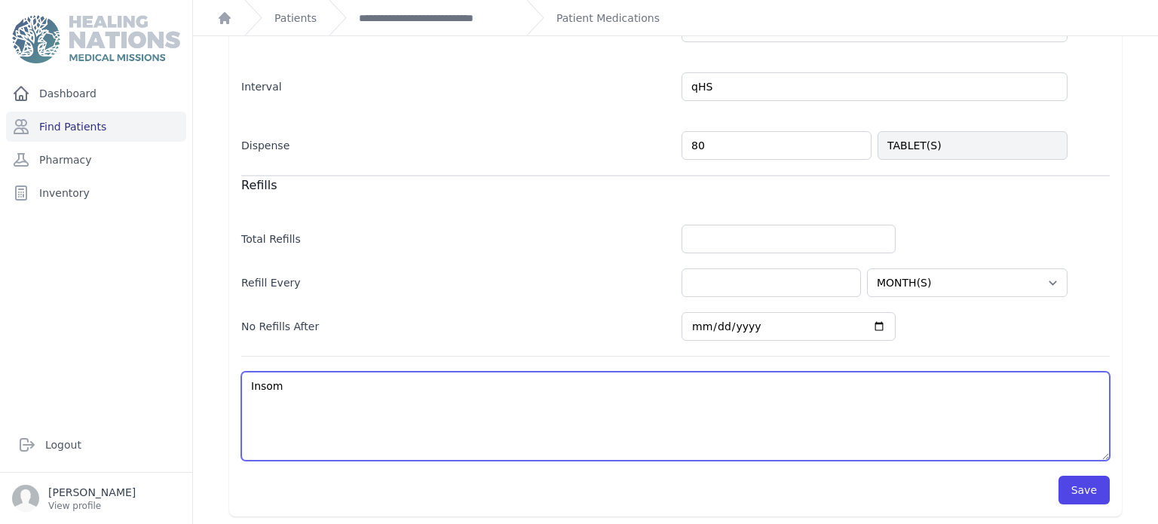
type textarea "Insomn"
select select "MONTH(S)"
type textarea "Insomni"
select select "MONTH(S)"
type textarea "Insomnia"
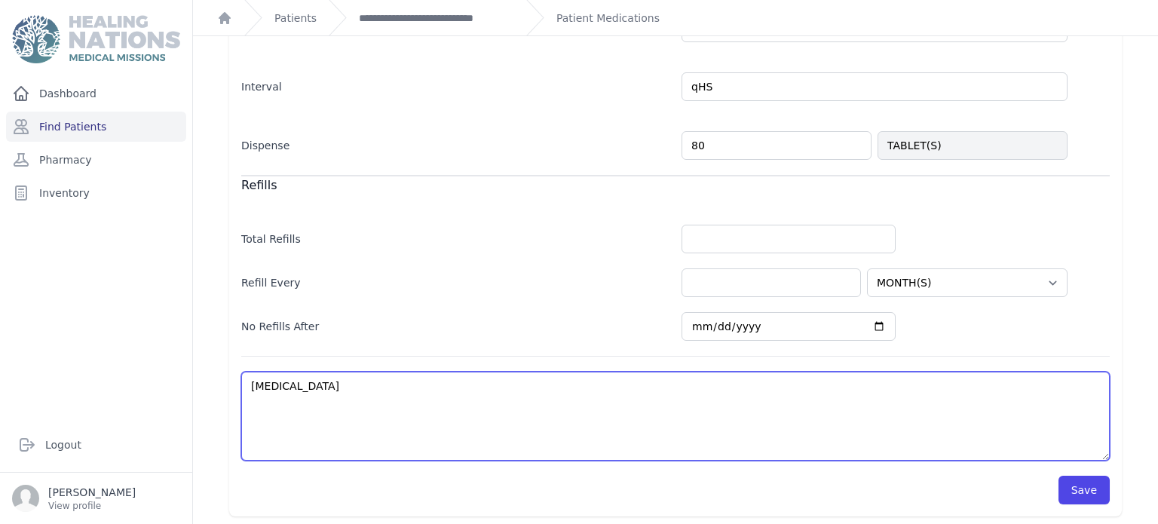
select select "MONTH(S)"
type textarea "Insomnia"
select select "MONTH(S)"
type textarea "Insomnia"
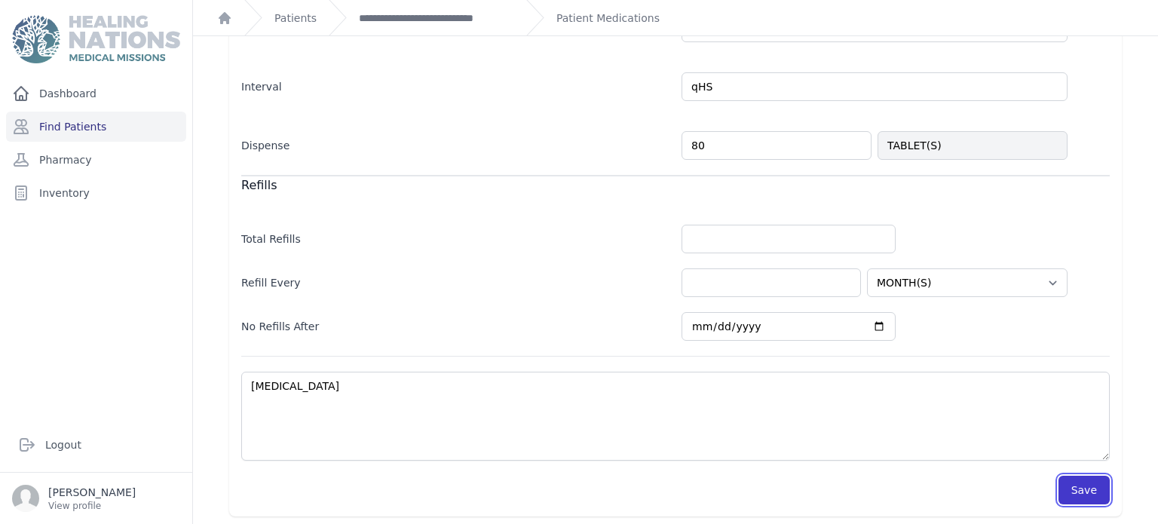
click at [1083, 485] on button "Save" at bounding box center [1083, 490] width 51 height 29
select select "MONTH(S)"
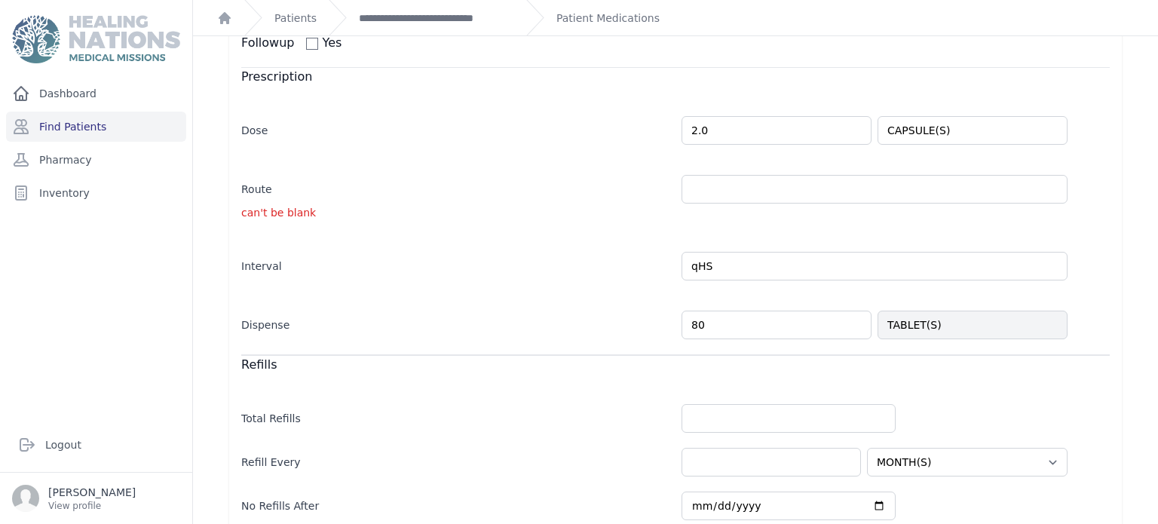
scroll to position [312, 0]
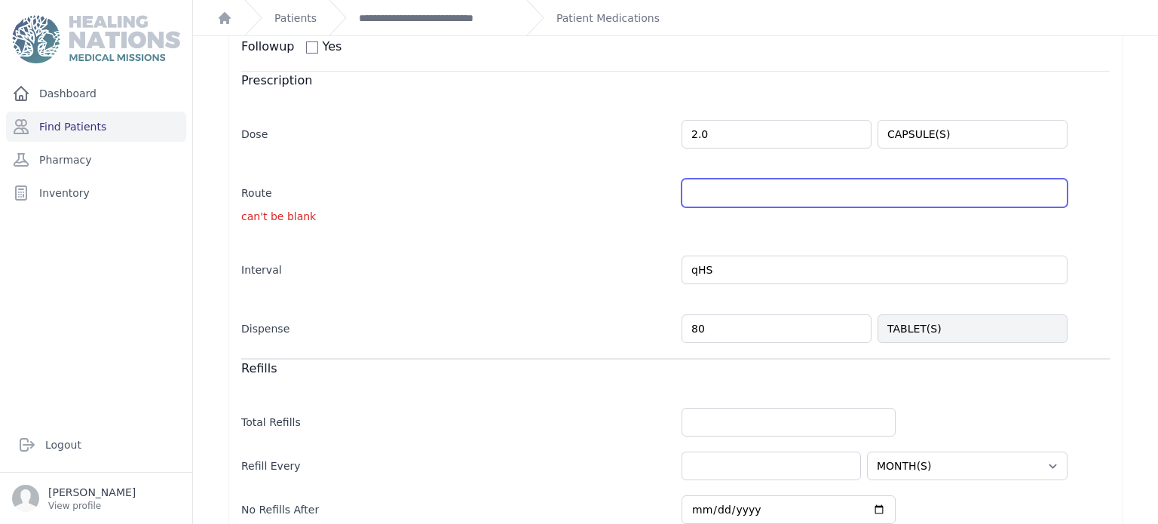
click at [844, 190] on input "text" at bounding box center [874, 193] width 386 height 29
type input "PO"
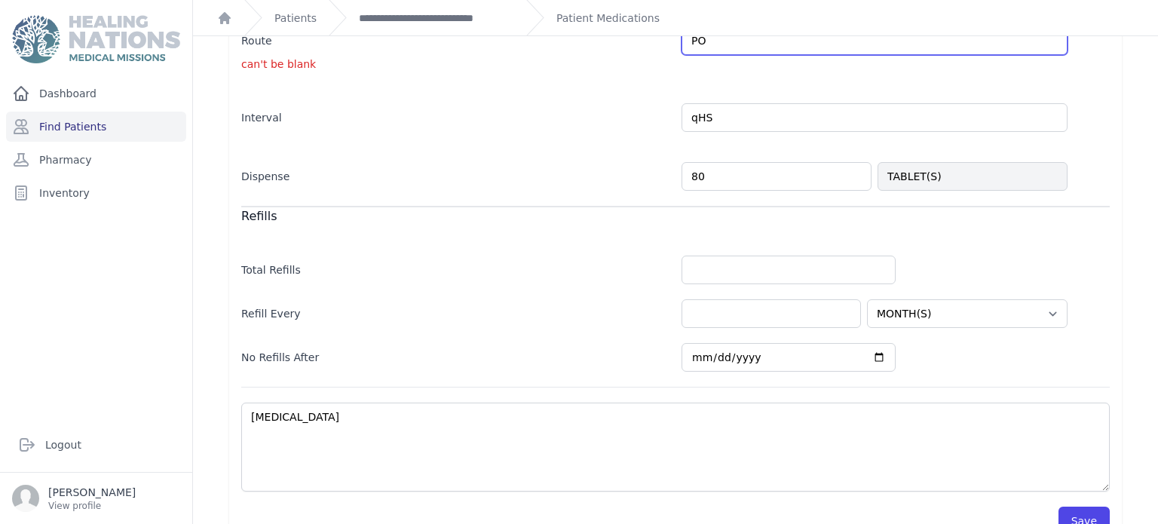
scroll to position [495, 0]
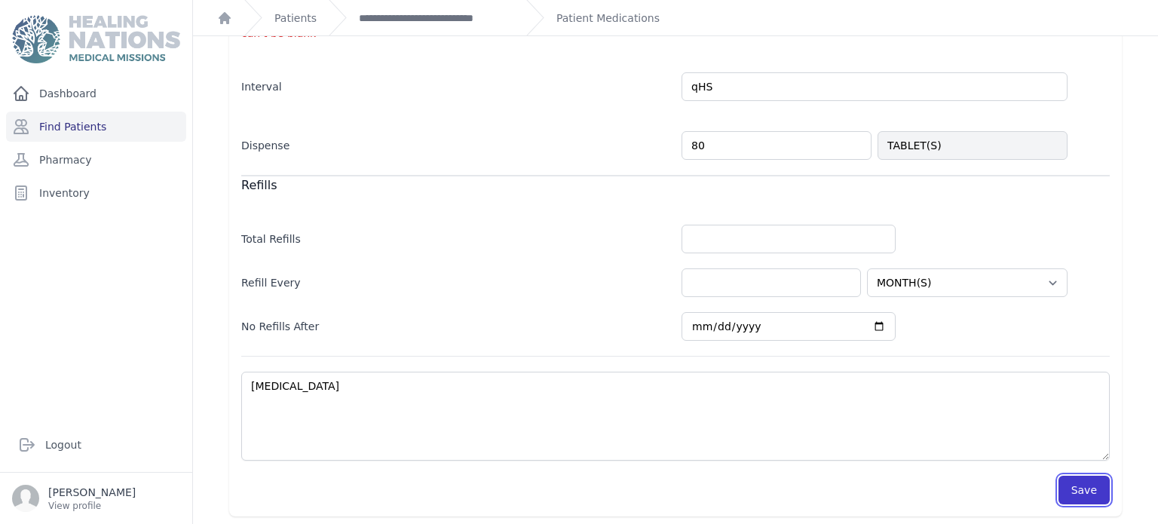
click at [1086, 485] on button "Save" at bounding box center [1083, 490] width 51 height 29
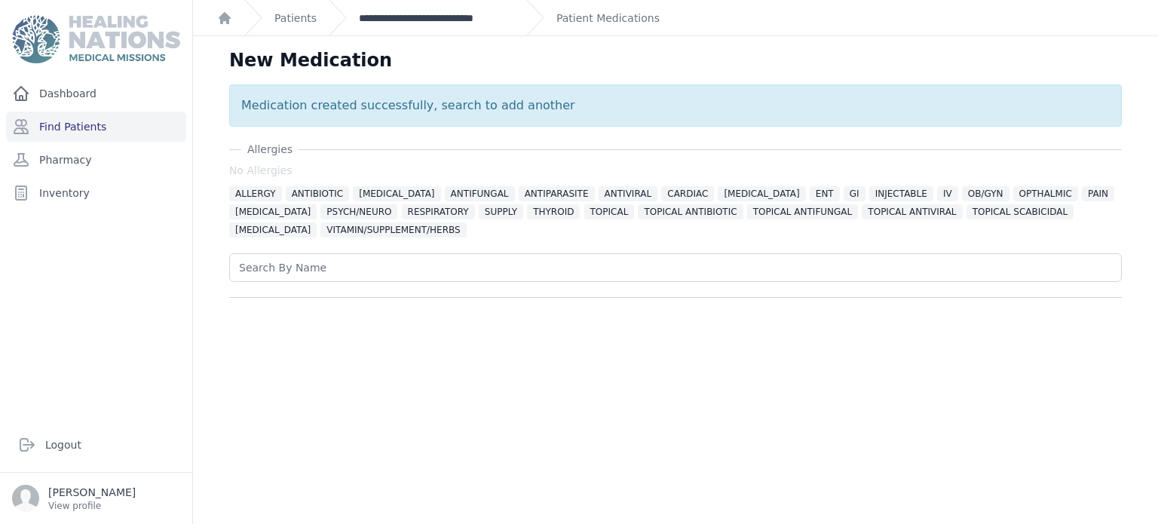
click at [490, 14] on link "**********" at bounding box center [436, 18] width 155 height 15
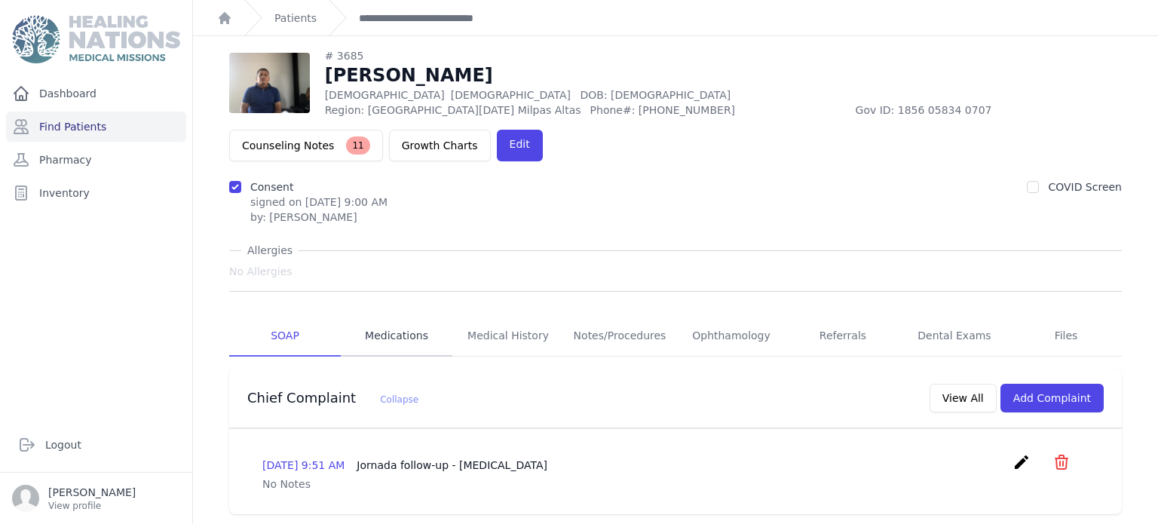
click at [402, 316] on link "Medications" at bounding box center [397, 336] width 112 height 41
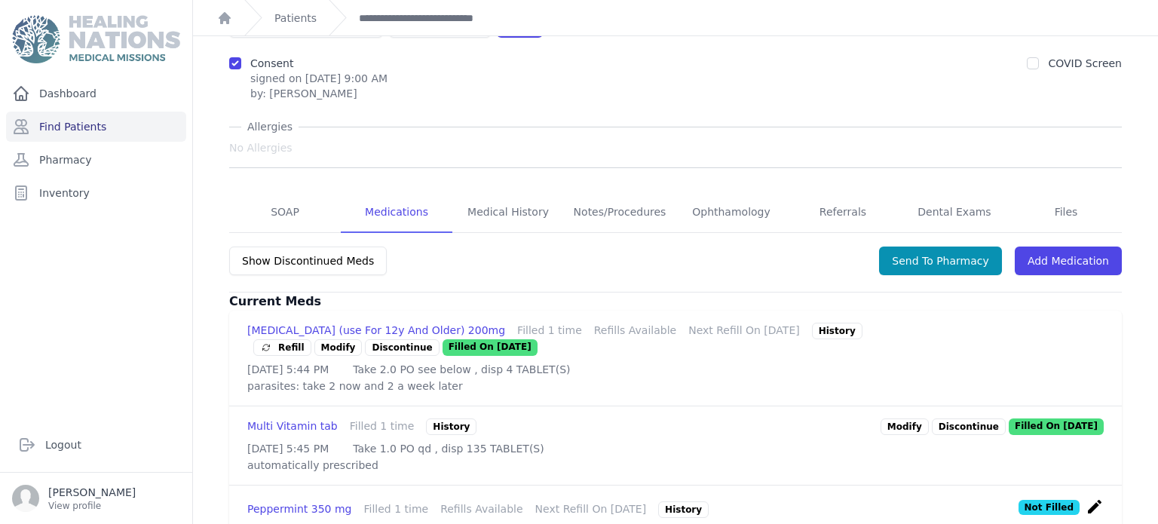
scroll to position [139, 0]
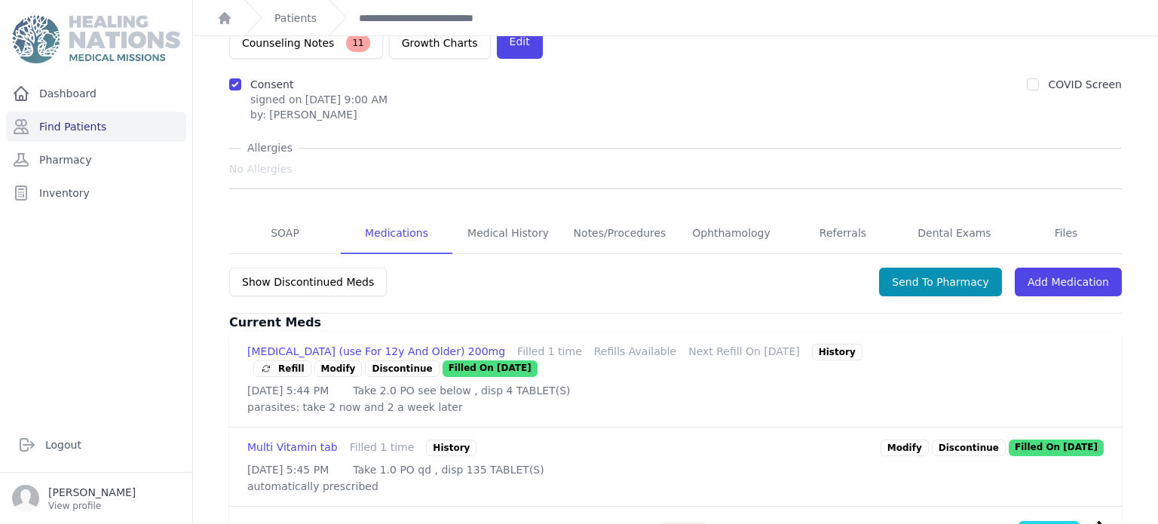
click at [949, 266] on div "Show Discontinued Meds Send To Pharmacy Add Medication" at bounding box center [675, 289] width 893 height 47
click at [942, 268] on button "Send To Pharmacy" at bounding box center [940, 282] width 123 height 29
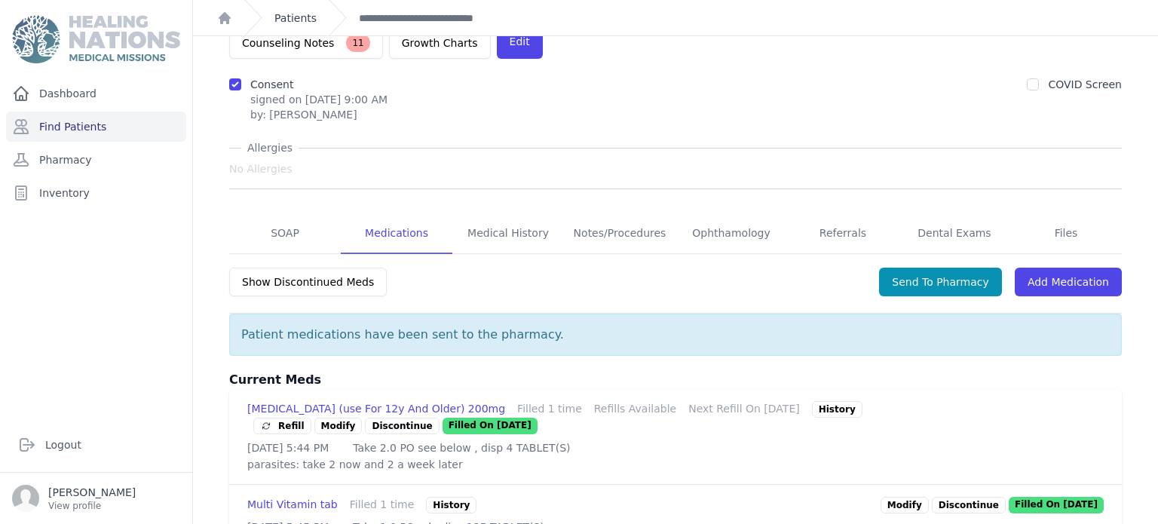
click at [298, 14] on link "Patients" at bounding box center [295, 18] width 42 height 15
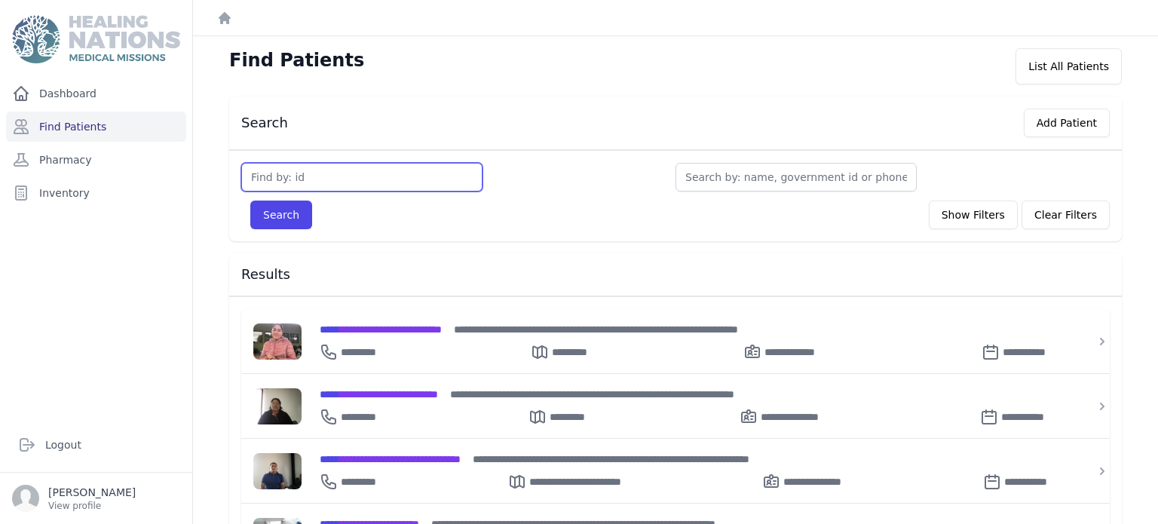
click at [307, 179] on input "text" at bounding box center [361, 177] width 241 height 29
type input "3734"
click at [250, 201] on button "Search" at bounding box center [281, 215] width 62 height 29
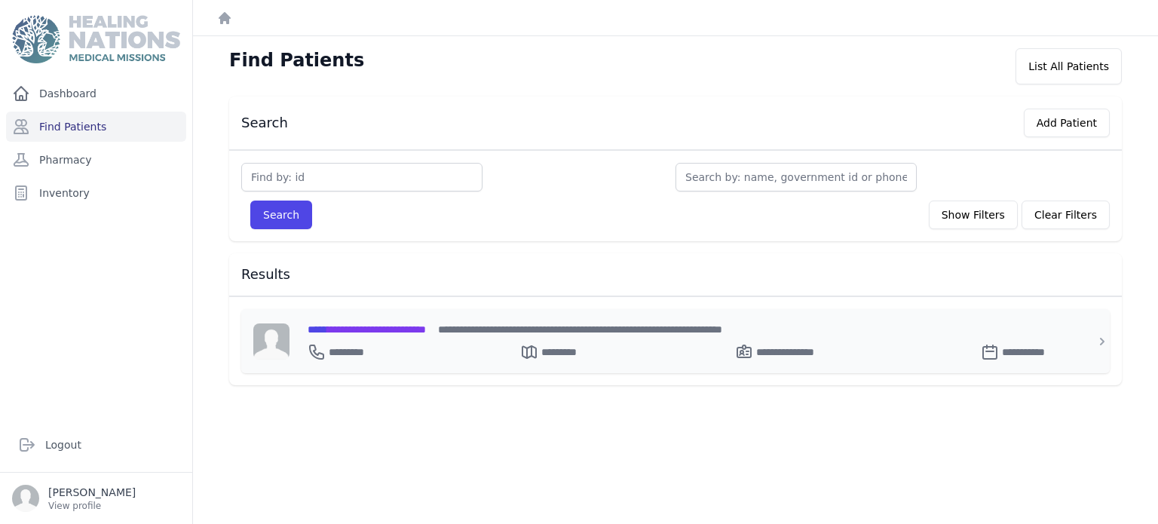
click at [352, 329] on span "**********" at bounding box center [367, 329] width 118 height 11
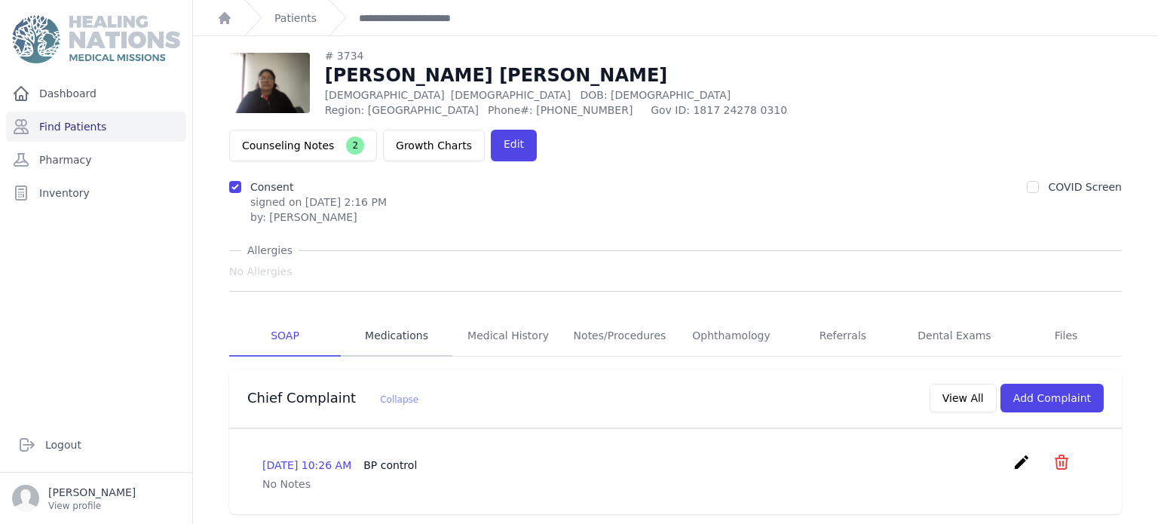
click at [390, 316] on link "Medications" at bounding box center [397, 336] width 112 height 41
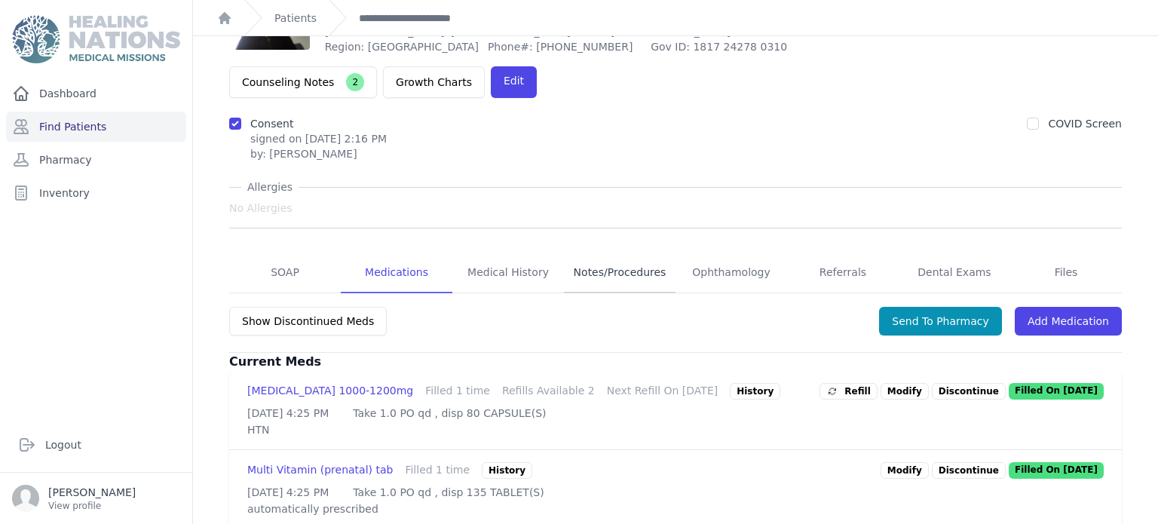
scroll to position [100, 0]
click at [858, 383] on span "Refill" at bounding box center [848, 390] width 44 height 15
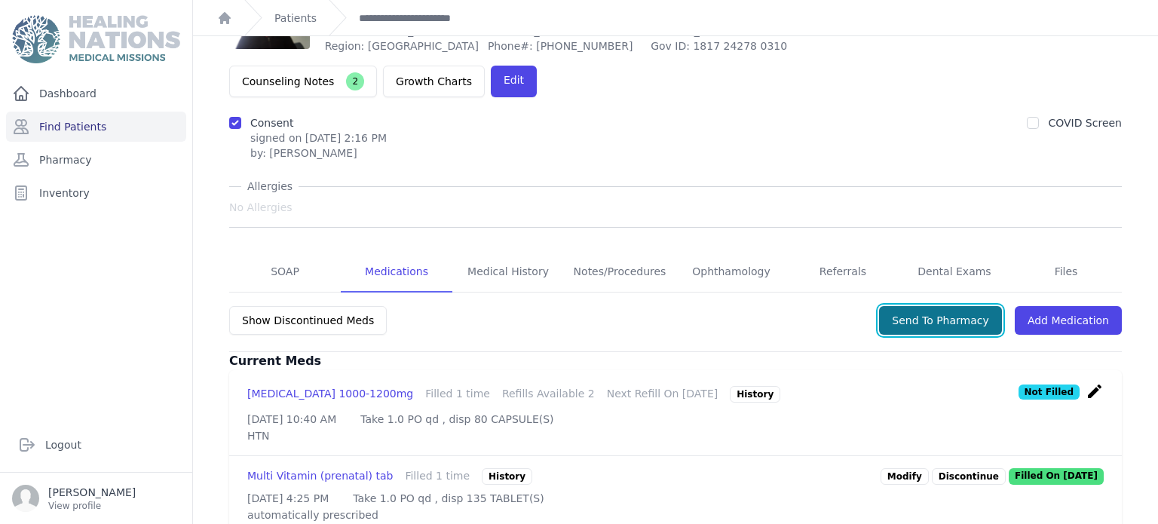
click at [928, 306] on button "Send To Pharmacy" at bounding box center [940, 320] width 123 height 29
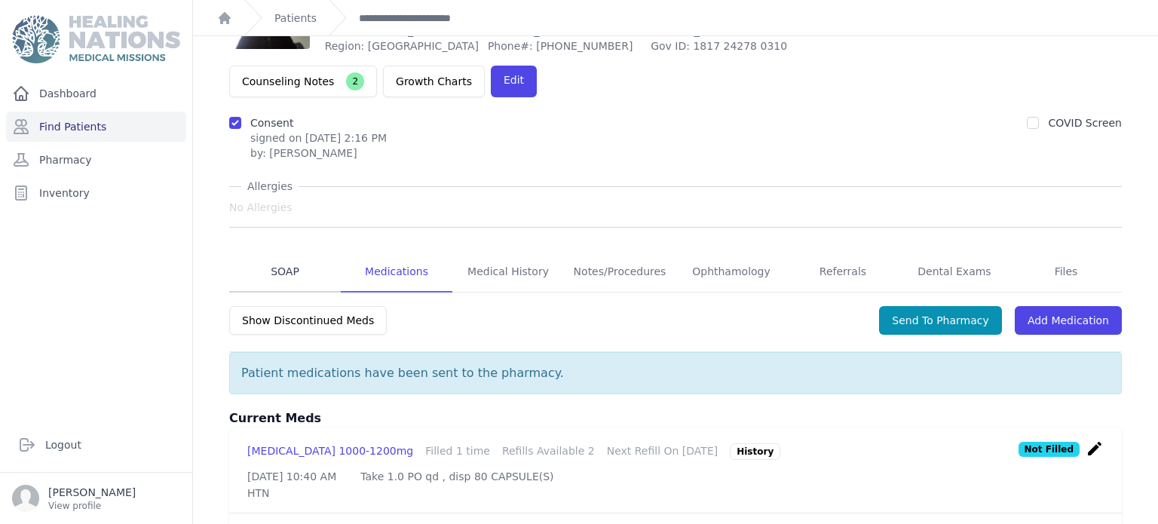
click at [333, 252] on link "SOAP" at bounding box center [285, 272] width 112 height 41
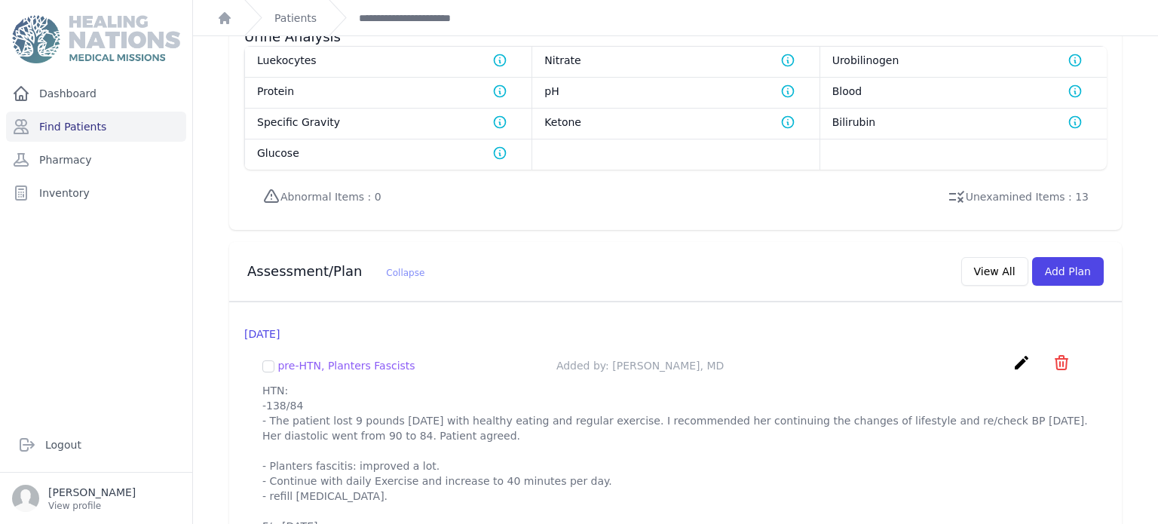
scroll to position [1272, 0]
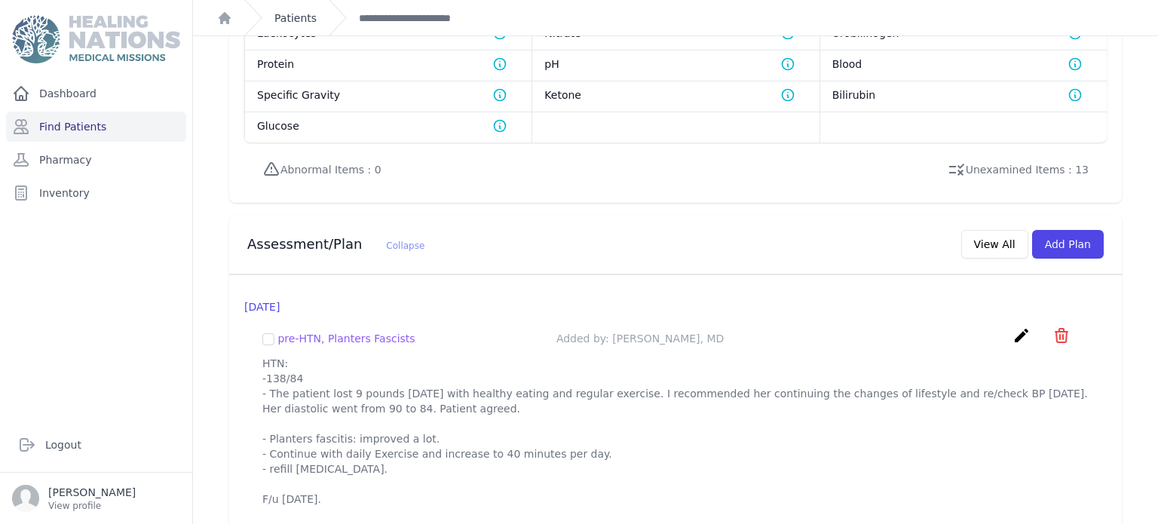
click at [305, 15] on link "Patients" at bounding box center [295, 18] width 42 height 15
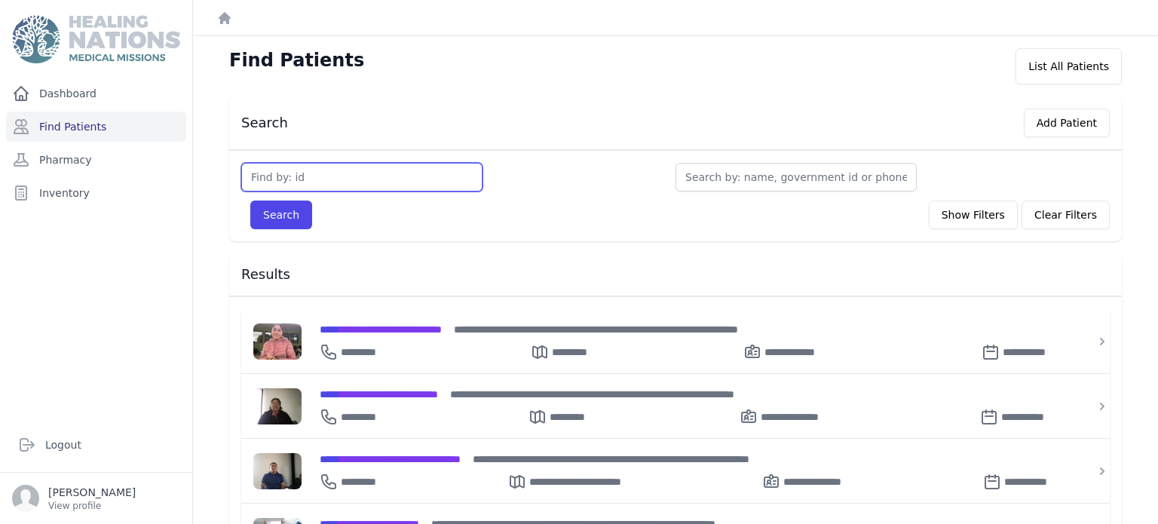
click at [316, 185] on input "text" at bounding box center [361, 177] width 241 height 29
type input "3113"
click at [250, 201] on button "Search" at bounding box center [281, 215] width 62 height 29
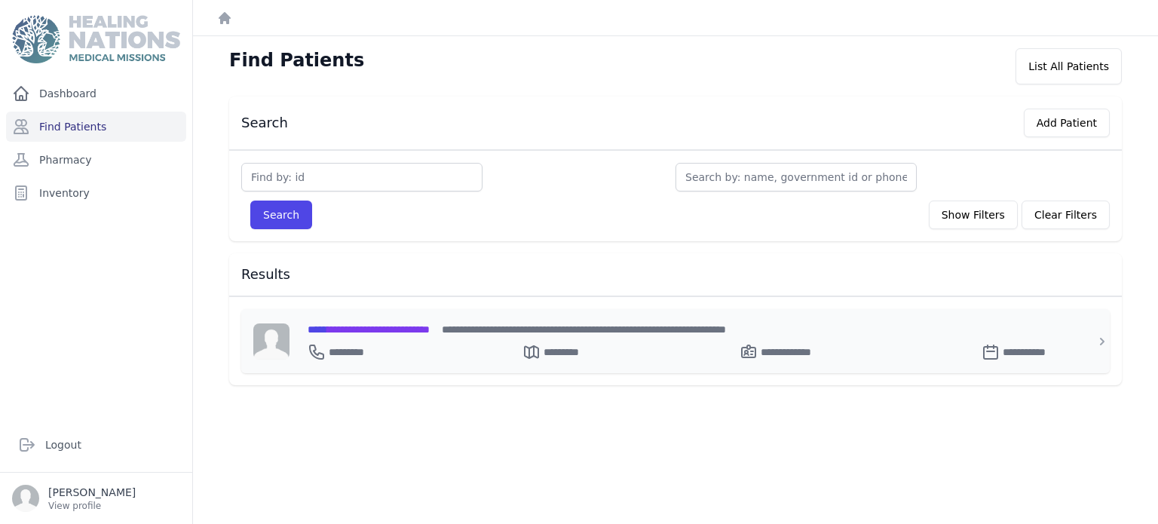
click at [378, 328] on span "**********" at bounding box center [369, 329] width 122 height 11
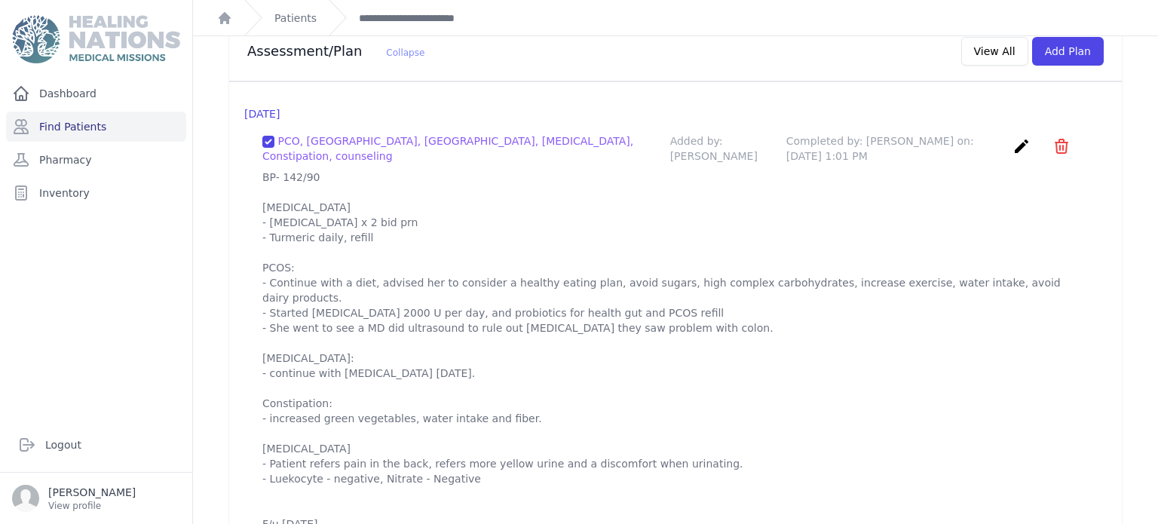
scroll to position [1483, 0]
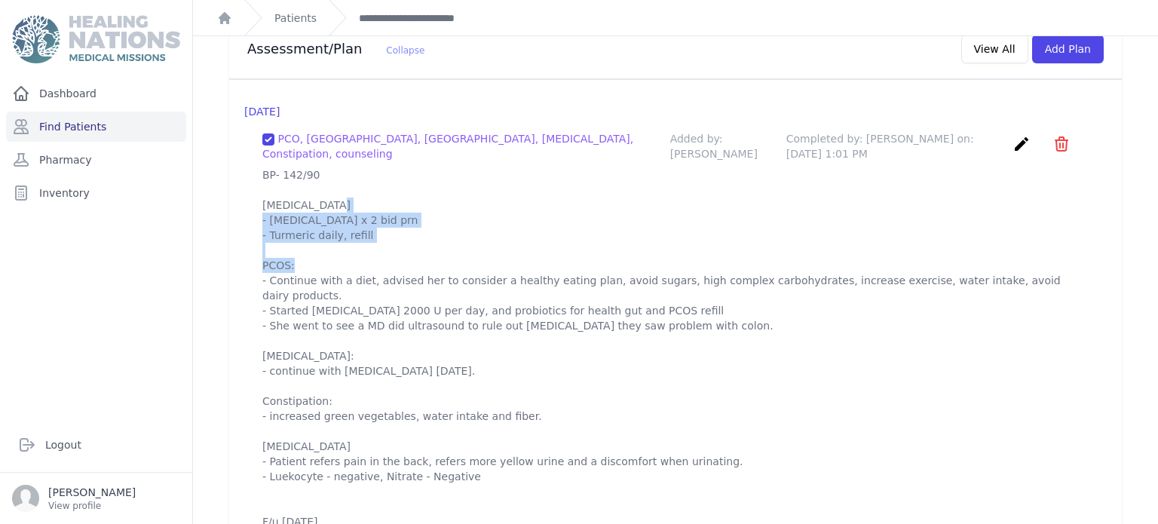
drag, startPoint x: 262, startPoint y: 179, endPoint x: 332, endPoint y: 227, distance: 84.7
click at [332, 227] on p "BP- 142/90 Dysmenorrhea - Ibuprofen x 2 bid prn - Turmeric daily, refill PCOS: …" at bounding box center [675, 348] width 826 height 362
click at [262, 167] on p "BP- 142/90 Dysmenorrhea - Ibuprofen x 2 bid prn - Turmeric daily, refill PCOS: …" at bounding box center [675, 348] width 826 height 362
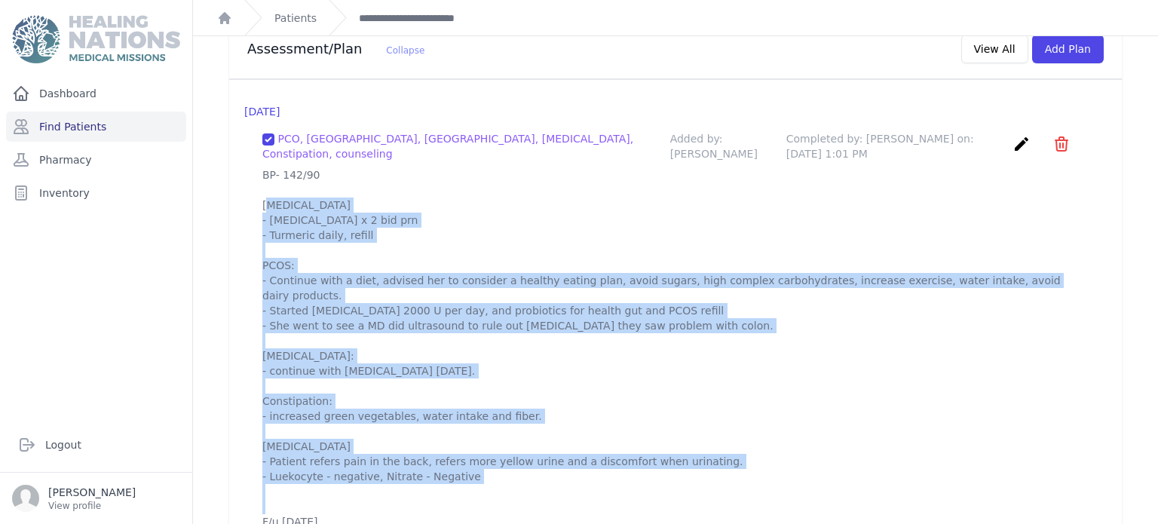
drag, startPoint x: 262, startPoint y: 147, endPoint x: 590, endPoint y: 523, distance: 499.0
copy p "BP- 142/90 Dysmenorrhea - Ibuprofen x 2 bid prn - Turmeric daily, refill PCOS: …"
click at [1026, 135] on icon "create" at bounding box center [1021, 144] width 18 height 18
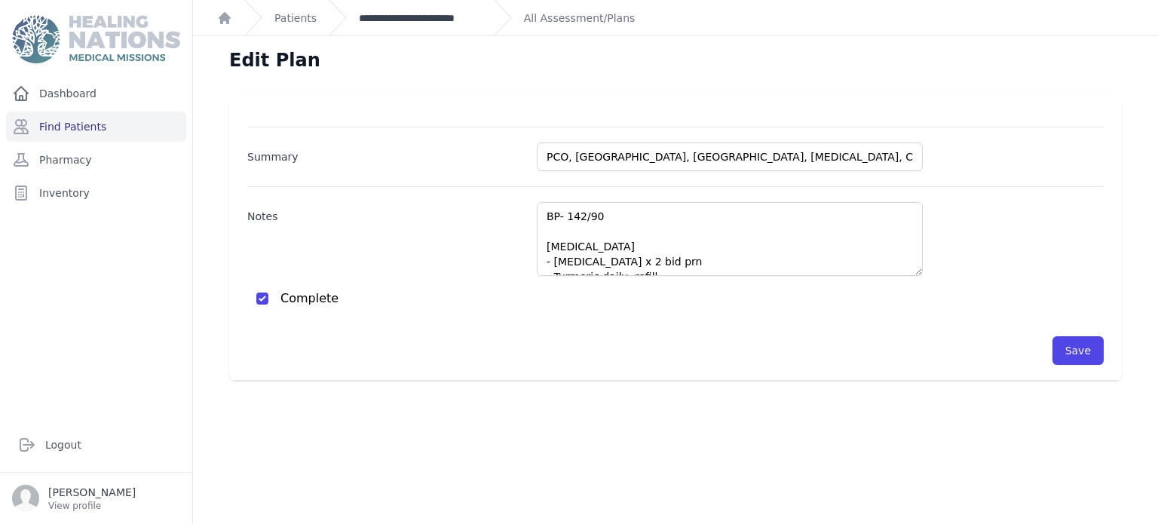
click at [456, 16] on link "**********" at bounding box center [420, 18] width 123 height 15
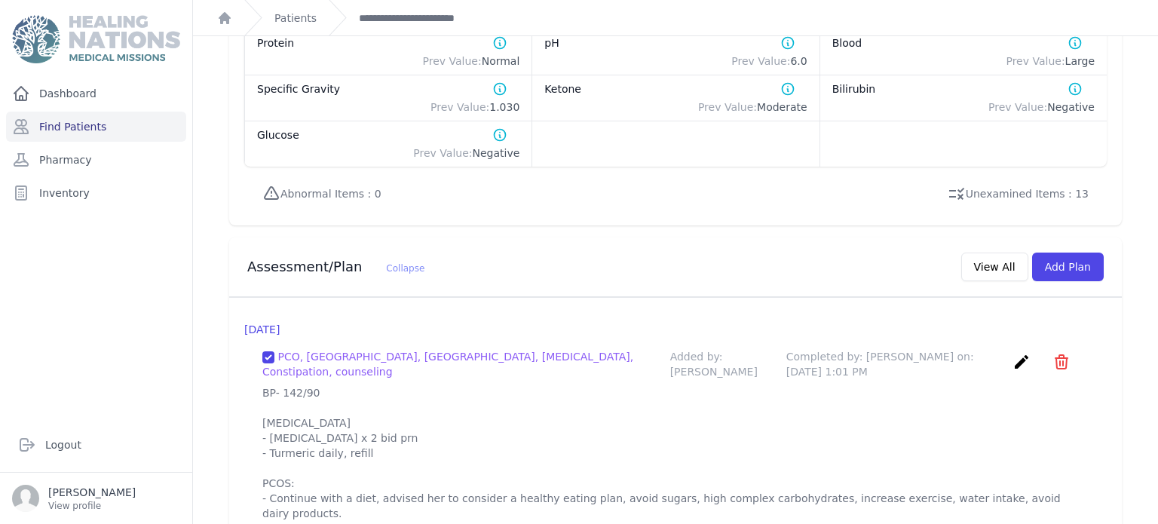
scroll to position [1297, 0]
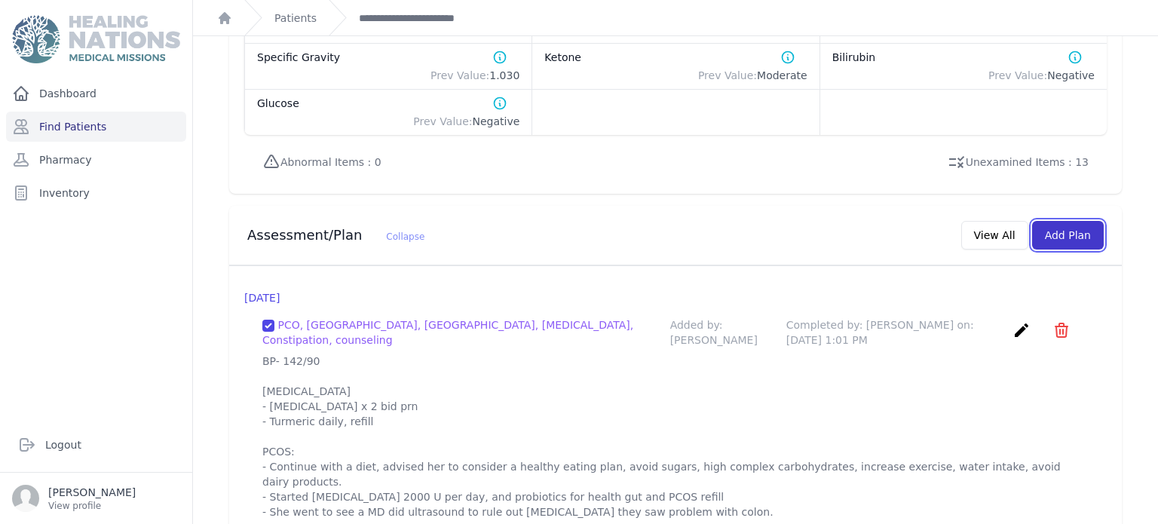
click at [1051, 221] on button "Add Plan" at bounding box center [1068, 235] width 72 height 29
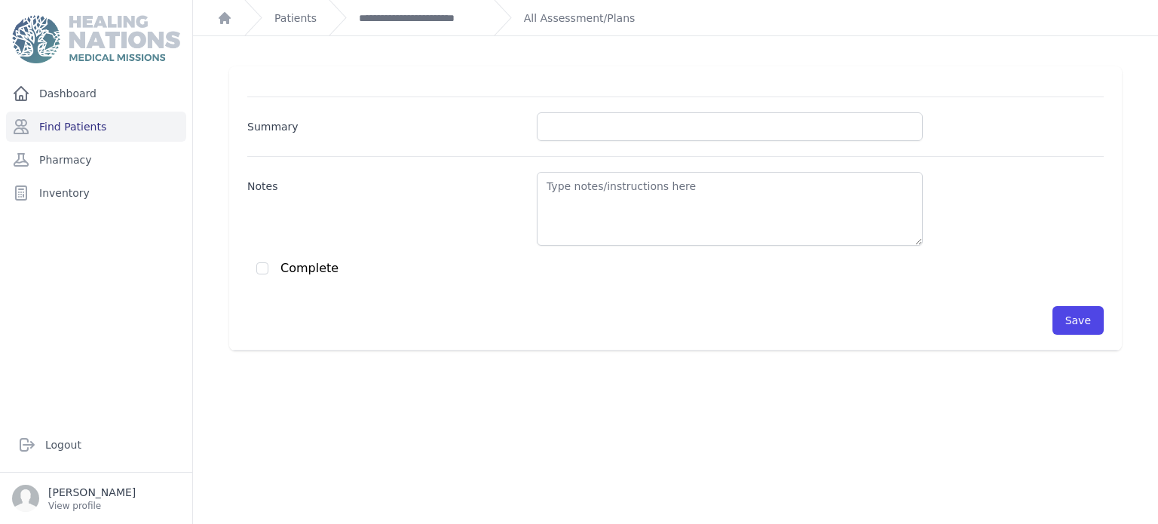
scroll to position [36, 0]
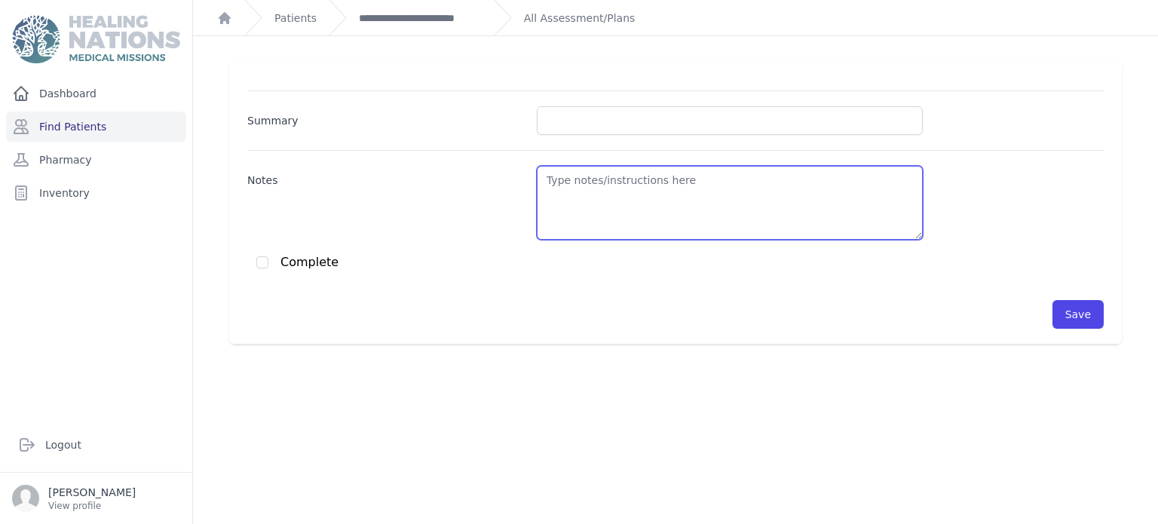
click at [784, 167] on textarea "Notes" at bounding box center [730, 203] width 386 height 74
paste textarea "BP- 142/90 Dysmenorrhea - Ibuprofen x 2 bid prn - Turmeric daily, refill PCOS: …"
type textarea "BP- 142/90 Dysmenorrhea - Ibuprofen x 2 bid prn - Turmeric daily, refill PCOS: …"
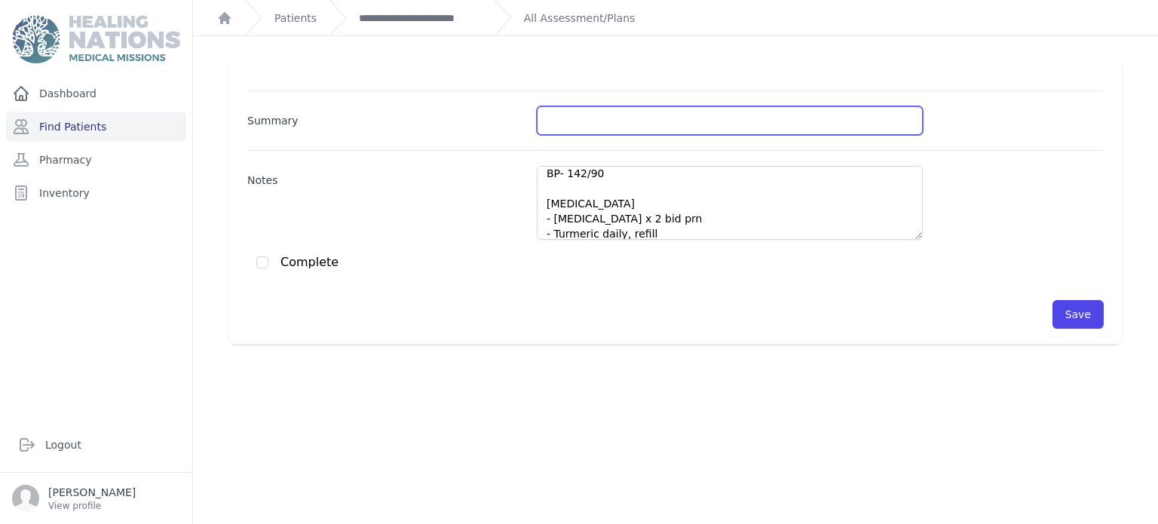
click at [741, 127] on input "Summary" at bounding box center [730, 120] width 386 height 29
type input "Dysmenorrhea/"
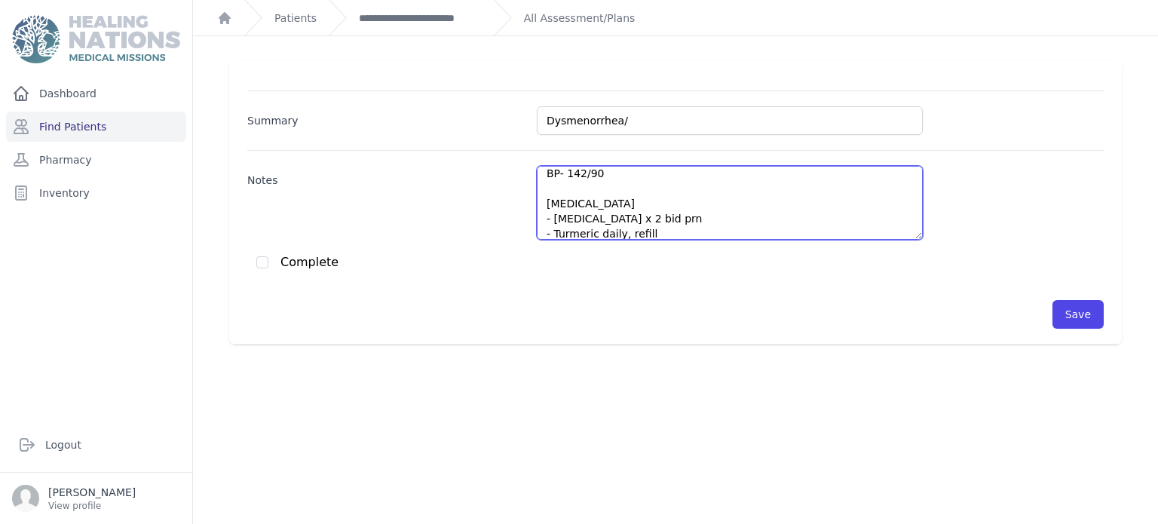
click at [620, 170] on textarea "BP- 142/90 Dysmenorrhea - Ibuprofen x 2 bid prn - Turmeric daily, refill PCOS: …" at bounding box center [730, 203] width 386 height 74
type textarea "BP- 110/78 Dysmenorrhea - Ibuprofen x 2 bid prn - Turmeric daily, refill PCOS: …"
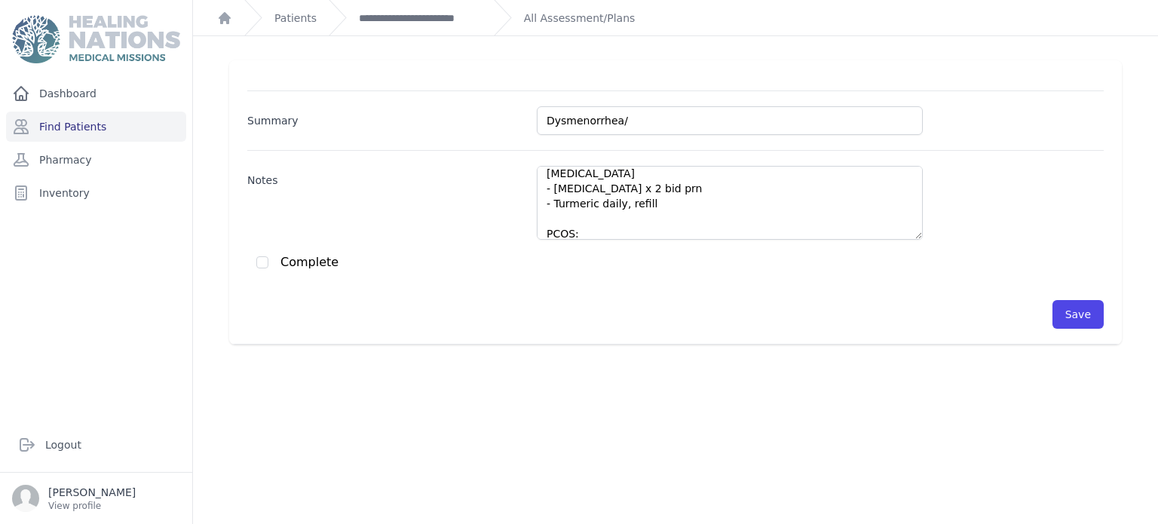
click at [645, 164] on div "Notes BP- 110/78 Dysmenorrhea - Ibuprofen x 2 bid prn - Turmeric daily, refill …" at bounding box center [675, 195] width 856 height 90
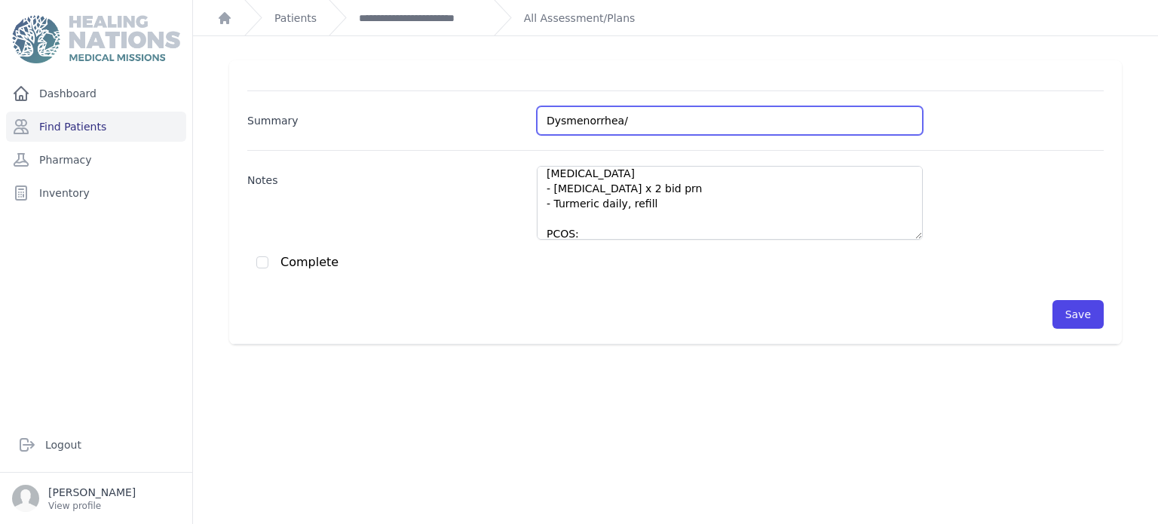
click at [641, 121] on input "Dysmenorrhea/" at bounding box center [730, 120] width 386 height 29
type input "Dysmenorrhea/PCOS"
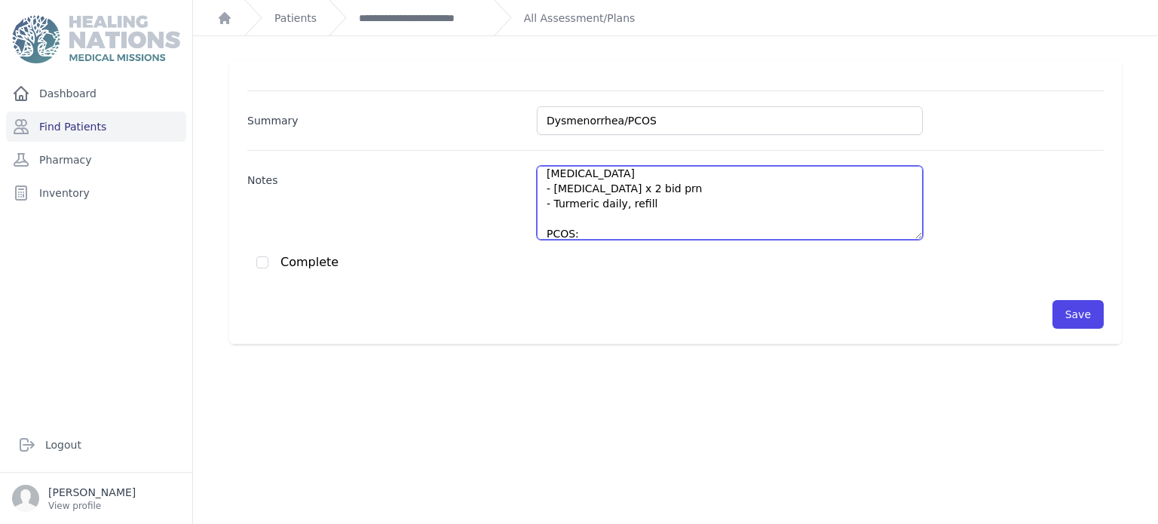
drag, startPoint x: 554, startPoint y: 185, endPoint x: 649, endPoint y: 183, distance: 95.0
click at [649, 183] on textarea "BP- 110/78 Dysmenorrhea - Ibuprofen x 2 bid prn - Turmeric daily, refill PCOS: …" at bounding box center [730, 203] width 386 height 74
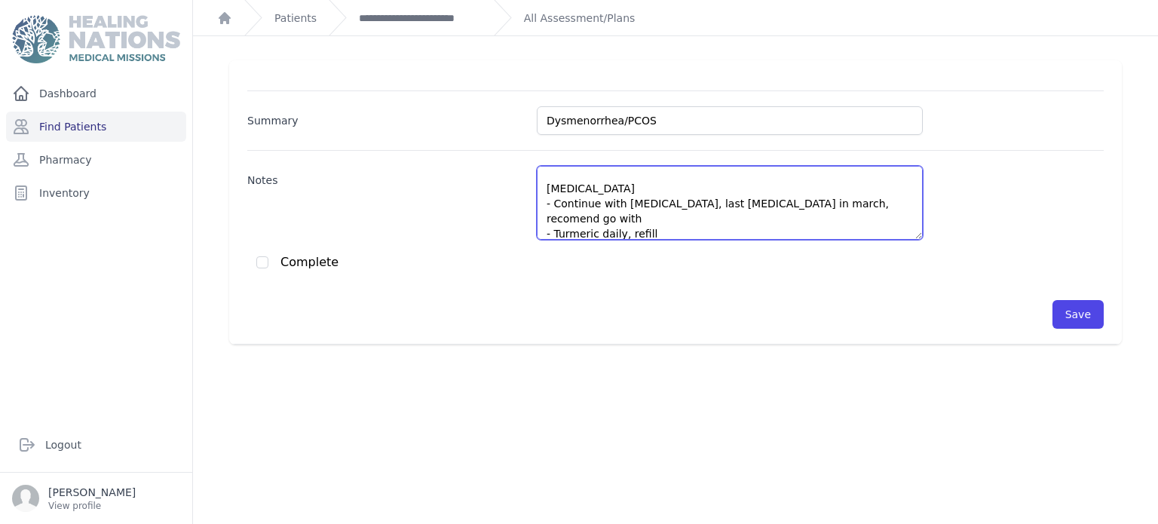
click at [863, 197] on textarea "BP- 110/78 Dysmenorrhea - Continue with dysmenorrhea, last menstrual cycle in m…" at bounding box center [730, 203] width 386 height 74
paste textarea "go to the gynecologist for an evaluation"
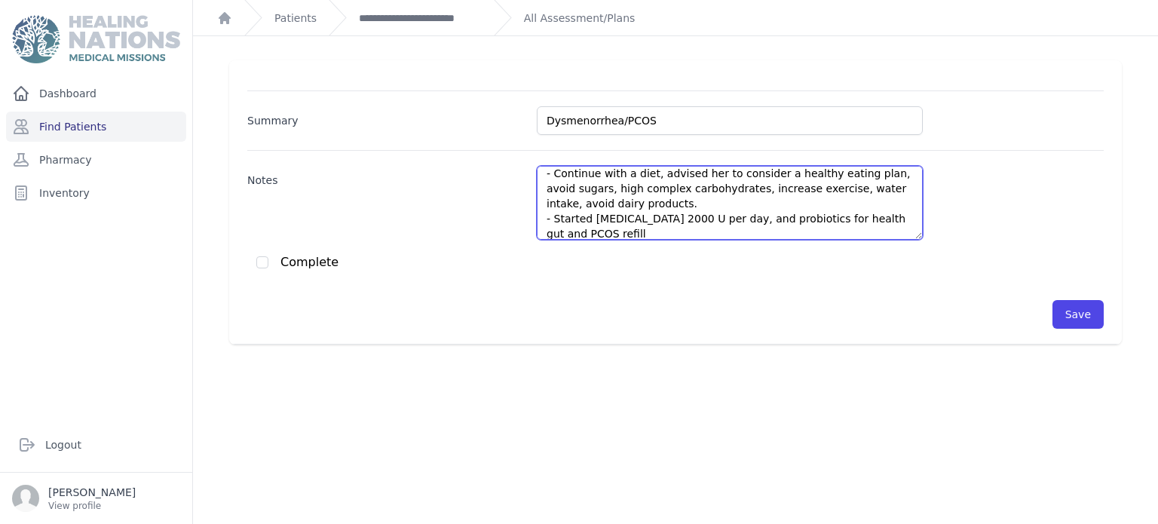
scroll to position [142, 0]
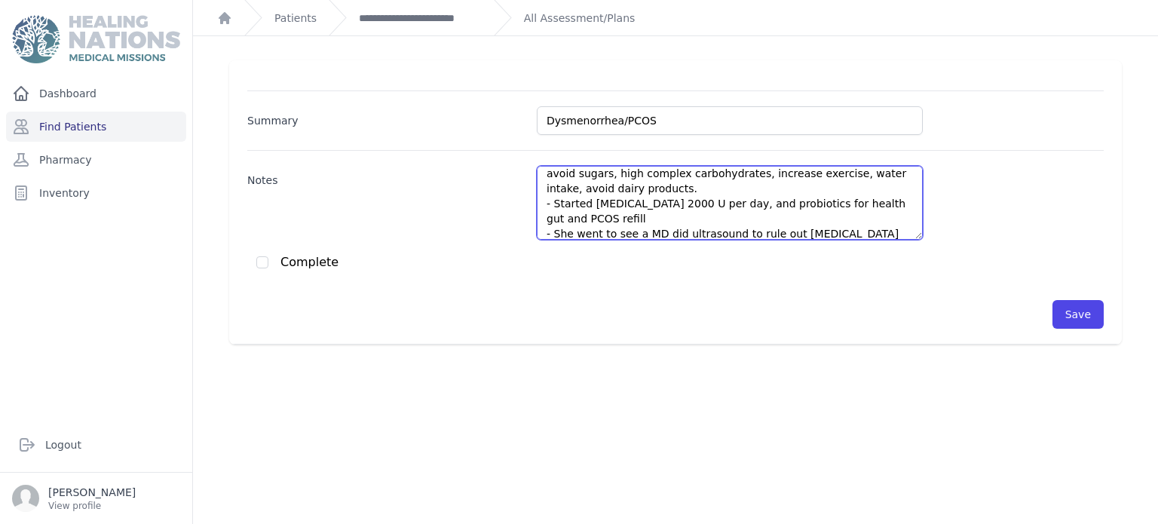
click at [591, 201] on textarea "BP- 110/78 Dysmenorrhea - Continue with dysmenorrhea, last menstrual cycle in m…" at bounding box center [730, 203] width 386 height 74
click at [744, 204] on textarea "BP- 110/78 Dysmenorrhea - Continue with dysmenorrhea, last menstrual cycle in m…" at bounding box center [730, 203] width 386 height 74
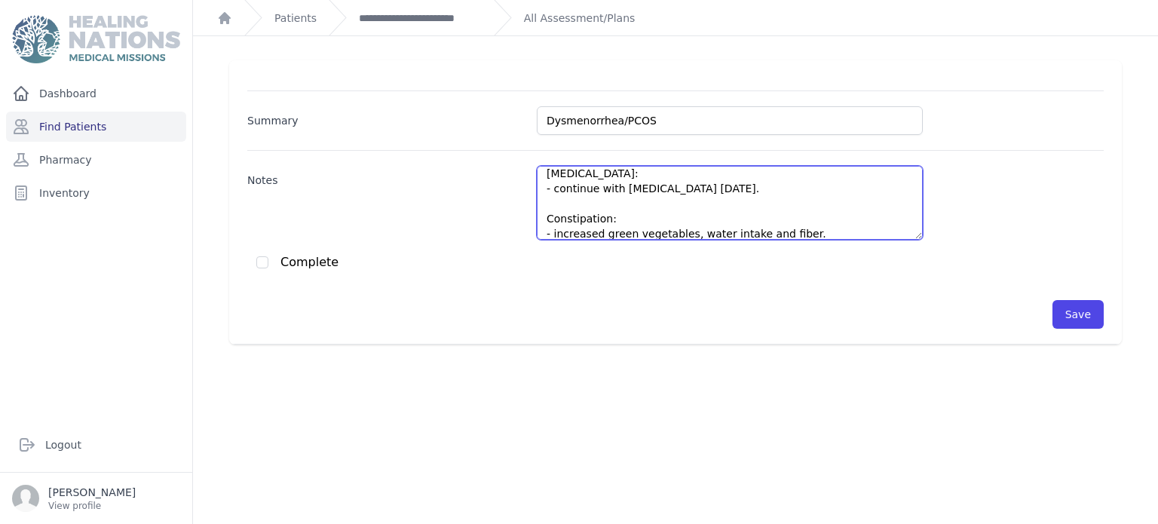
scroll to position [248, 0]
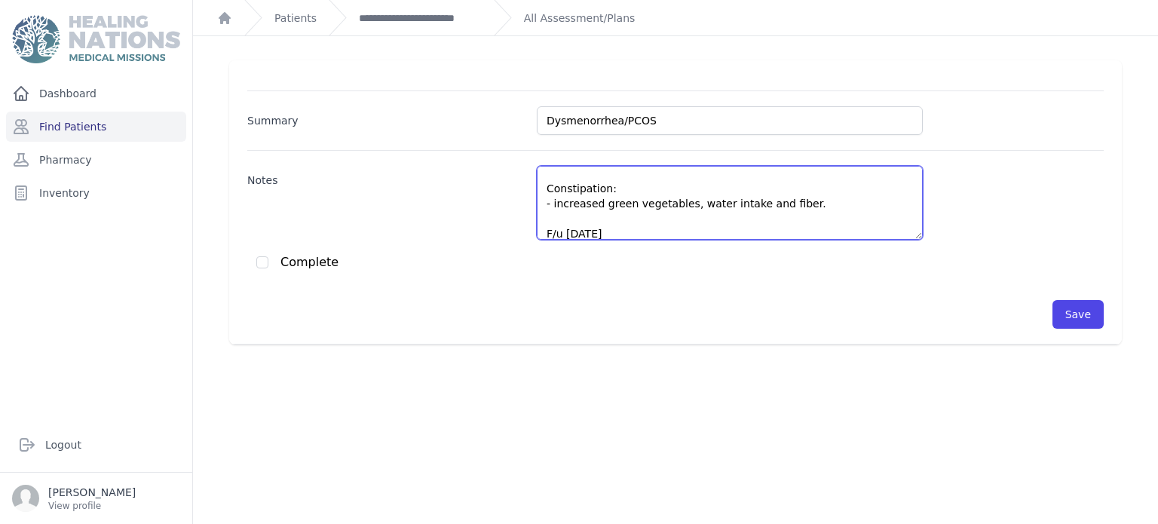
type textarea "BP- 110/78 Dysmenorrhea - Continue with dysmenorrhea, last menstrual cycle in m…"
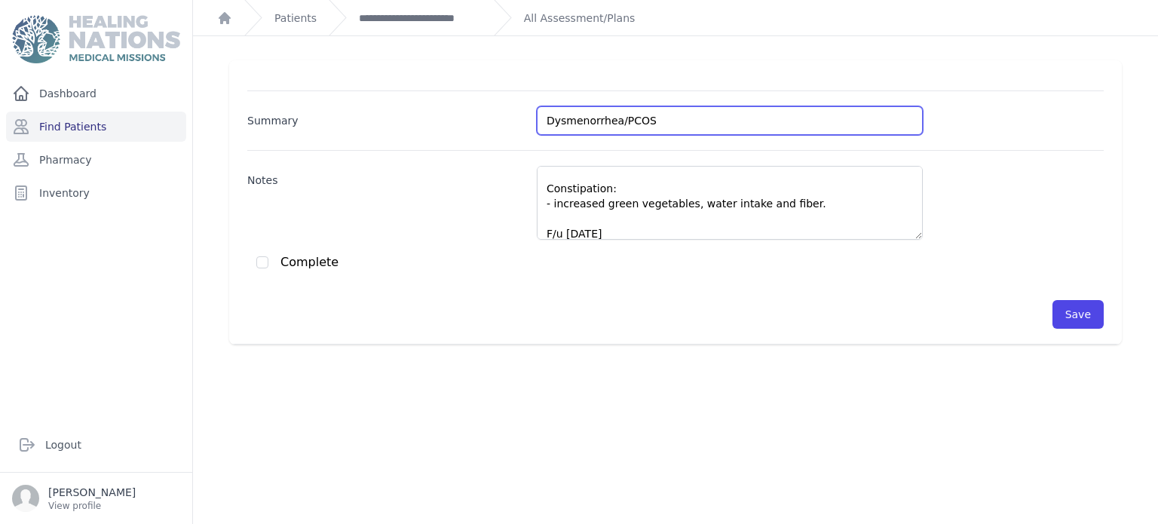
click at [847, 115] on input "Dysmenorrhea/PCOS" at bounding box center [730, 120] width 386 height 29
type input "Dysmenorrhea/PCOS/gastritis"
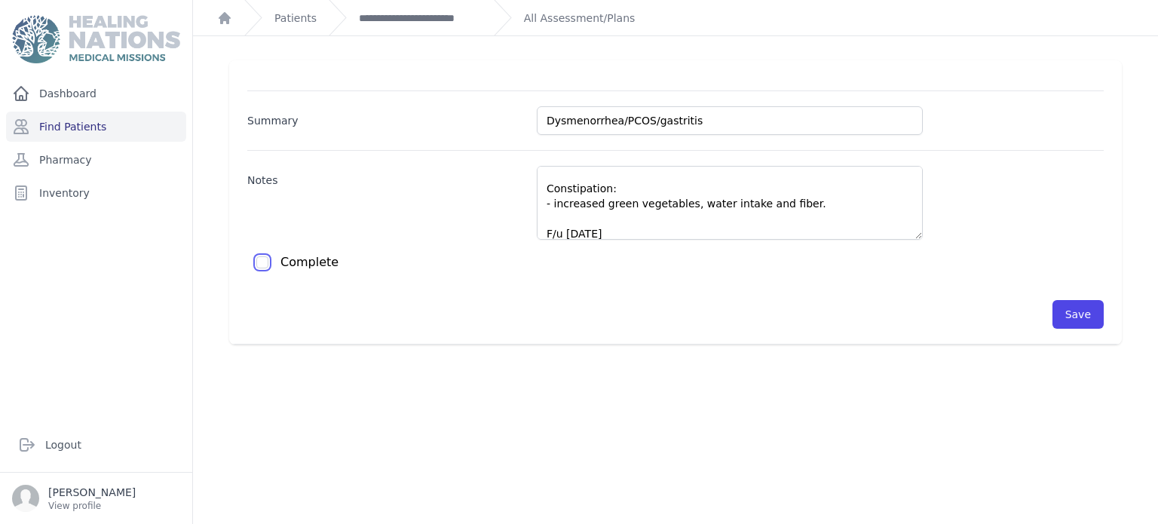
click at [260, 265] on input "checkbox" at bounding box center [262, 262] width 12 height 12
checkbox input "true"
click at [1080, 318] on button "Save" at bounding box center [1077, 314] width 51 height 29
checkbox input "false"
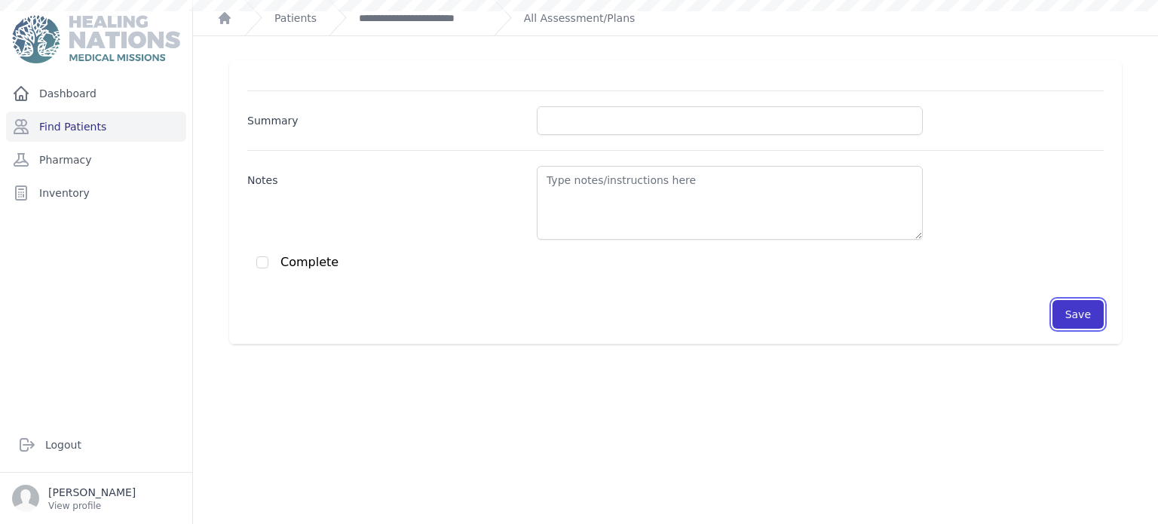
scroll to position [0, 0]
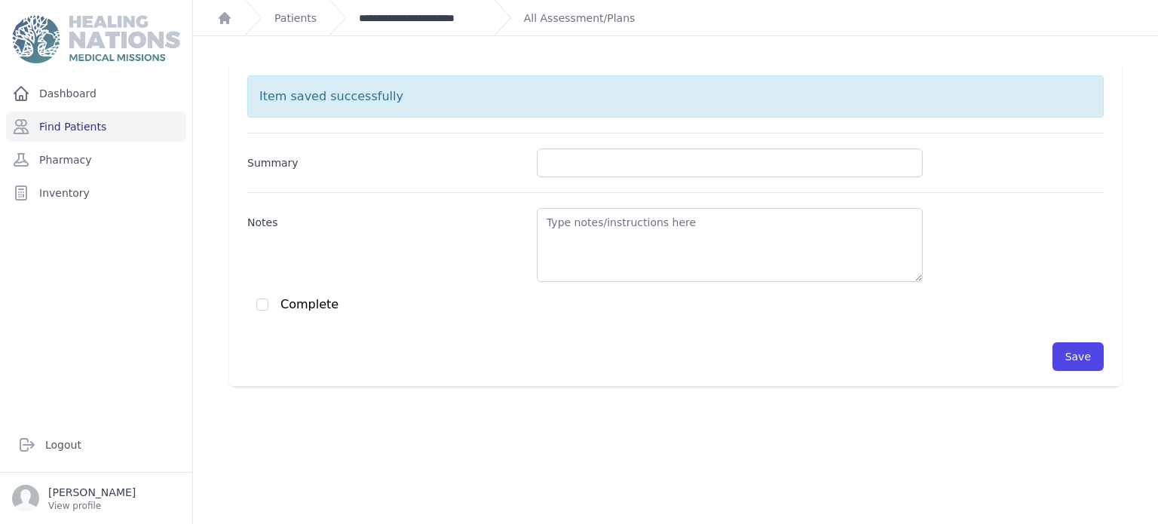
click at [398, 20] on link "**********" at bounding box center [420, 18] width 123 height 15
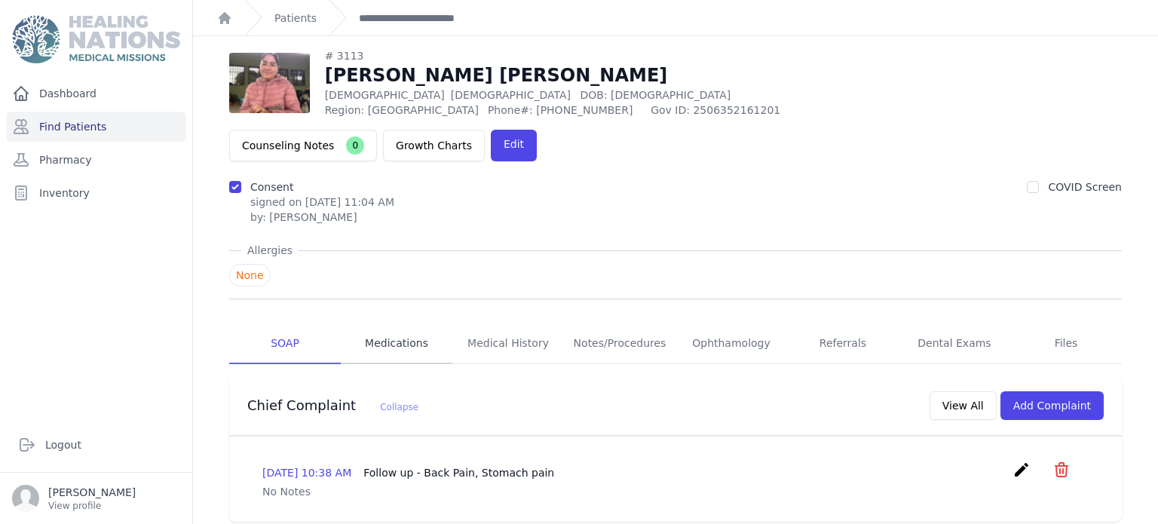
click at [388, 323] on link "Medications" at bounding box center [397, 343] width 112 height 41
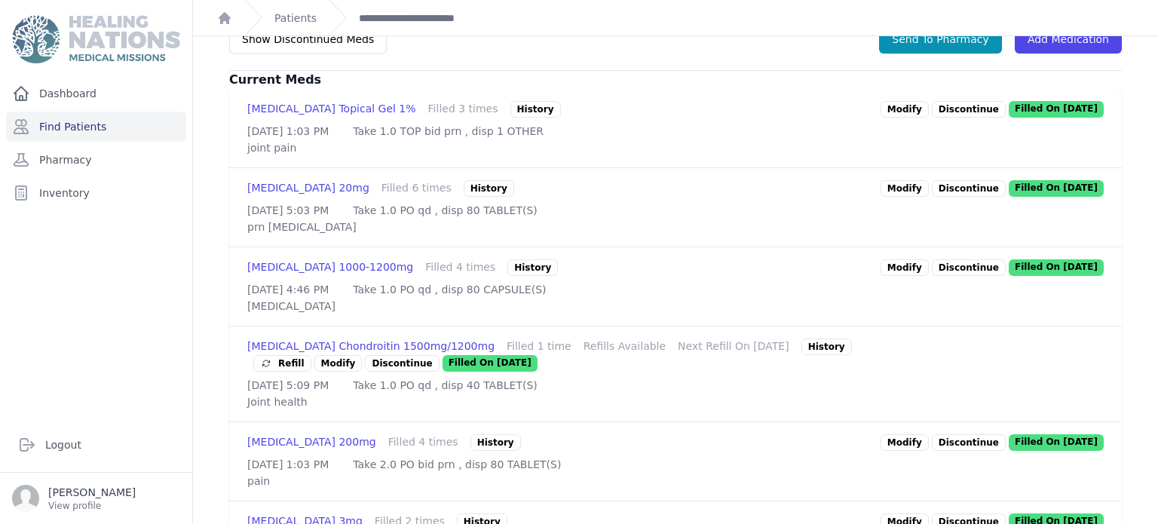
scroll to position [392, 0]
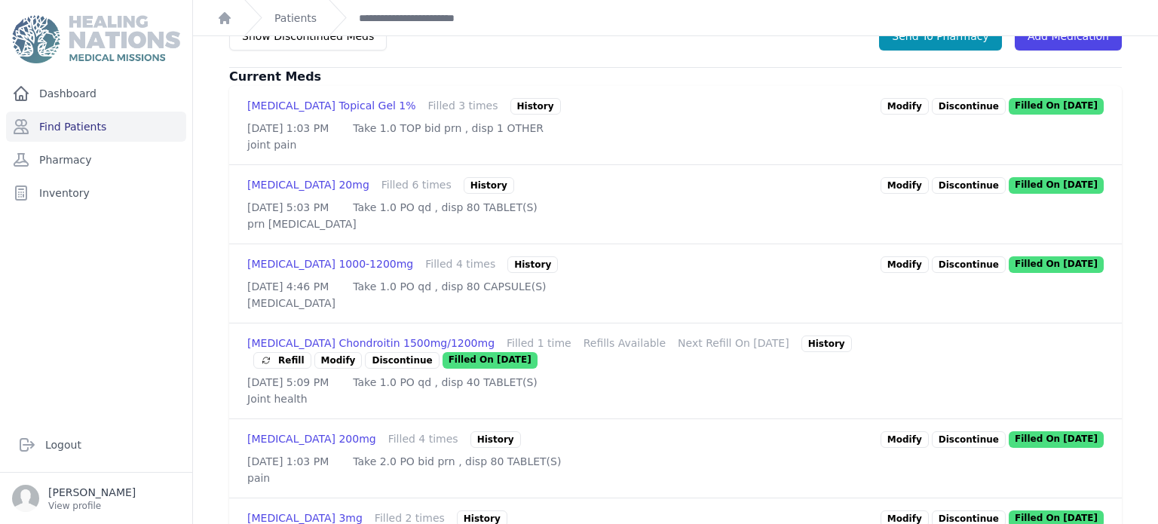
click at [906, 165] on div "Famotidine 20mg Filled 6 times History Modify Discontinue Filled On 2025-Jun-18…" at bounding box center [675, 204] width 893 height 78
click at [908, 177] on link "Modify" at bounding box center [904, 185] width 48 height 17
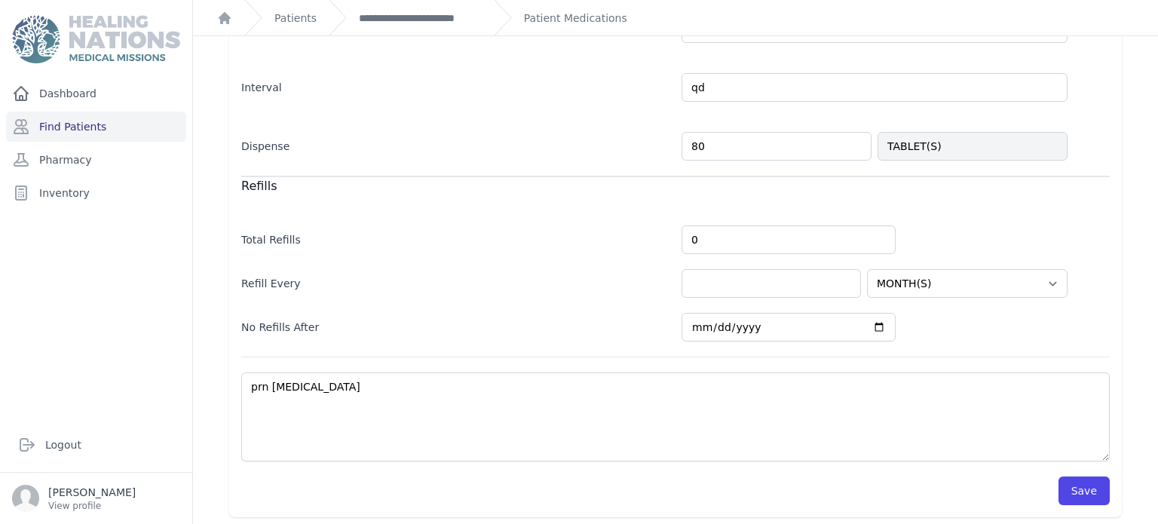
scroll to position [384, 0]
click at [1082, 476] on button "Save" at bounding box center [1083, 490] width 51 height 29
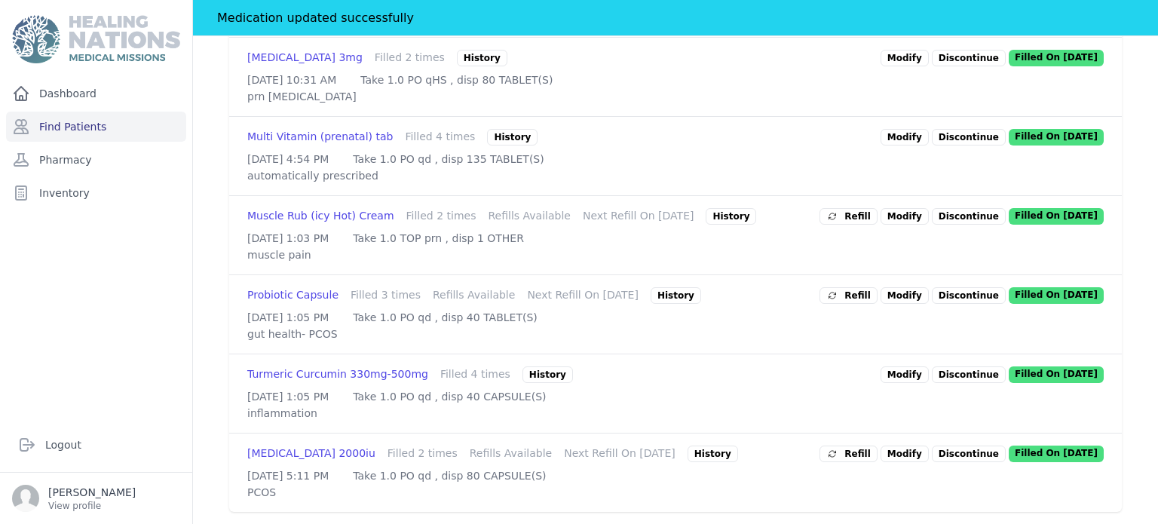
scroll to position [994, 0]
click at [838, 288] on icon at bounding box center [832, 294] width 12 height 12
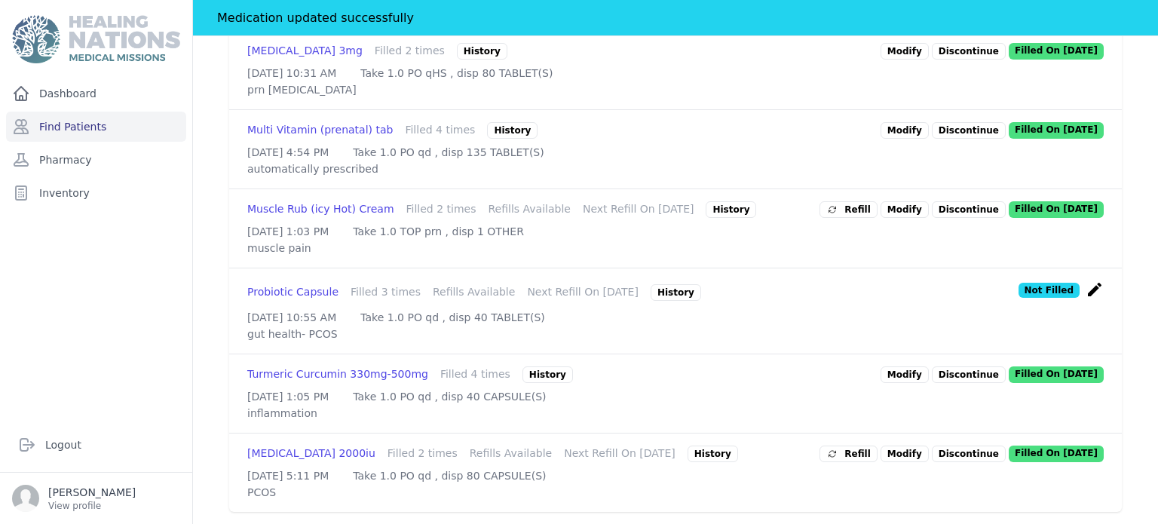
click at [400, 366] on div "Turmeric Curcumin 330mg-500mg" at bounding box center [337, 374] width 181 height 17
click at [871, 446] on span "Refill" at bounding box center [848, 453] width 44 height 15
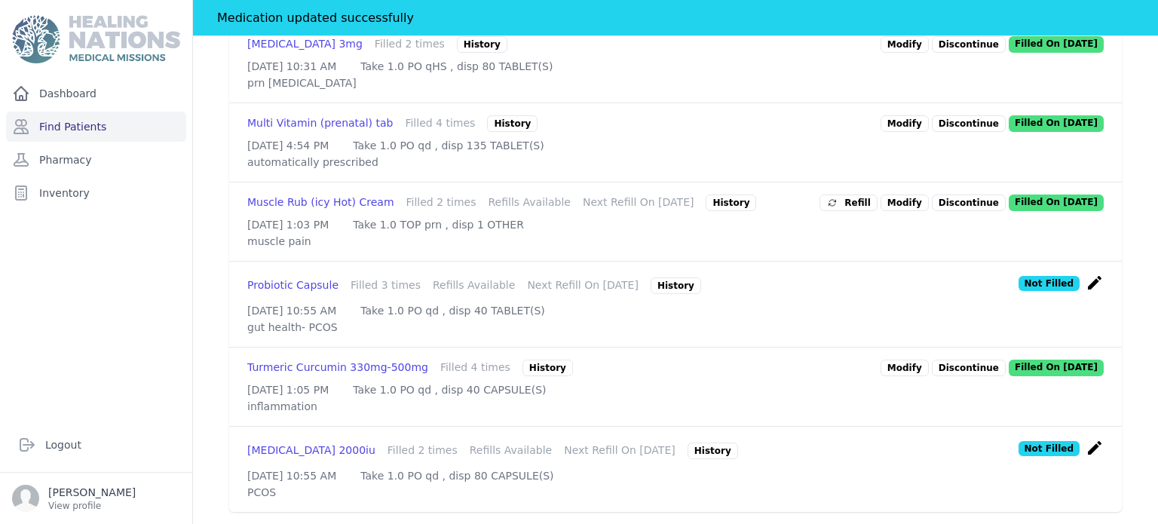
click at [378, 360] on div "Turmeric Curcumin 330mg-500mg" at bounding box center [337, 368] width 181 height 17
click at [903, 360] on link "Modify" at bounding box center [904, 368] width 48 height 17
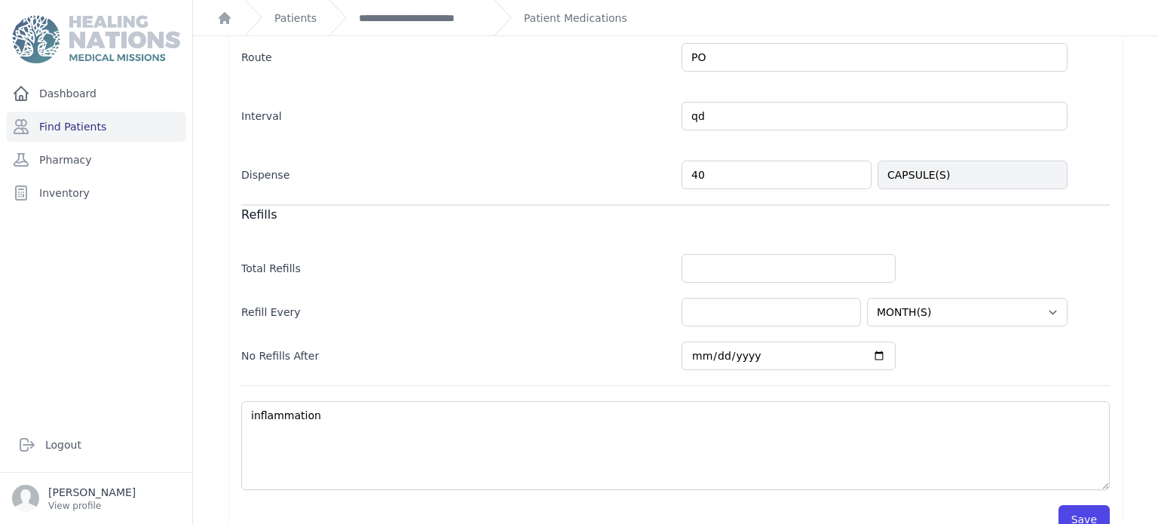
scroll to position [384, 0]
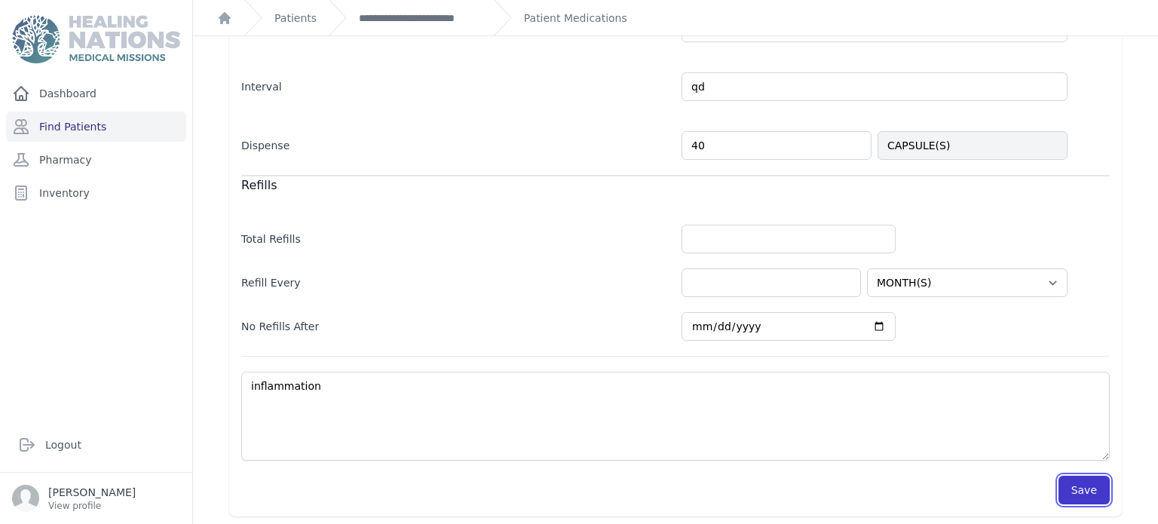
click at [1082, 488] on button "Save" at bounding box center [1083, 490] width 51 height 29
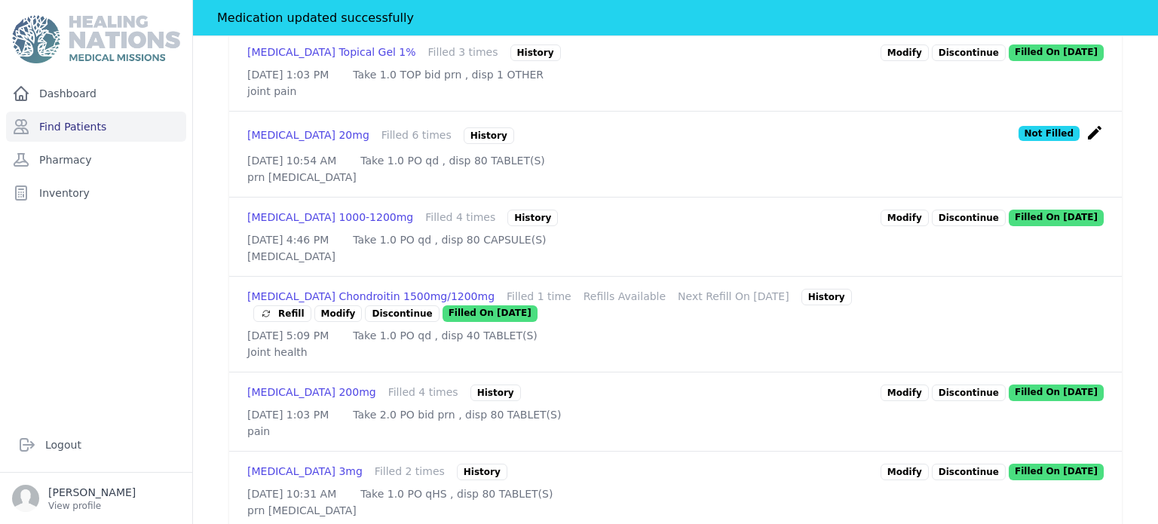
scroll to position [504, 0]
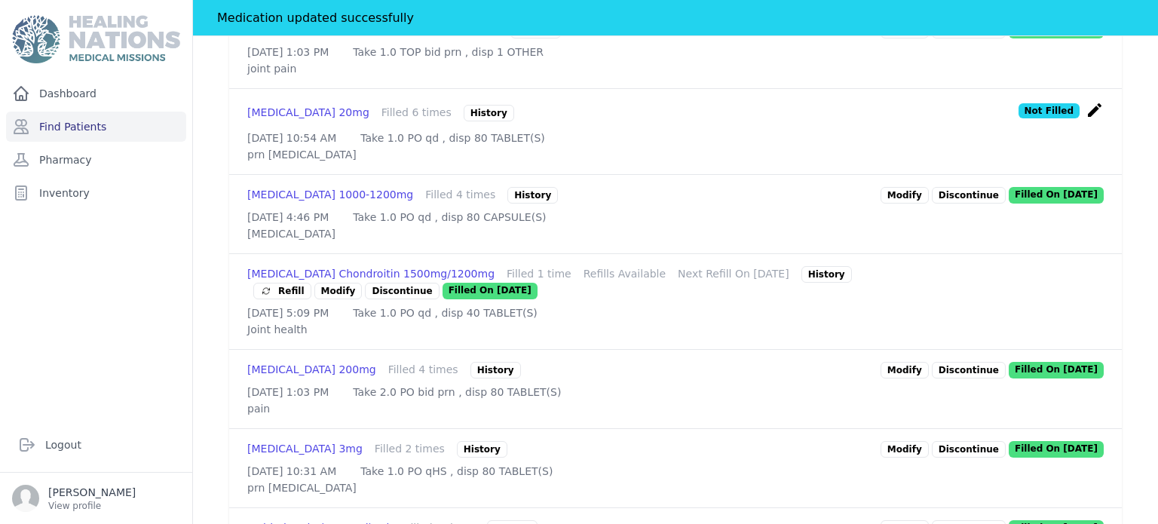
click at [902, 187] on link "Modify" at bounding box center [904, 195] width 48 height 17
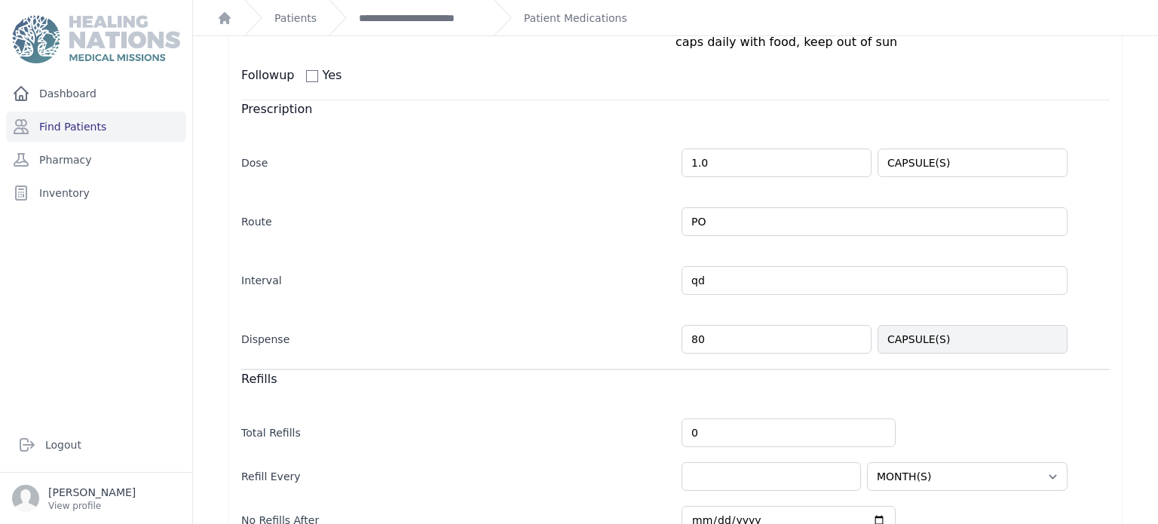
scroll to position [402, 0]
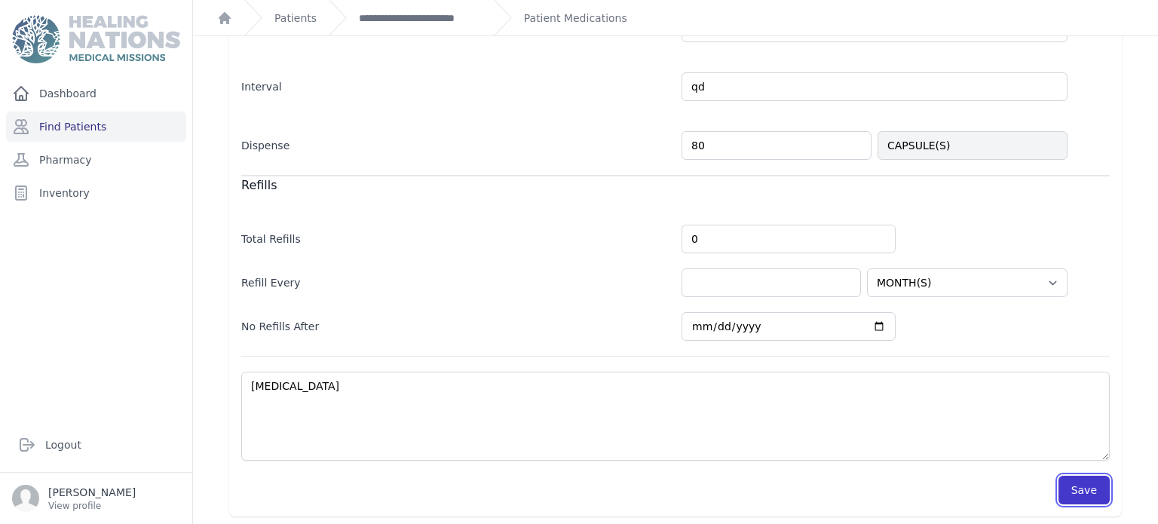
click at [1081, 495] on button "Save" at bounding box center [1083, 490] width 51 height 29
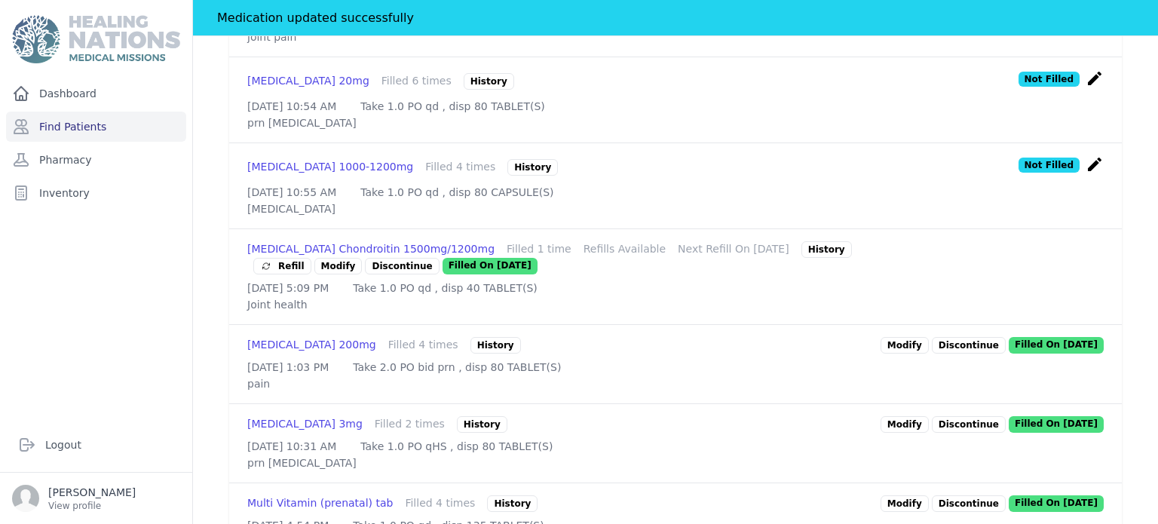
scroll to position [591, 0]
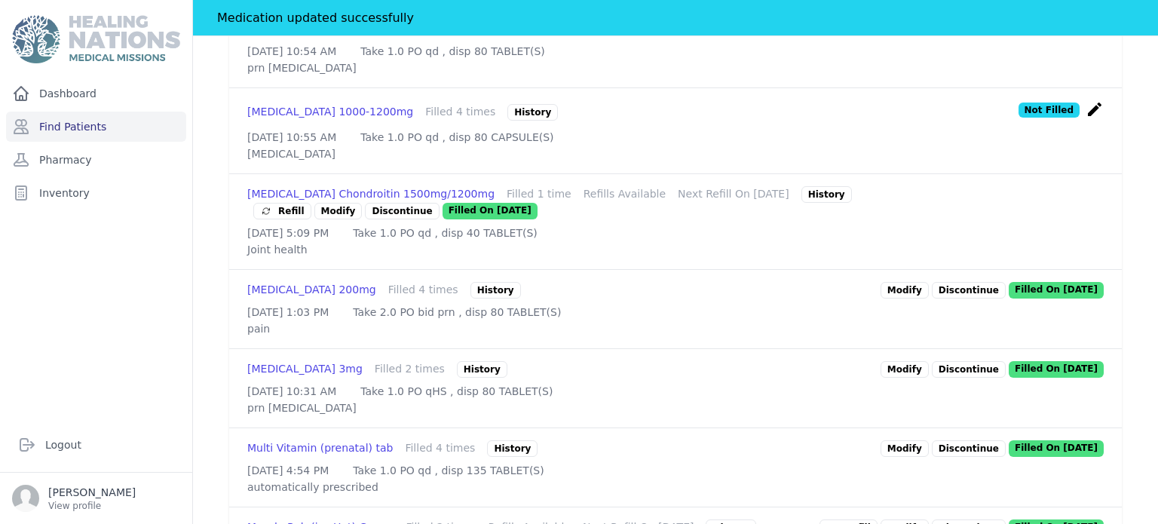
click at [272, 204] on icon at bounding box center [266, 210] width 12 height 12
click at [1128, 257] on div "# 3113 Merly Sarai Estrada Reyes Female 44 Years Old DOB: 1981-Jun-20 Region: M…" at bounding box center [675, 157] width 941 height 1371
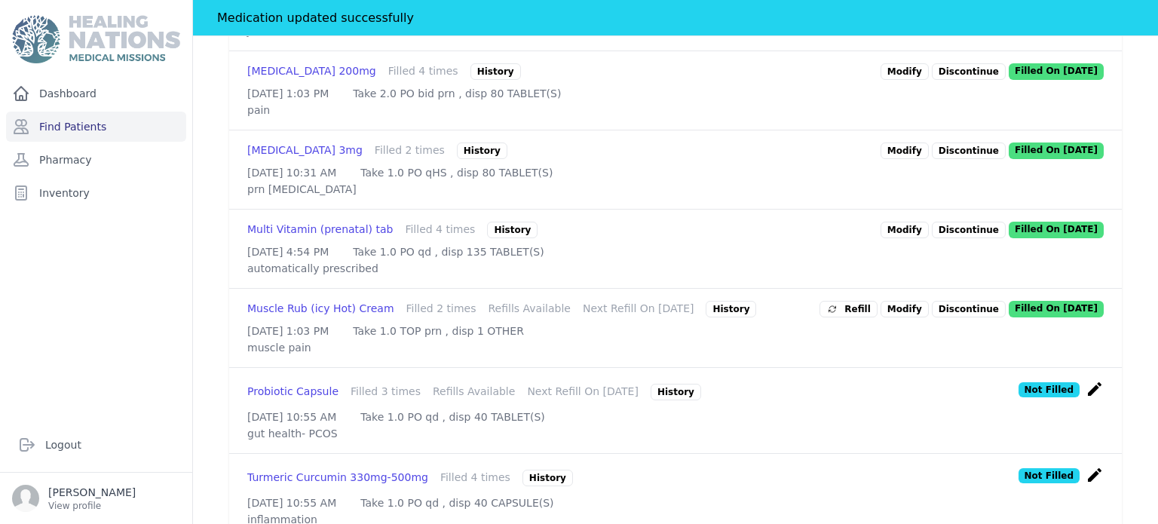
scroll to position [897, 0]
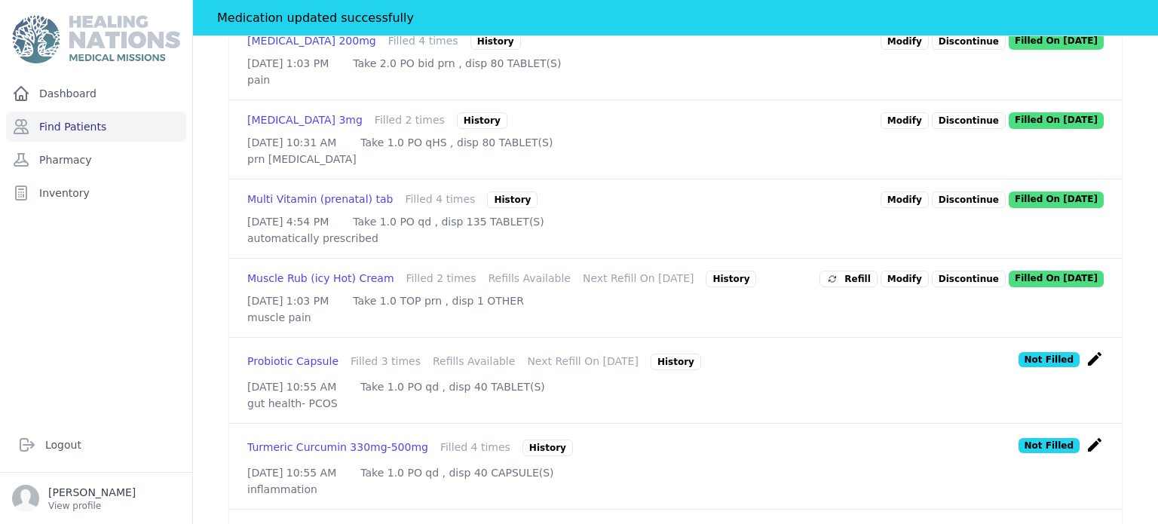
click at [871, 286] on span "Refill" at bounding box center [848, 278] width 44 height 15
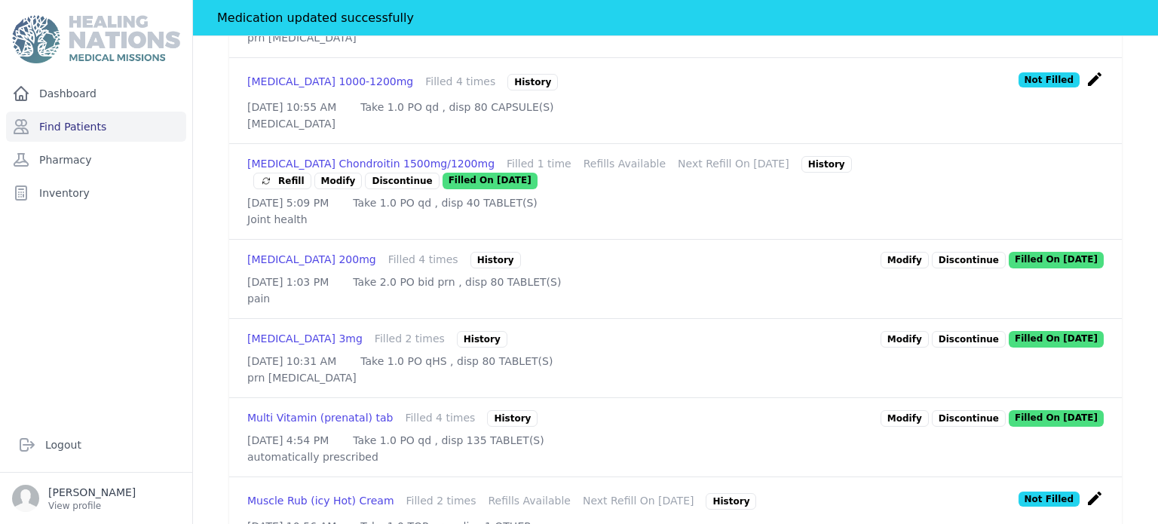
scroll to position [565, 0]
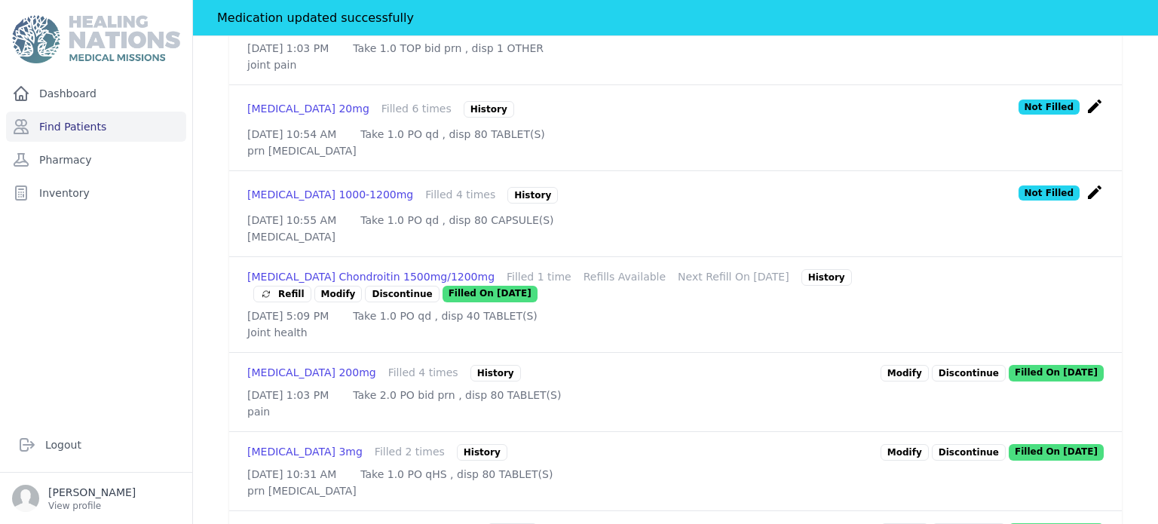
click at [414, 276] on div "Glucosamine Chondroitin 1500mg/1200mg" at bounding box center [370, 277] width 247 height 17
click at [363, 286] on link "Modify" at bounding box center [338, 294] width 48 height 17
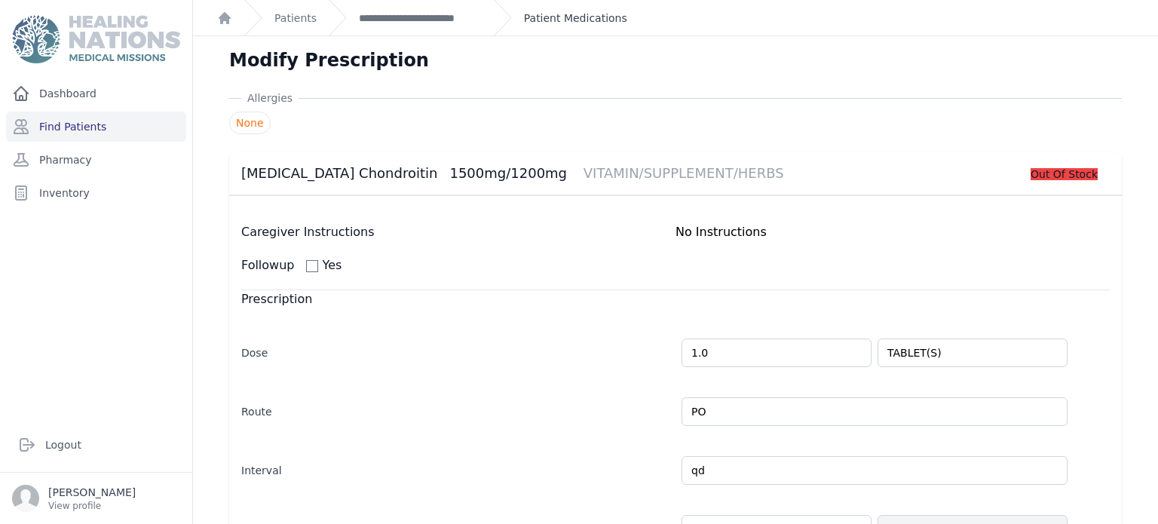
click at [583, 14] on link "Patient Medications" at bounding box center [575, 18] width 103 height 15
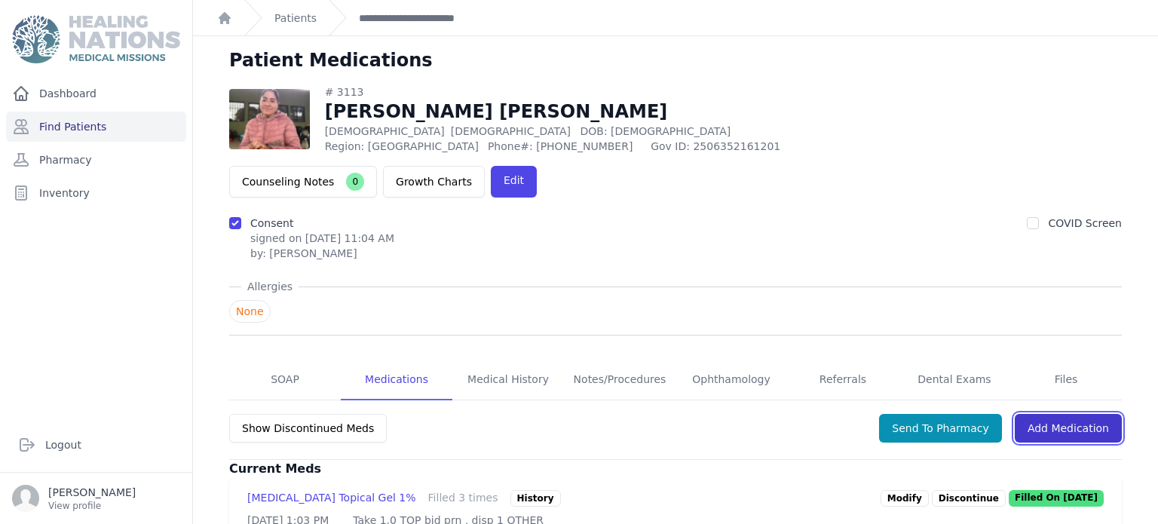
click at [1073, 414] on link "Add Medication" at bounding box center [1068, 428] width 107 height 29
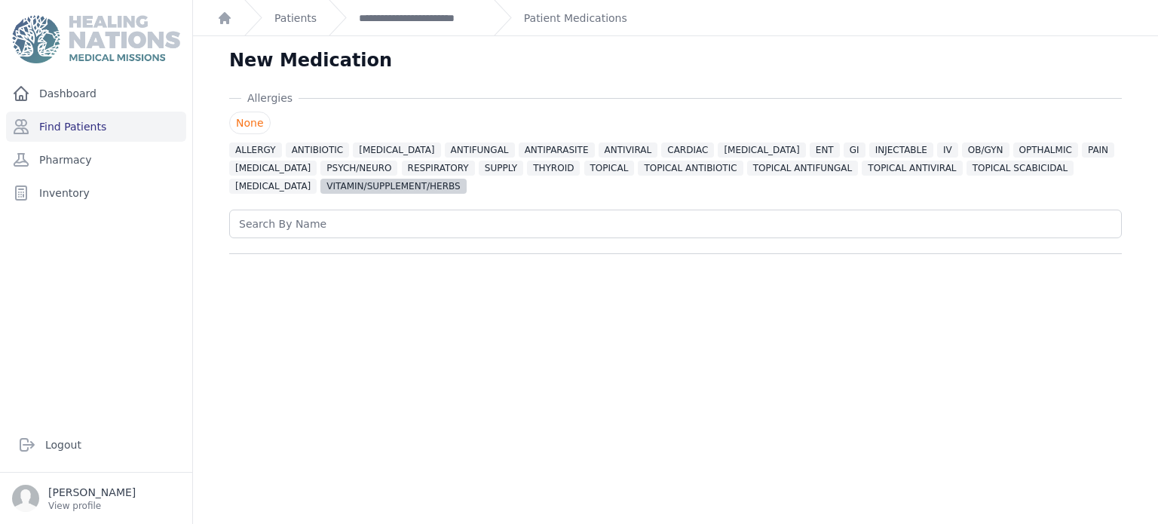
click at [369, 183] on span "VITAMIN/SUPPLEMENT/HERBS" at bounding box center [392, 186] width 145 height 15
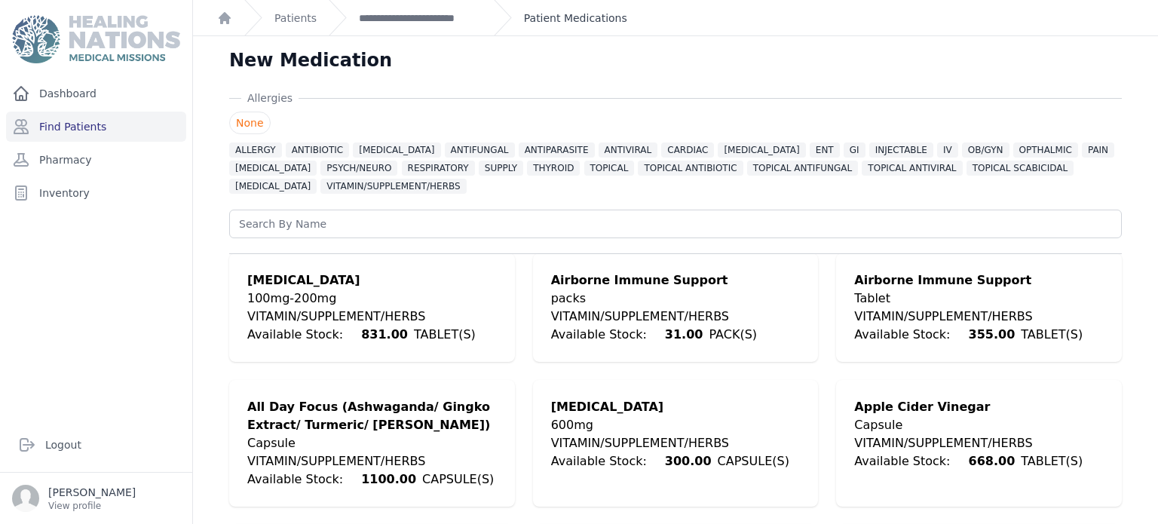
click at [563, 22] on link "Patient Medications" at bounding box center [575, 18] width 103 height 15
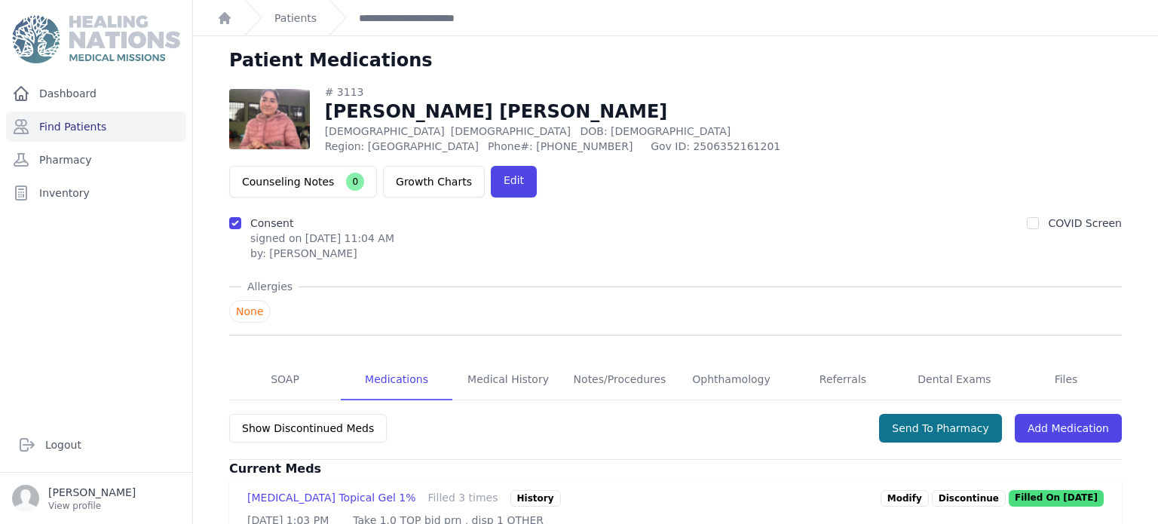
click at [958, 414] on button "Send To Pharmacy" at bounding box center [940, 428] width 123 height 29
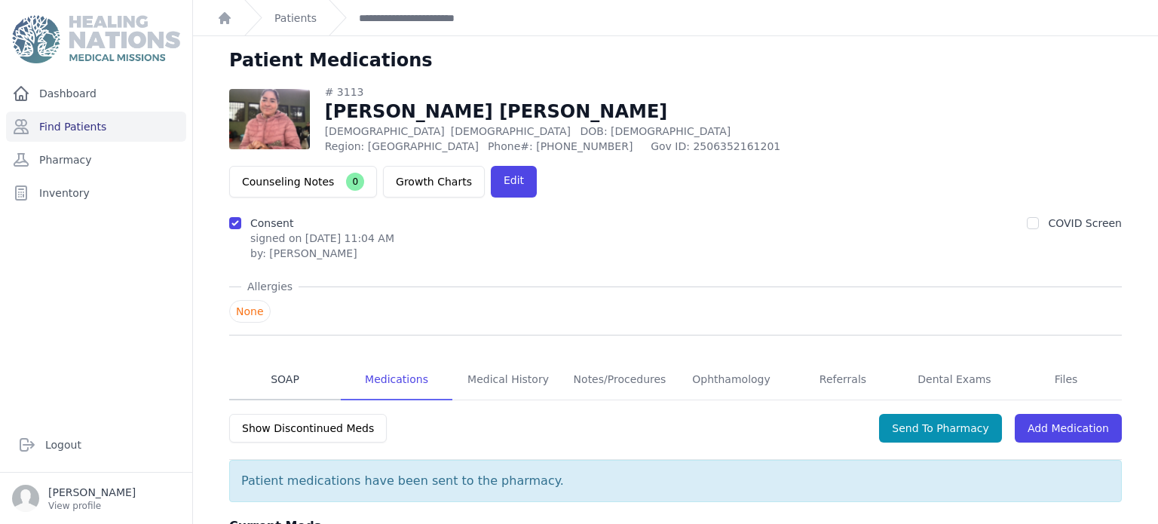
click at [321, 360] on link "SOAP" at bounding box center [285, 380] width 112 height 41
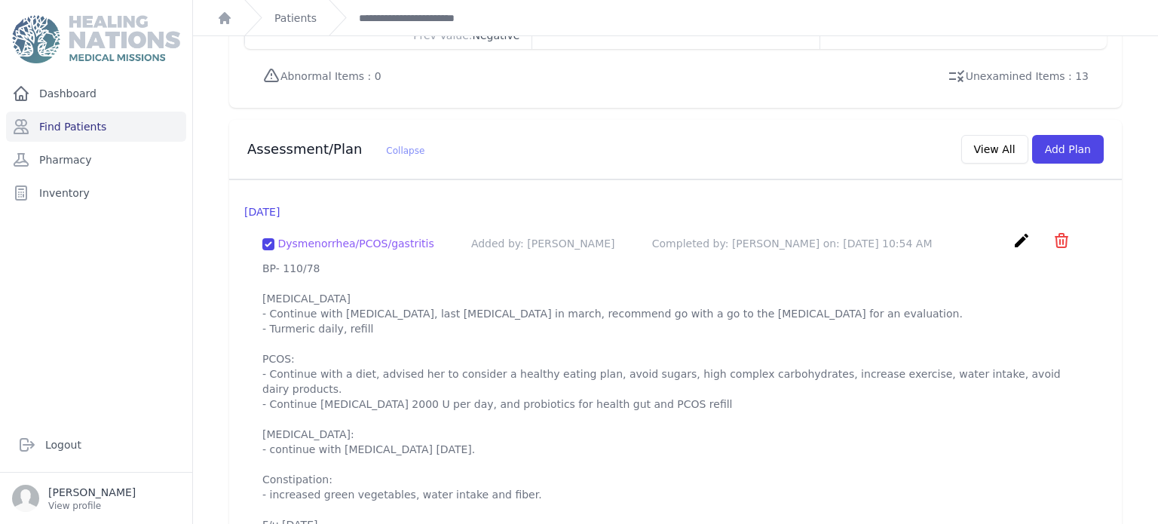
scroll to position [1428, 0]
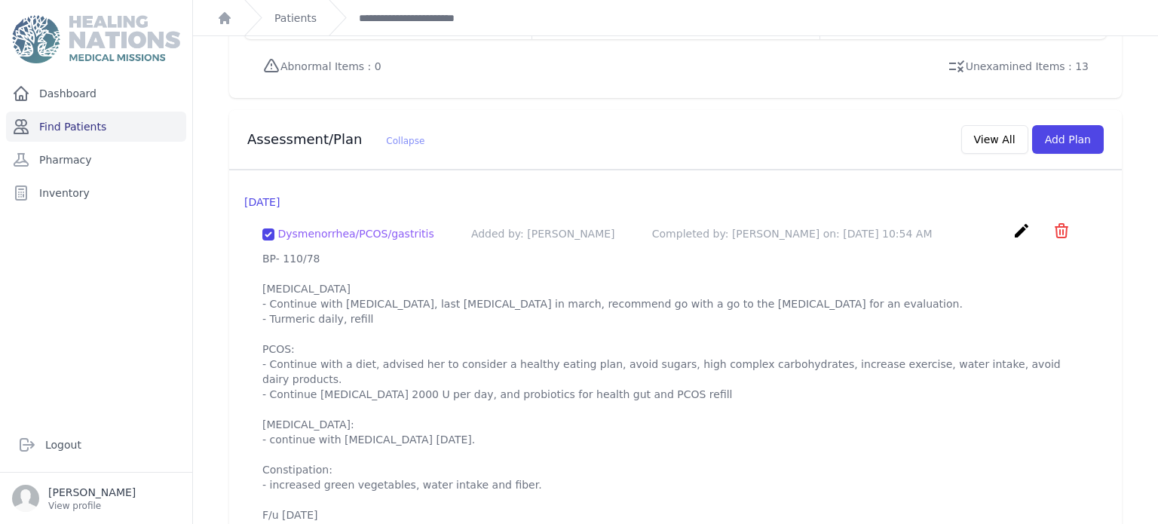
click at [97, 137] on link "Find Patients" at bounding box center [96, 127] width 180 height 30
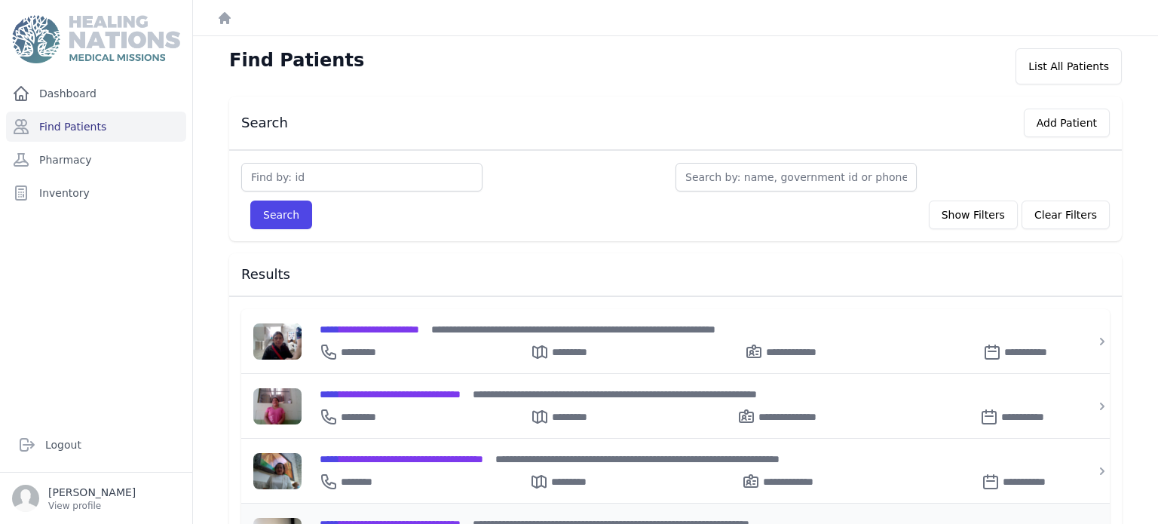
click at [439, 519] on span "**********" at bounding box center [390, 524] width 141 height 11
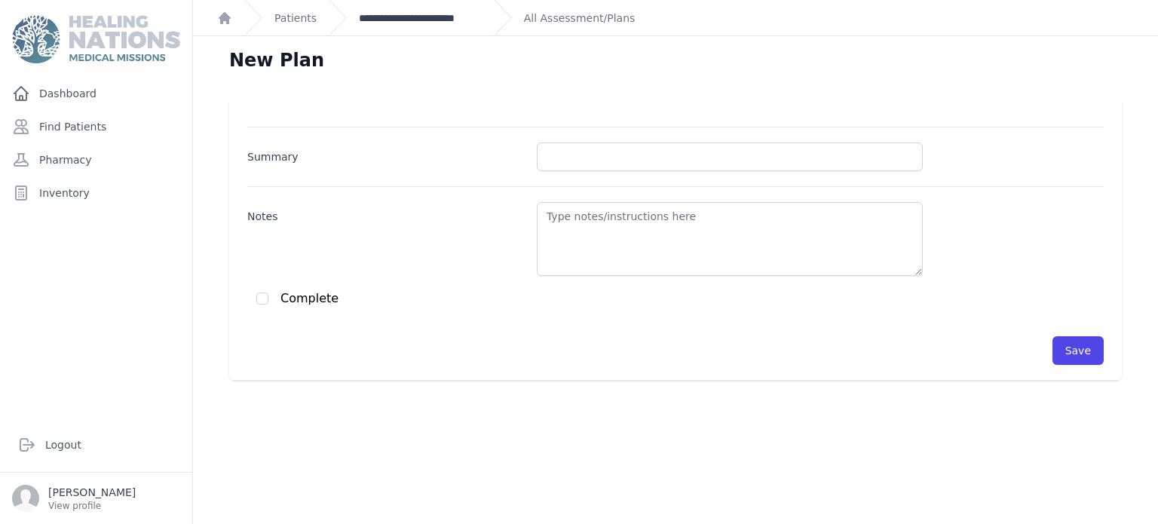
click at [459, 13] on link "**********" at bounding box center [420, 18] width 123 height 15
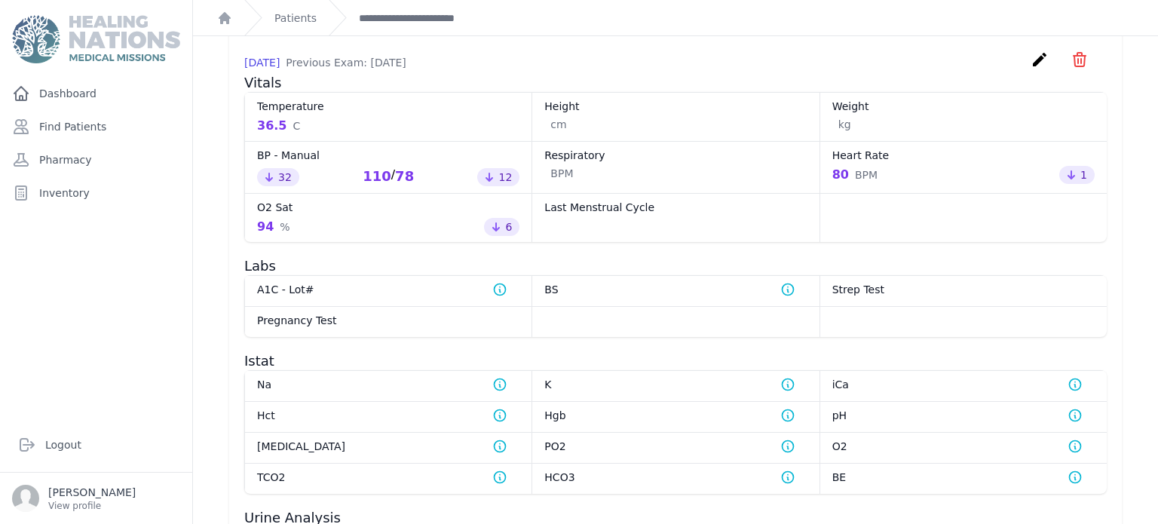
scroll to position [724, 0]
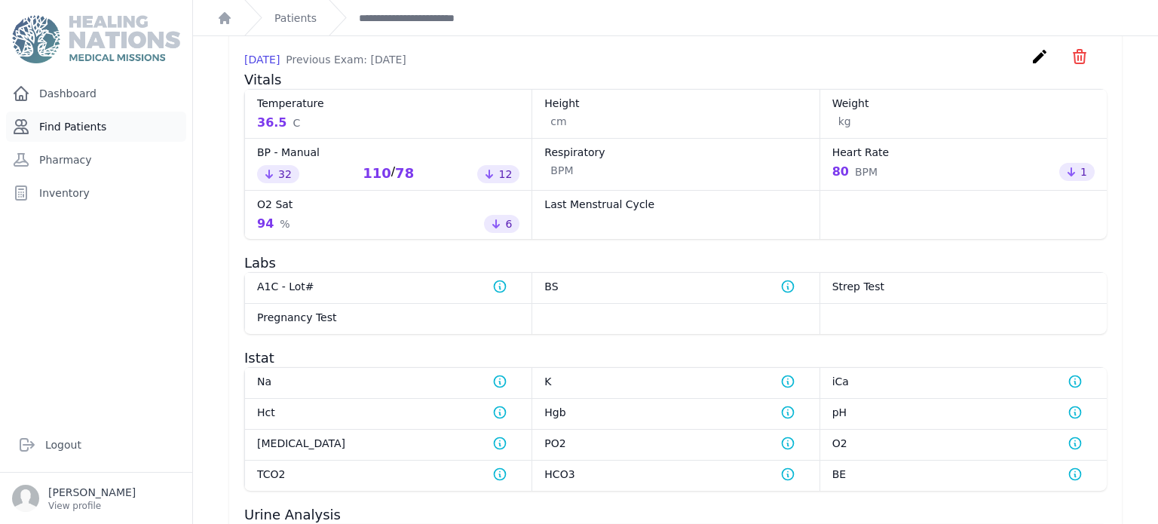
click at [89, 113] on link "Find Patients" at bounding box center [96, 127] width 180 height 30
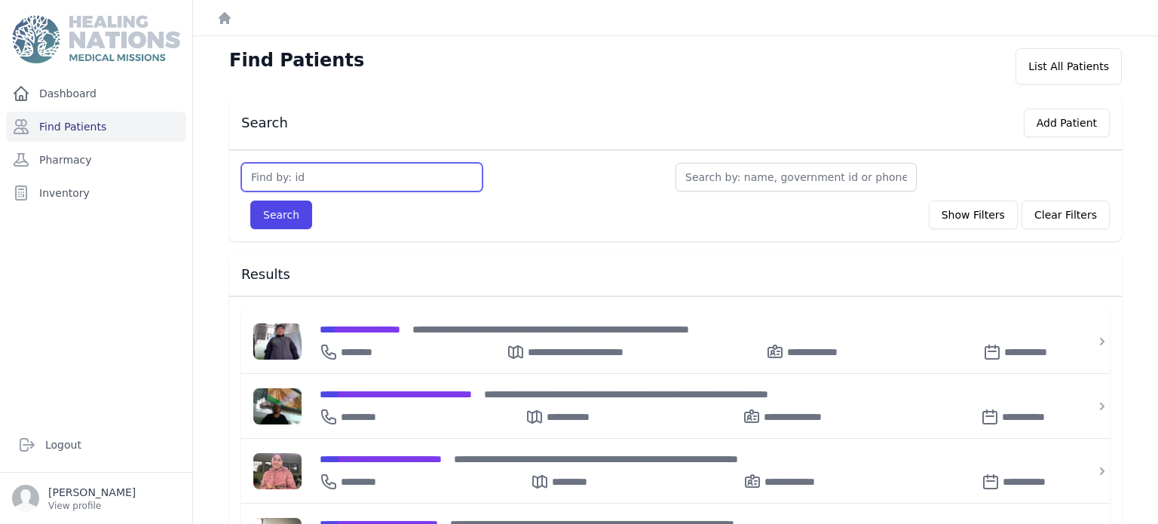
click at [311, 180] on input "text" at bounding box center [361, 177] width 241 height 29
type input "3080"
click at [250, 201] on button "Search" at bounding box center [281, 215] width 62 height 29
click at [326, 179] on input "text" at bounding box center [361, 177] width 241 height 29
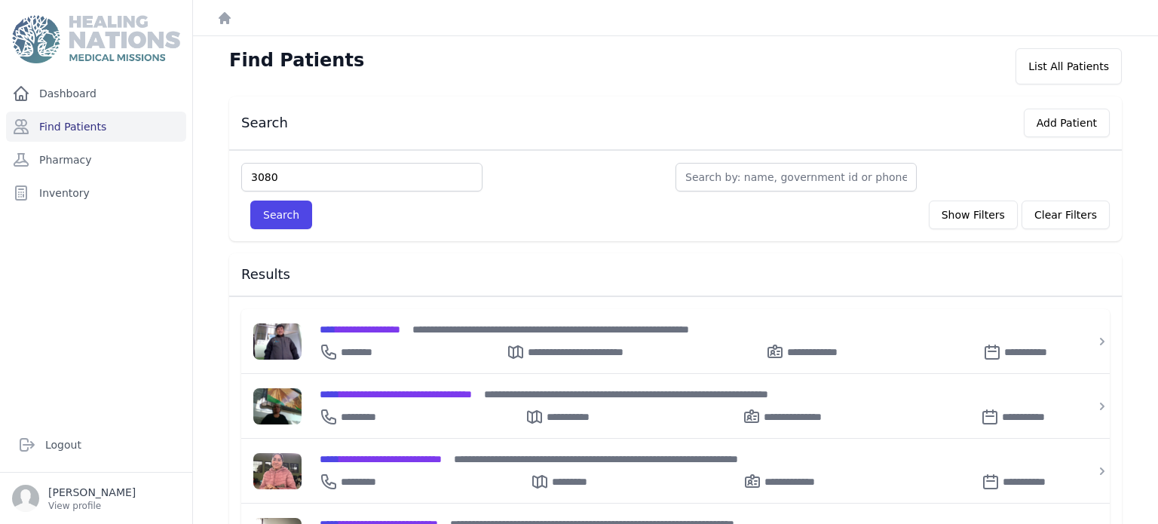
type input "3080"
click at [250, 201] on button "Search" at bounding box center [281, 215] width 62 height 29
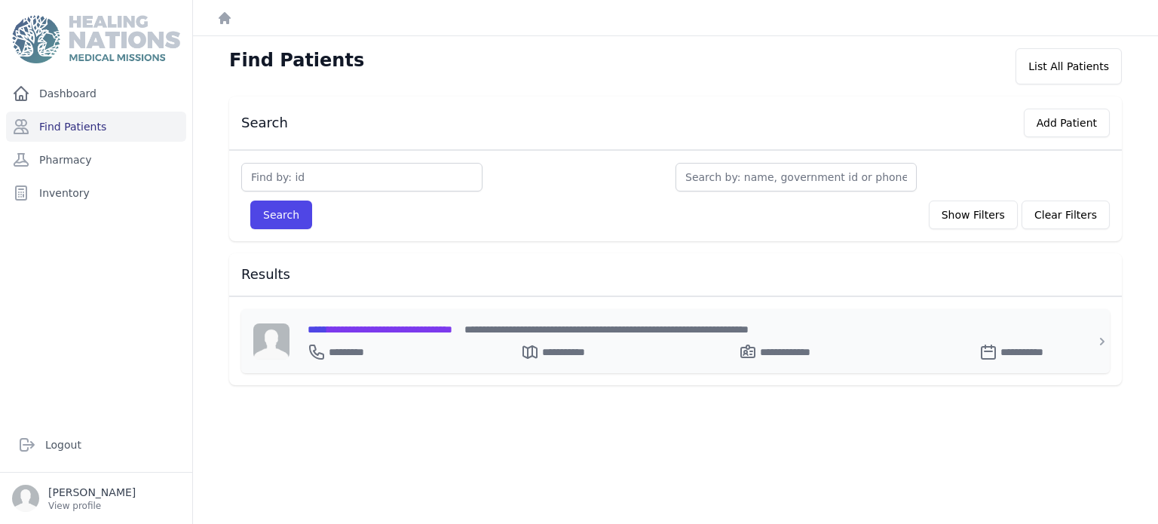
click at [344, 330] on span "**********" at bounding box center [380, 329] width 145 height 11
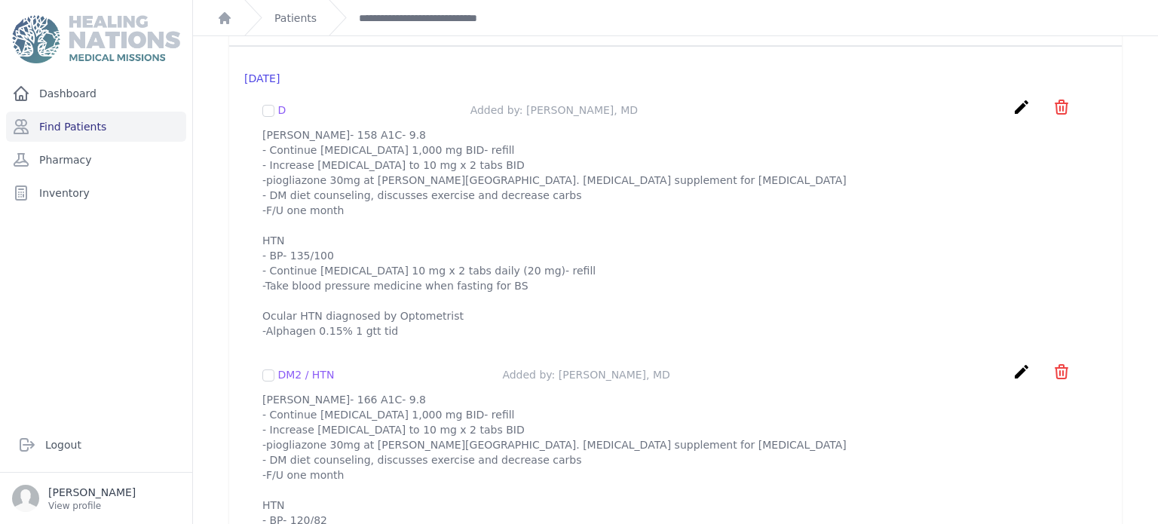
scroll to position [1477, 0]
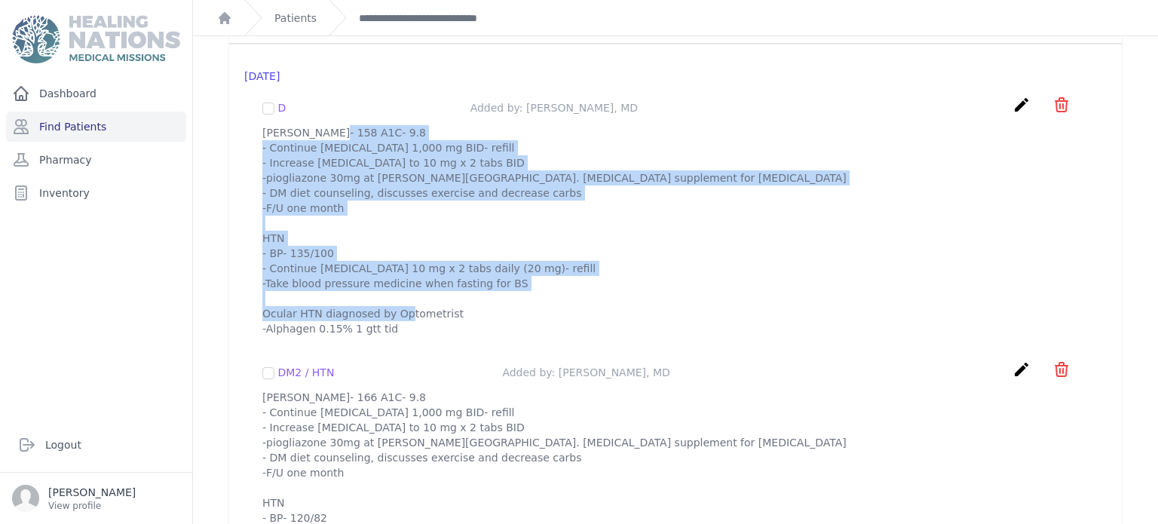
drag, startPoint x: 262, startPoint y: 110, endPoint x: 442, endPoint y: 344, distance: 295.2
click at [442, 336] on p "[PERSON_NAME]- 158 A1C- 9.8 - Continue [MEDICAL_DATA] 1,000 mg BID- refill - In…" at bounding box center [675, 230] width 826 height 211
copy p "[PERSON_NAME]- 158 A1C- 9.8 - Continue [MEDICAL_DATA] 1,000 mg BID- refill - In…"
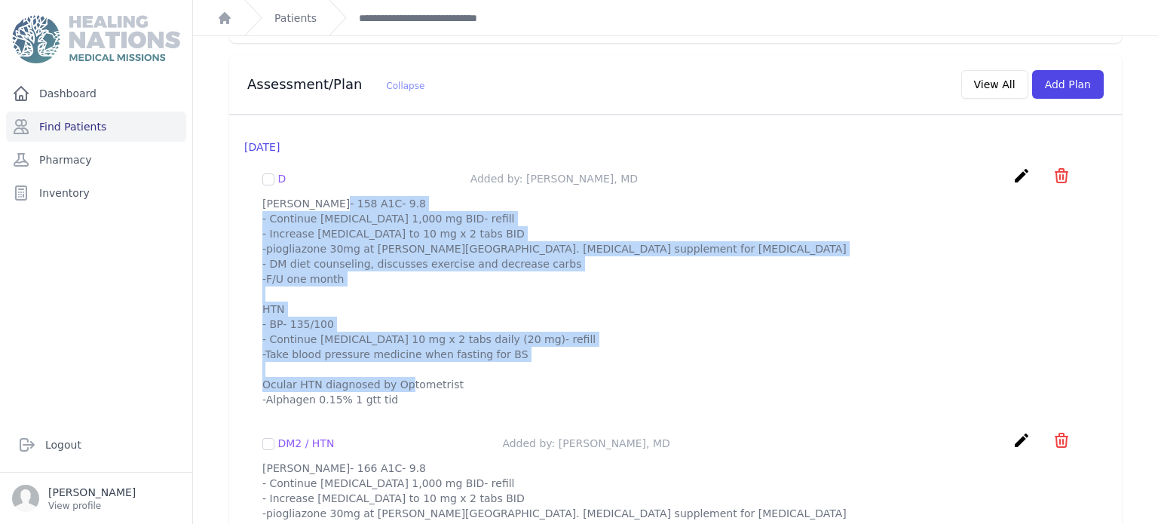
scroll to position [1420, 0]
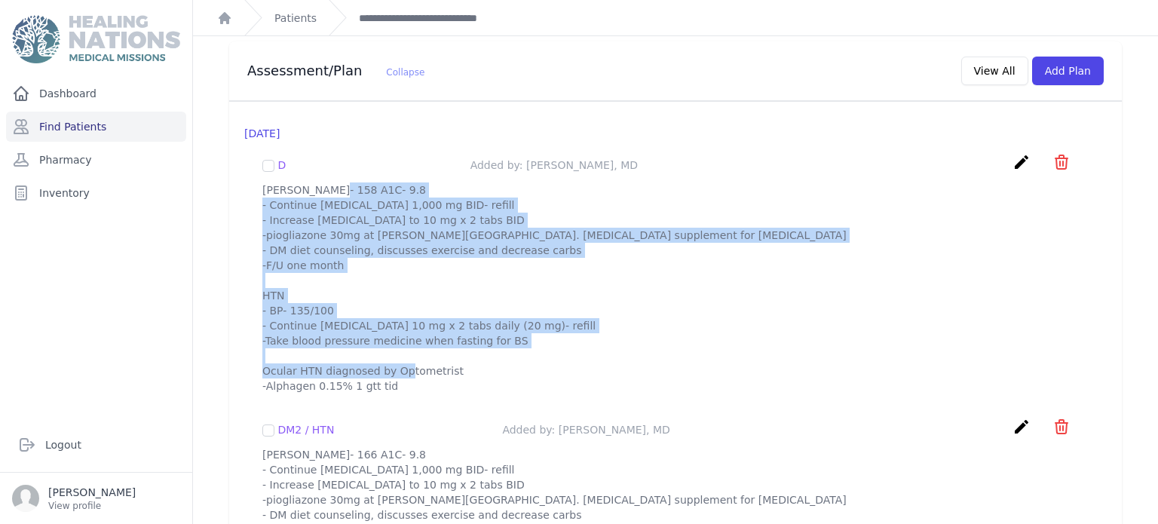
copy p "[PERSON_NAME]- 158 A1C- 9.8 - Continue [MEDICAL_DATA] 1,000 mg BID- refill - In…"
click at [1065, 57] on button "Add Plan" at bounding box center [1068, 71] width 72 height 29
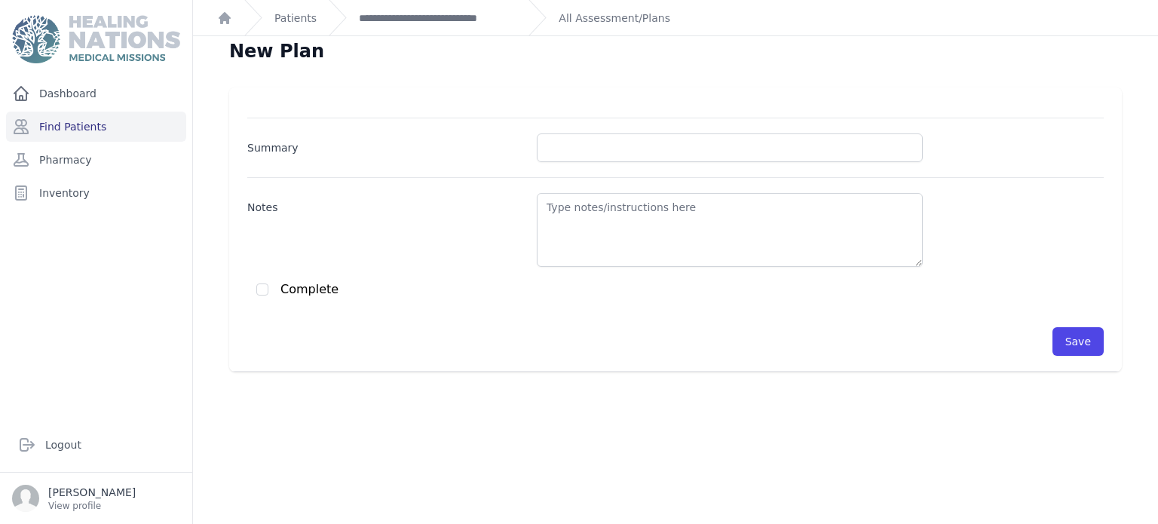
scroll to position [6, 0]
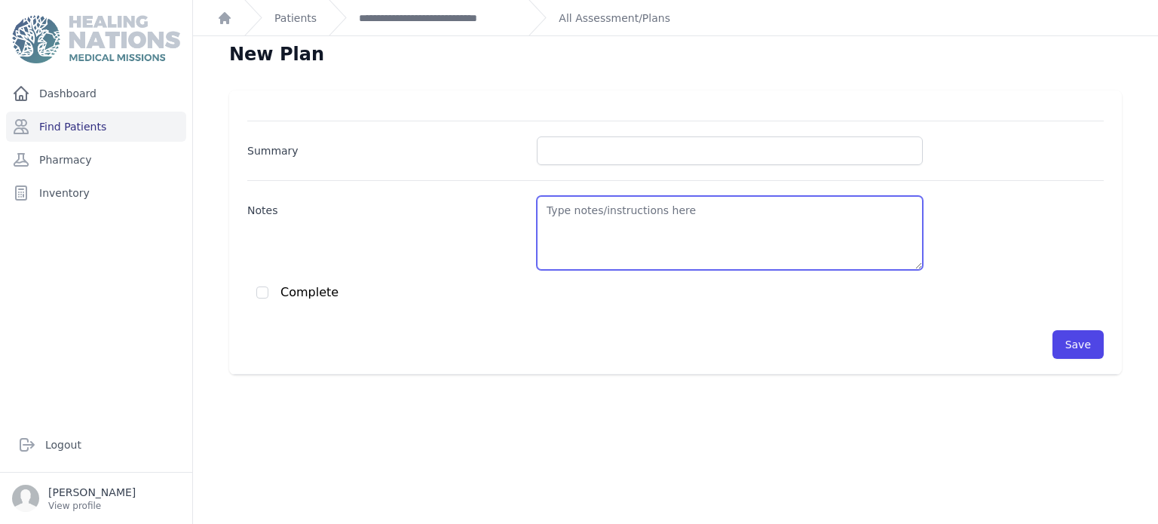
click at [661, 205] on textarea "Notes" at bounding box center [730, 233] width 386 height 74
paste textarea "[PERSON_NAME]- 158 A1C- 9.8 - Continue [MEDICAL_DATA] 1,000 mg BID- refill - In…"
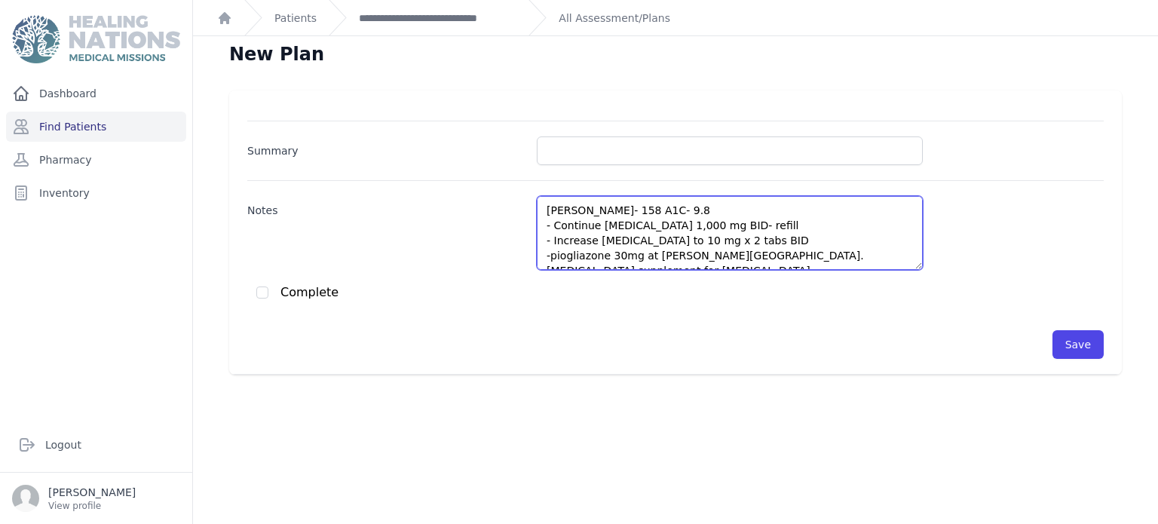
scroll to position [173, 0]
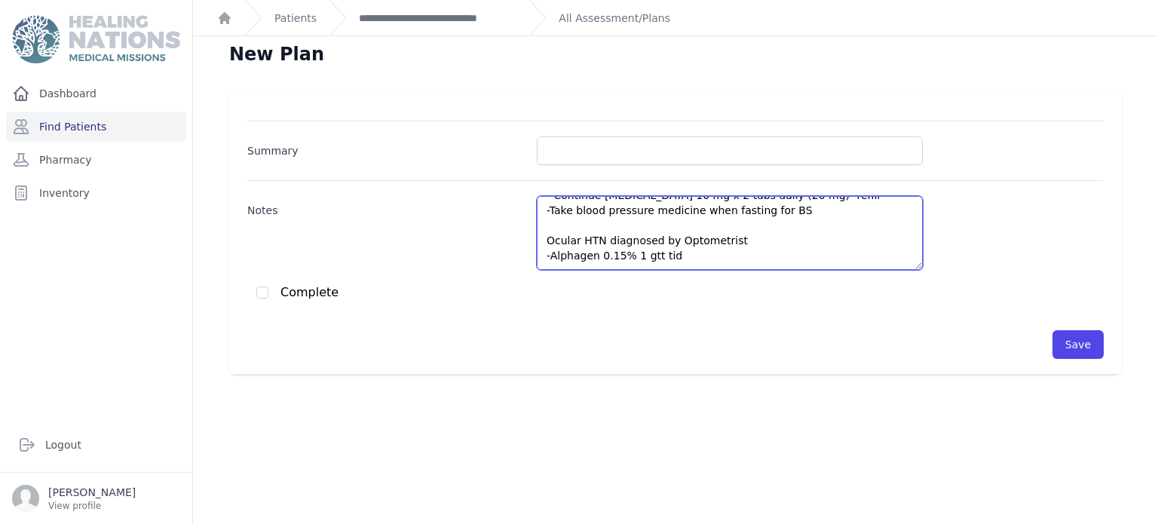
type textarea "[PERSON_NAME]- 158 A1C- 9.8 - Continue [MEDICAL_DATA] 1,000 mg BID- refill - In…"
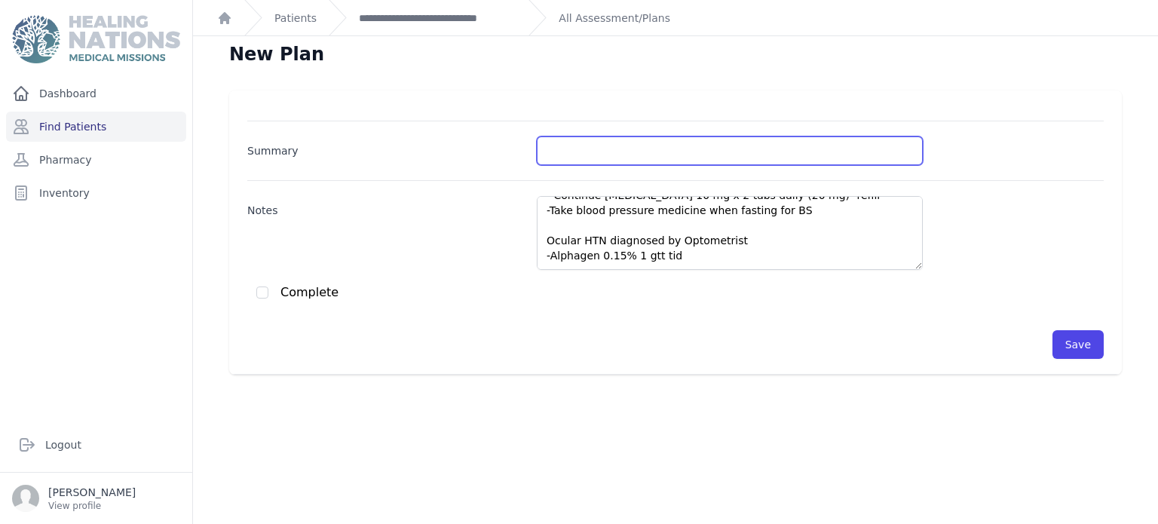
click at [604, 160] on input "Summary" at bounding box center [730, 150] width 386 height 29
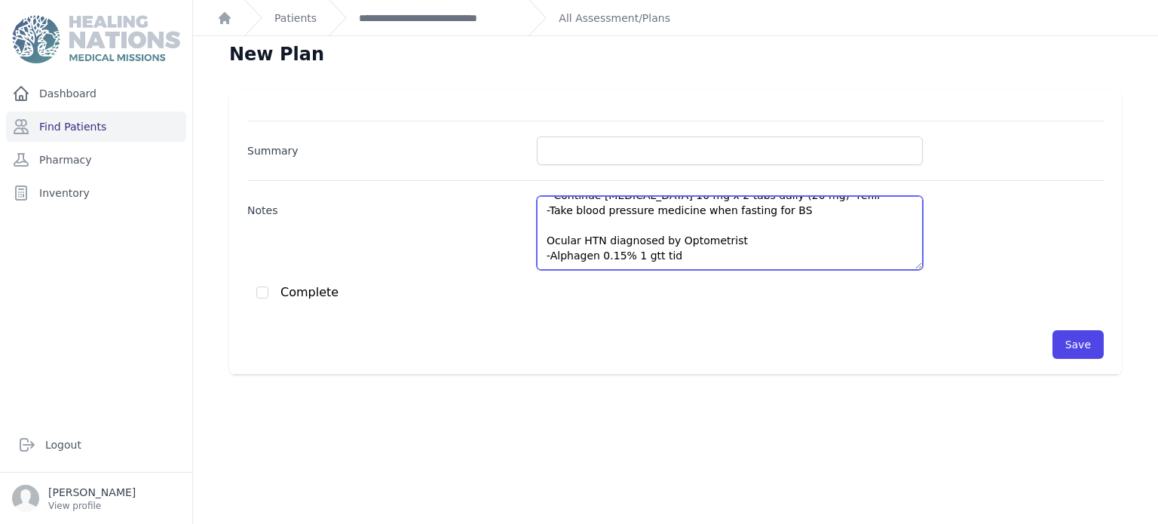
click at [580, 225] on textarea "[PERSON_NAME]- 158 A1C- 9.8 - Continue [MEDICAL_DATA] 1,000 mg BID- refill - In…" at bounding box center [730, 233] width 386 height 74
click at [570, 165] on div "Summary Notes [PERSON_NAME]- 158 A1C- 9.8 - Continue [MEDICAL_DATA] 1,000 mg BI…" at bounding box center [675, 240] width 856 height 238
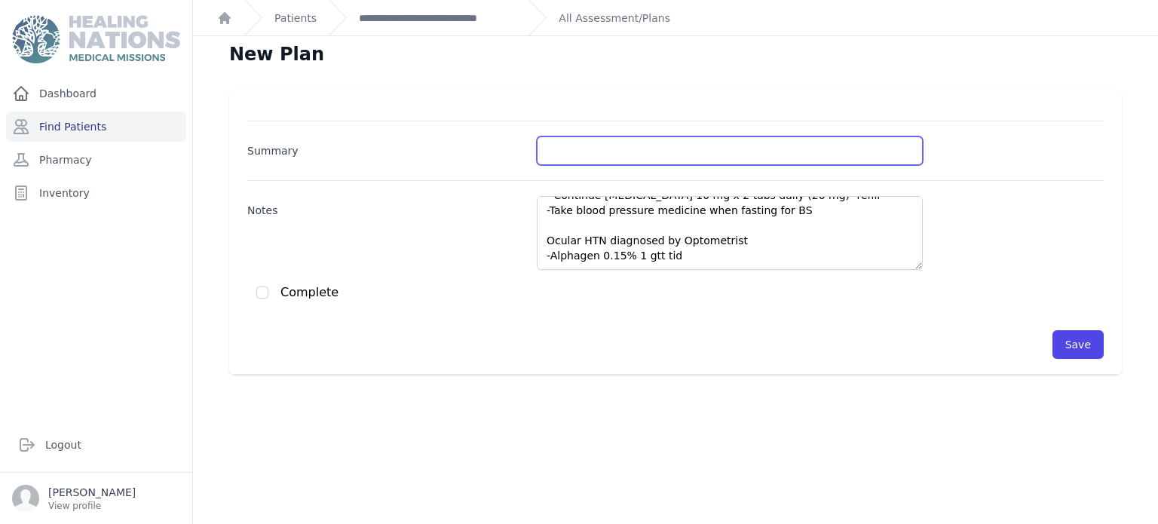
click at [565, 147] on input "Summary" at bounding box center [730, 150] width 386 height 29
type input "DM/HTA"
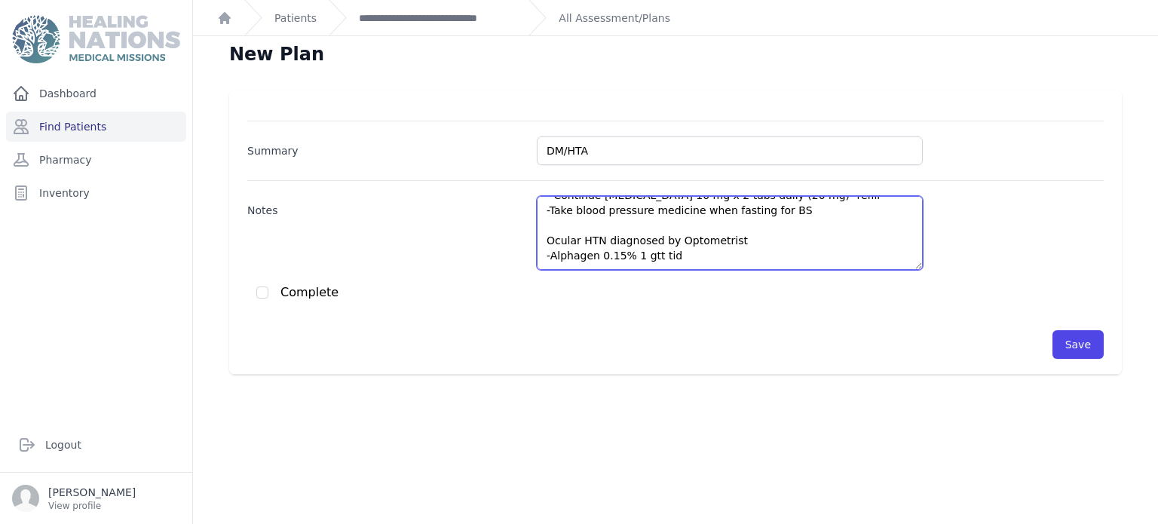
click at [690, 210] on textarea "[PERSON_NAME]- 158 A1C- 9.8 - Continue [MEDICAL_DATA] 1,000 mg BID- refill - In…" at bounding box center [730, 233] width 386 height 74
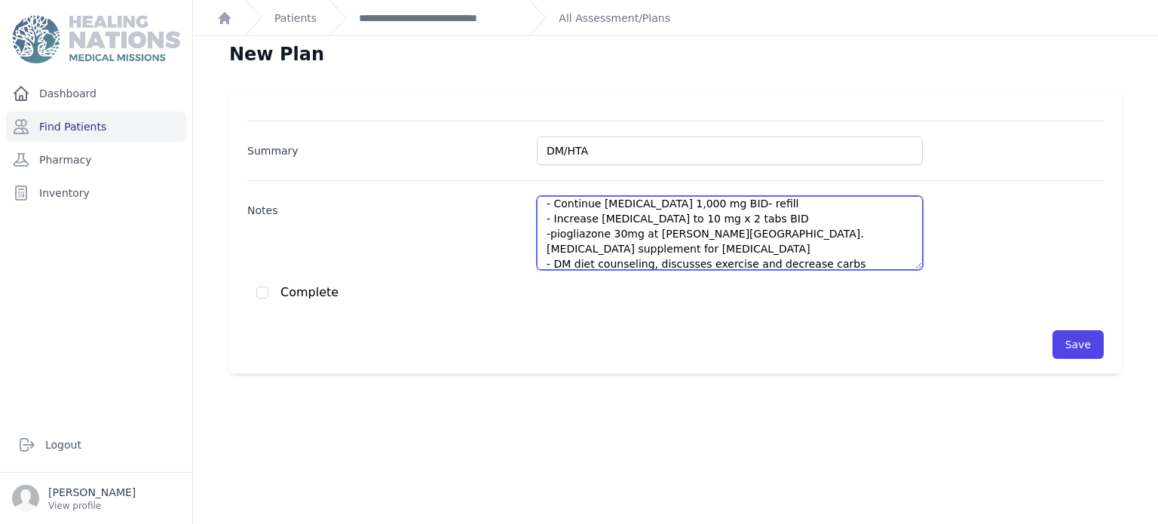
scroll to position [7, 0]
click at [650, 209] on textarea "[PERSON_NAME]- 110 A1C- 9.8 - Continue [MEDICAL_DATA] 1,000 mg BID- refill - In…" at bounding box center [730, 233] width 386 height 74
click at [668, 222] on textarea "[PERSON_NAME]- 110 A1C- 9.8 - Continue [MEDICAL_DATA] 1,000 mg BID- refill - In…" at bounding box center [730, 233] width 386 height 74
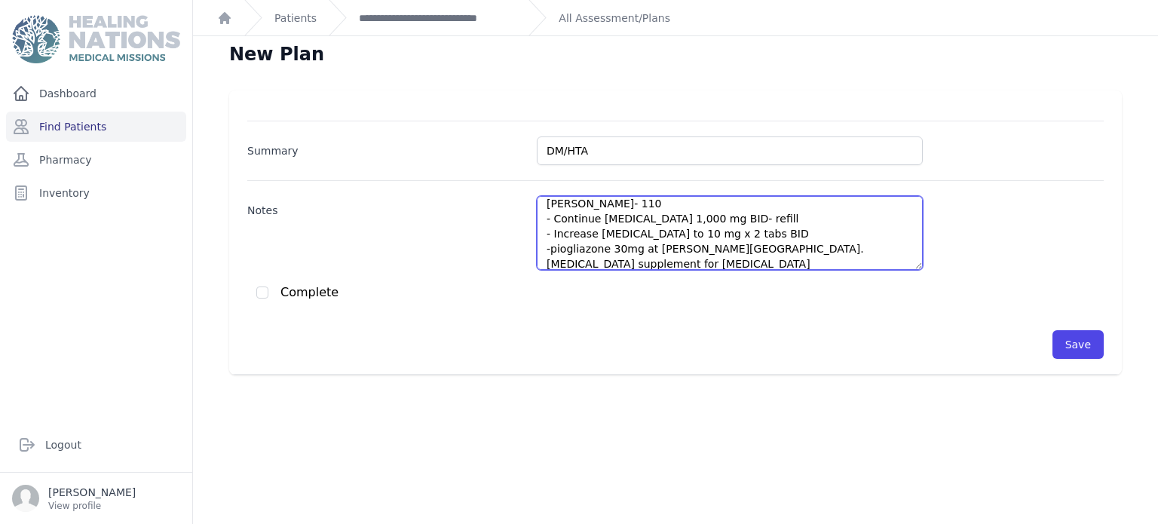
click at [752, 231] on textarea "[PERSON_NAME]- 110 - Continue [MEDICAL_DATA] 1,000 mg BID- refill - Increase [M…" at bounding box center [730, 233] width 386 height 74
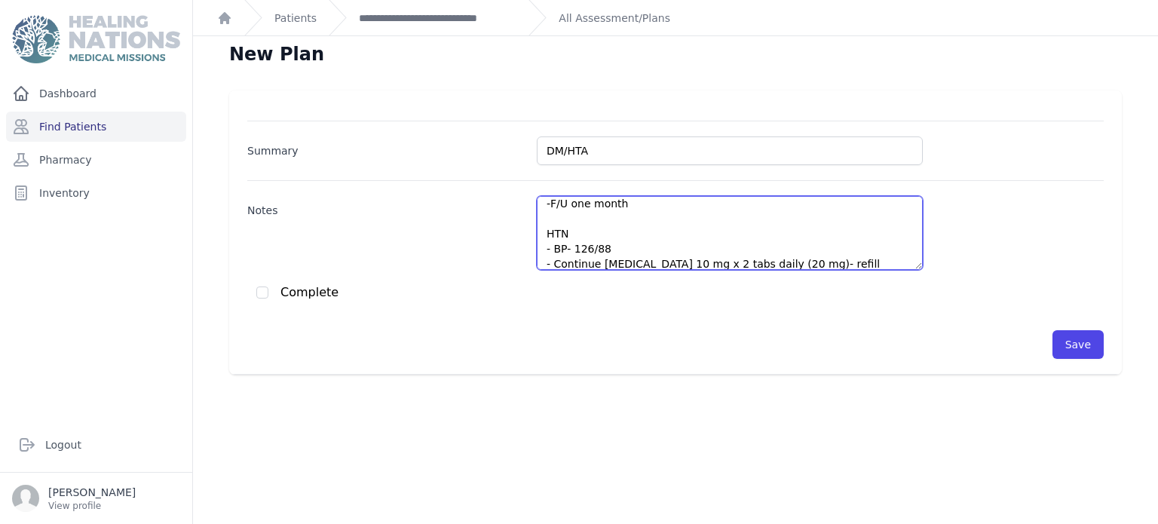
scroll to position [82, 0]
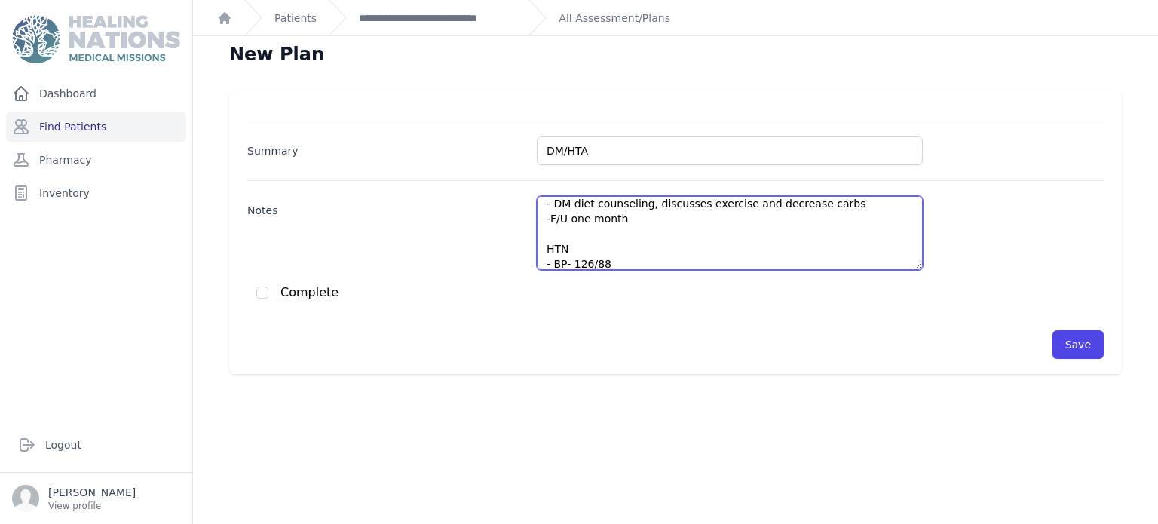
click at [656, 234] on textarea "[PERSON_NAME]- 110 - Continue [MEDICAL_DATA] 1,000 mg BID- refill - Increase [M…" at bounding box center [730, 233] width 386 height 74
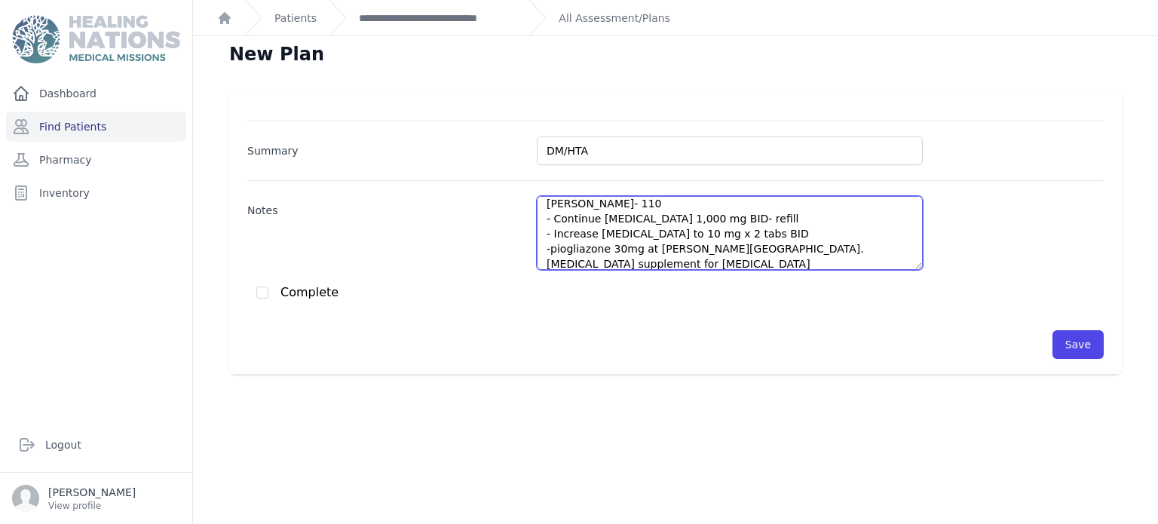
type textarea "[PERSON_NAME]- 110 - Continue [MEDICAL_DATA] 1,000 mg BID- refill - Increase [M…"
click at [262, 286] on input "checkbox" at bounding box center [262, 292] width 12 height 12
checkbox input "true"
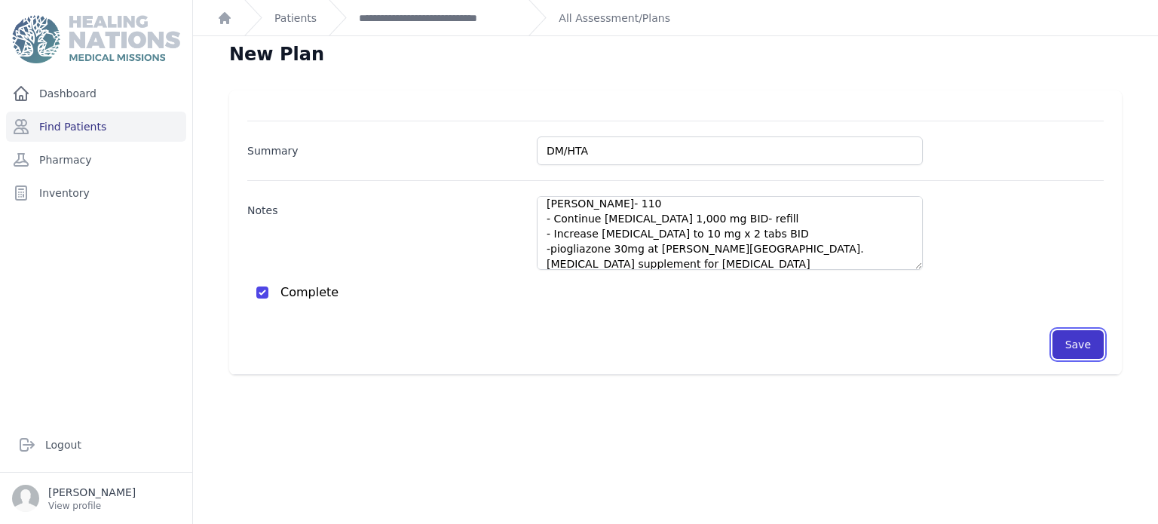
click at [1082, 332] on button "Save" at bounding box center [1077, 344] width 51 height 29
checkbox input "false"
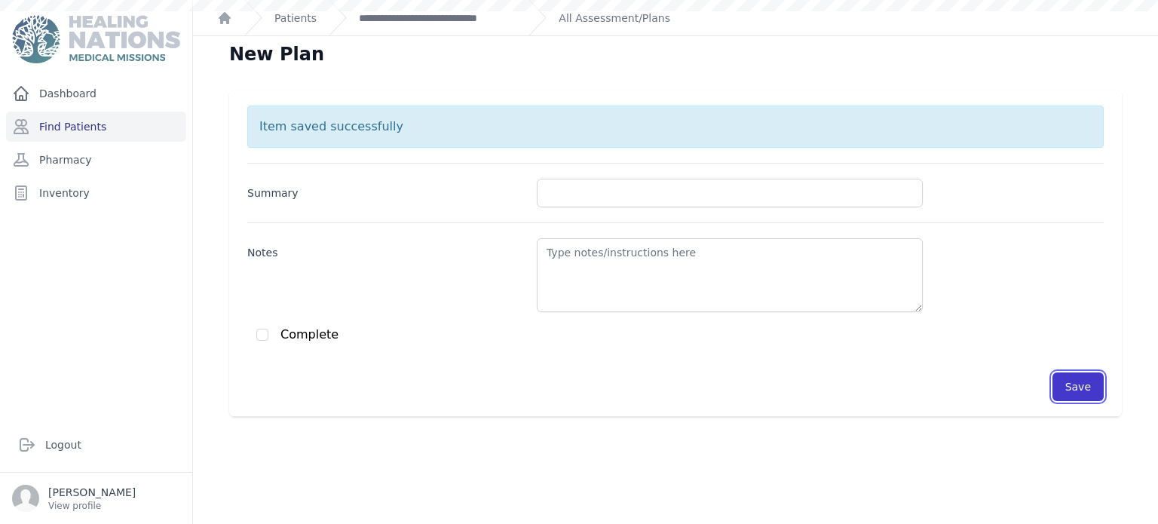
scroll to position [0, 0]
click at [518, 14] on ol "**********" at bounding box center [675, 17] width 965 height 35
click at [453, 30] on div "**********" at bounding box center [423, 17] width 188 height 35
click at [450, 23] on link "**********" at bounding box center [438, 18] width 158 height 15
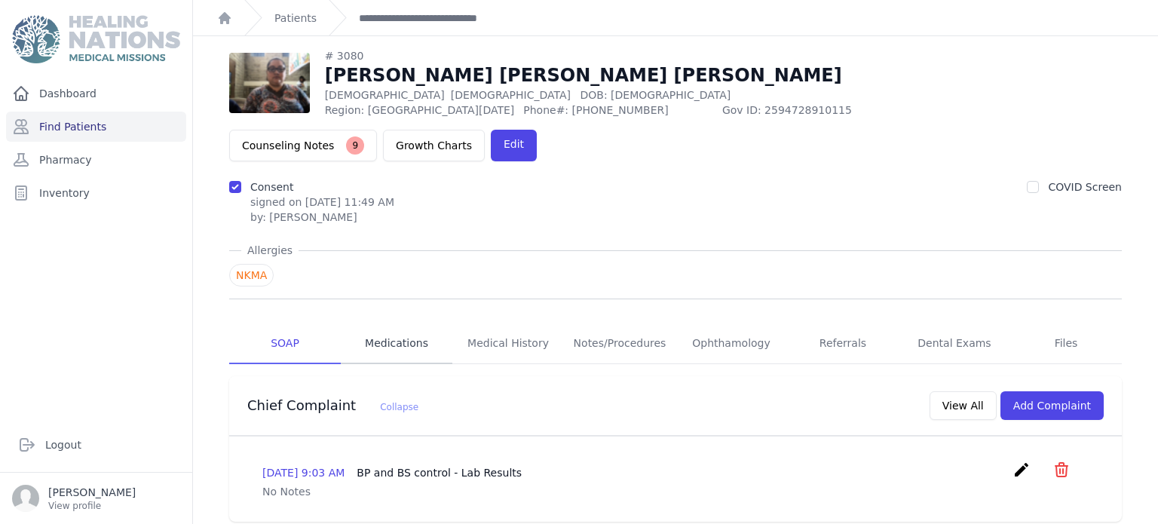
click at [412, 323] on link "Medications" at bounding box center [397, 343] width 112 height 41
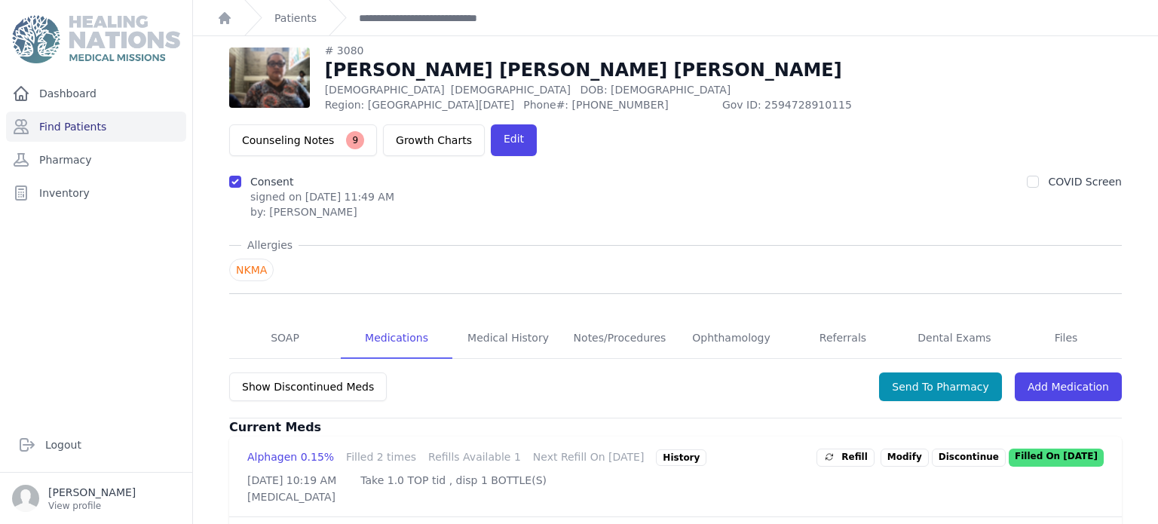
scroll to position [24, 0]
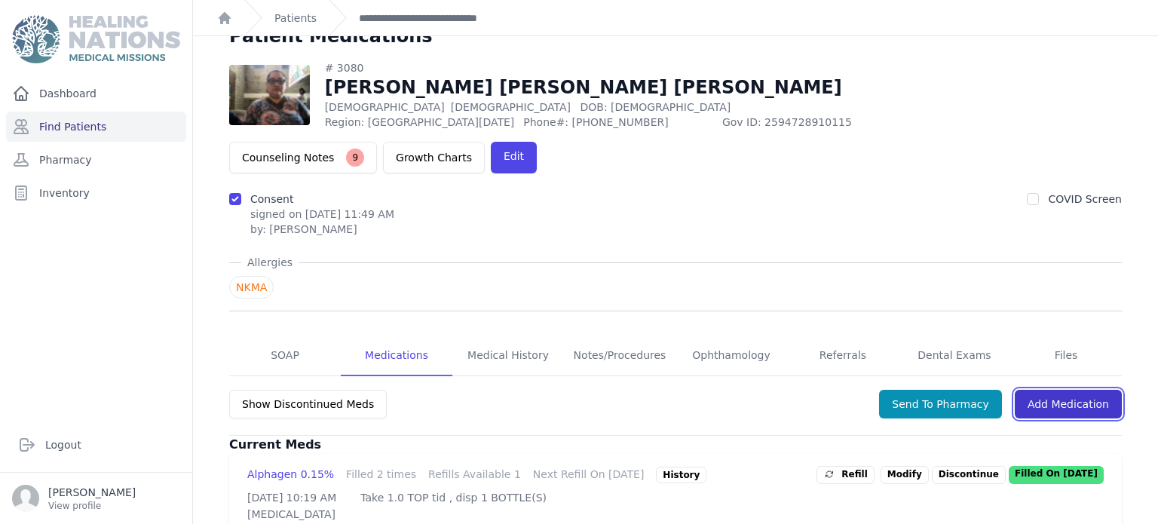
click at [1082, 390] on link "Add Medication" at bounding box center [1068, 404] width 107 height 29
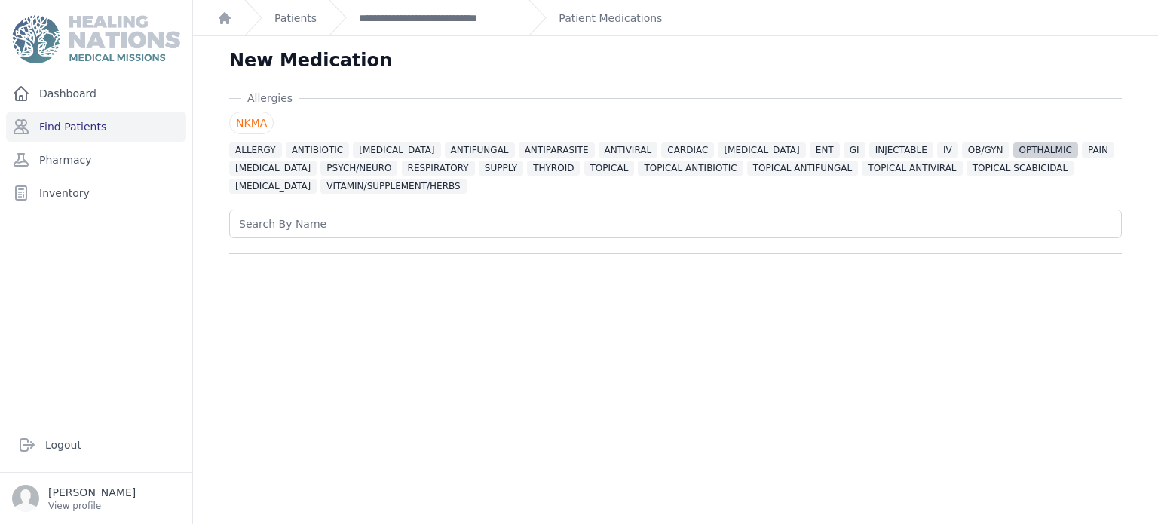
click at [1013, 144] on span "OPTHALMIC" at bounding box center [1045, 149] width 65 height 15
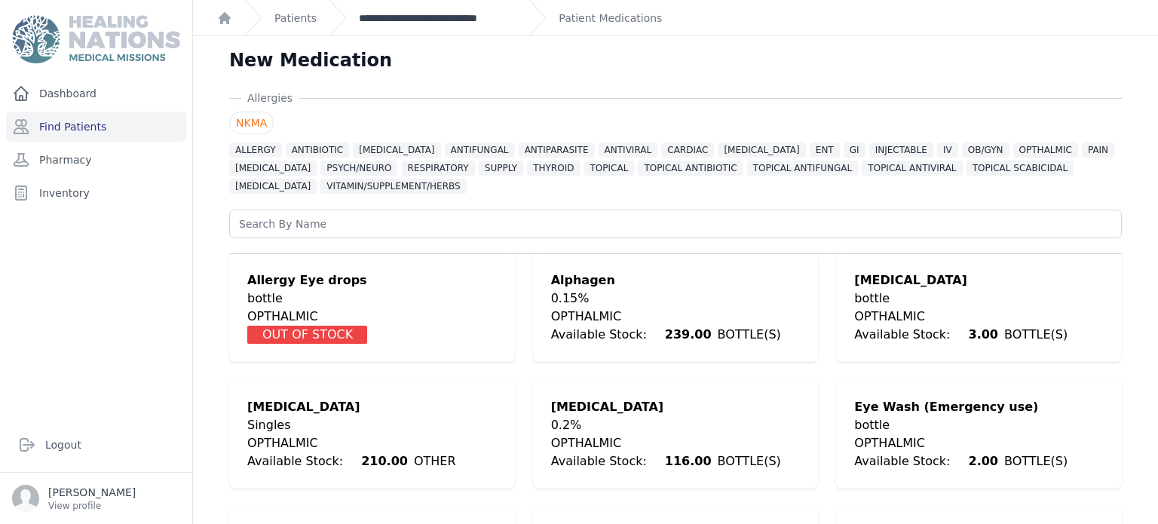
click at [455, 22] on link "**********" at bounding box center [438, 18] width 158 height 15
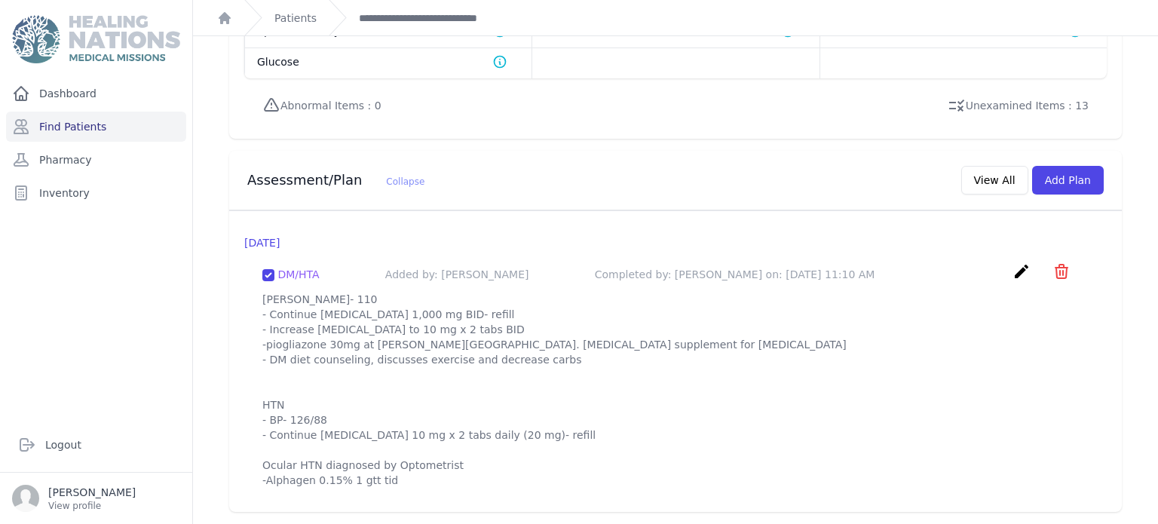
scroll to position [1321, 0]
click at [1015, 262] on icon "create" at bounding box center [1021, 271] width 18 height 18
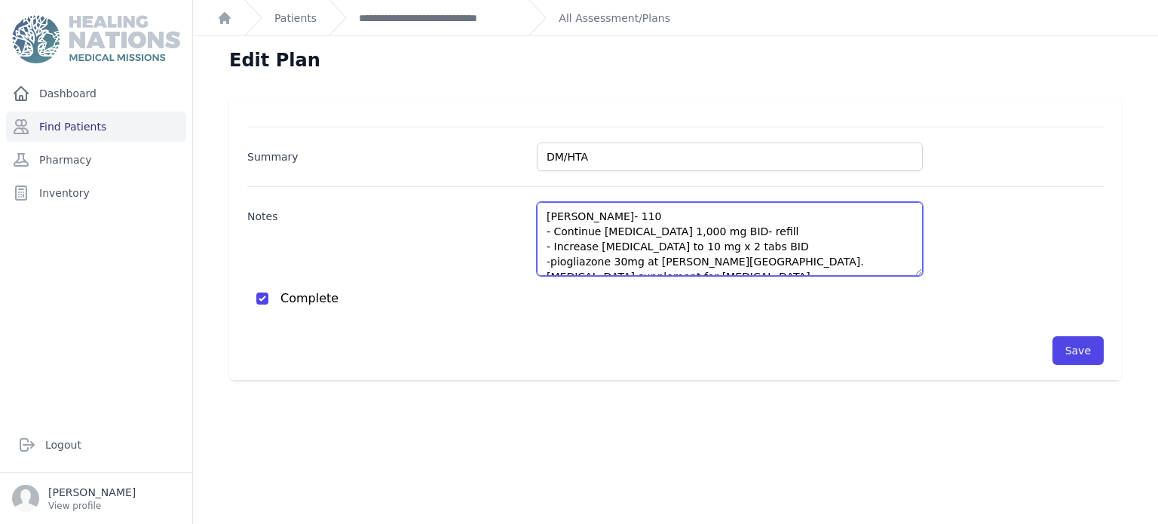
click at [835, 237] on textarea "DM - BS- 110 - Continue metformin 1,000 mg BID- refill - Increase glipizide to …" at bounding box center [730, 239] width 386 height 74
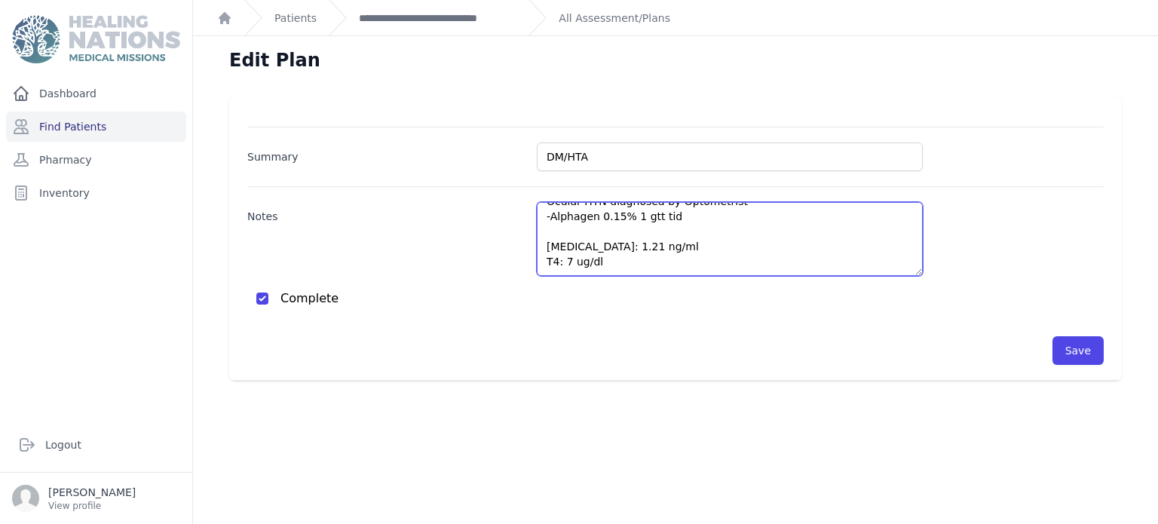
scroll to position [218, 0]
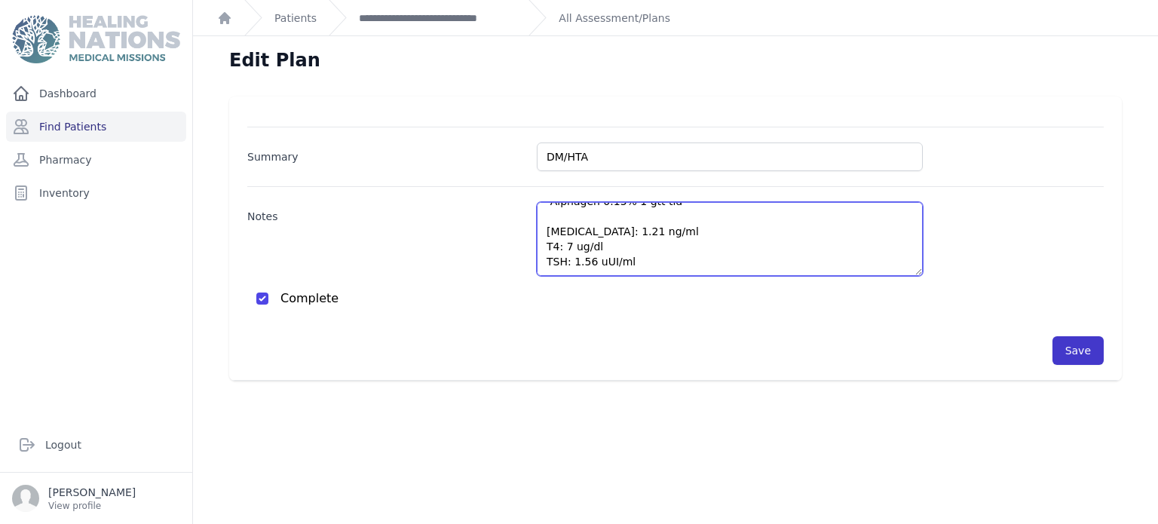
type textarea "DM - BS- 110 - Continue metformin 1,000 mg BID- refill - Increase glipizide to …"
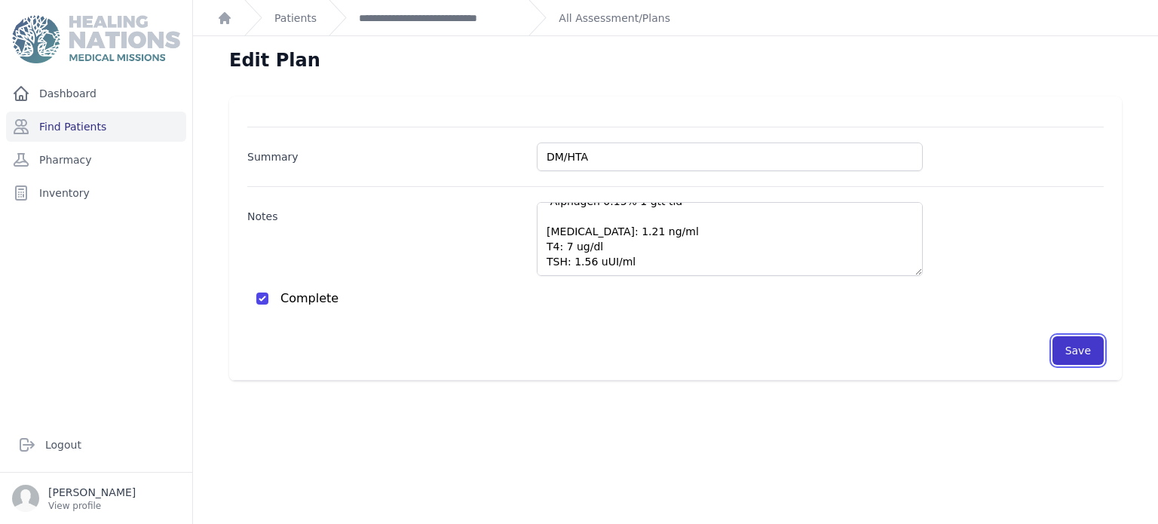
click at [1085, 341] on button "Save" at bounding box center [1077, 350] width 51 height 29
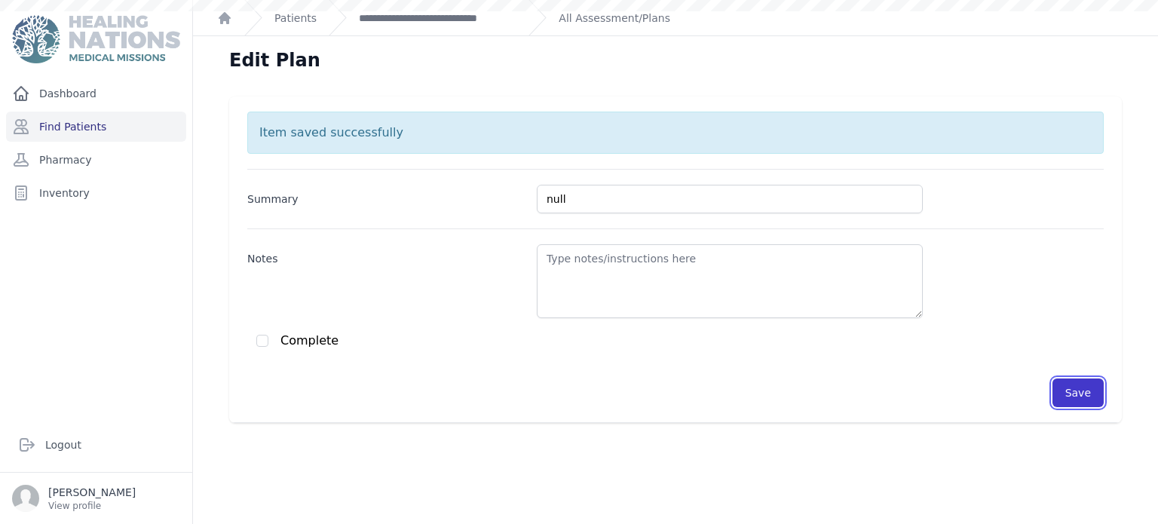
scroll to position [0, 0]
click at [473, 16] on link "**********" at bounding box center [438, 18] width 158 height 15
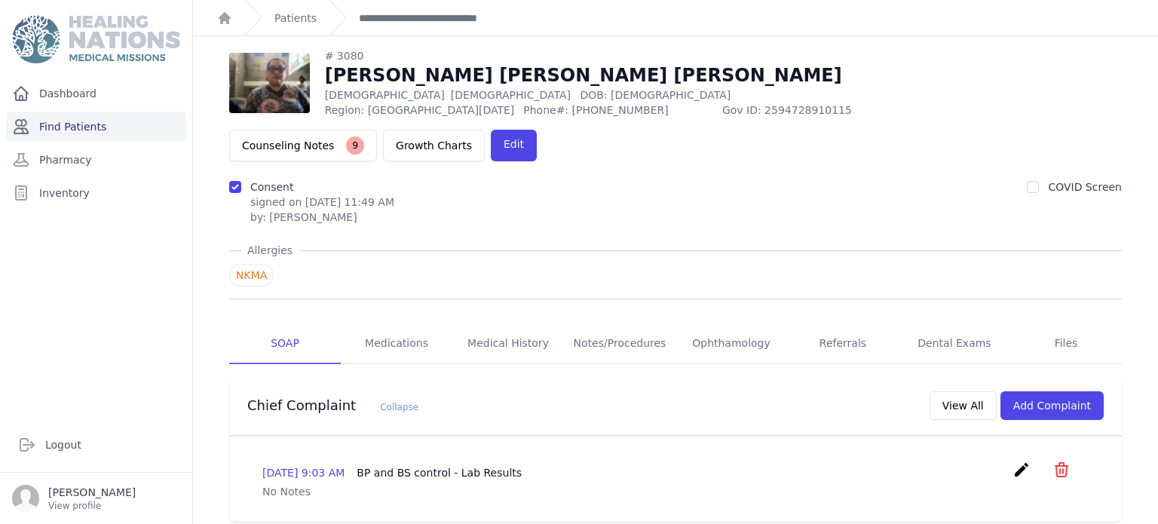
click at [90, 118] on link "Find Patients" at bounding box center [96, 127] width 180 height 30
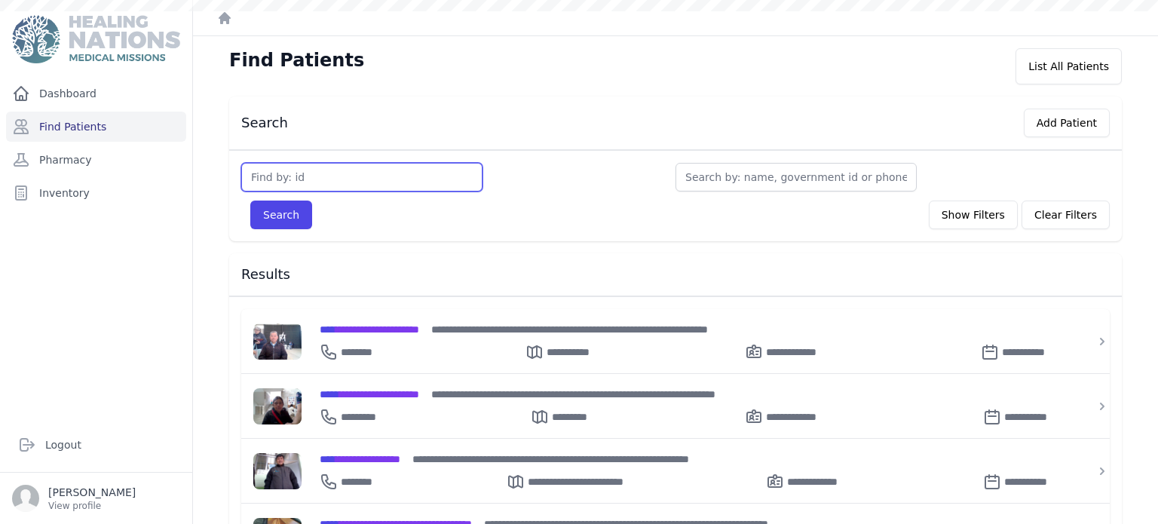
click at [307, 182] on input "text" at bounding box center [361, 177] width 241 height 29
type input "1542"
click at [250, 201] on button "Search" at bounding box center [281, 215] width 62 height 29
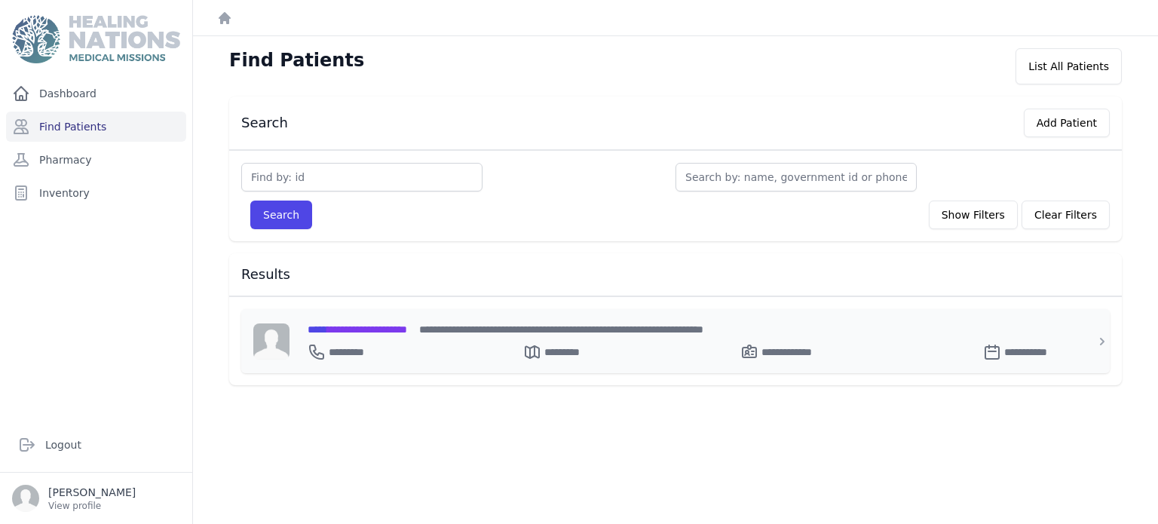
click at [370, 324] on span "**********" at bounding box center [358, 329] width 100 height 11
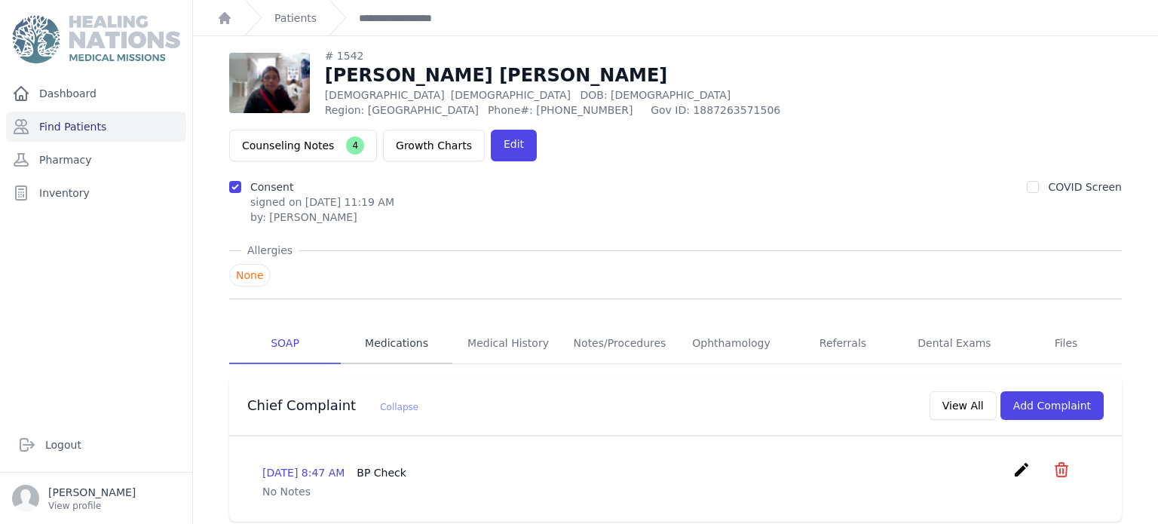
click at [383, 323] on link "Medications" at bounding box center [397, 343] width 112 height 41
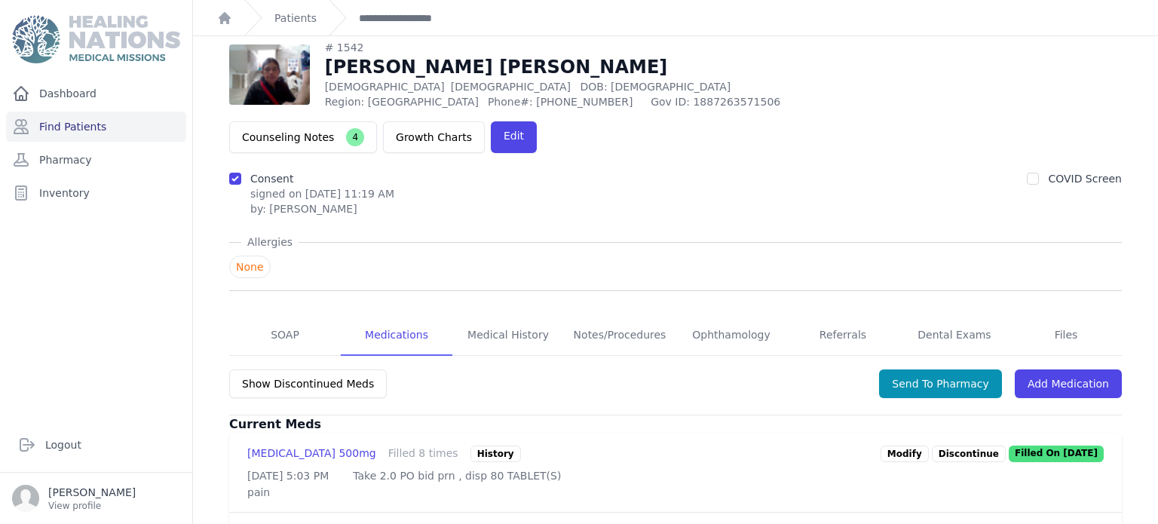
scroll to position [14, 0]
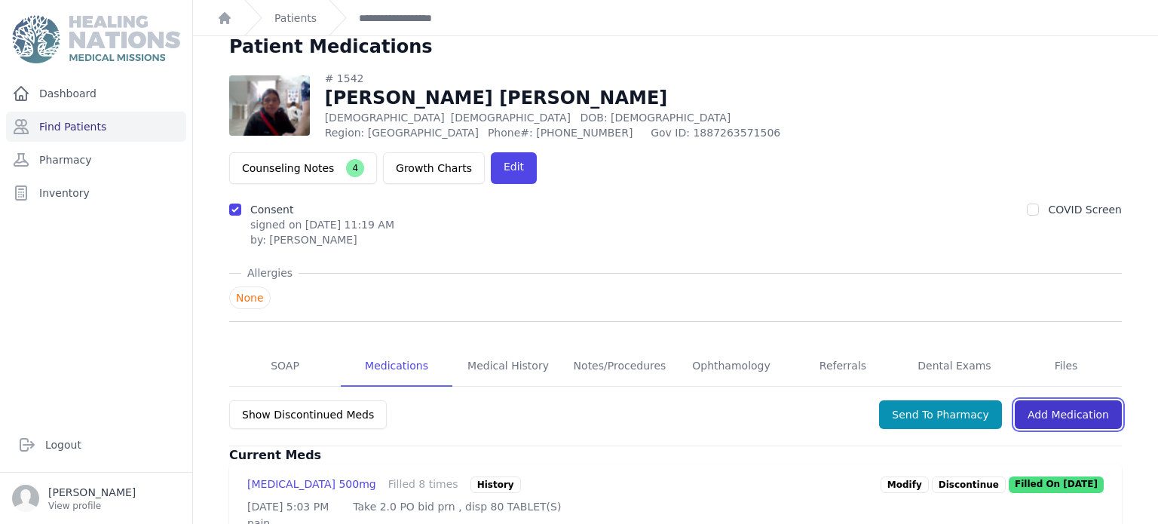
click at [1036, 400] on link "Add Medication" at bounding box center [1068, 414] width 107 height 29
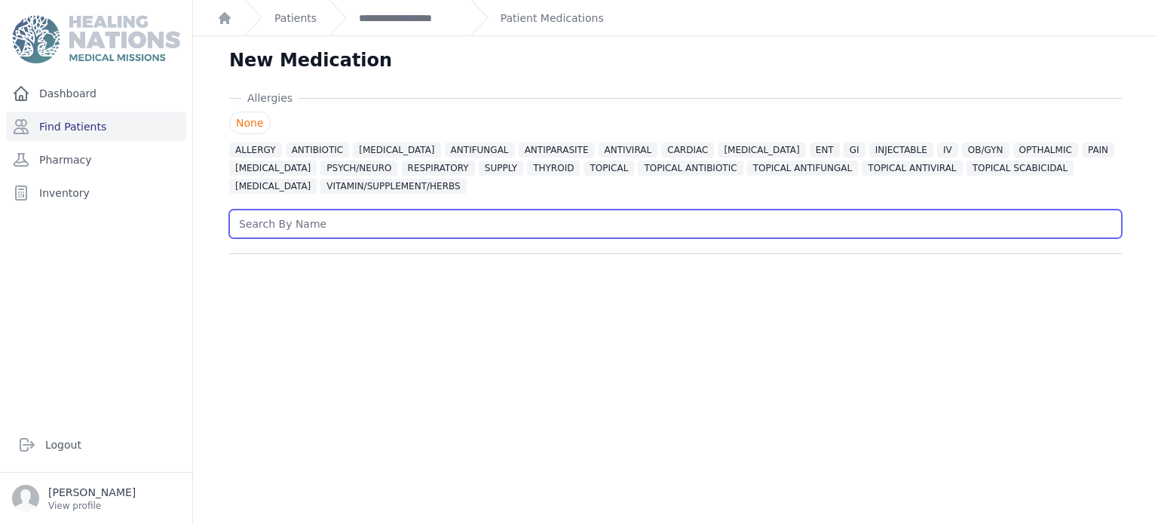
click at [660, 218] on input "text" at bounding box center [675, 224] width 893 height 29
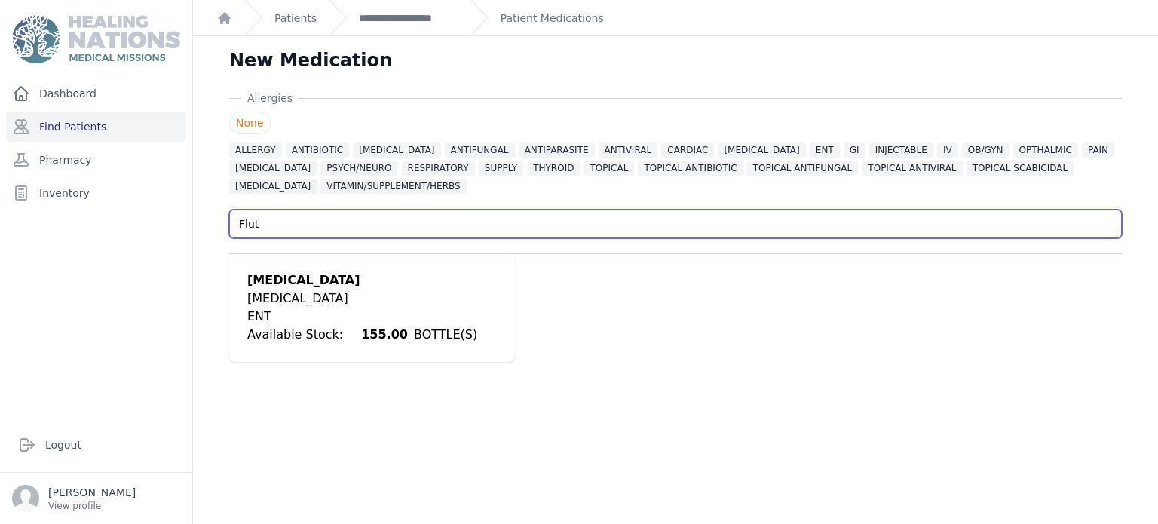
type input "Flut"
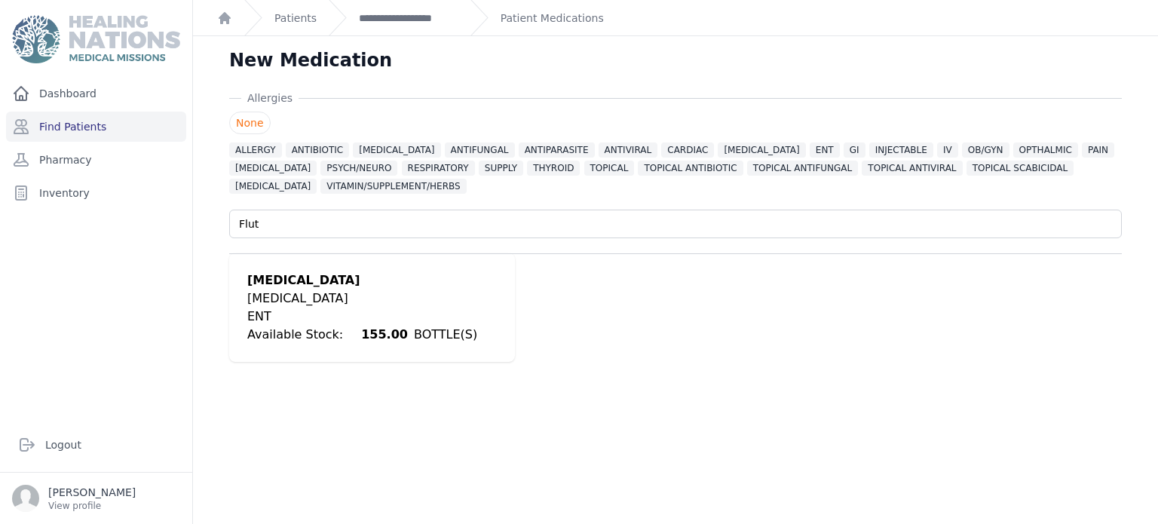
click at [394, 302] on div "Nasal Spray" at bounding box center [362, 298] width 230 height 18
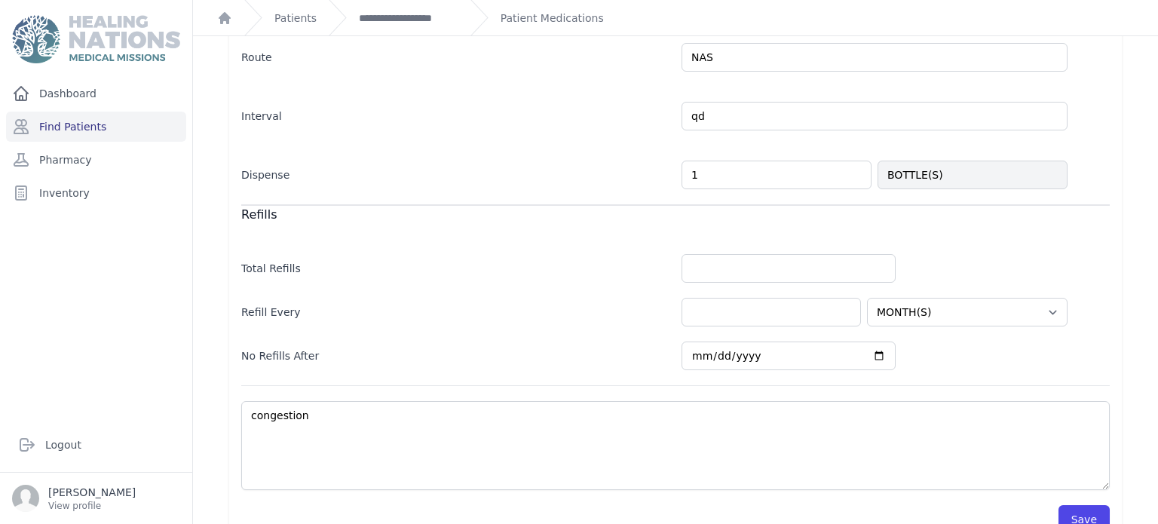
scroll to position [485, 0]
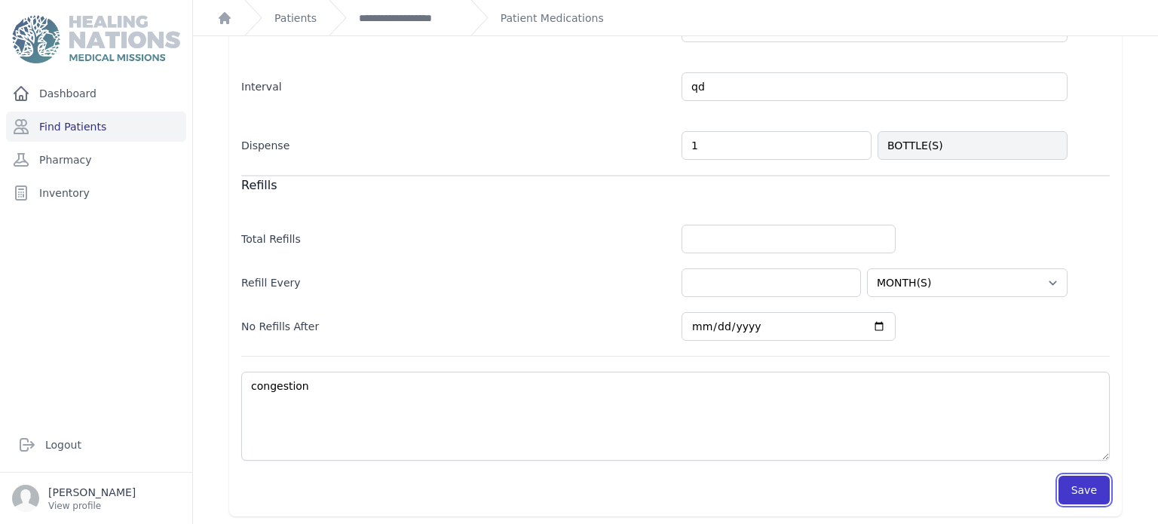
click at [1092, 491] on button "Save" at bounding box center [1083, 490] width 51 height 29
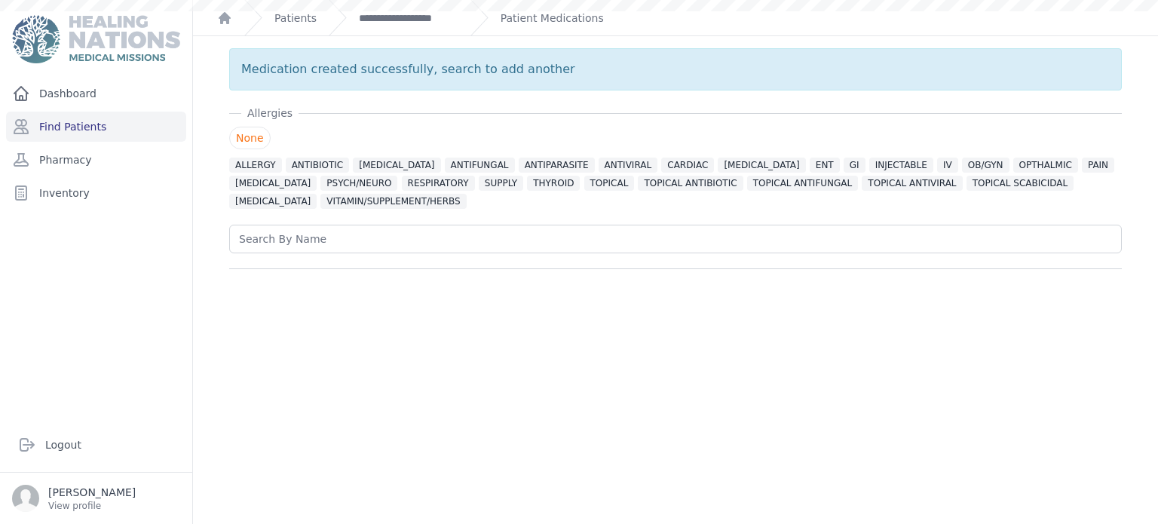
scroll to position [0, 0]
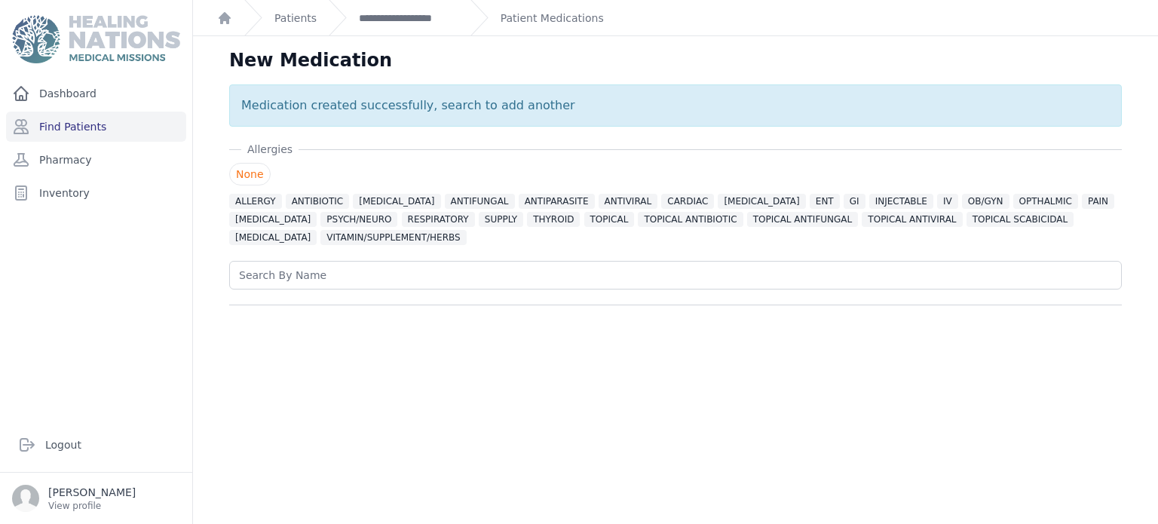
click at [592, 19] on ol "**********" at bounding box center [675, 17] width 965 height 35
click at [589, 18] on link "Patient Medications" at bounding box center [552, 18] width 103 height 15
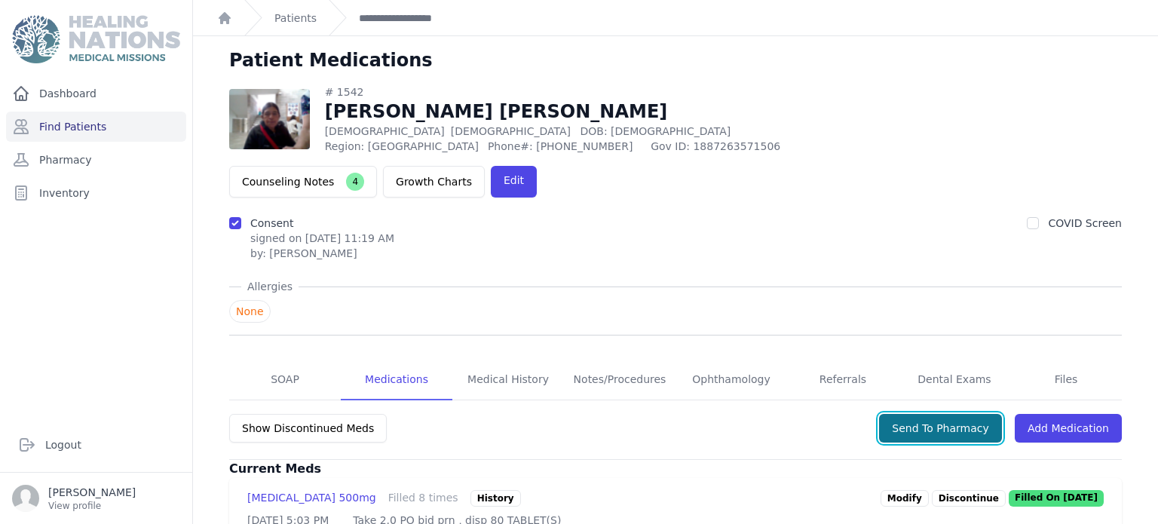
click at [994, 414] on button "Send To Pharmacy" at bounding box center [940, 428] width 123 height 29
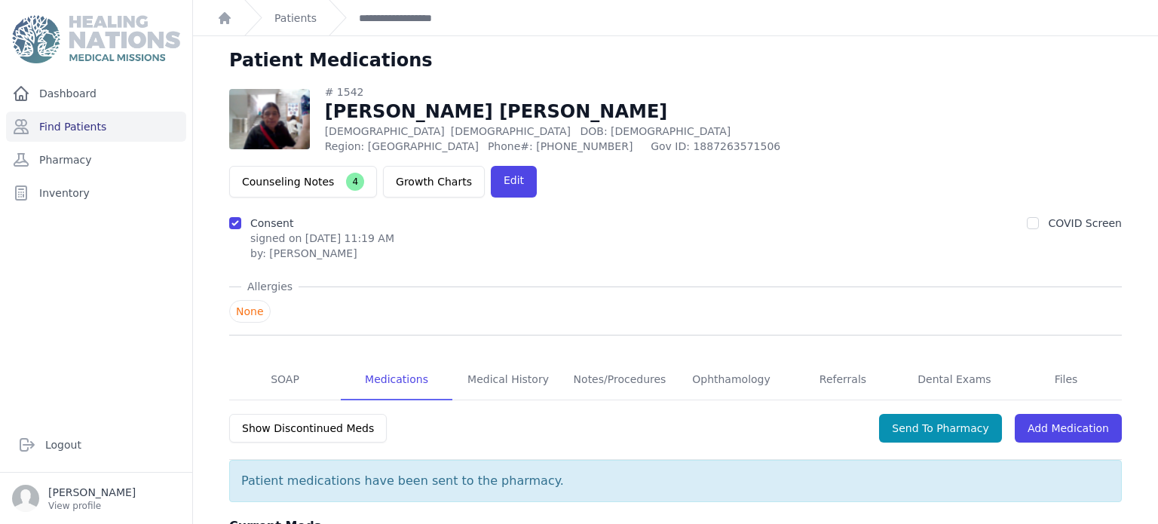
click at [314, 14] on ol "**********" at bounding box center [675, 17] width 965 height 35
click at [114, 127] on link "Find Patients" at bounding box center [96, 127] width 180 height 30
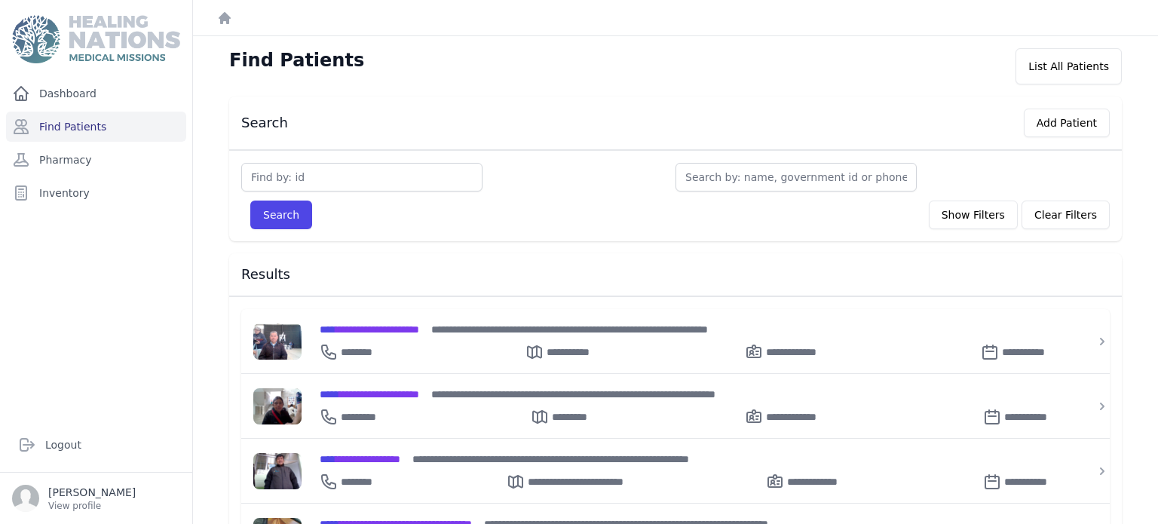
click at [196, 324] on div "Find Patients List All Patients Search Add Patient Search Show Filters Clear Fi…" at bounding box center [675, 508] width 965 height 945
click at [366, 181] on input "text" at bounding box center [361, 177] width 241 height 29
type input "3080"
click at [250, 201] on button "Search" at bounding box center [281, 215] width 62 height 29
click at [354, 177] on input "text" at bounding box center [361, 177] width 241 height 29
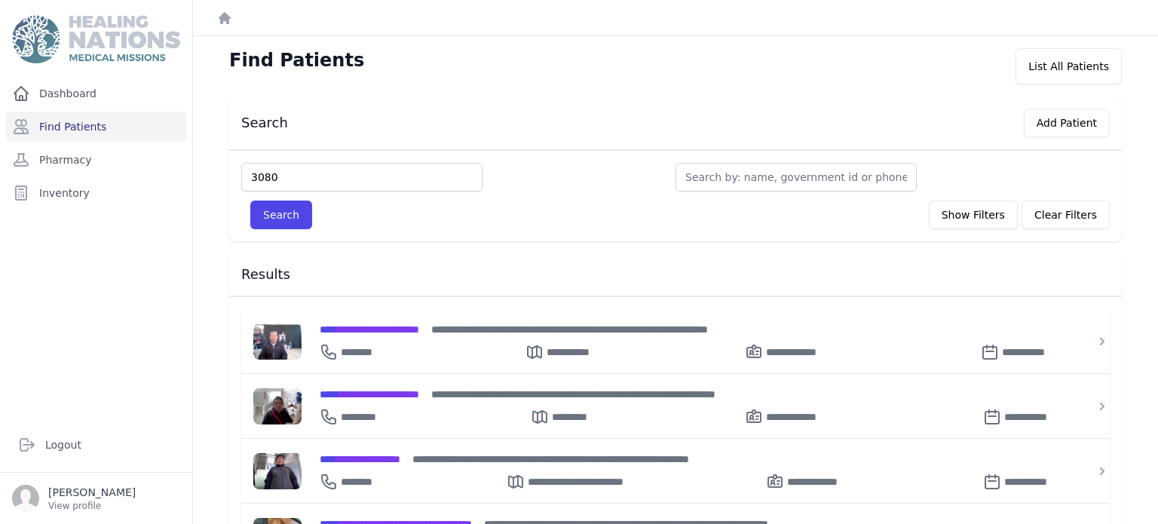
type input "3080"
click at [250, 201] on button "Search" at bounding box center [281, 215] width 62 height 29
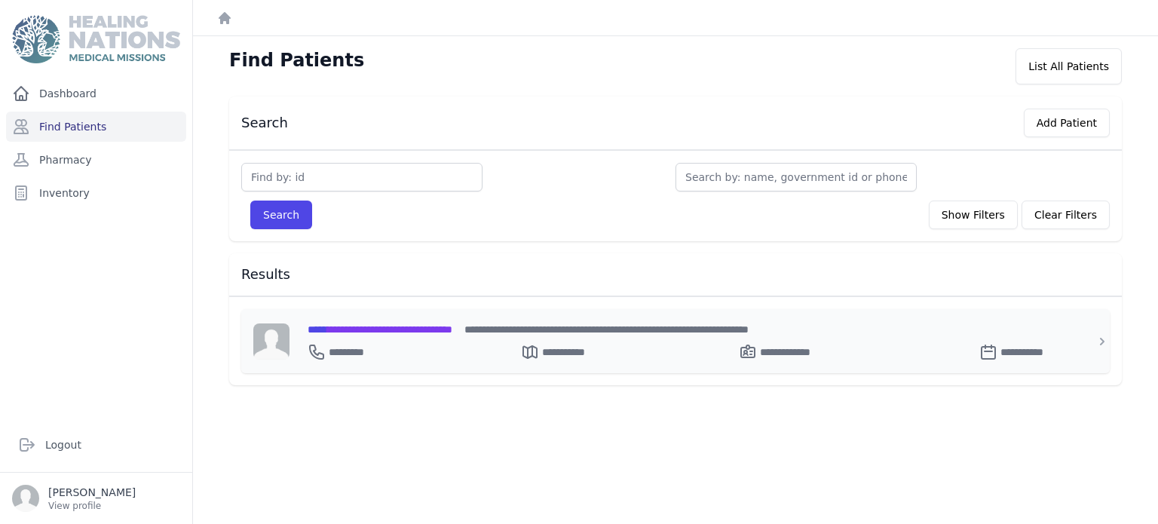
click at [380, 324] on span "**********" at bounding box center [380, 329] width 145 height 11
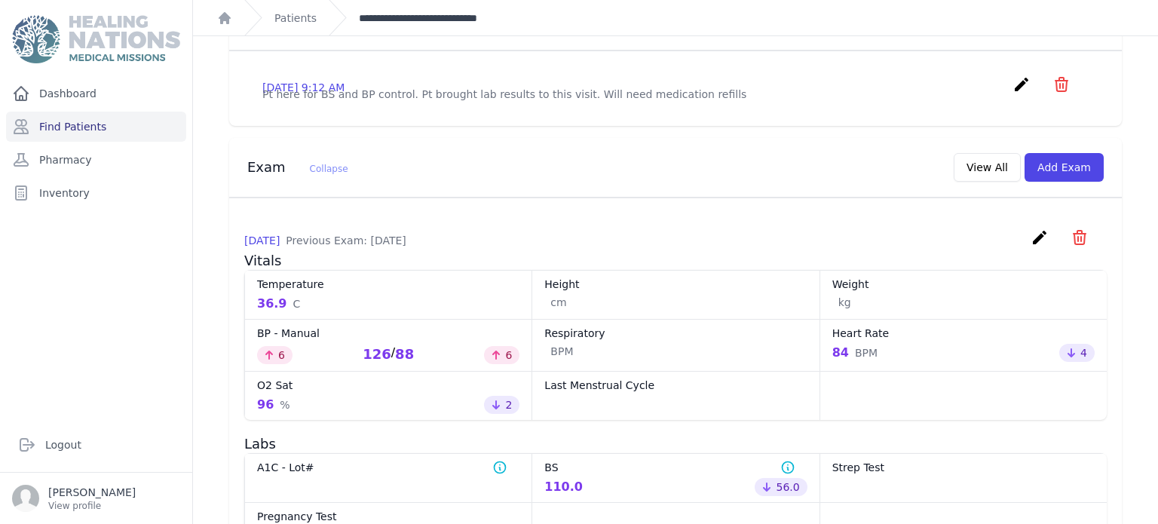
scroll to position [543, 0]
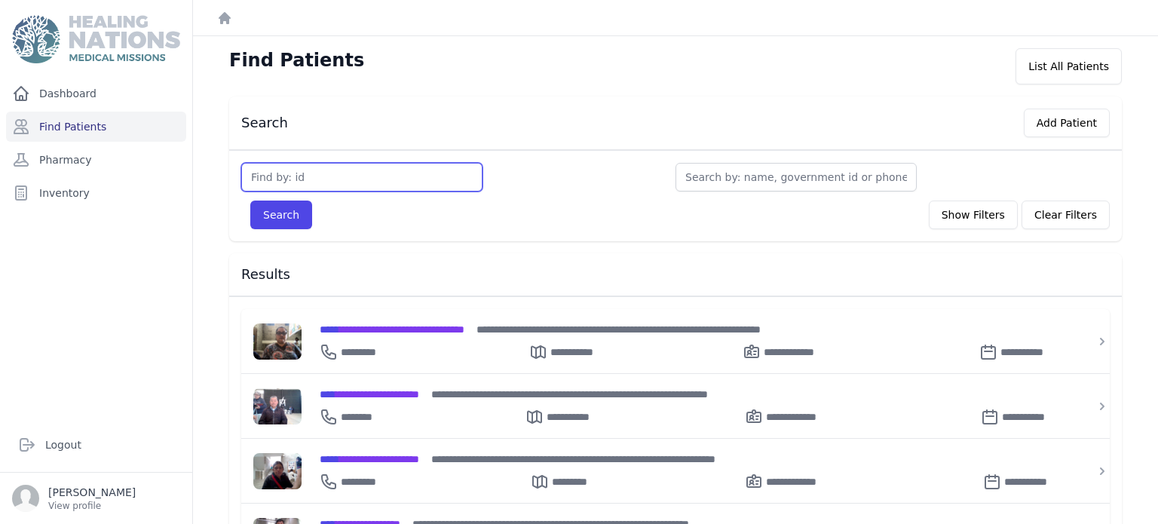
click at [337, 167] on input "text" at bounding box center [361, 177] width 241 height 29
type input "125"
click at [250, 201] on button "Search" at bounding box center [281, 215] width 62 height 29
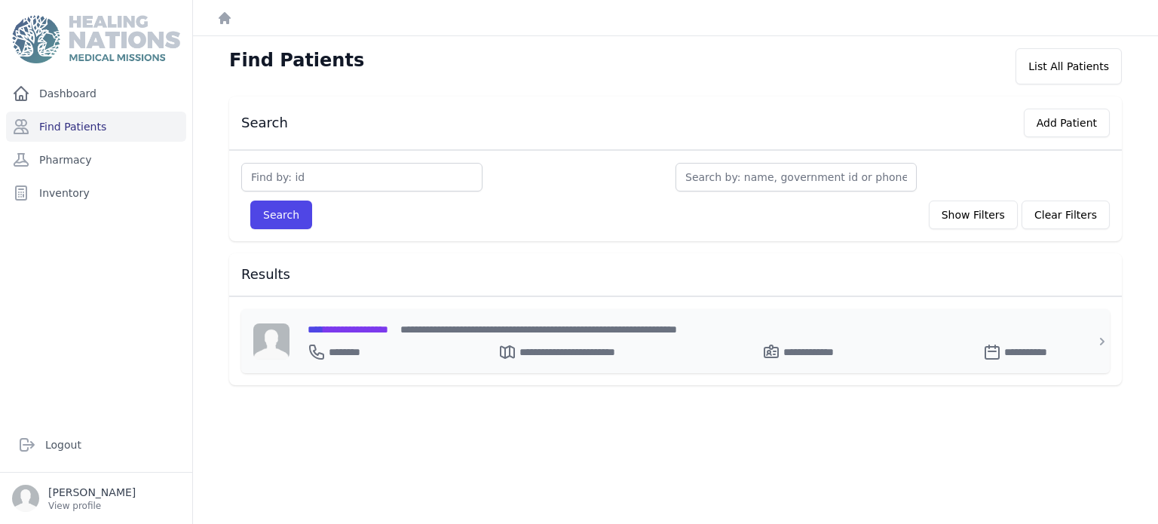
click at [323, 328] on span "****" at bounding box center [316, 329] width 16 height 11
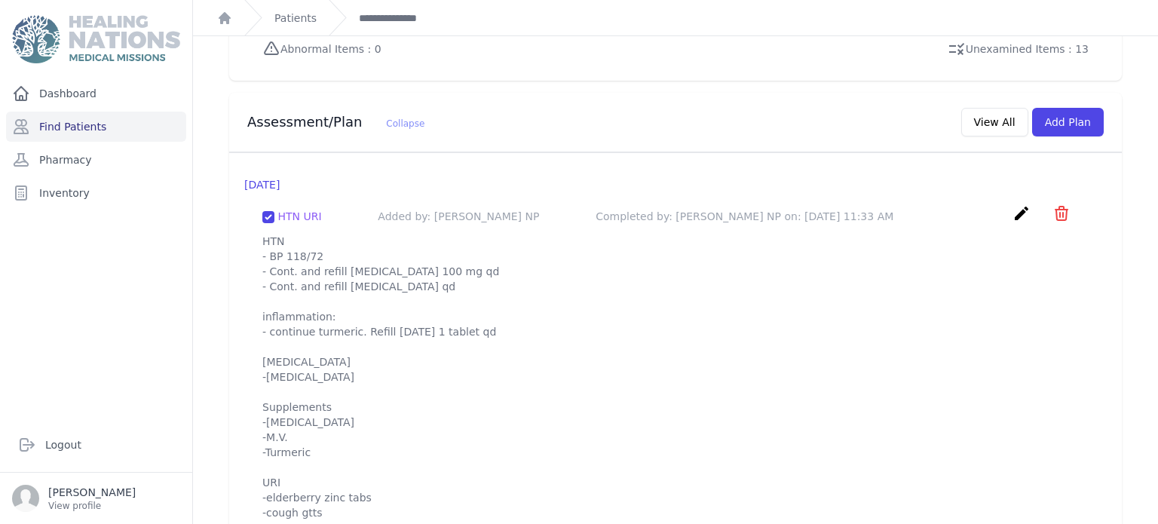
scroll to position [1354, 0]
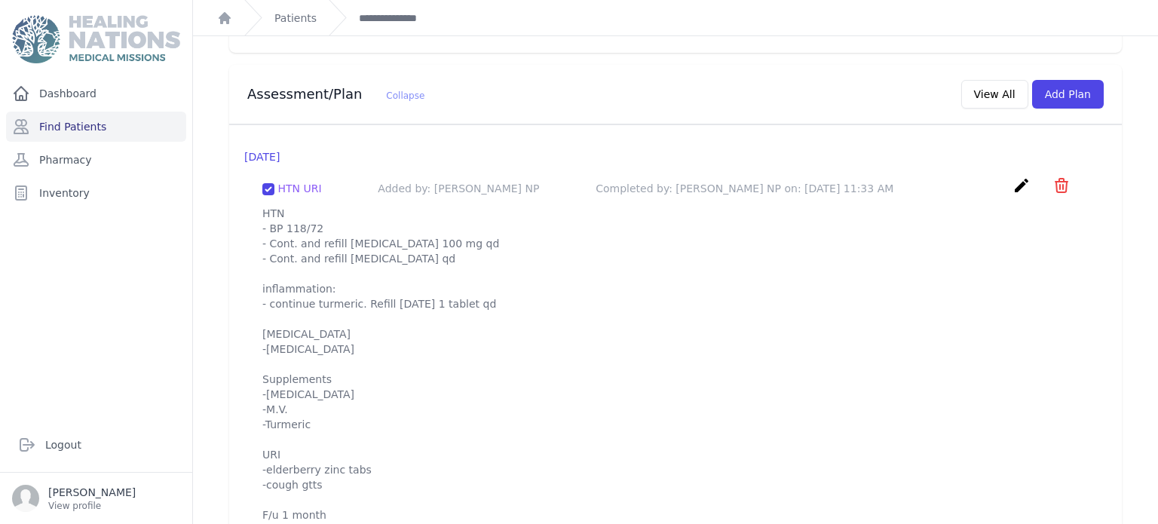
click at [470, 250] on p "HTN - BP 118/72 - Cont. and refill [MEDICAL_DATA] 100 mg qd - Cont. and refill …" at bounding box center [675, 364] width 826 height 317
click at [83, 115] on link "Find Patients" at bounding box center [96, 127] width 180 height 30
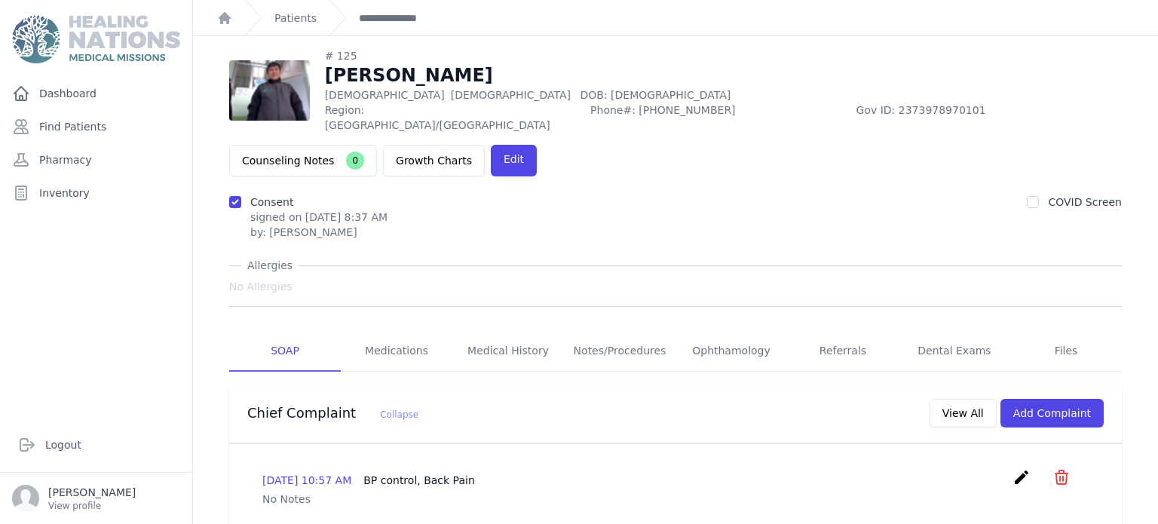
click at [384, 17] on link "**********" at bounding box center [395, 18] width 73 height 15
click at [292, 24] on link "Patients" at bounding box center [295, 18] width 42 height 15
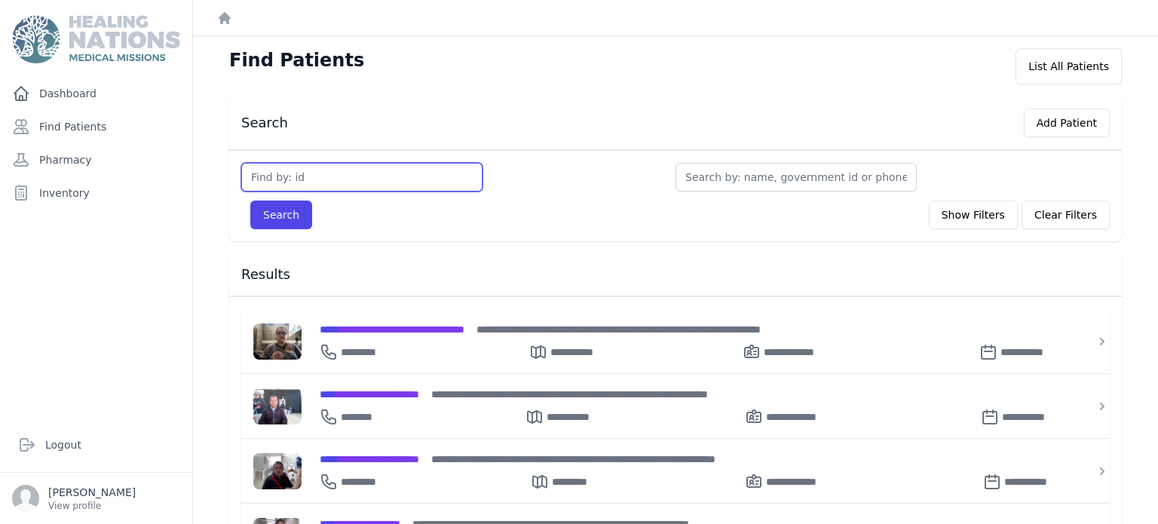
click at [365, 179] on input "text" at bounding box center [361, 177] width 241 height 29
type input "914"
click at [250, 201] on button "Search" at bounding box center [281, 215] width 62 height 29
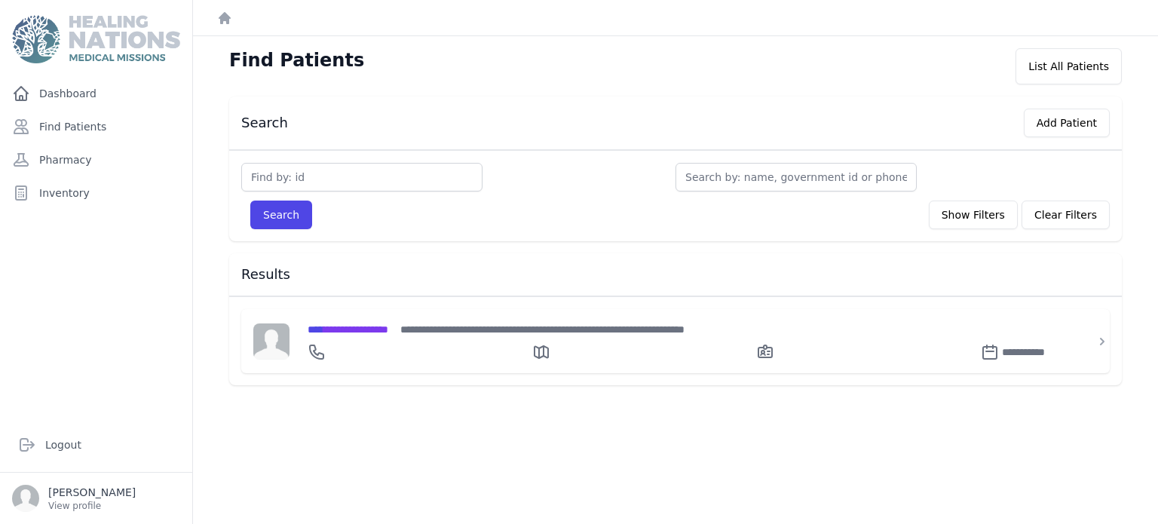
click at [320, 179] on input "text" at bounding box center [361, 177] width 241 height 29
click at [86, 136] on link "Find Patients" at bounding box center [96, 127] width 180 height 30
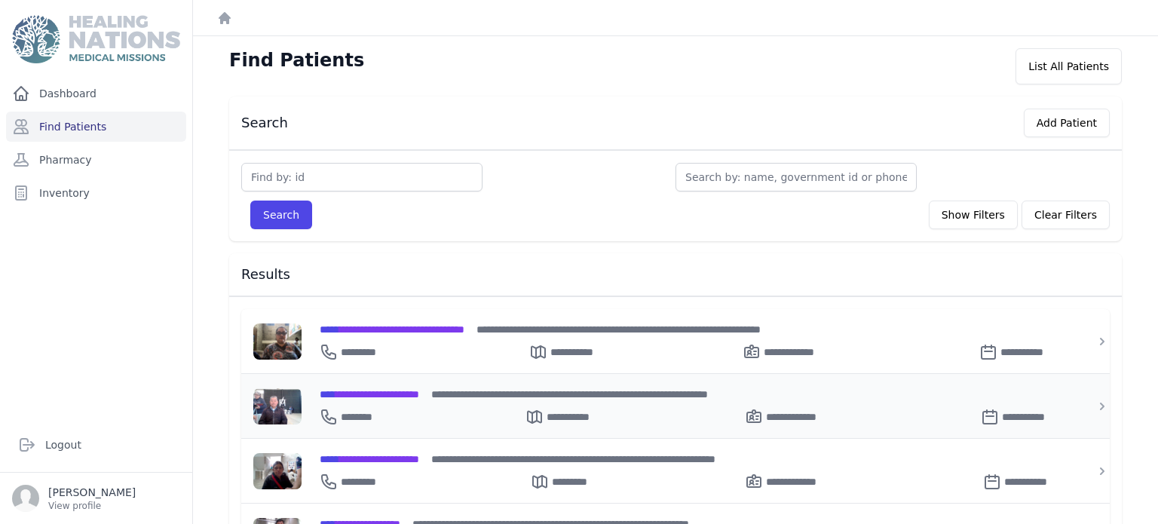
click at [362, 389] on span "**********" at bounding box center [370, 394] width 100 height 11
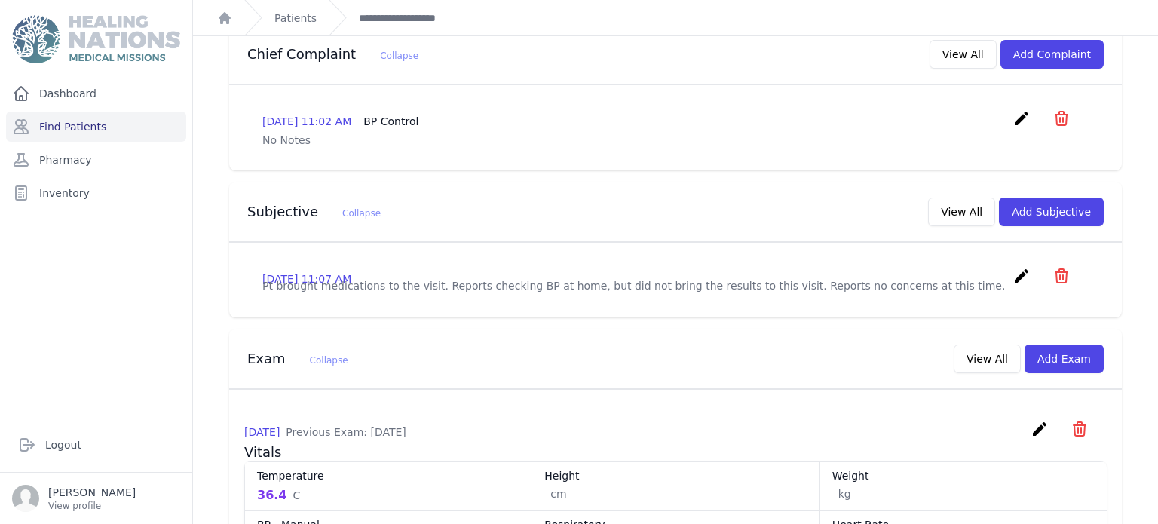
scroll to position [314, 0]
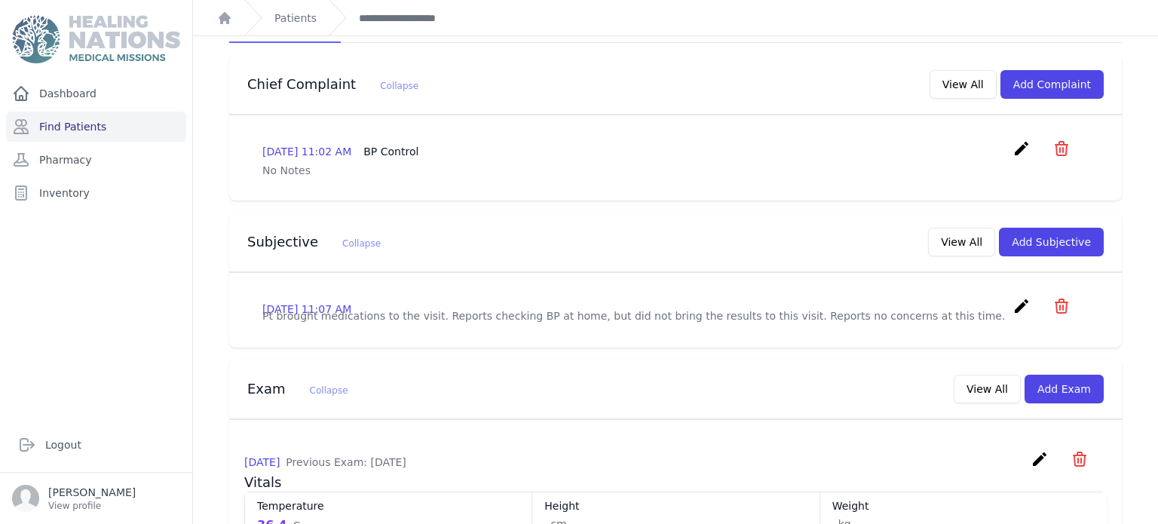
drag, startPoint x: 262, startPoint y: 286, endPoint x: 957, endPoint y: 298, distance: 695.1
click at [957, 298] on div "2025-Aug-26 11:07 AM create ​ Delete subjective - Pt brought medications to the…" at bounding box center [675, 310] width 862 height 51
copy p "Pt brought medications to the visit. Reports checking BP at home, but did not b…"
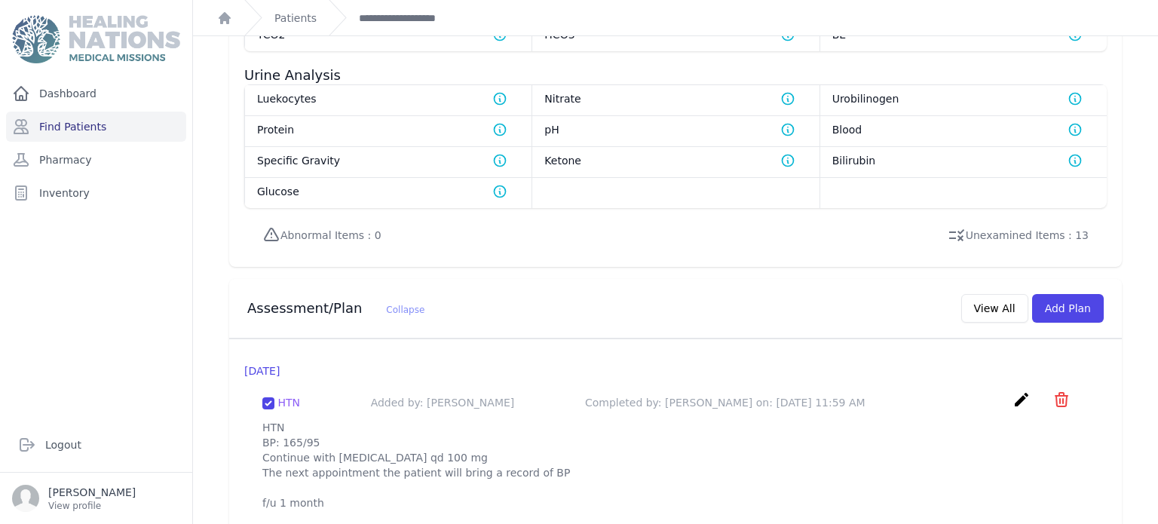
scroll to position [1158, 0]
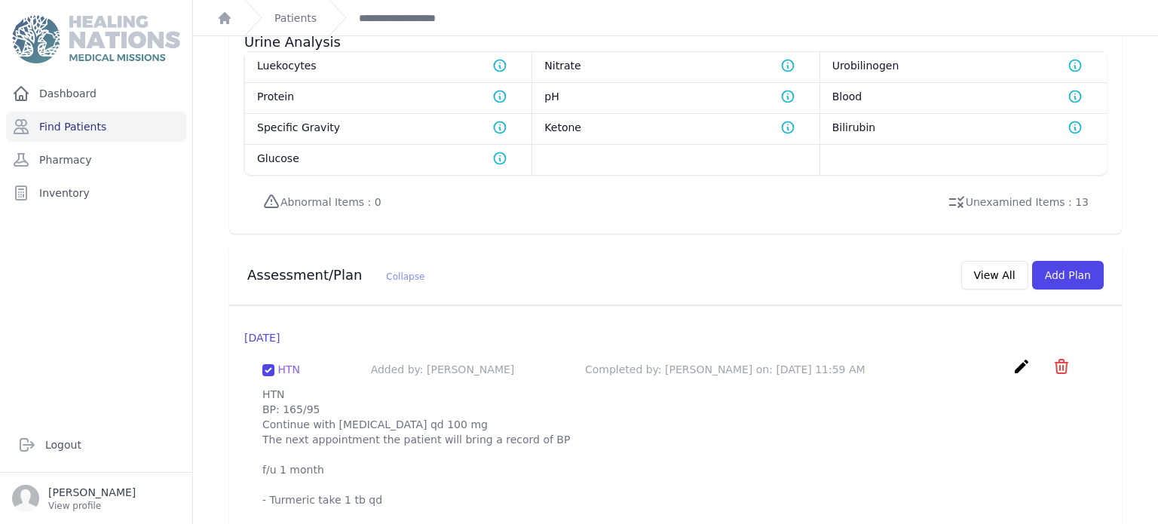
click at [1015, 357] on icon "create" at bounding box center [1021, 366] width 18 height 18
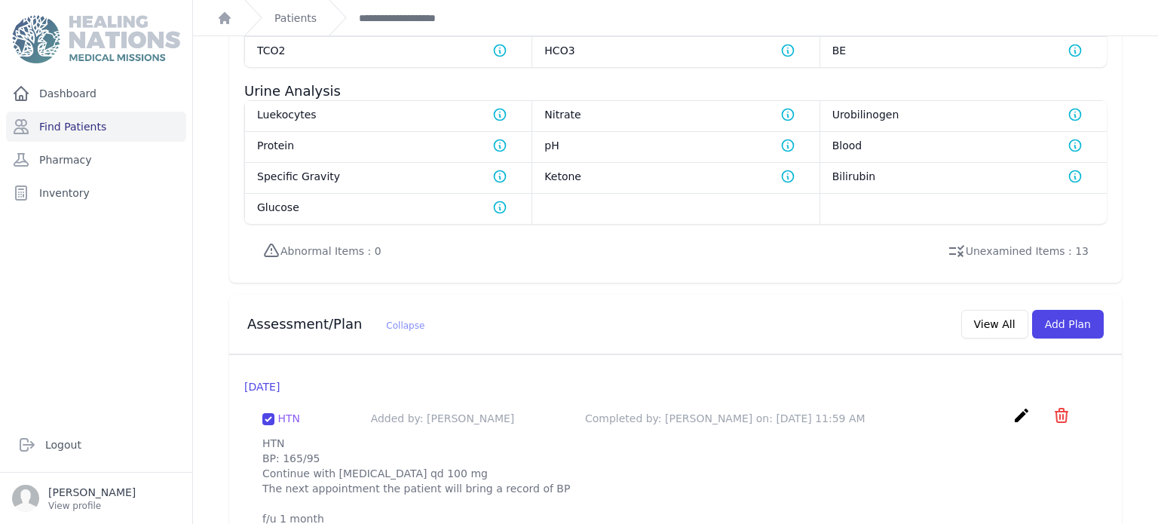
scroll to position [1158, 0]
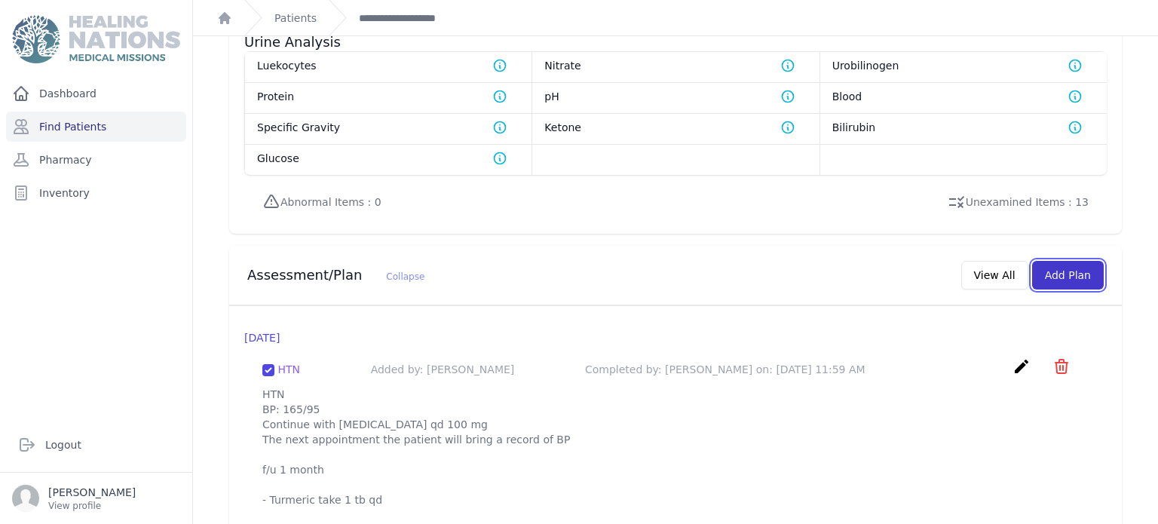
click at [1077, 261] on button "Add Plan" at bounding box center [1068, 275] width 72 height 29
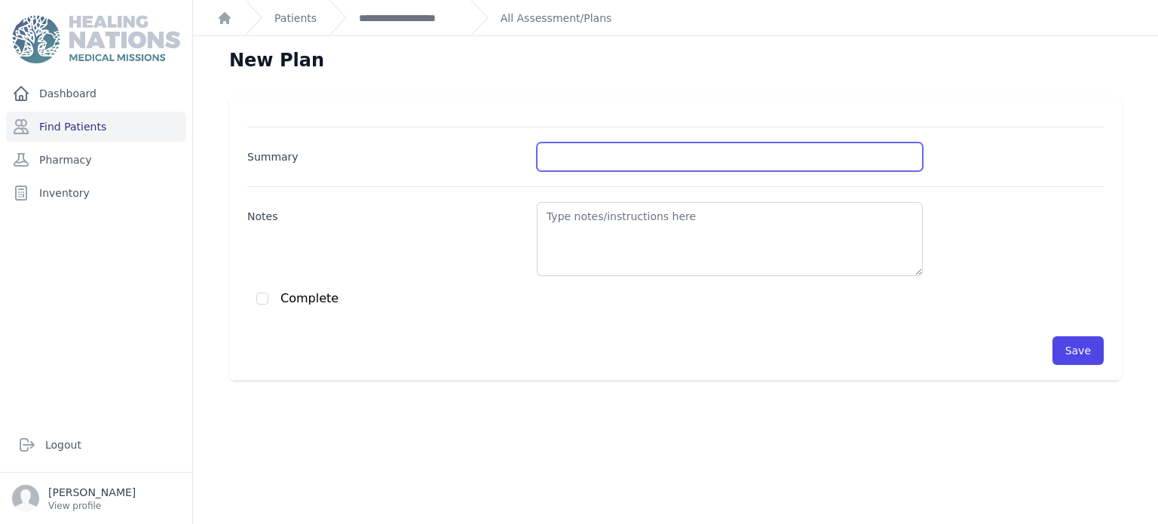
click at [667, 152] on input "Summary" at bounding box center [730, 156] width 386 height 29
type input "HTN"
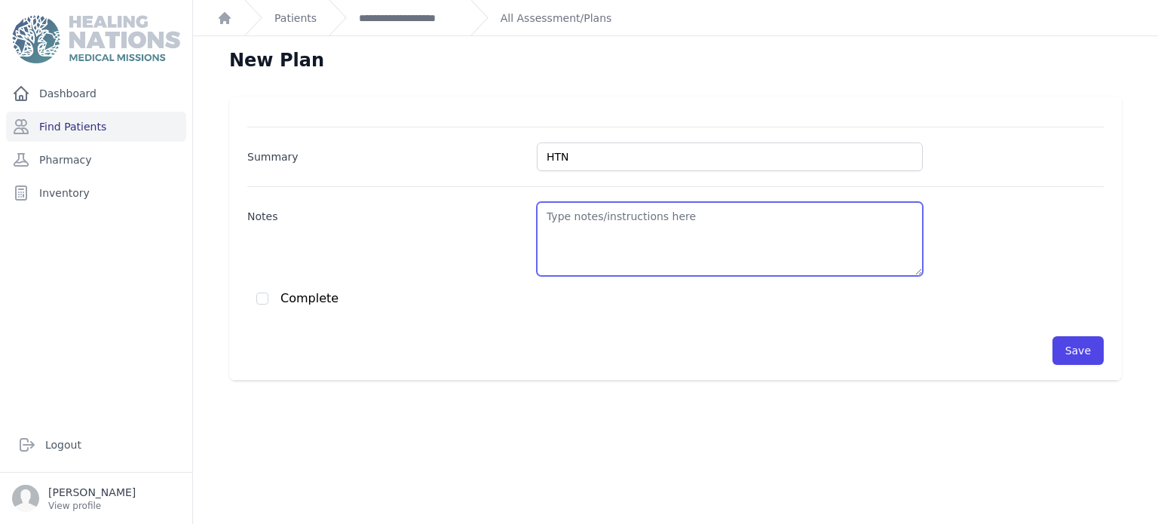
click at [635, 222] on textarea "Notes" at bounding box center [730, 239] width 386 height 74
paste textarea "HTN BP: 165/95 Continue with Atenolol qd 100 mg The next appointment the patien…"
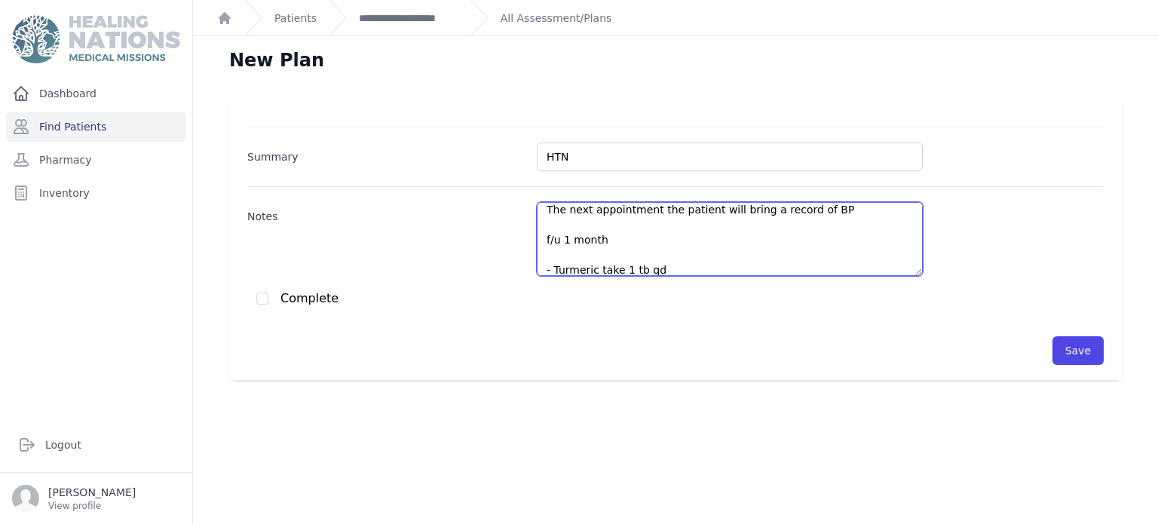
scroll to position [7, 0]
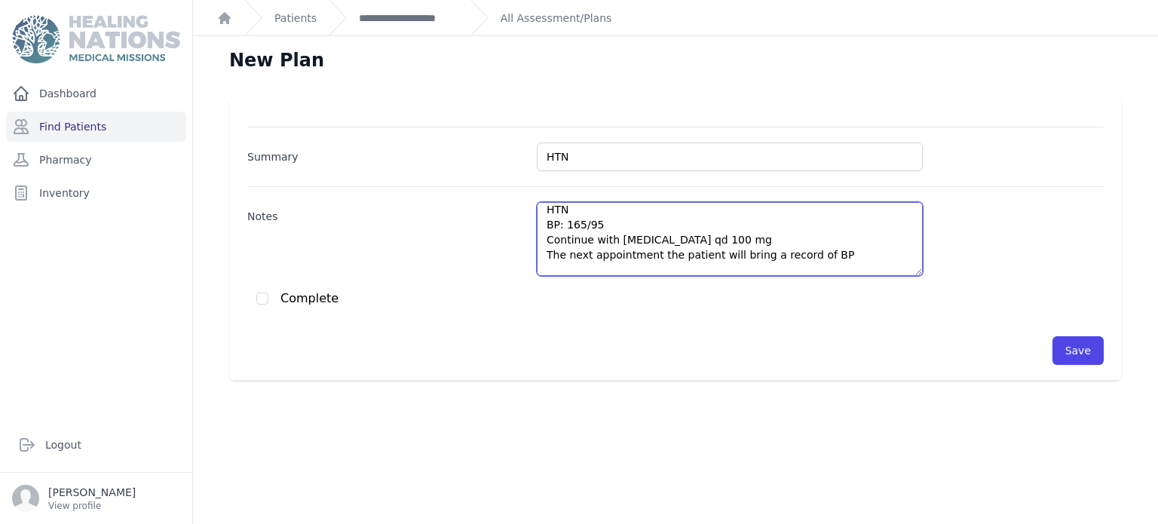
click at [605, 226] on textarea "HTN BP: 165/95 Continue with Atenolol qd 100 mg The next appointment the patien…" at bounding box center [730, 239] width 386 height 74
click at [589, 243] on textarea "HTN BP: 145/90 Continue with Atenolol qd 100 mg The next appointment the patien…" at bounding box center [730, 239] width 386 height 74
click at [712, 229] on textarea "HTN BP: 145/90 Cont. with Atenolol qd 100 mg The next appointment the patient w…" at bounding box center [730, 239] width 386 height 74
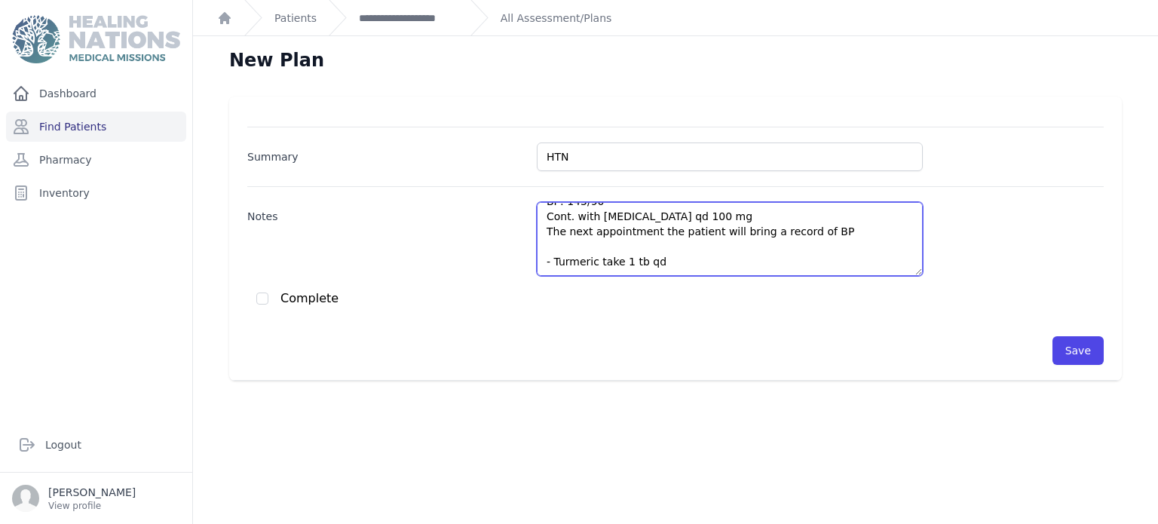
scroll to position [30, 0]
paste textarea "f/u 1 month"
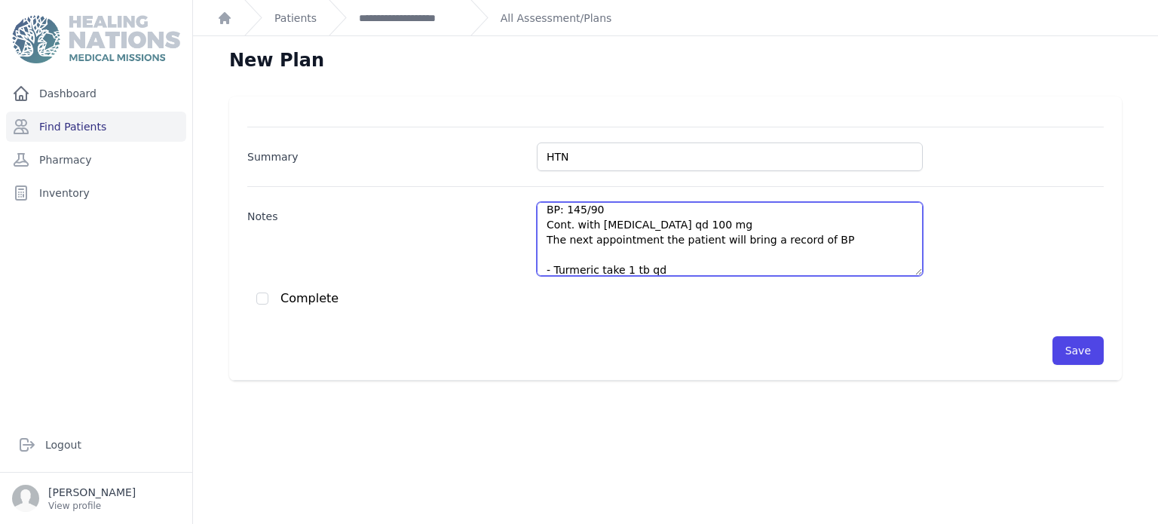
scroll to position [7, 0]
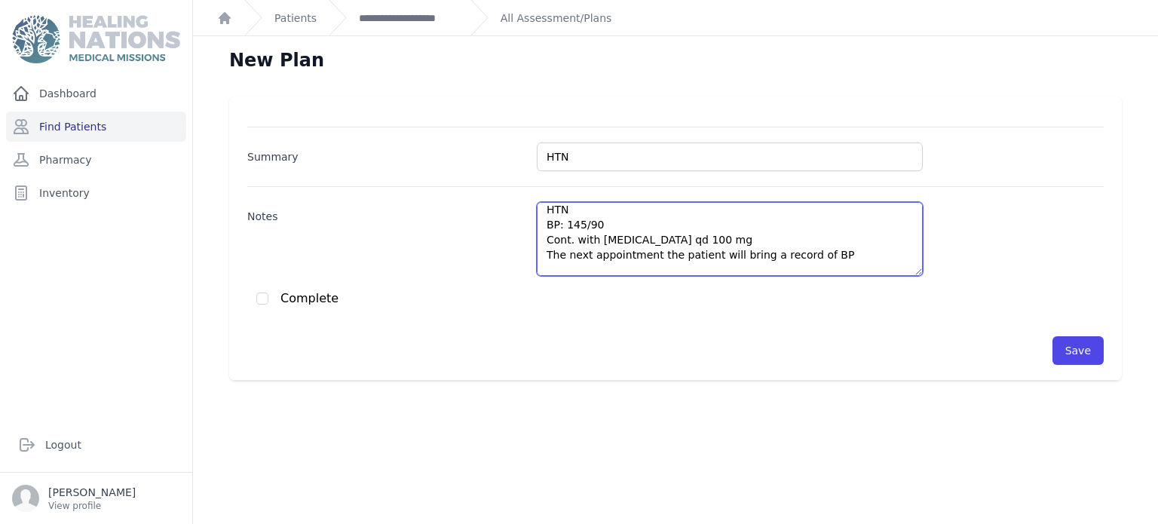
click at [604, 224] on textarea "HTN BP: 145/90 Cont. with Atenolol qd 100 mg The next appointment the patient w…" at bounding box center [730, 239] width 386 height 74
type textarea "HTN BP: 145/90 (I take the BP again) Cont. with Atenolol qd 100 mg The next app…"
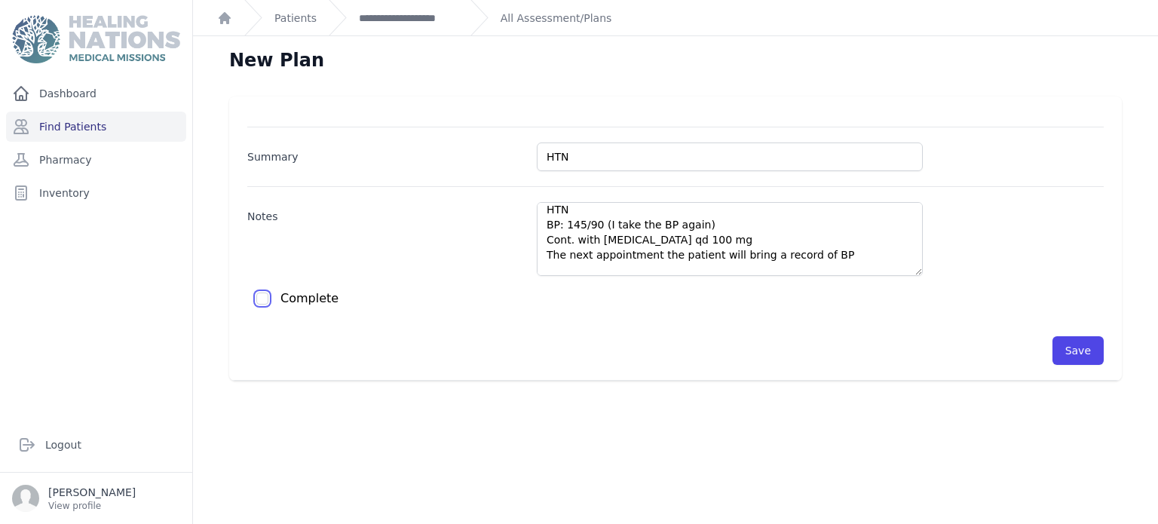
click at [268, 295] on input "checkbox" at bounding box center [262, 298] width 12 height 12
checkbox input "true"
click at [1075, 352] on button "Save" at bounding box center [1077, 350] width 51 height 29
checkbox input "false"
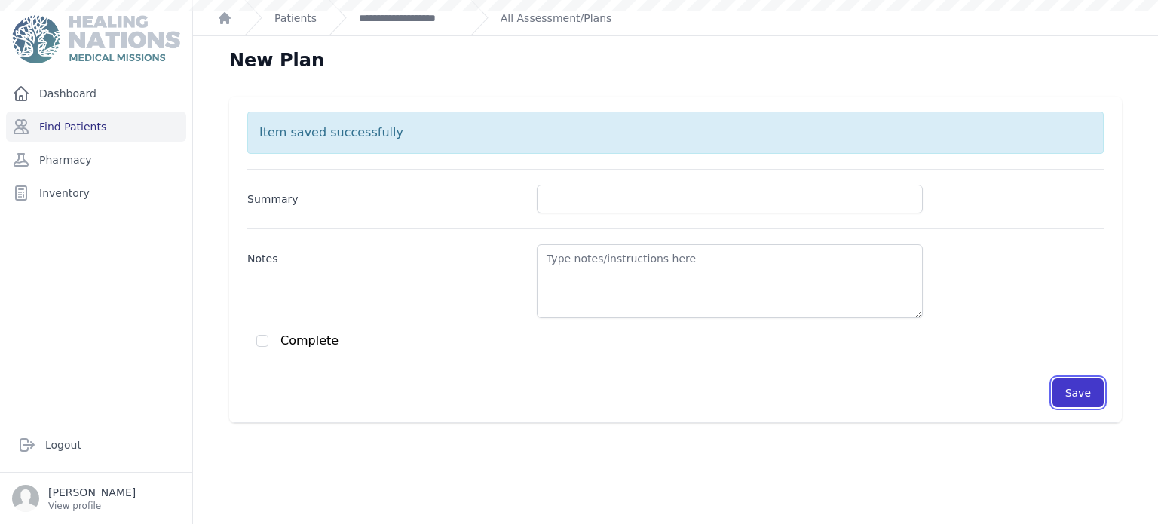
scroll to position [0, 0]
click at [427, 21] on link "**********" at bounding box center [409, 18] width 100 height 15
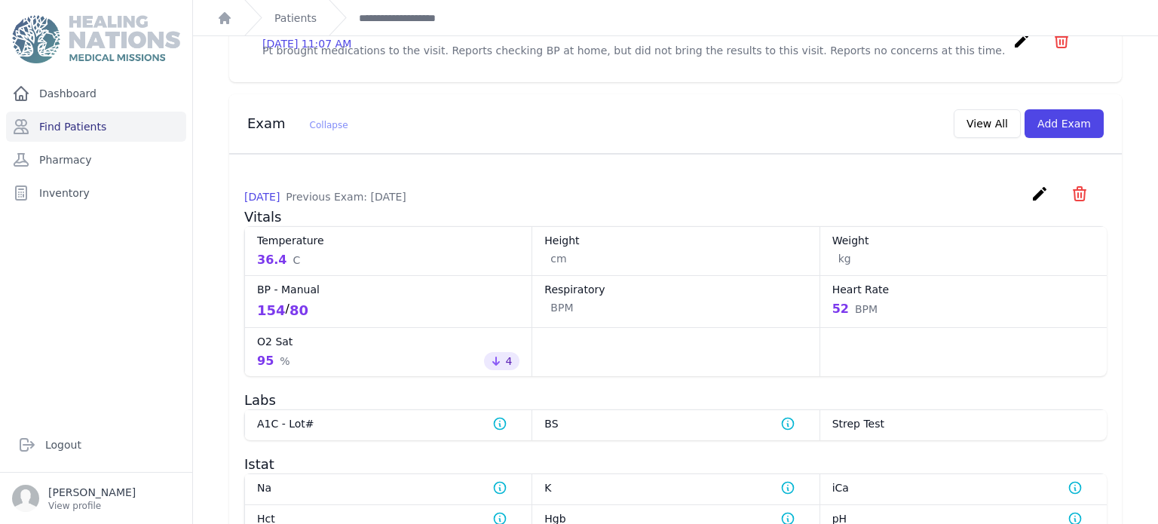
scroll to position [603, 0]
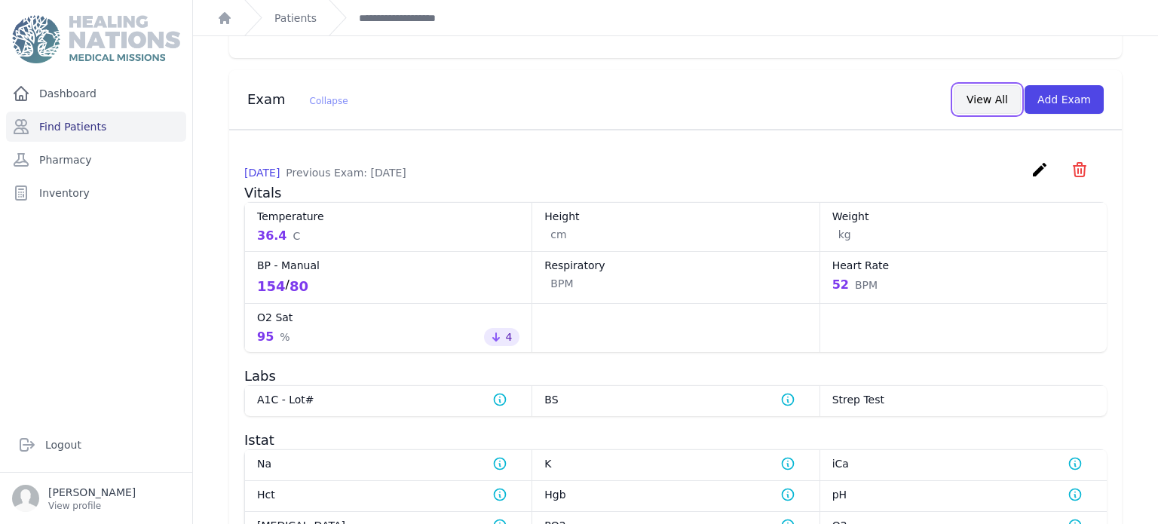
click at [994, 85] on button "View All" at bounding box center [987, 99] width 67 height 29
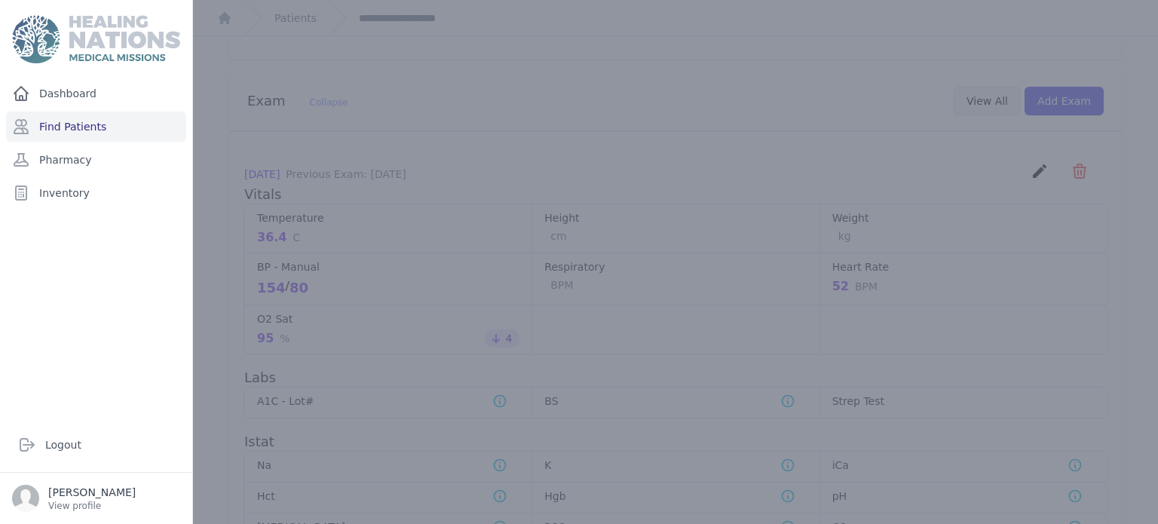
scroll to position [0, 0]
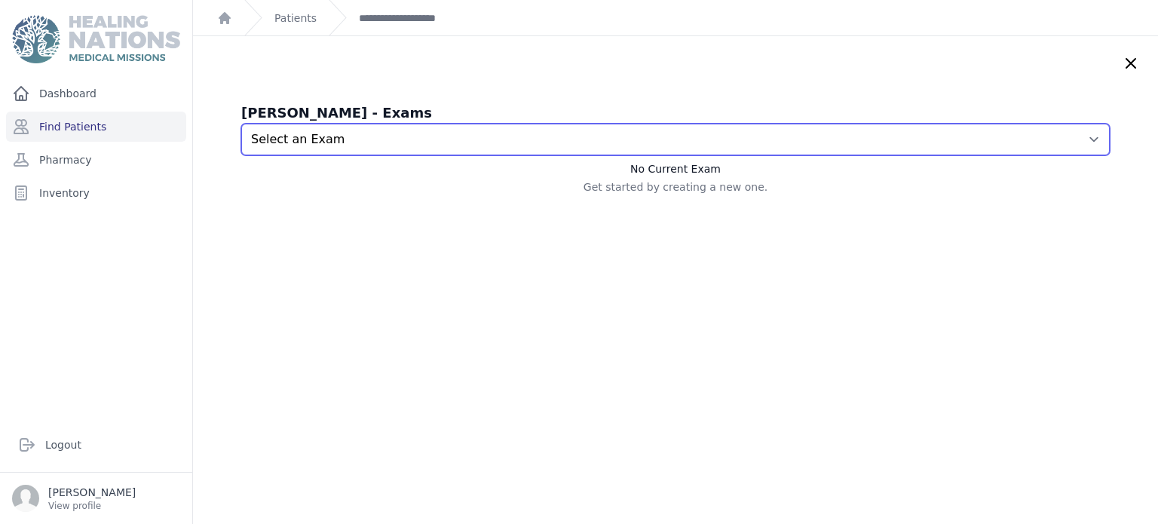
click at [834, 136] on select "Select an Exam 2025-Aug-26 11:05 AM 2025-Jul-22 10:56 AM 2025-Jul-22 10:56 AM 2…" at bounding box center [675, 140] width 868 height 32
click at [241, 124] on select "Select an Exam 2025-Aug-26 11:05 AM 2025-Jul-22 10:56 AM 2025-Jul-22 10:56 AM 2…" at bounding box center [675, 140] width 868 height 32
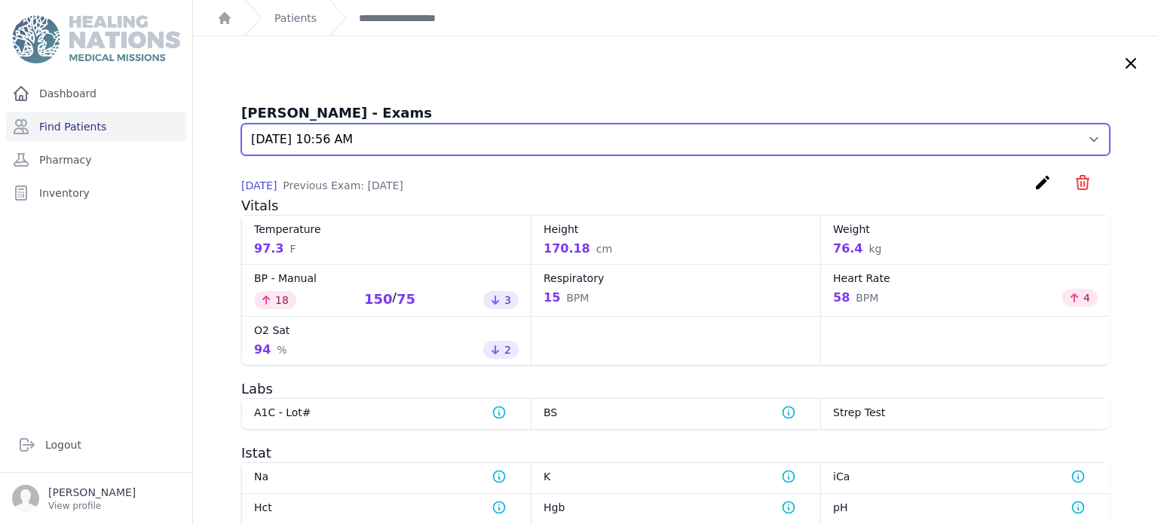
select select "7872"
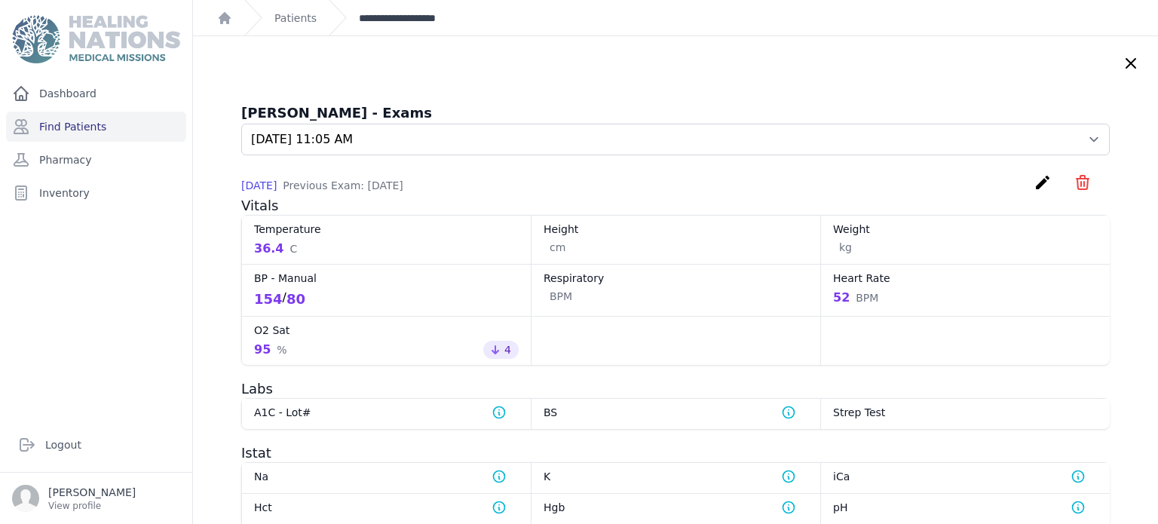
click at [426, 12] on link "**********" at bounding box center [409, 18] width 100 height 15
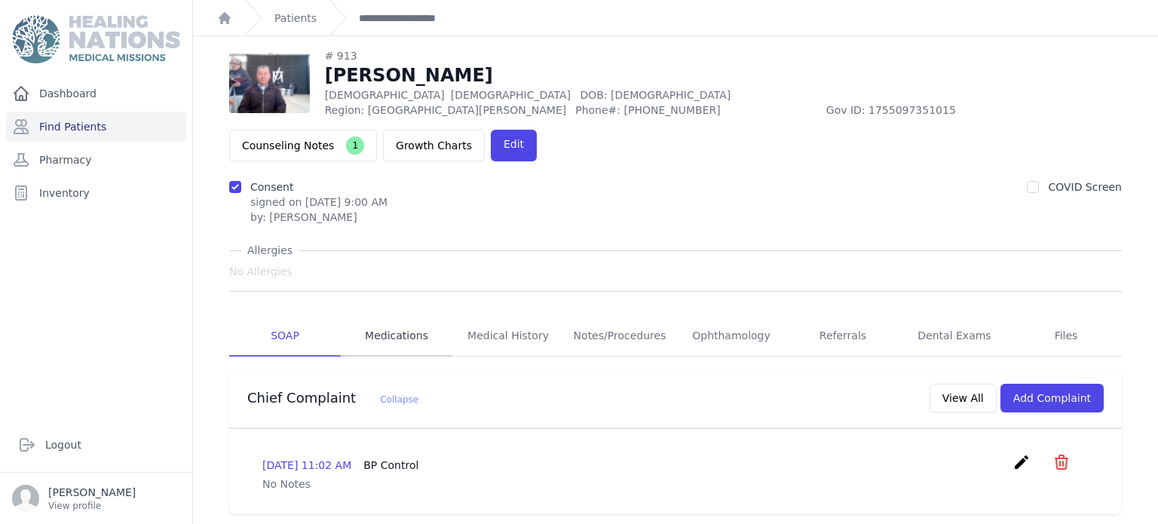
click at [404, 316] on link "Medications" at bounding box center [397, 336] width 112 height 41
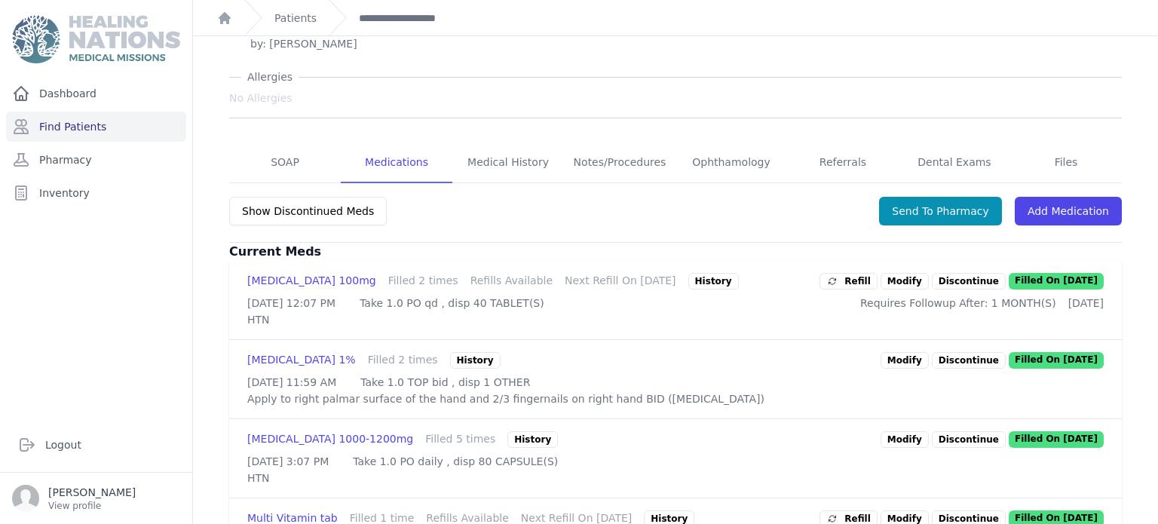
scroll to position [211, 0]
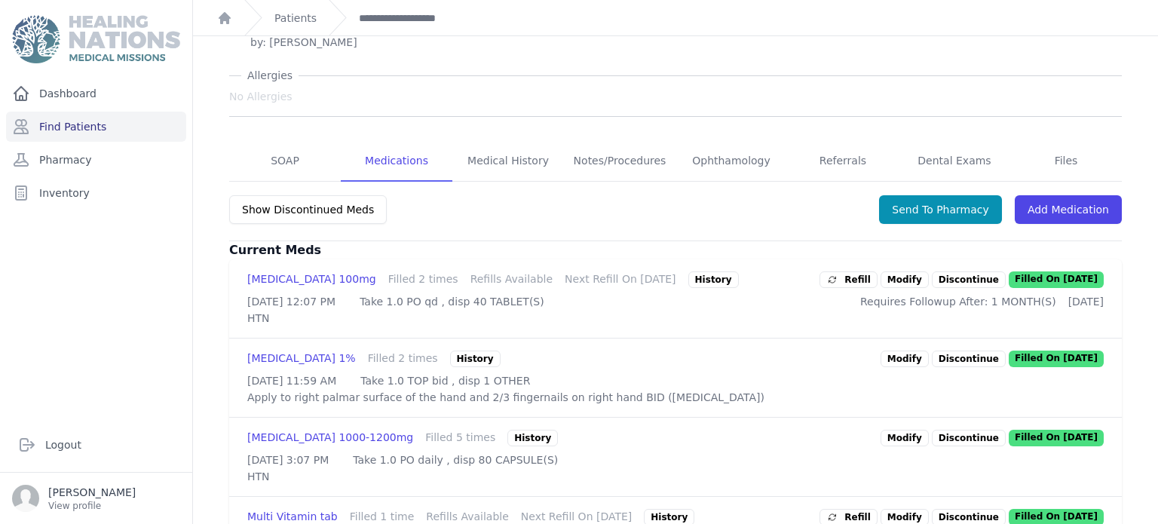
click at [865, 272] on span "Refill" at bounding box center [848, 279] width 44 height 15
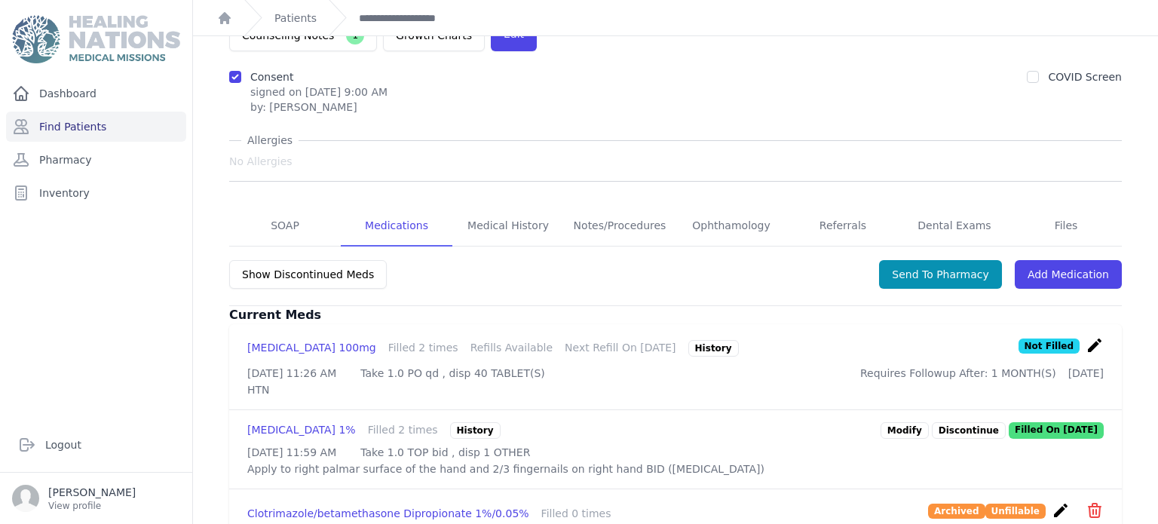
scroll to position [133, 0]
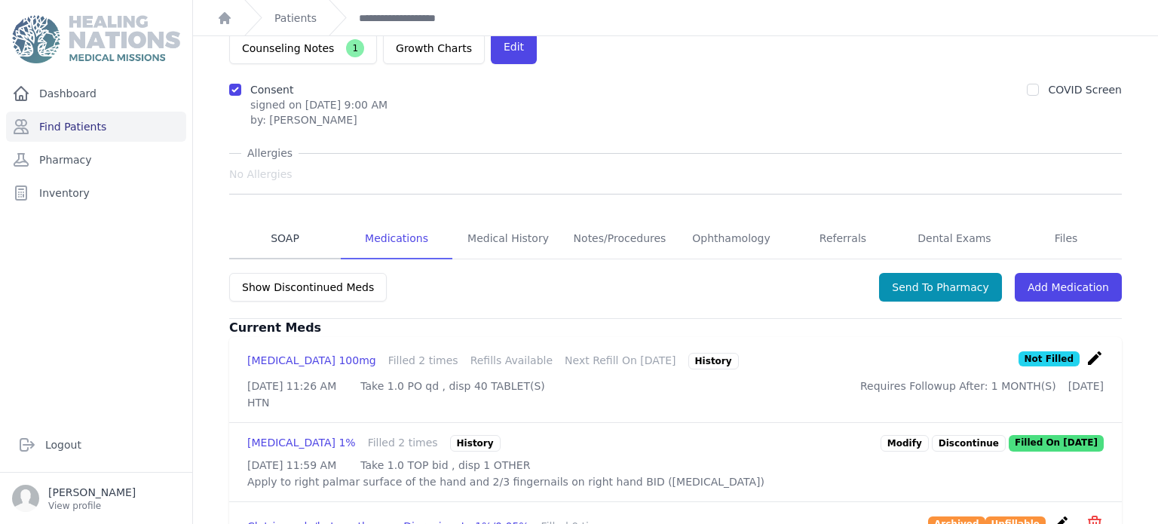
click at [308, 219] on link "SOAP" at bounding box center [285, 239] width 112 height 41
click at [153, 121] on link "Find Patients" at bounding box center [96, 127] width 180 height 30
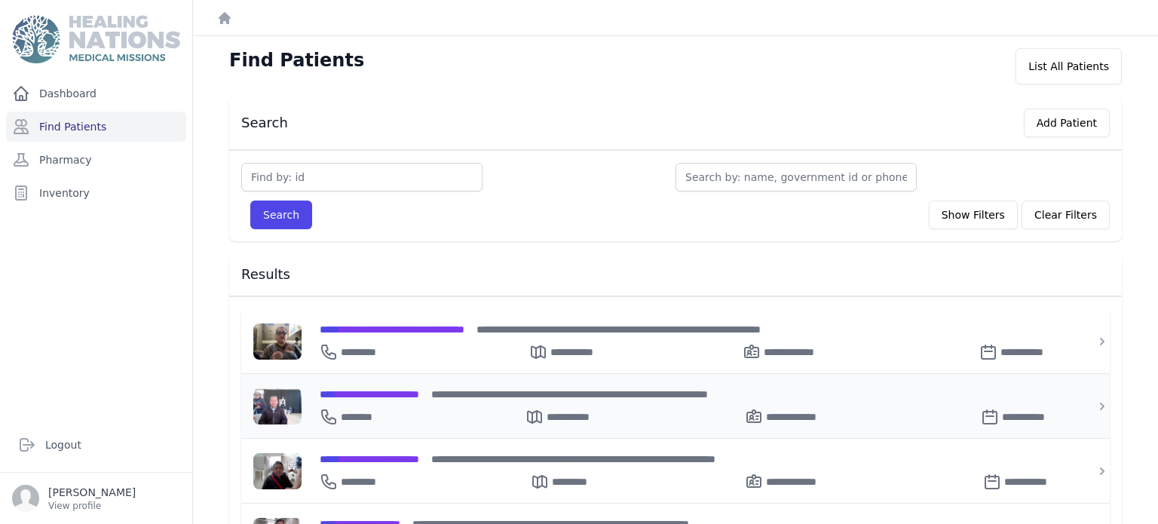
click at [414, 389] on span "**********" at bounding box center [370, 394] width 100 height 11
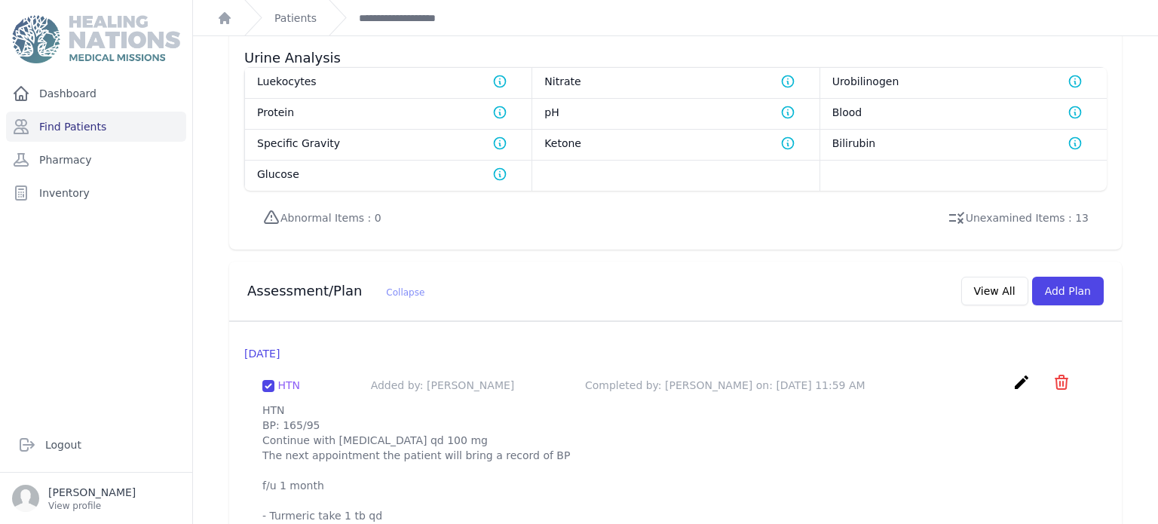
scroll to position [1158, 0]
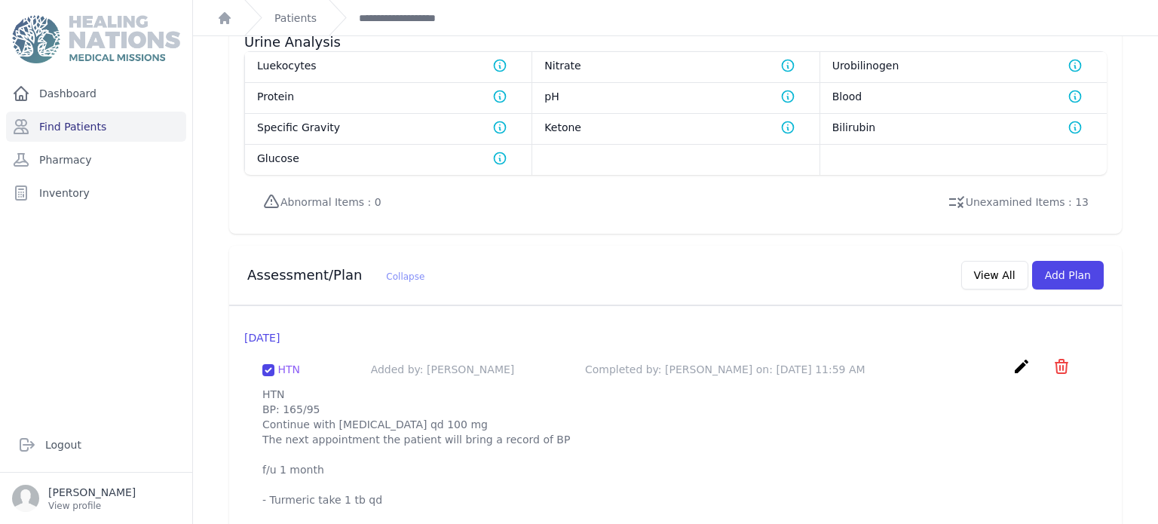
drag, startPoint x: 256, startPoint y: 374, endPoint x: 413, endPoint y: 478, distance: 188.2
click at [413, 478] on div "HTN Added by: Karen Pineda Completed by: Karen Pineda on: 2025-Jul-22 11:59 AM …" at bounding box center [675, 432] width 862 height 174
copy p "HTN BP: 165/95 Continue with Atenolol qd 100 mg The next appointment the patien…"
click at [401, 15] on link "**********" at bounding box center [409, 18] width 100 height 15
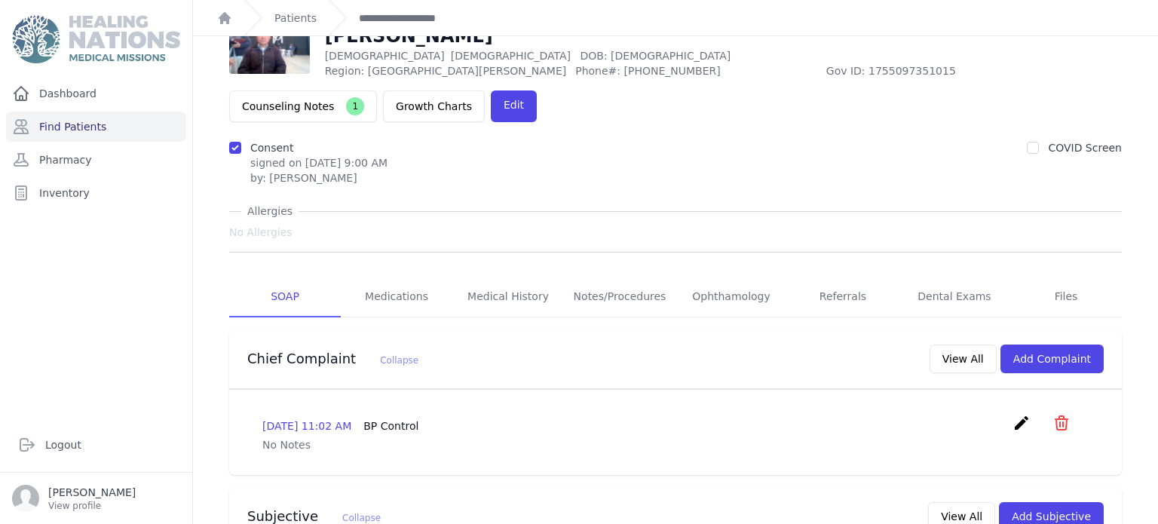
scroll to position [0, 0]
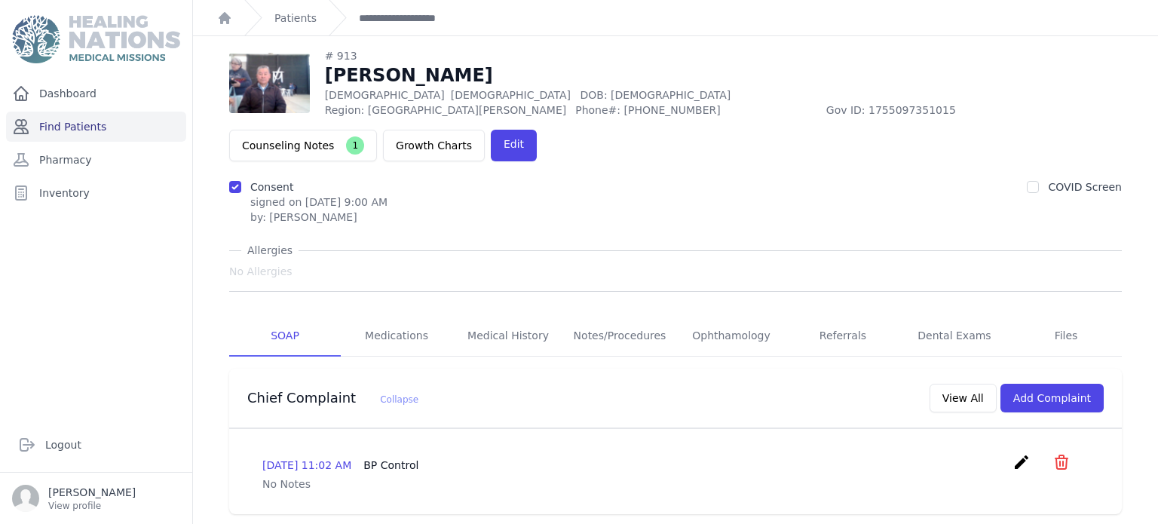
click at [75, 130] on link "Find Patients" at bounding box center [96, 127] width 180 height 30
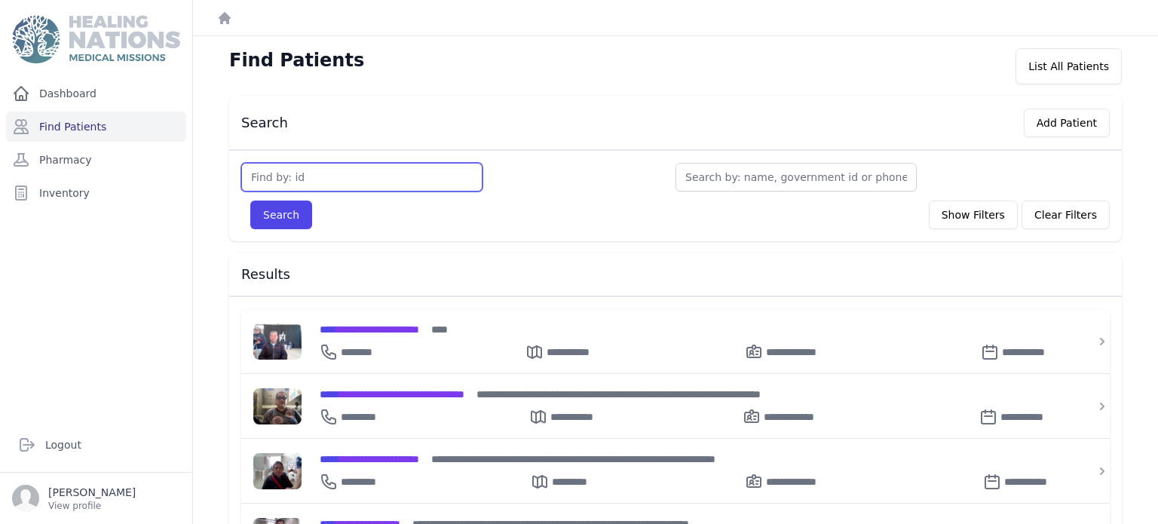
click at [397, 185] on input "text" at bounding box center [361, 177] width 241 height 29
type input "125"
click at [250, 201] on button "Search" at bounding box center [281, 215] width 62 height 29
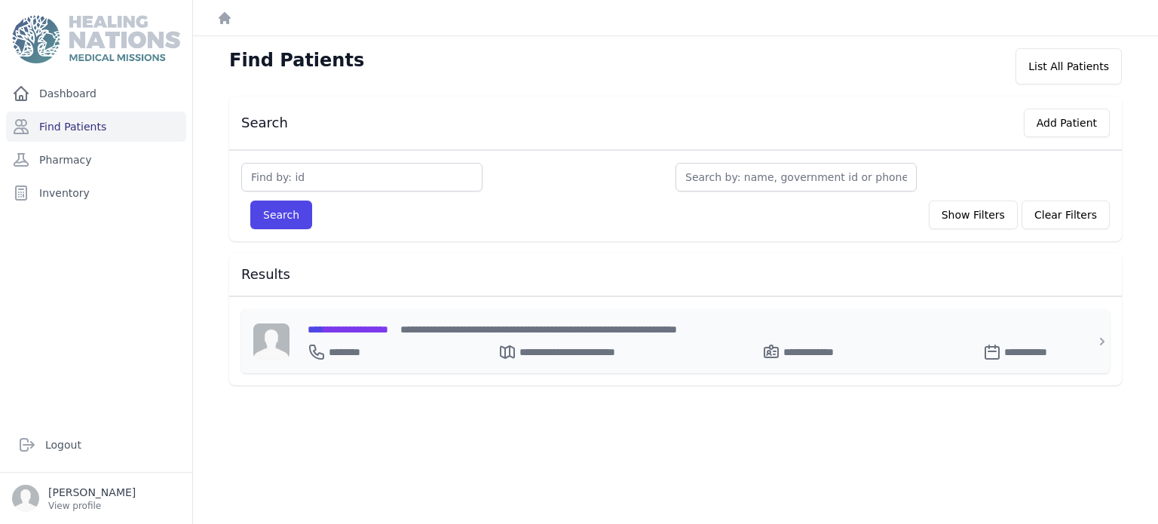
click at [375, 331] on span "**********" at bounding box center [348, 329] width 81 height 11
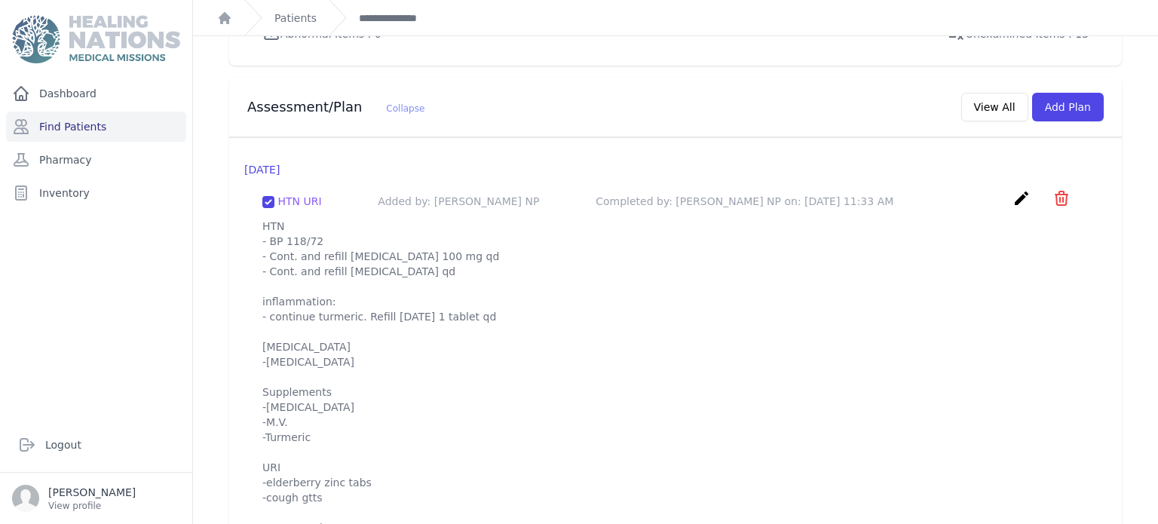
scroll to position [1354, 0]
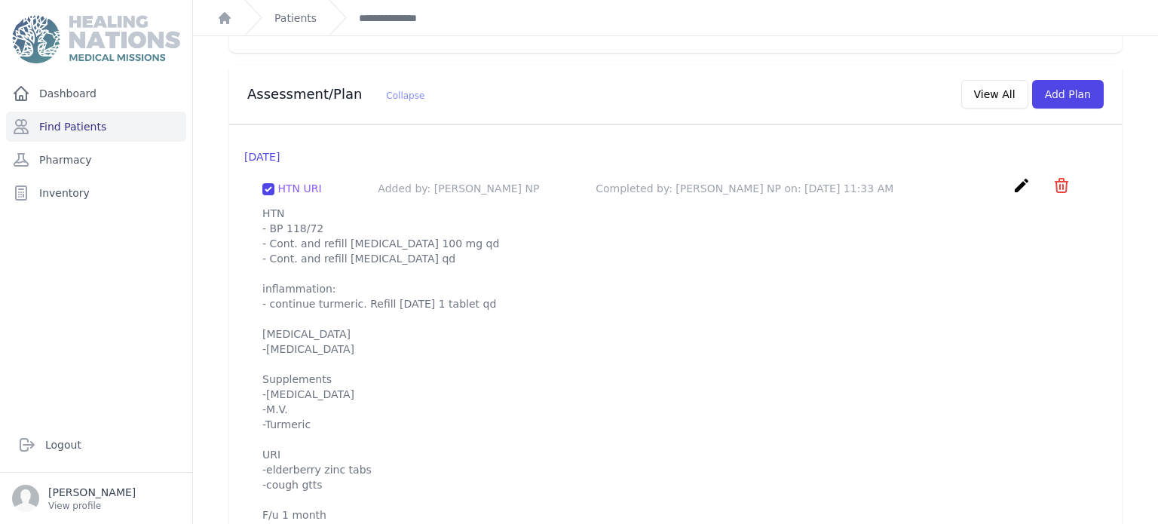
click at [629, 206] on p "HTN - BP 118/72 - Cont. and refill [MEDICAL_DATA] 100 mg qd - Cont. and refill …" at bounding box center [675, 364] width 826 height 317
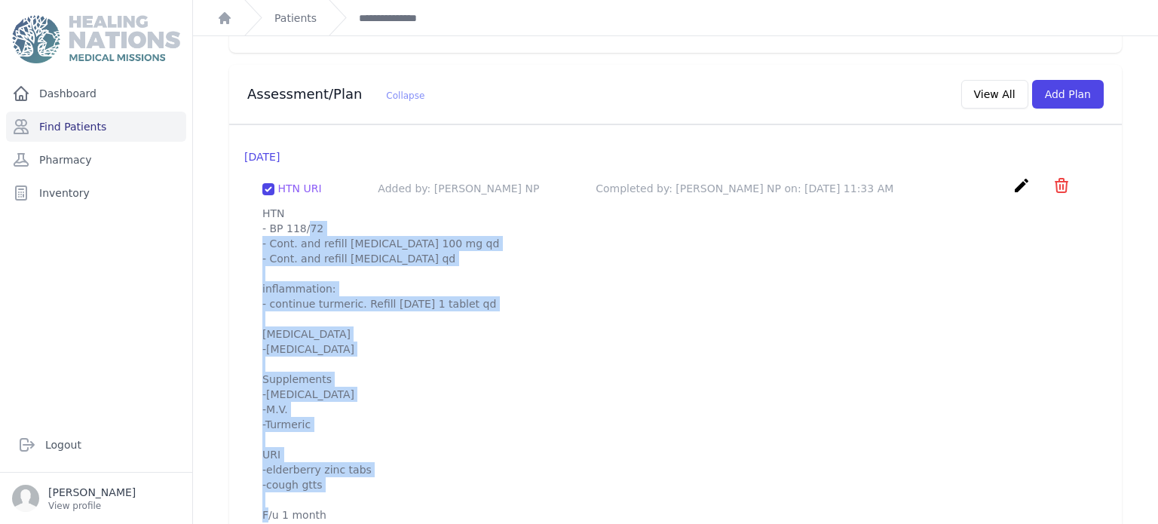
drag, startPoint x: 262, startPoint y: 178, endPoint x: 376, endPoint y: 486, distance: 328.9
click at [376, 486] on div "HTN URI Added by: [PERSON_NAME] NP Completed by: [PERSON_NAME] NP on: [DATE] 11…" at bounding box center [675, 349] width 862 height 370
copy p "HTN - BP 118/72 - Cont. and refill [MEDICAL_DATA] 100 mg qd - Cont. and refill …"
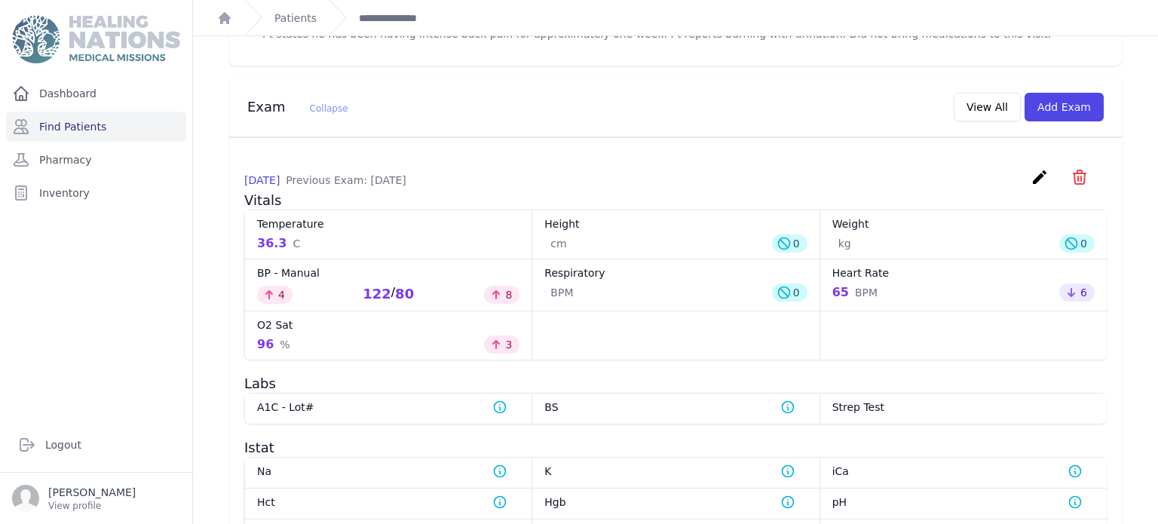
scroll to position [570, 0]
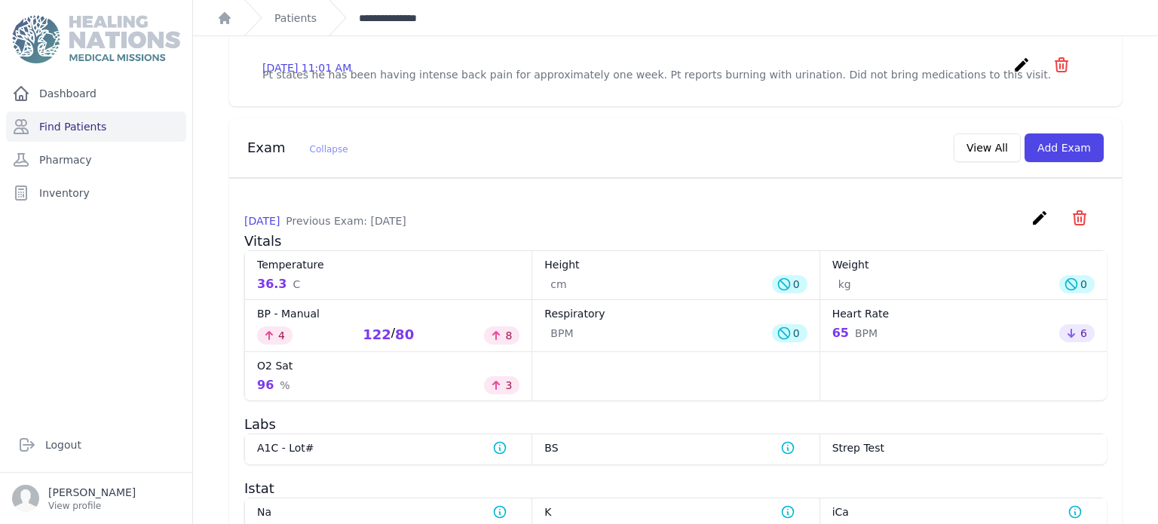
click at [393, 12] on link "**********" at bounding box center [395, 18] width 73 height 15
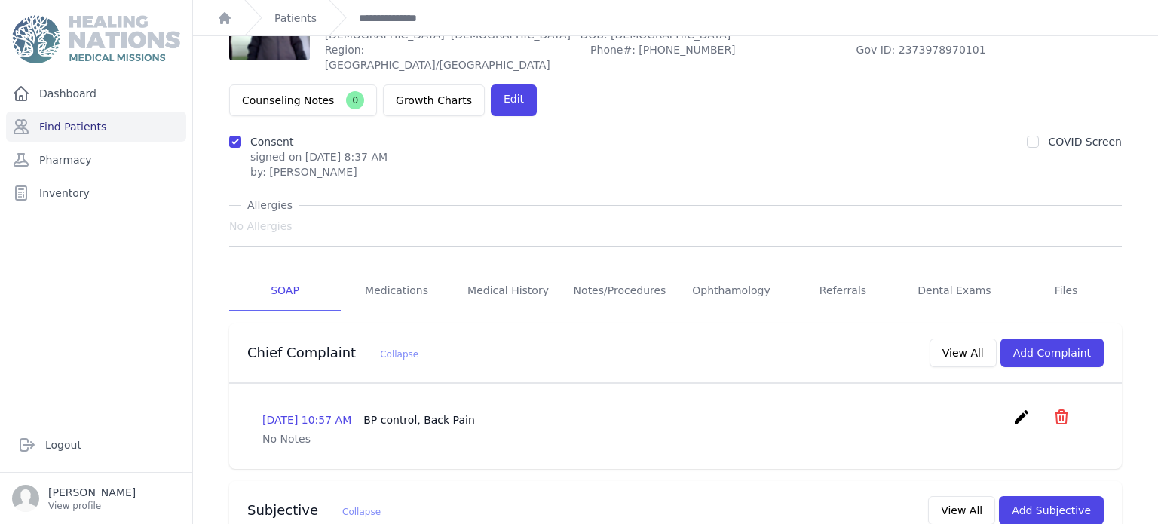
scroll to position [0, 0]
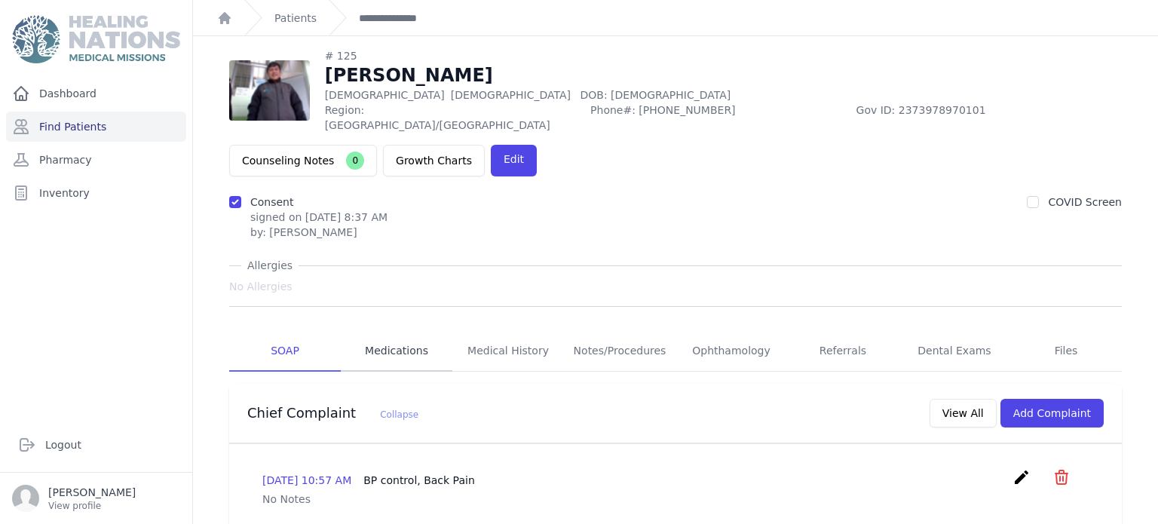
click at [387, 331] on link "Medications" at bounding box center [397, 351] width 112 height 41
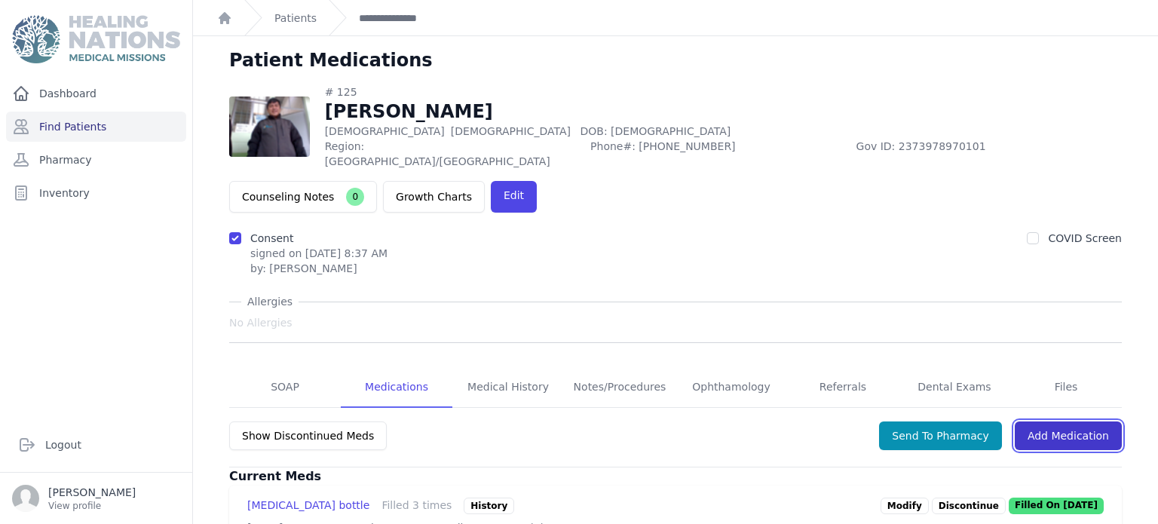
click at [1053, 421] on link "Add Medication" at bounding box center [1068, 435] width 107 height 29
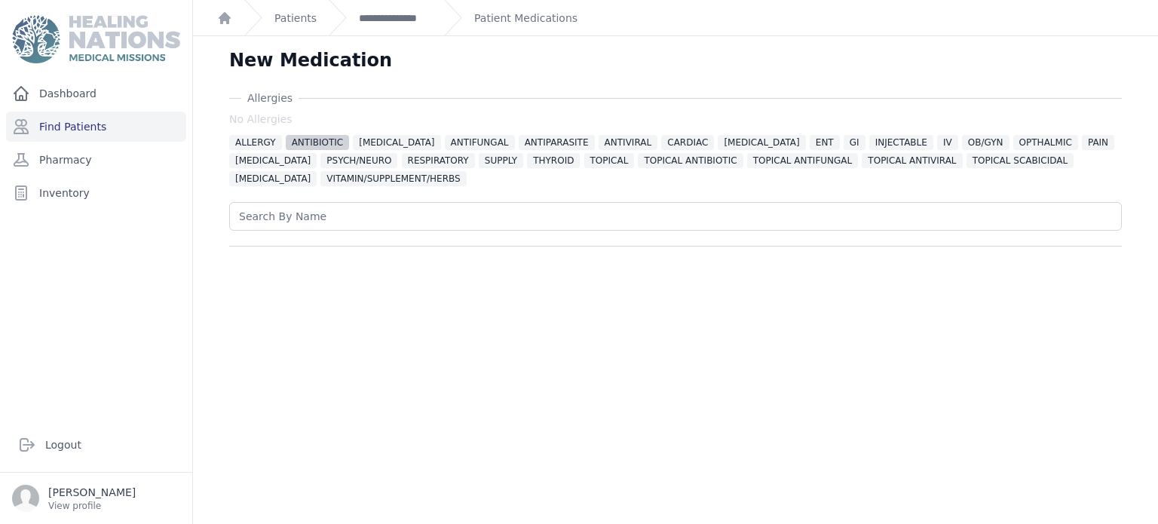
click at [323, 149] on span "ANTIBIOTIC" at bounding box center [318, 142] width 64 height 15
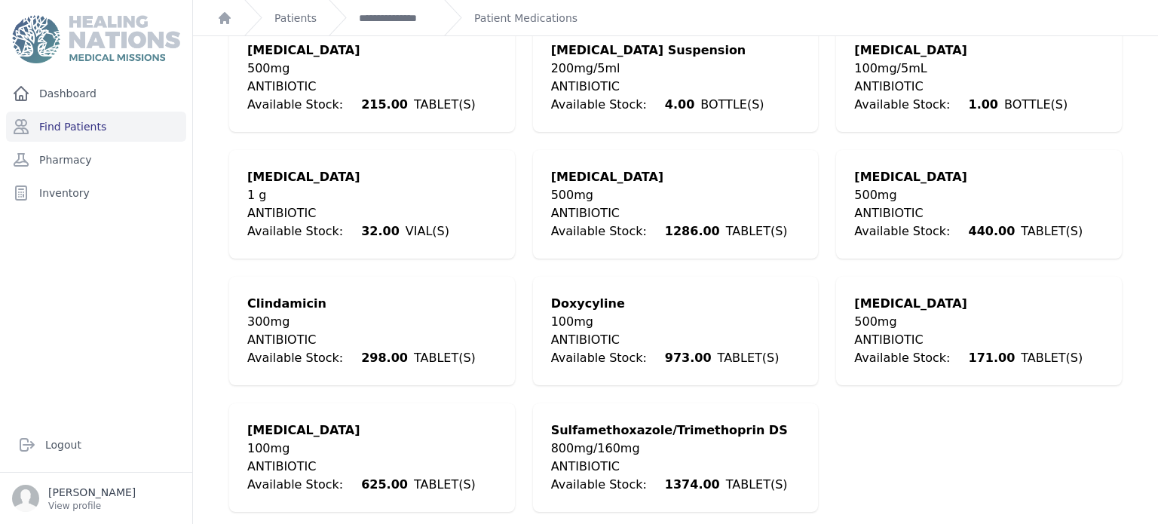
scroll to position [620, 0]
click at [348, 433] on div "[MEDICAL_DATA]" at bounding box center [361, 430] width 228 height 18
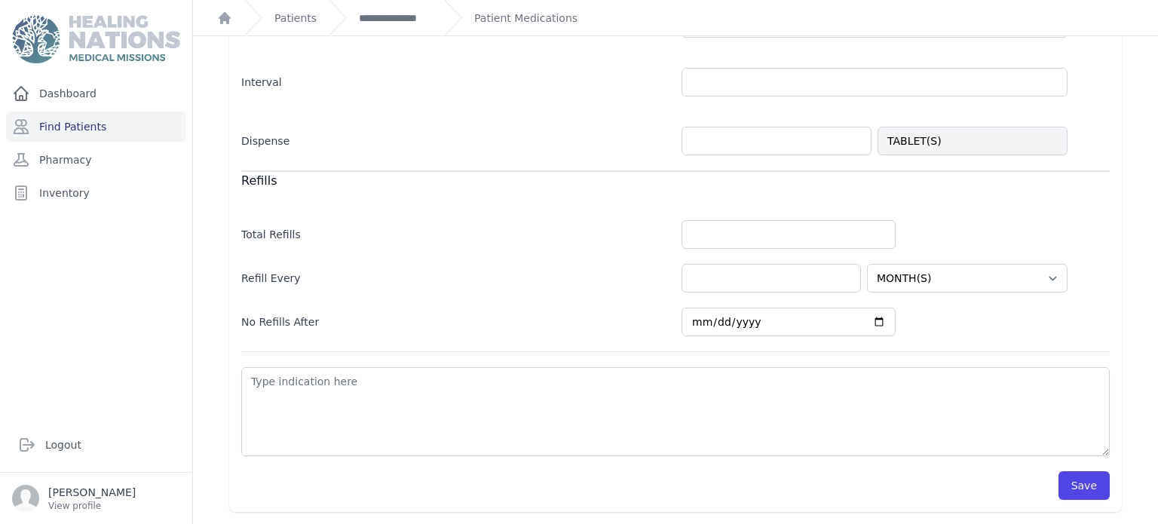
scroll to position [477, 0]
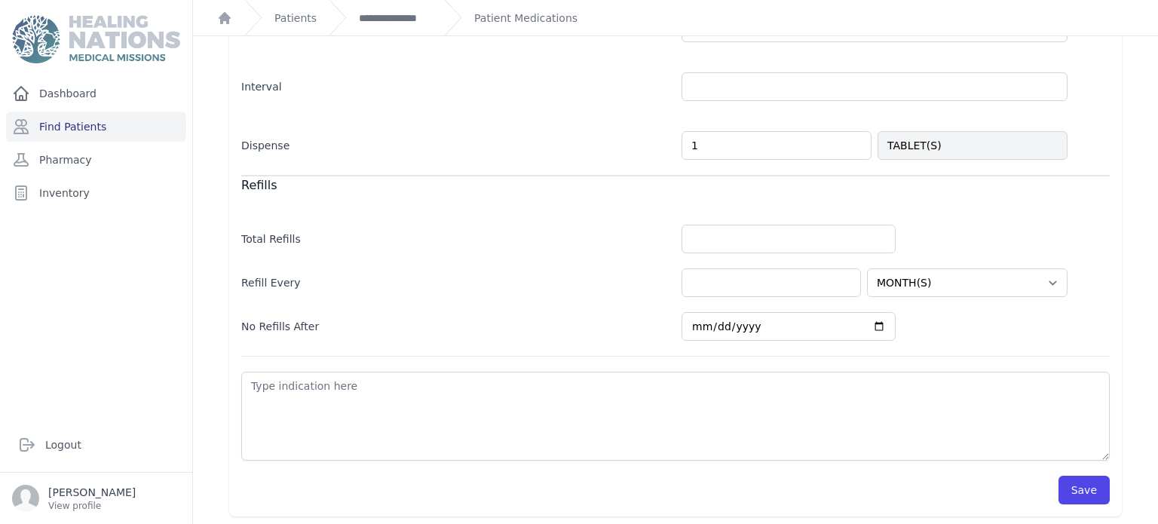
type input "2"
click at [549, 257] on div "Refill Every HOUR(S) DAY(S) WEEK(S) MONTH(S) YEAR(S)" at bounding box center [675, 275] width 868 height 44
select select "MONTH(S)"
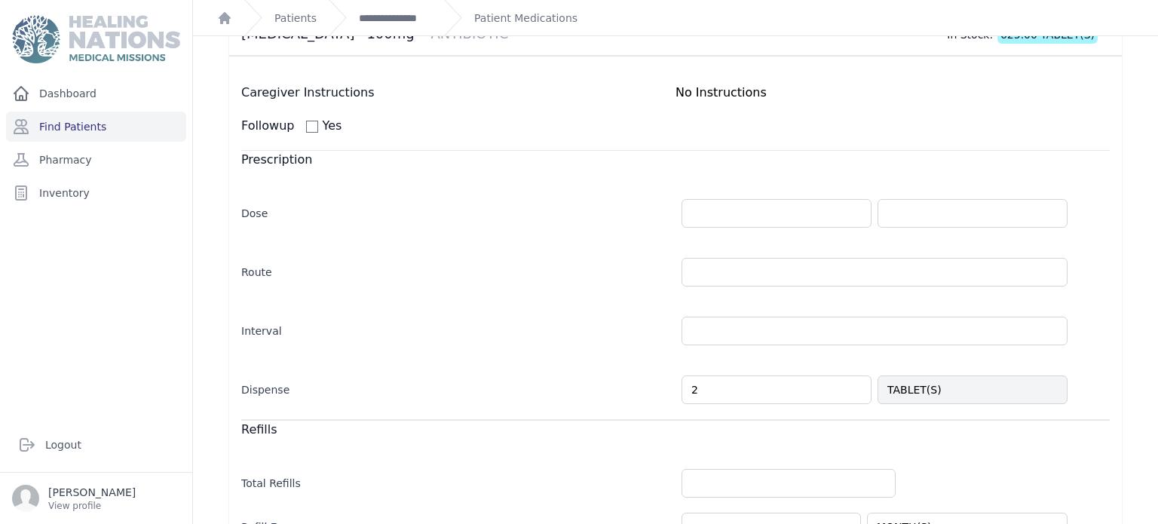
scroll to position [206, 0]
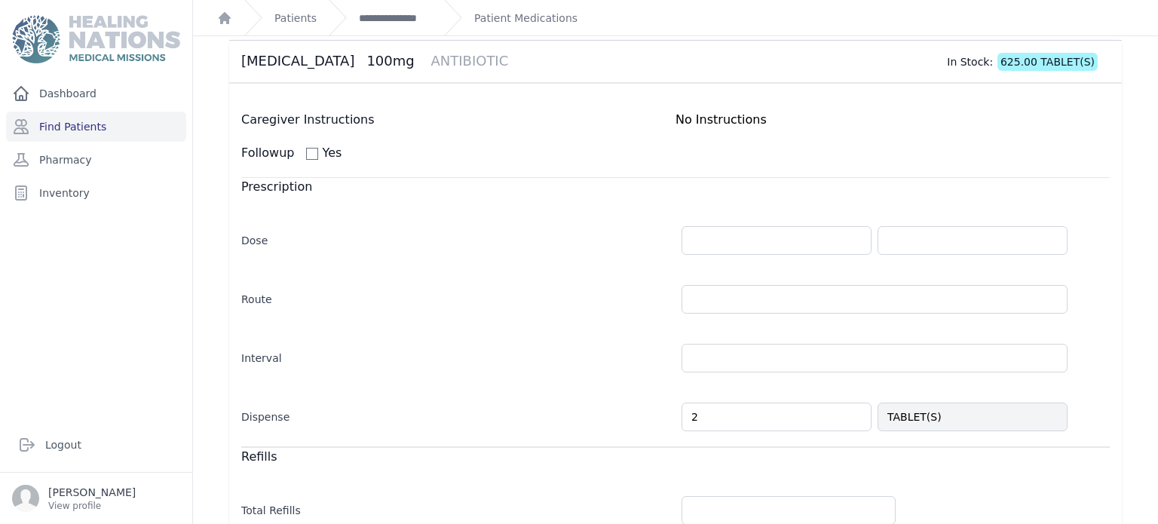
click at [777, 222] on div "Dose" at bounding box center [675, 233] width 868 height 44
click at [784, 232] on input "number" at bounding box center [776, 240] width 190 height 29
click at [907, 234] on input "text" at bounding box center [972, 240] width 190 height 29
type input "1.0"
select select "MONTH(S)"
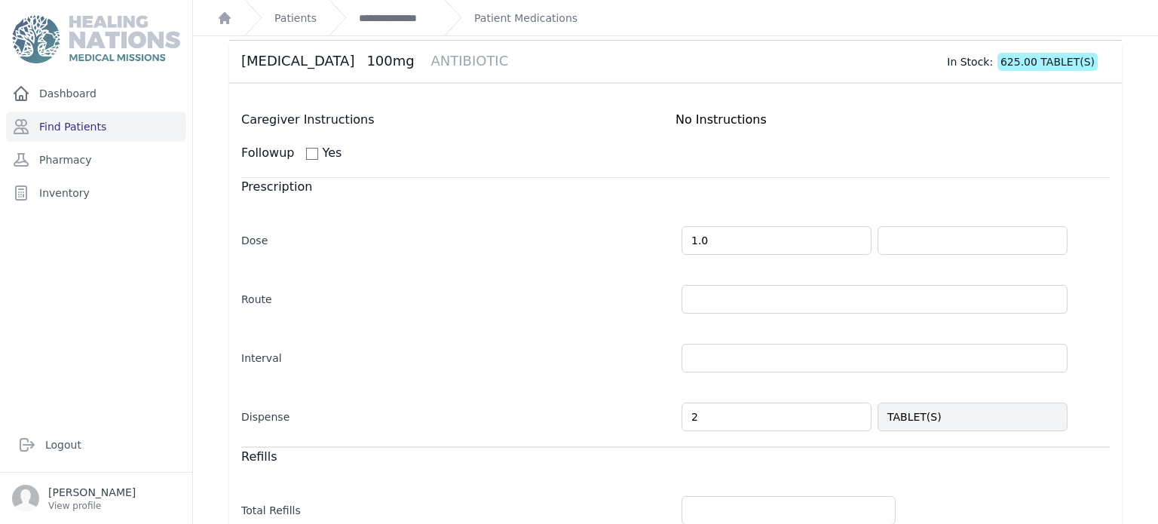
click at [1077, 247] on div "Dose 1.0" at bounding box center [675, 233] width 868 height 44
click at [1049, 240] on input "text" at bounding box center [972, 240] width 190 height 29
type input "TABLET(S)"
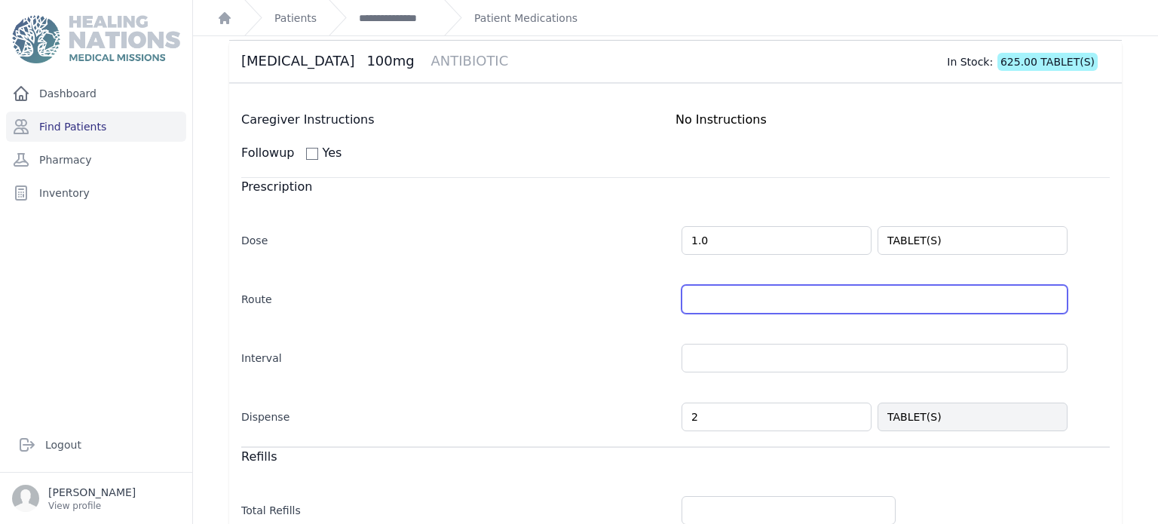
click at [843, 288] on input "text" at bounding box center [874, 299] width 386 height 29
select select "MONTH(S)"
type input "PO"
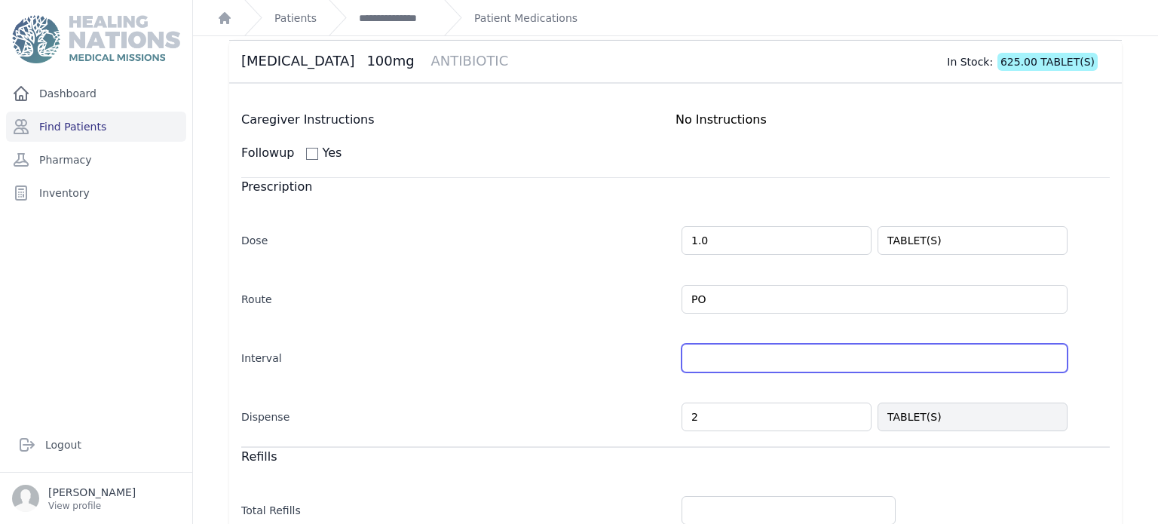
click at [786, 352] on input "text" at bounding box center [874, 358] width 386 height 29
select select "MONTH(S)"
type input "bid"
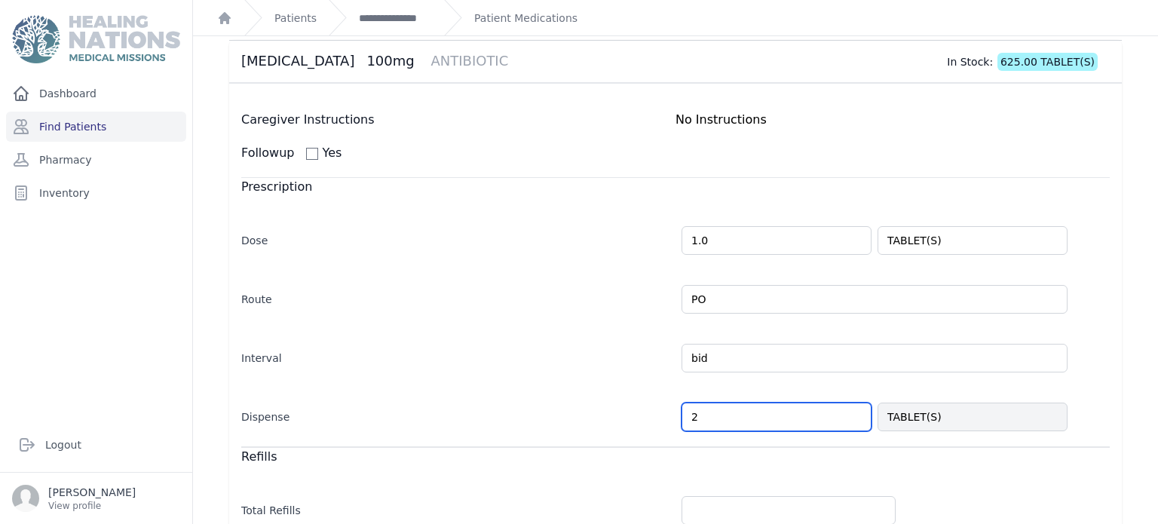
click at [765, 409] on input "2" at bounding box center [776, 417] width 190 height 29
select select "MONTH(S)"
type input "14"
click at [1003, 144] on div "Followup Yes" at bounding box center [675, 153] width 868 height 18
select select "MONTH(S)"
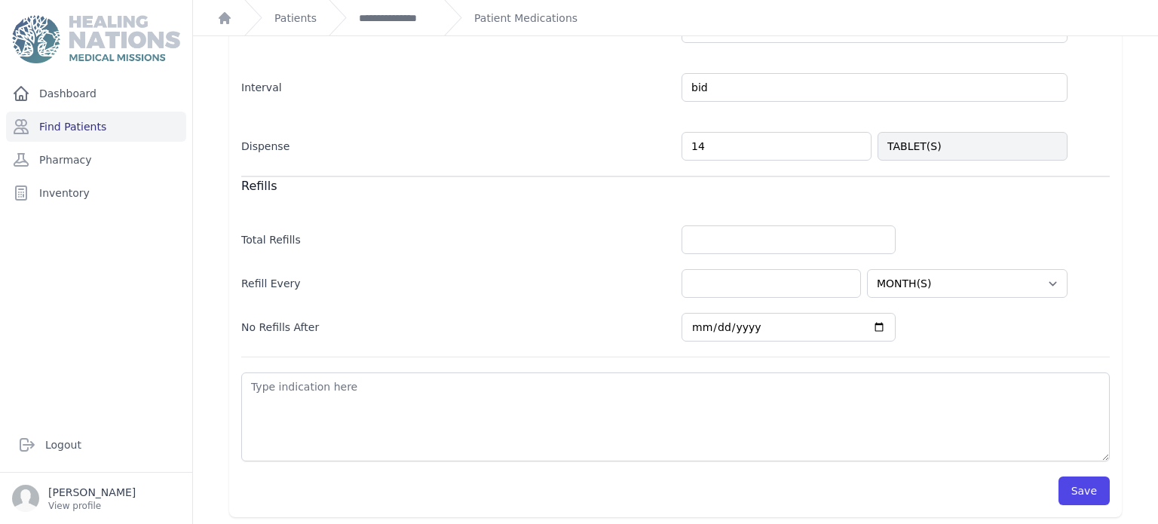
scroll to position [477, 0]
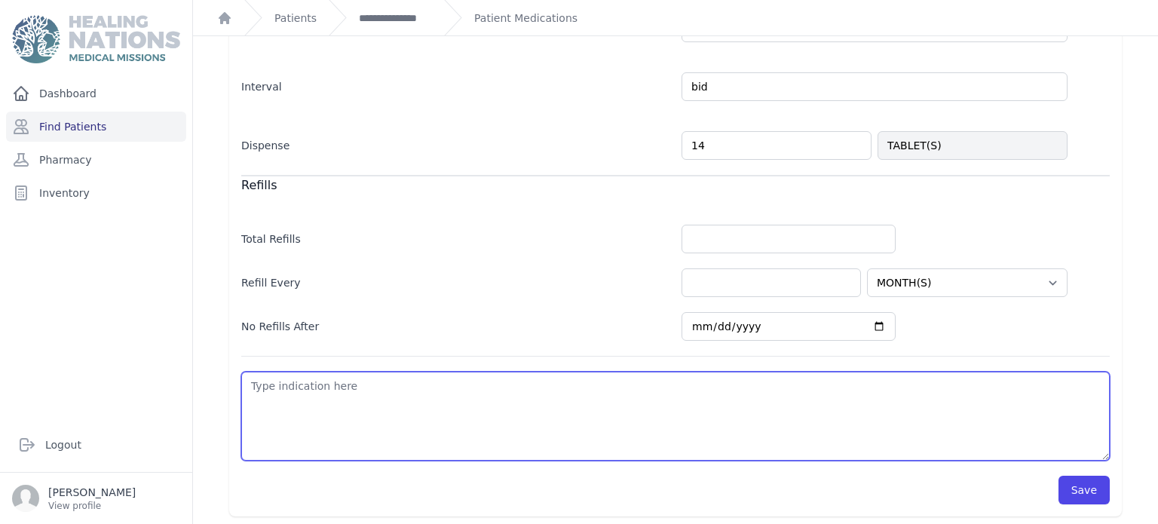
click at [799, 375] on textarea at bounding box center [675, 416] width 868 height 89
type textarea "I"
select select "MONTH(S)"
type textarea "IT"
select select "MONTH(S)"
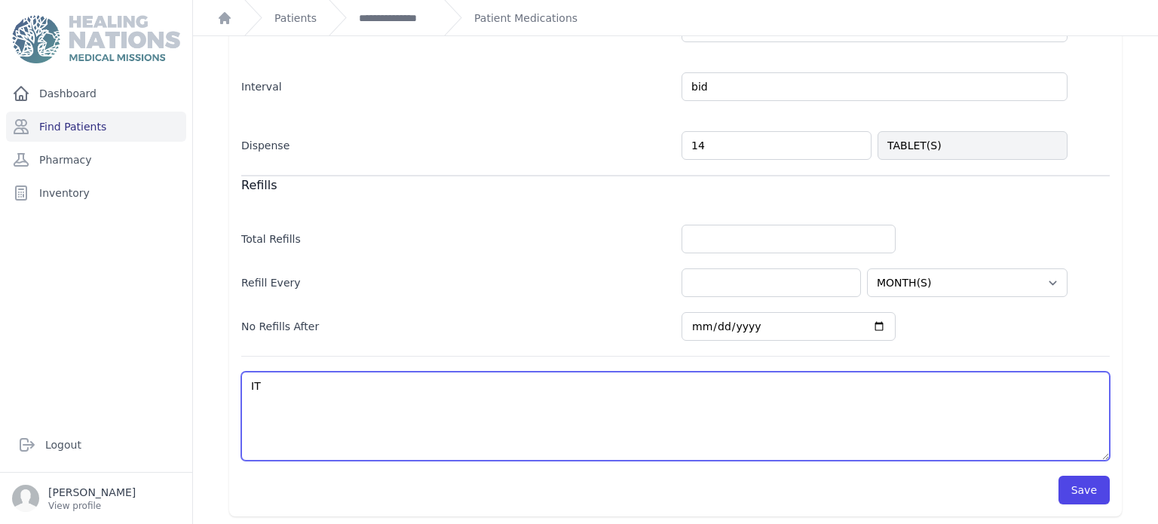
type textarea "ITU"
select select "MONTH(S)"
type textarea "ITU"
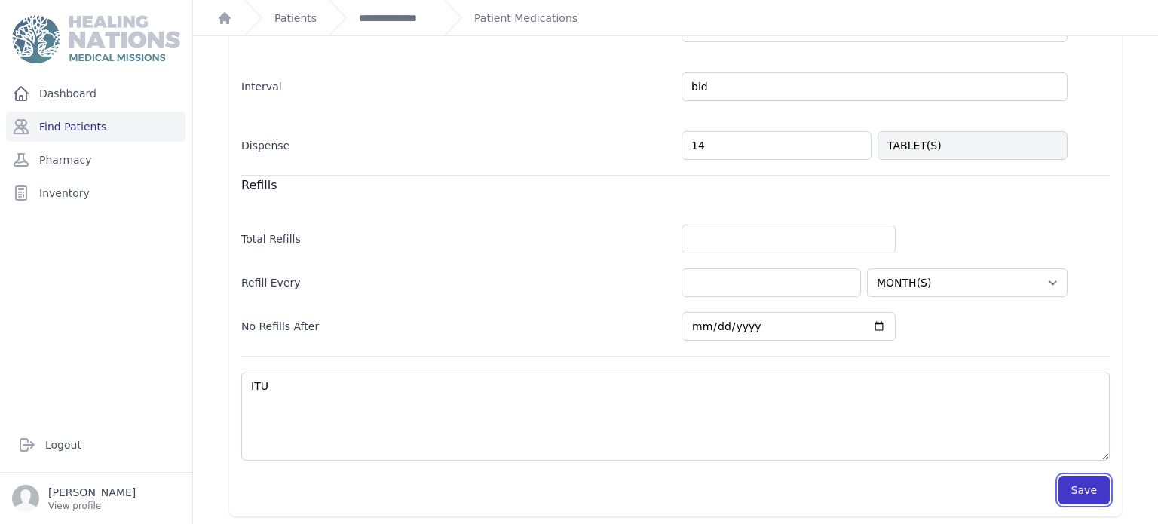
click at [1093, 489] on button "Save" at bounding box center [1083, 490] width 51 height 29
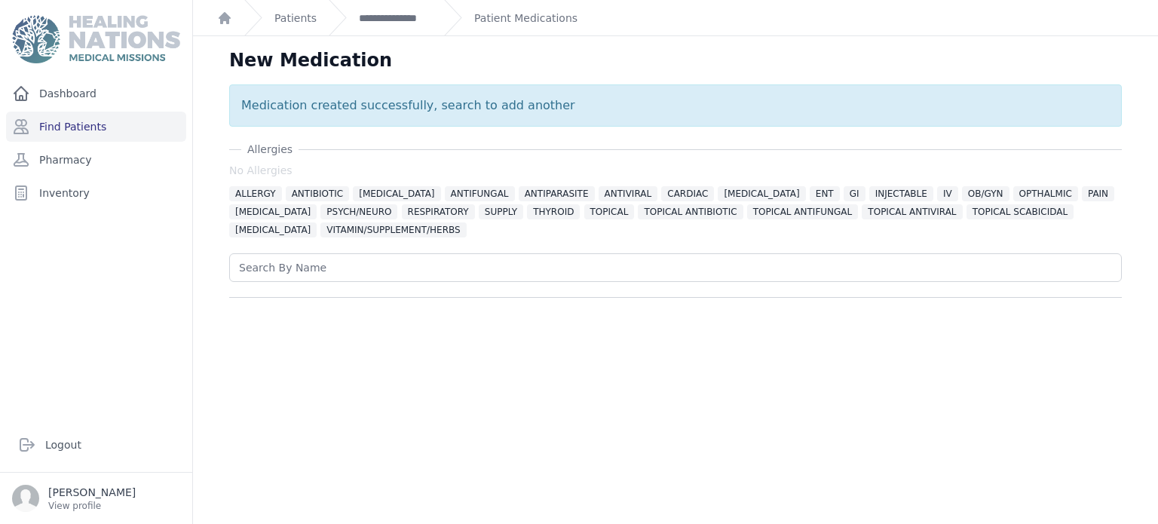
scroll to position [30, 0]
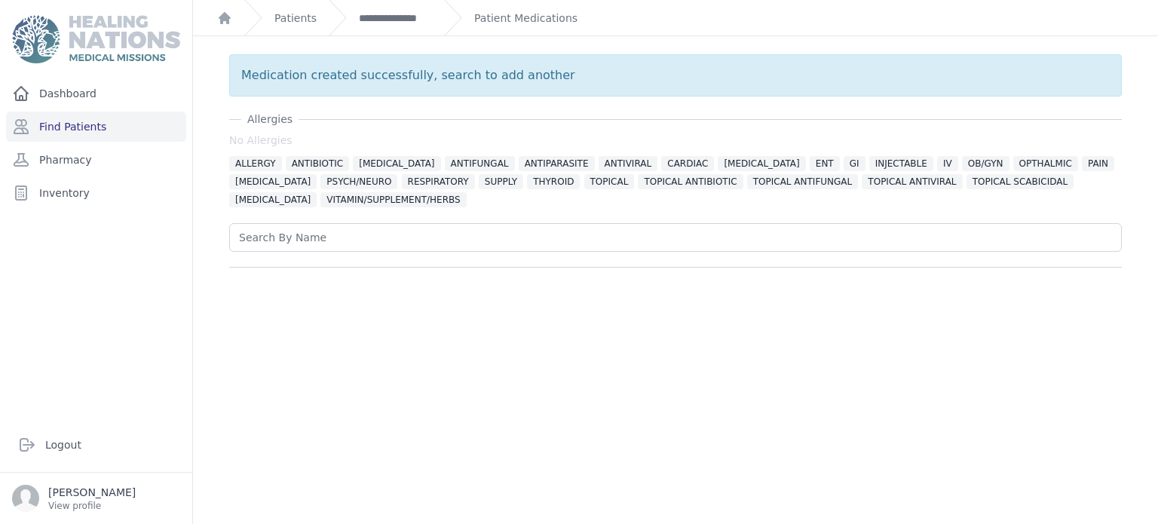
click at [474, 9] on div "Patient Medications" at bounding box center [510, 17] width 133 height 35
click at [496, 14] on link "Patient Medications" at bounding box center [525, 18] width 103 height 15
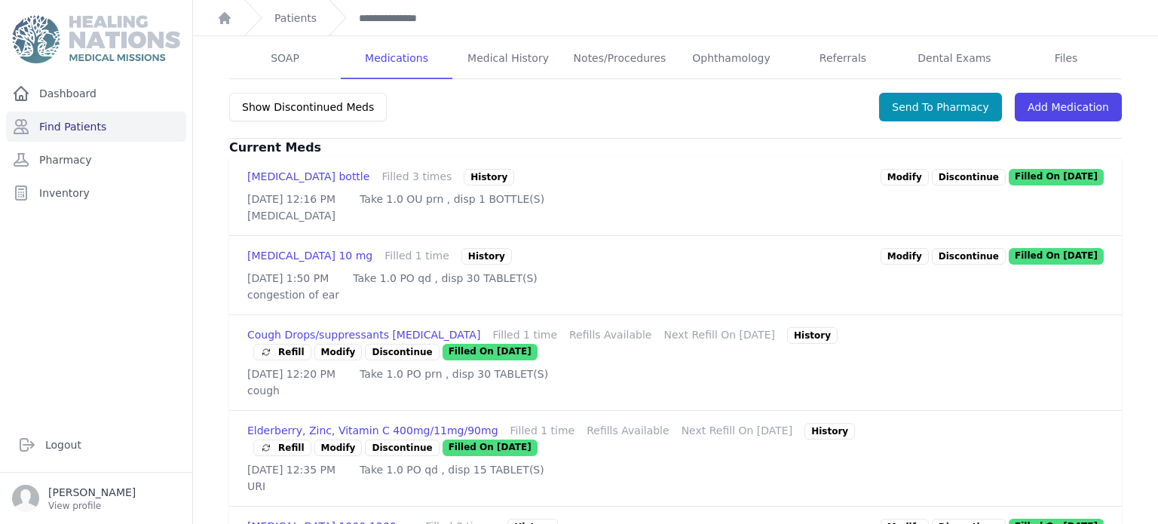
scroll to position [332, 0]
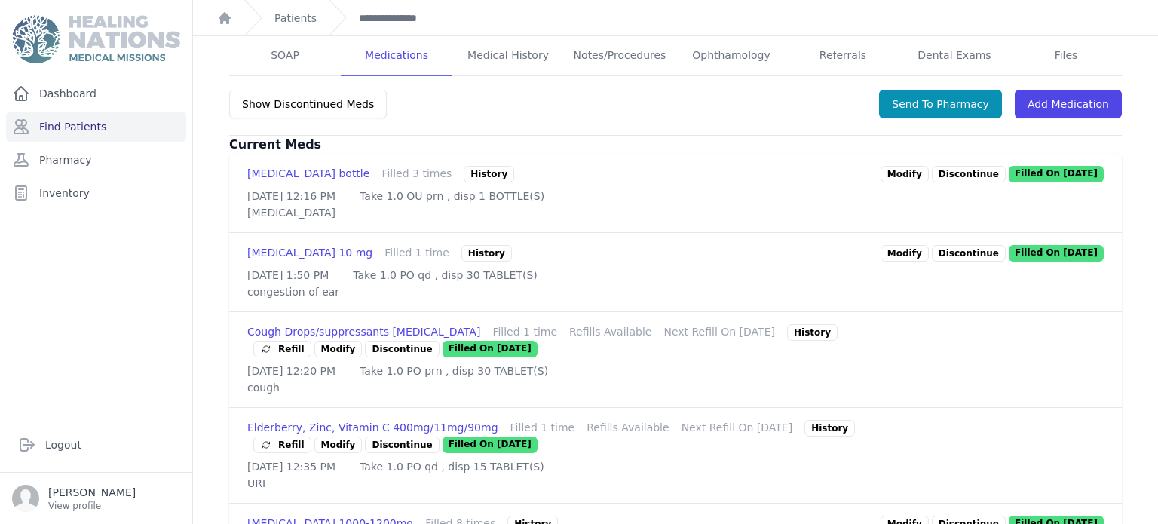
click at [905, 166] on link "Modify" at bounding box center [904, 174] width 48 height 17
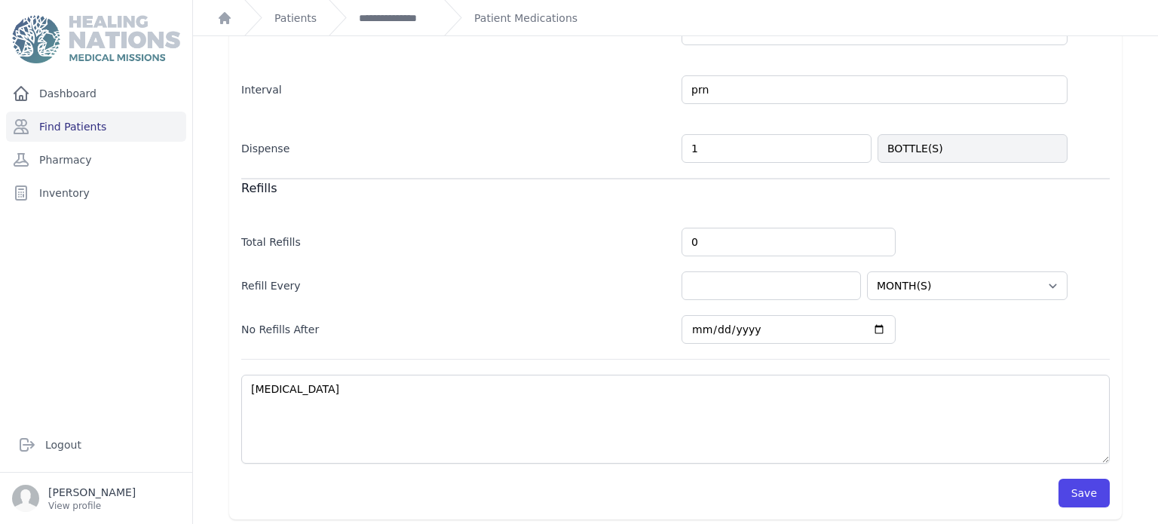
scroll to position [377, 0]
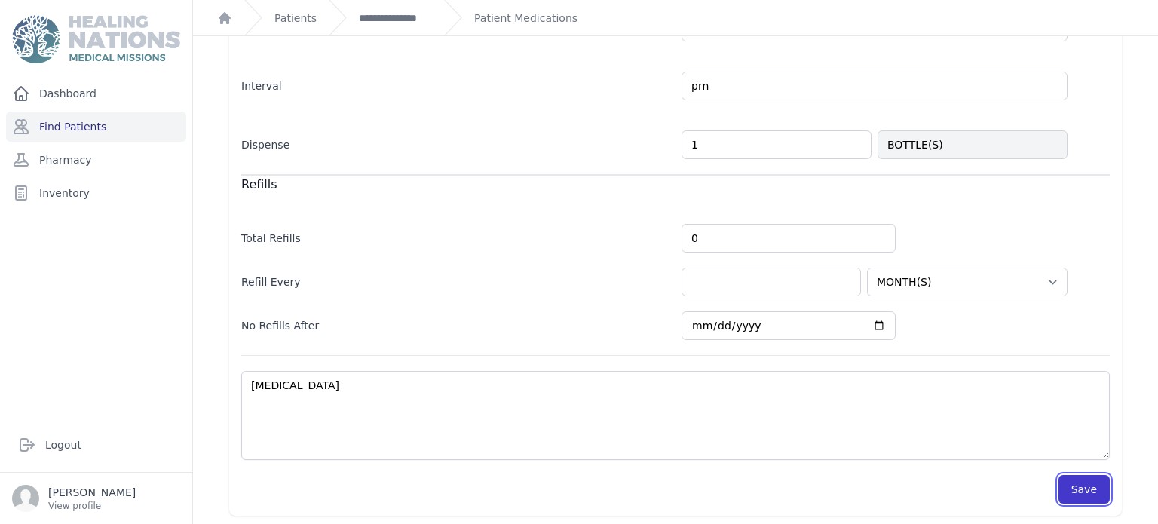
click at [1090, 485] on button "Save" at bounding box center [1083, 489] width 51 height 29
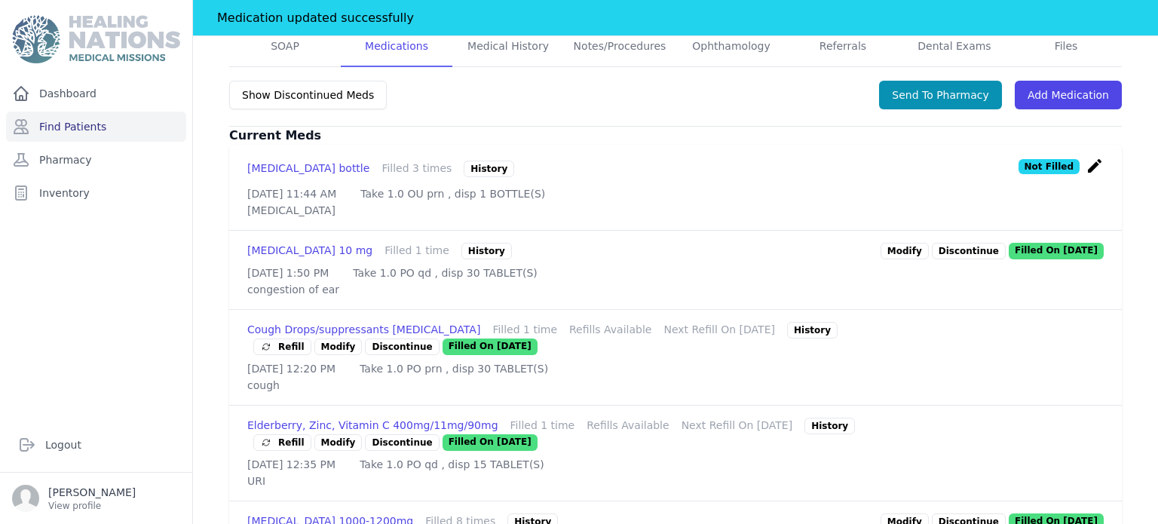
click at [1127, 310] on div "# 125 Esdras Dionicio Male 52 Years Old DOB: 1972-Oct-23 Region: Membrillal/gal…" at bounding box center [675, 403] width 941 height 1318
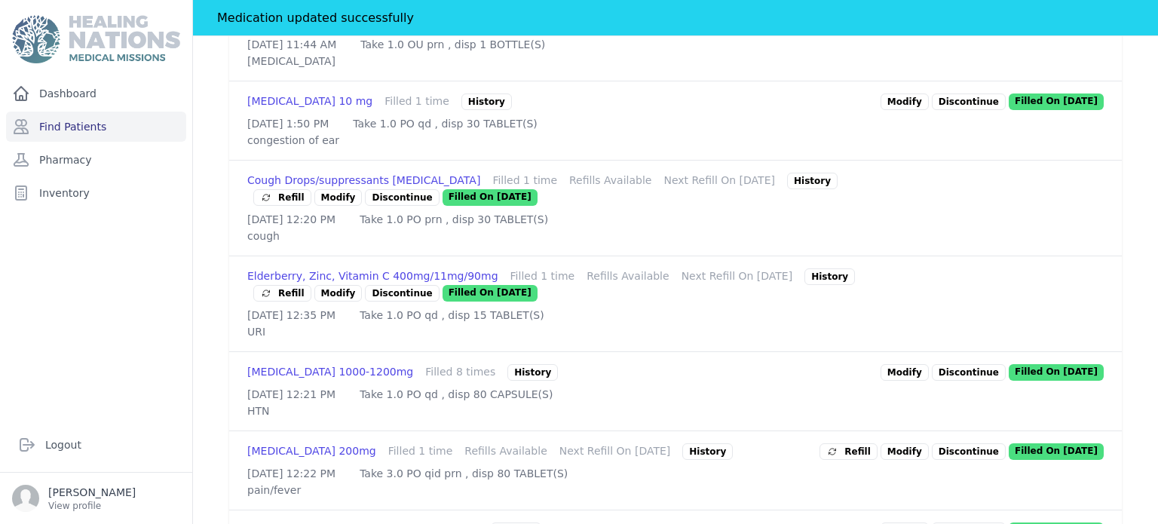
scroll to position [528, 0]
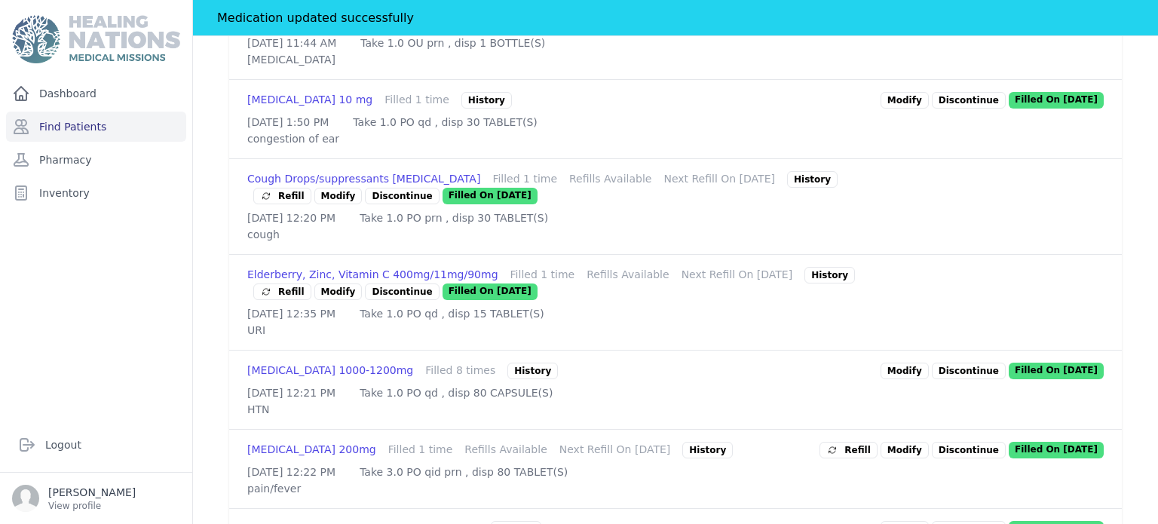
click at [910, 363] on link "Modify" at bounding box center [904, 371] width 48 height 17
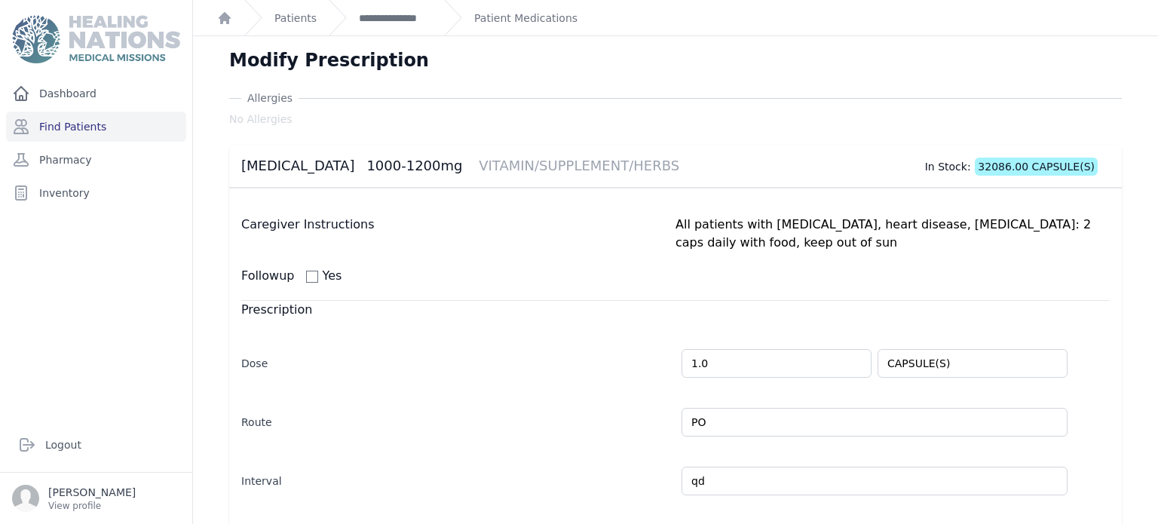
scroll to position [395, 0]
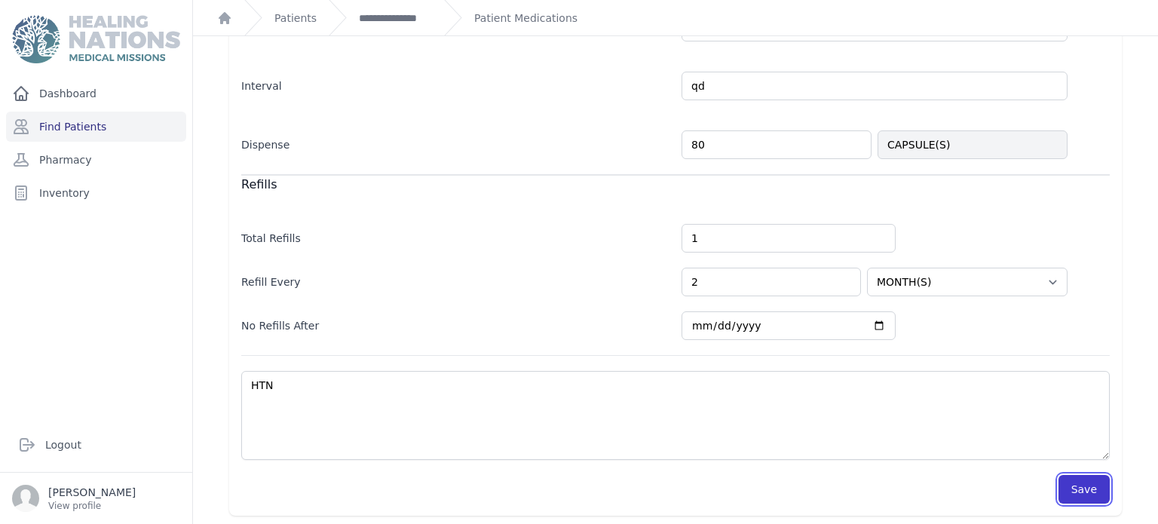
click at [1085, 494] on button "Save" at bounding box center [1083, 489] width 51 height 29
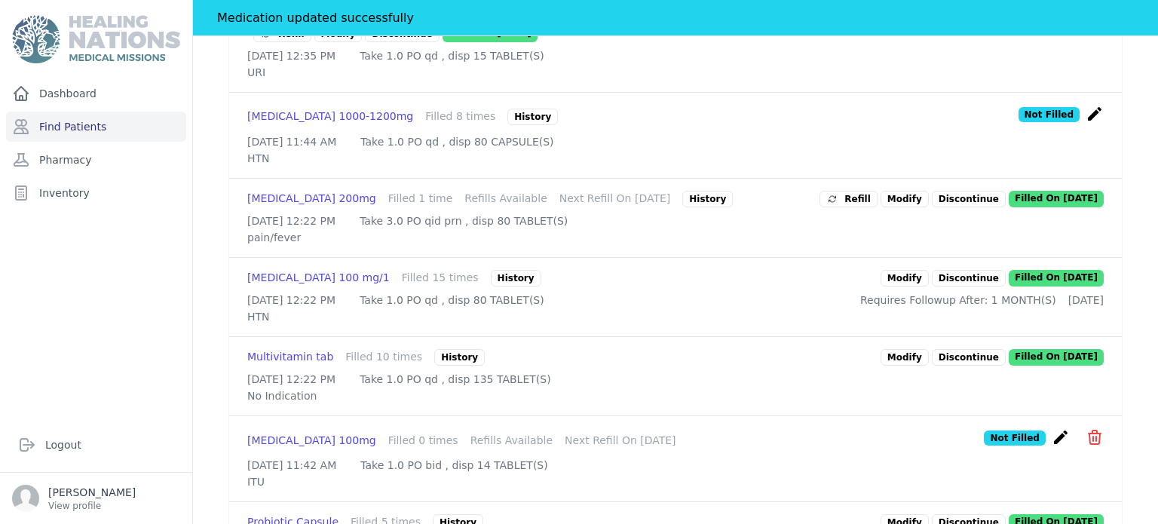
scroll to position [789, 0]
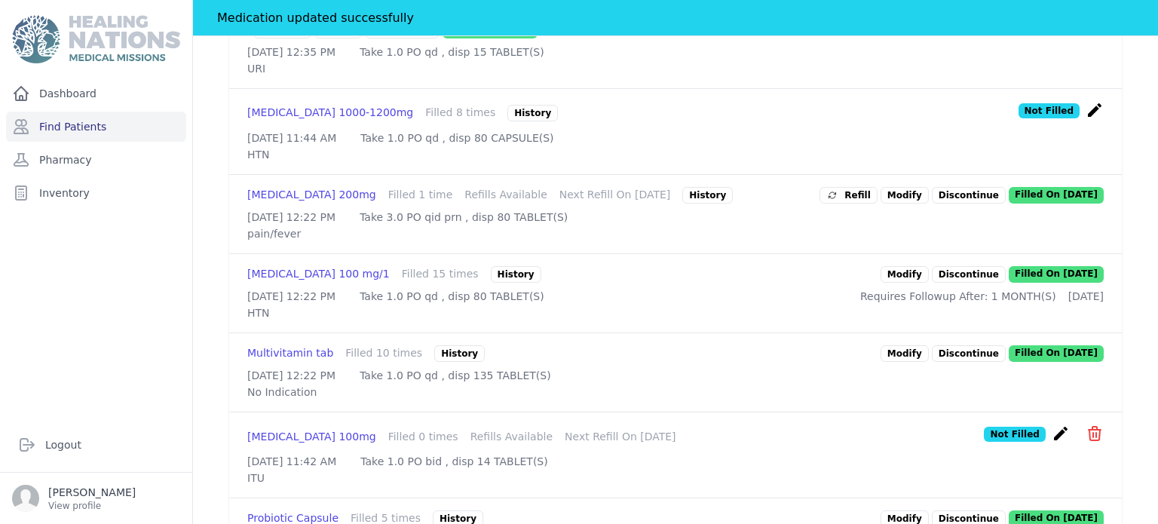
click at [906, 266] on link "Modify" at bounding box center [904, 274] width 48 height 17
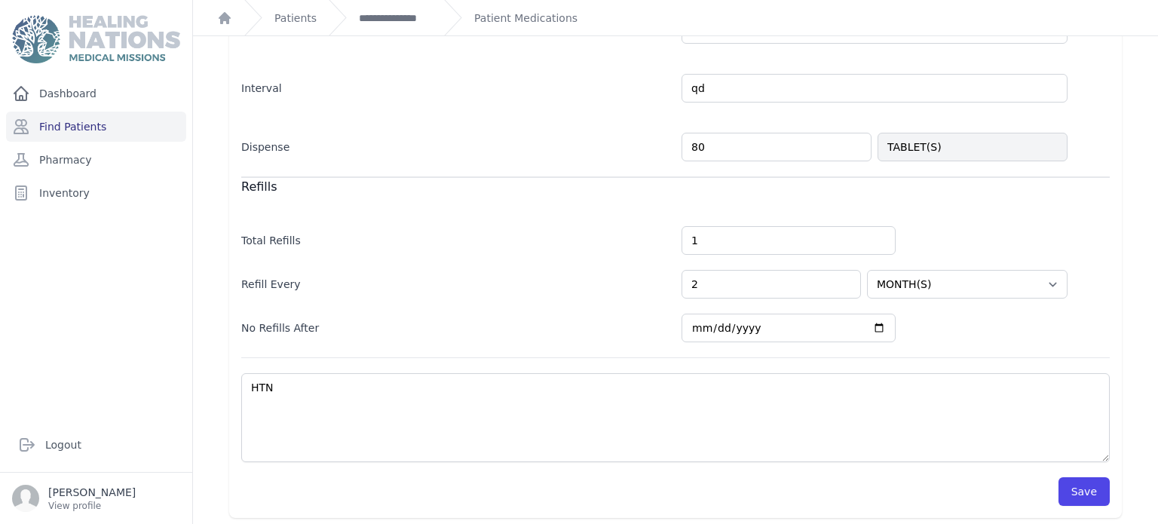
scroll to position [387, 0]
click at [1083, 476] on button "Save" at bounding box center [1083, 490] width 51 height 29
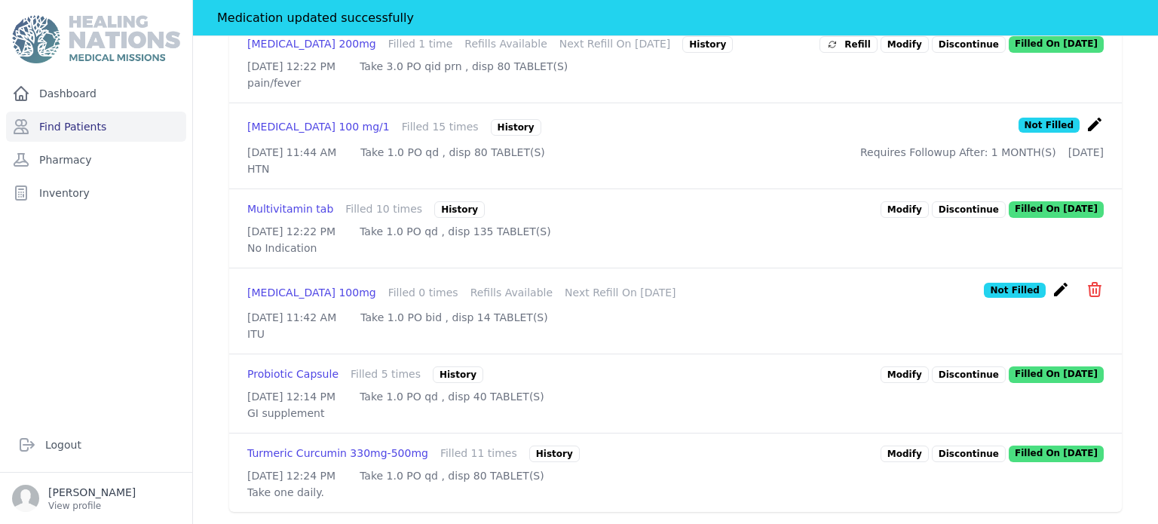
scroll to position [1007, 0]
click at [917, 366] on link "Modify" at bounding box center [904, 374] width 48 height 17
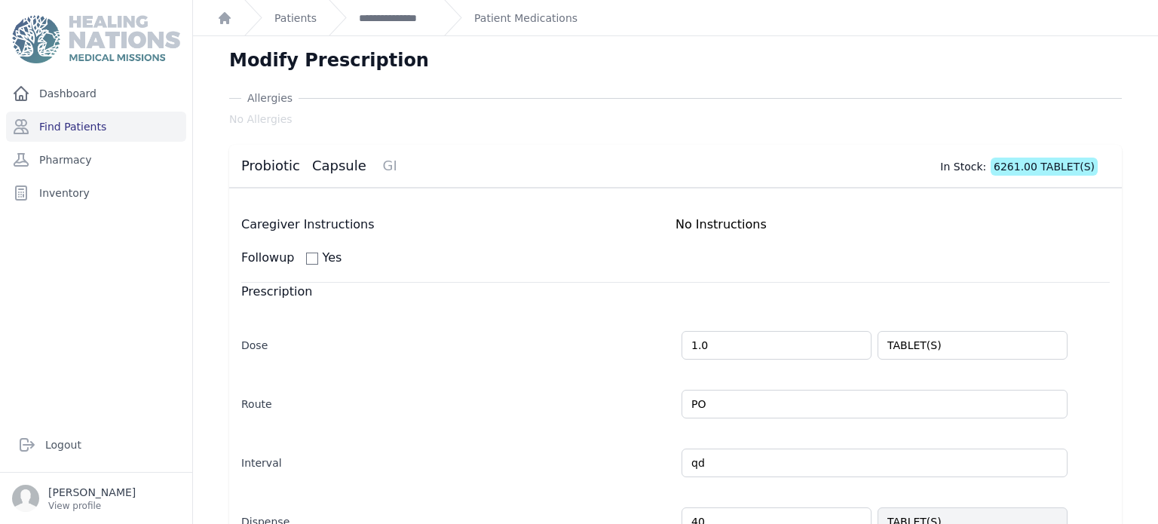
scroll to position [377, 0]
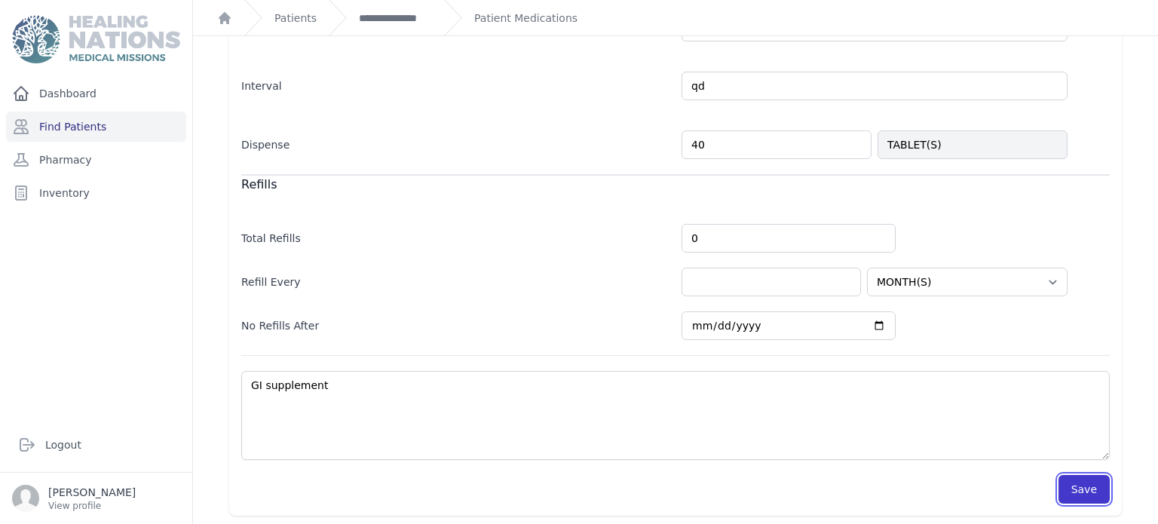
click at [1083, 482] on button "Save" at bounding box center [1083, 489] width 51 height 29
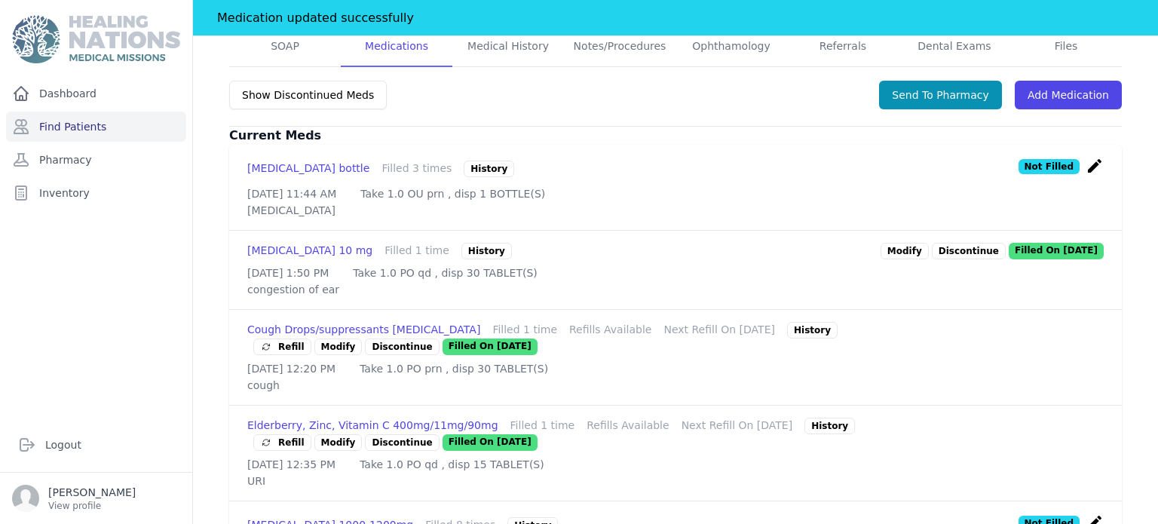
scroll to position [1013, 0]
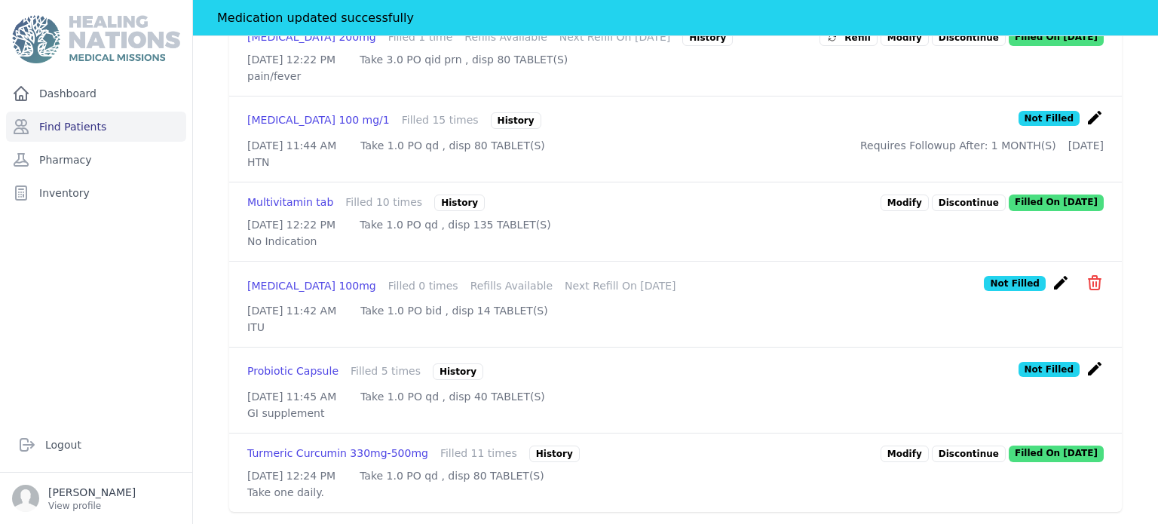
click at [899, 445] on link "Modify" at bounding box center [904, 453] width 48 height 17
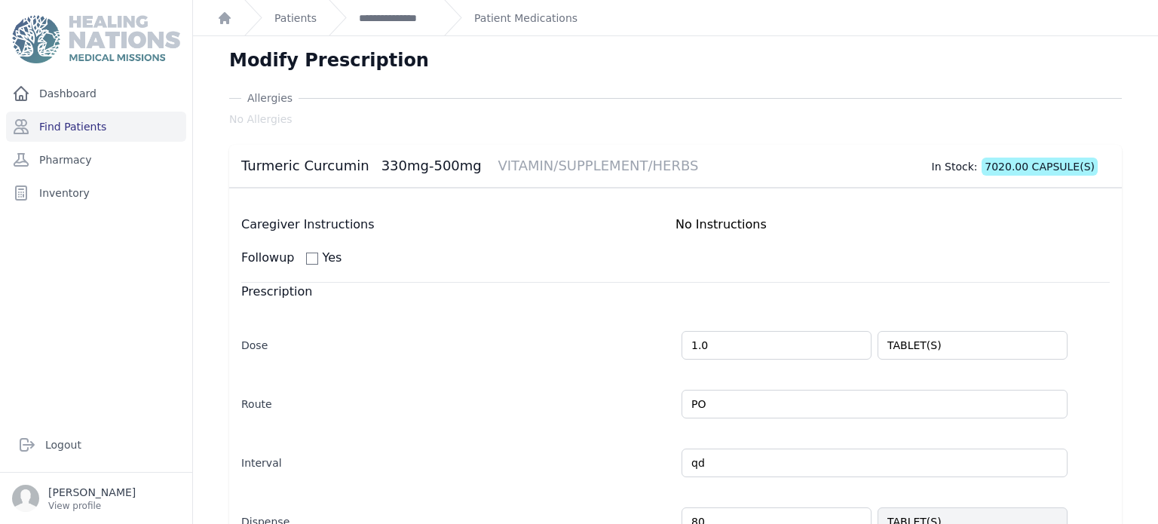
scroll to position [377, 0]
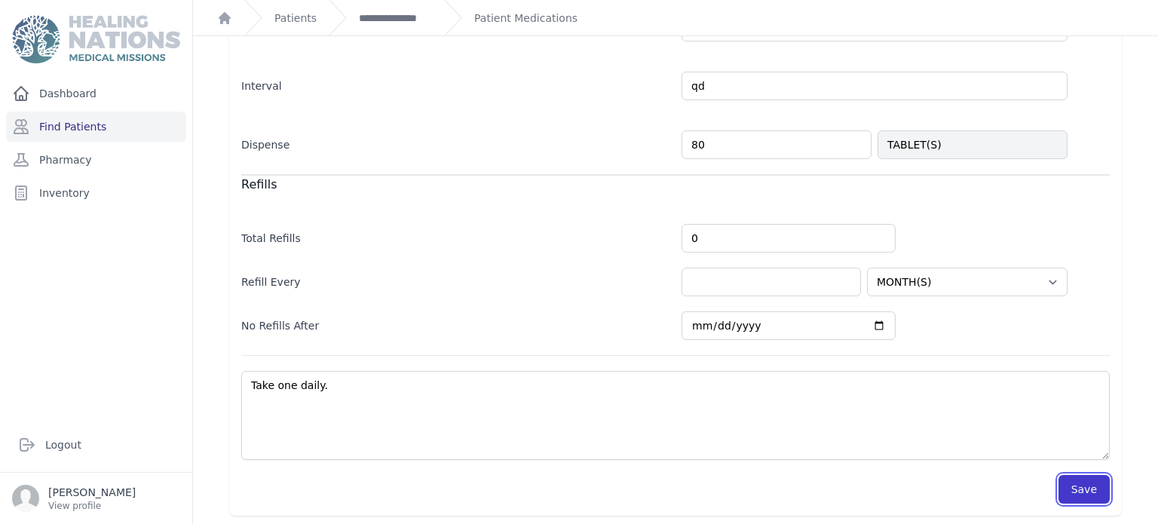
click at [1078, 481] on button "Save" at bounding box center [1083, 489] width 51 height 29
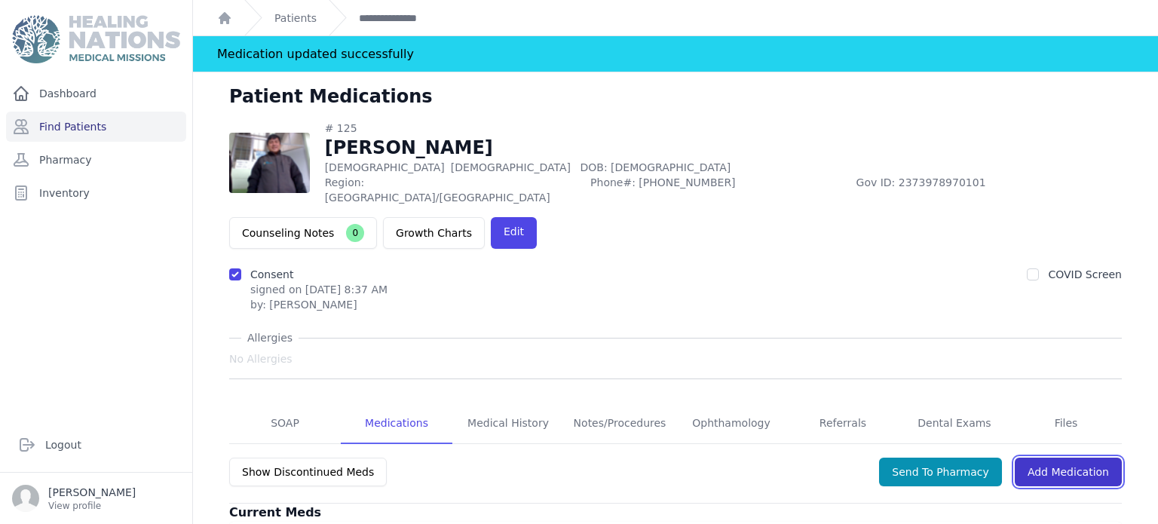
click at [1063, 458] on link "Add Medication" at bounding box center [1068, 472] width 107 height 29
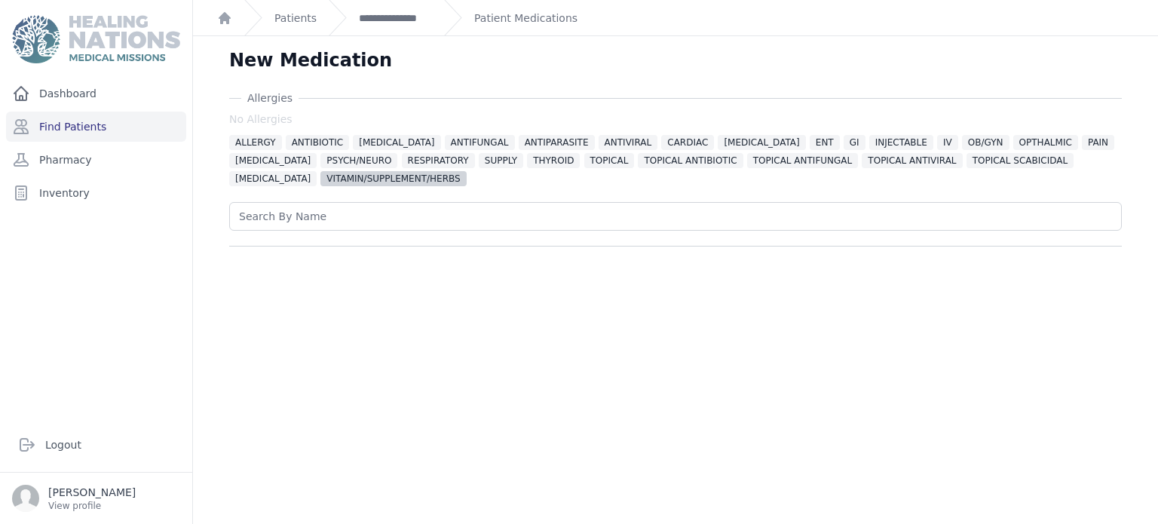
click at [364, 177] on span "VITAMIN/SUPPLEMENT/HERBS" at bounding box center [392, 178] width 145 height 15
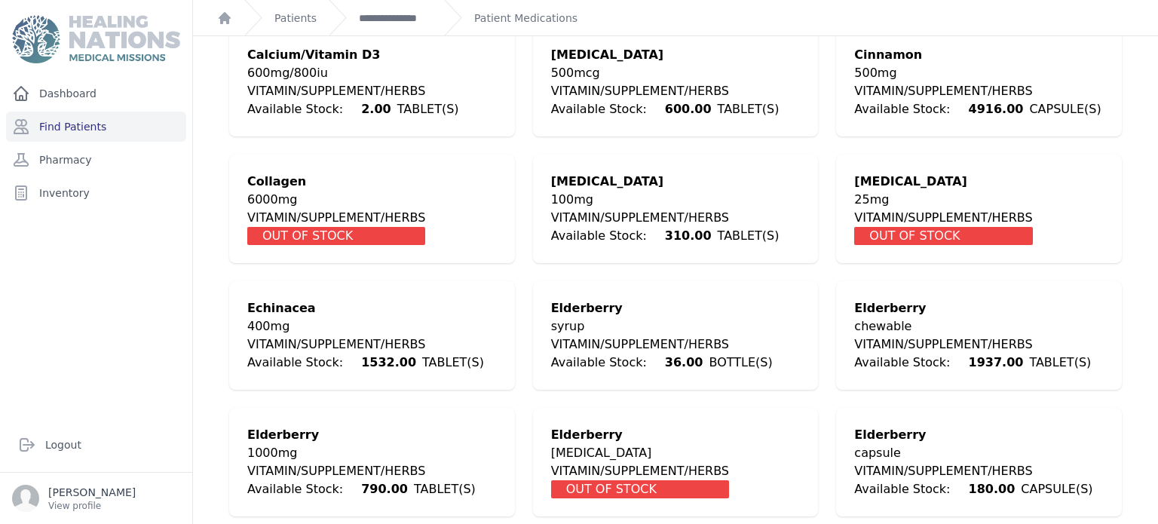
scroll to position [778, 0]
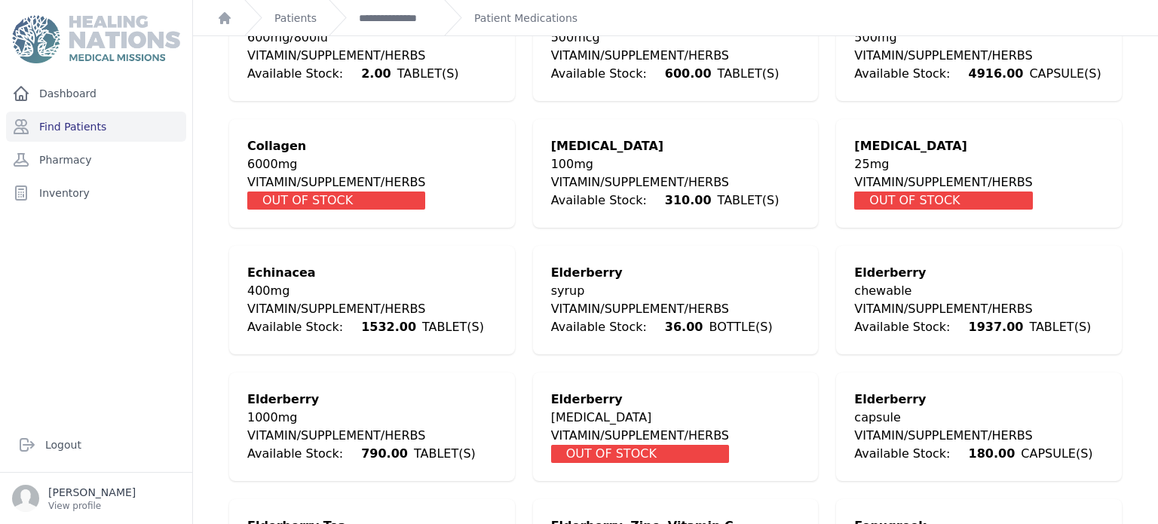
click at [967, 291] on div "chewable" at bounding box center [972, 291] width 237 height 18
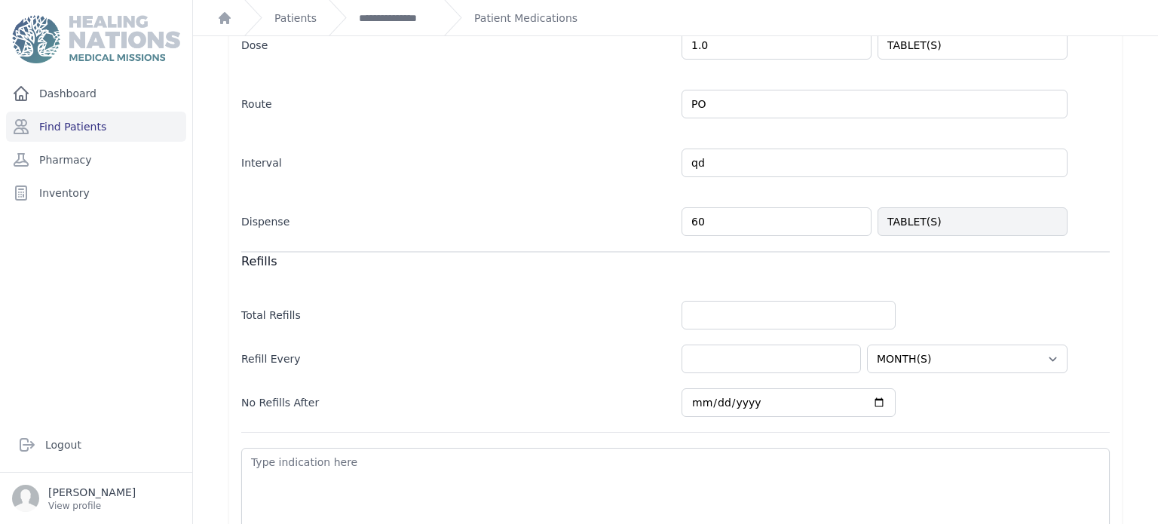
scroll to position [477, 0]
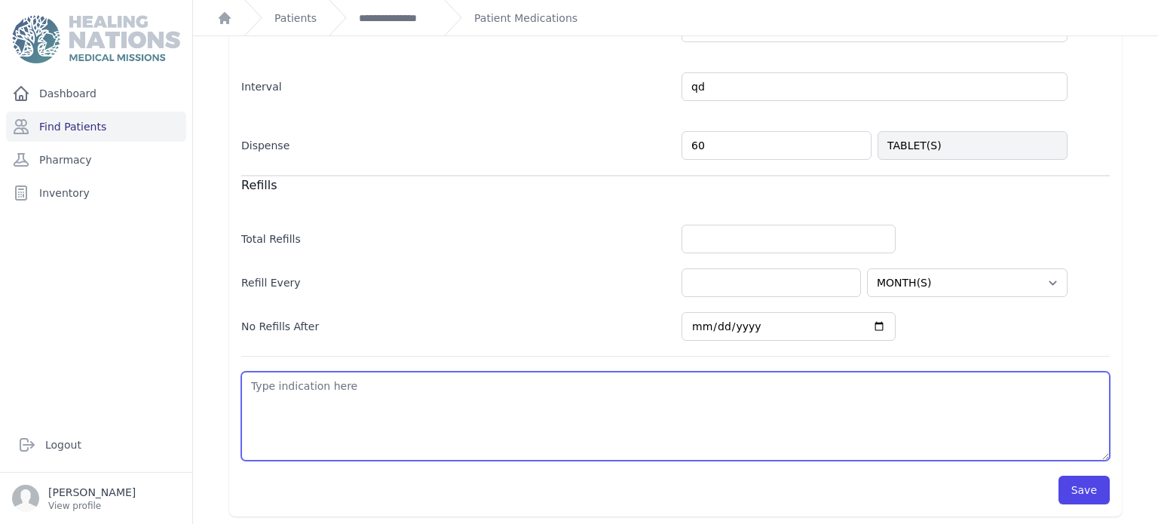
click at [965, 404] on textarea at bounding box center [675, 416] width 868 height 89
type textarea "SU"
select select "MONTH(S)"
type textarea "SUp"
select select "MONTH(S)"
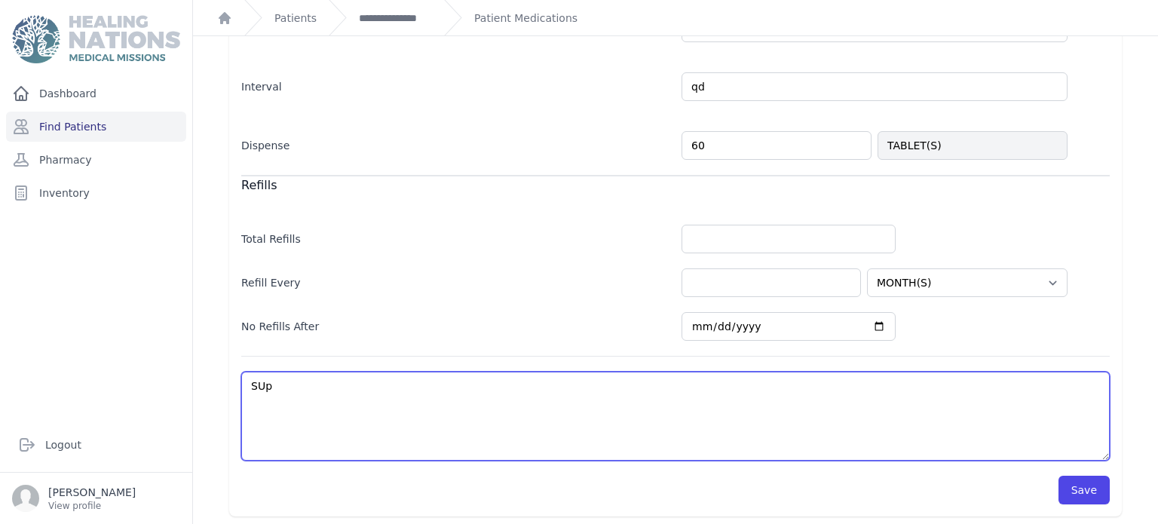
type textarea "SU"
select select "MONTH(S)"
type textarea "S"
select select "MONTH(S)"
type textarea "Su"
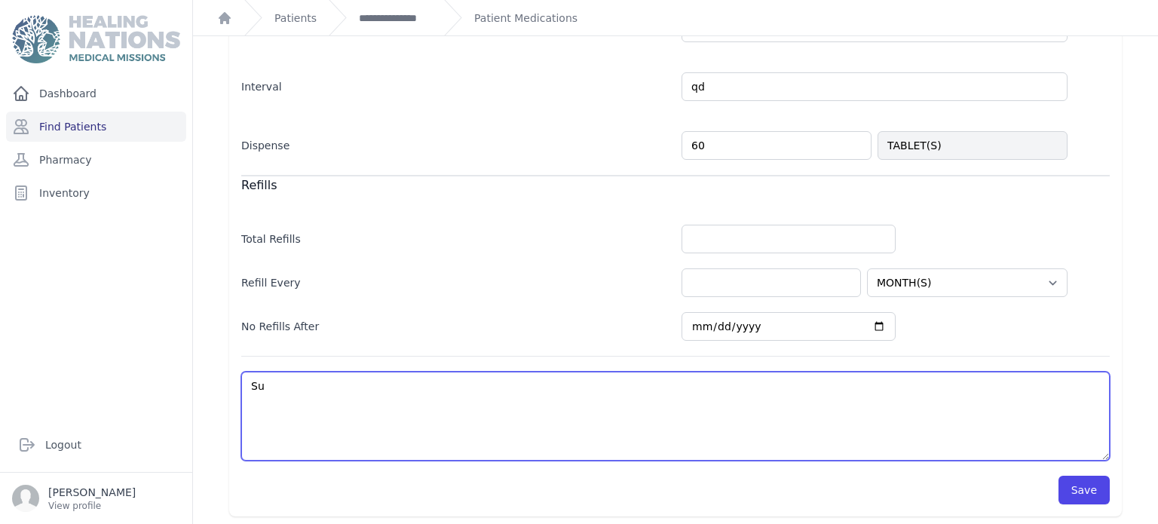
select select "MONTH(S)"
type textarea "Sup"
select select "MONTH(S)"
type textarea "Supp"
select select "MONTH(S)"
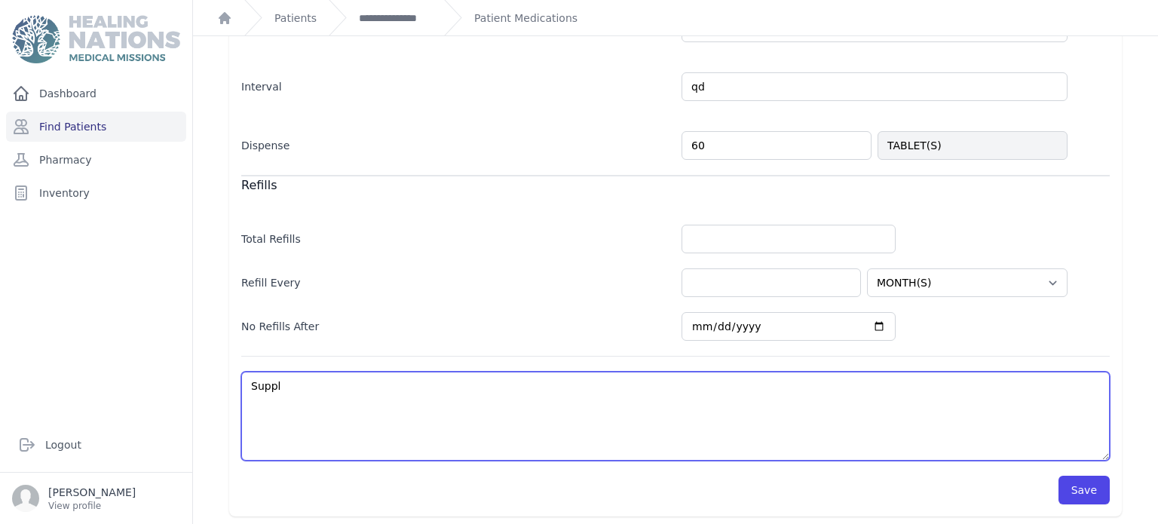
type textarea "Supple"
select select "MONTH(S)"
type textarea "Supplem"
select select "MONTH(S)"
type textarea "Suppleme"
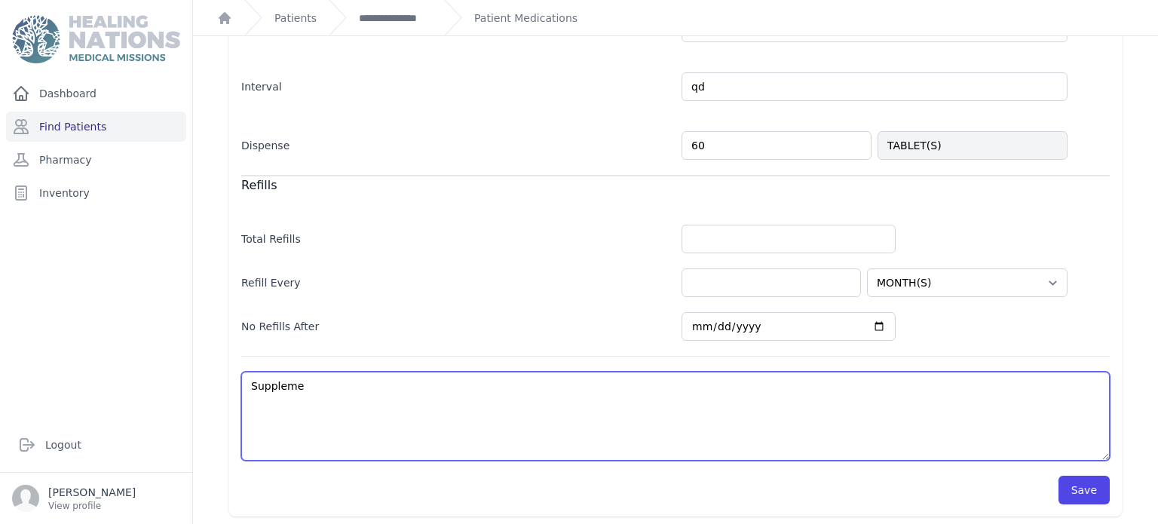
select select "MONTH(S)"
type textarea "Supplemen"
select select "MONTH(S)"
type textarea "Supplement"
select select "MONTH(S)"
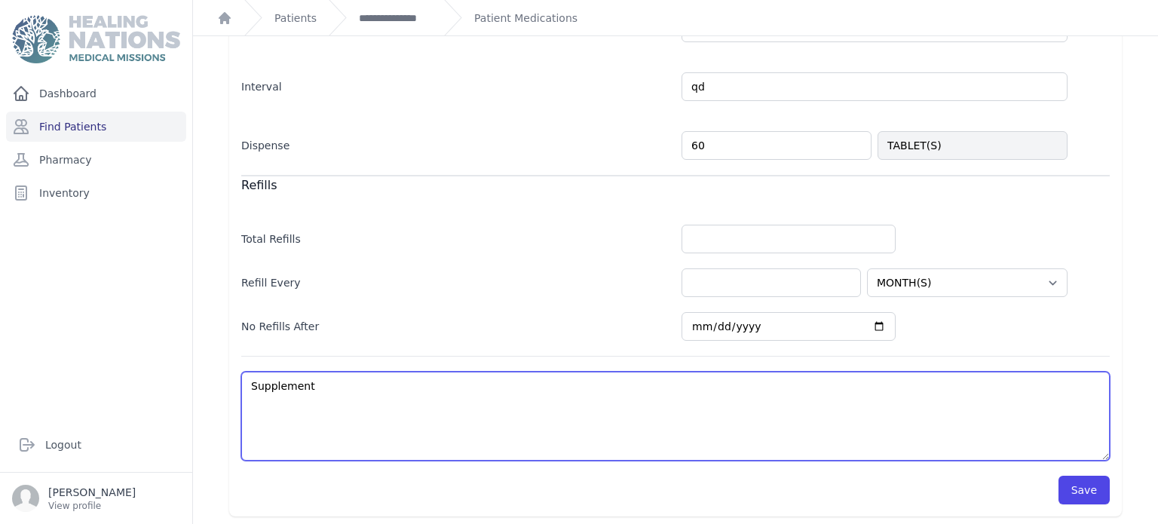
type textarea "Supplement"
select select "MONTH(S)"
type textarea "Supplement"
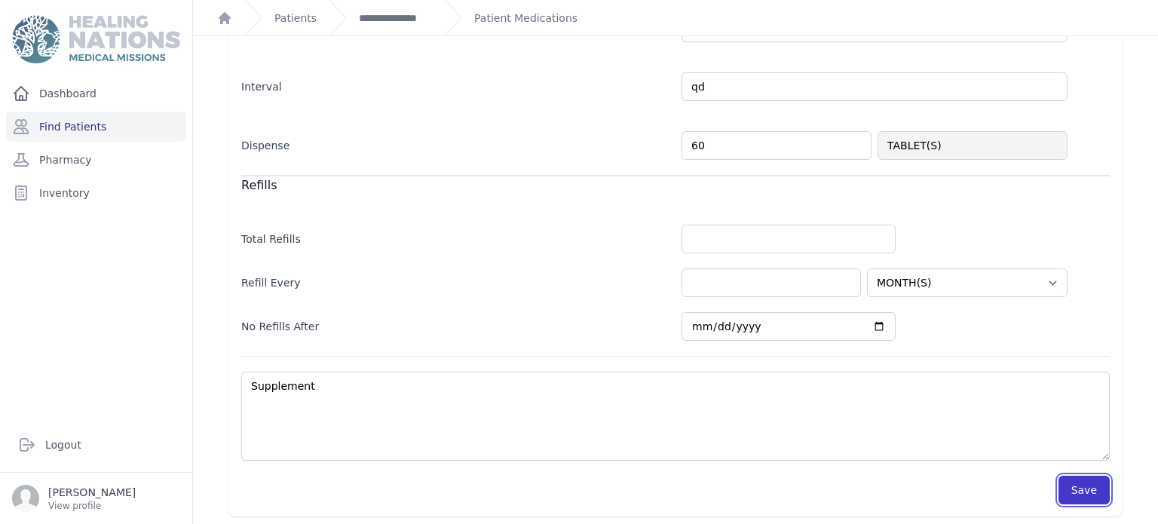
click at [1063, 493] on button "Save" at bounding box center [1083, 490] width 51 height 29
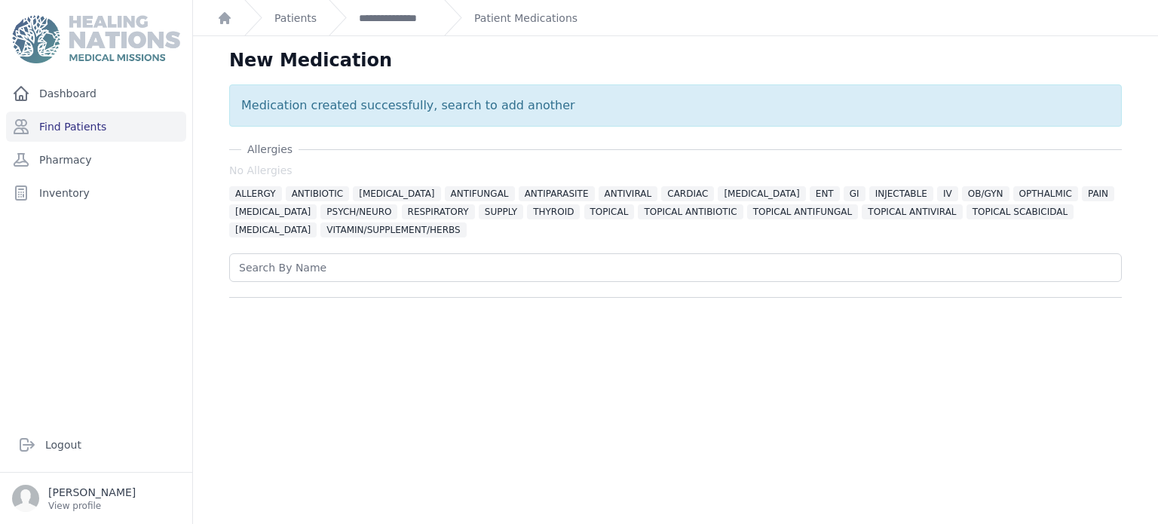
scroll to position [36, 0]
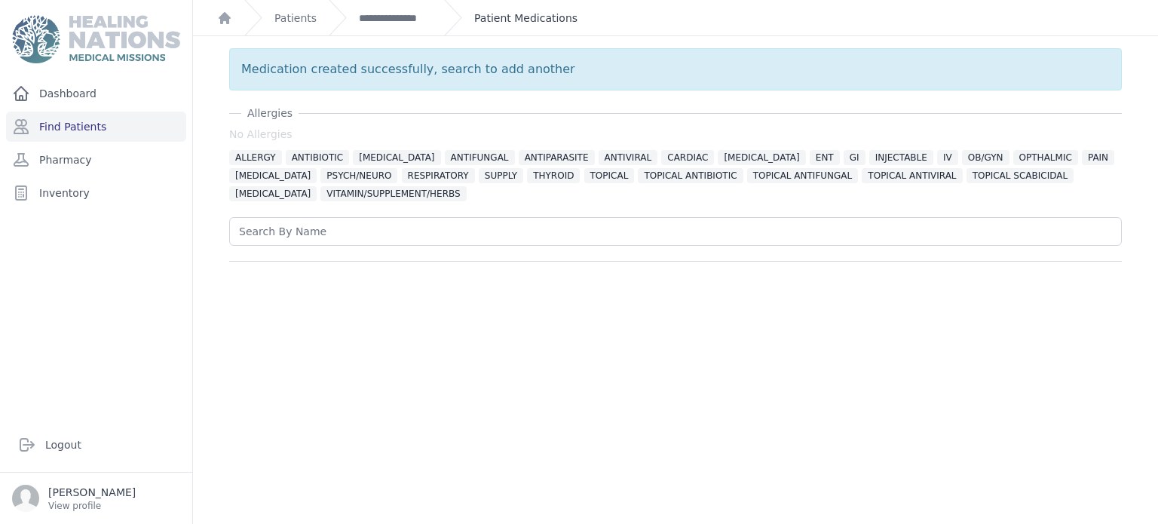
click at [538, 12] on link "Patient Medications" at bounding box center [525, 18] width 103 height 15
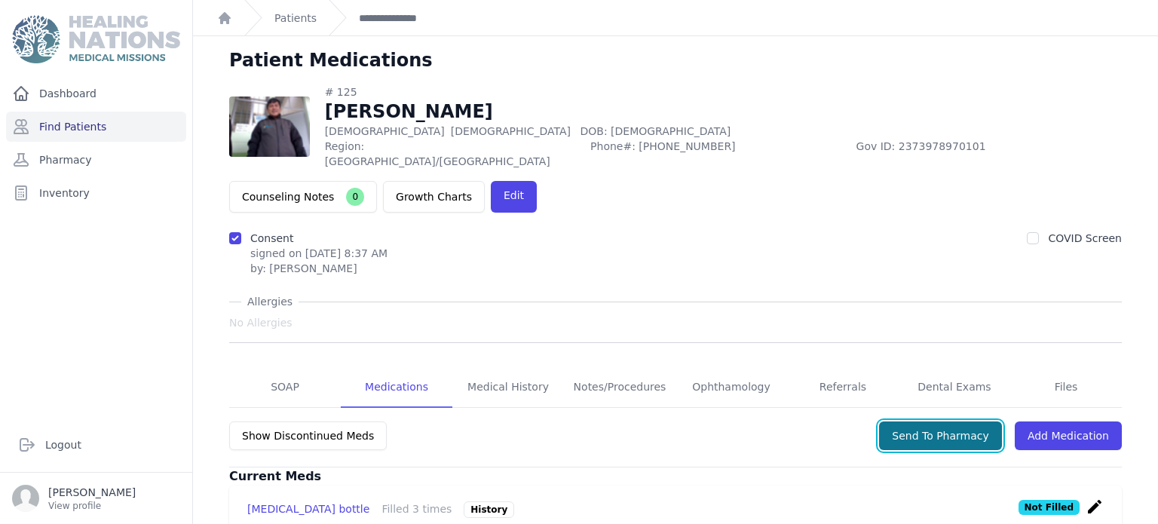
click at [931, 421] on button "Send To Pharmacy" at bounding box center [940, 435] width 123 height 29
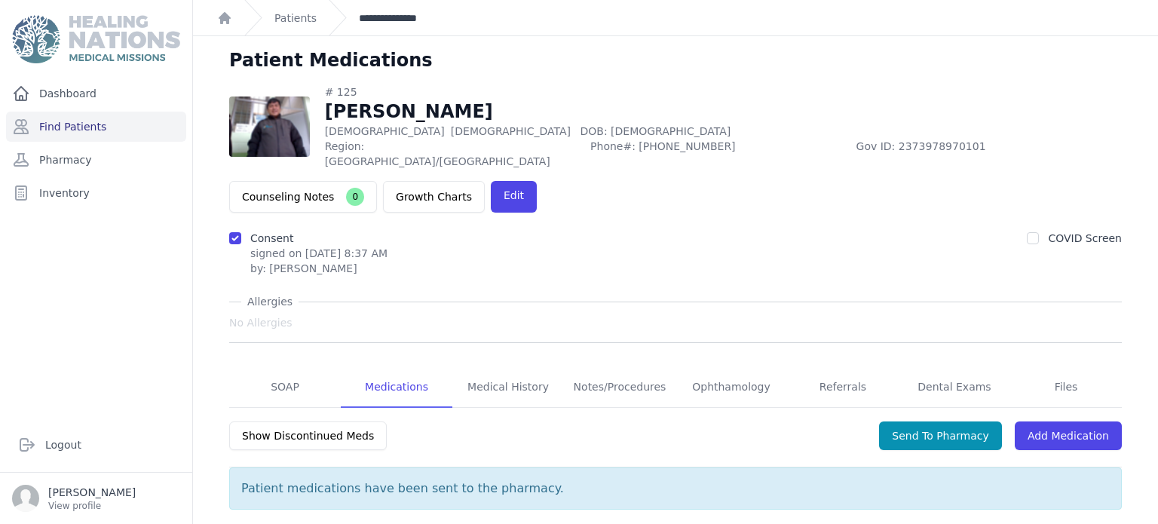
click at [393, 13] on link "**********" at bounding box center [395, 18] width 73 height 15
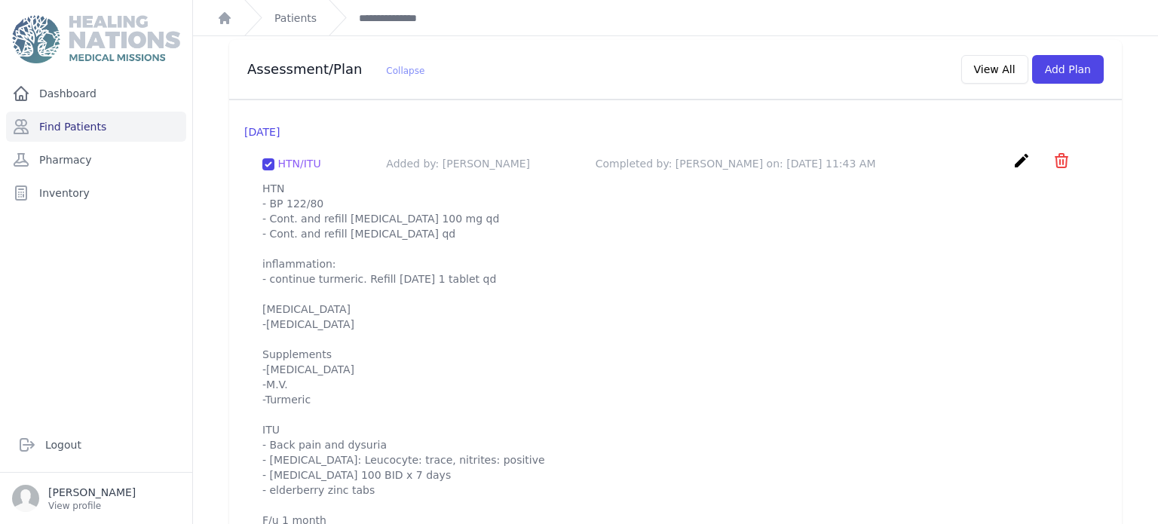
scroll to position [1456, 0]
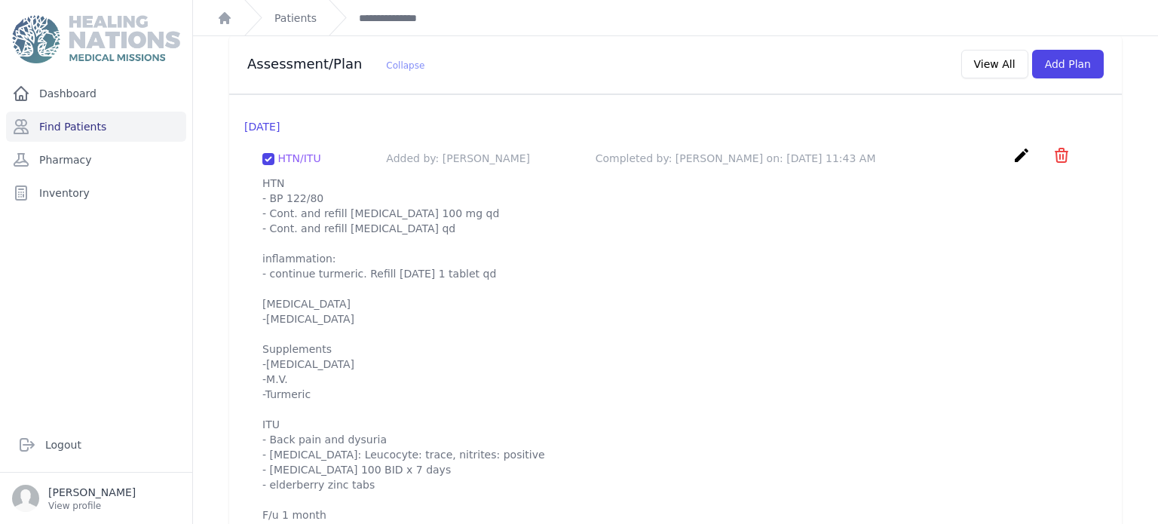
click at [1020, 146] on icon "create" at bounding box center [1021, 155] width 18 height 18
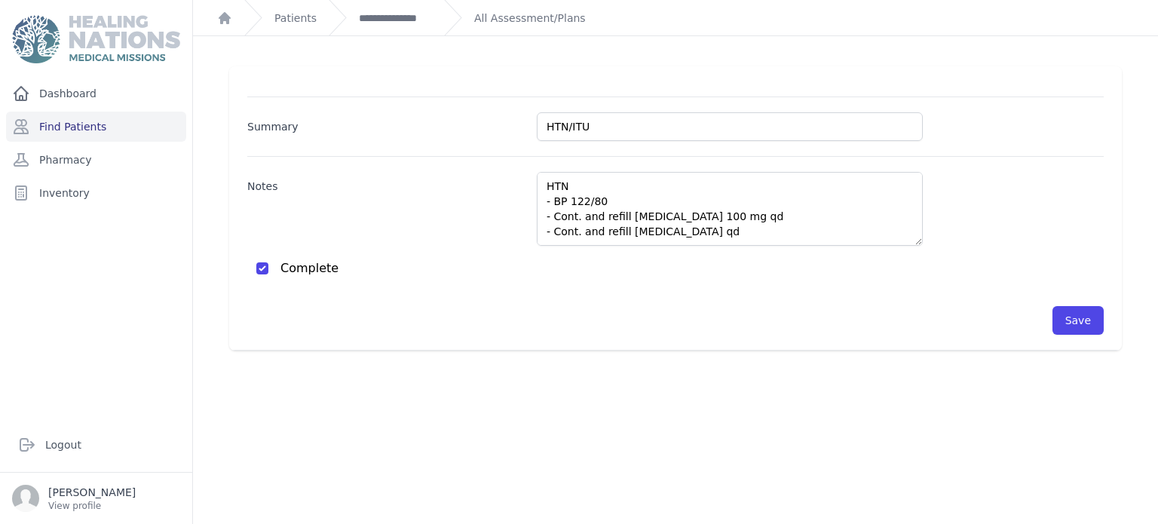
scroll to position [36, 0]
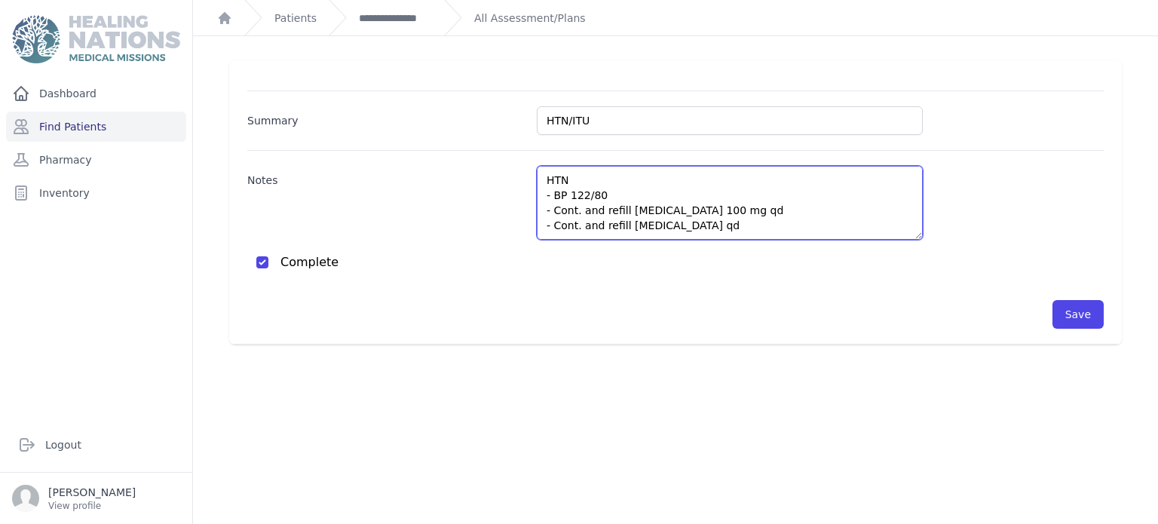
click at [848, 212] on textarea "HTN - BP 122/80 - Cont. and refill [MEDICAL_DATA] 100 mg qd - Cont. and refill …" at bounding box center [730, 203] width 386 height 74
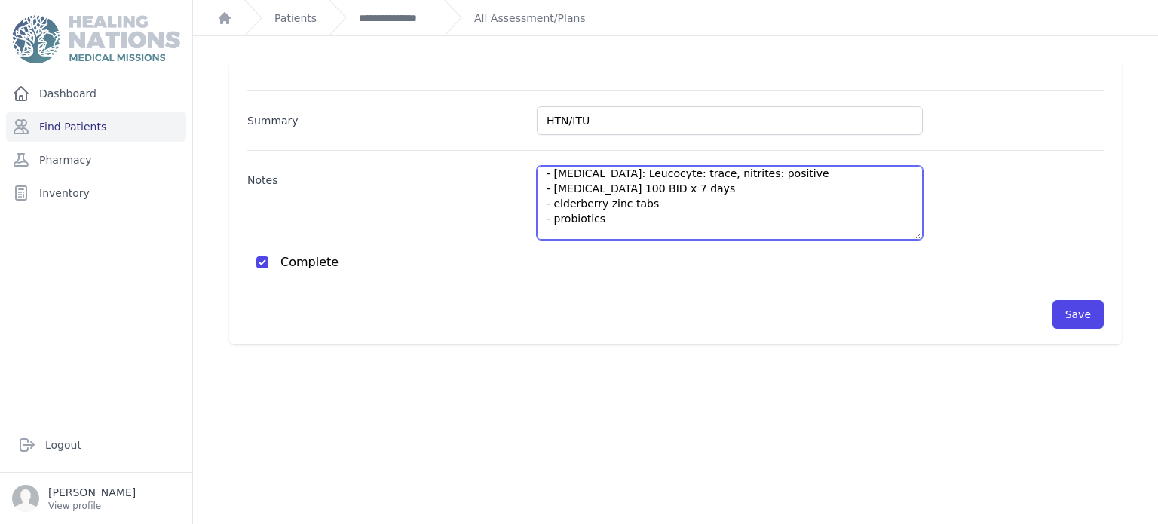
scroll to position [302, 0]
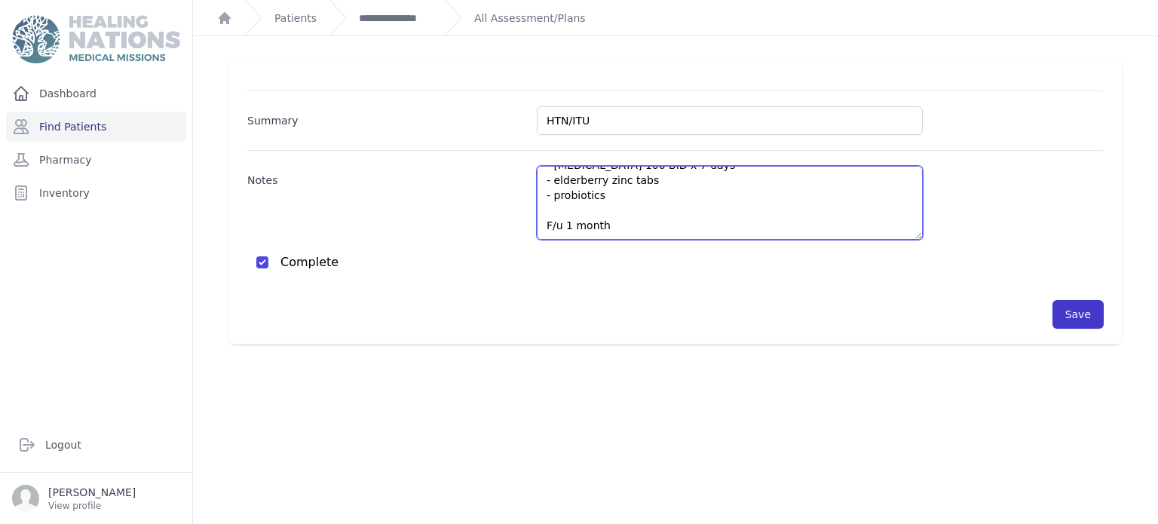
type textarea "HTN - BP 122/80 - Cont. and refill losartan 100 mg qd - Cont. and refill fish o…"
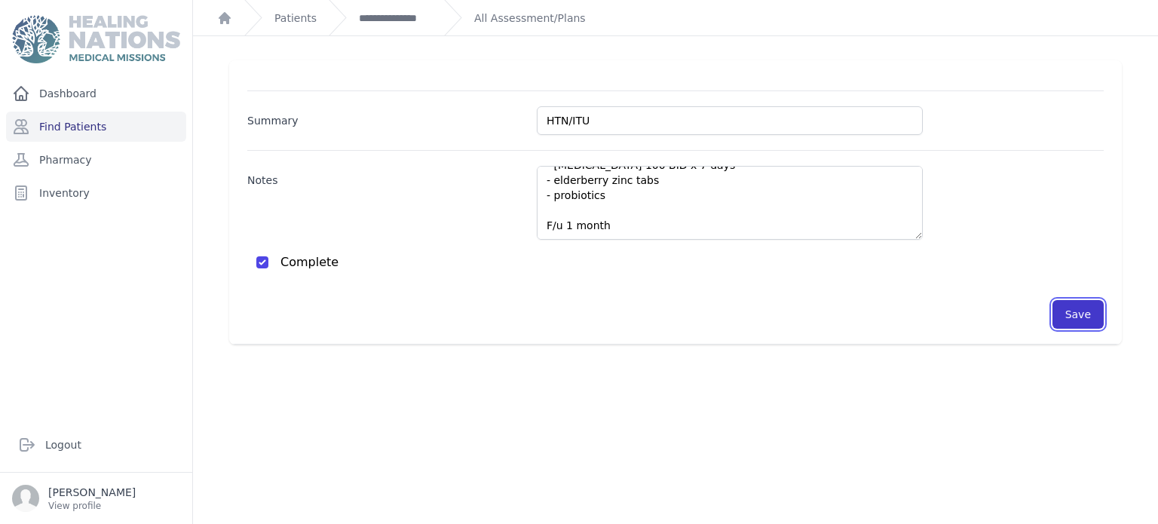
click at [1076, 309] on button "Save" at bounding box center [1077, 314] width 51 height 29
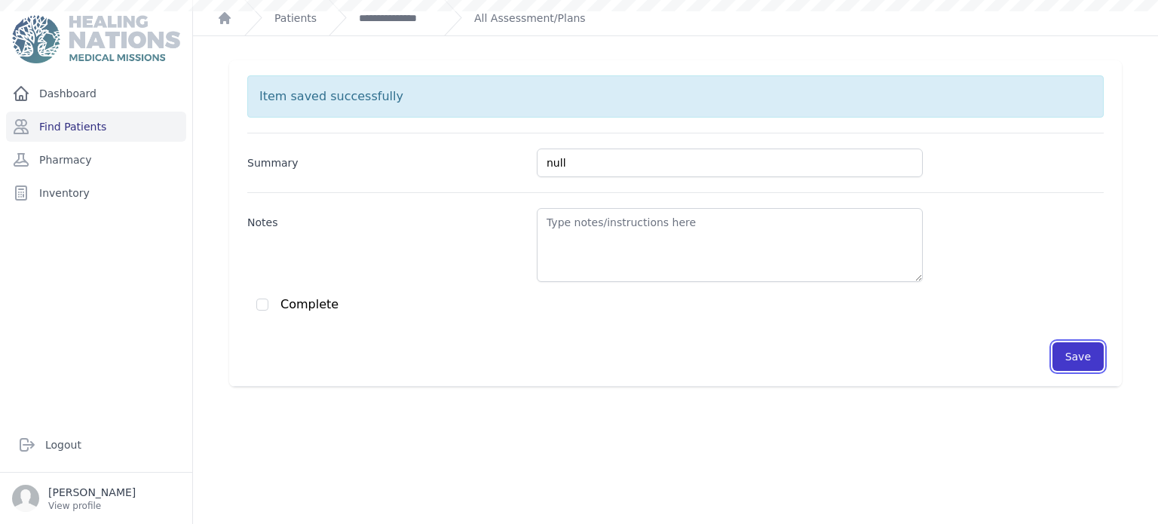
scroll to position [0, 0]
click at [540, 11] on link "All Assessment/Plans" at bounding box center [530, 18] width 112 height 15
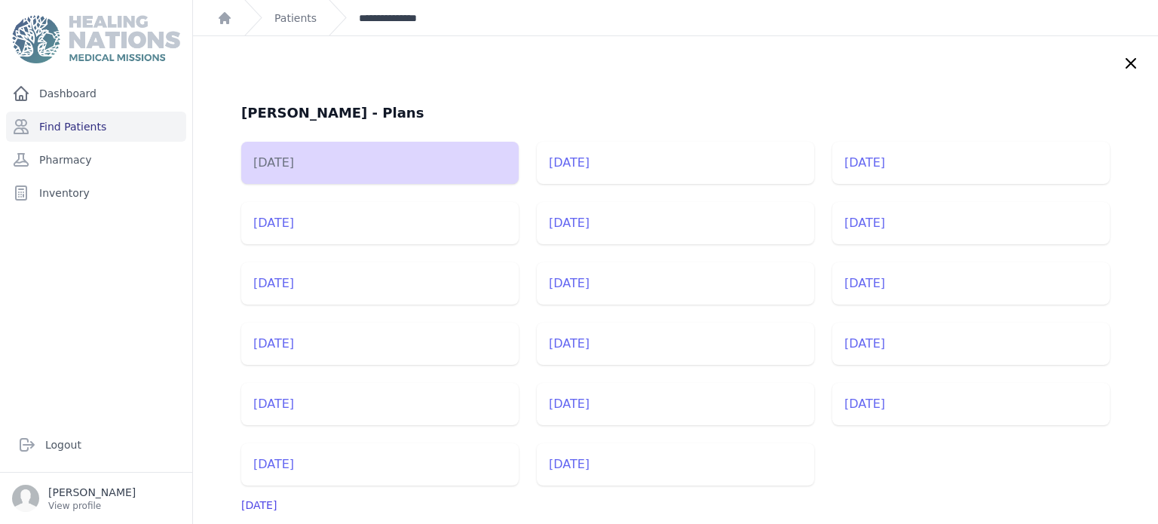
click at [405, 20] on link "**********" at bounding box center [395, 18] width 73 height 15
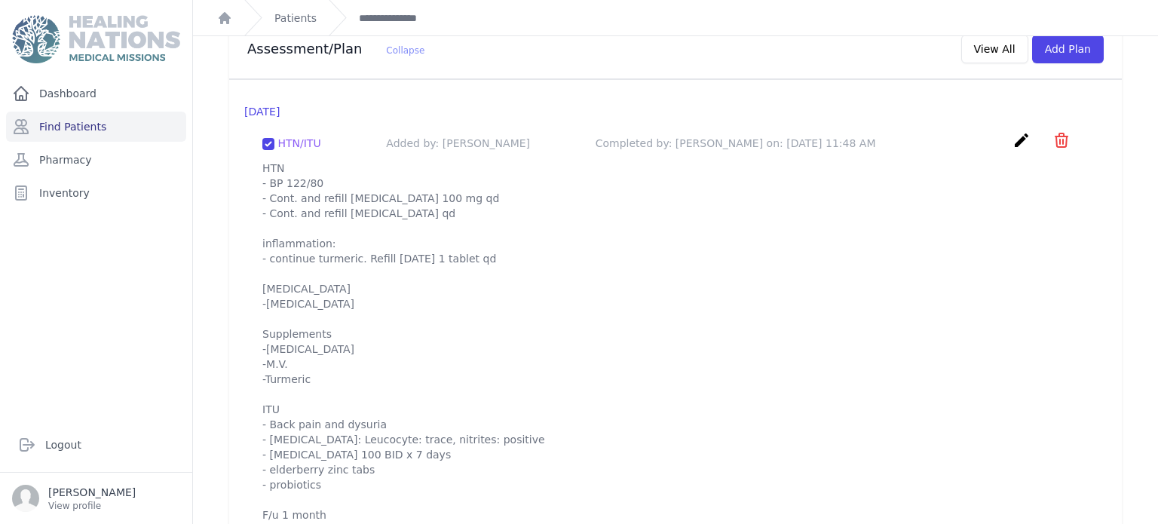
scroll to position [1471, 0]
click at [1024, 131] on icon "create" at bounding box center [1021, 140] width 18 height 18
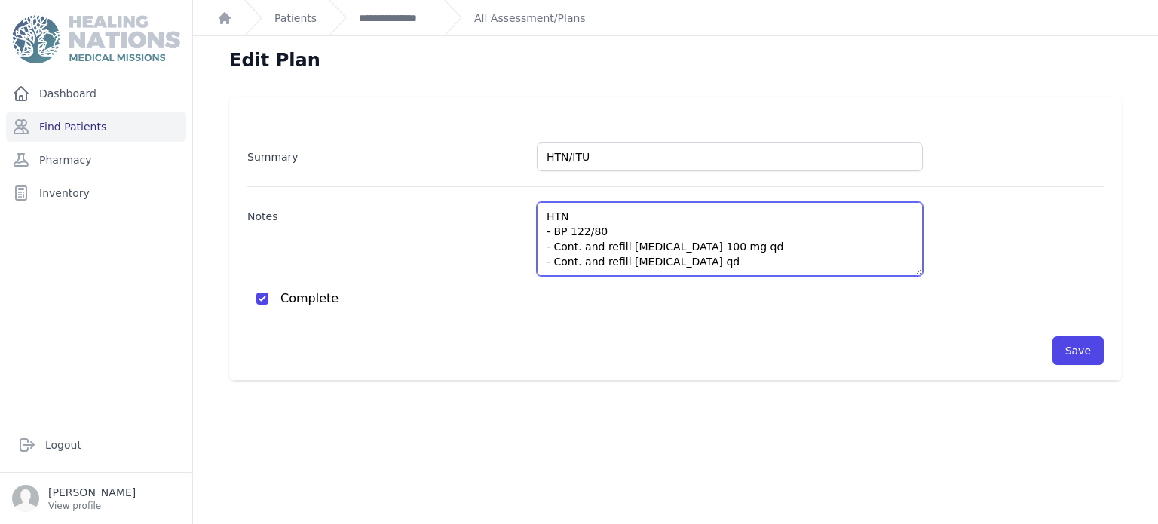
click at [749, 243] on textarea "HTN - BP 122/80 - Cont. and refill losartan 100 mg qd - Cont. and refill fish o…" at bounding box center [730, 239] width 386 height 74
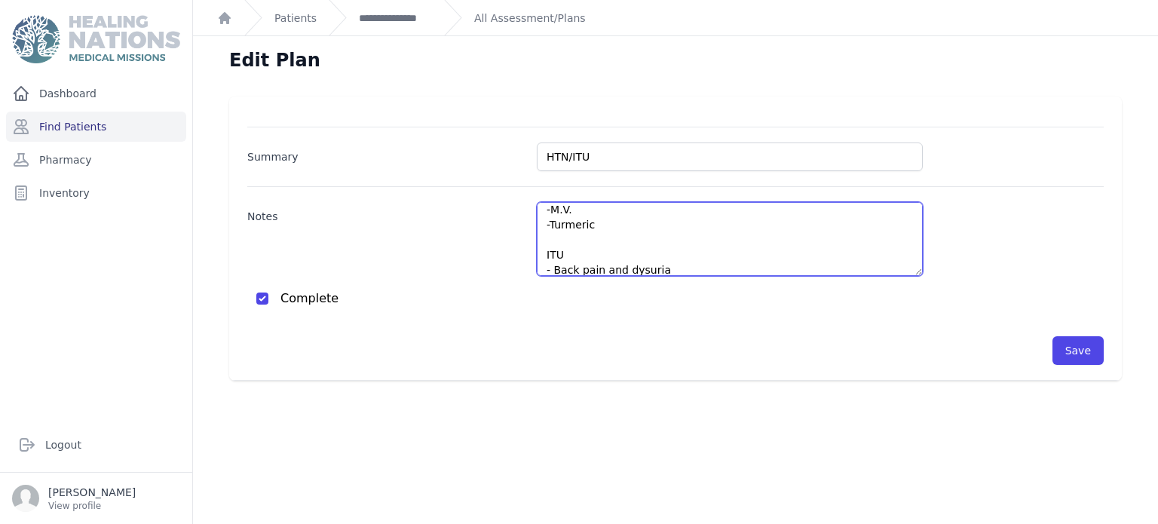
scroll to position [248, 0]
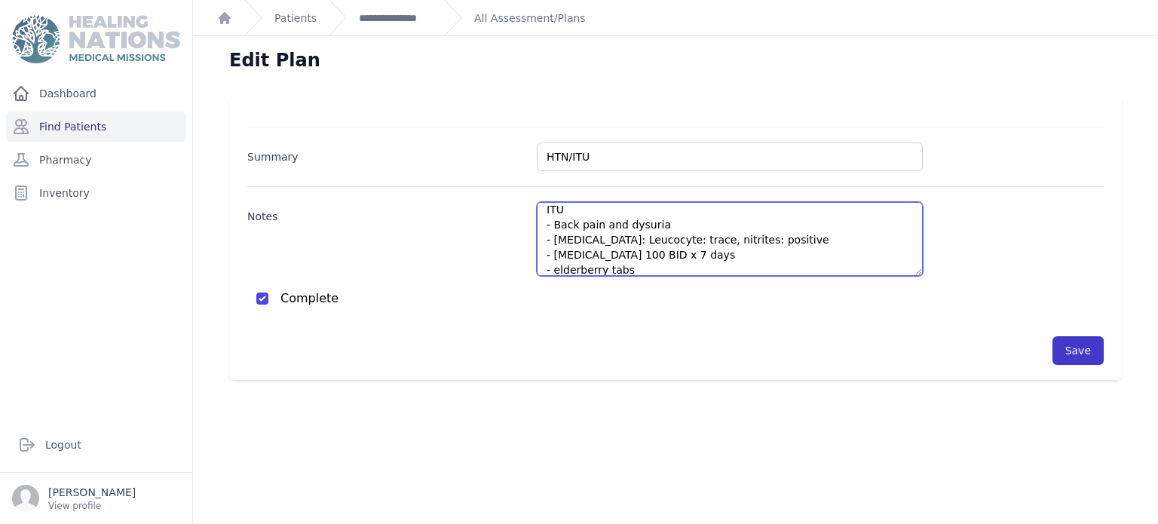
type textarea "HTN - BP 122/80 - Cont. and refill losartan 100 mg qd - Cont. and refill fish o…"
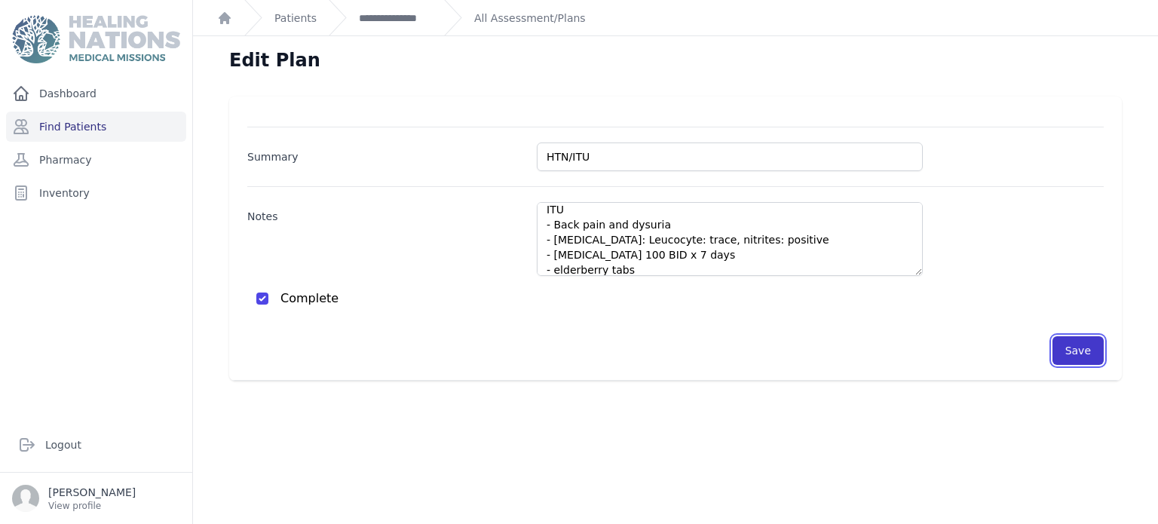
click at [1081, 336] on button "Save" at bounding box center [1077, 350] width 51 height 29
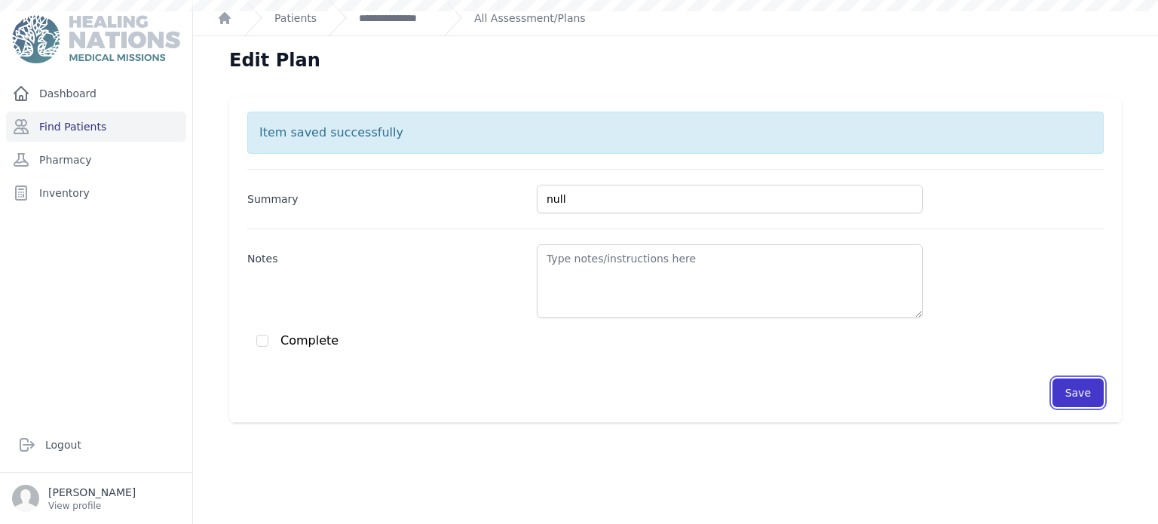
scroll to position [0, 0]
click at [105, 439] on link "Logout" at bounding box center [96, 445] width 168 height 30
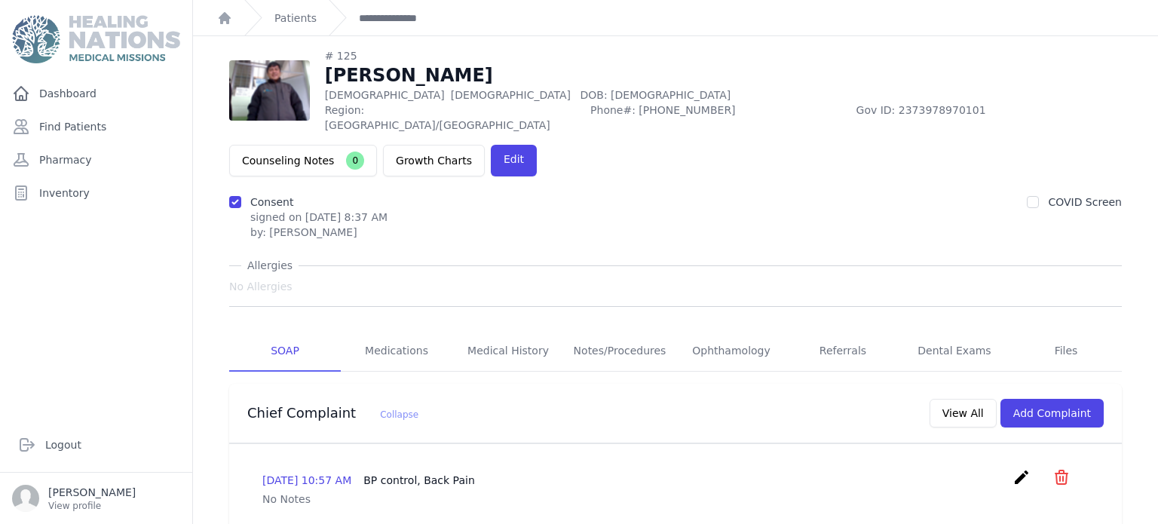
click at [1113, 194] on div "COVID Screen" at bounding box center [1074, 216] width 95 height 45
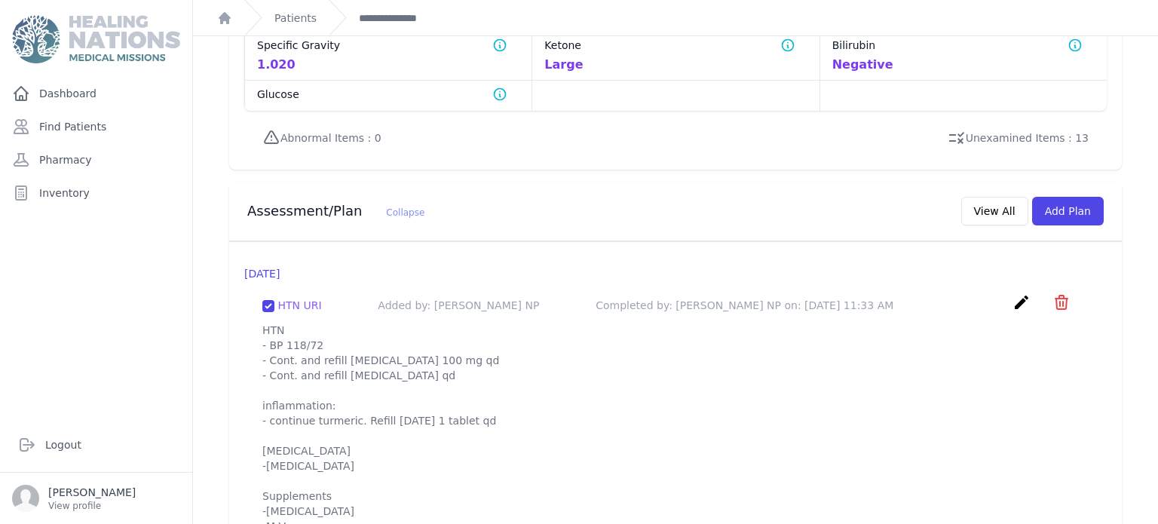
scroll to position [1287, 0]
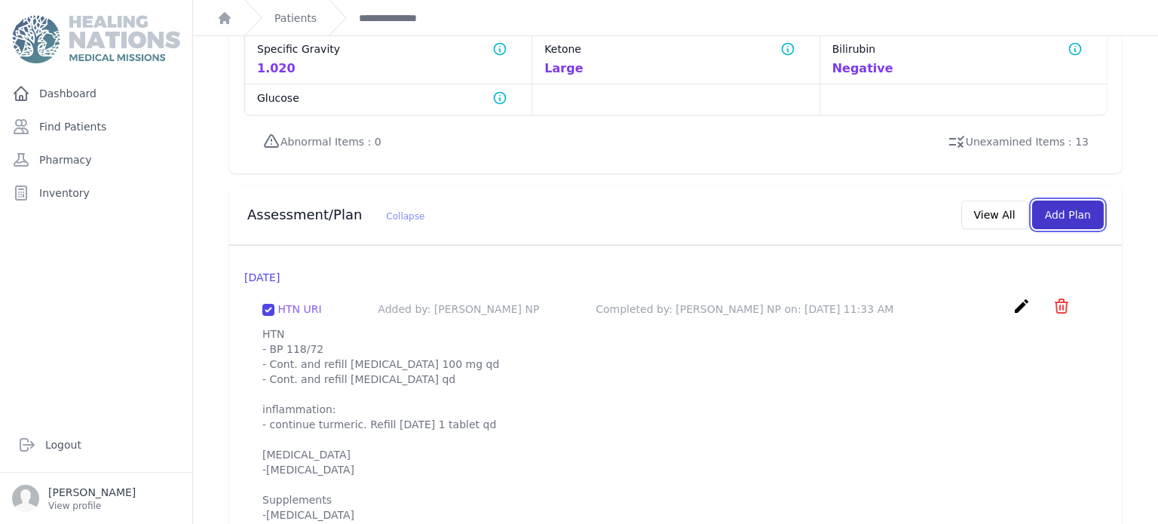
click at [1070, 201] on button "Add Plan" at bounding box center [1068, 215] width 72 height 29
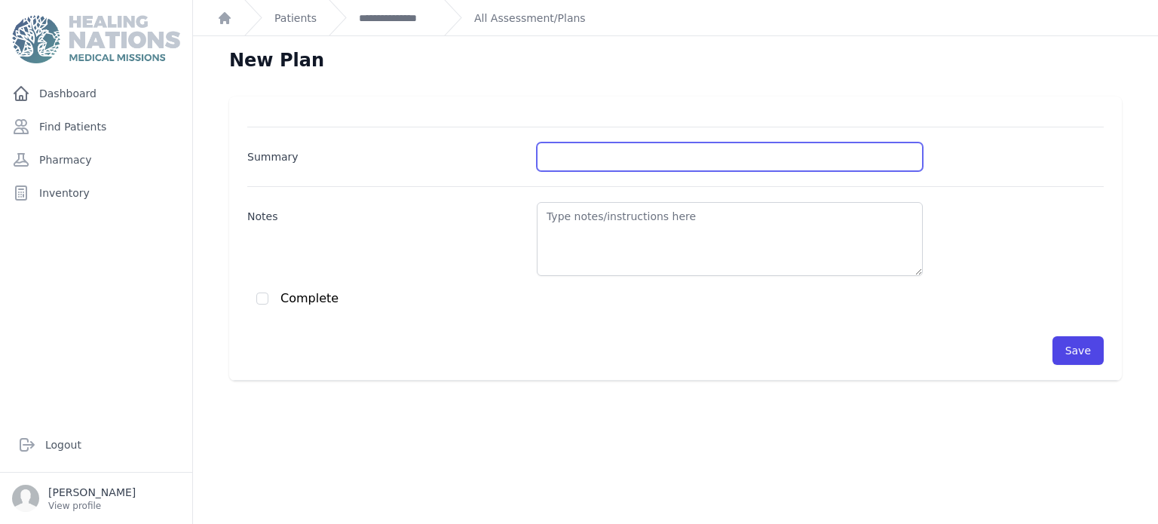
click at [763, 161] on input "Summary" at bounding box center [730, 156] width 386 height 29
type input "HTN"
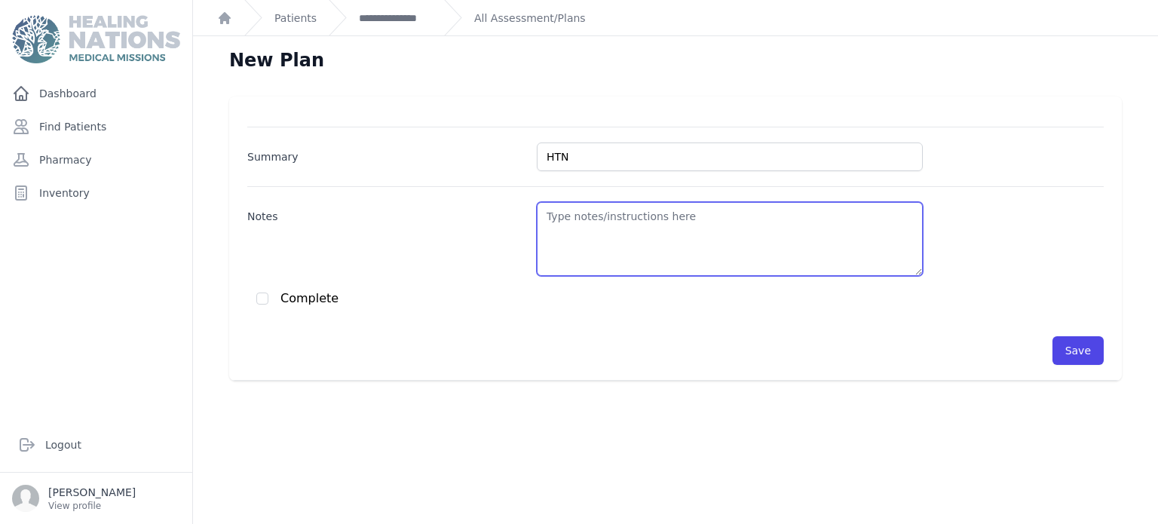
click at [735, 212] on textarea "Notes" at bounding box center [730, 239] width 386 height 74
paste textarea "[URL][DOMAIN_NAME]"
type textarea "h"
click at [671, 228] on textarea "Notes" at bounding box center [730, 239] width 386 height 74
paste textarea "HTN - BP 118/72 - Cont. and refill [MEDICAL_DATA] 100 mg qd - Cont. and refill …"
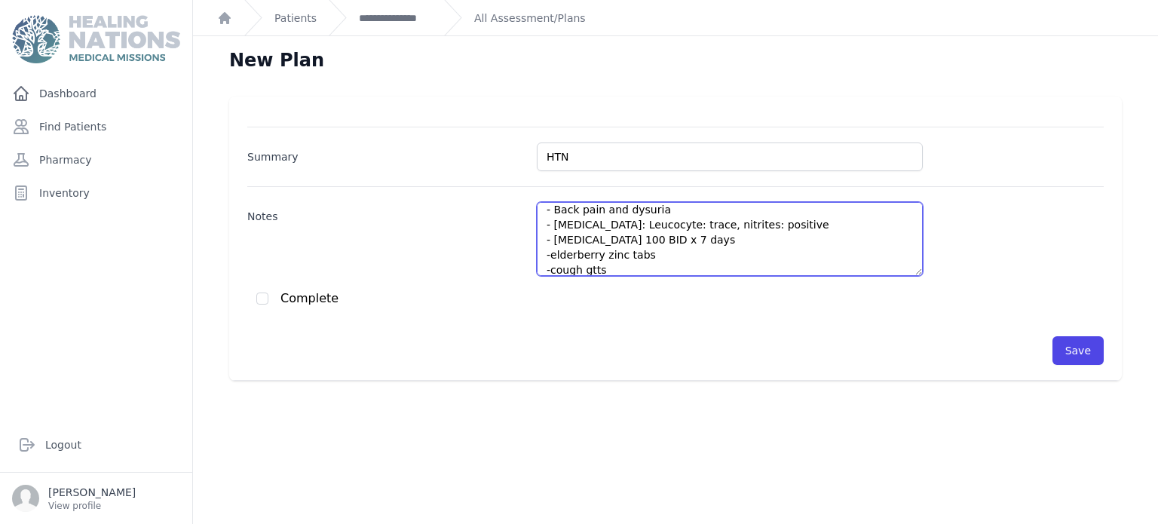
scroll to position [278, 0]
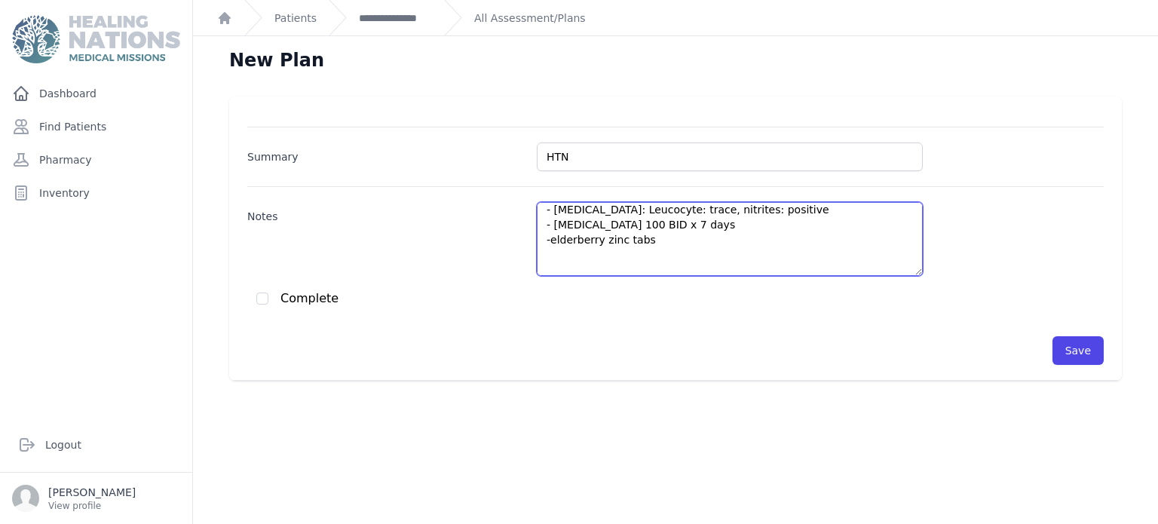
click at [553, 239] on textarea "HTN - BP 122/80 - Cont. and refill [MEDICAL_DATA] 100 mg qd - Cont. and refill …" at bounding box center [730, 239] width 386 height 74
type textarea "HTN - BP 122/80 - Cont. and refill [MEDICAL_DATA] 100 mg qd - Cont. and refill …"
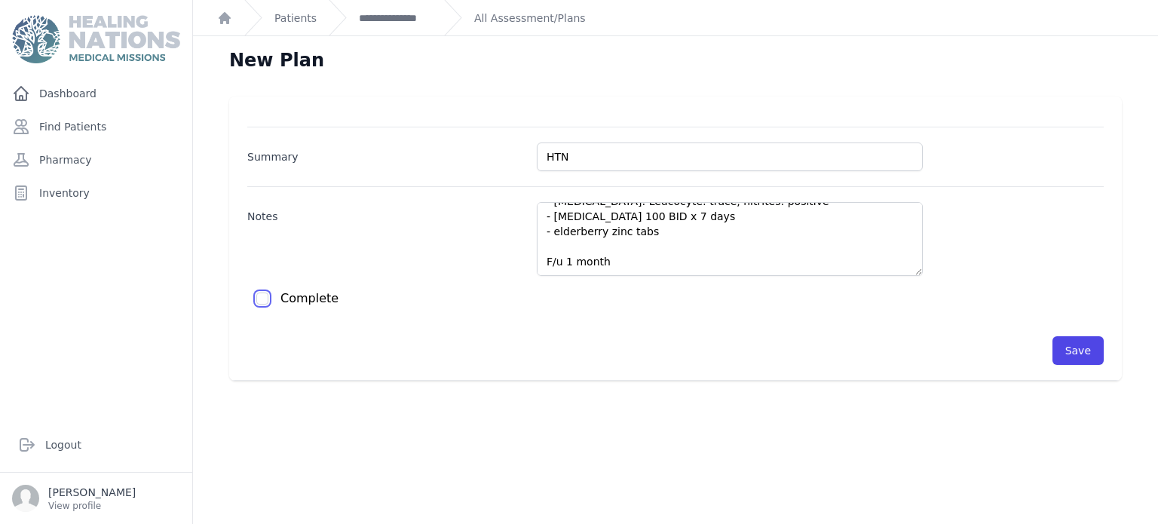
click at [263, 296] on input "checkbox" at bounding box center [262, 298] width 12 height 12
checkbox input "true"
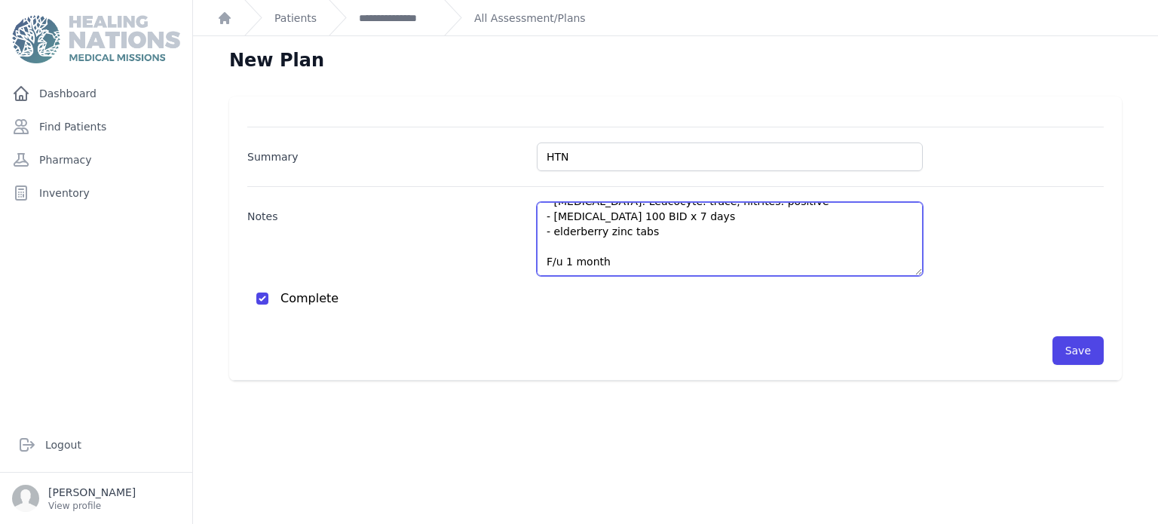
click at [696, 231] on textarea "HTN - BP 122/80 - Cont. and refill [MEDICAL_DATA] 100 mg qd - Cont. and refill …" at bounding box center [730, 239] width 386 height 74
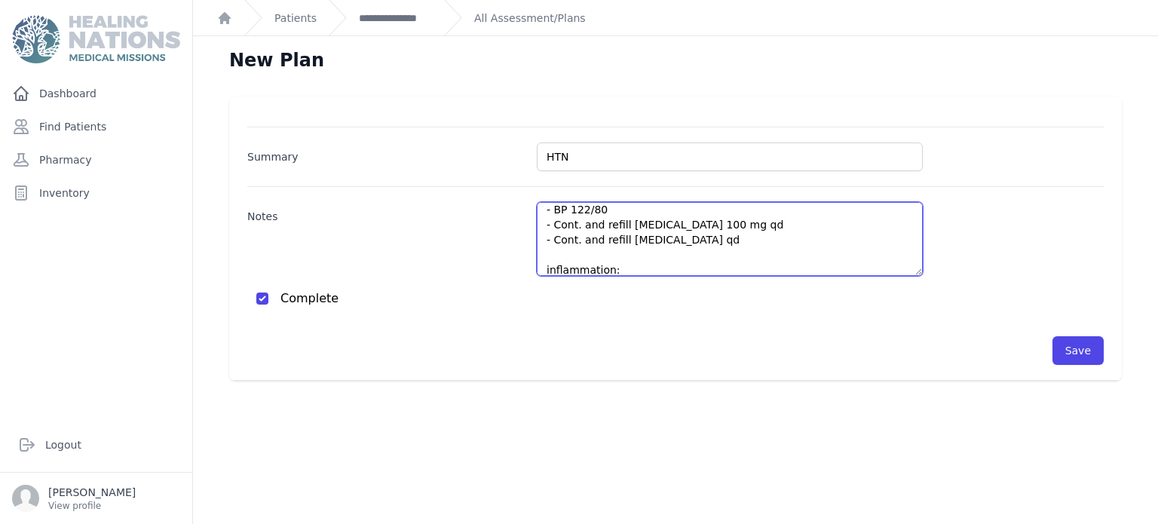
scroll to position [7, 0]
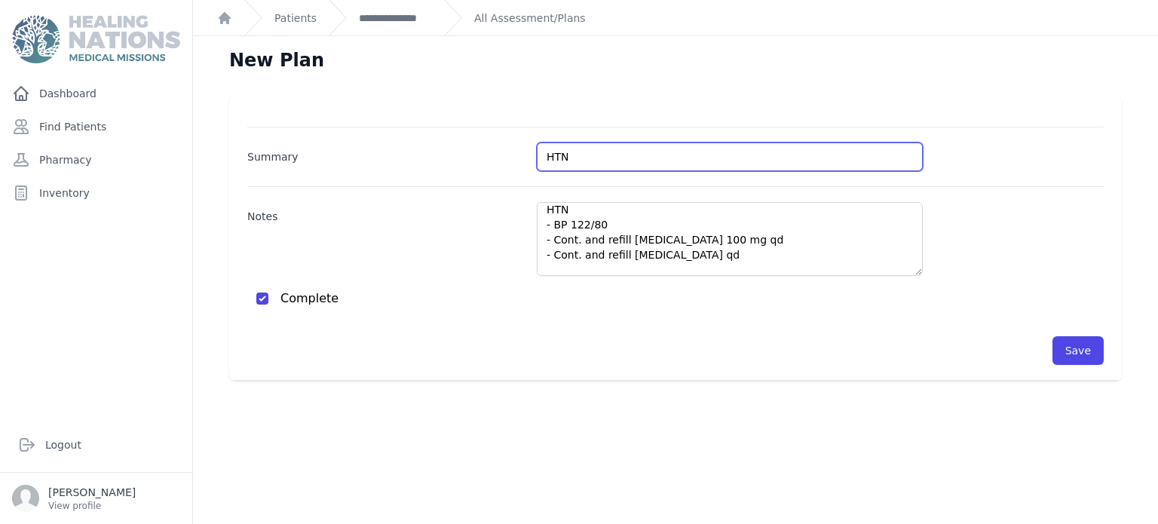
click at [773, 150] on input "HTN" at bounding box center [730, 156] width 386 height 29
type input "HTN/ITU"
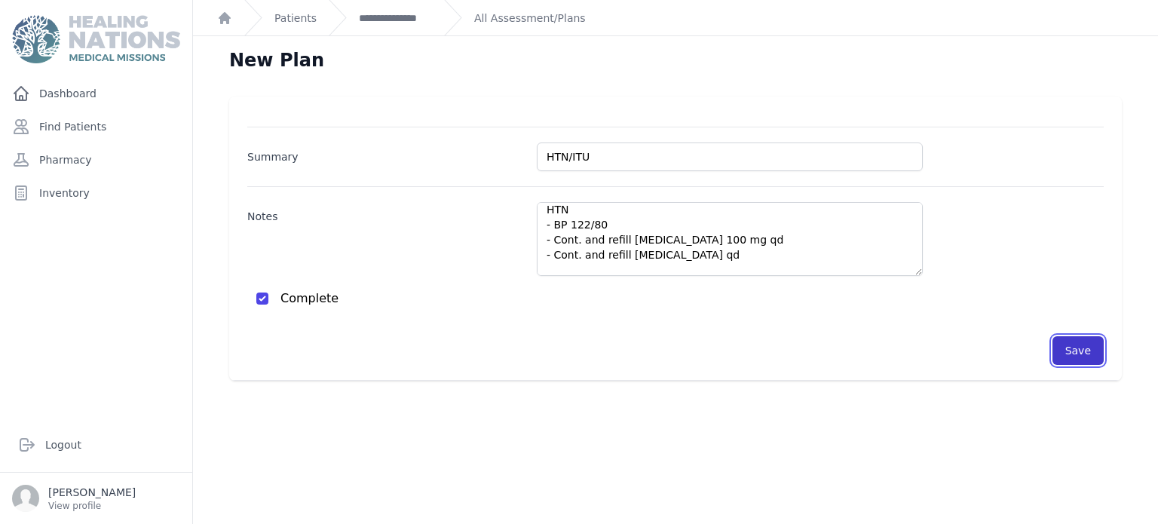
click at [1080, 344] on button "Save" at bounding box center [1077, 350] width 51 height 29
checkbox input "false"
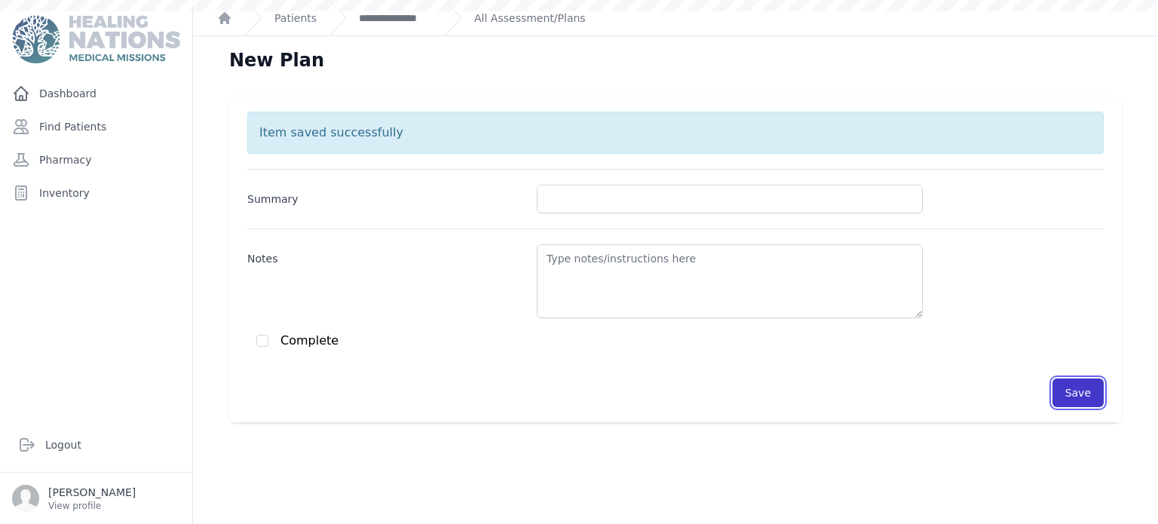
scroll to position [0, 0]
click at [366, 14] on link "**********" at bounding box center [395, 18] width 73 height 15
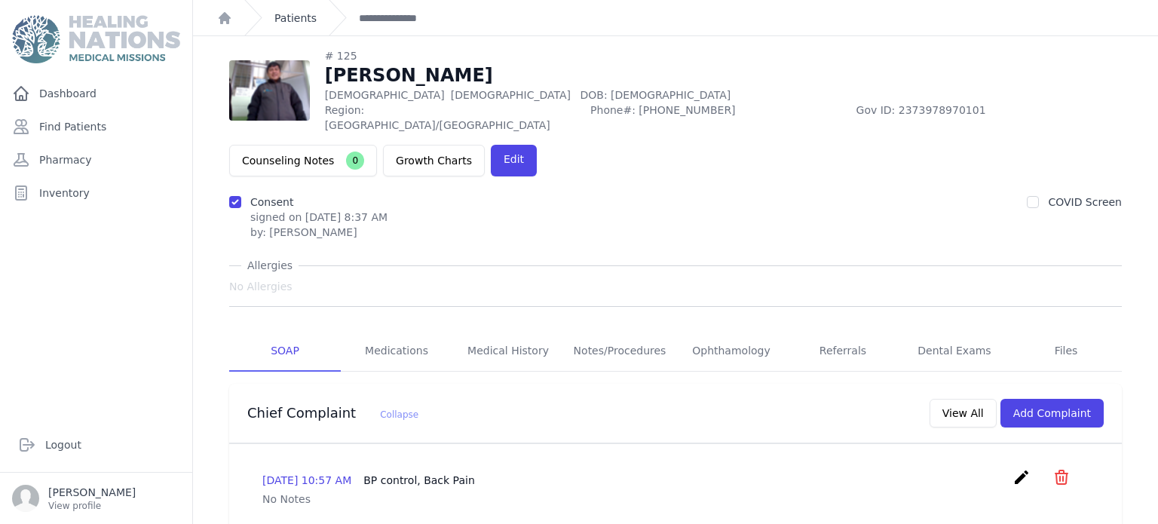
click at [312, 20] on link "Patients" at bounding box center [295, 18] width 42 height 15
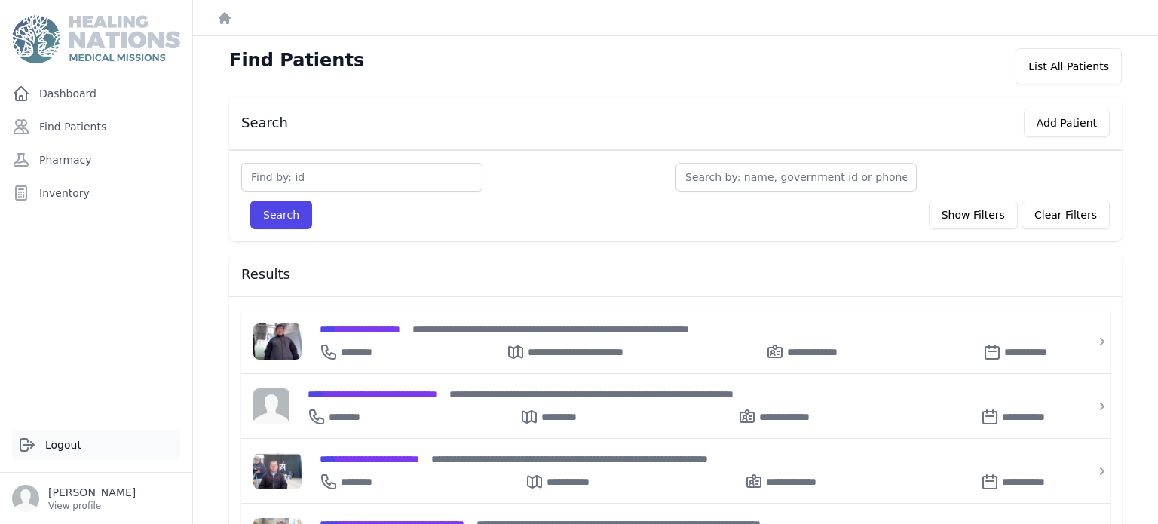
click at [51, 448] on link "Logout" at bounding box center [96, 445] width 168 height 30
